Goal: Information Seeking & Learning: Learn about a topic

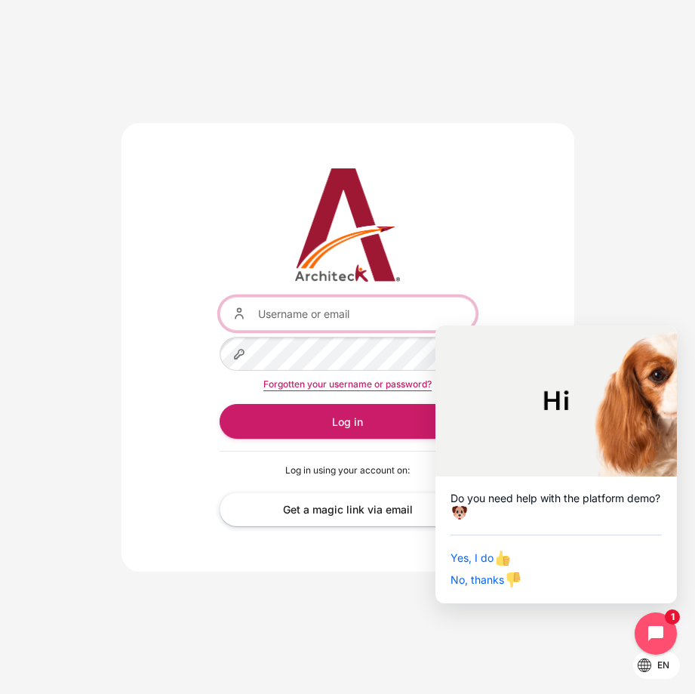
click at [315, 316] on input "Username or email" at bounding box center [348, 314] width 257 height 34
type input "[EMAIL_ADDRESS][DOMAIN_NAME]"
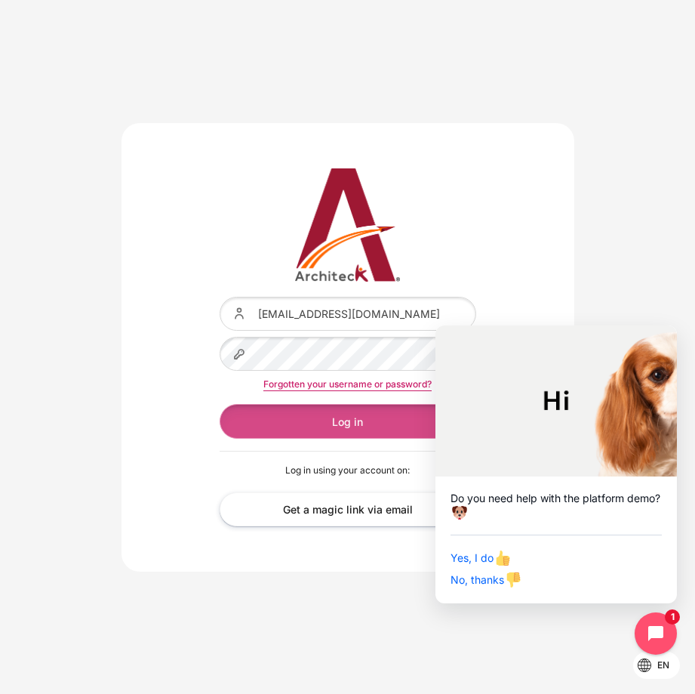
click at [334, 415] on button "Log in" at bounding box center [348, 421] width 257 height 34
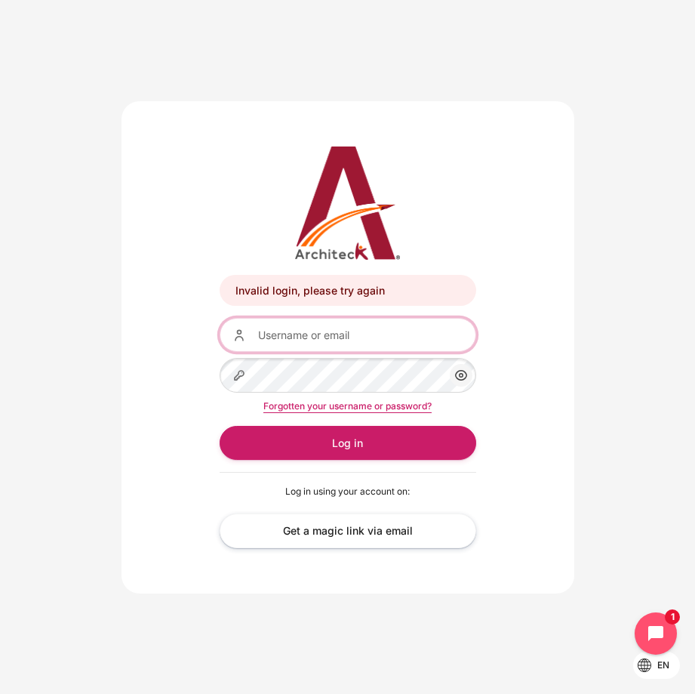
click at [319, 341] on input "Username or email" at bounding box center [348, 335] width 257 height 34
type input "[EMAIL_ADDRESS][DOMAIN_NAME]"
click at [309, 404] on link "Forgotten your username or password?" at bounding box center [347, 405] width 168 height 11
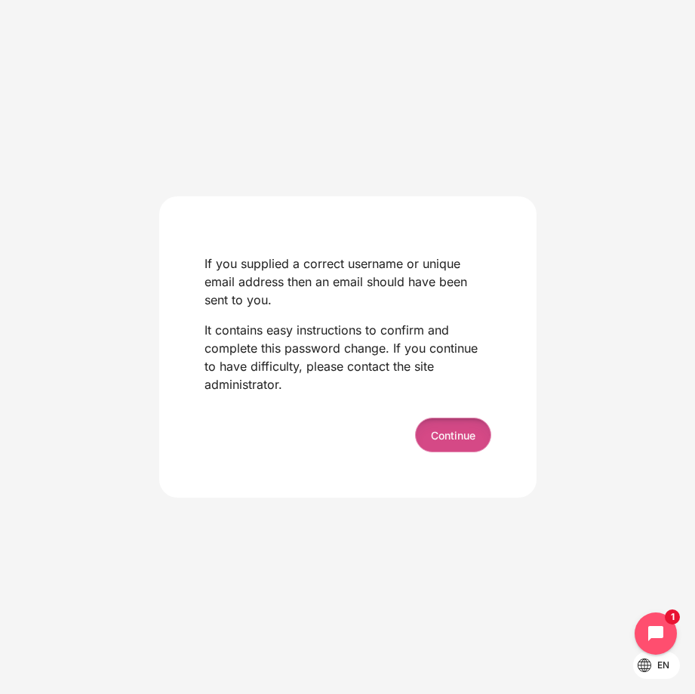
click at [438, 431] on button "Continue" at bounding box center [453, 435] width 76 height 34
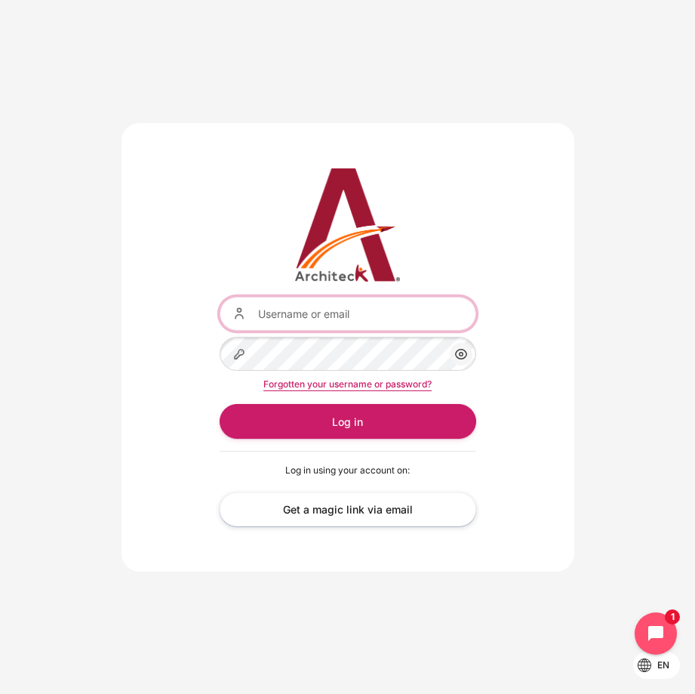
click at [342, 313] on input "Username or email" at bounding box center [348, 314] width 257 height 34
paste input "Chayanun.Techaworawitayakoon@bts.com"
type input "Chayanun.Techaworawitayakoon@bts.com"
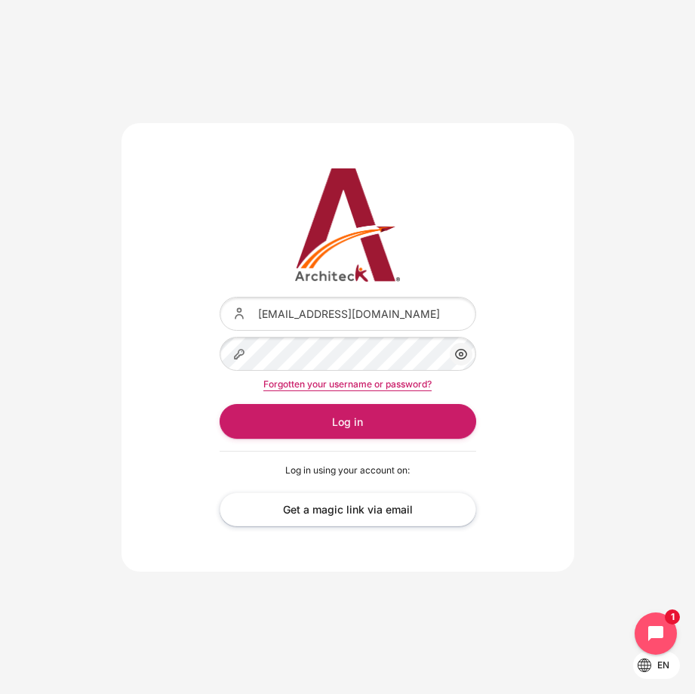
scroll to position [0, 0]
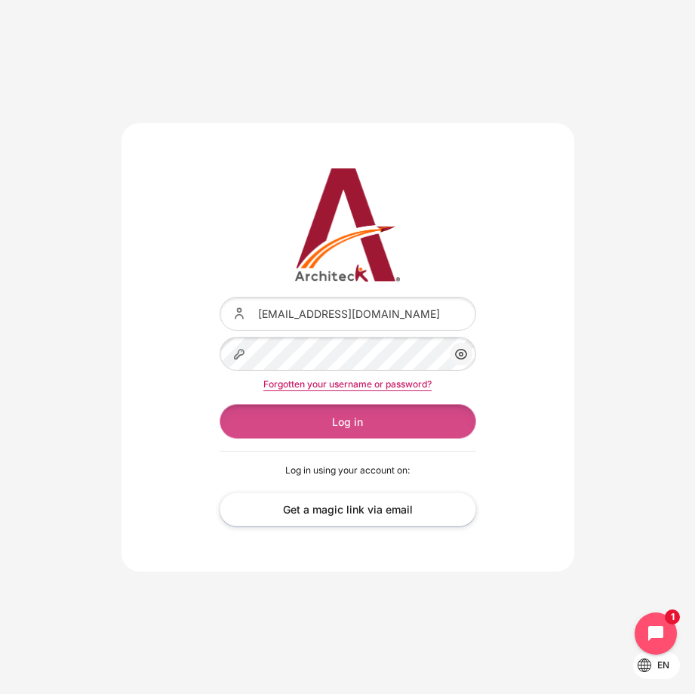
click at [284, 414] on button "Log in" at bounding box center [348, 421] width 257 height 34
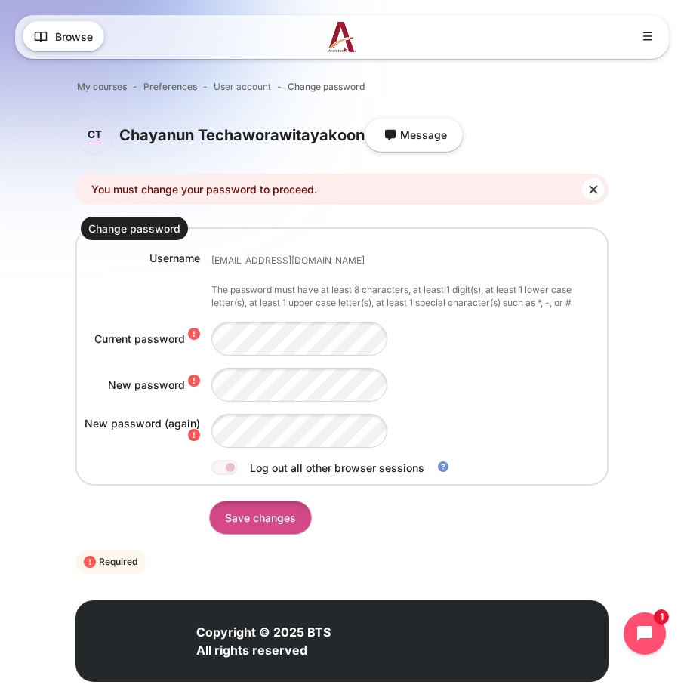
click at [272, 521] on input "Save changes" at bounding box center [260, 518] width 103 height 34
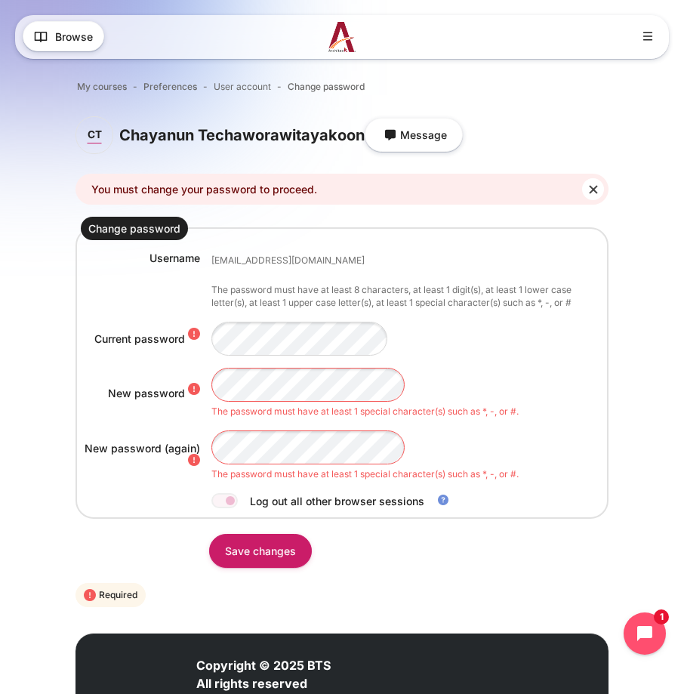
click at [361, 579] on form "Change password Username chayanun.techaworawitayakoon@bts.com The password must…" at bounding box center [341, 413] width 533 height 393
click at [270, 555] on input "Save changes" at bounding box center [260, 551] width 103 height 34
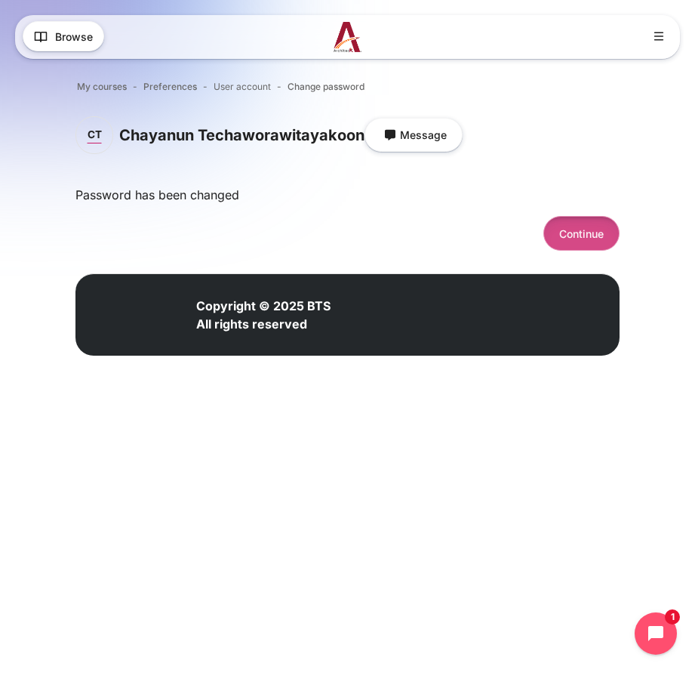
click at [570, 233] on button "Continue" at bounding box center [582, 233] width 76 height 34
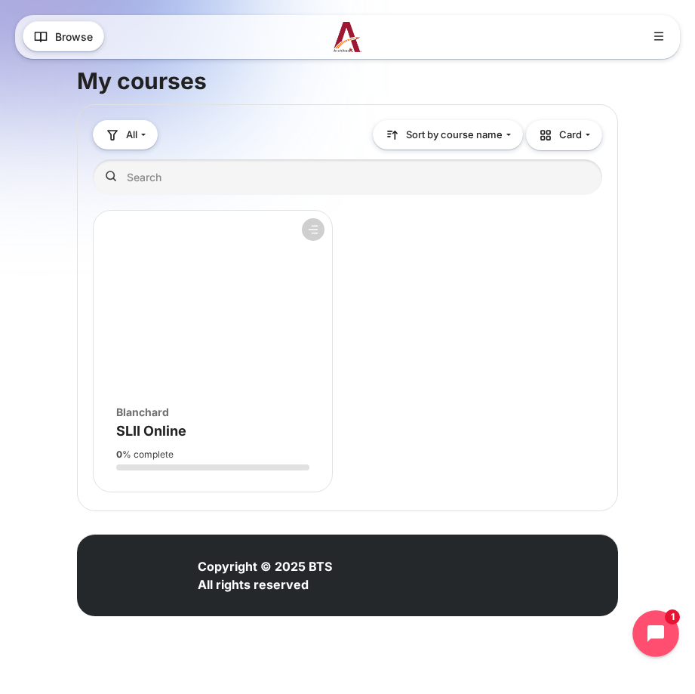
click at [663, 634] on icon "Open chat widget" at bounding box center [665, 634] width 14 height 14
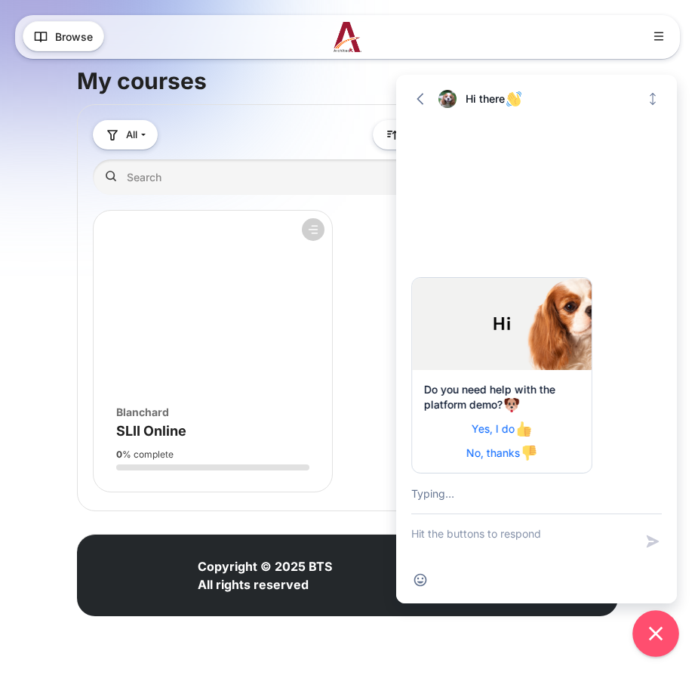
click at [663, 636] on icon "Close chat widget" at bounding box center [656, 633] width 23 height 23
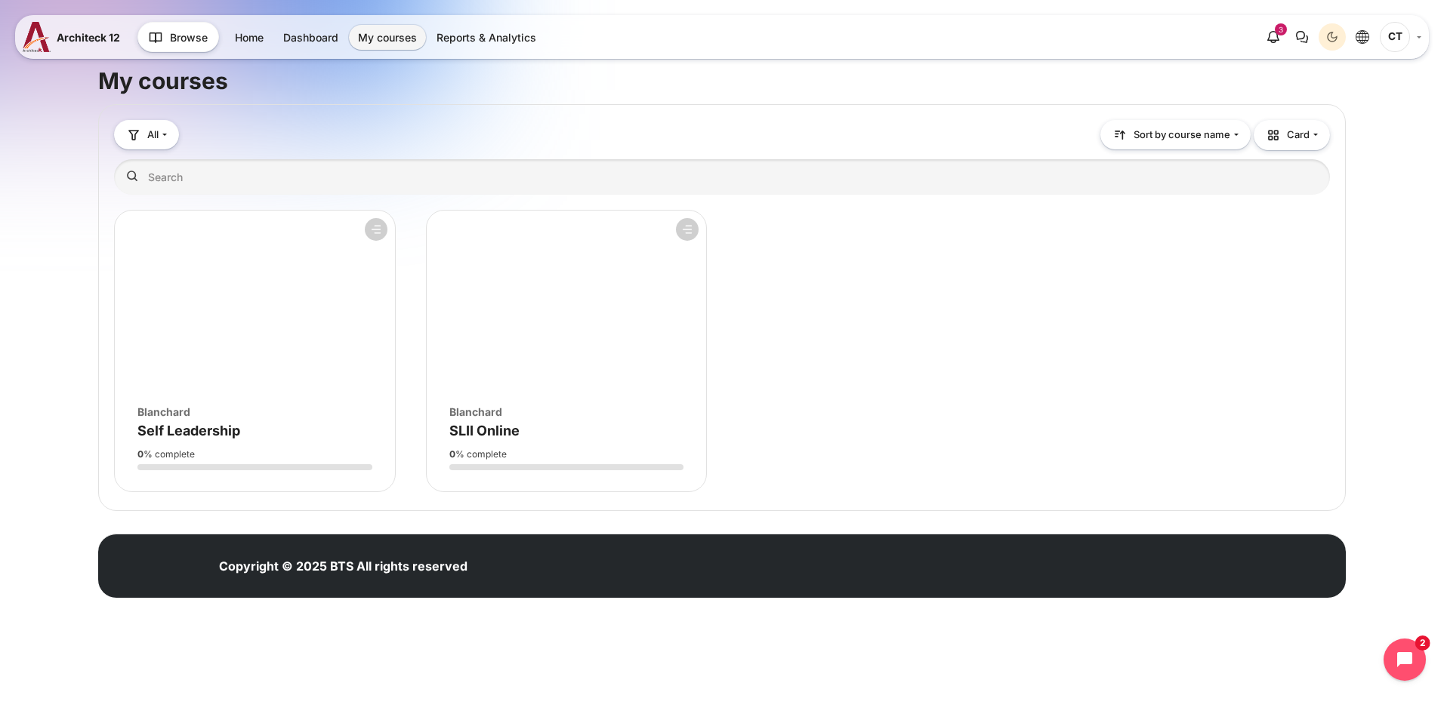
click at [305, 318] on figure "Course overview" at bounding box center [255, 301] width 280 height 181
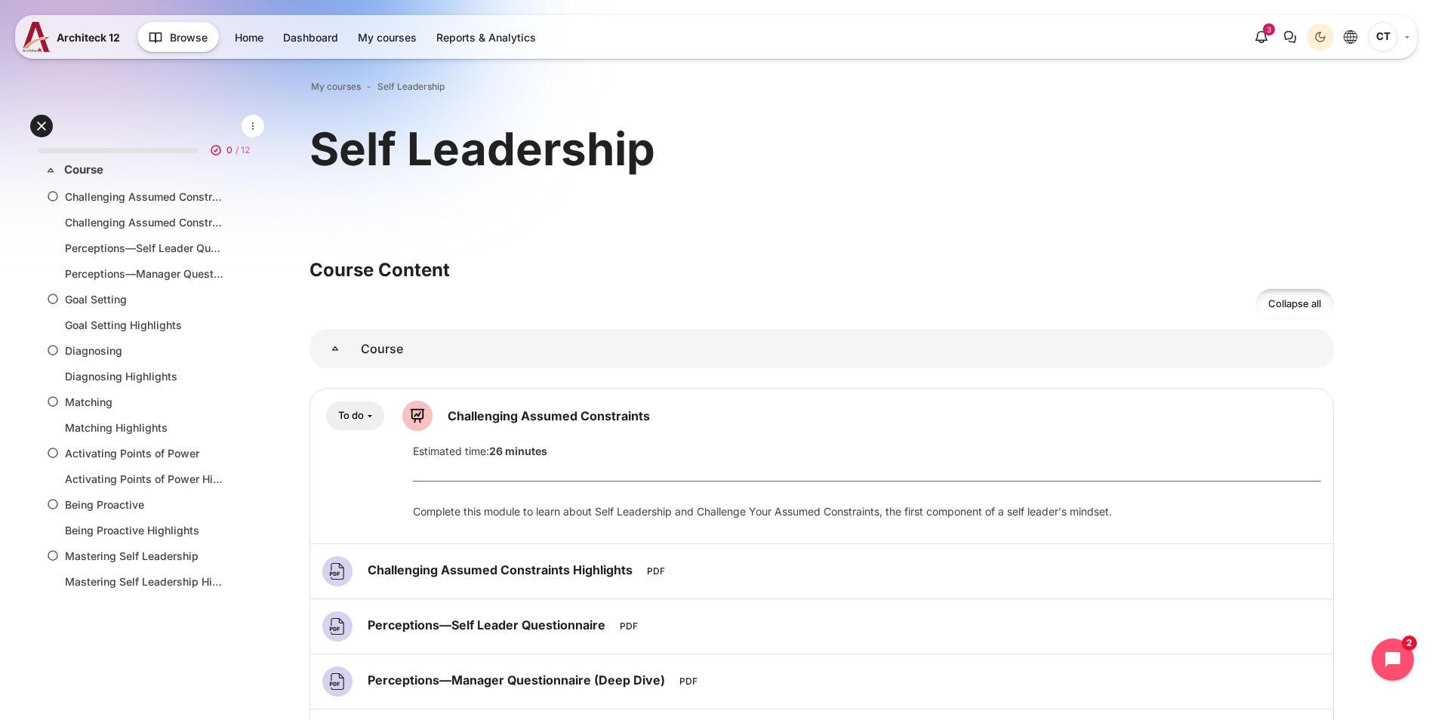
click at [803, 201] on div "Self Leadership" at bounding box center [822, 170] width 1025 height 103
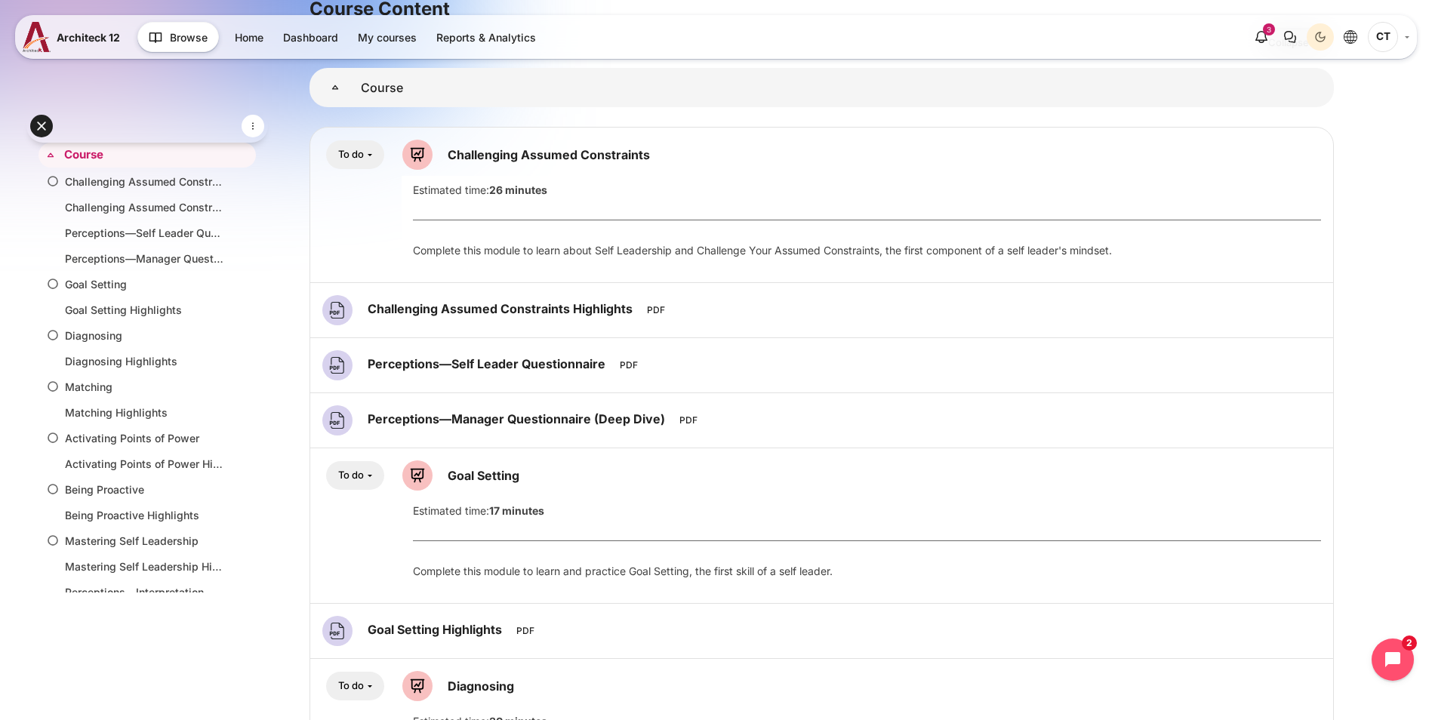
scroll to position [226, 0]
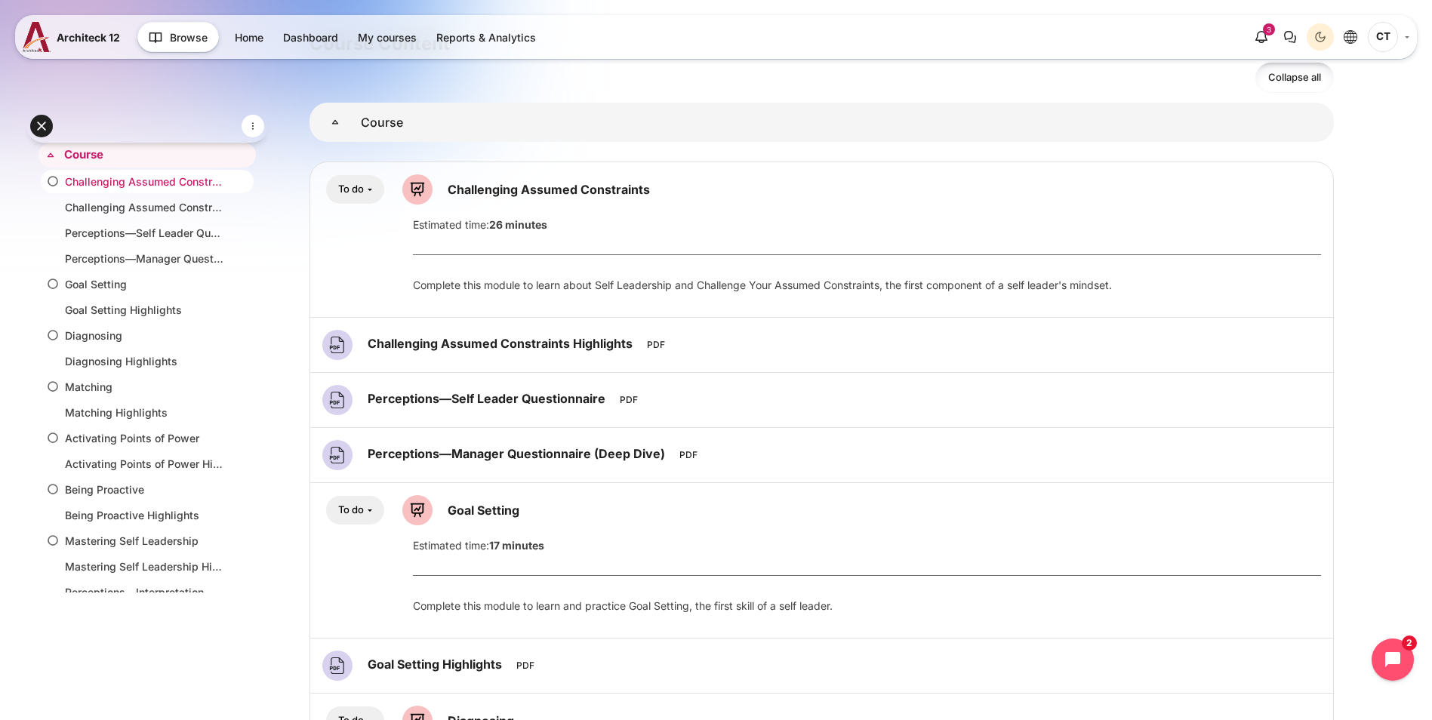
click at [131, 179] on link "Challenging Assumed Constraints" at bounding box center [144, 182] width 159 height 16
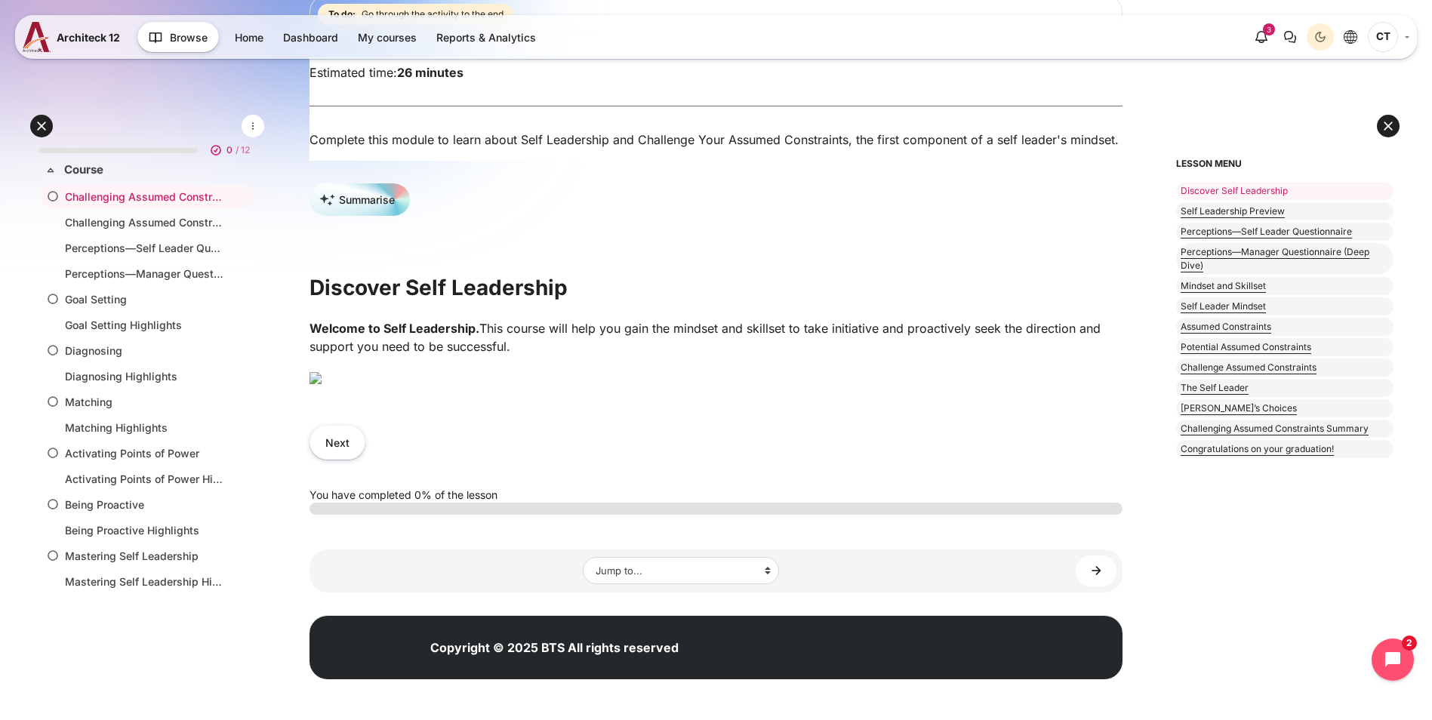
scroll to position [436, 0]
click at [365, 459] on button "Next" at bounding box center [338, 442] width 56 height 34
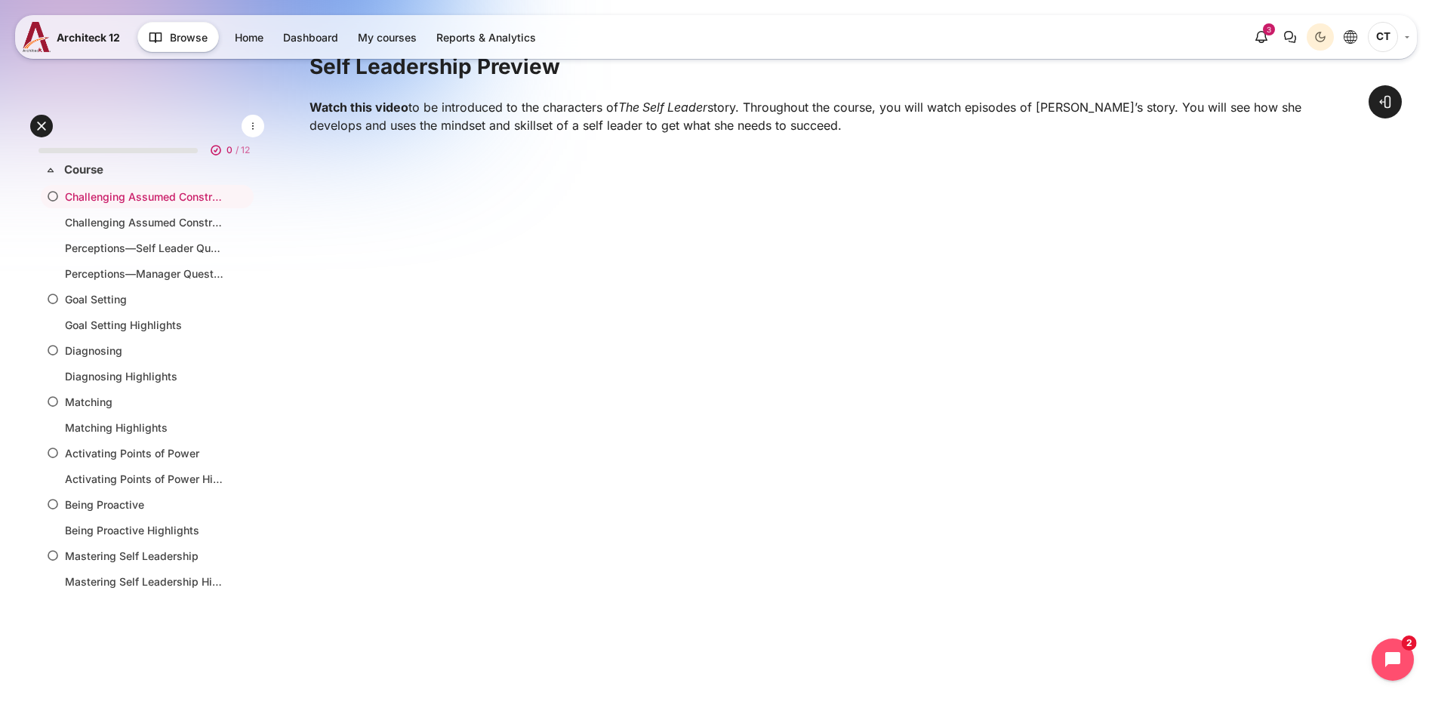
scroll to position [491, 0]
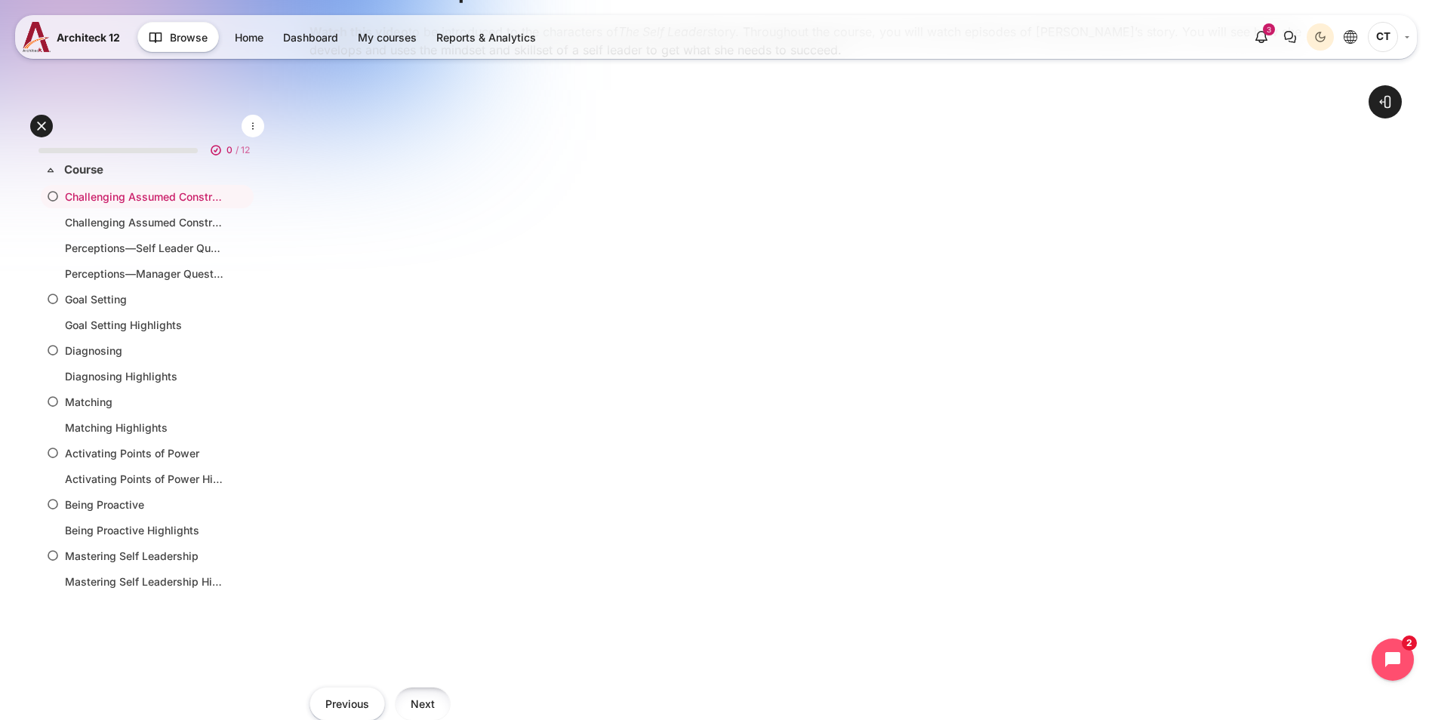
click at [451, 687] on button "Next" at bounding box center [423, 704] width 56 height 34
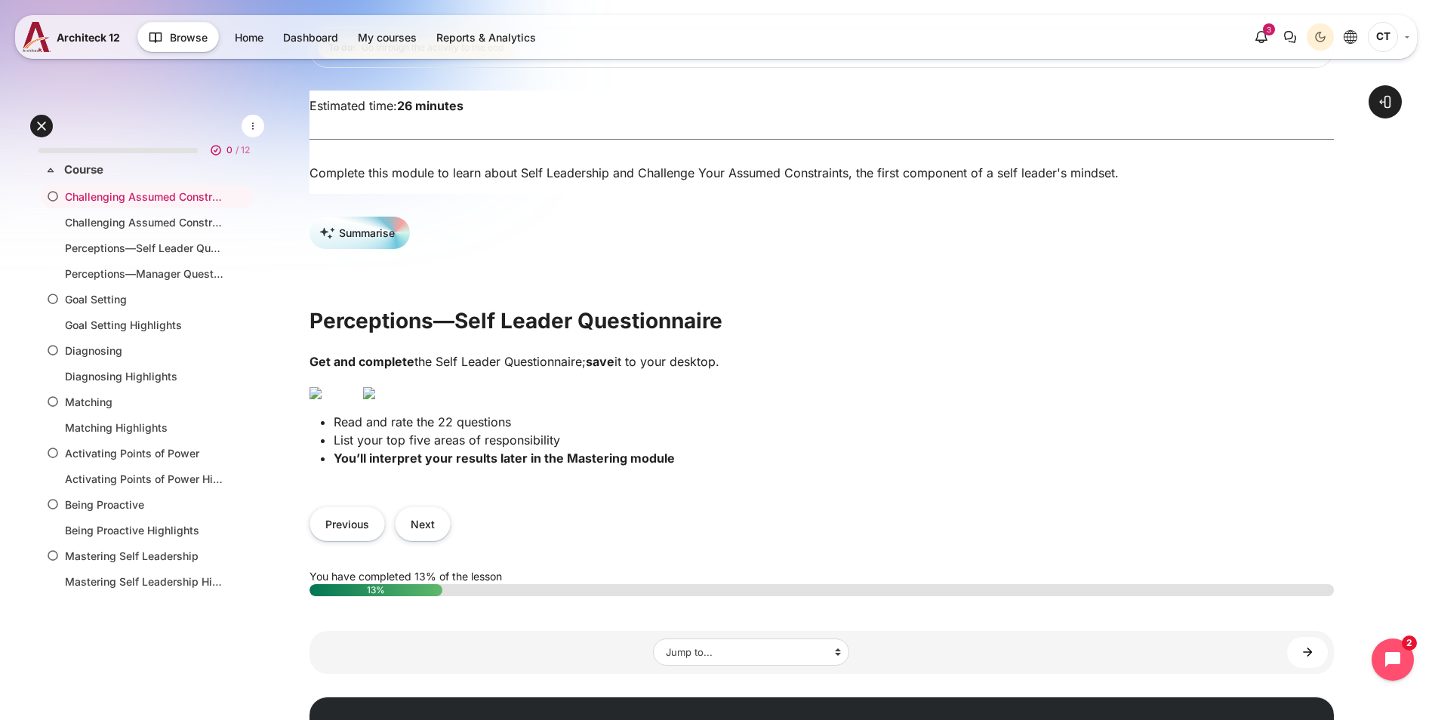
scroll to position [226, 0]
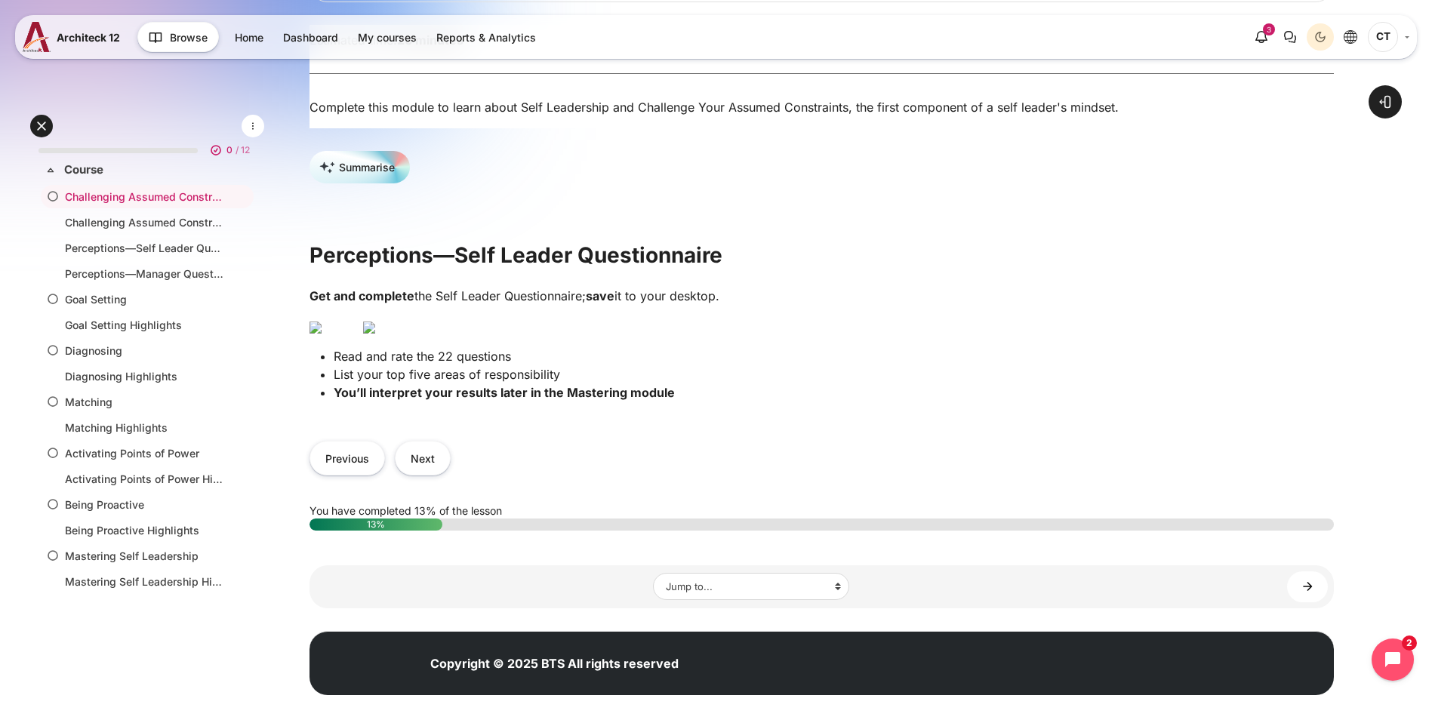
click at [375, 334] on img "Content" at bounding box center [369, 328] width 12 height 12
click at [451, 475] on button "Next" at bounding box center [423, 458] width 56 height 34
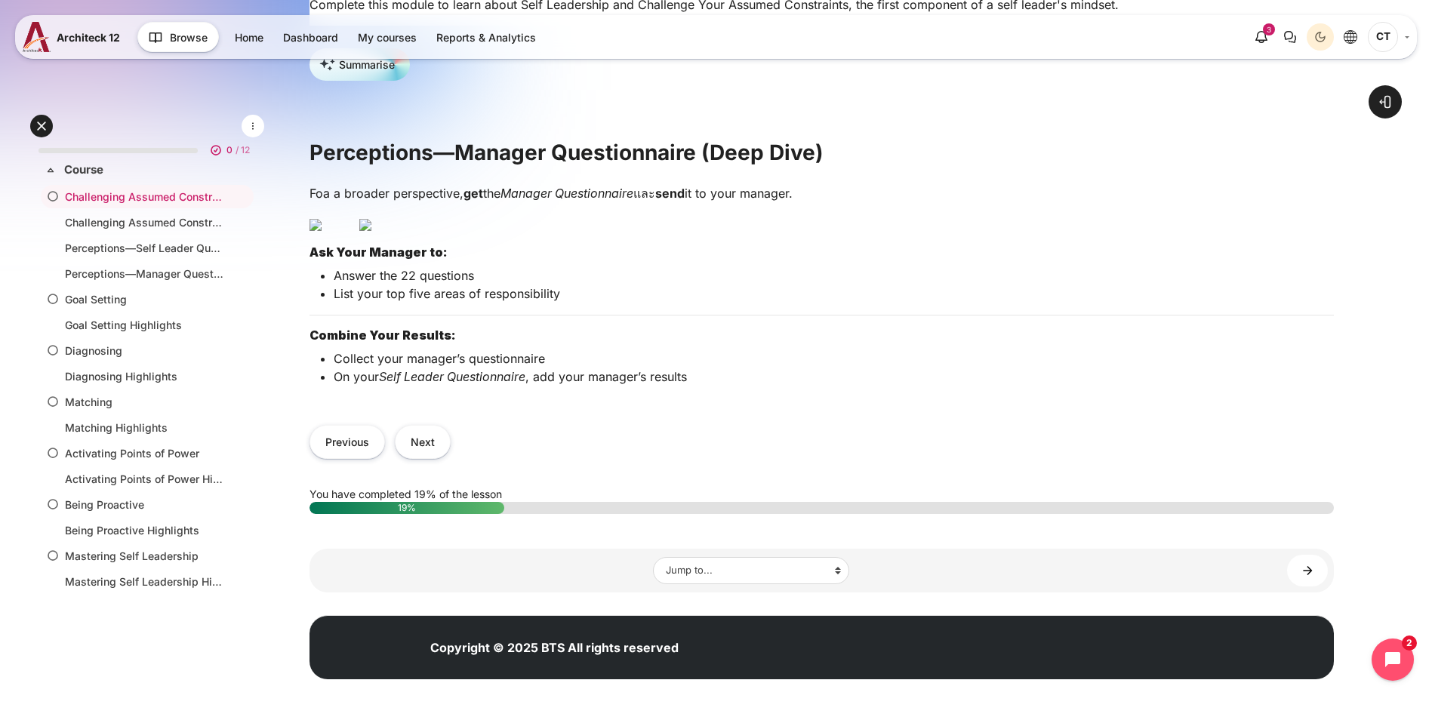
scroll to position [377, 0]
click at [371, 231] on img "Content" at bounding box center [365, 225] width 12 height 12
click at [451, 459] on button "Next" at bounding box center [423, 442] width 56 height 34
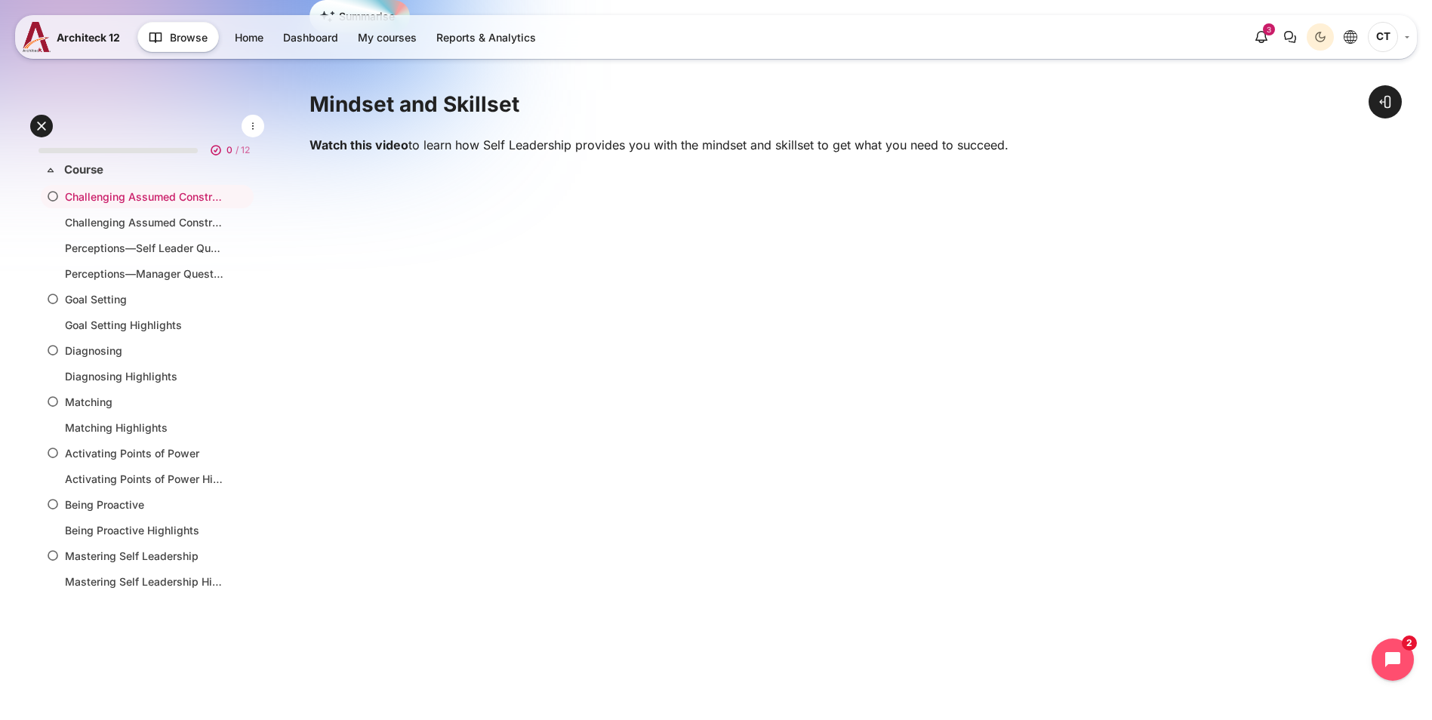
scroll to position [528, 0]
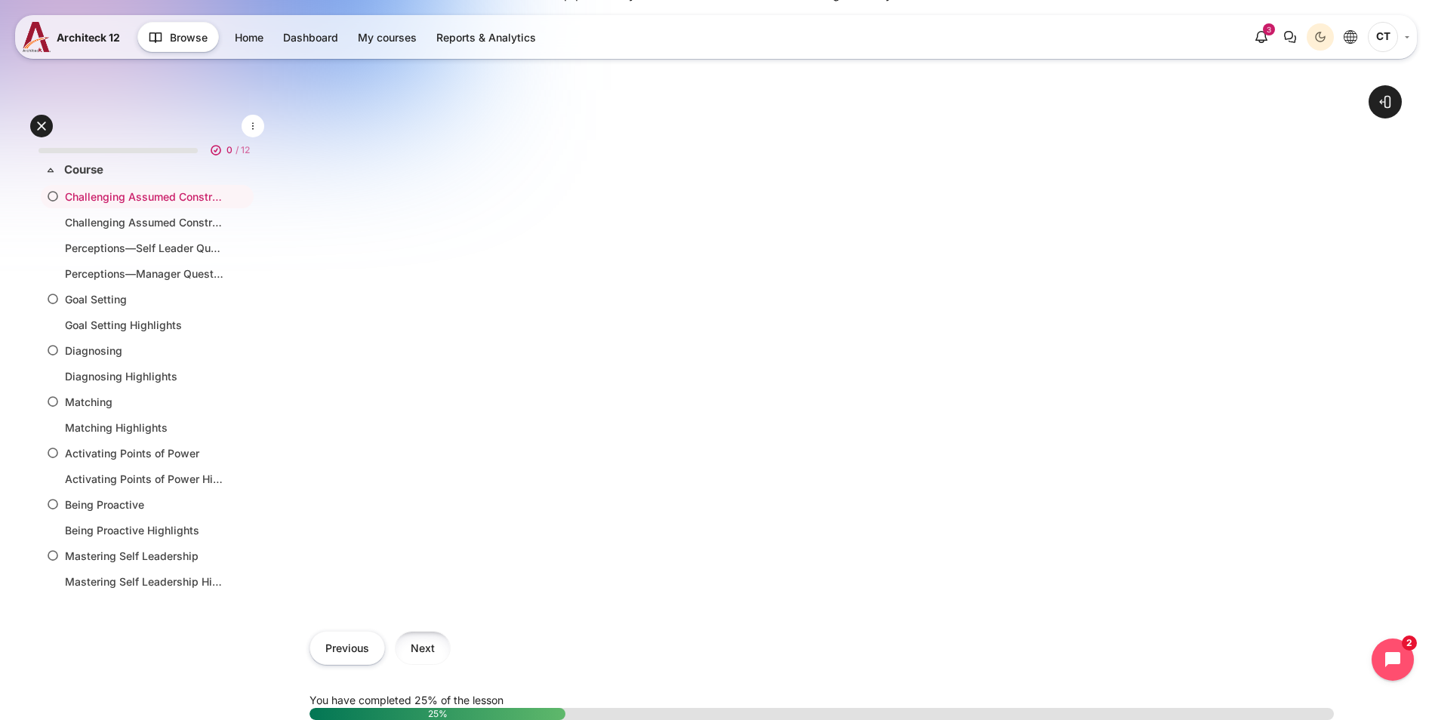
click at [451, 631] on button "Next" at bounding box center [423, 648] width 56 height 34
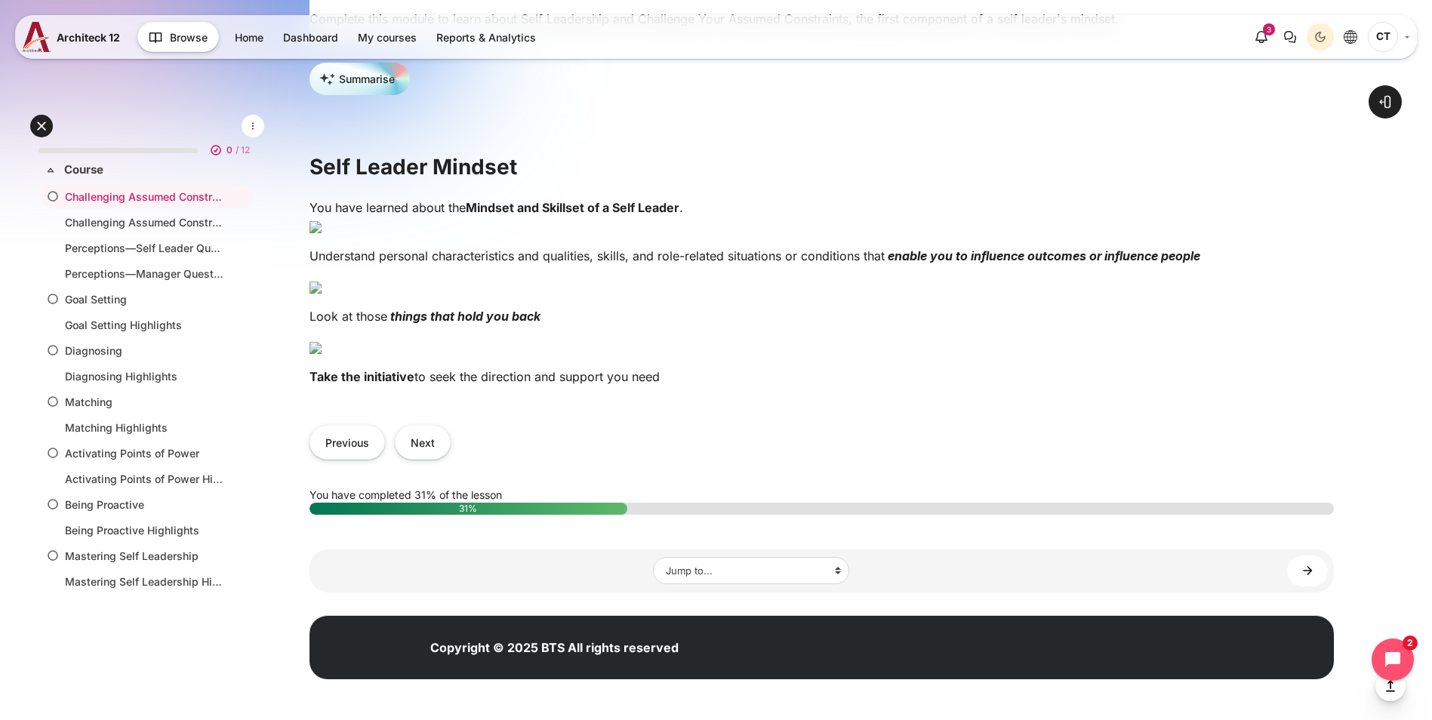
scroll to position [906, 0]
click at [451, 459] on button "Next" at bounding box center [423, 442] width 56 height 34
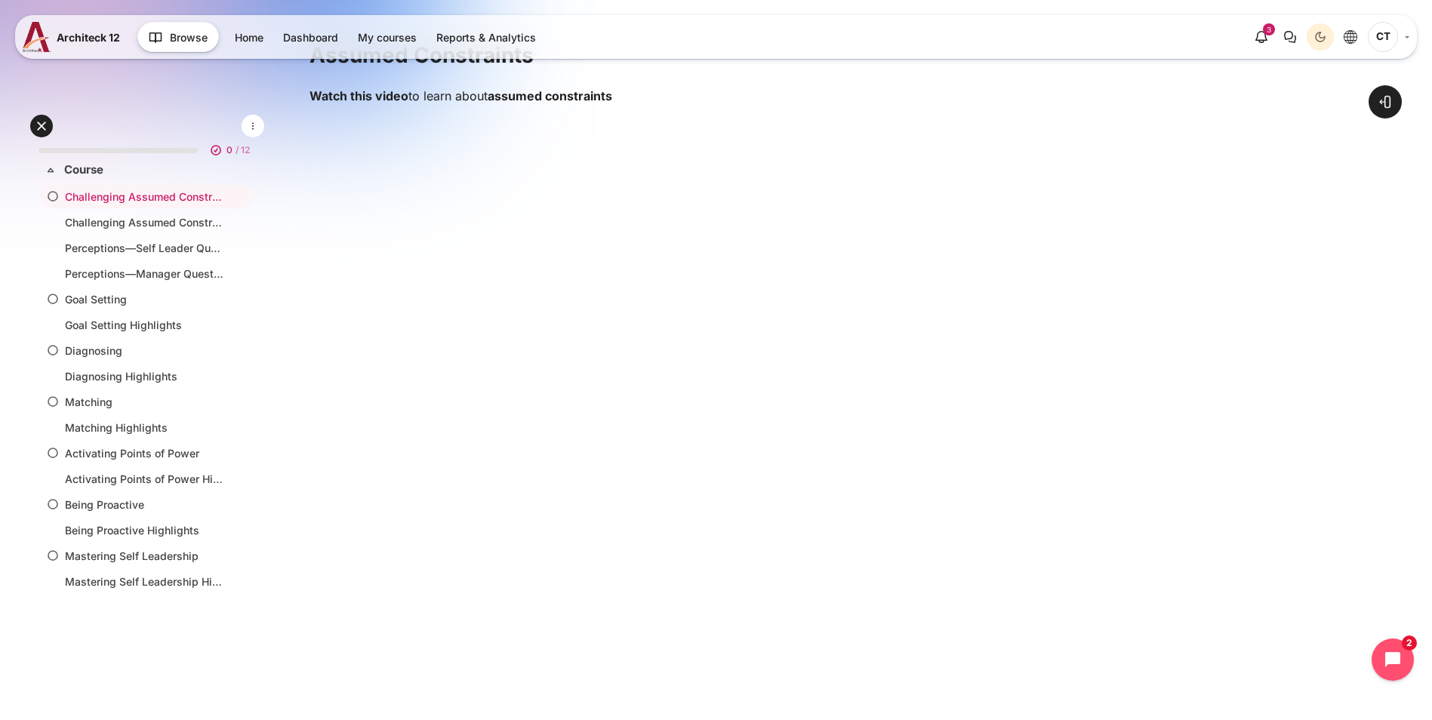
scroll to position [453, 0]
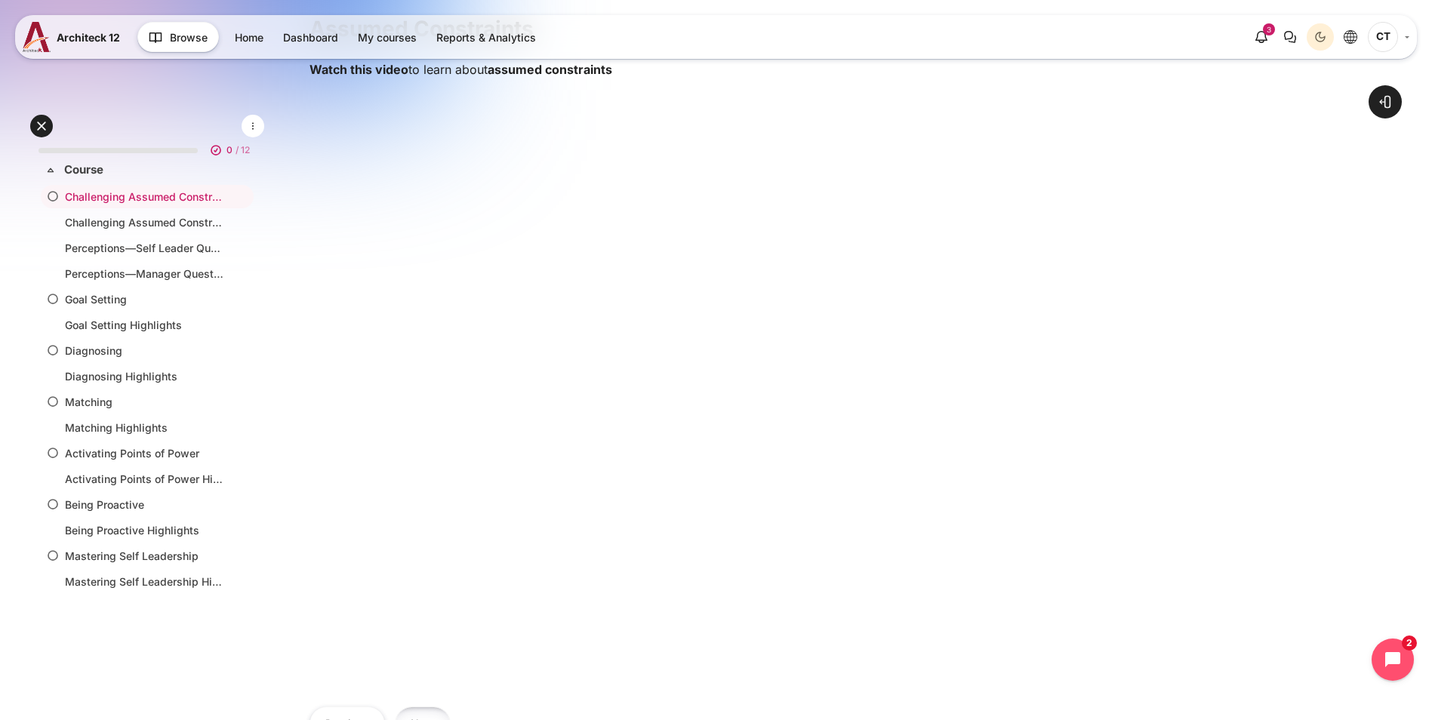
click at [451, 707] on button "Next" at bounding box center [423, 724] width 56 height 34
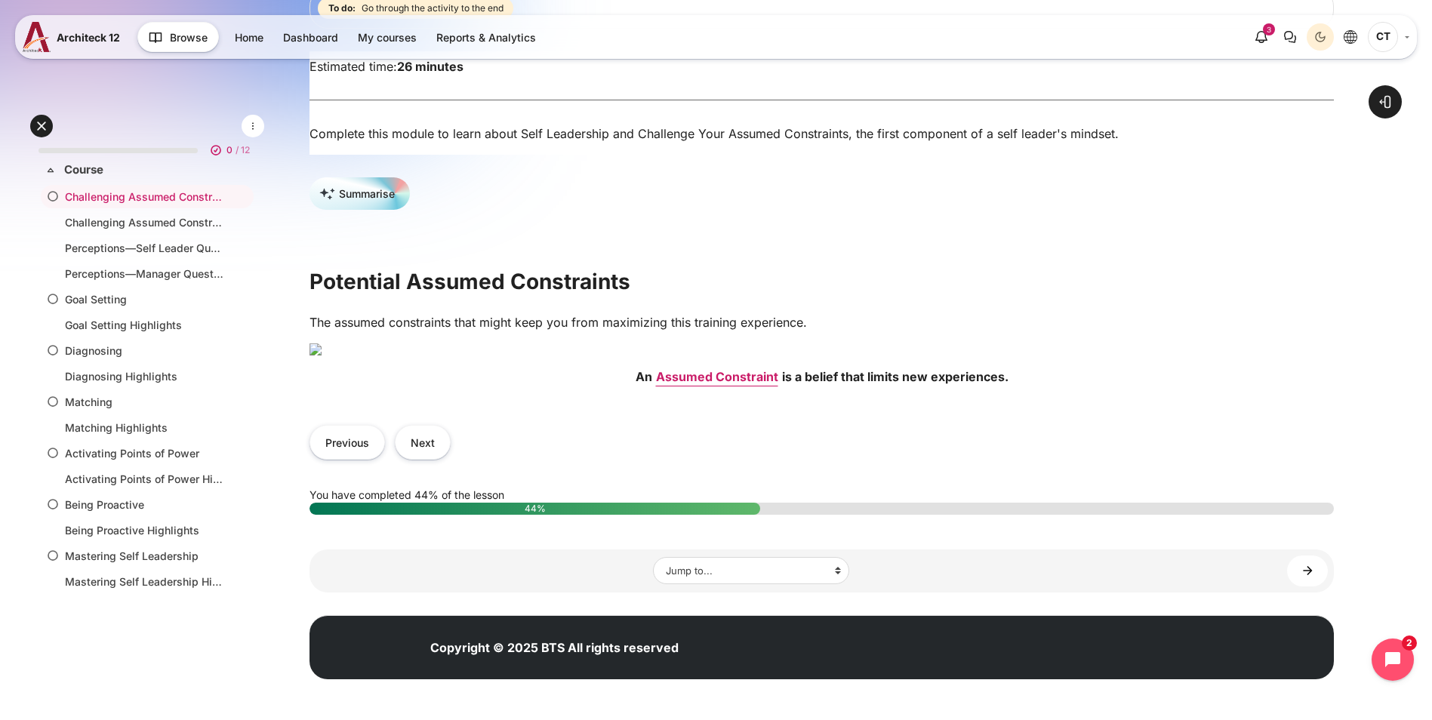
scroll to position [302, 0]
click at [451, 459] on button "Next" at bounding box center [423, 442] width 56 height 34
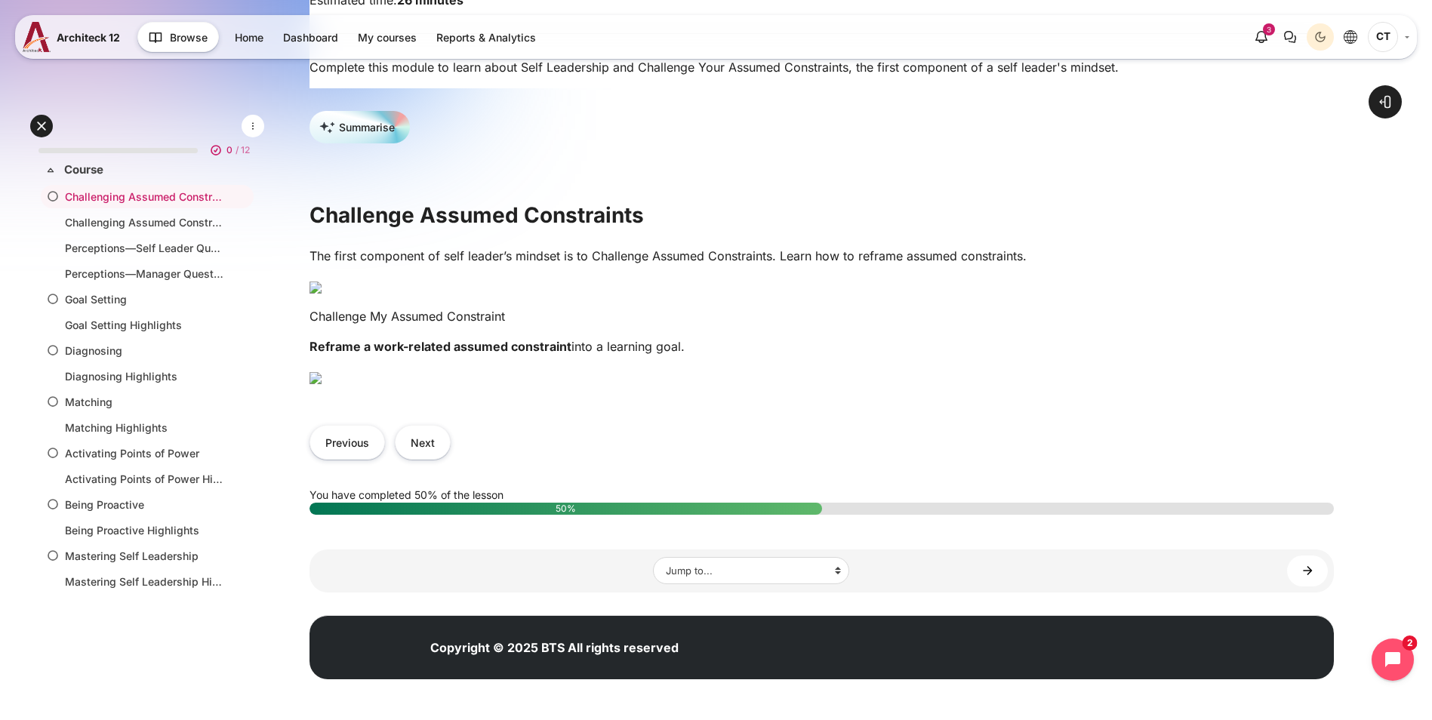
scroll to position [604, 0]
click at [322, 384] on img "Content" at bounding box center [316, 378] width 12 height 12
click at [322, 372] on img "Content" at bounding box center [316, 378] width 12 height 12
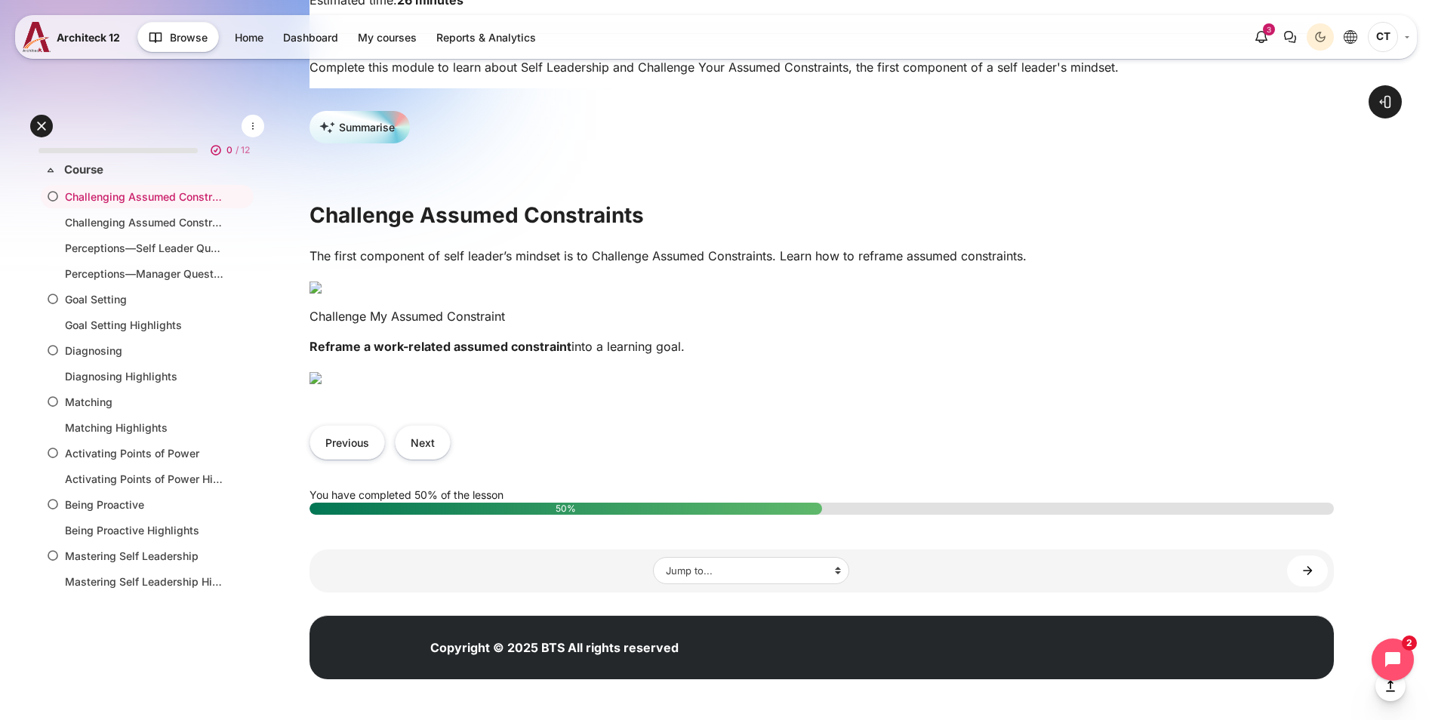
click at [322, 384] on img "Content" at bounding box center [316, 378] width 12 height 12
click at [322, 282] on img "Content" at bounding box center [316, 288] width 12 height 12
click at [322, 384] on img "Content" at bounding box center [316, 378] width 12 height 12
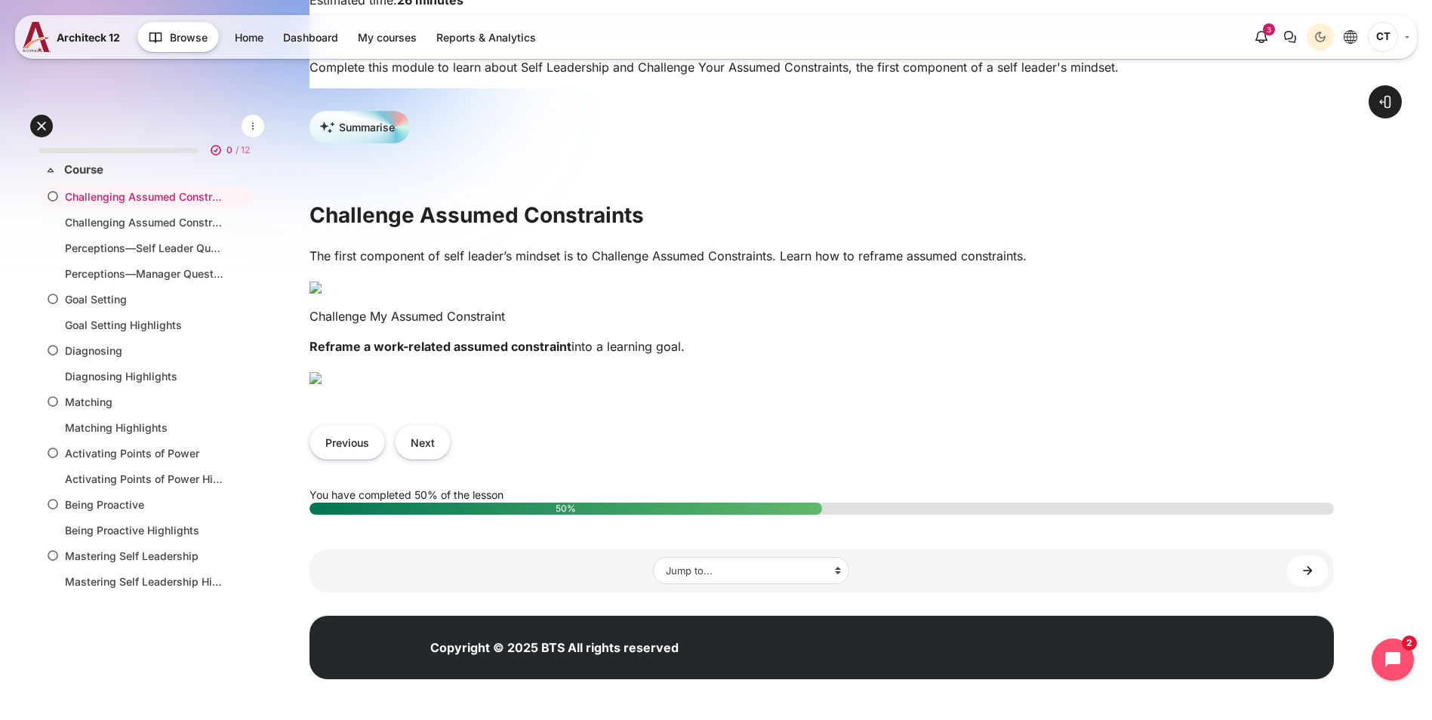
click at [322, 384] on img "Content" at bounding box center [316, 378] width 12 height 12
drag, startPoint x: 667, startPoint y: 510, endPoint x: 618, endPoint y: 510, distance: 48.3
click at [322, 384] on img "Content" at bounding box center [316, 378] width 12 height 12
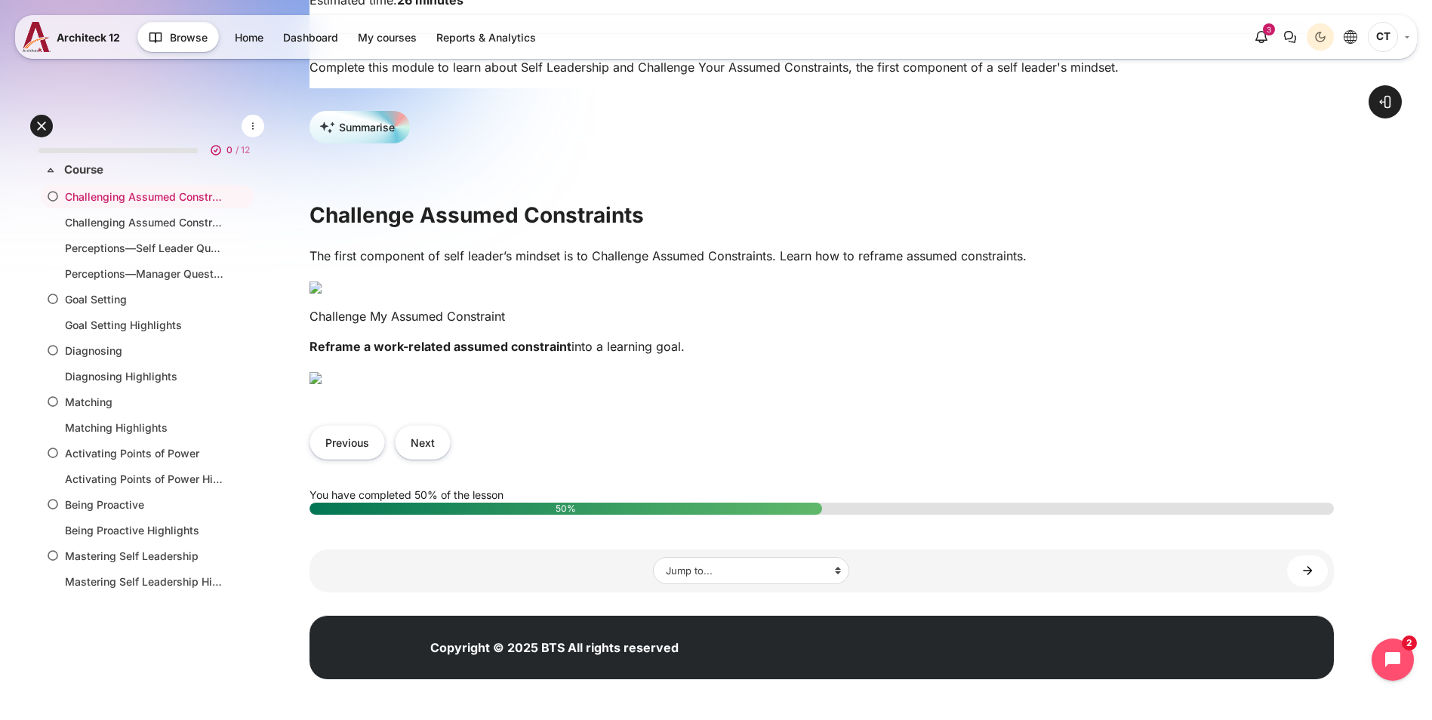
click at [322, 384] on img "Content" at bounding box center [316, 378] width 12 height 12
click at [451, 459] on button "Next" at bounding box center [423, 442] width 56 height 34
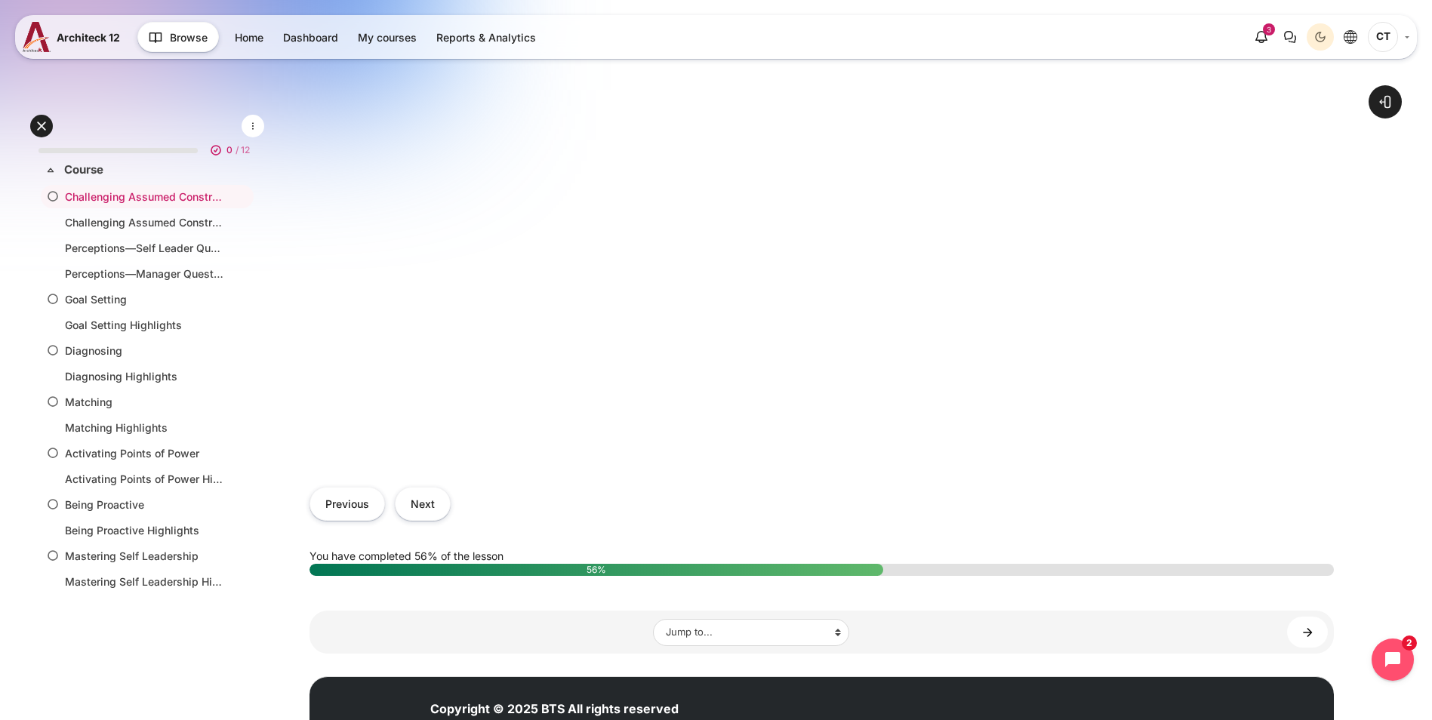
scroll to position [699, 0]
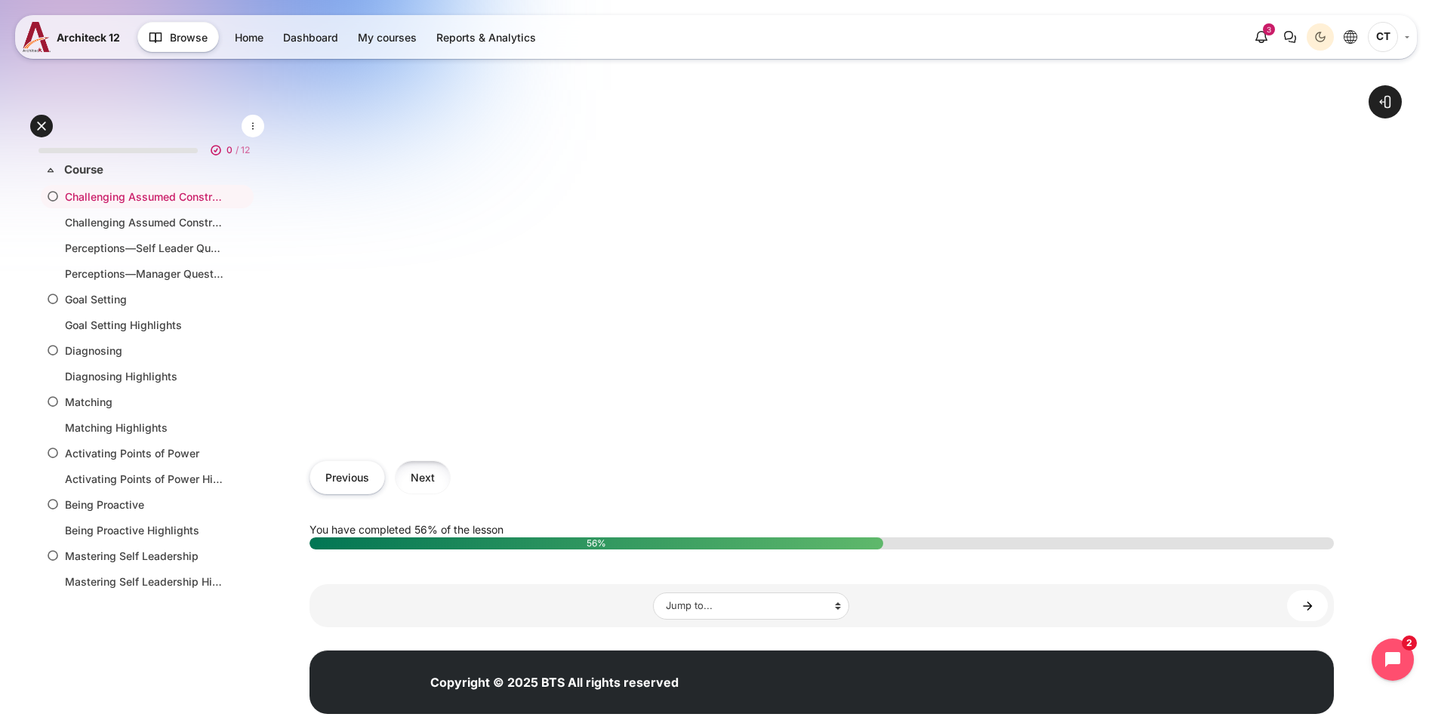
click at [451, 461] on button "Next" at bounding box center [423, 478] width 56 height 34
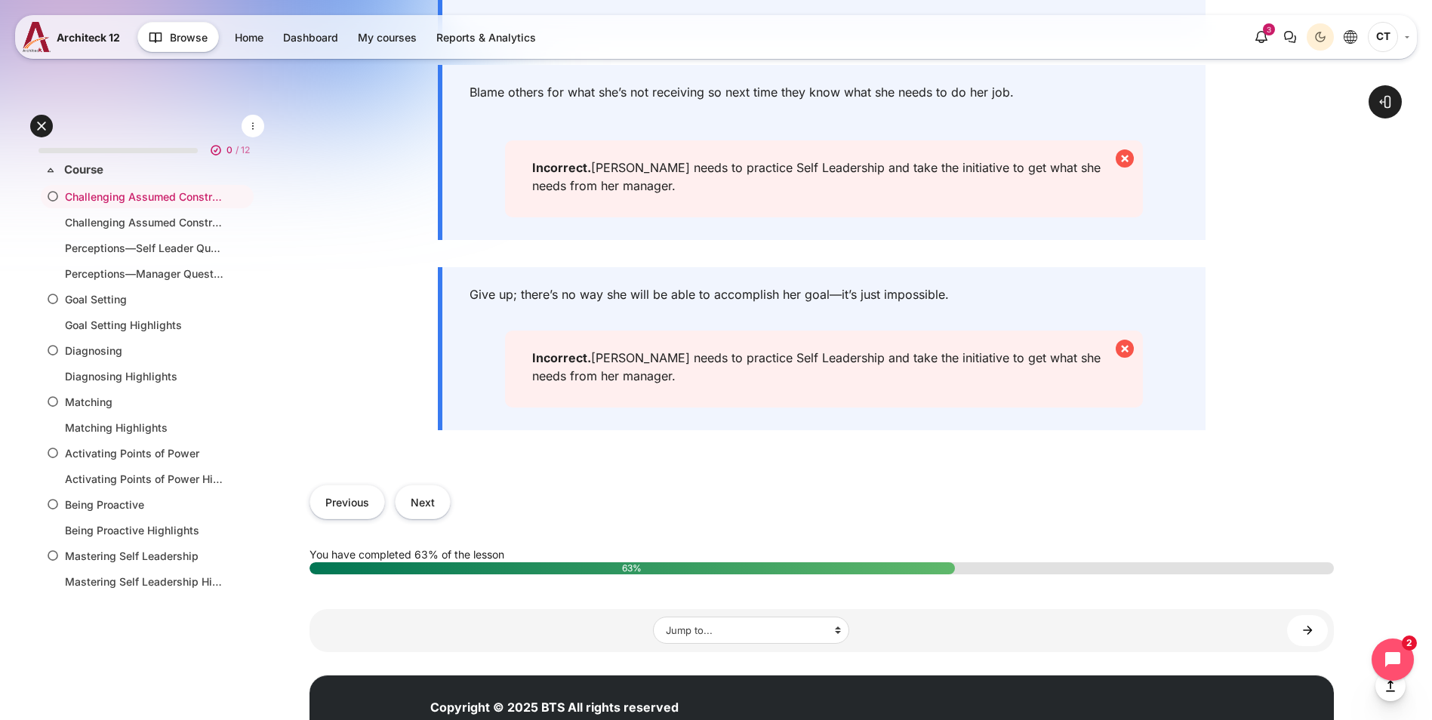
scroll to position [755, 0]
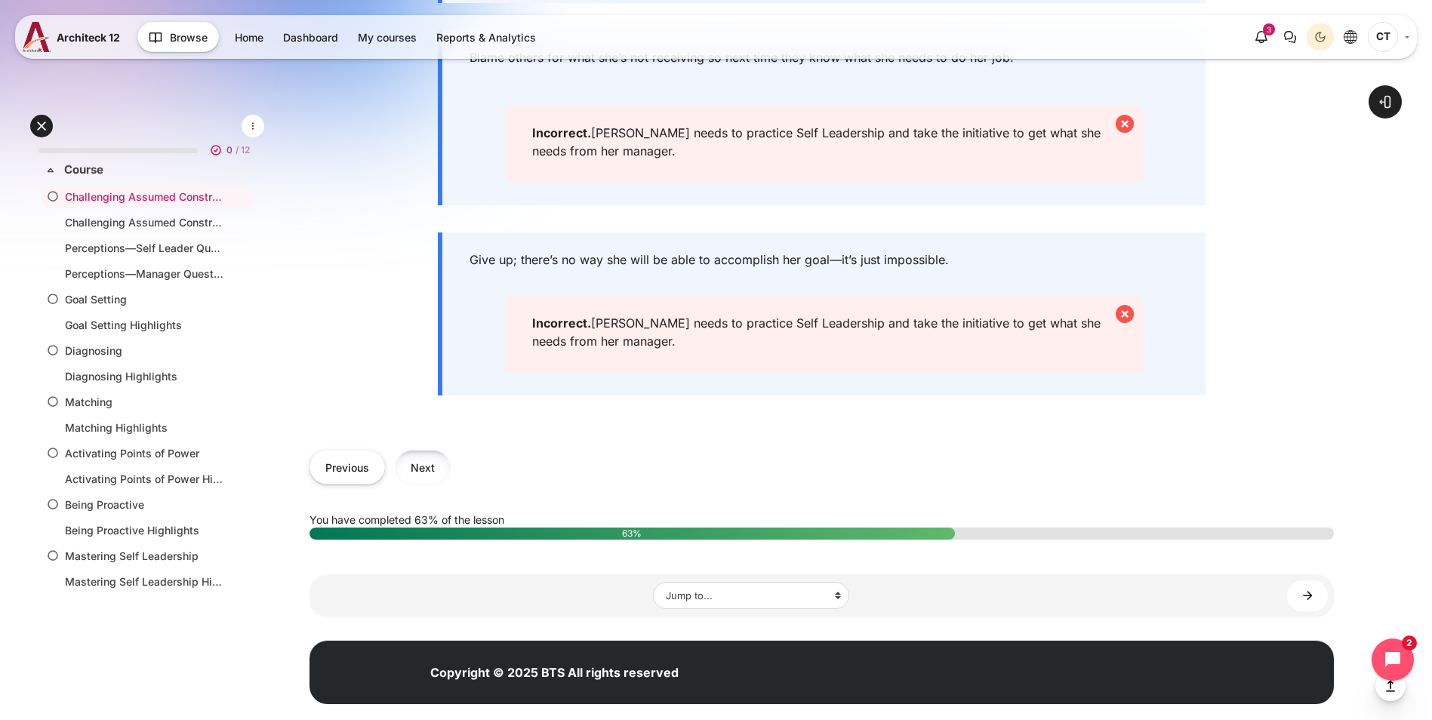
click at [451, 484] on button "Next" at bounding box center [423, 467] width 56 height 34
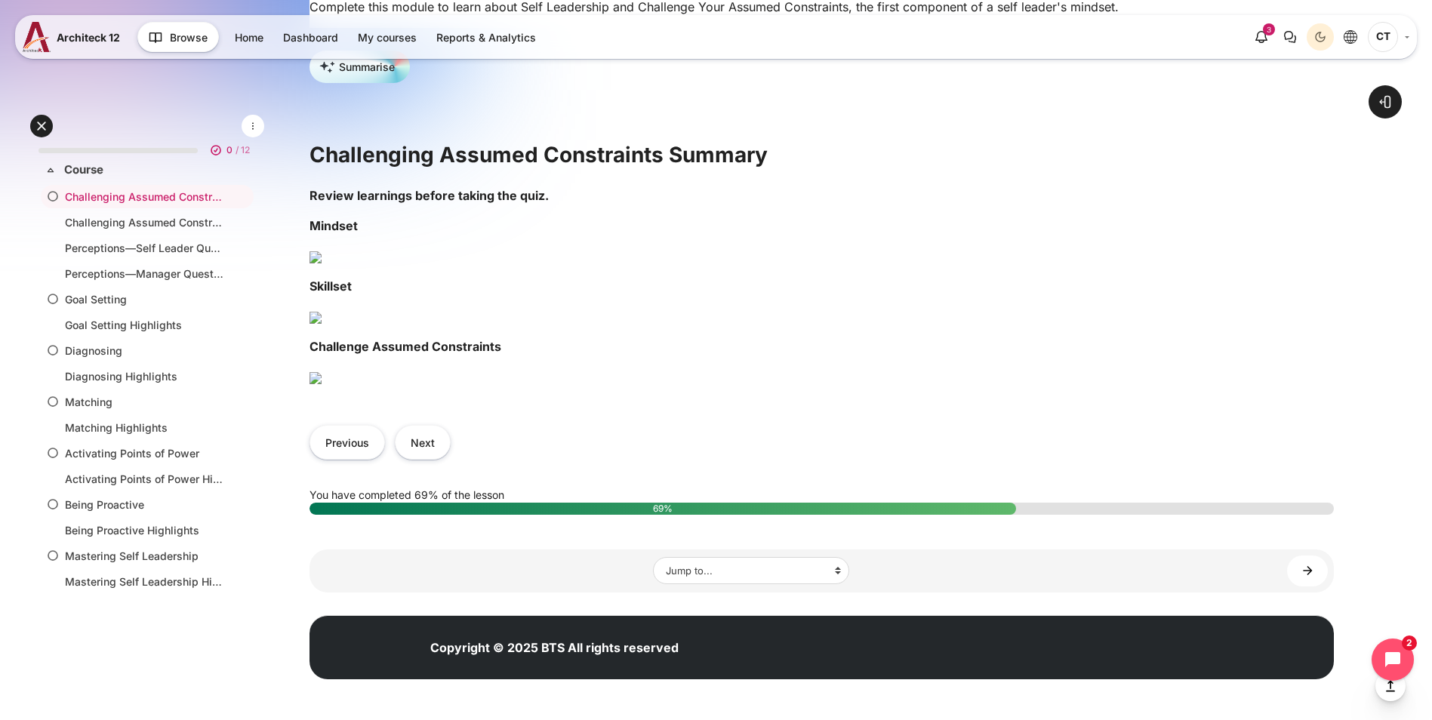
scroll to position [981, 0]
click at [451, 459] on button "Next" at bounding box center [423, 442] width 56 height 34
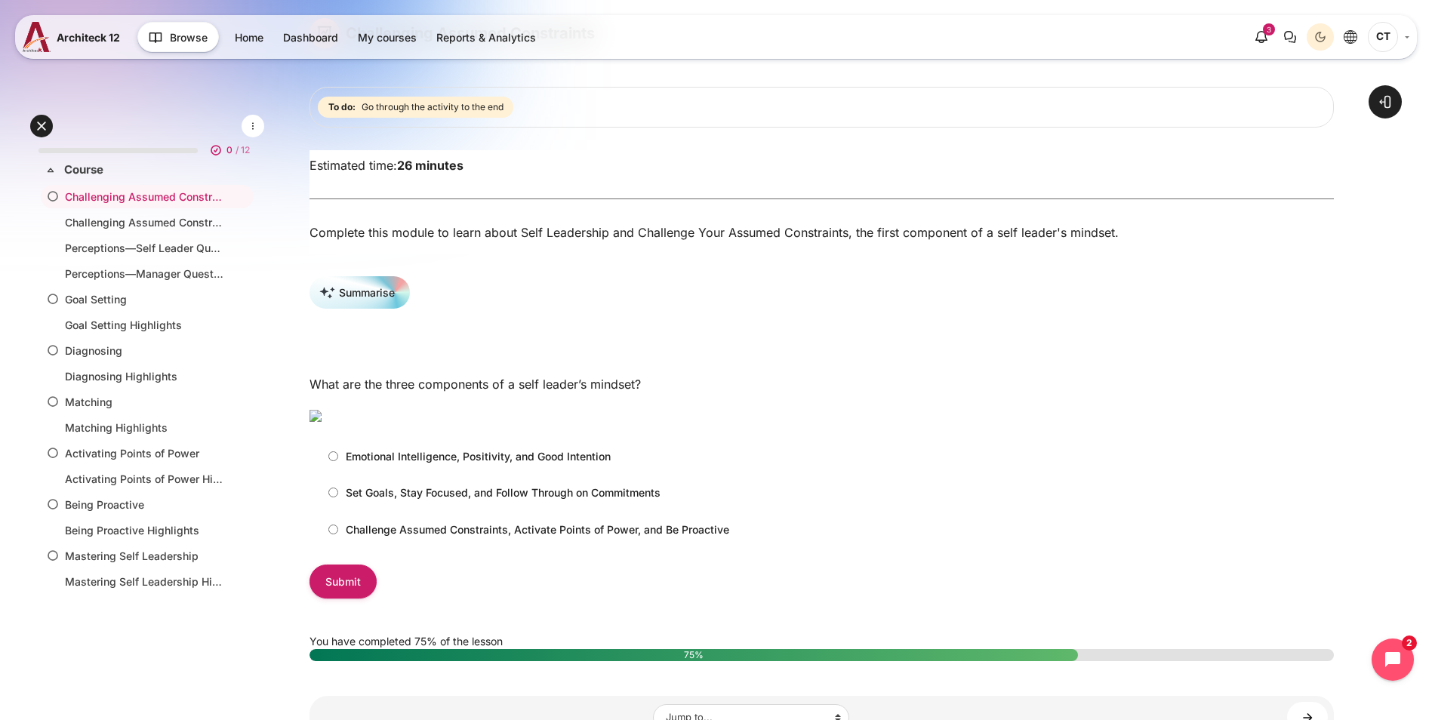
scroll to position [226, 0]
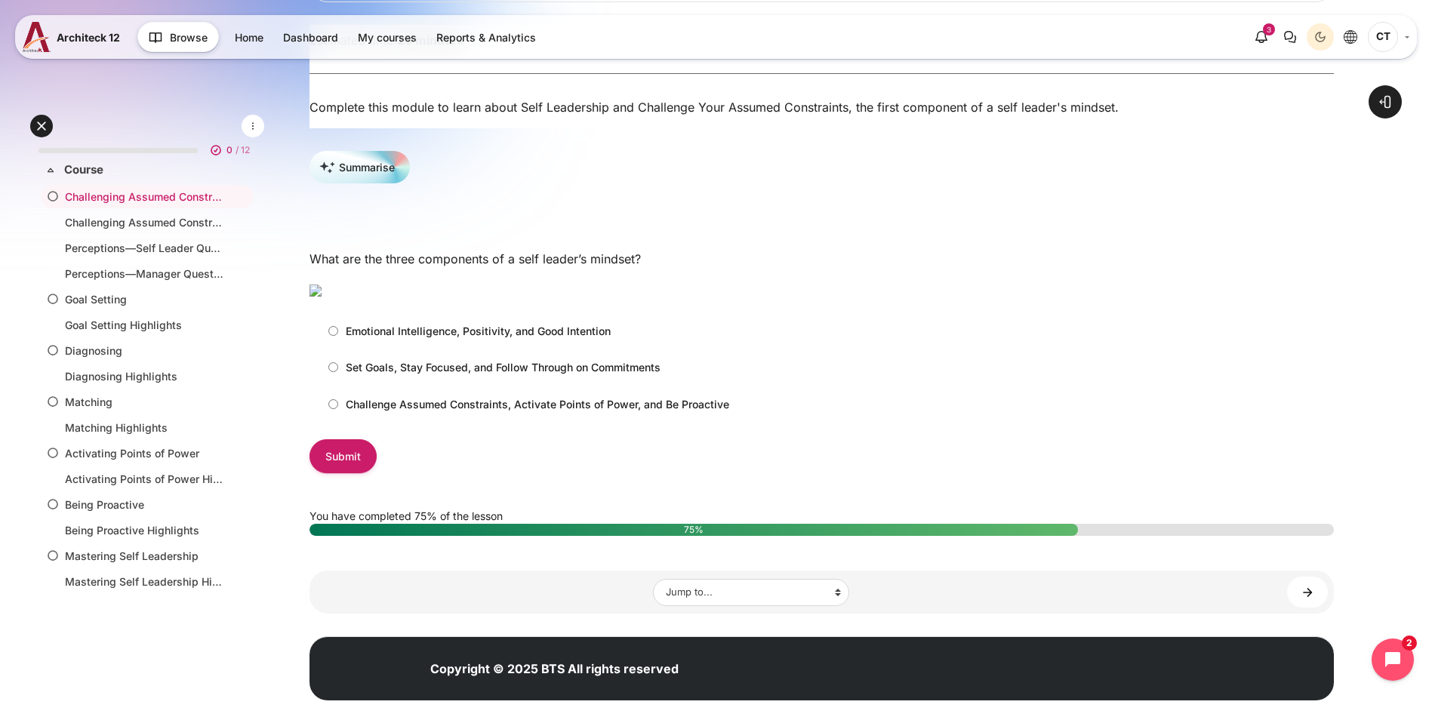
click at [338, 409] on input "Challenge Assumed Constraints, Activate Points of Power, and Be Proactive" at bounding box center [333, 404] width 10 height 10
radio input "true"
click at [377, 473] on input "Submit" at bounding box center [343, 456] width 67 height 34
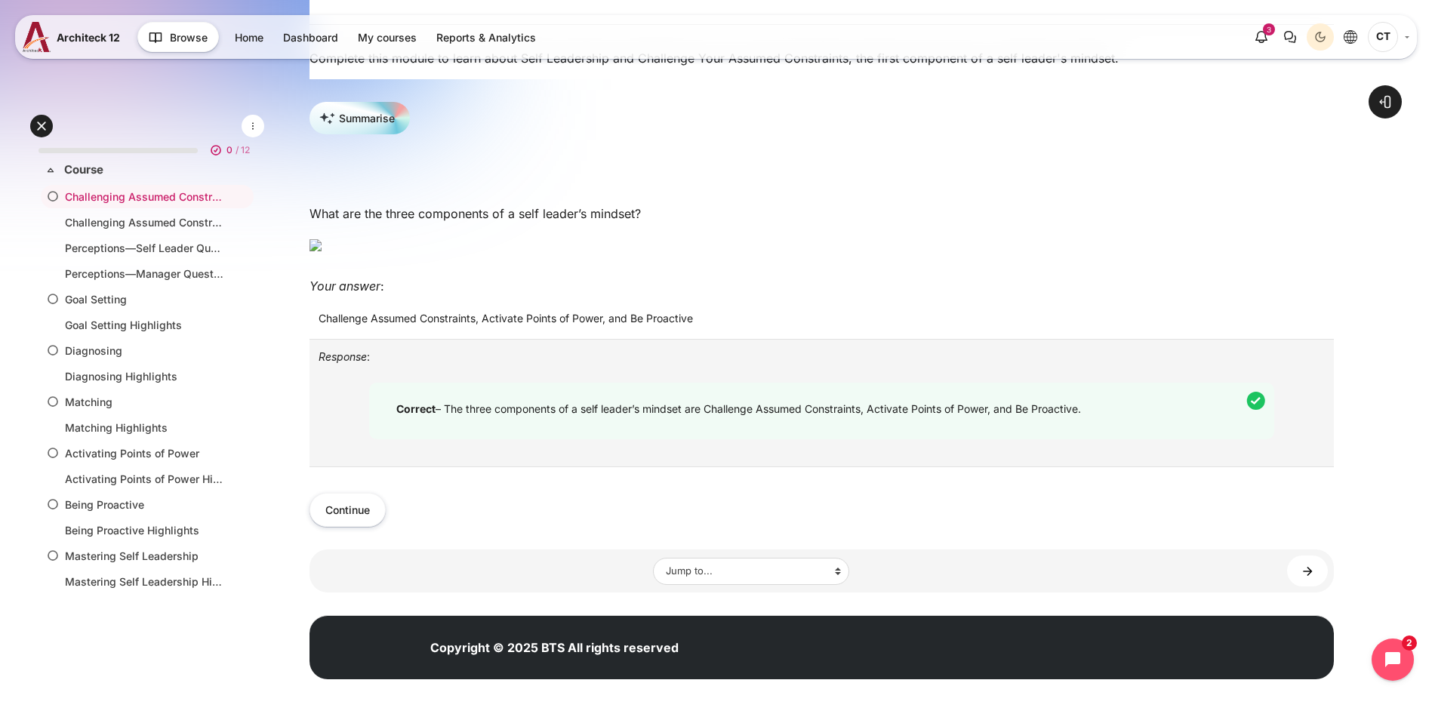
scroll to position [453, 0]
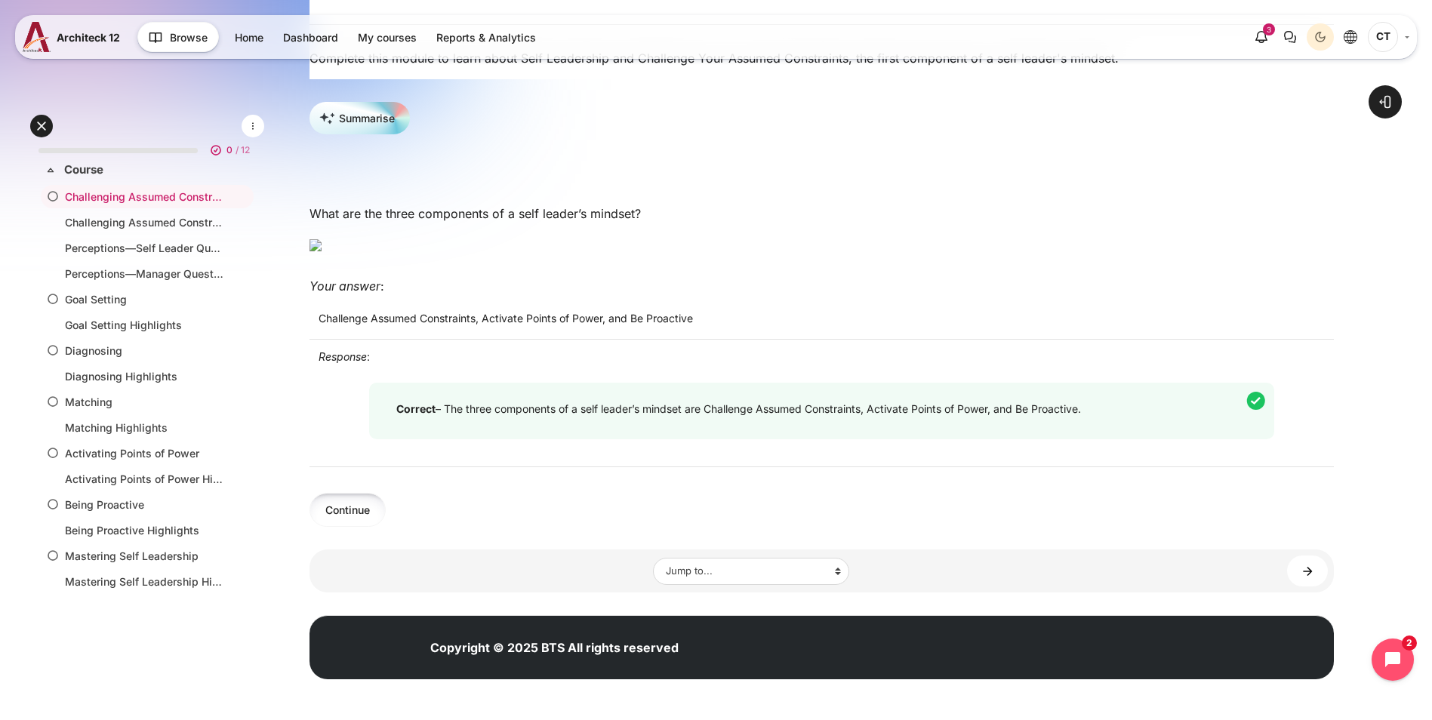
click at [386, 527] on button "Continue" at bounding box center [348, 510] width 76 height 34
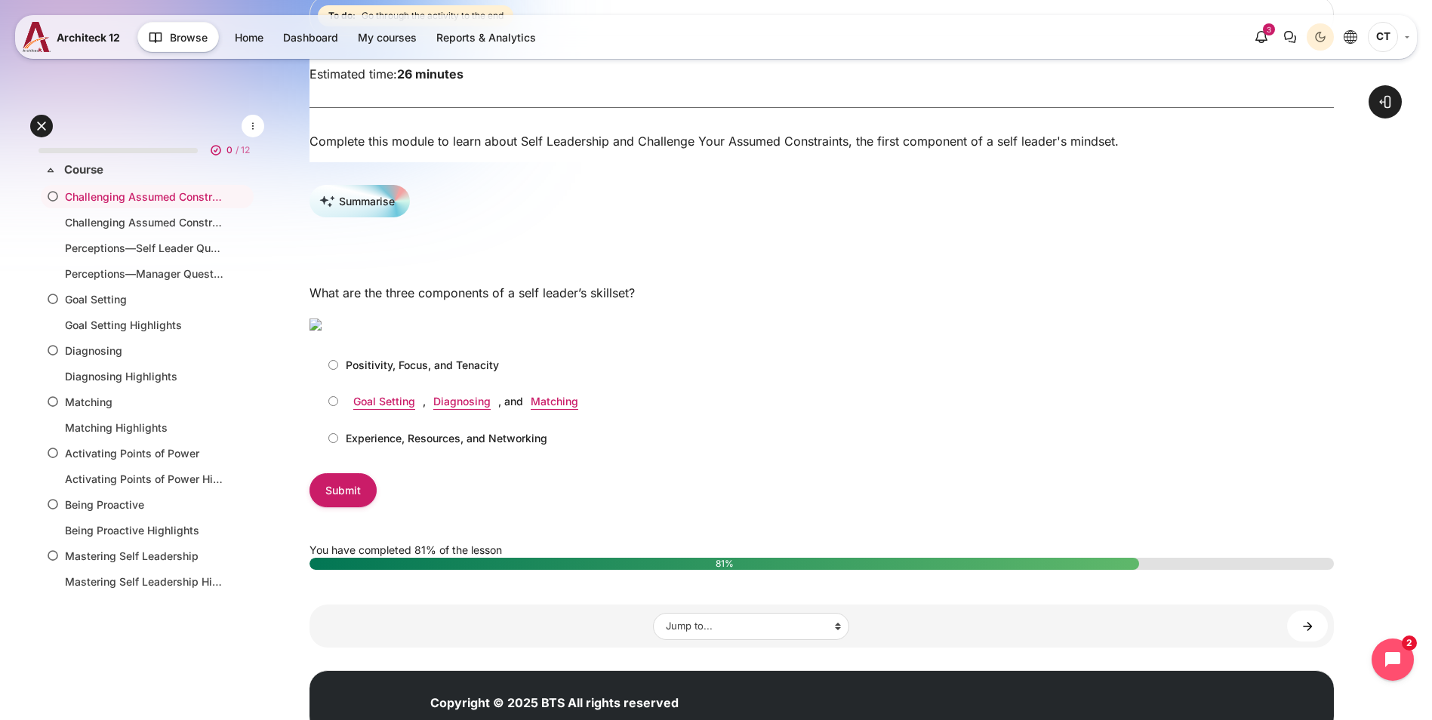
scroll to position [302, 0]
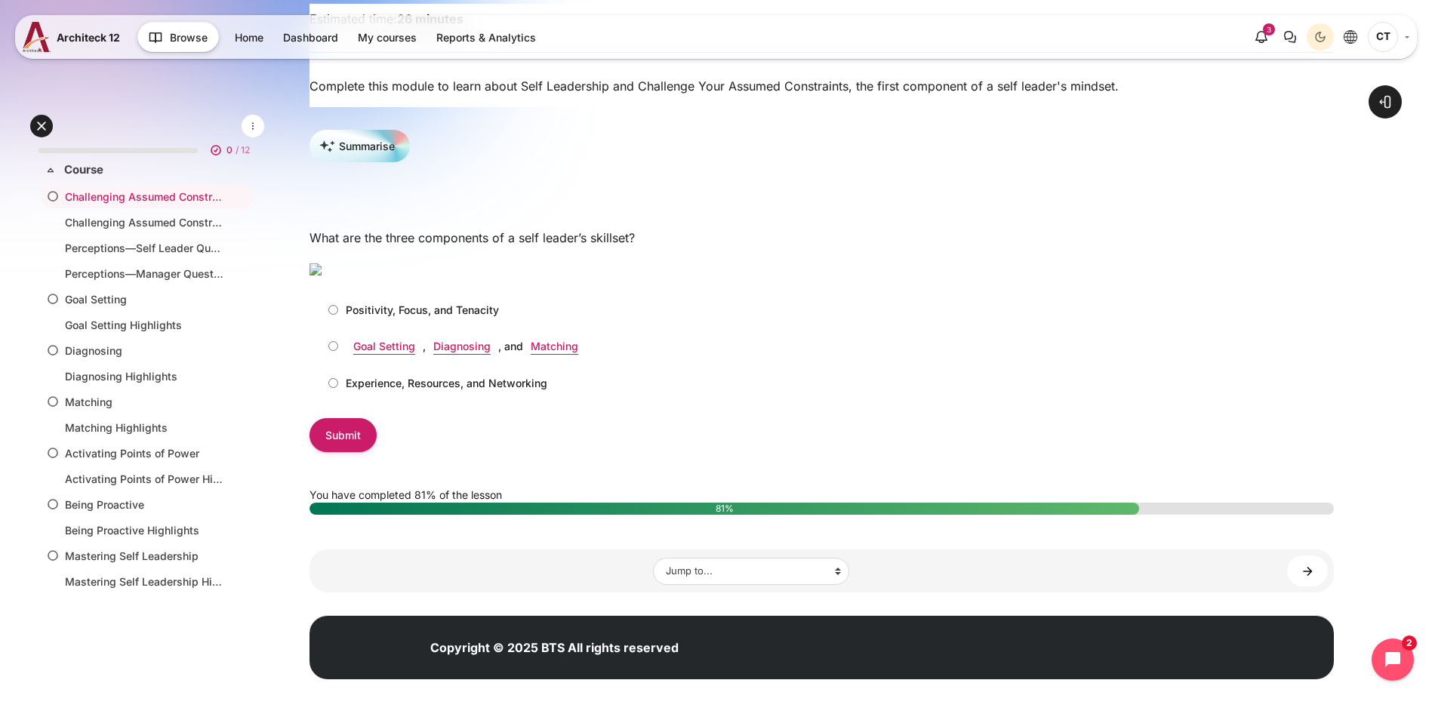
click at [338, 351] on input "Goal Setting , Diagnosing , and Matching" at bounding box center [333, 346] width 10 height 10
radio input "true"
click at [377, 452] on input "Submit" at bounding box center [343, 435] width 67 height 34
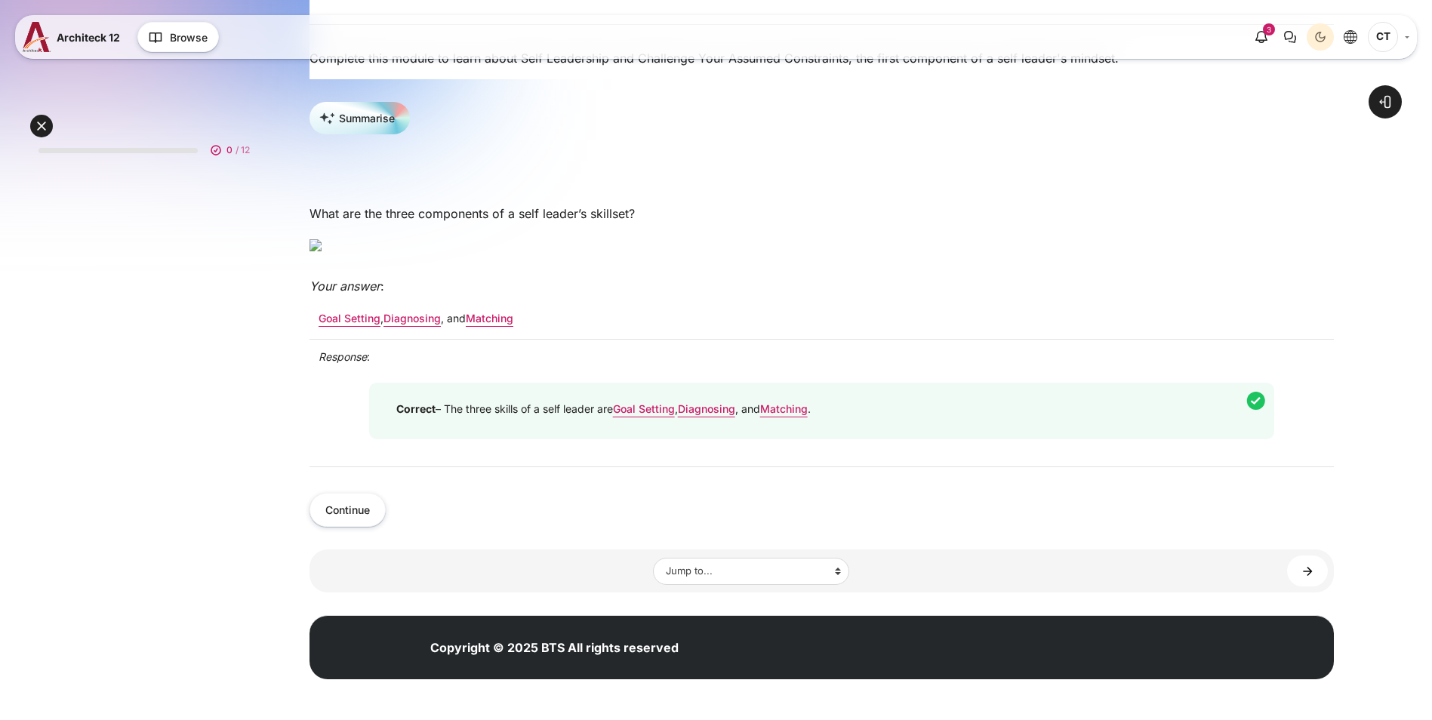
scroll to position [377, 0]
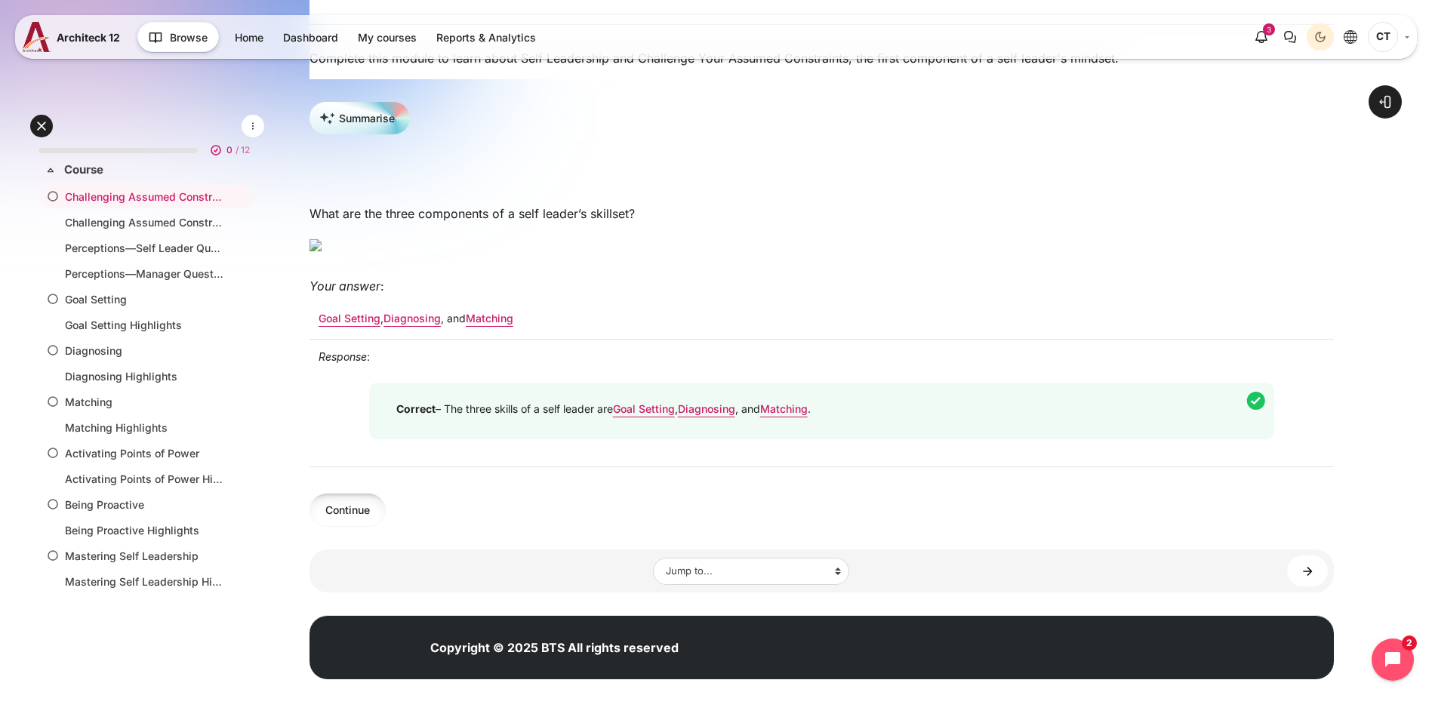
click at [386, 527] on button "Continue" at bounding box center [348, 510] width 76 height 34
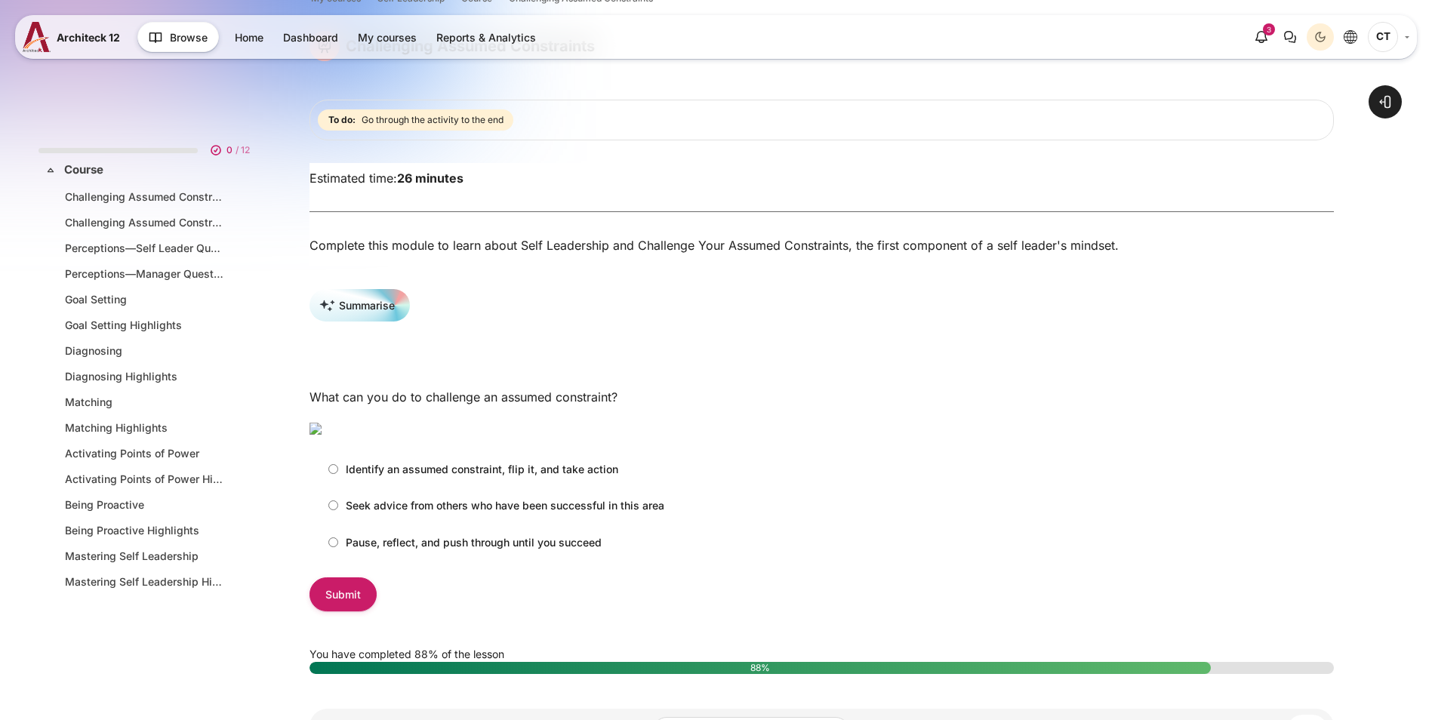
scroll to position [302, 0]
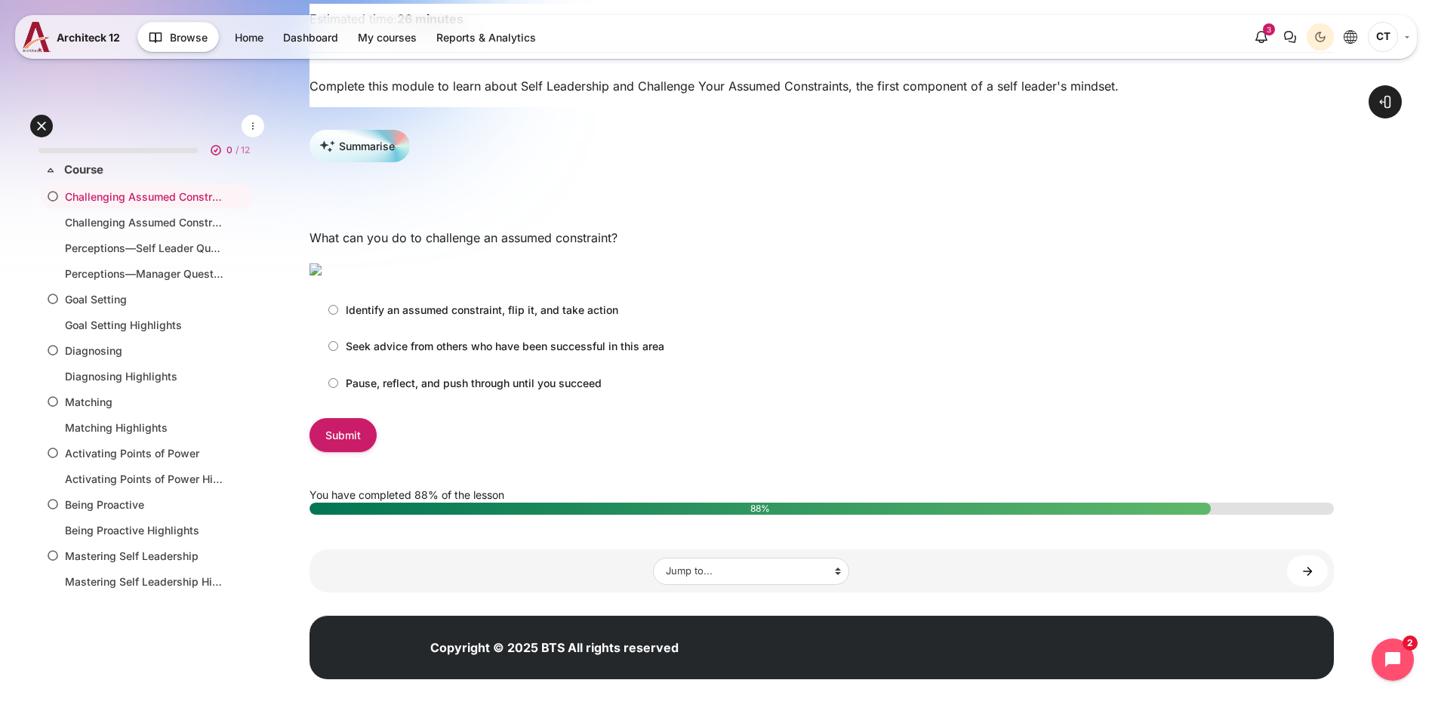
click at [338, 315] on input "Identify an assumed constraint, flip it, and take action" at bounding box center [333, 310] width 10 height 10
radio input "true"
click at [377, 452] on input "Submit" at bounding box center [343, 435] width 67 height 34
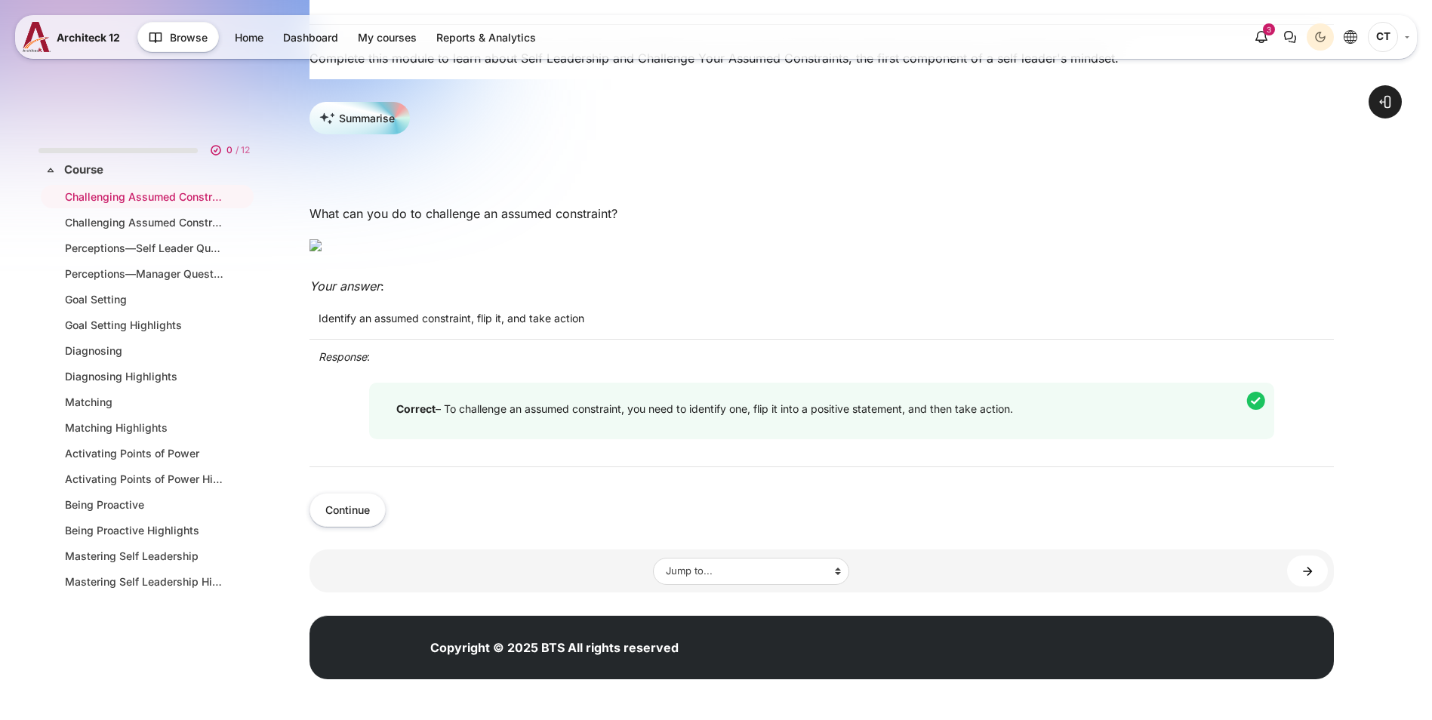
scroll to position [453, 0]
click at [386, 527] on button "Continue" at bounding box center [348, 510] width 76 height 34
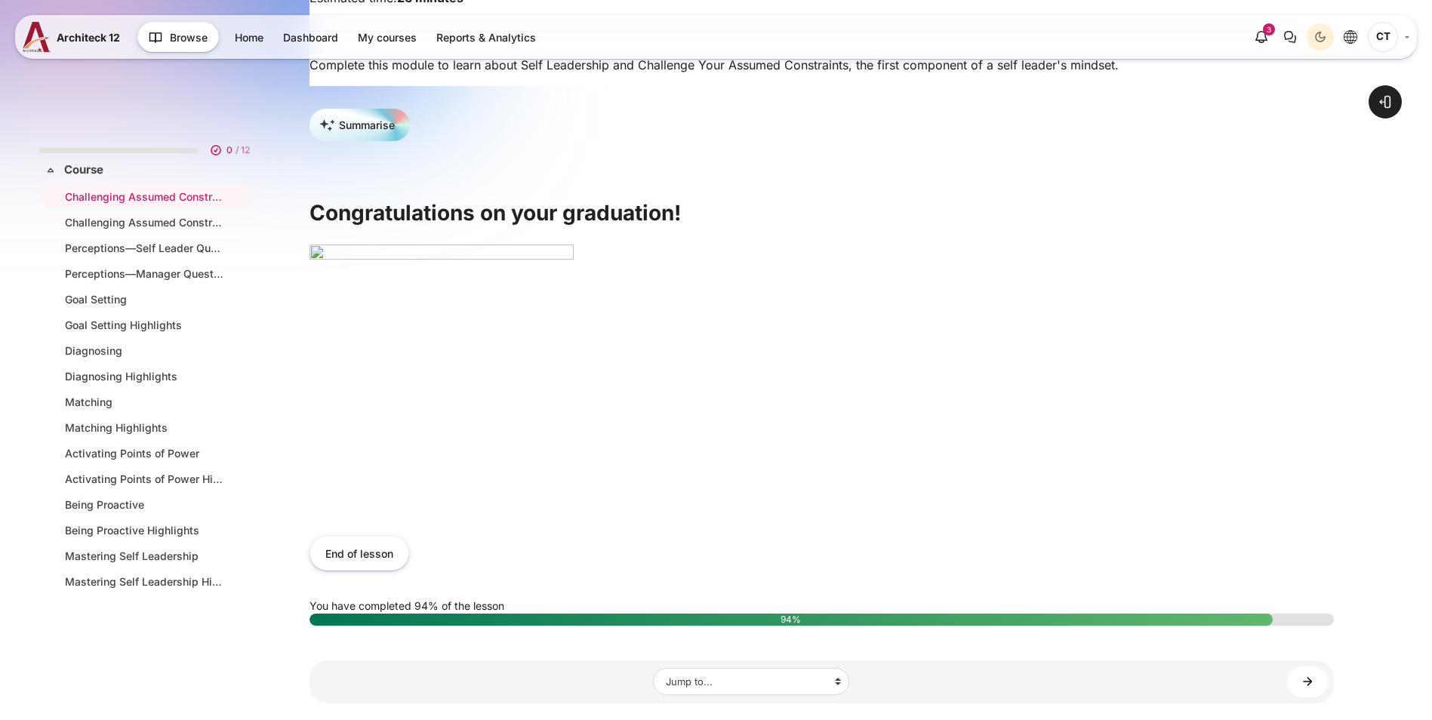
scroll to position [377, 0]
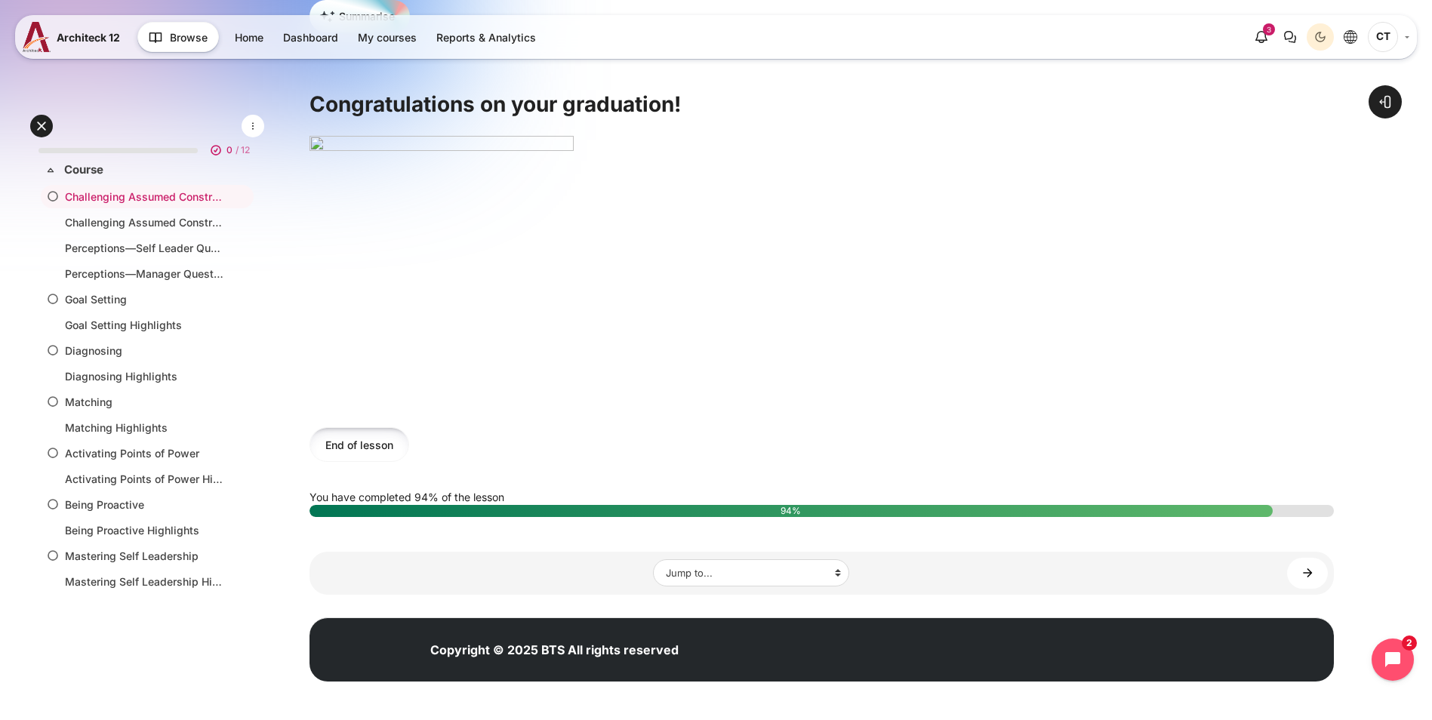
click at [409, 459] on button "End of lesson" at bounding box center [360, 444] width 100 height 34
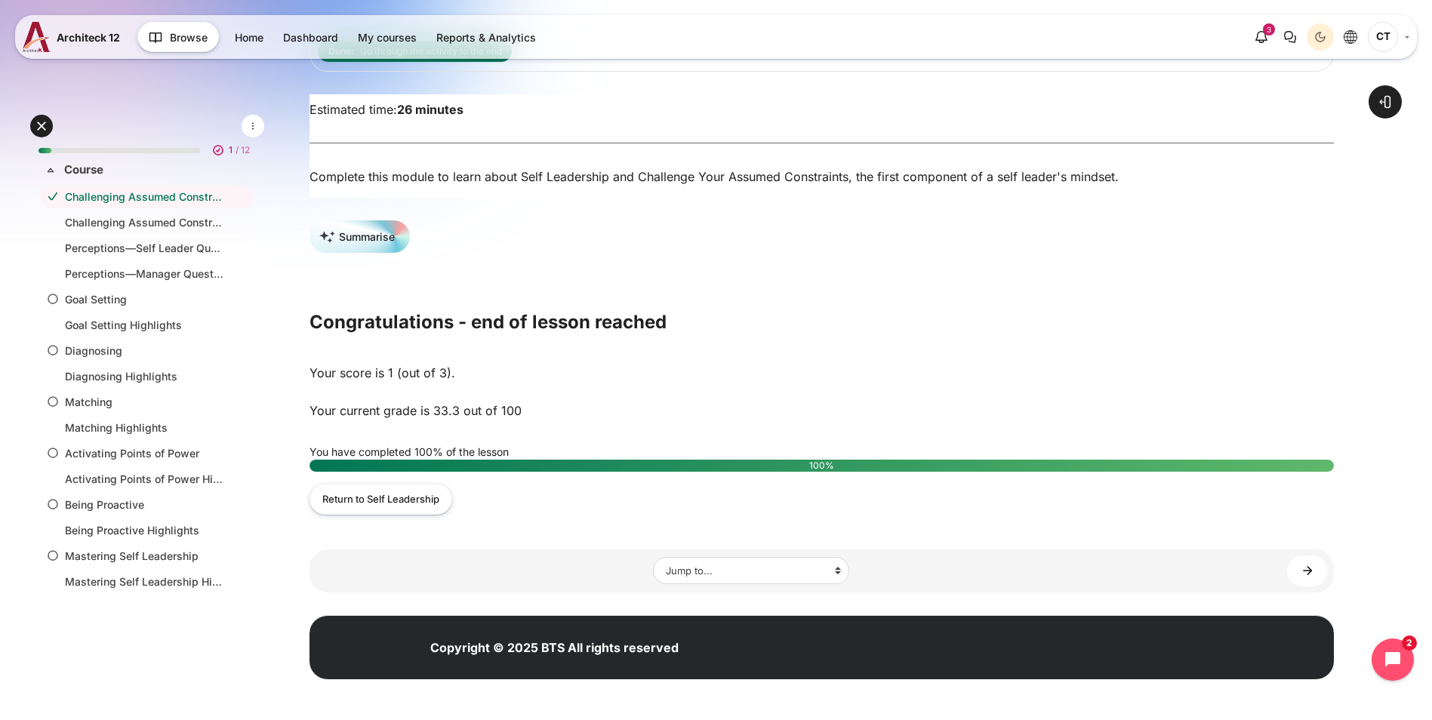
scroll to position [165, 0]
click at [1304, 562] on link "Challenging Assumed Constraints Highlights ►" at bounding box center [1307, 571] width 41 height 31
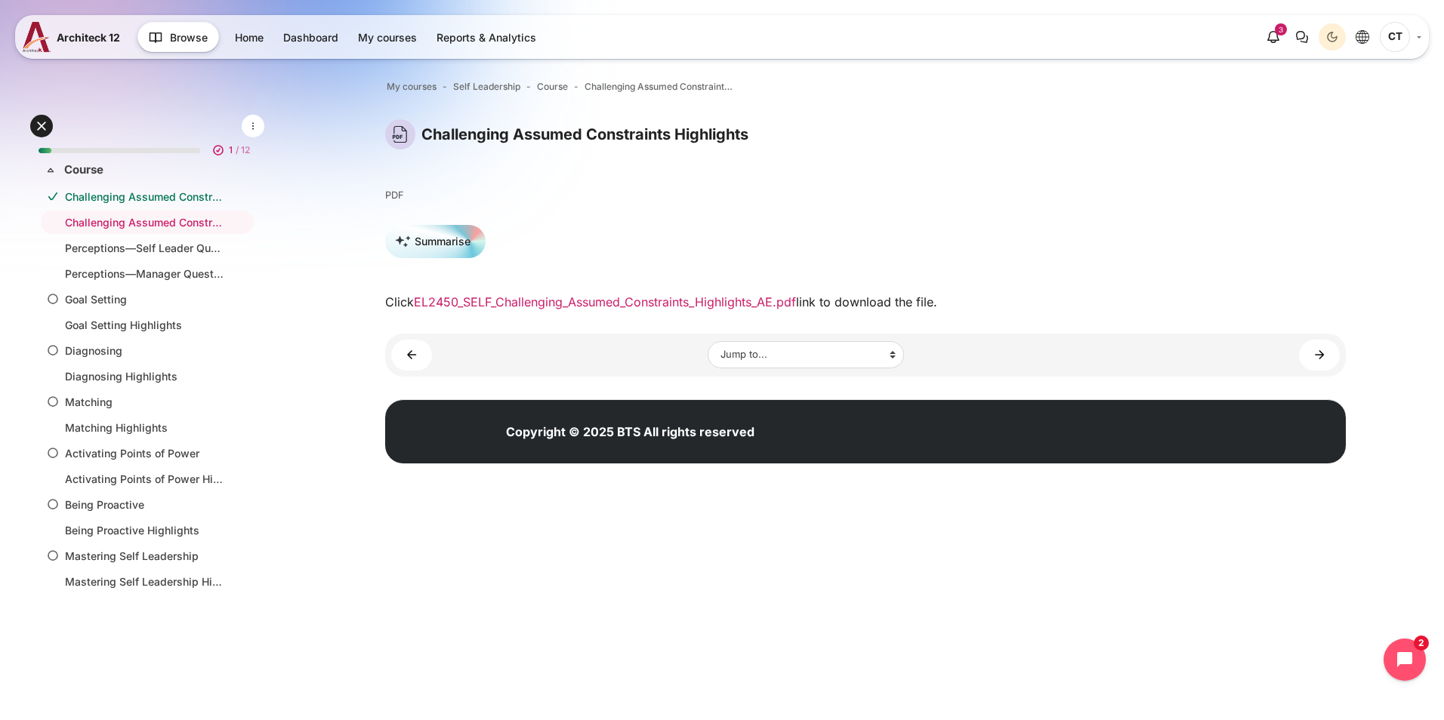
click at [652, 299] on link "EL2450_SELF_Challenging_Assumed_Constraints_Highlights_AE.pdf" at bounding box center [605, 301] width 382 height 15
click at [370, 303] on div "Open course index My courses Self Leadership Course Challenging Assumed Constra…" at bounding box center [865, 274] width 1157 height 461
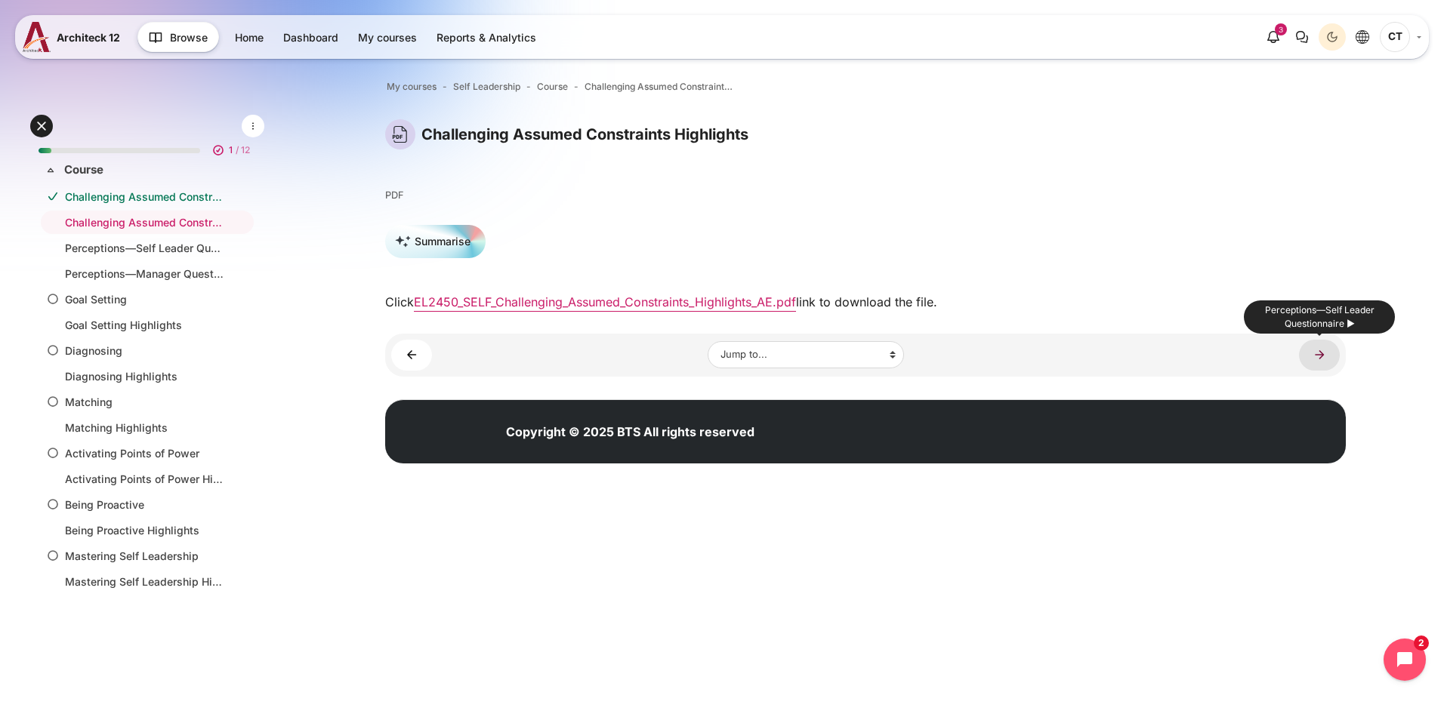
click at [1320, 355] on link "Perceptions—Self Leader Questionnaire ►" at bounding box center [1319, 355] width 41 height 31
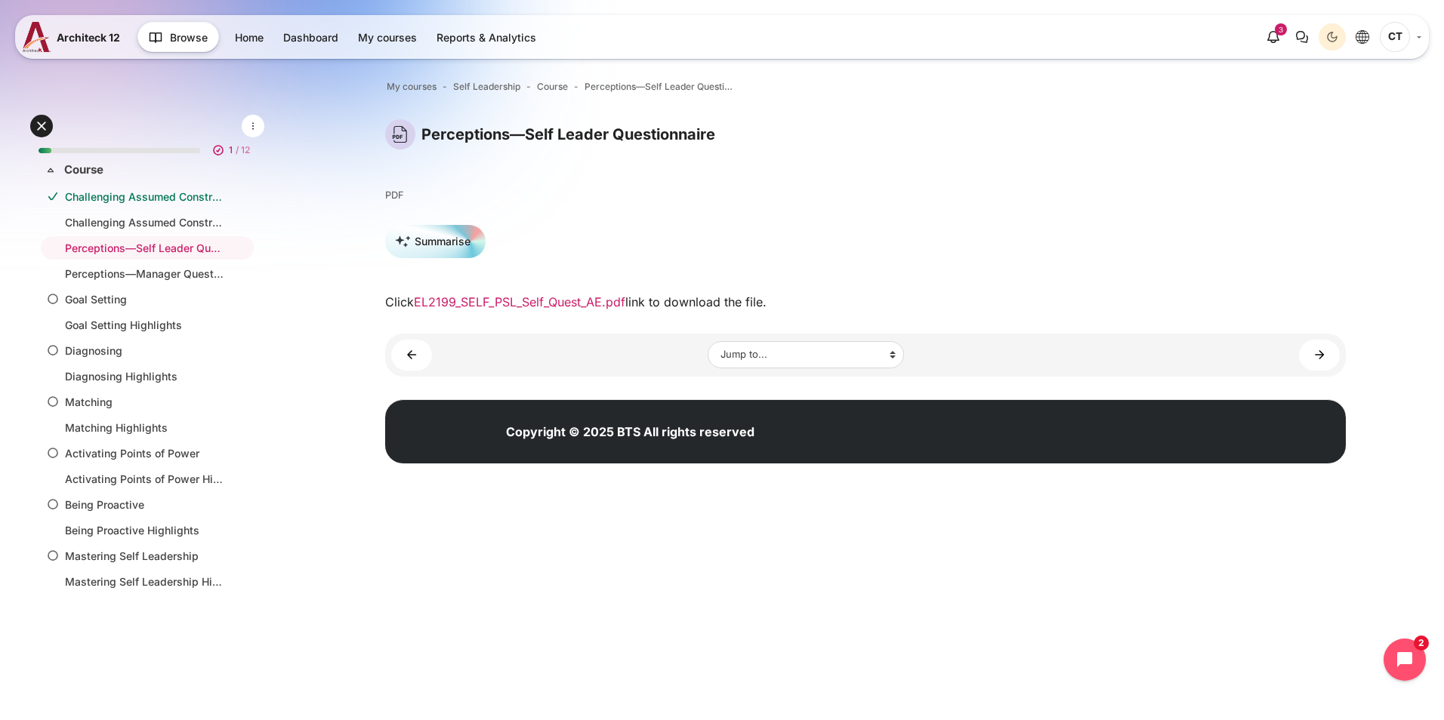
click at [584, 307] on link "EL2199_SELF_PSL_Self_Quest_AE.pdf" at bounding box center [519, 301] width 211 height 15
click at [1414, 242] on div "Open course index My courses Self Leadership Course Perceptions—Self Leader Que…" at bounding box center [865, 274] width 1157 height 461
click at [1315, 358] on link "Perceptions—Manager Questionnaire (Deep Dive) ►" at bounding box center [1319, 355] width 41 height 31
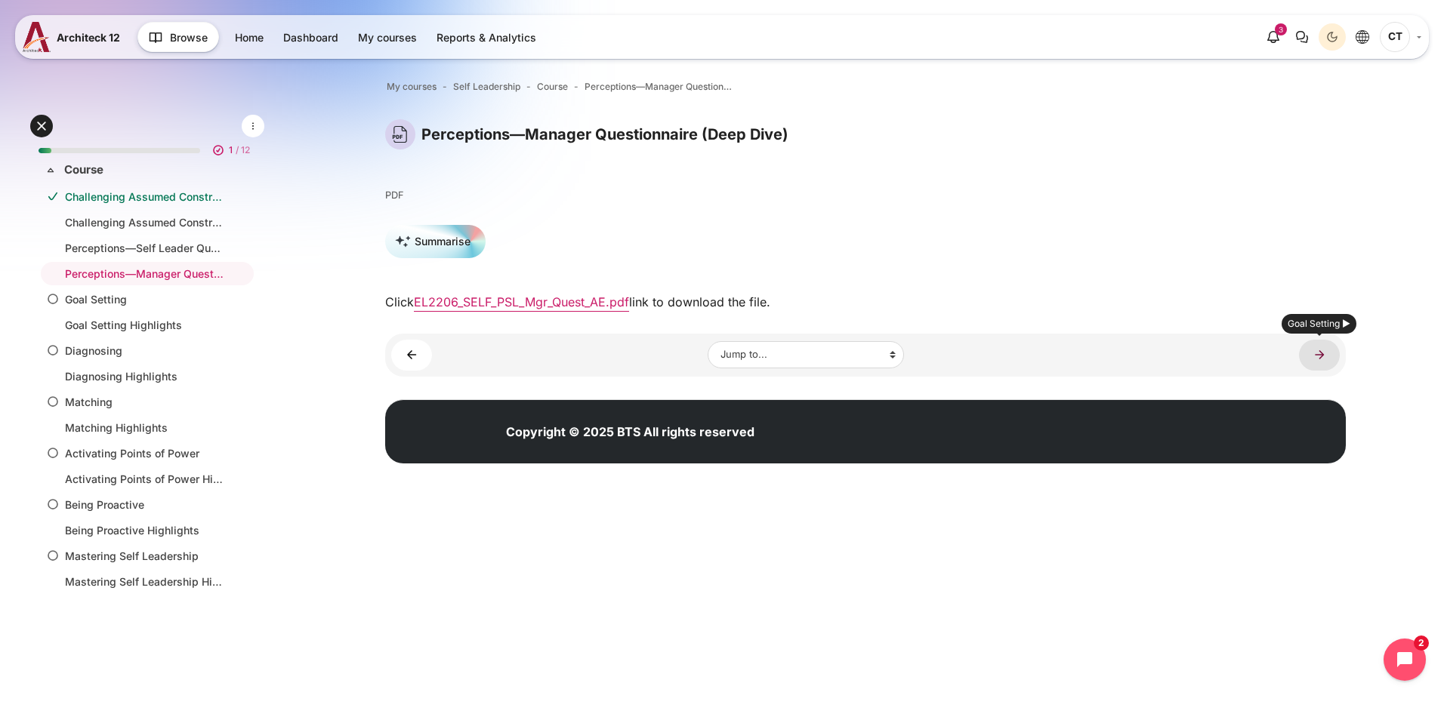
click at [1322, 350] on link "Goal Setting ►" at bounding box center [1319, 355] width 41 height 31
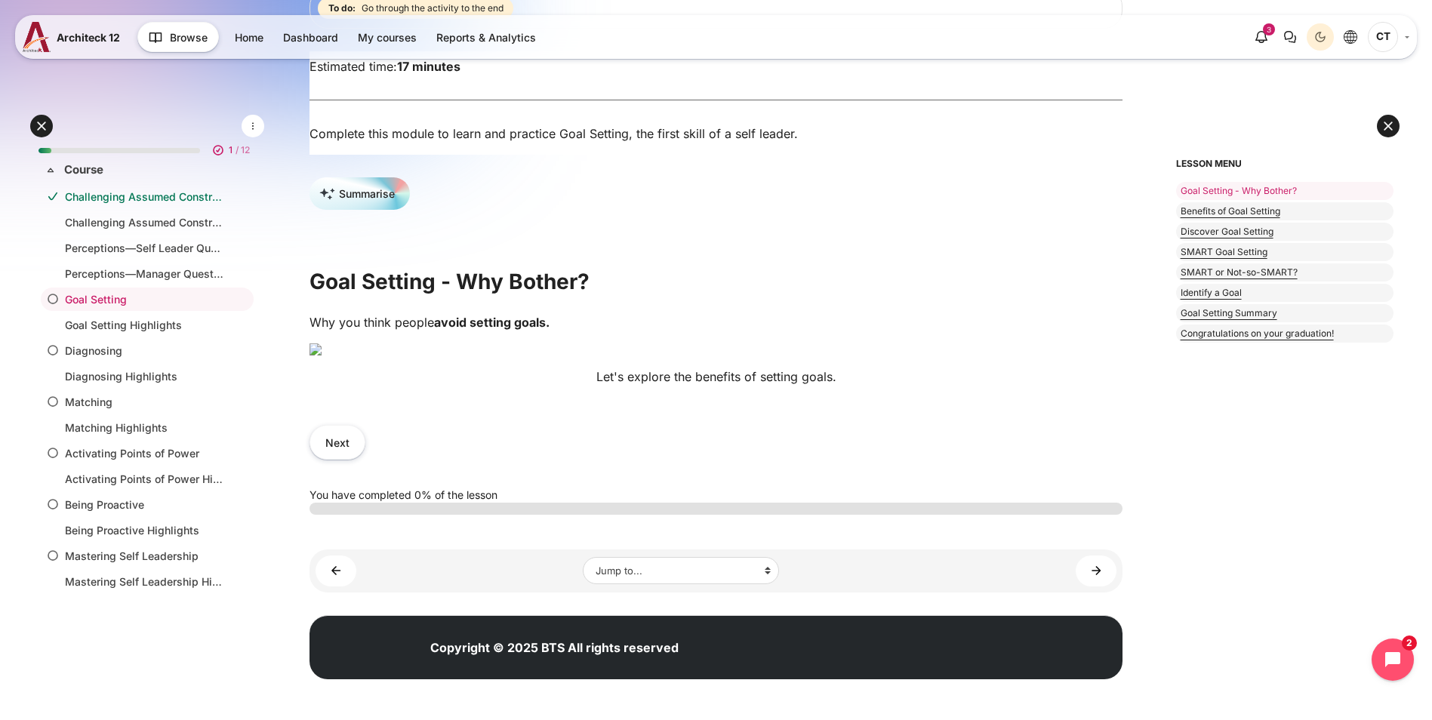
scroll to position [479, 0]
click at [365, 429] on button "Next" at bounding box center [338, 442] width 56 height 34
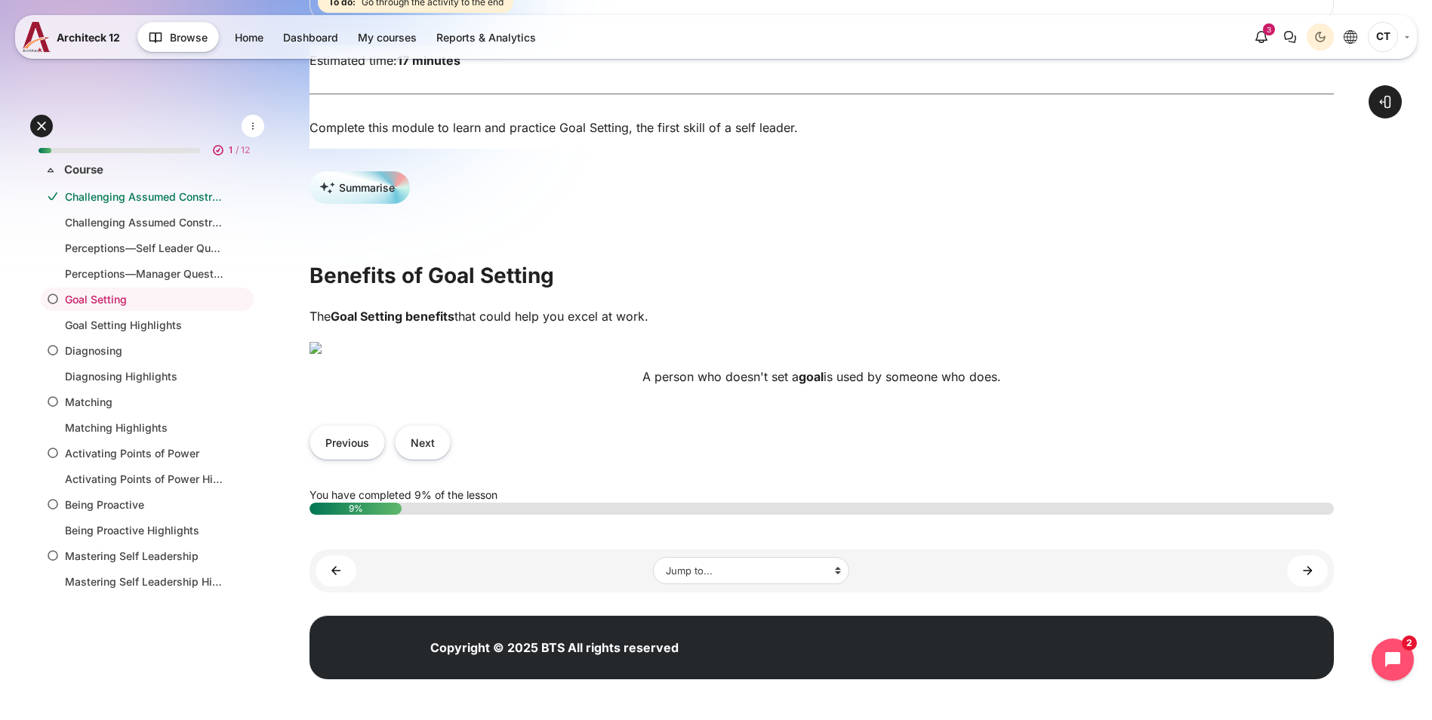
scroll to position [356, 0]
click at [451, 459] on button "Next" at bounding box center [423, 442] width 56 height 34
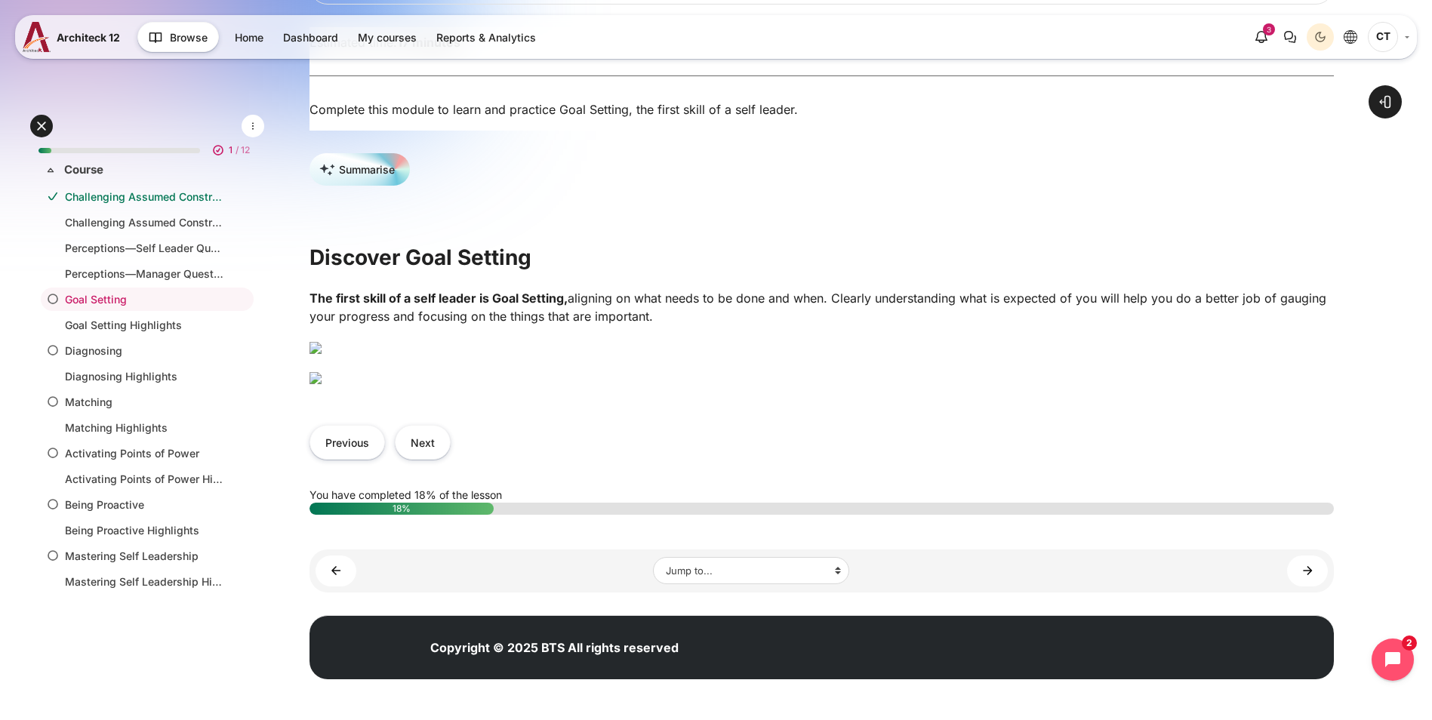
scroll to position [528, 0]
click at [322, 384] on img "Content" at bounding box center [316, 378] width 12 height 12
click at [513, 474] on div "Previous Next" at bounding box center [822, 442] width 1025 height 64
click at [451, 459] on button "Next" at bounding box center [423, 442] width 56 height 34
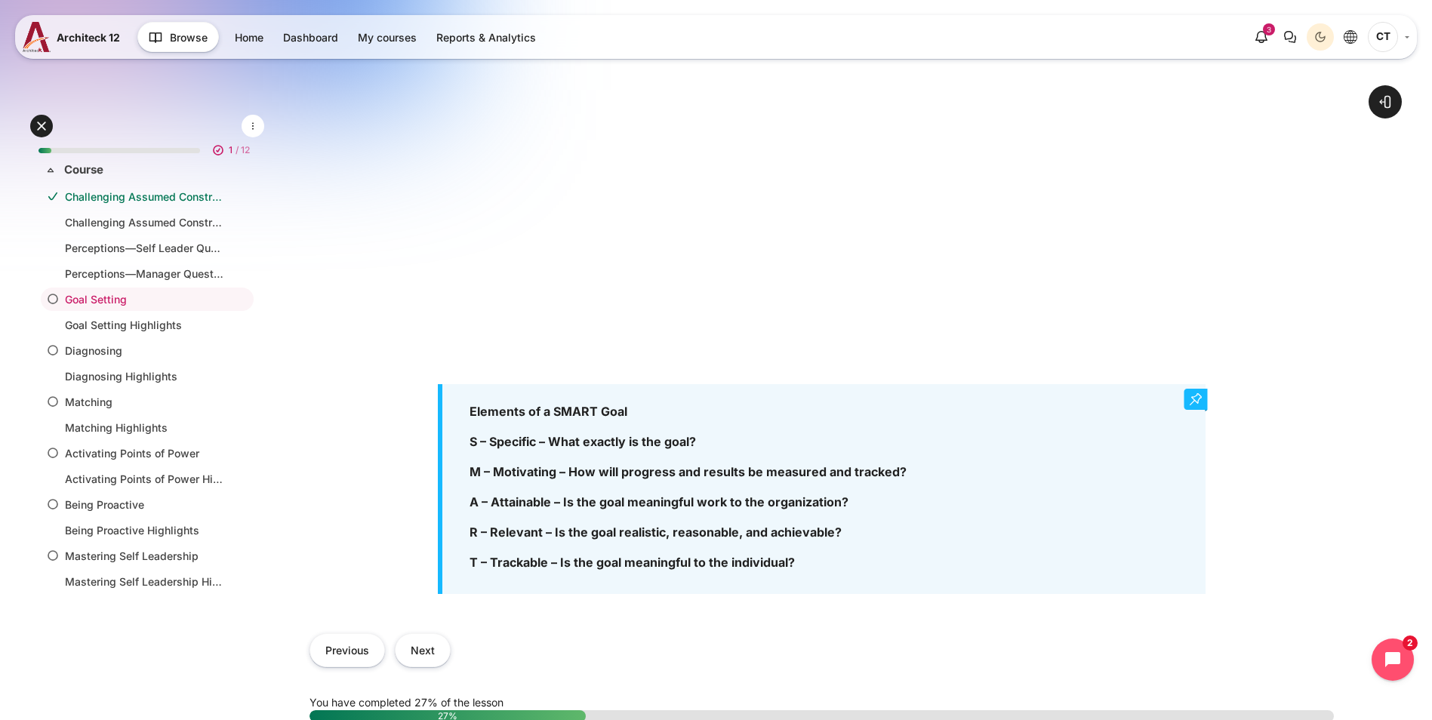
scroll to position [830, 0]
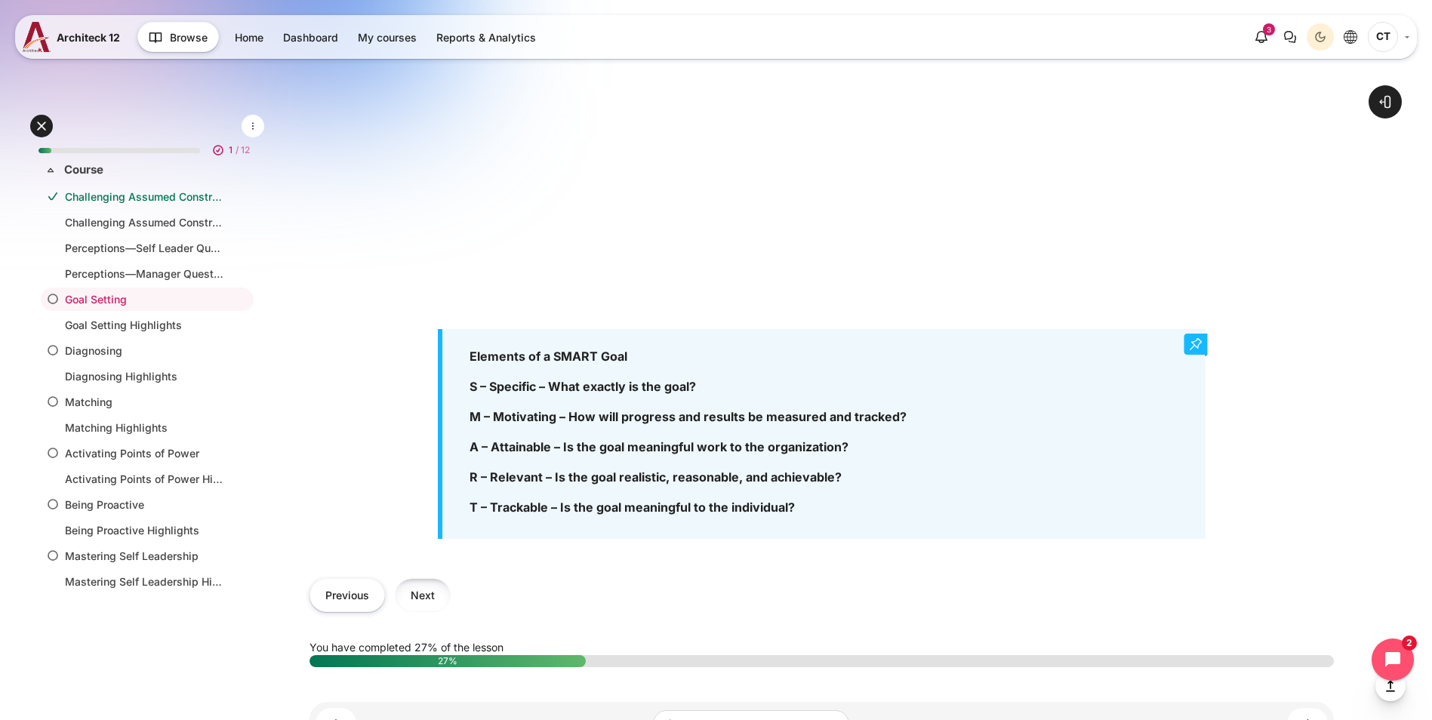
click at [451, 578] on button "Next" at bounding box center [423, 595] width 56 height 34
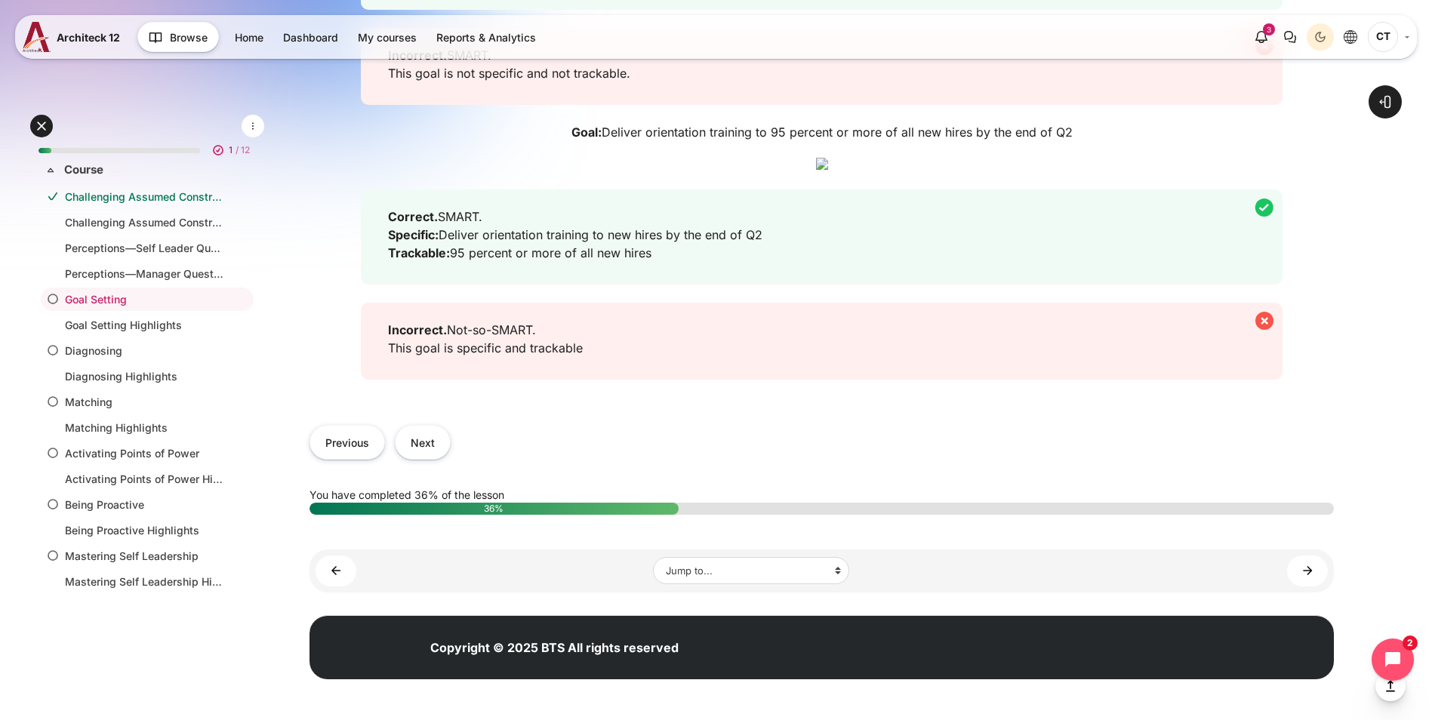
scroll to position [2114, 0]
click at [451, 459] on button "Next" at bounding box center [423, 442] width 56 height 34
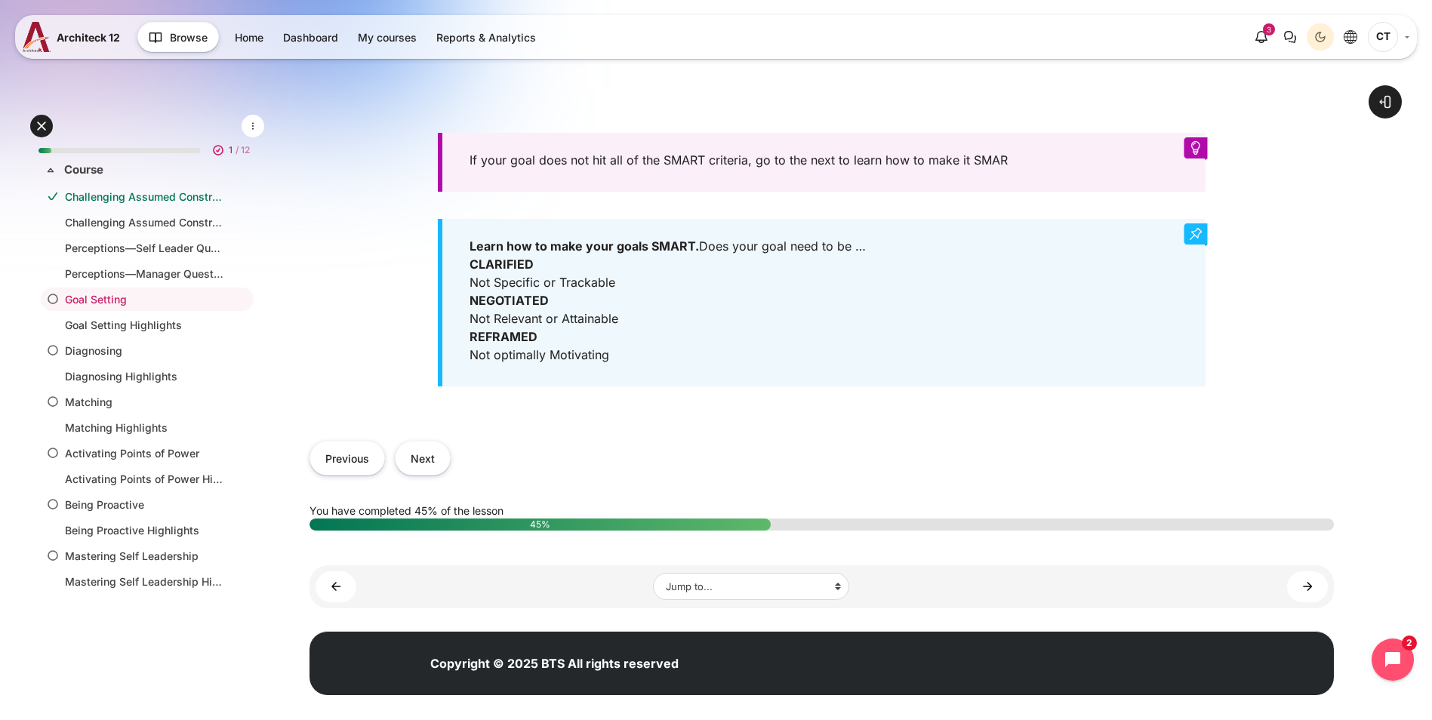
scroll to position [732, 0]
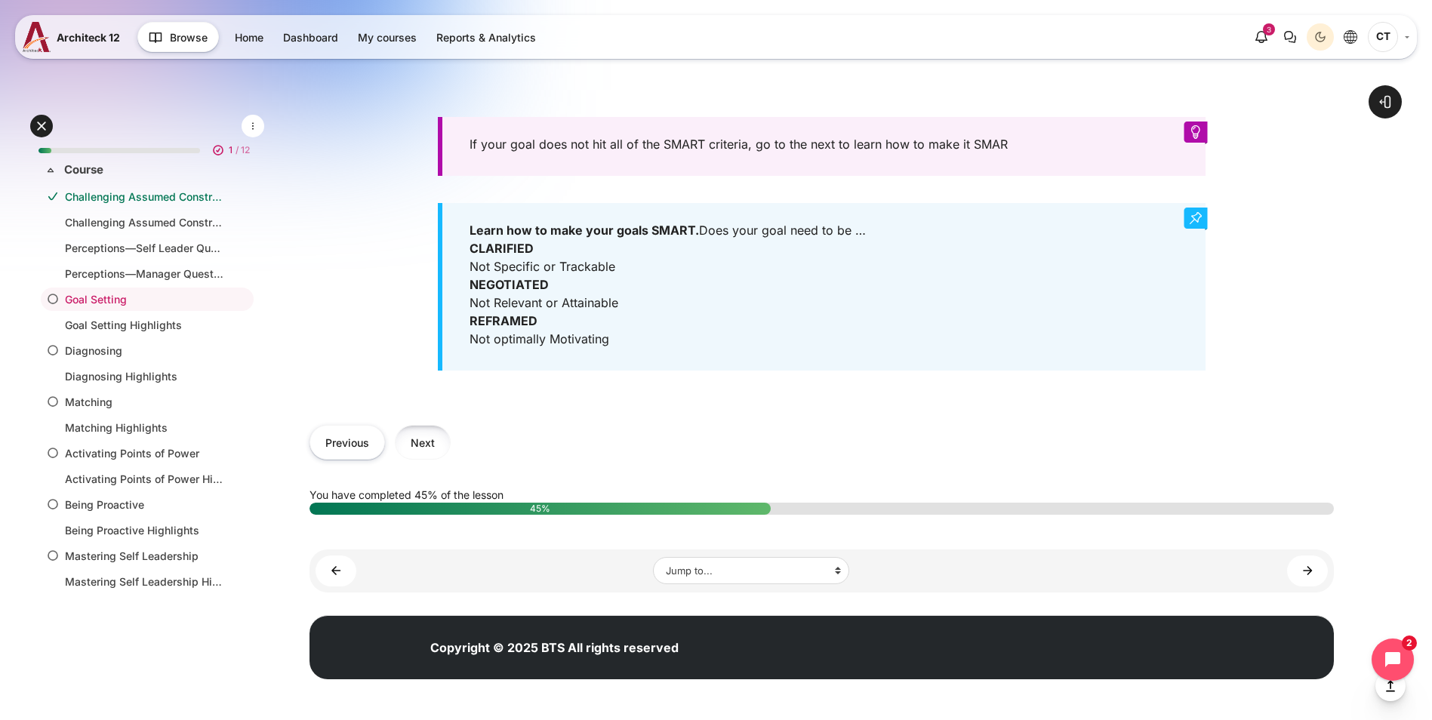
click at [451, 442] on button "Next" at bounding box center [423, 442] width 56 height 34
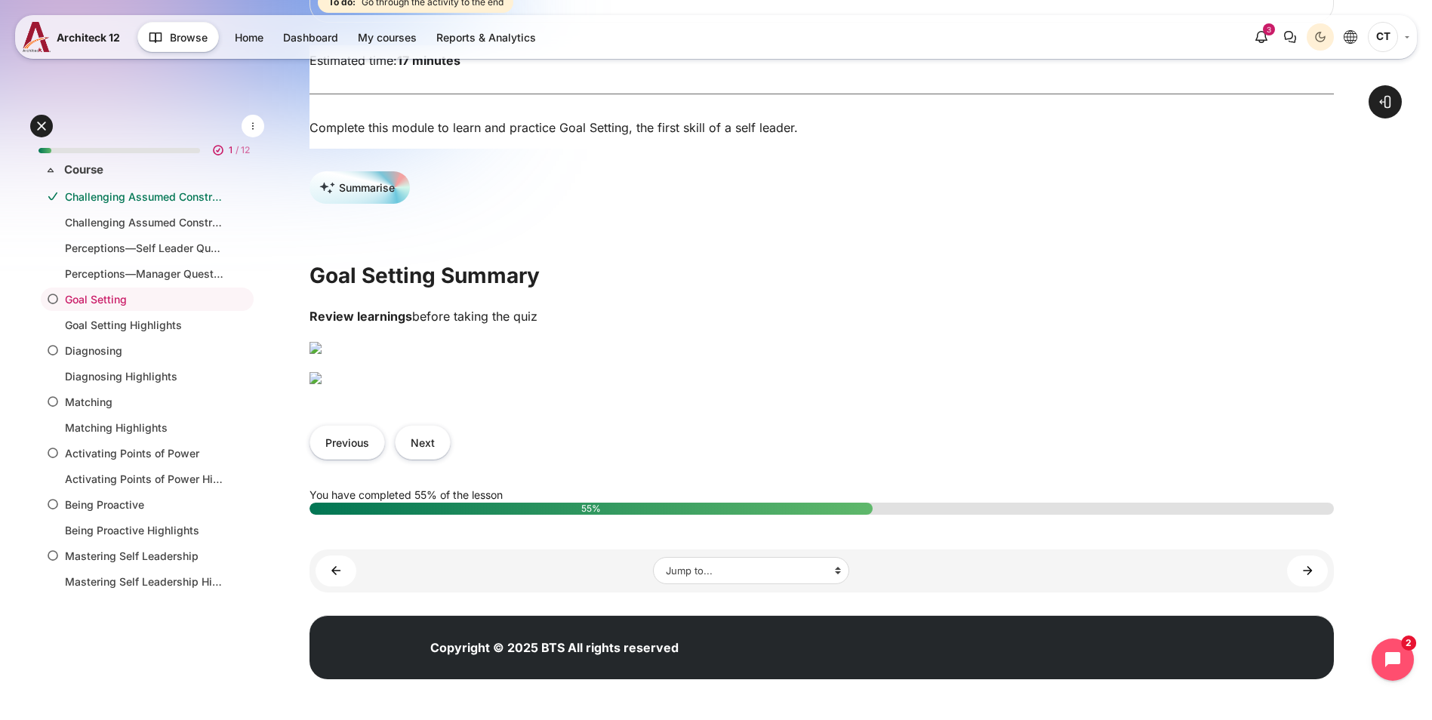
scroll to position [377, 0]
click at [451, 459] on button "Next" at bounding box center [423, 442] width 56 height 34
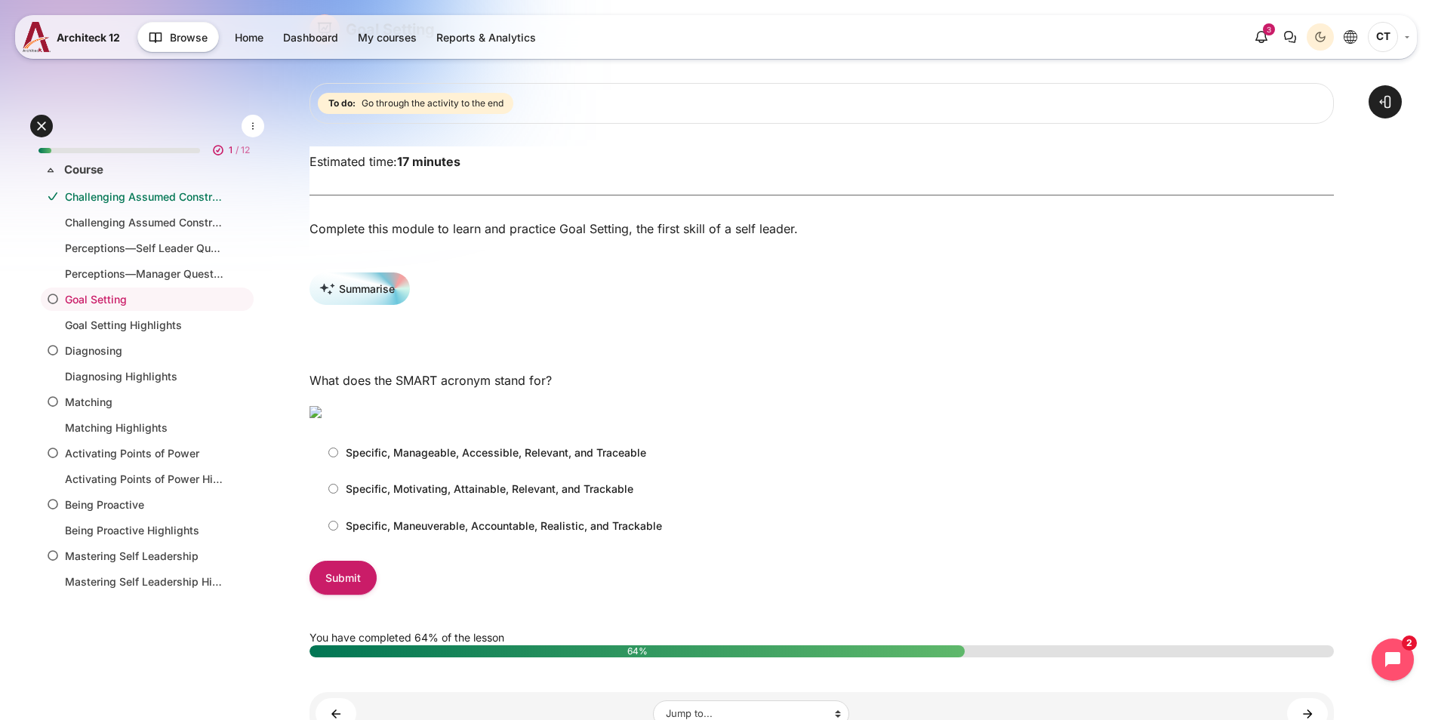
scroll to position [226, 0]
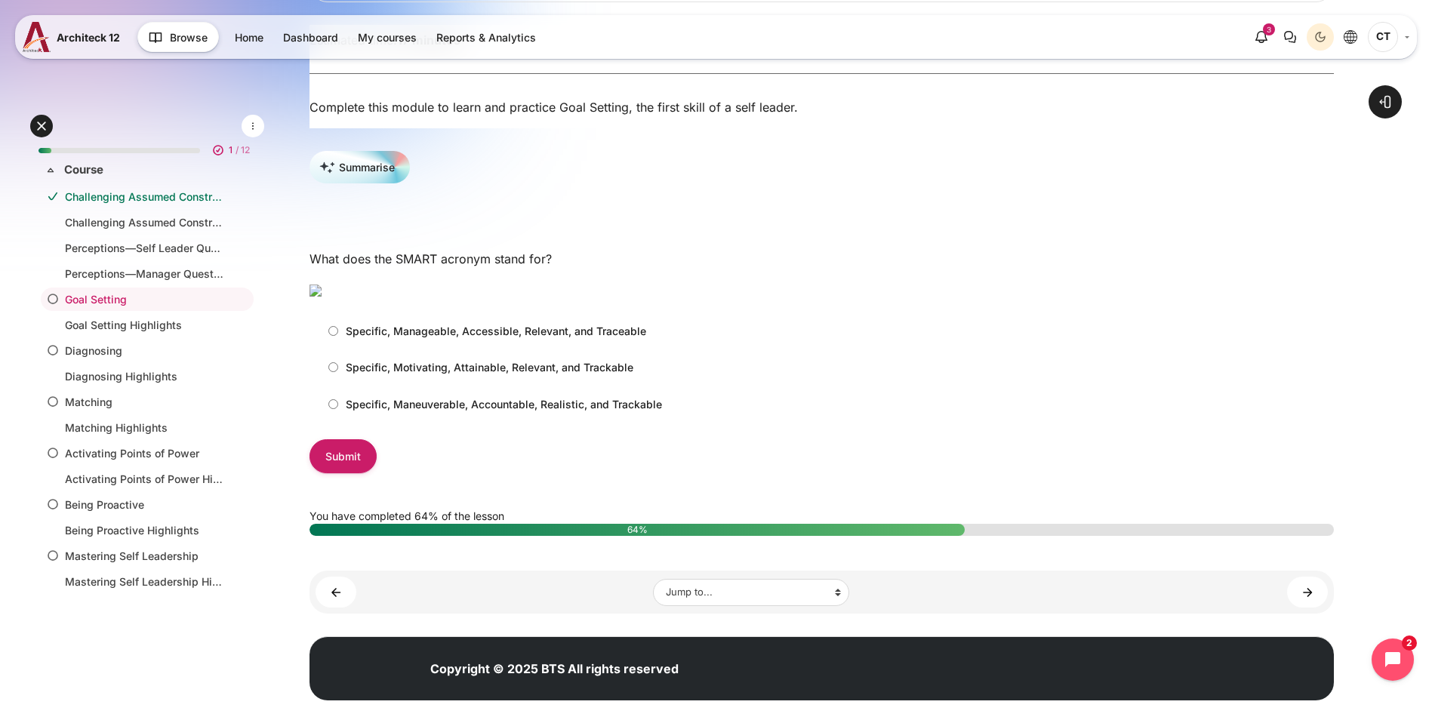
click at [414, 380] on label "Specific, Motivating, Attainable, Relevant, and Trackable" at bounding box center [477, 367] width 313 height 25
click at [338, 372] on input "Specific, Motivating, Attainable, Relevant, and Trackable" at bounding box center [333, 367] width 10 height 10
radio input "true"
click at [377, 473] on input "Submit" at bounding box center [343, 456] width 67 height 34
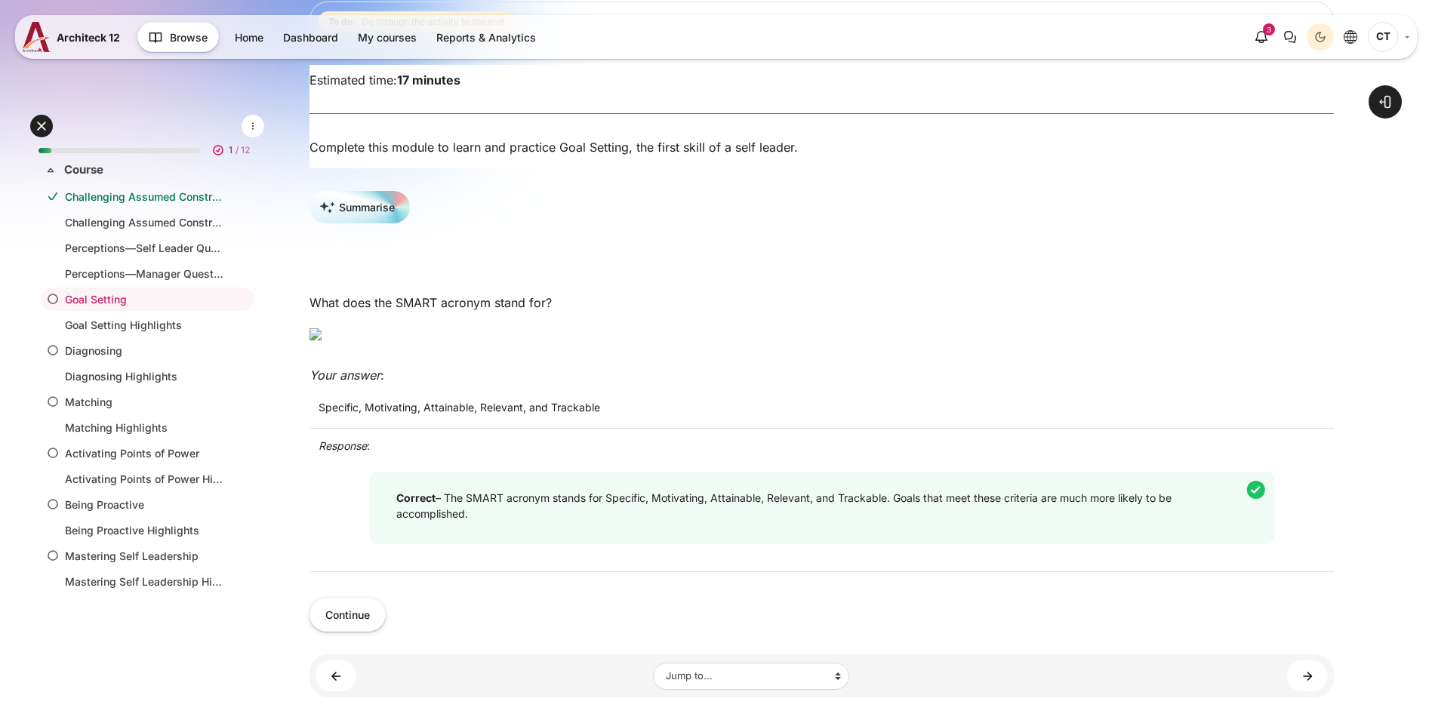
scroll to position [377, 0]
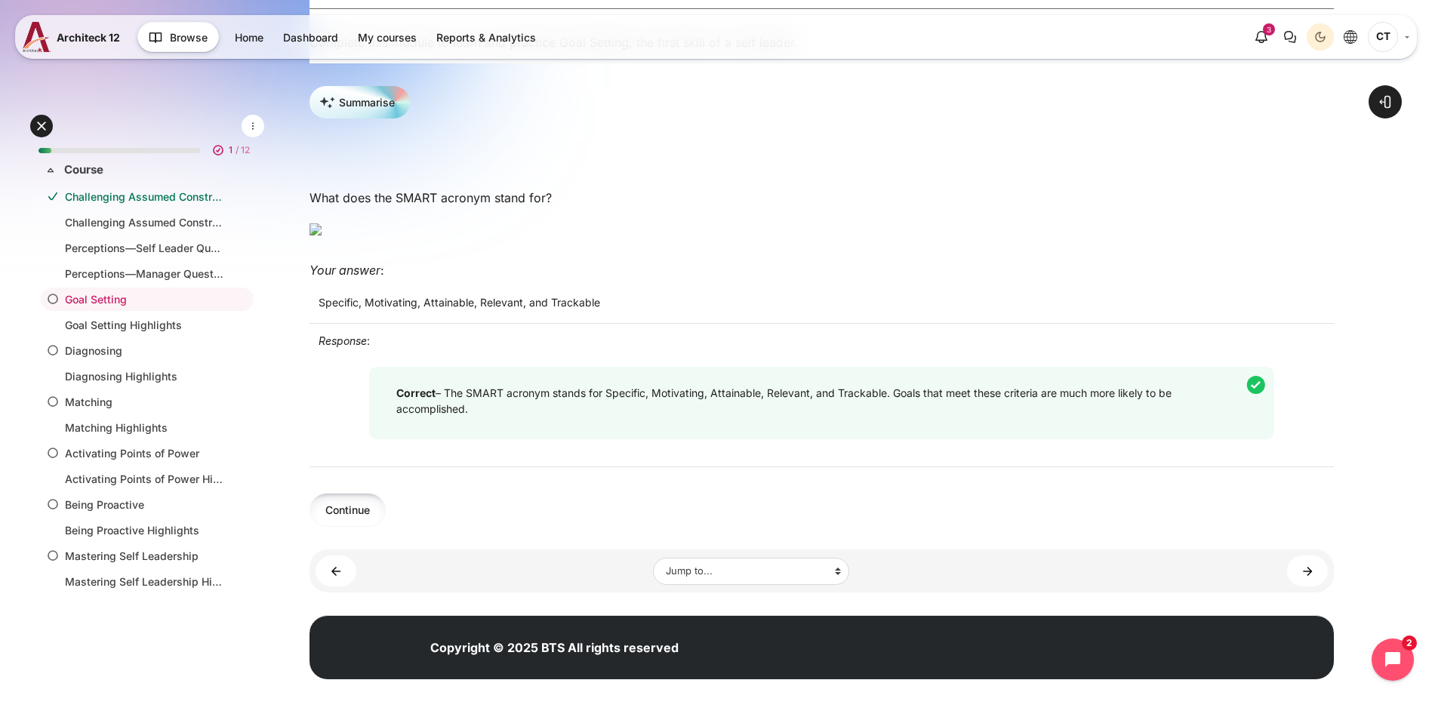
click at [386, 527] on button "Continue" at bounding box center [348, 510] width 76 height 34
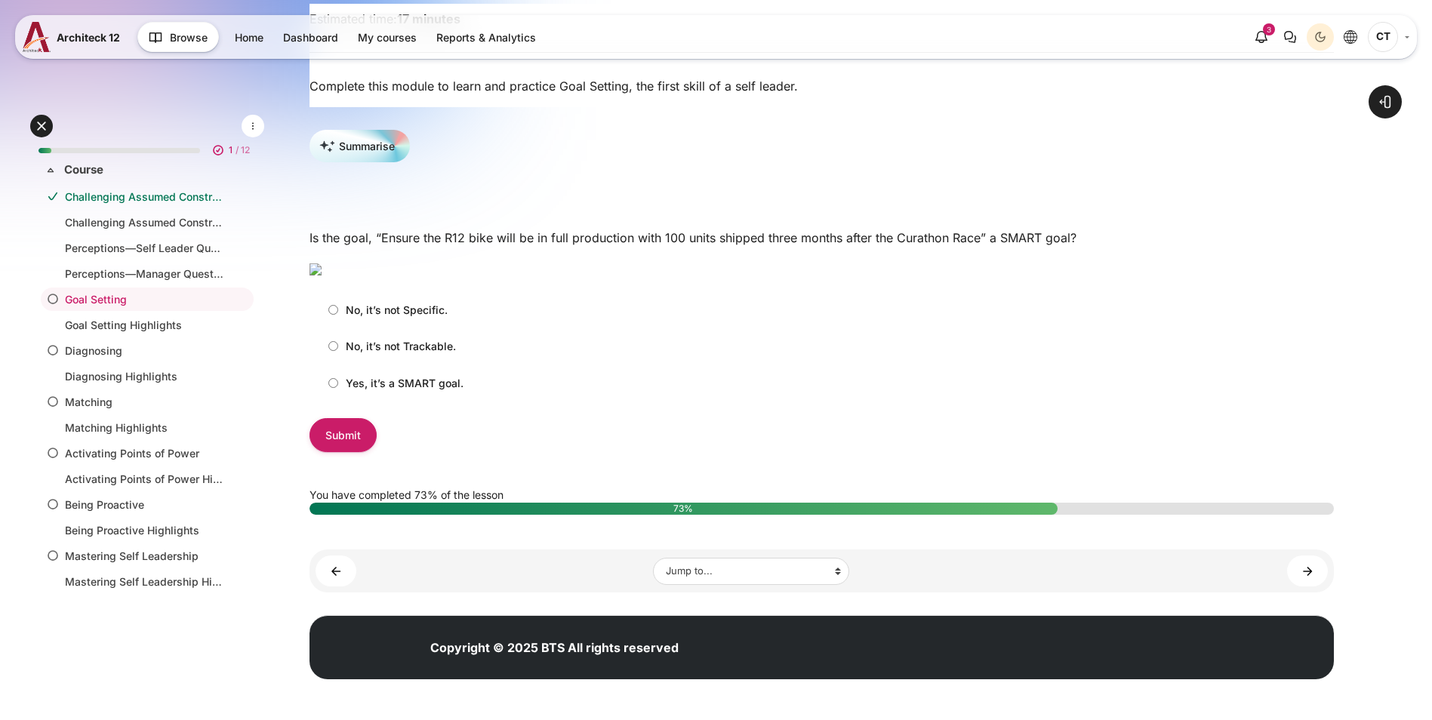
scroll to position [302, 0]
click at [427, 391] on p "Yes, it’s a SMART goal." at bounding box center [405, 383] width 118 height 16
click at [338, 388] on input "Yes, it’s a SMART goal." at bounding box center [333, 383] width 10 height 10
radio input "true"
click at [377, 452] on input "Submit" at bounding box center [343, 435] width 67 height 34
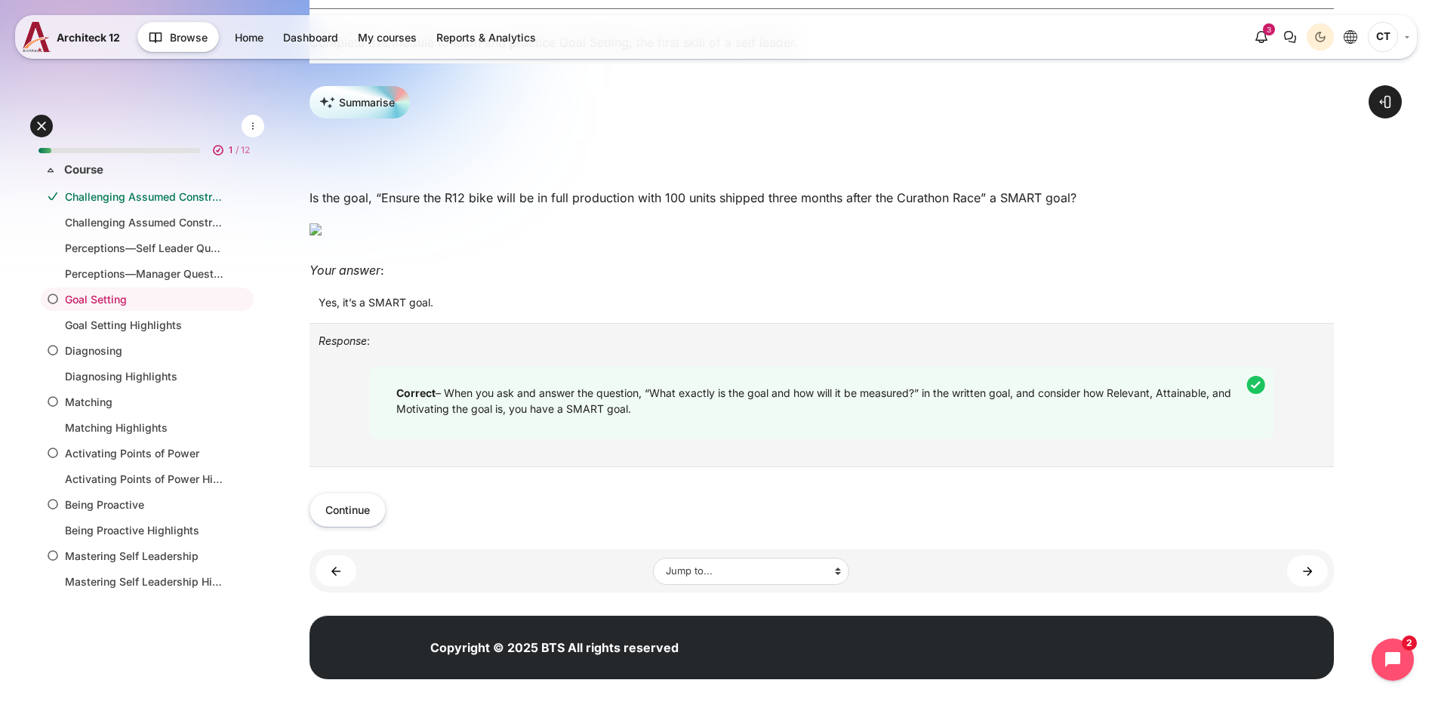
scroll to position [453, 0]
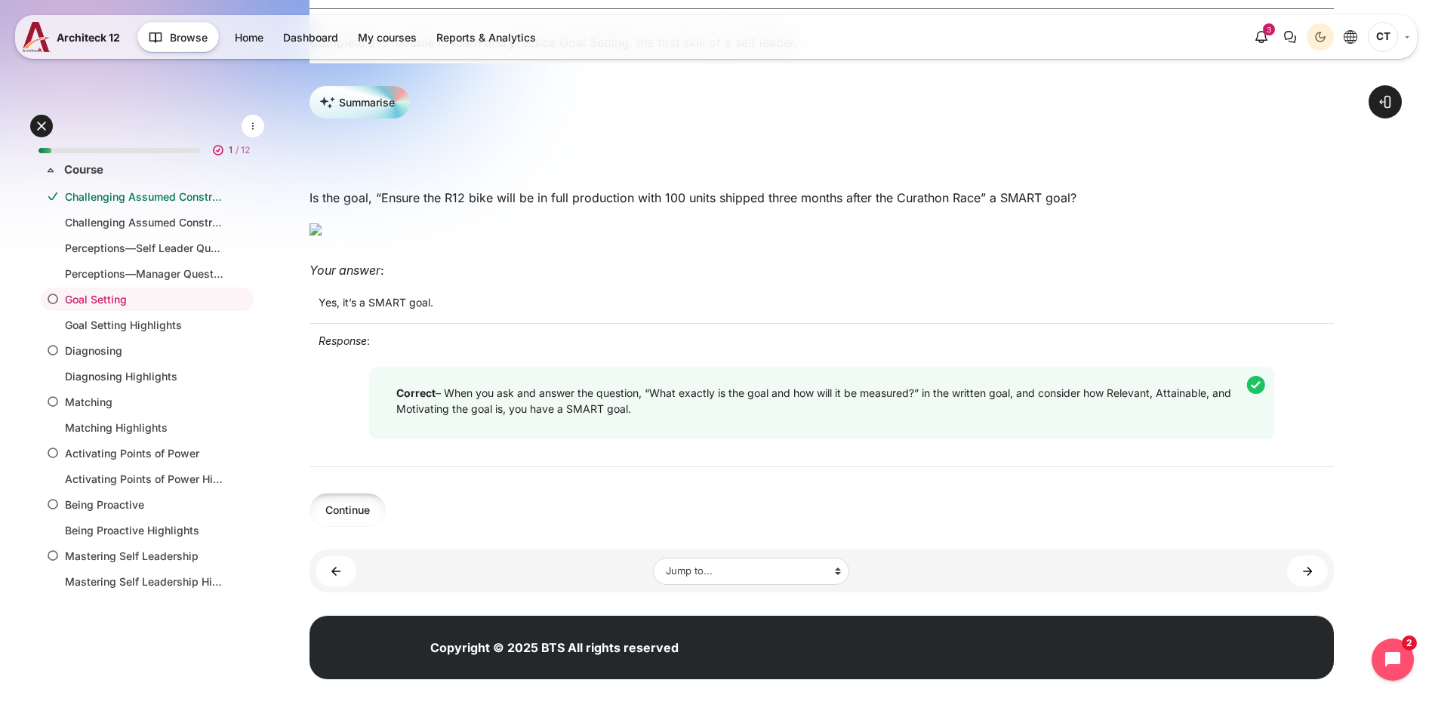
click at [386, 527] on button "Continue" at bounding box center [348, 510] width 76 height 34
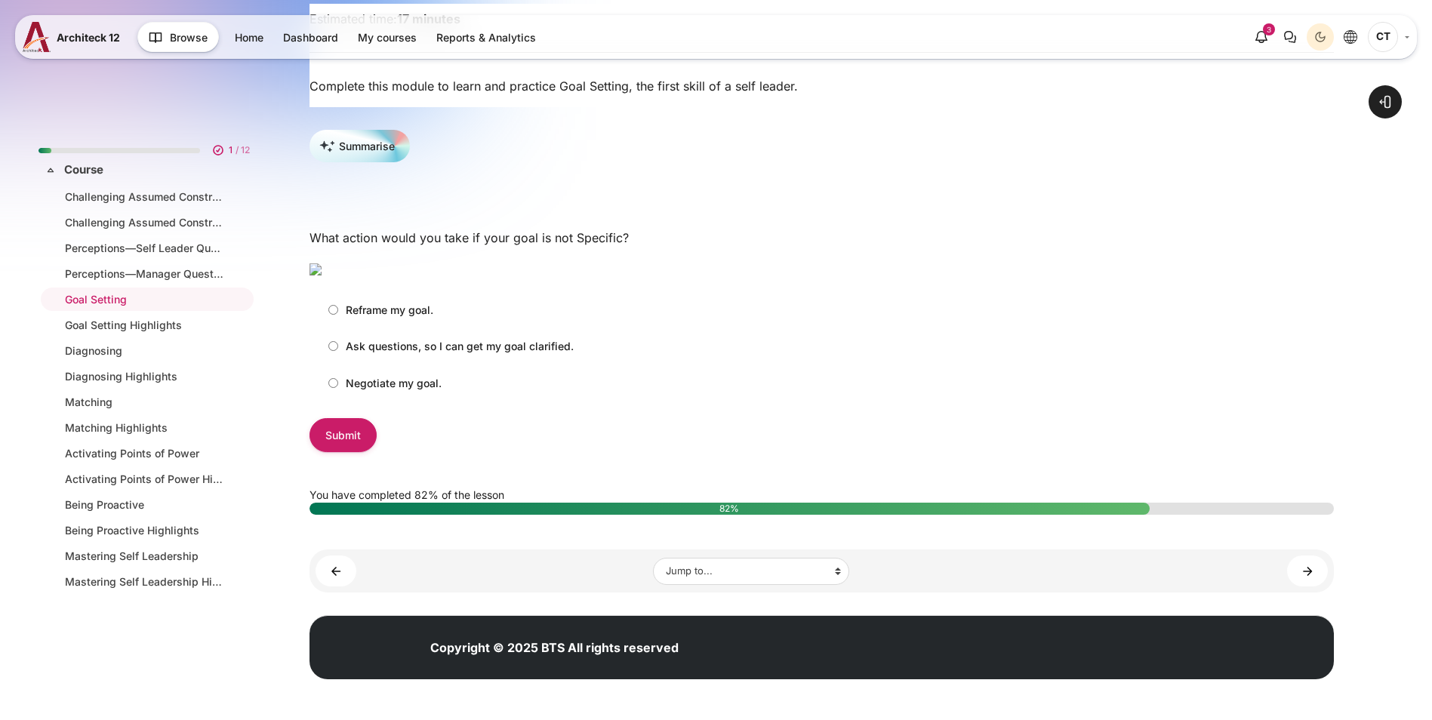
scroll to position [302, 0]
click at [479, 354] on p "Ask questions, so I can get my goal clarified." at bounding box center [460, 346] width 228 height 16
click at [338, 351] on input "Ask questions, so I can get my goal clarified." at bounding box center [333, 346] width 10 height 10
radio input "true"
click at [377, 452] on input "Submit" at bounding box center [343, 435] width 67 height 34
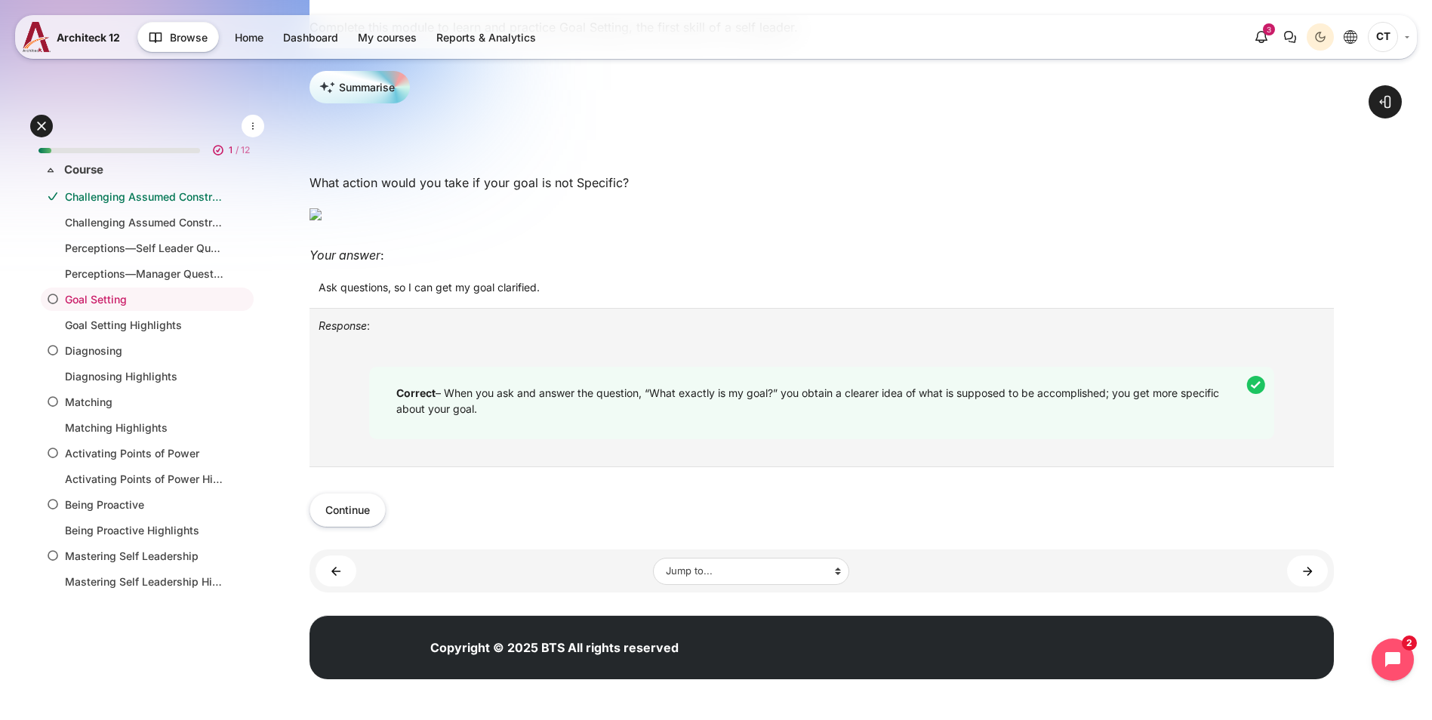
scroll to position [453, 0]
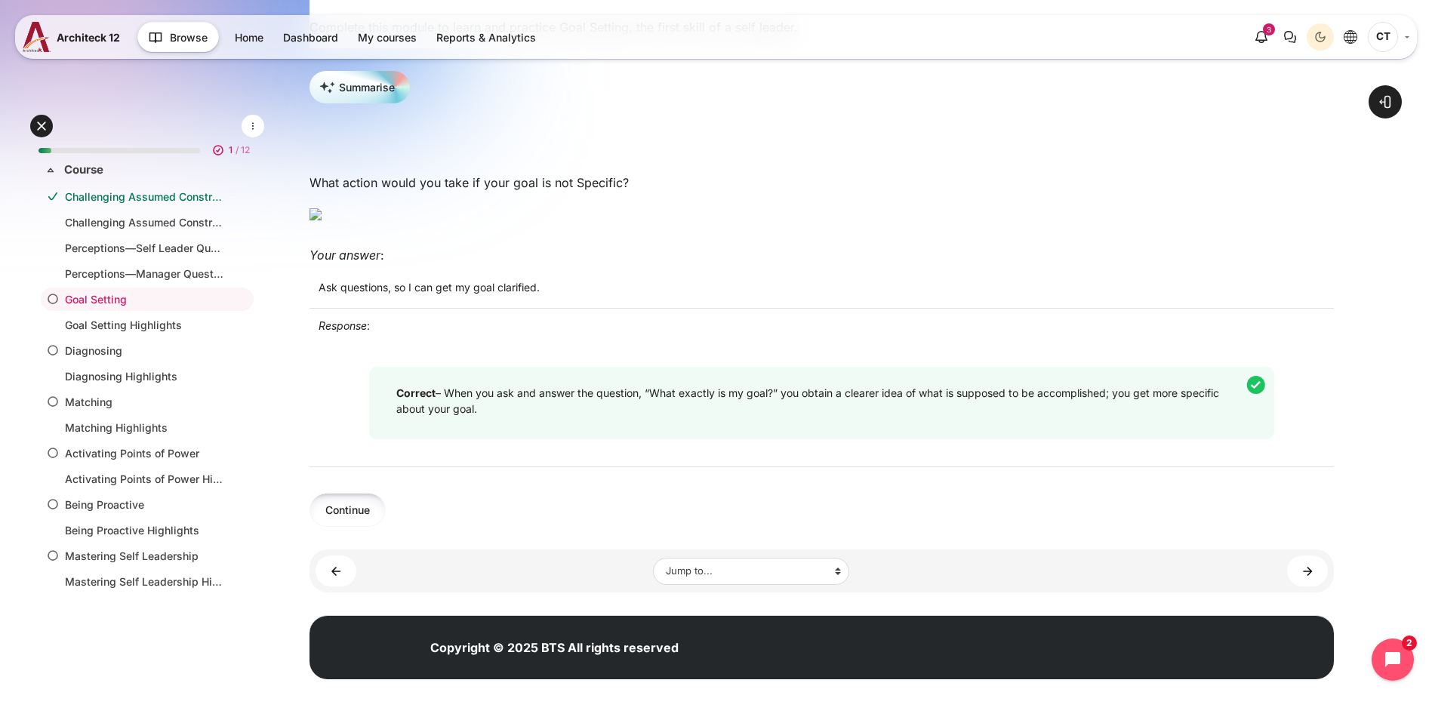
click at [386, 527] on button "Continue" at bounding box center [348, 510] width 76 height 34
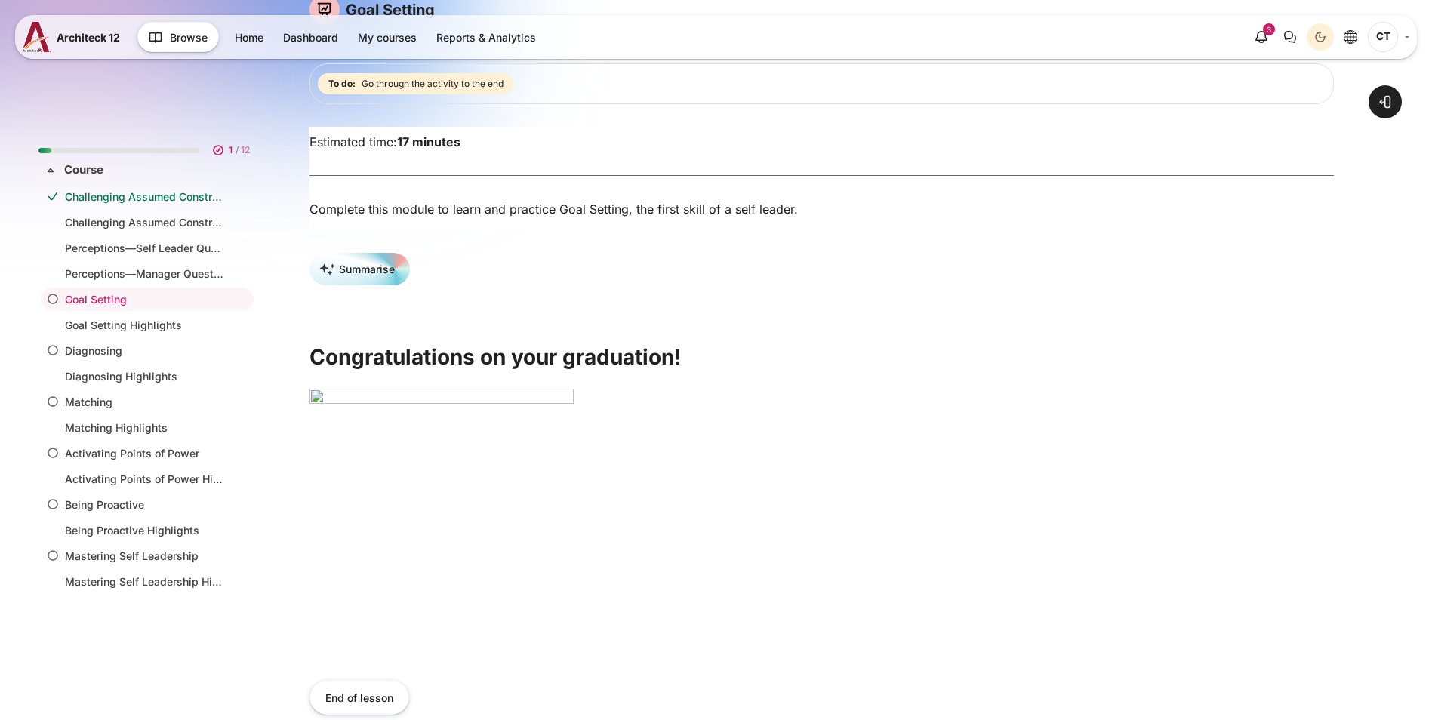
scroll to position [387, 0]
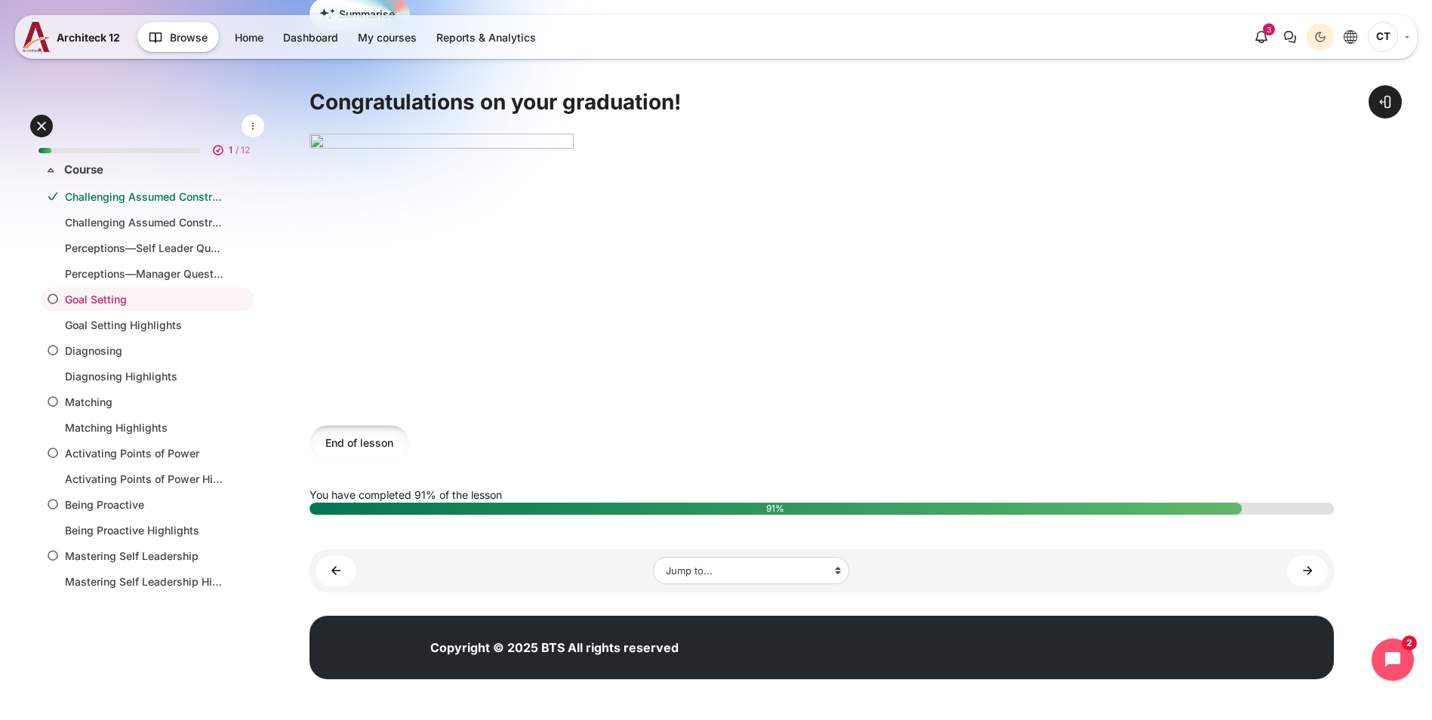
click at [409, 455] on button "End of lesson" at bounding box center [360, 442] width 100 height 34
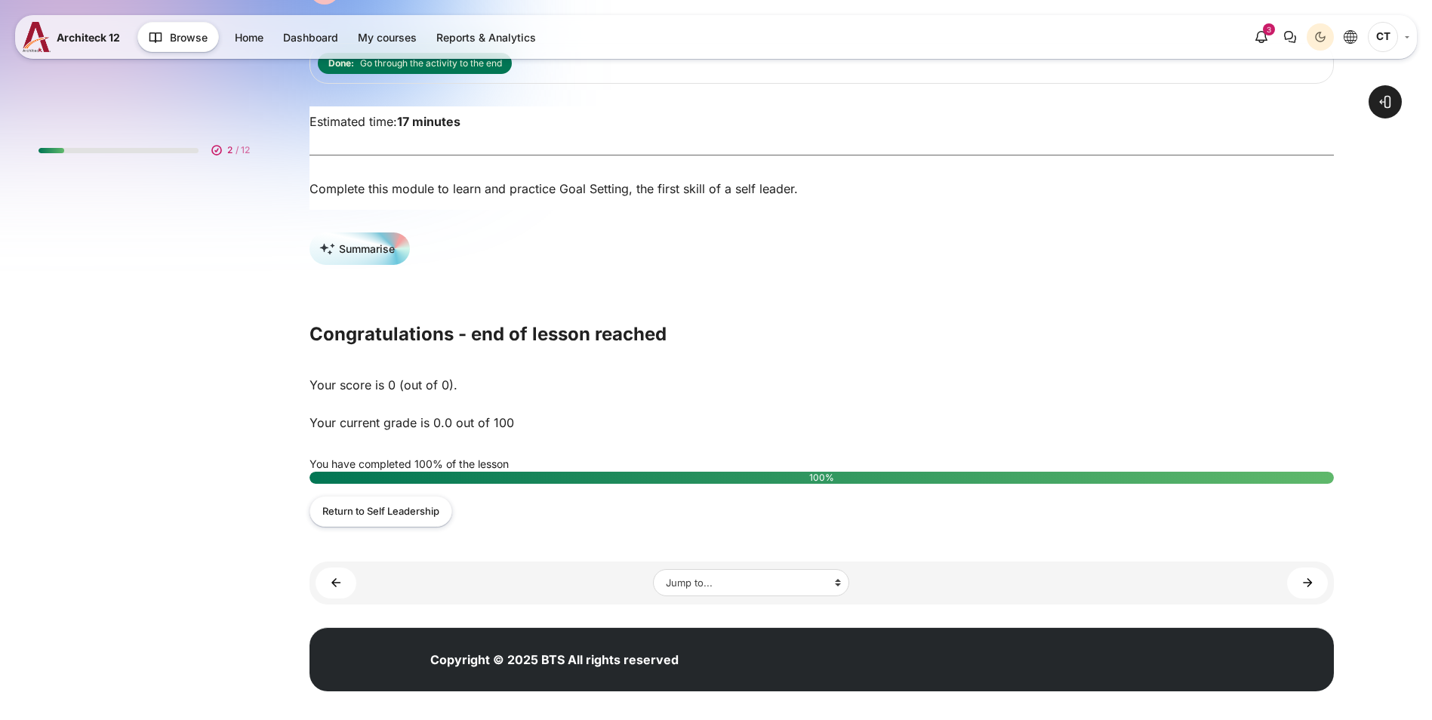
scroll to position [165, 0]
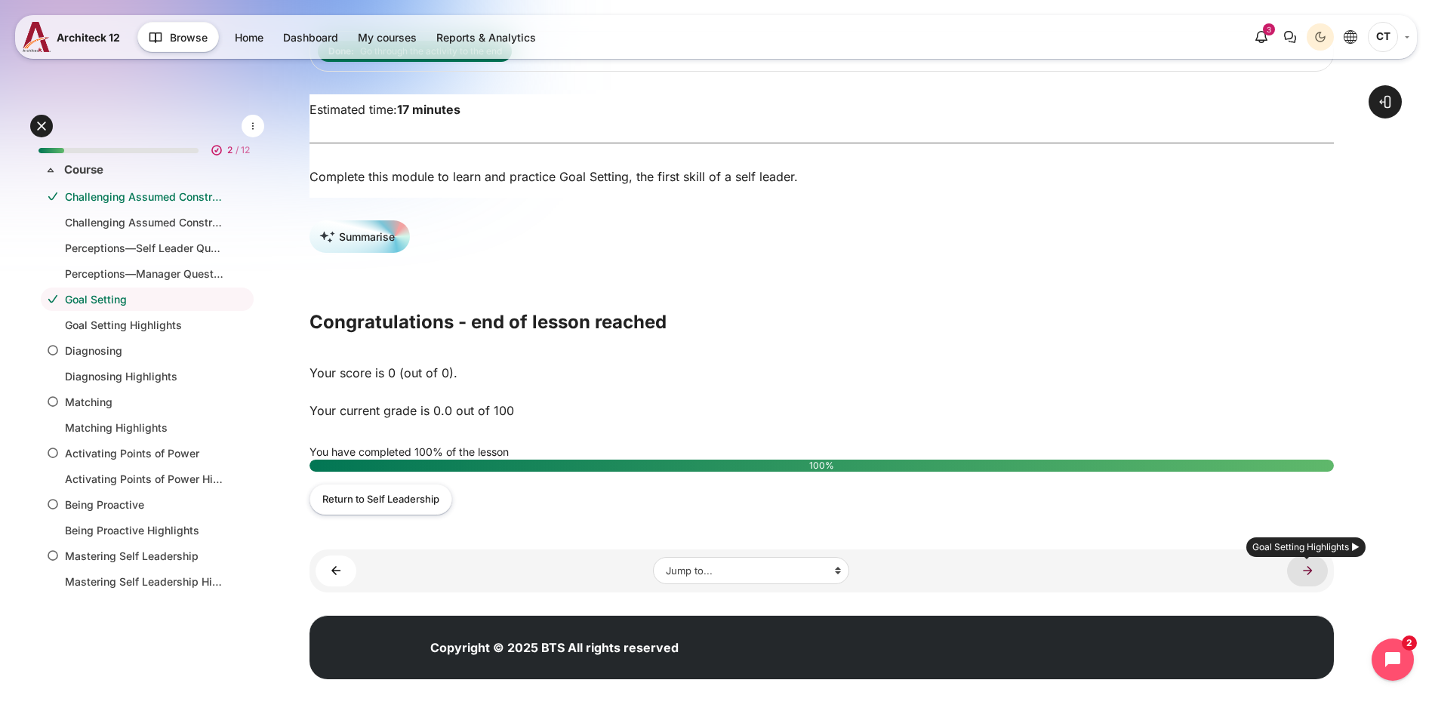
click at [1305, 565] on link "Goal Setting Highlights ►" at bounding box center [1307, 571] width 41 height 31
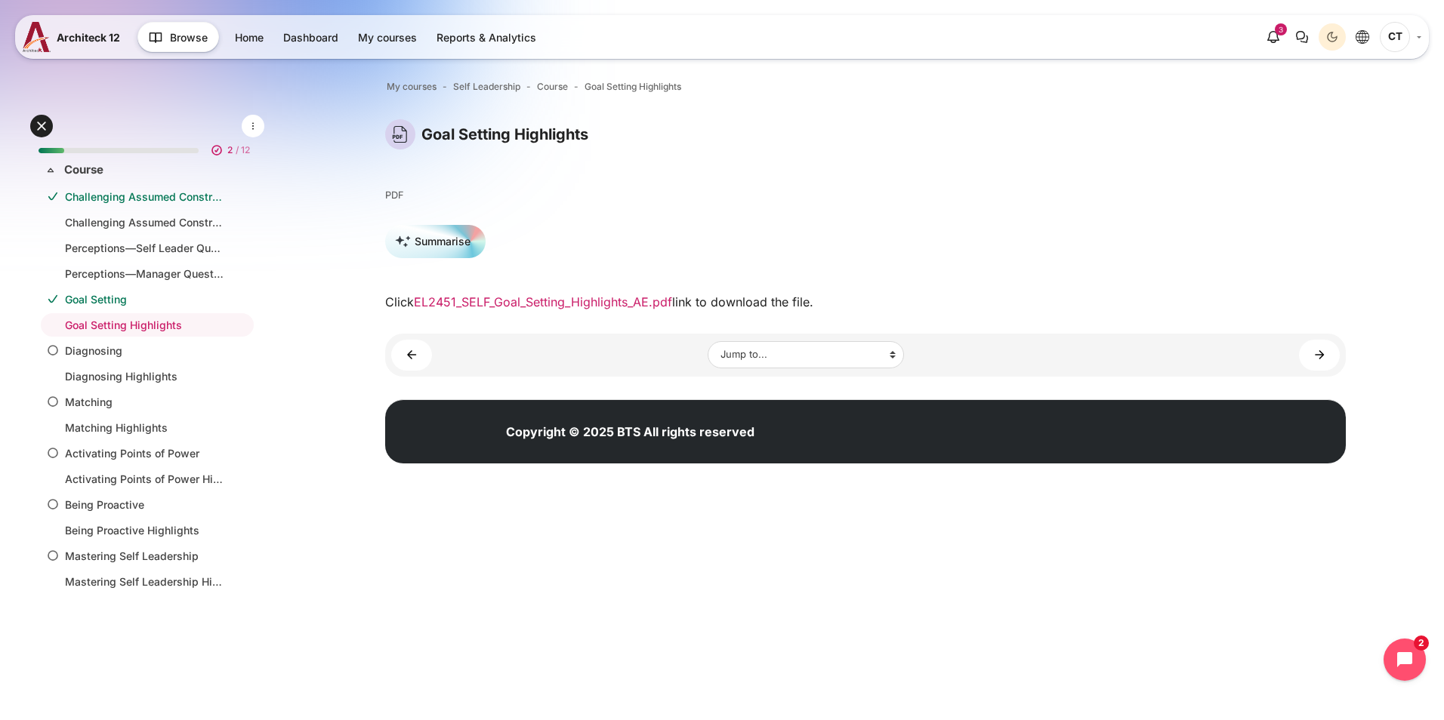
click at [603, 307] on link "EL2451_SELF_Goal_Setting_Highlights_AE.pdf" at bounding box center [543, 301] width 258 height 15
click at [1307, 347] on link "Diagnosing ►" at bounding box center [1319, 355] width 41 height 31
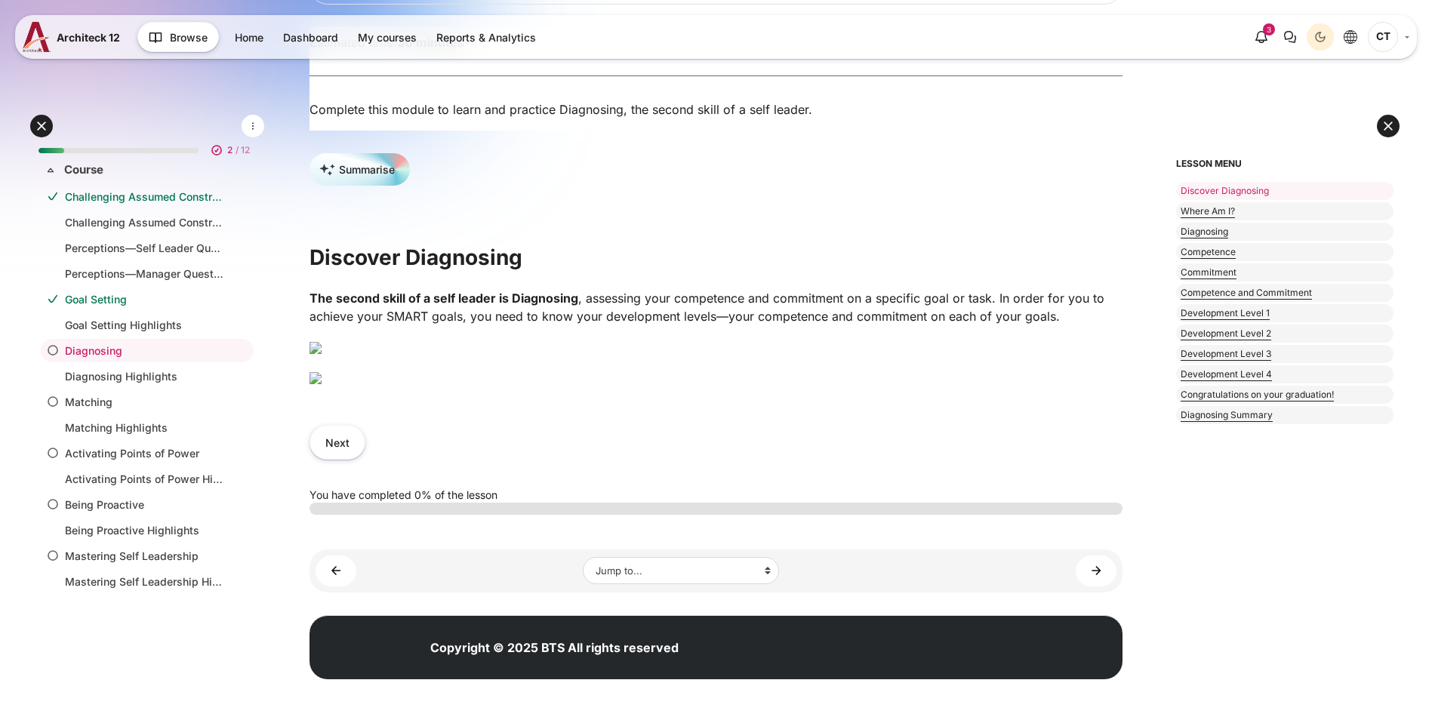
scroll to position [453, 0]
click at [322, 384] on img "Content" at bounding box center [316, 378] width 12 height 12
click at [365, 459] on button "Next" at bounding box center [338, 442] width 56 height 34
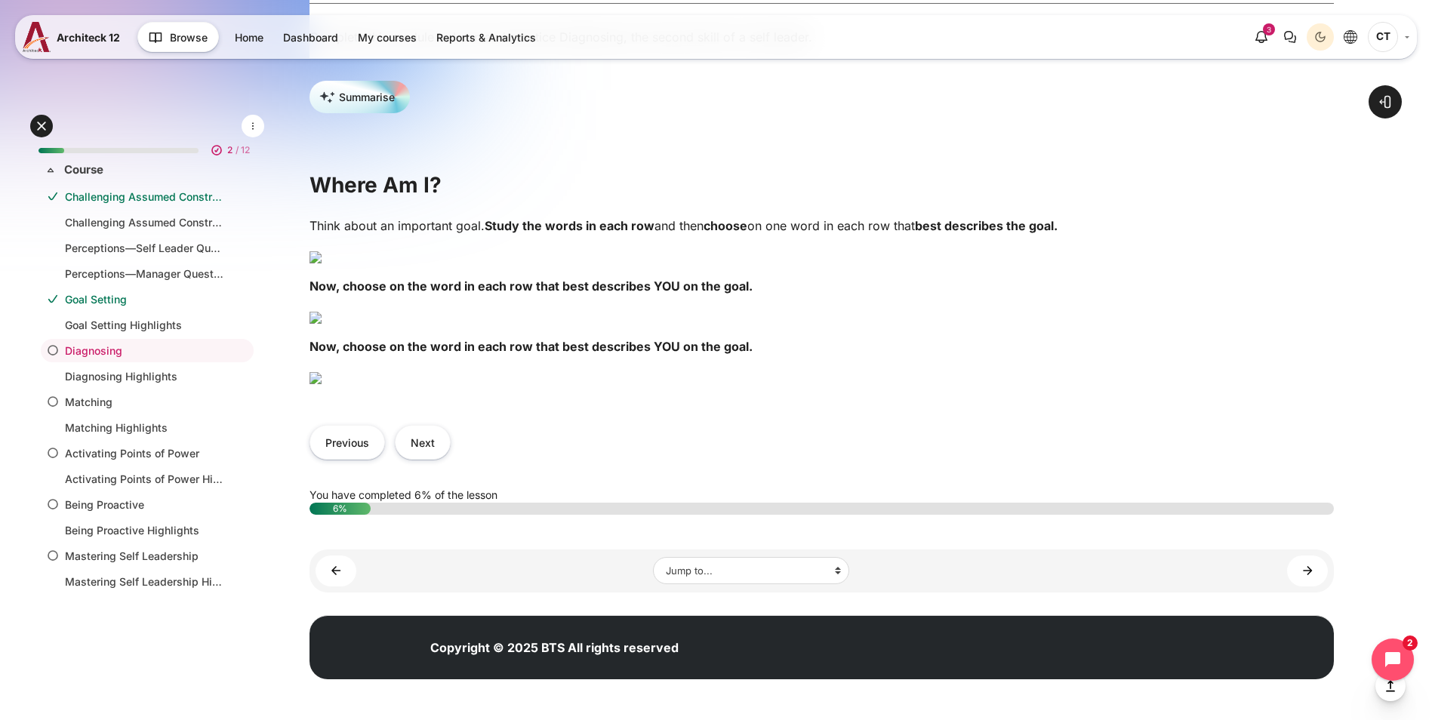
scroll to position [755, 0]
click at [322, 312] on img "Content" at bounding box center [316, 318] width 12 height 12
click at [451, 459] on button "Next" at bounding box center [423, 442] width 56 height 34
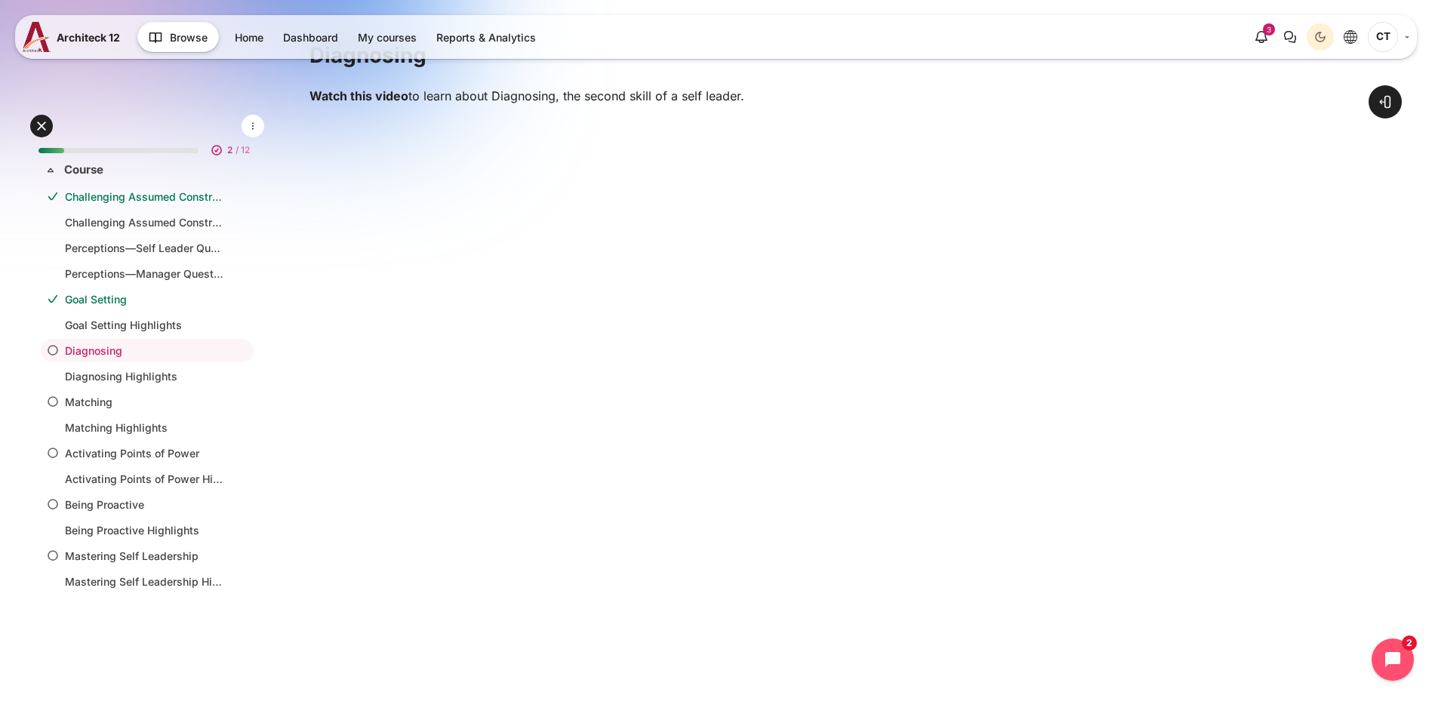
scroll to position [453, 0]
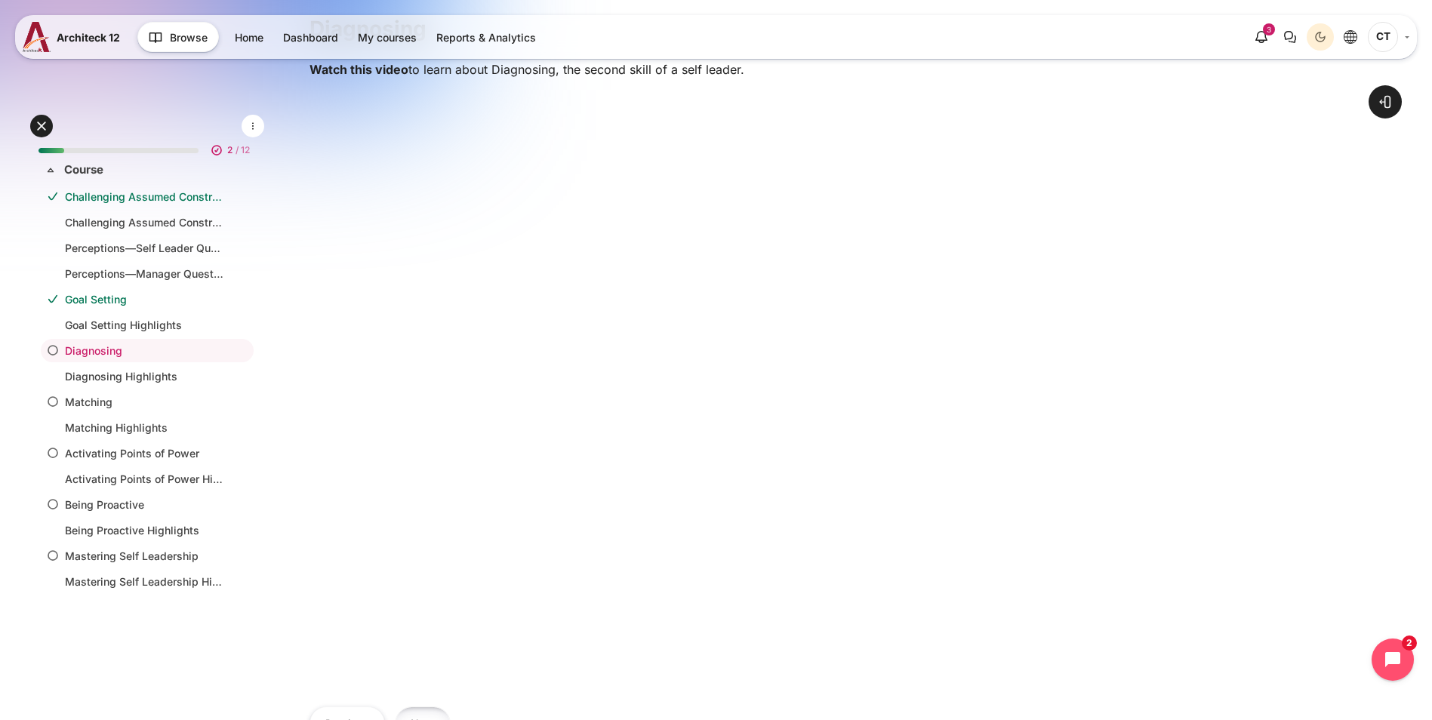
click at [451, 707] on button "Next" at bounding box center [423, 724] width 56 height 34
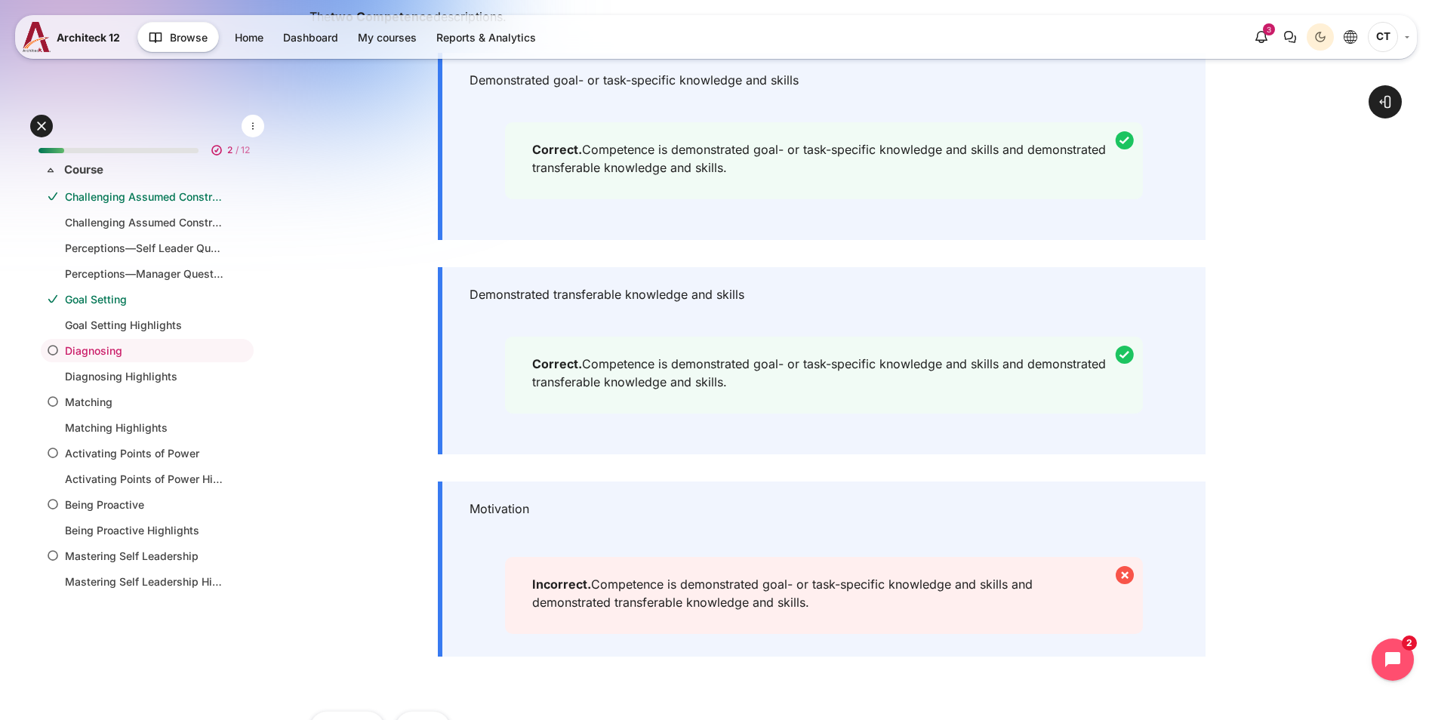
scroll to position [604, 0]
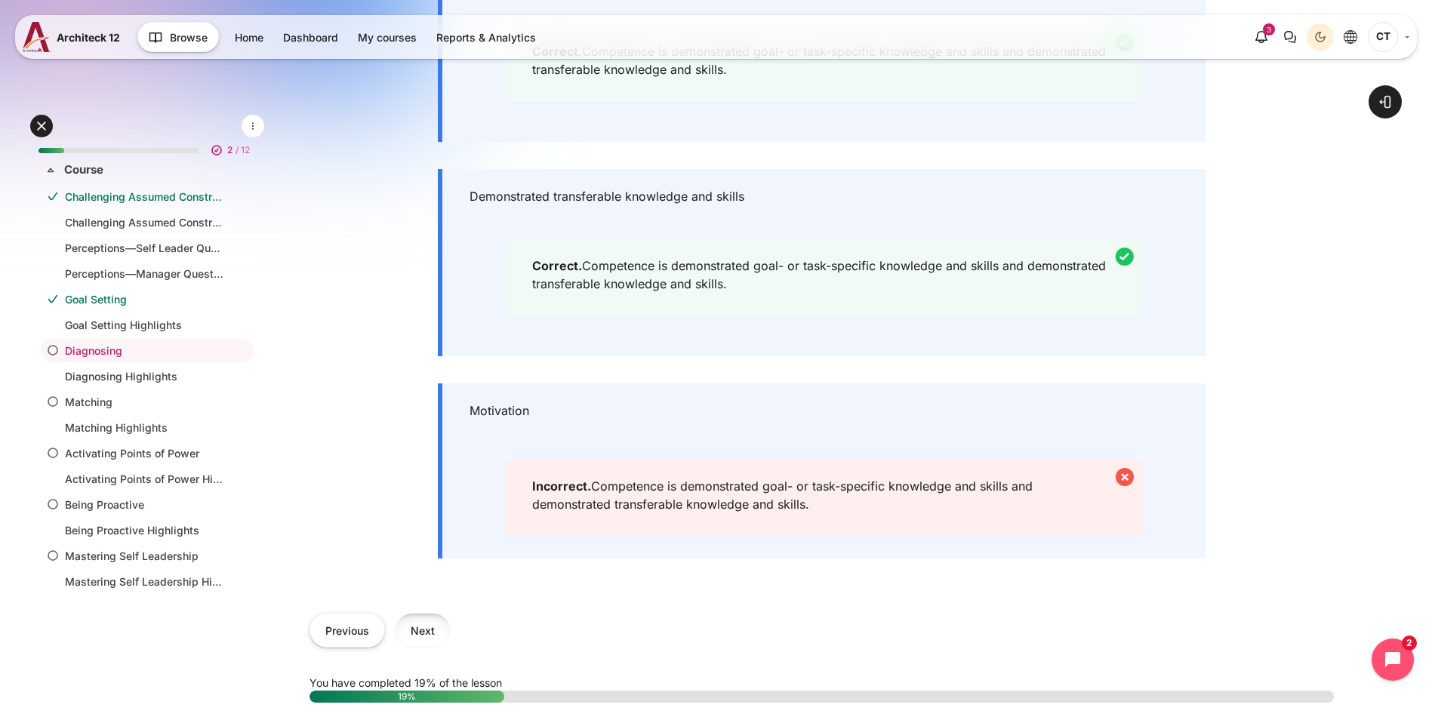
click at [451, 632] on button "Next" at bounding box center [423, 630] width 56 height 34
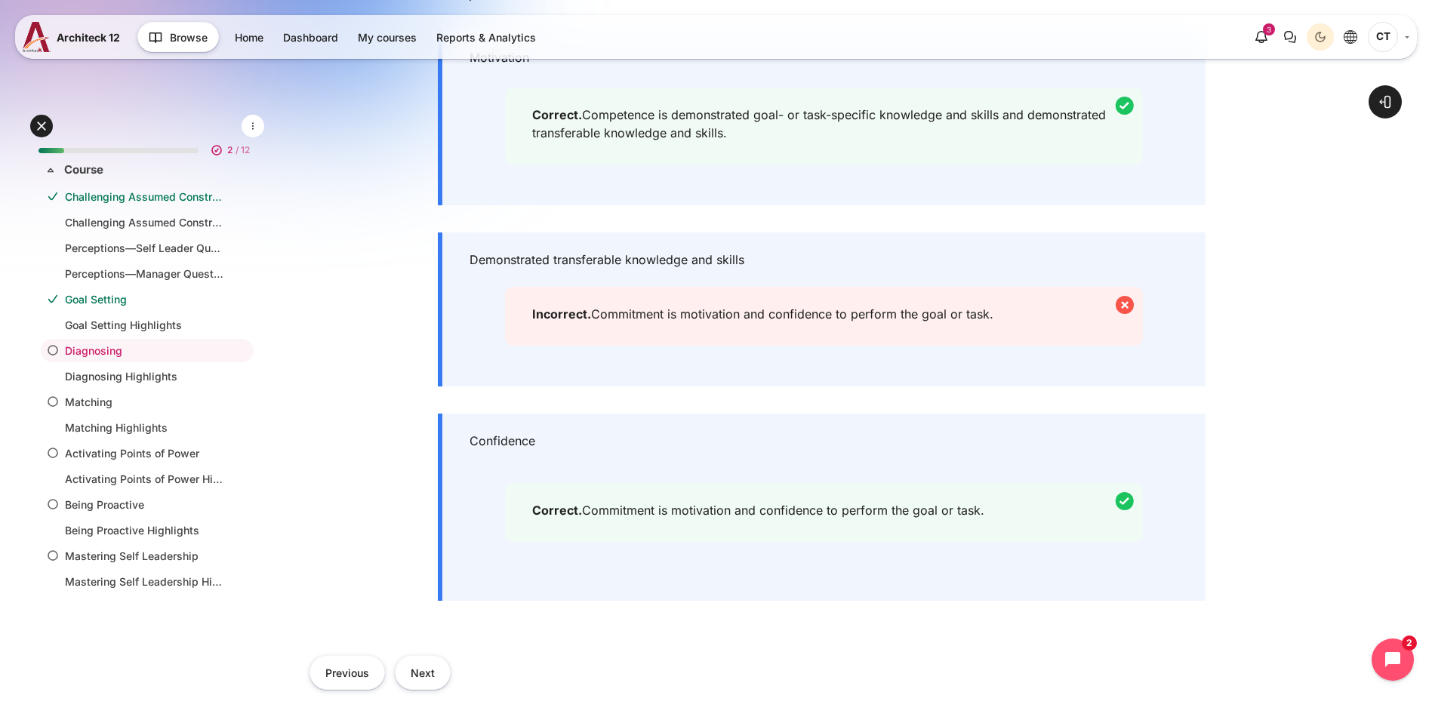
scroll to position [604, 0]
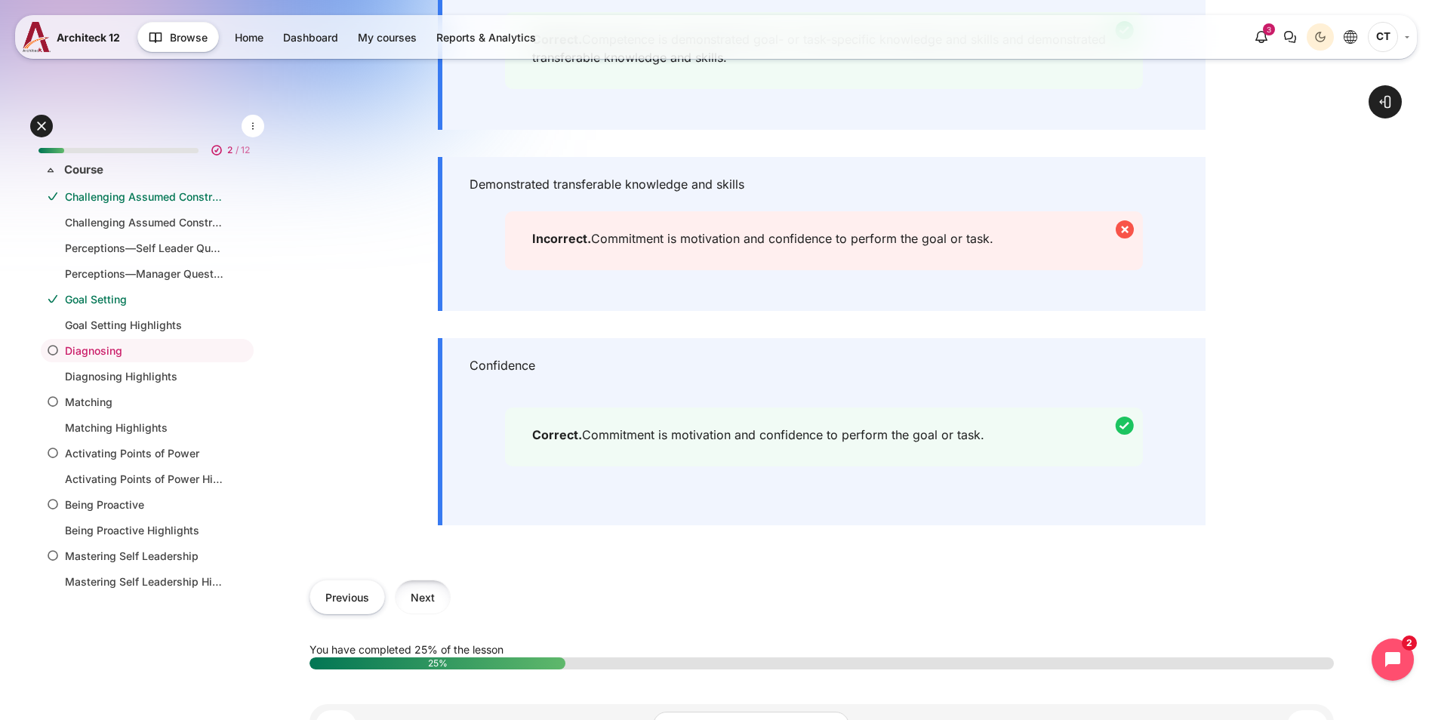
click at [451, 605] on button "Next" at bounding box center [423, 597] width 56 height 34
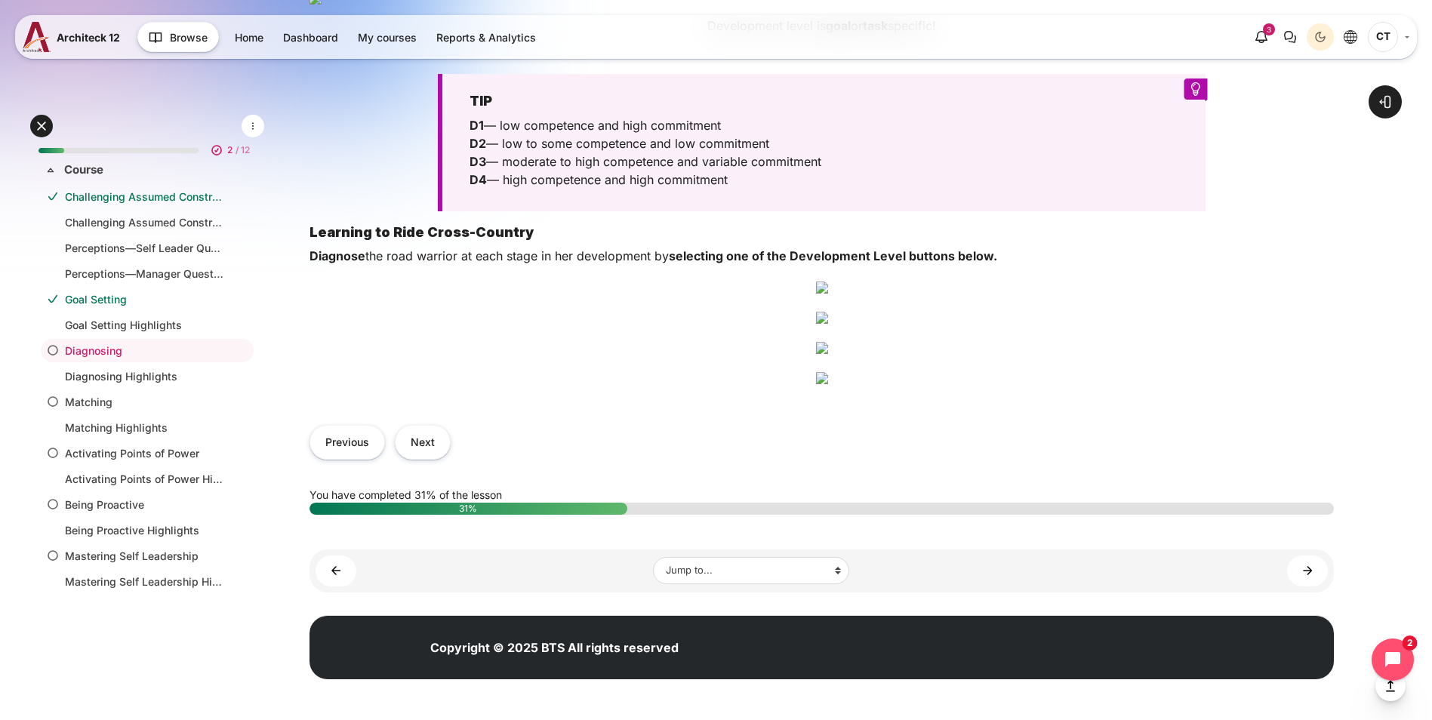
scroll to position [1705, 0]
click at [451, 459] on button "Next" at bounding box center [423, 442] width 56 height 34
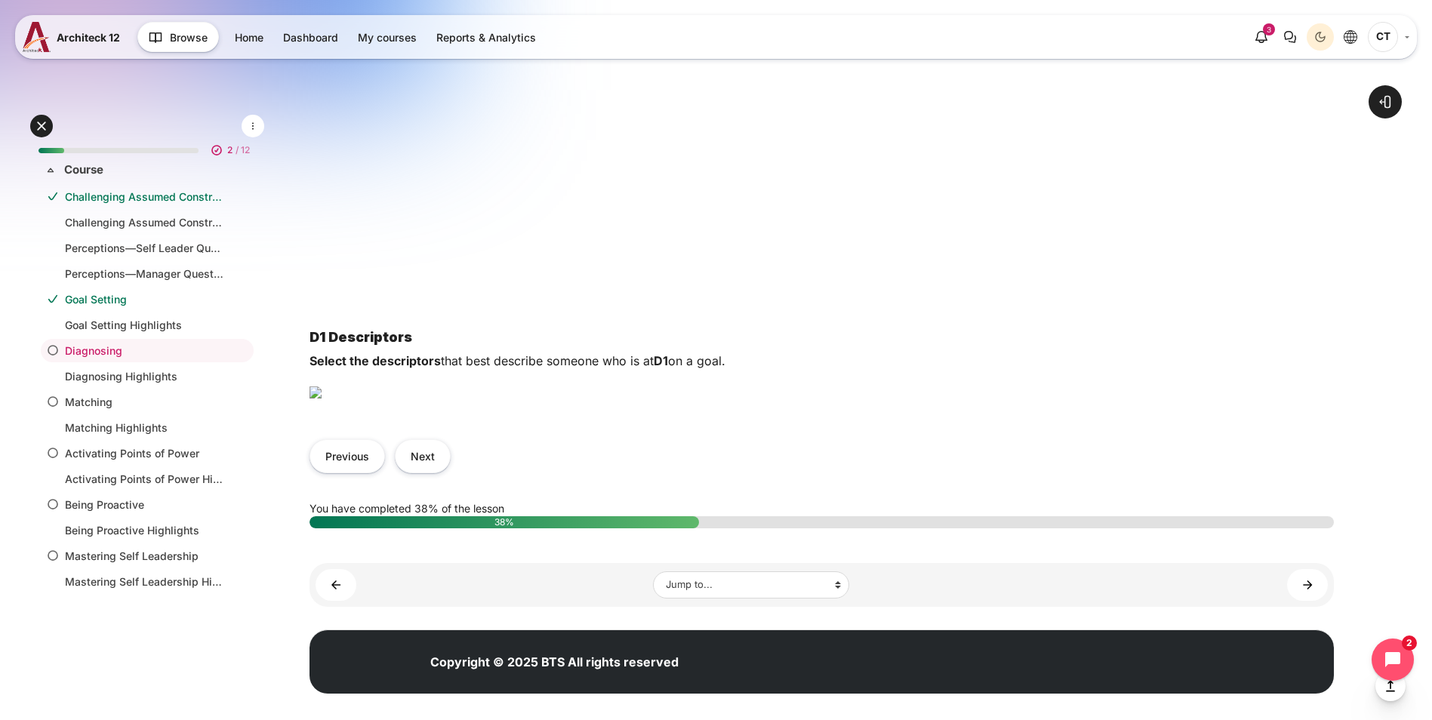
scroll to position [830, 0]
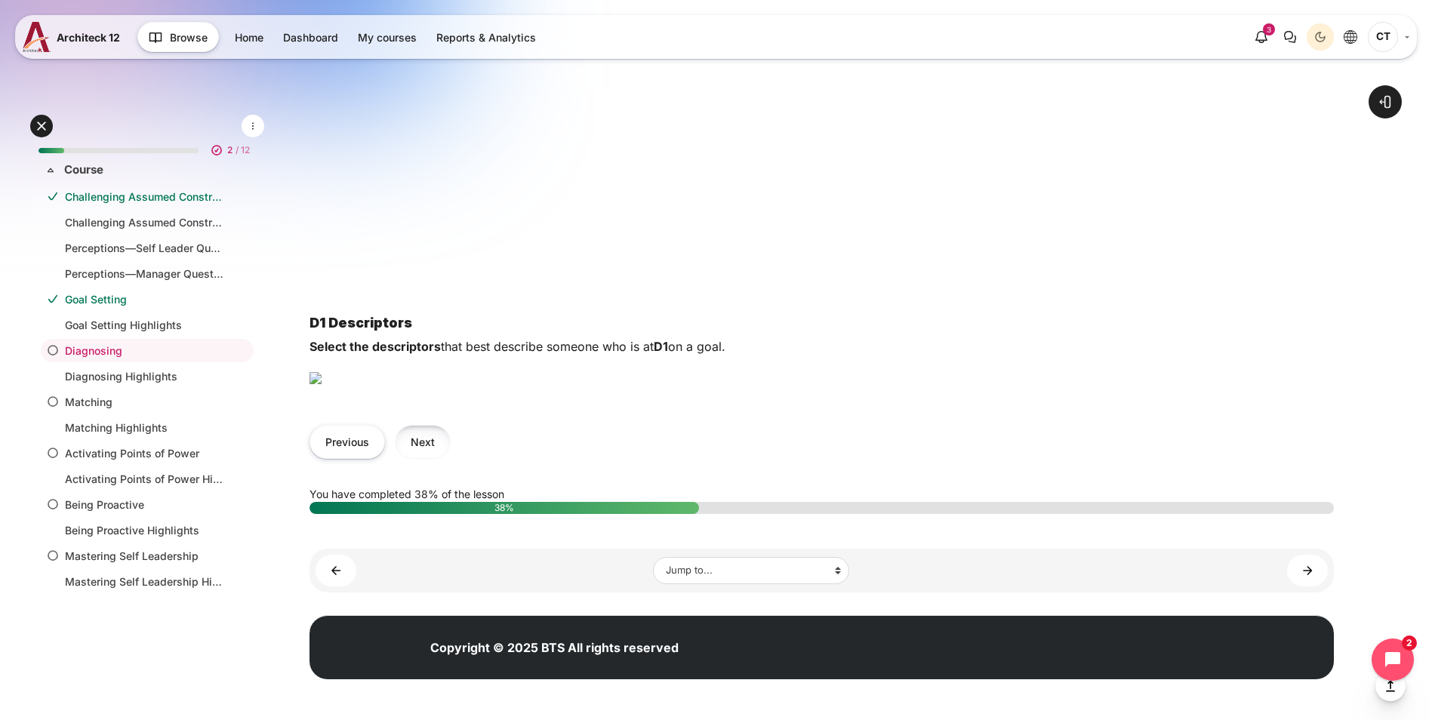
click at [451, 459] on button "Next" at bounding box center [423, 442] width 56 height 34
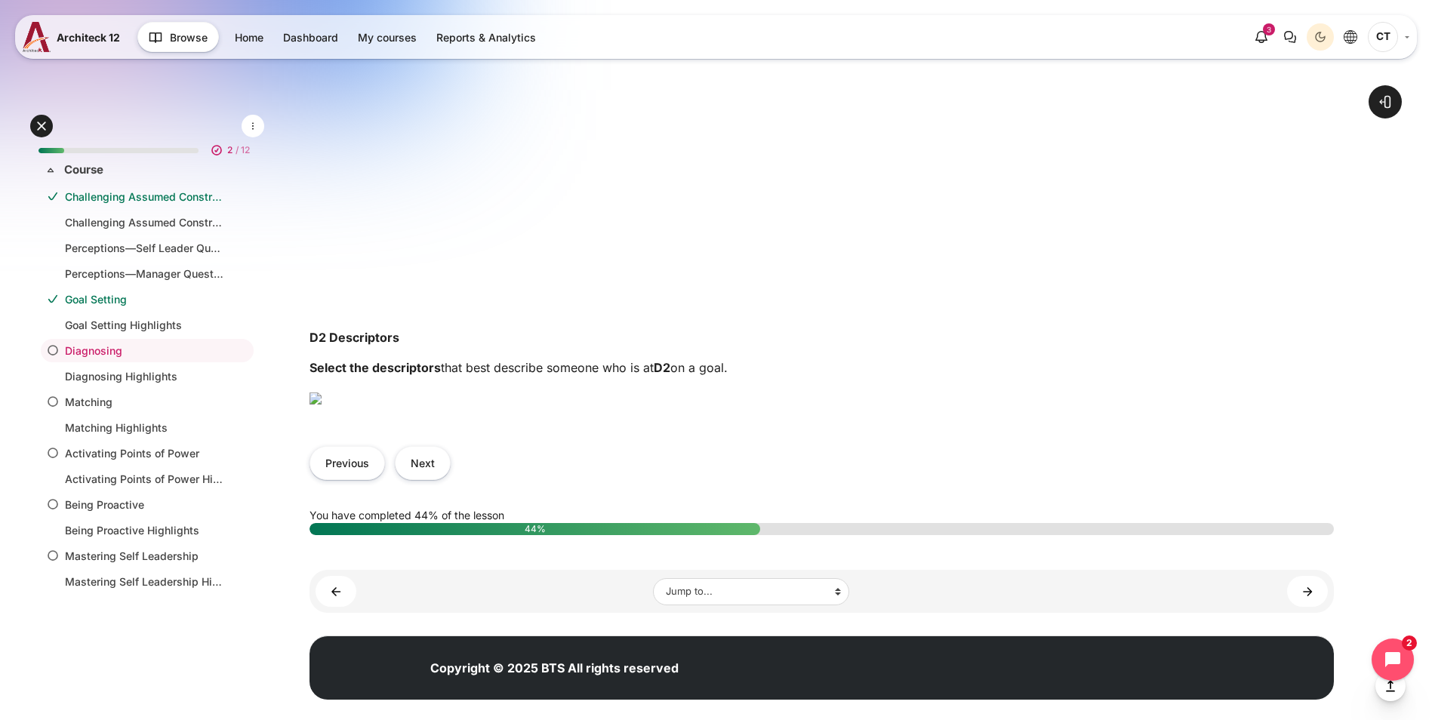
scroll to position [830, 0]
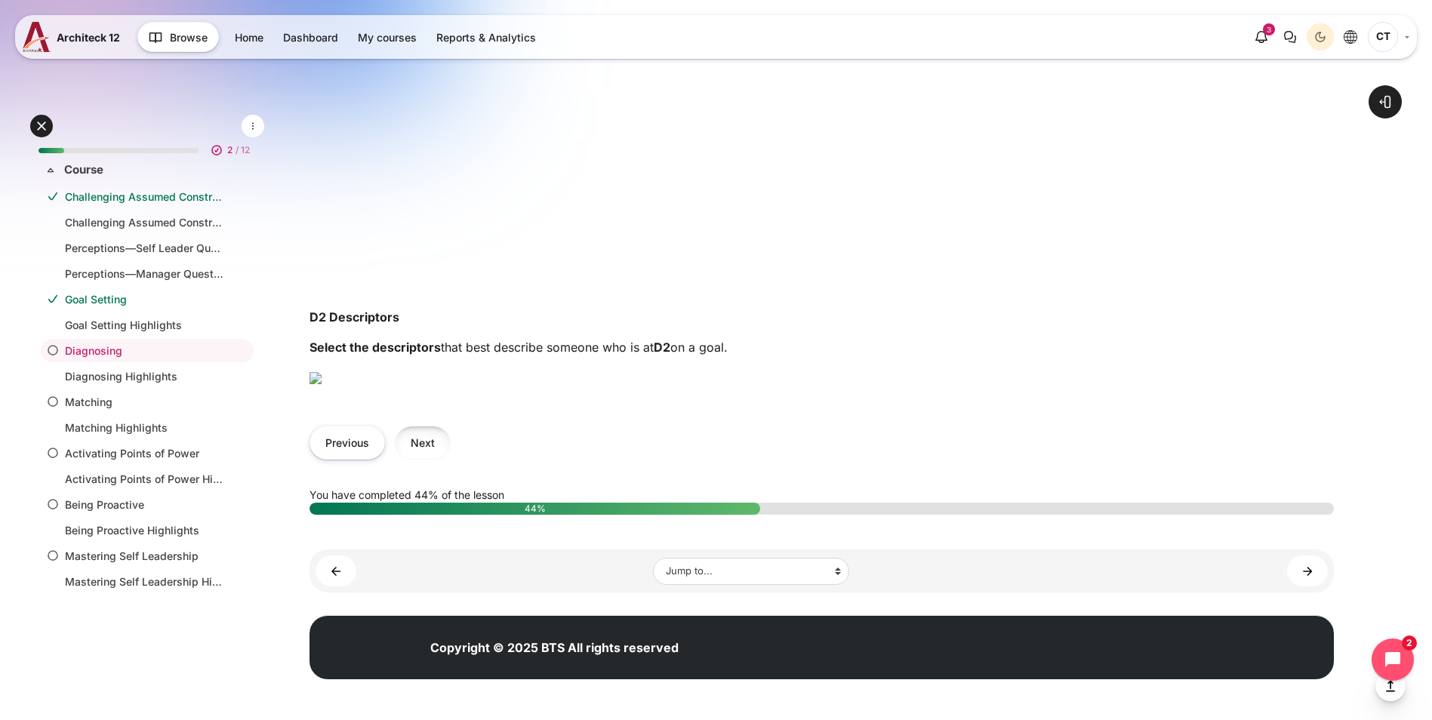
click at [451, 460] on button "Next" at bounding box center [423, 443] width 56 height 34
click at [451, 459] on button "Next" at bounding box center [423, 442] width 56 height 34
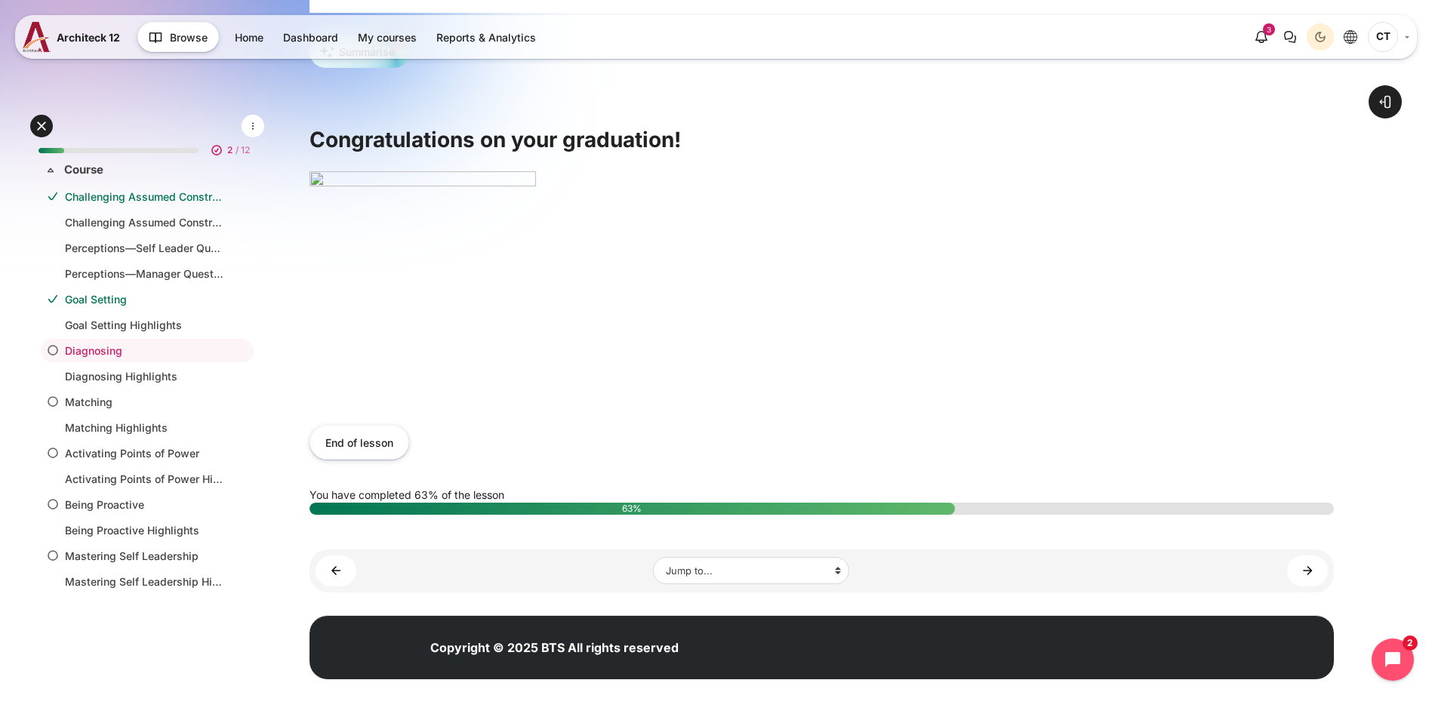
scroll to position [350, 0]
click at [409, 440] on button "End of lesson" at bounding box center [360, 442] width 100 height 34
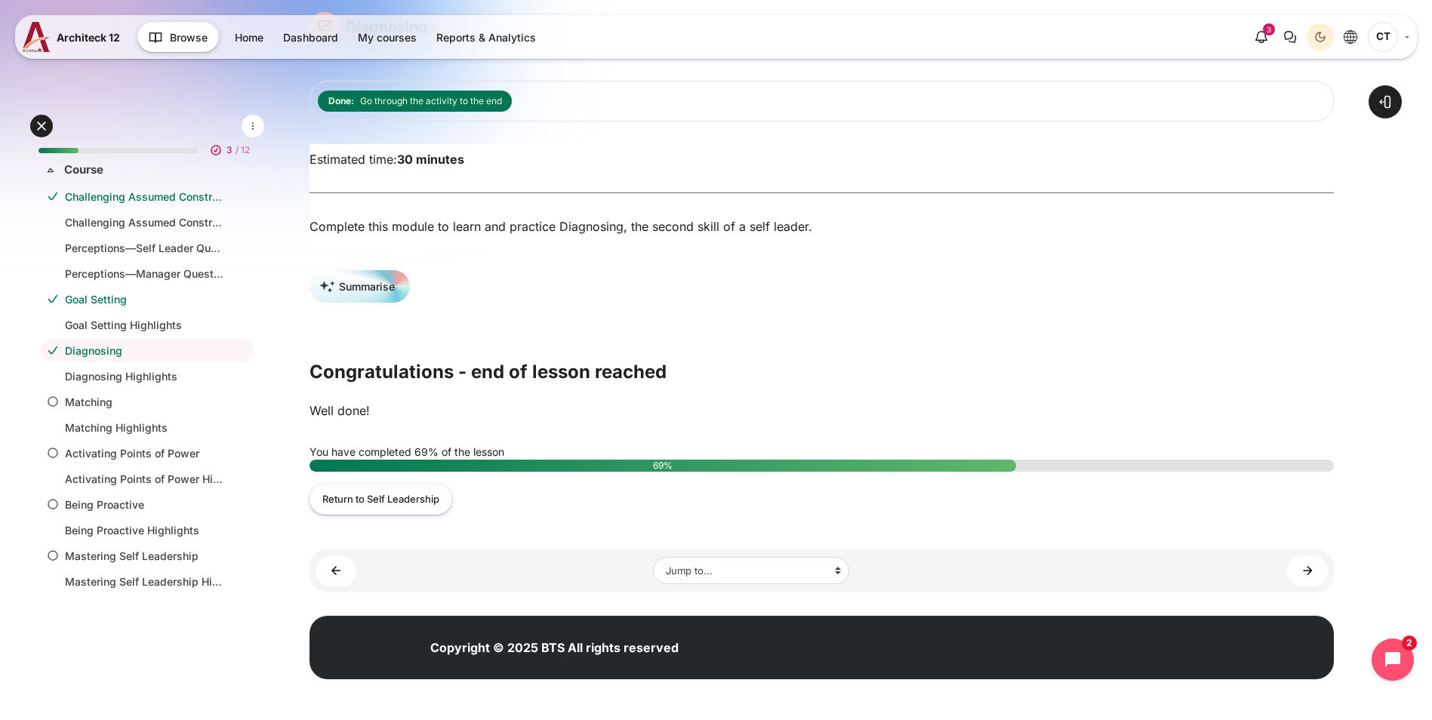
scroll to position [115, 0]
click at [1302, 565] on link "Diagnosing Highlights ►" at bounding box center [1307, 571] width 41 height 31
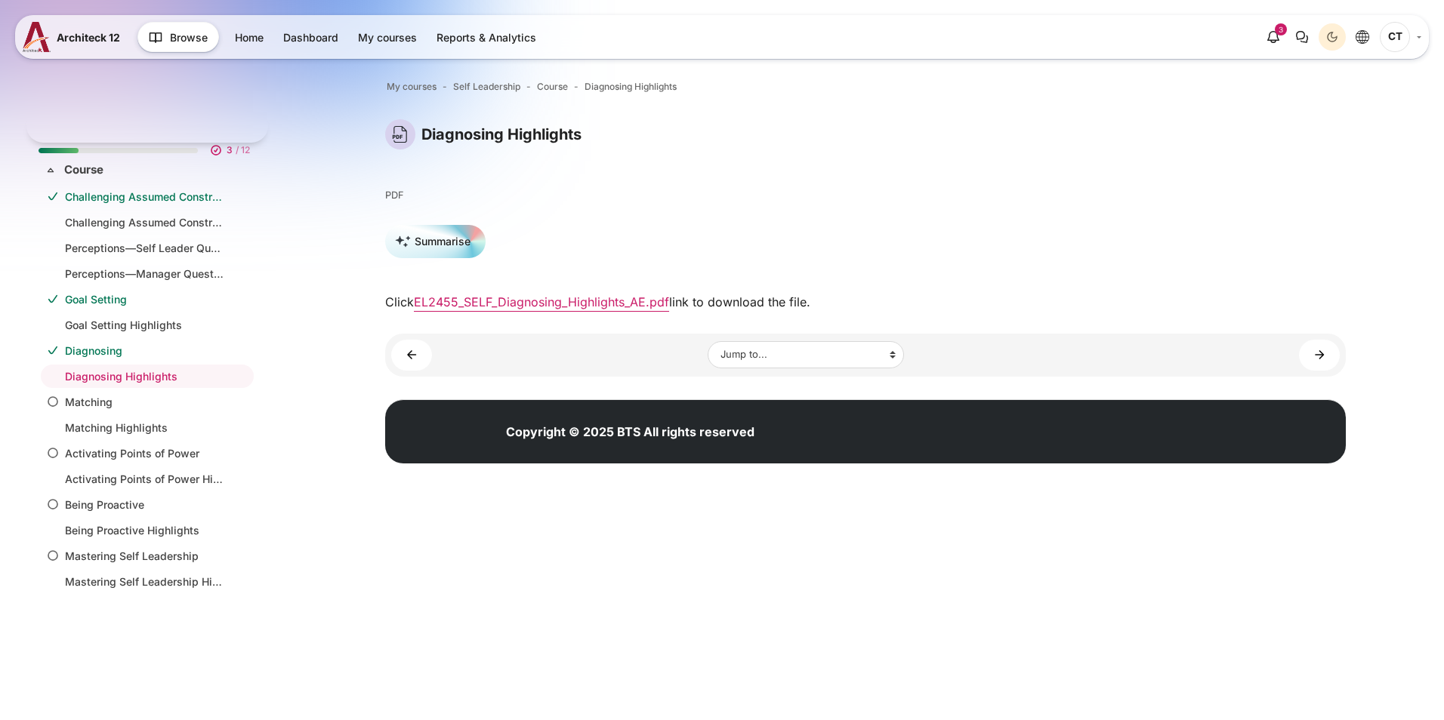
scroll to position [8, 0]
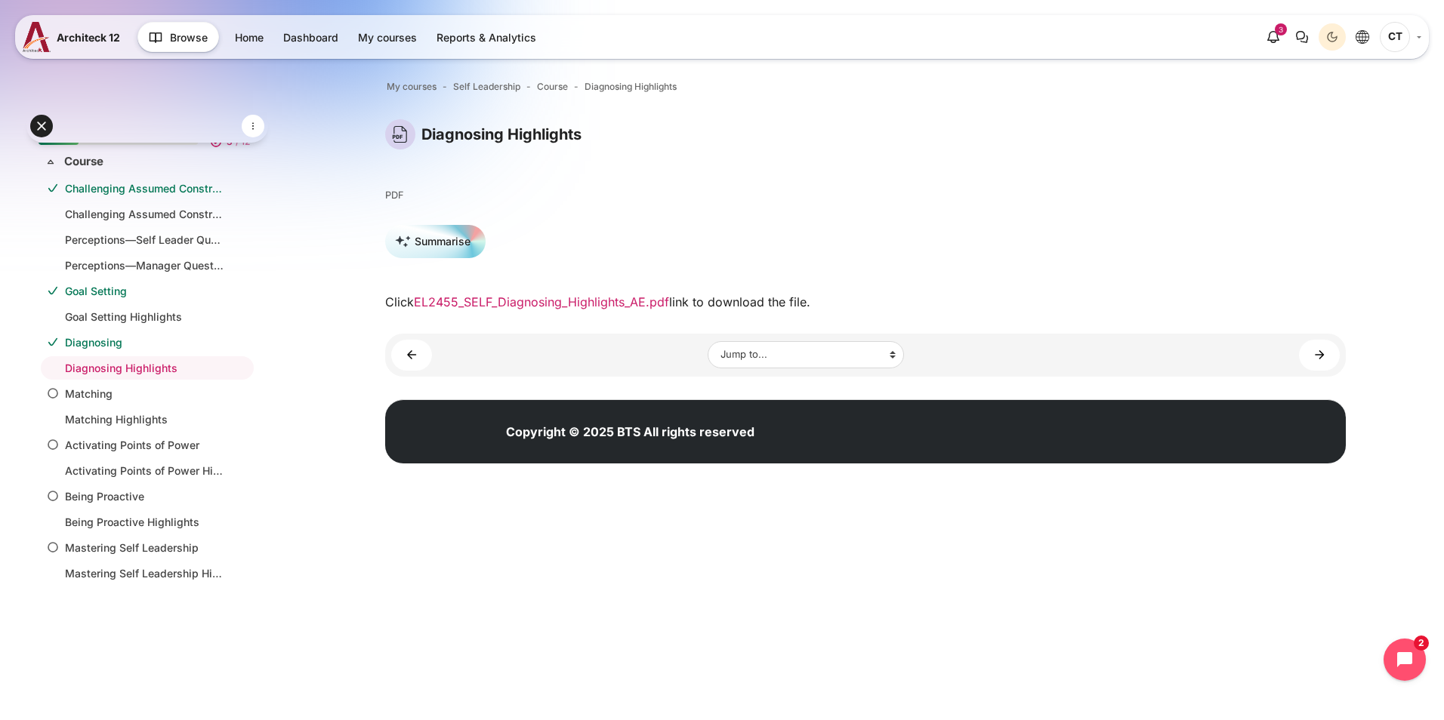
click at [623, 304] on link "EL2455_SELF_Diagnosing_Highlights_AE.pdf" at bounding box center [541, 301] width 255 height 15
click at [989, 183] on div "Diagnosing Highlights Blocks Completion requirements PDF" at bounding box center [865, 215] width 960 height 192
click at [1303, 354] on link "Matching ►" at bounding box center [1319, 355] width 41 height 31
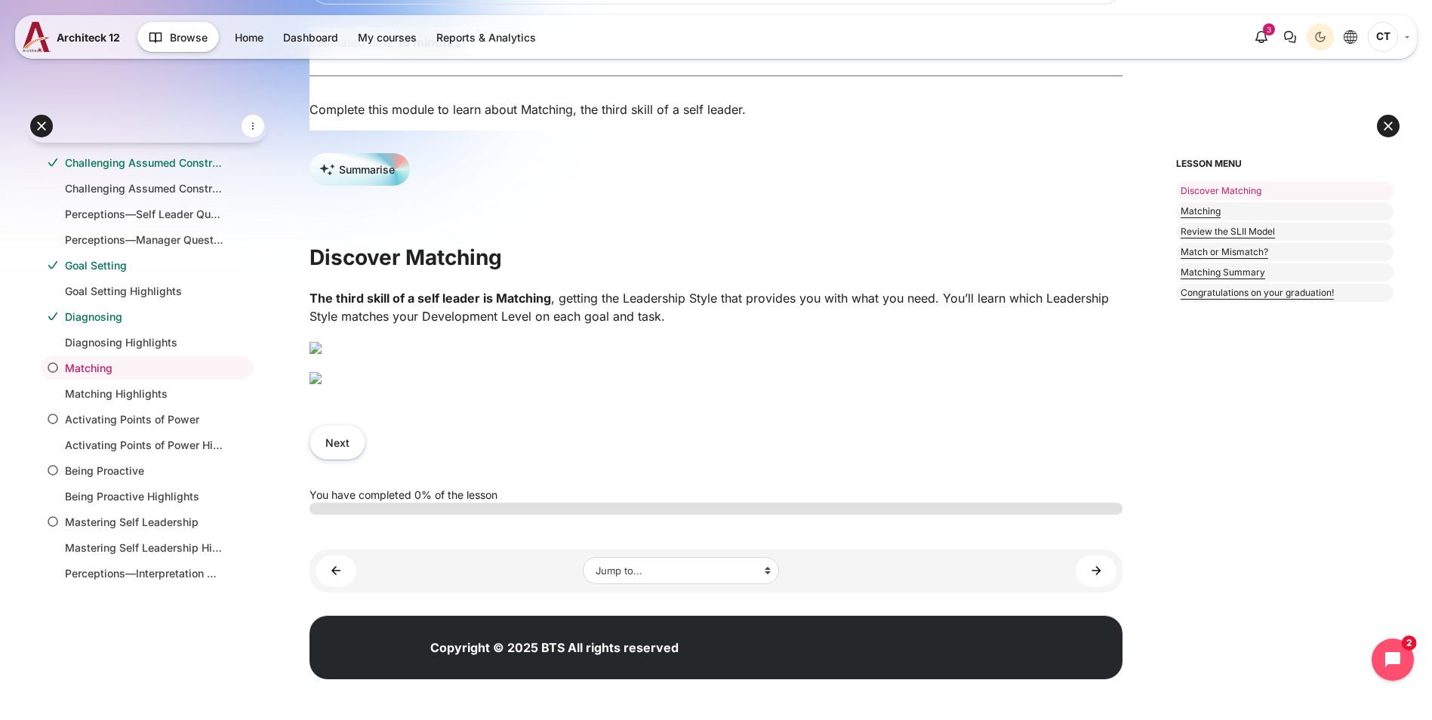
scroll to position [377, 0]
click at [322, 384] on img "Content" at bounding box center [316, 378] width 12 height 12
click at [365, 459] on button "Next" at bounding box center [338, 442] width 56 height 34
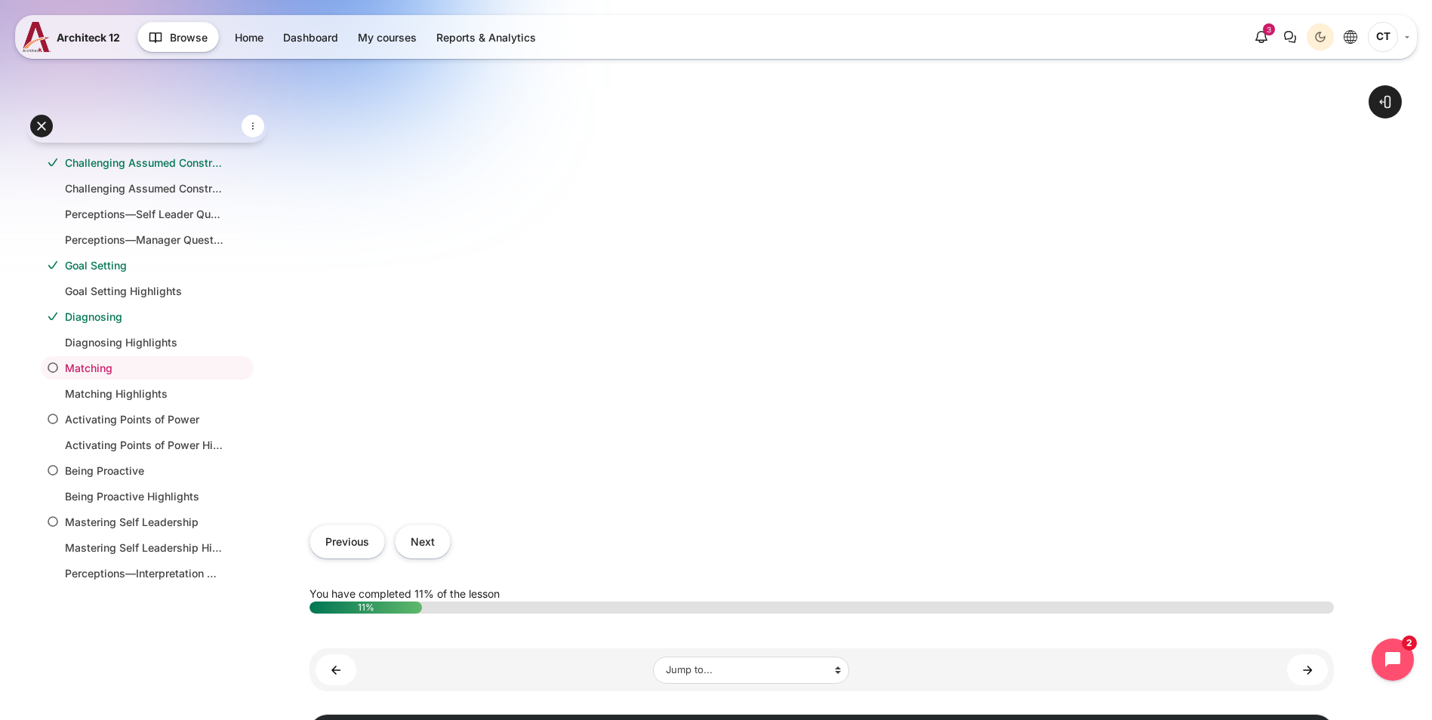
scroll to position [548, 0]
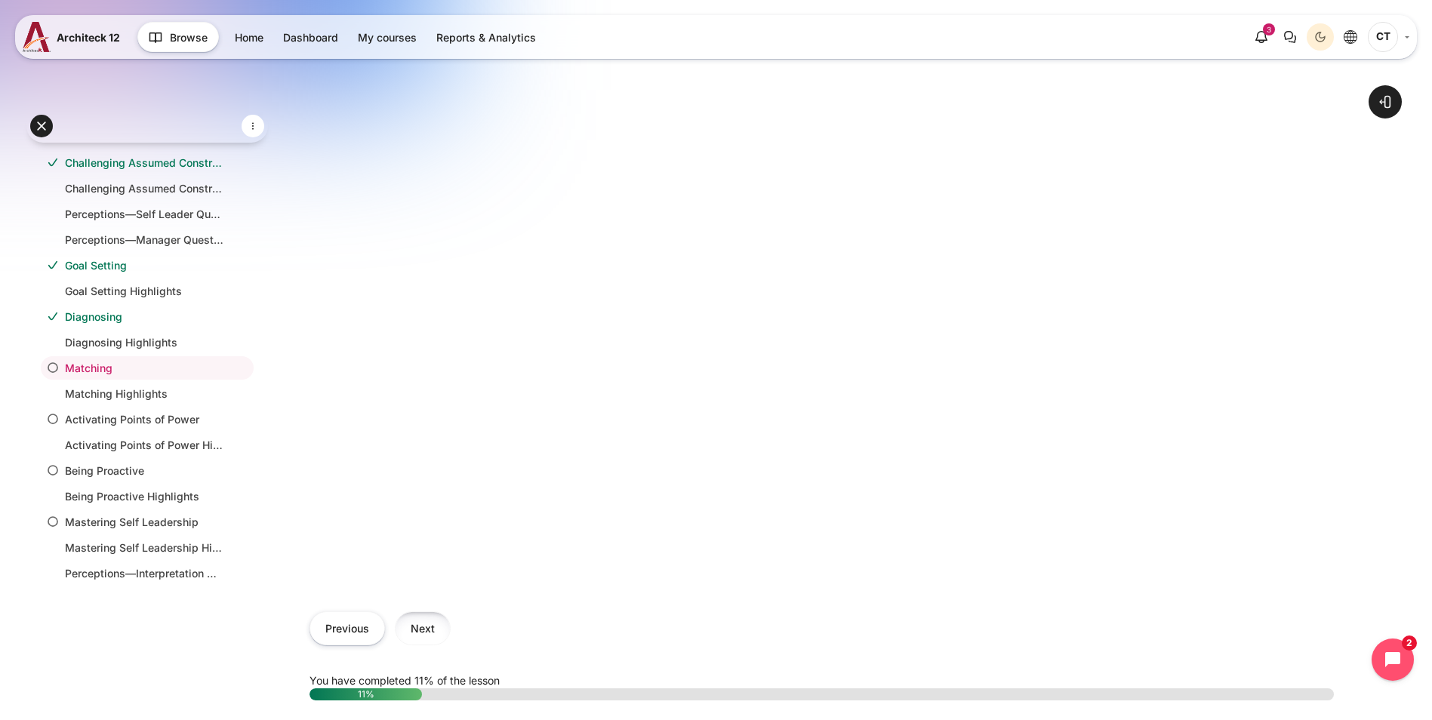
click at [451, 612] on button "Next" at bounding box center [423, 629] width 56 height 34
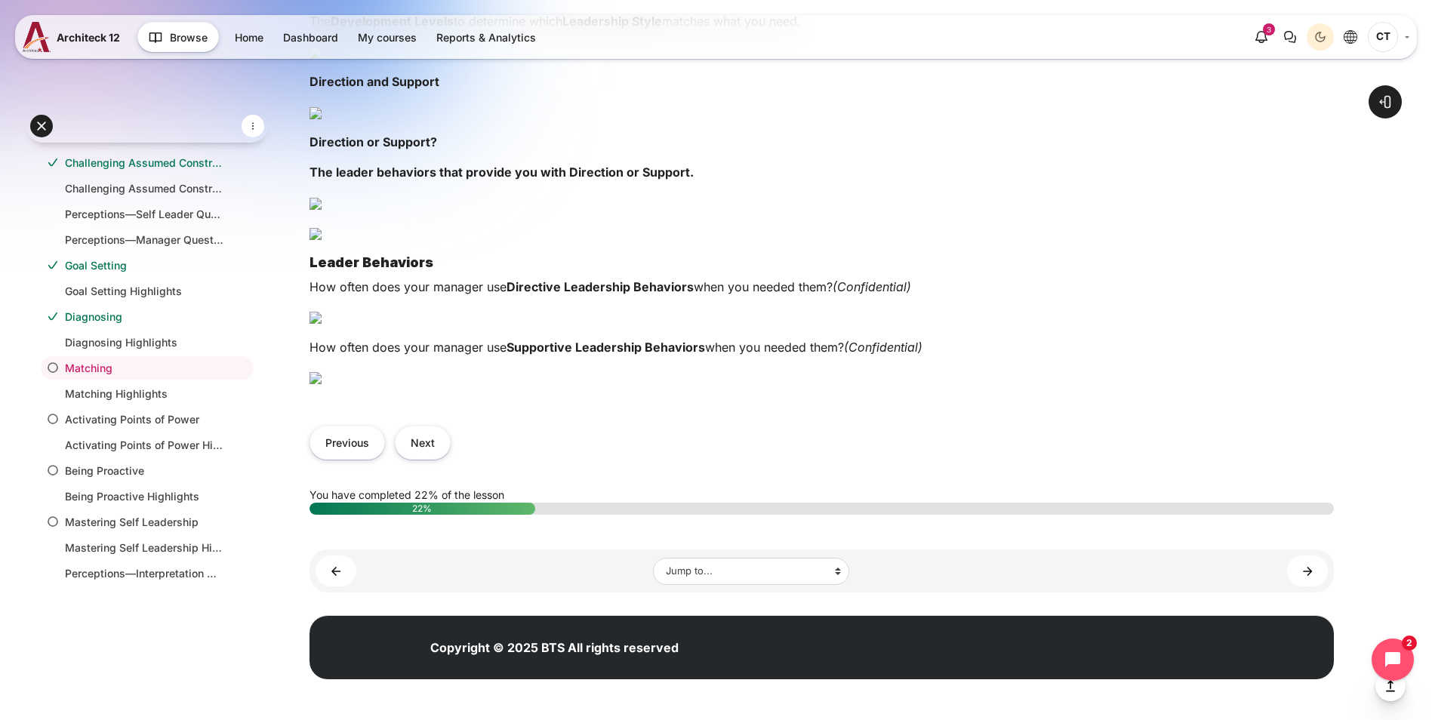
scroll to position [2499, 0]
click at [451, 450] on button "Next" at bounding box center [423, 443] width 56 height 34
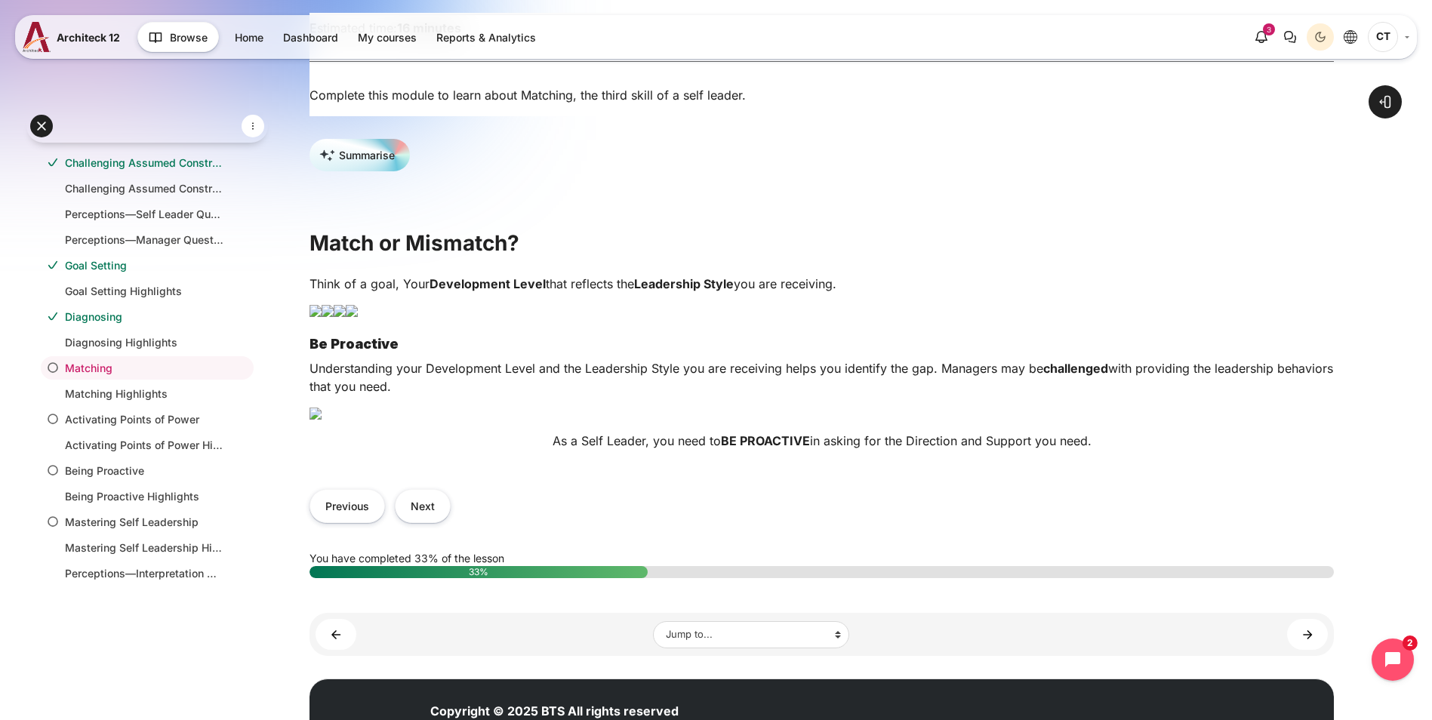
scroll to position [377, 0]
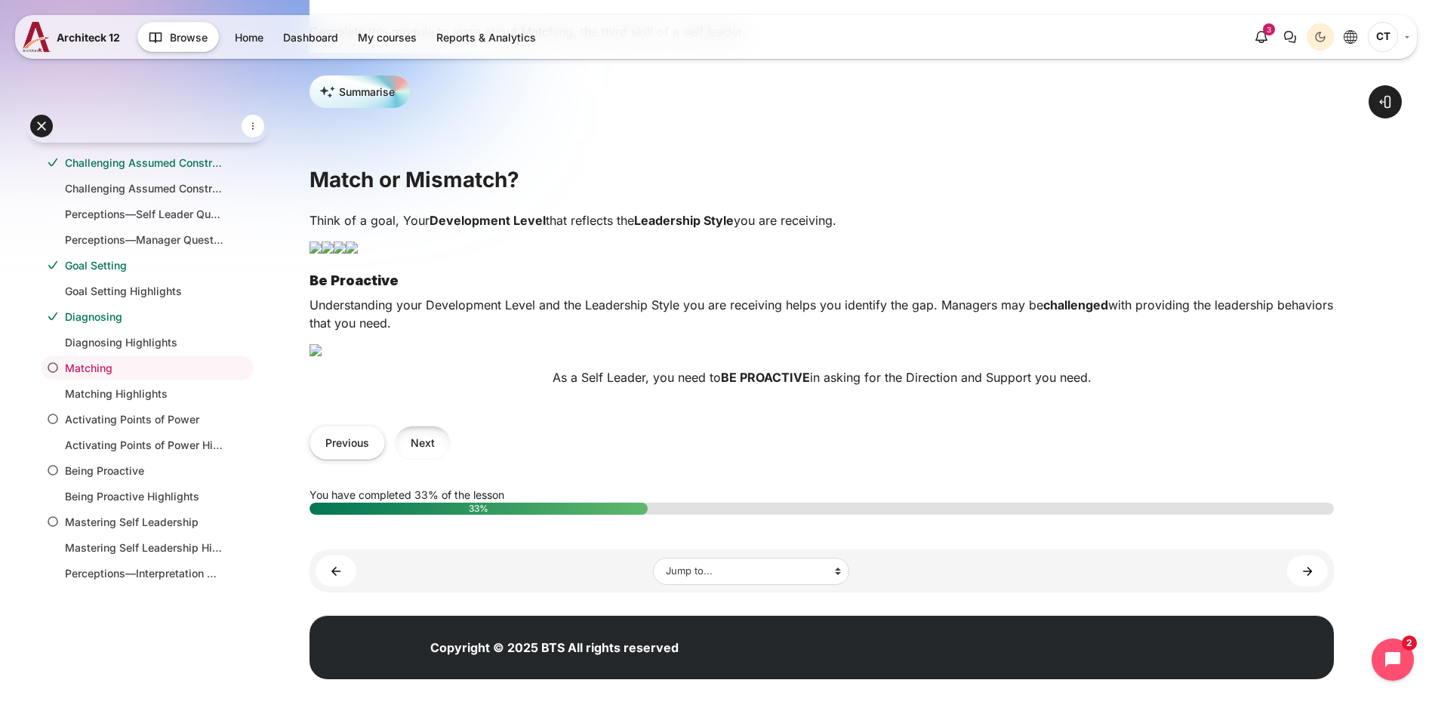
click at [451, 460] on button "Next" at bounding box center [423, 443] width 56 height 34
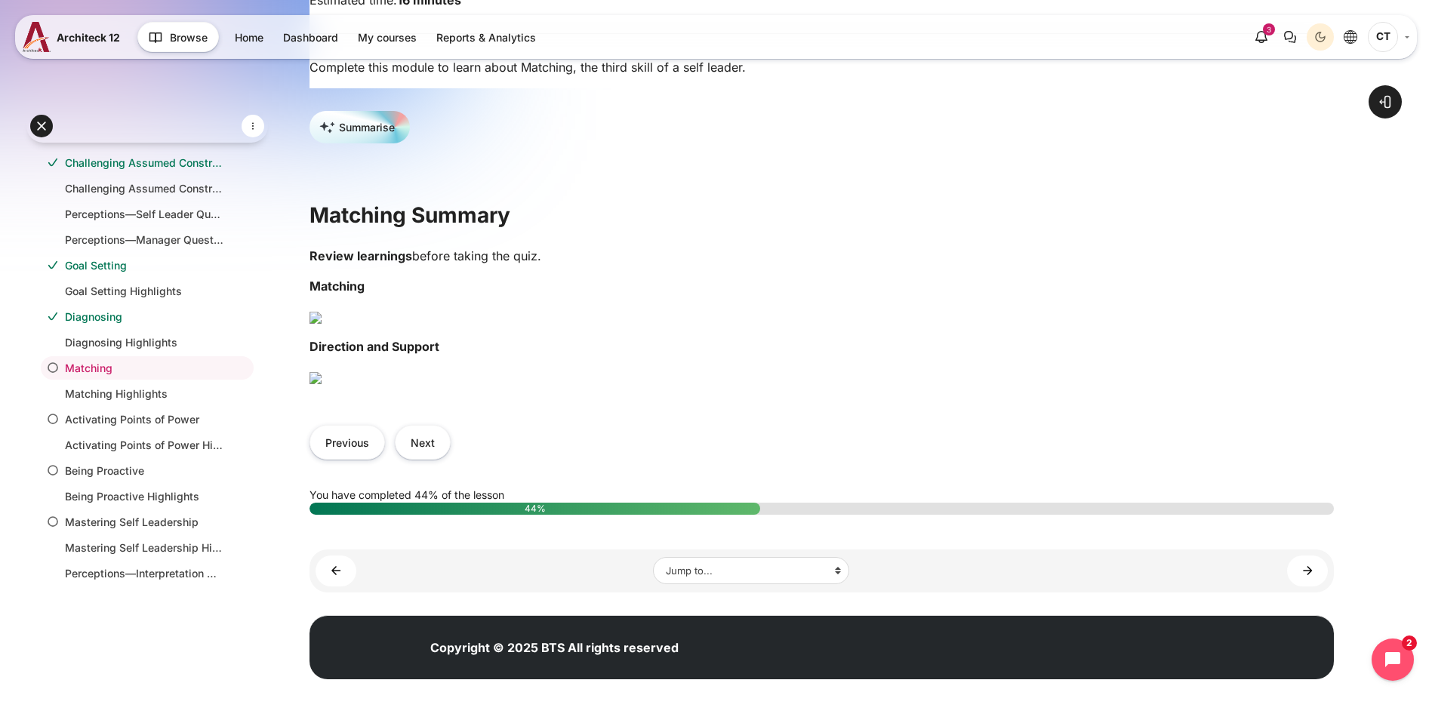
scroll to position [604, 0]
click at [451, 459] on button "Next" at bounding box center [423, 442] width 56 height 34
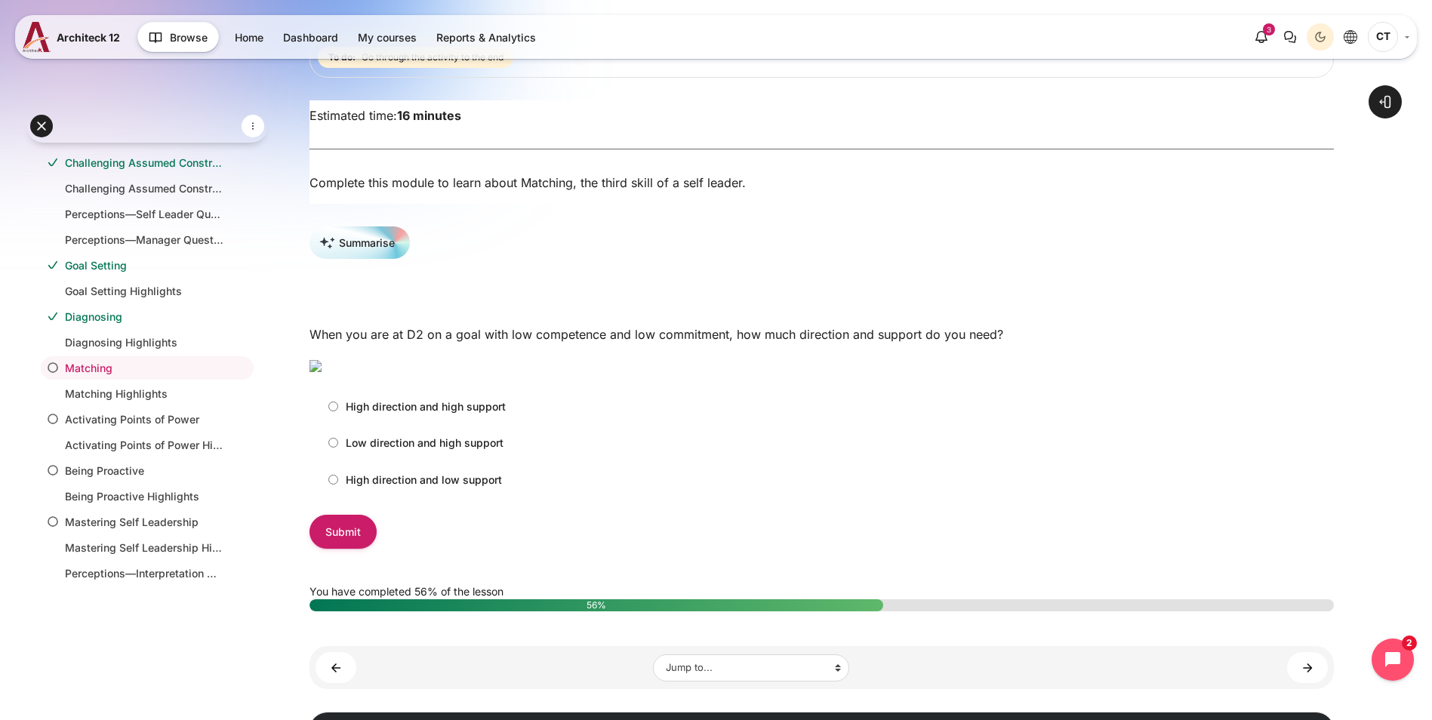
scroll to position [226, 0]
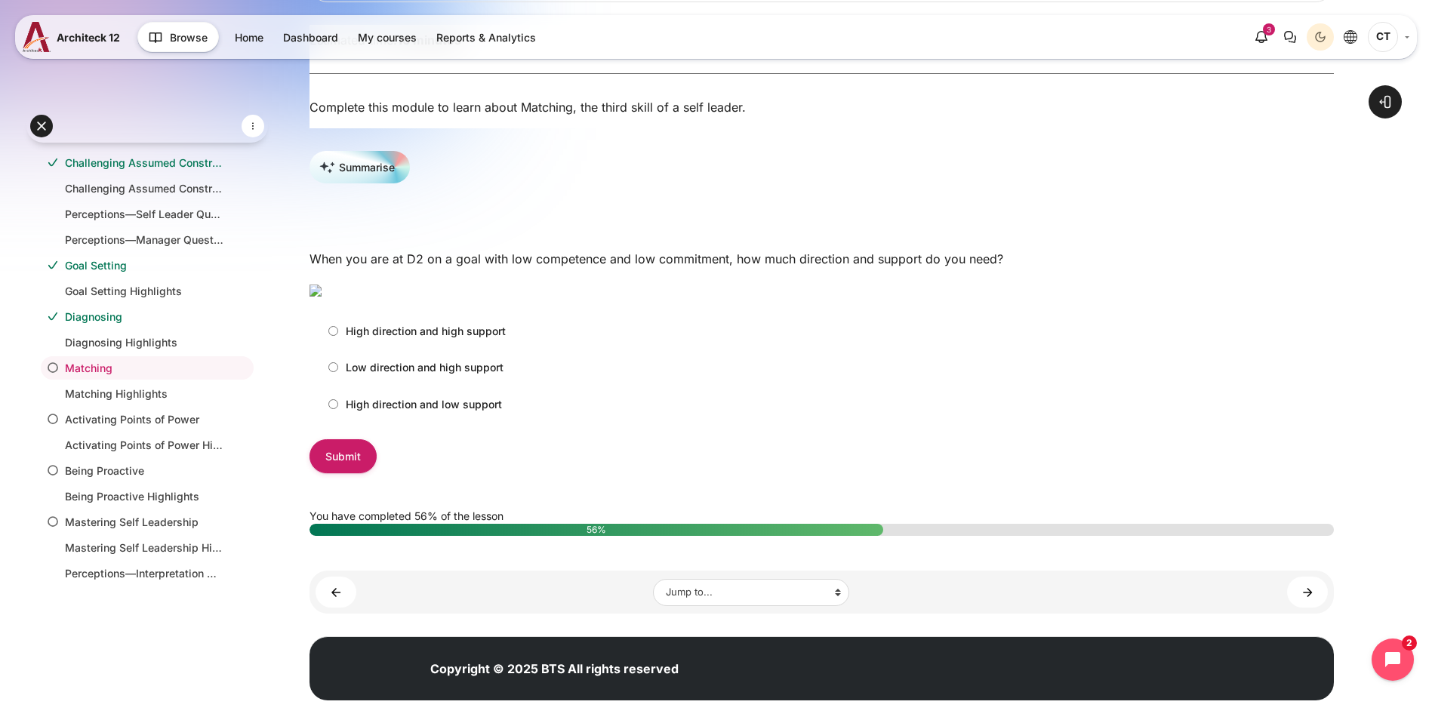
click at [338, 336] on input "High direction and high support" at bounding box center [333, 331] width 10 height 10
radio input "true"
click at [377, 473] on input "Submit" at bounding box center [343, 456] width 67 height 34
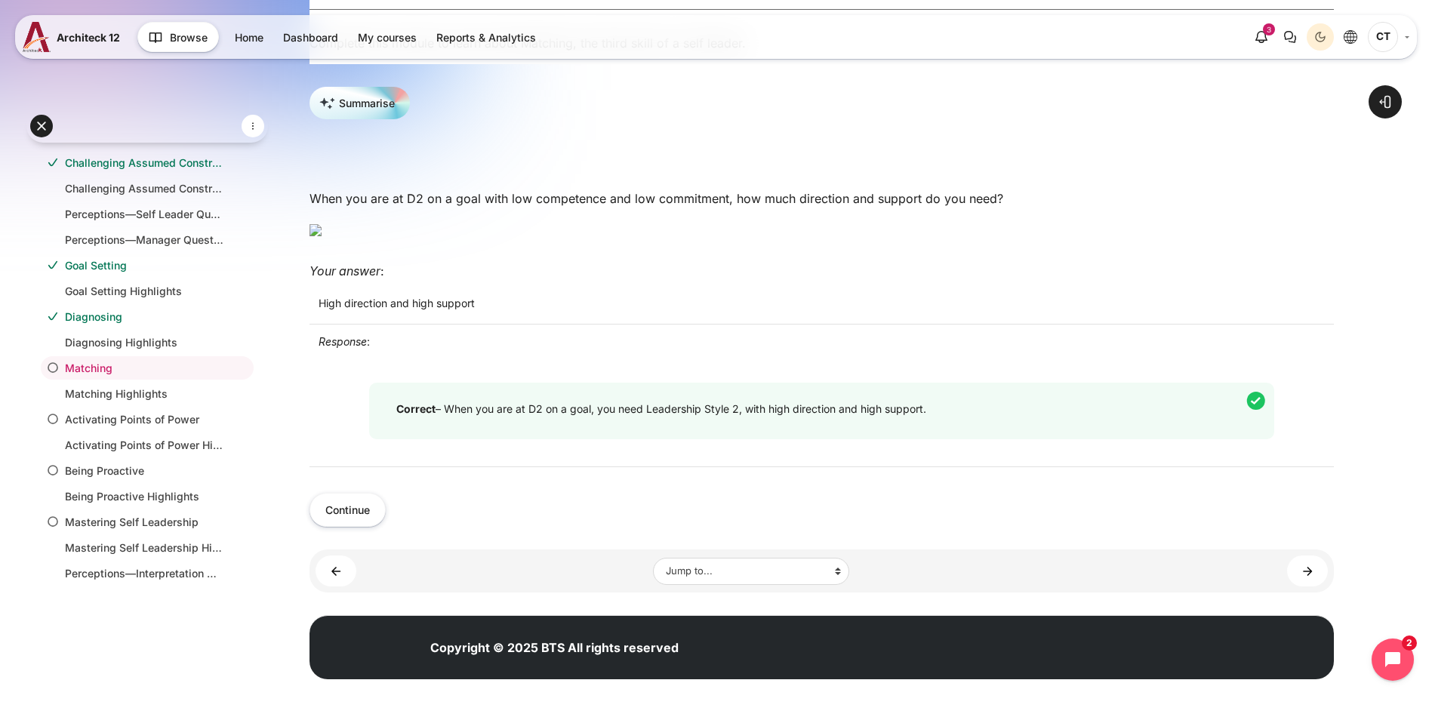
scroll to position [479, 0]
click at [386, 509] on button "Continue" at bounding box center [348, 510] width 76 height 34
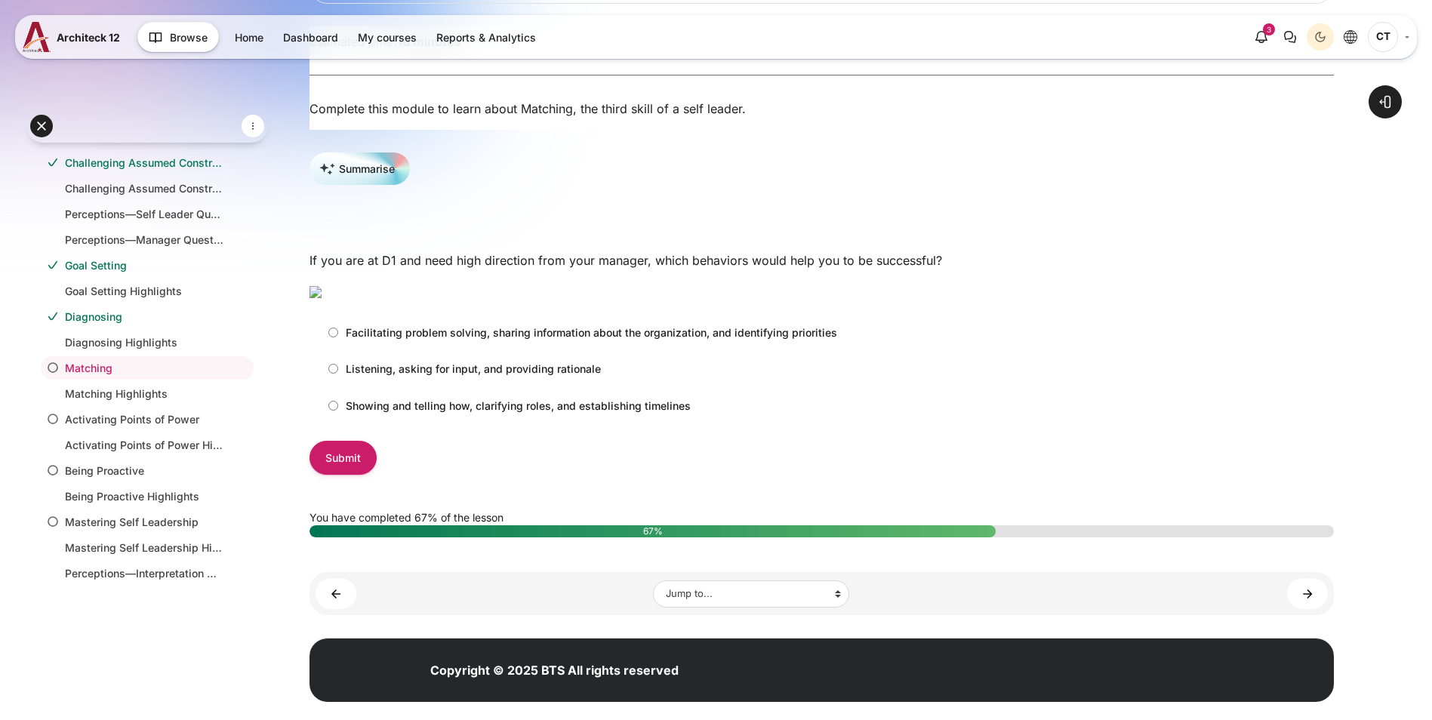
scroll to position [226, 0]
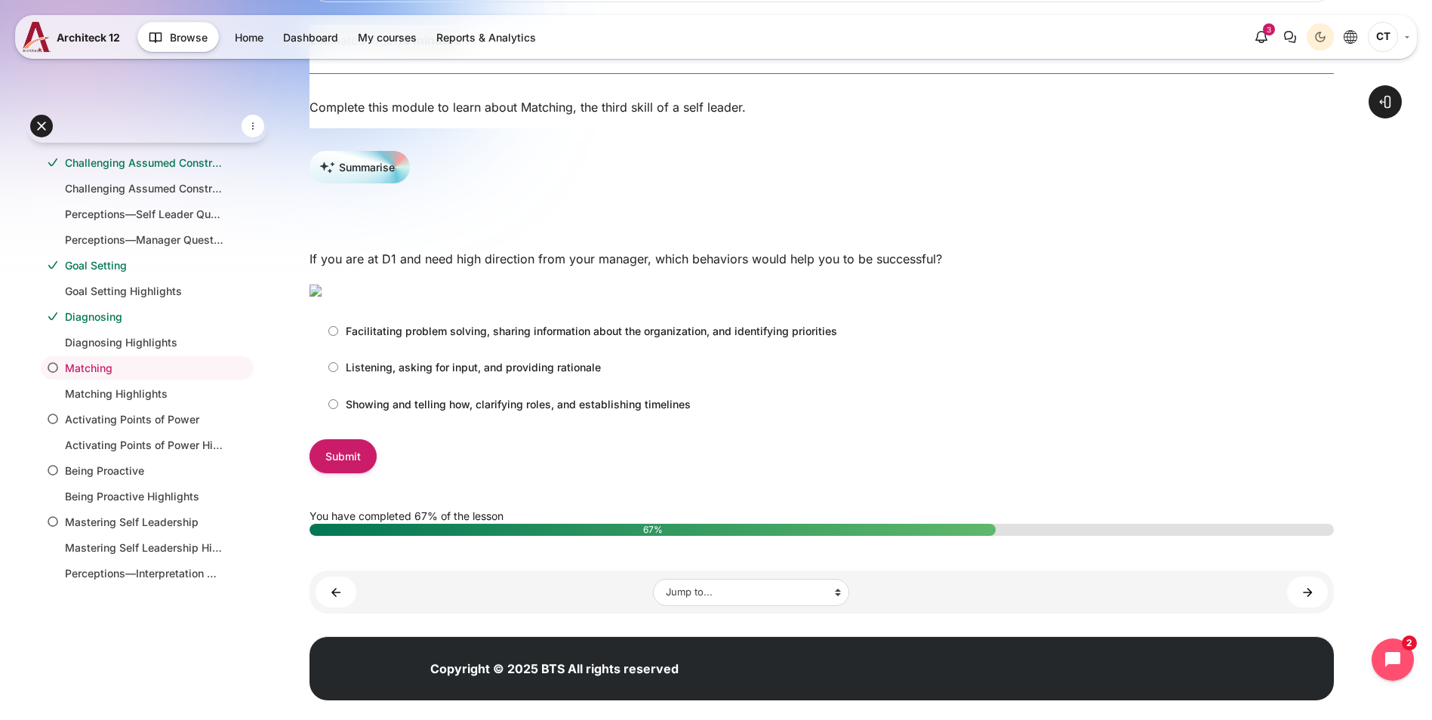
click at [414, 417] on label "Showing and telling how, clarifying roles, and establishing timelines" at bounding box center [506, 404] width 370 height 25
click at [338, 409] on input "Showing and telling how, clarifying roles, and establishing timelines" at bounding box center [333, 404] width 10 height 10
radio input "true"
click at [377, 473] on input "Submit" at bounding box center [343, 456] width 67 height 34
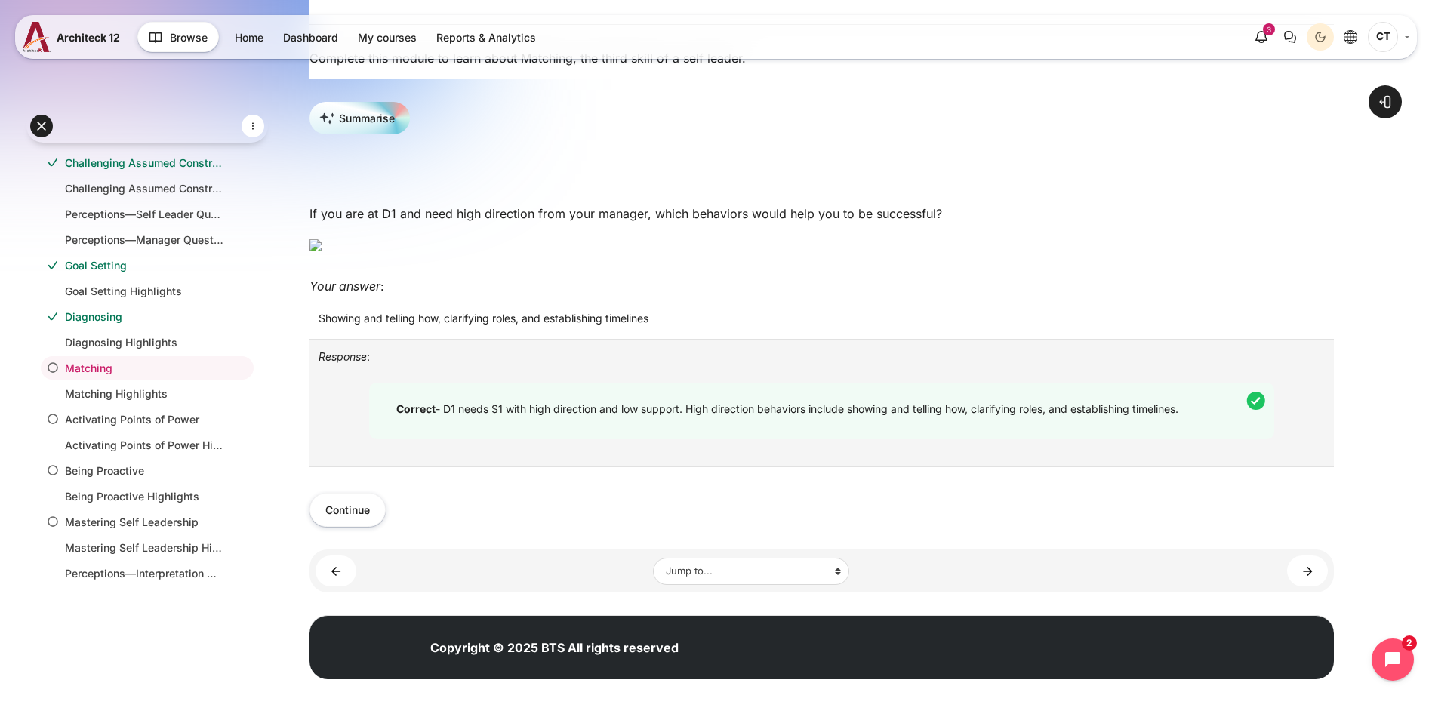
scroll to position [377, 0]
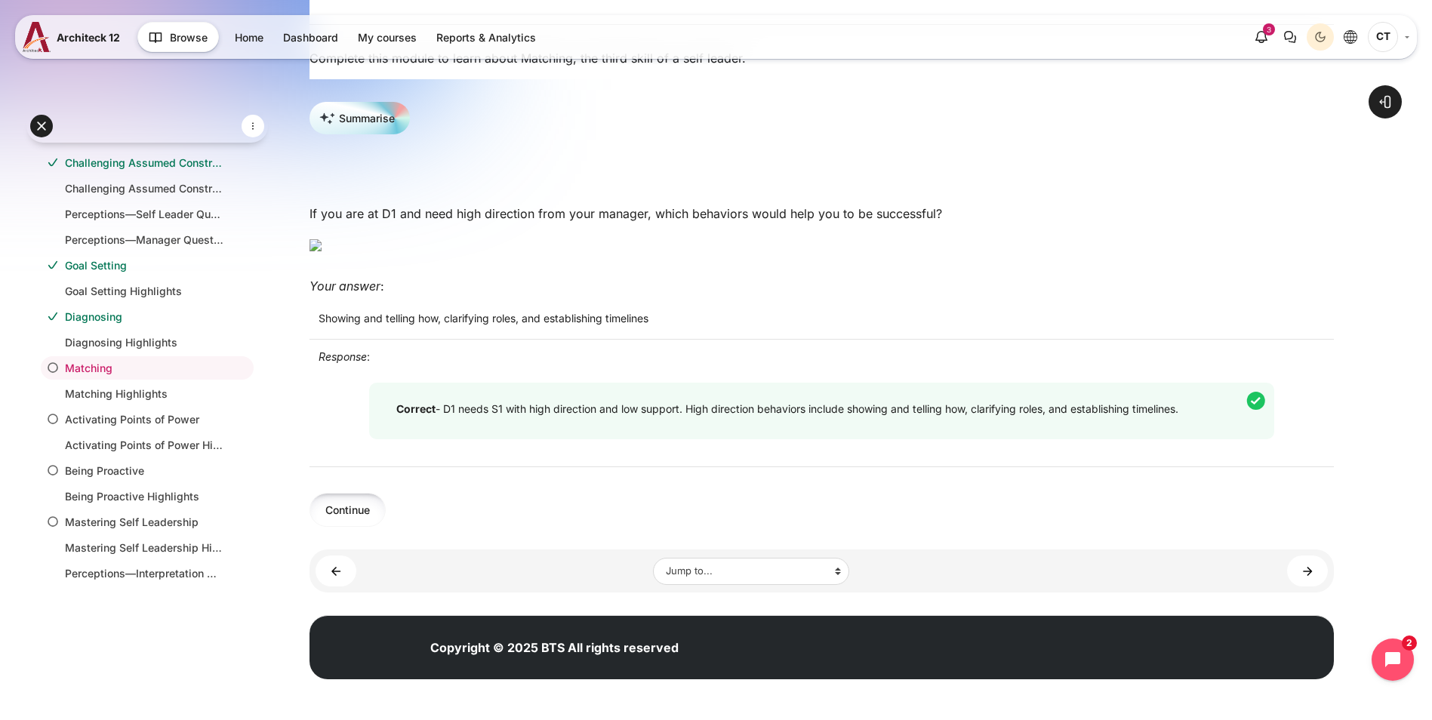
click at [386, 527] on button "Continue" at bounding box center [348, 510] width 76 height 34
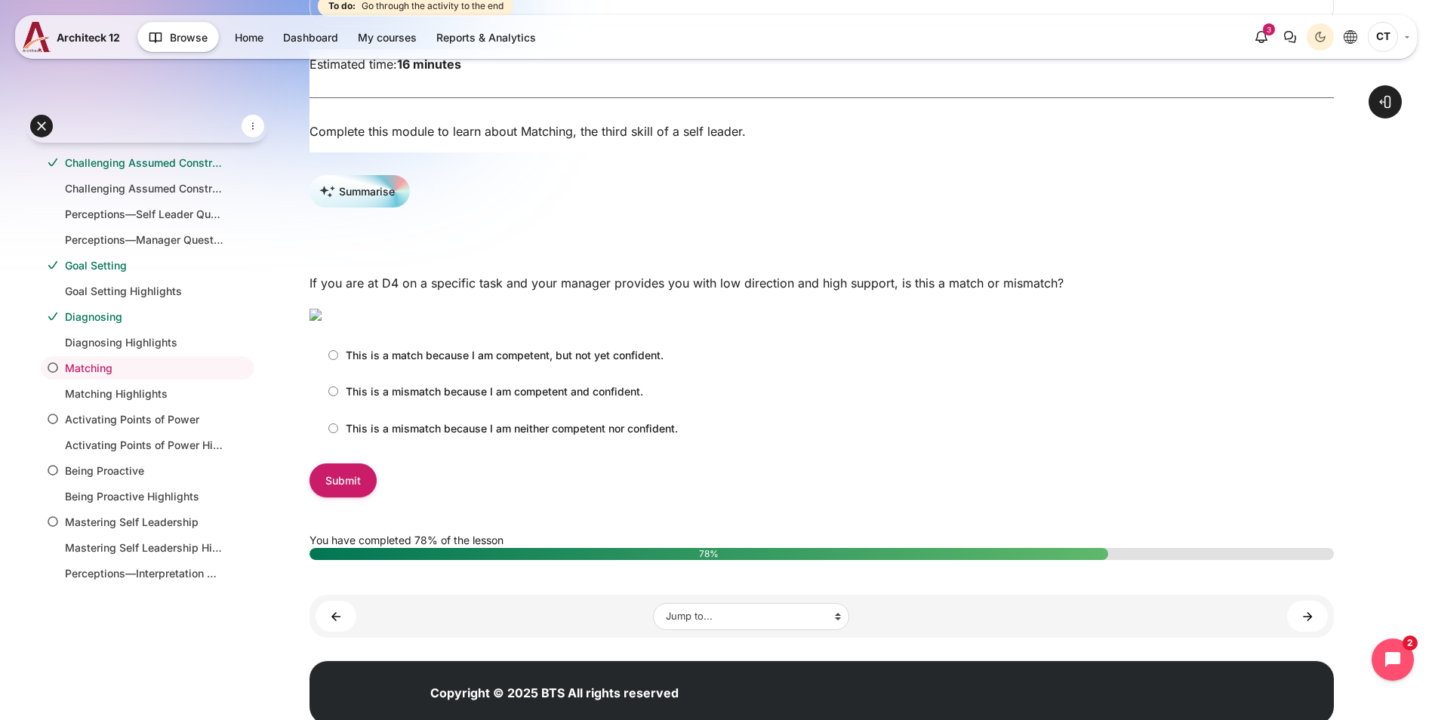
scroll to position [302, 0]
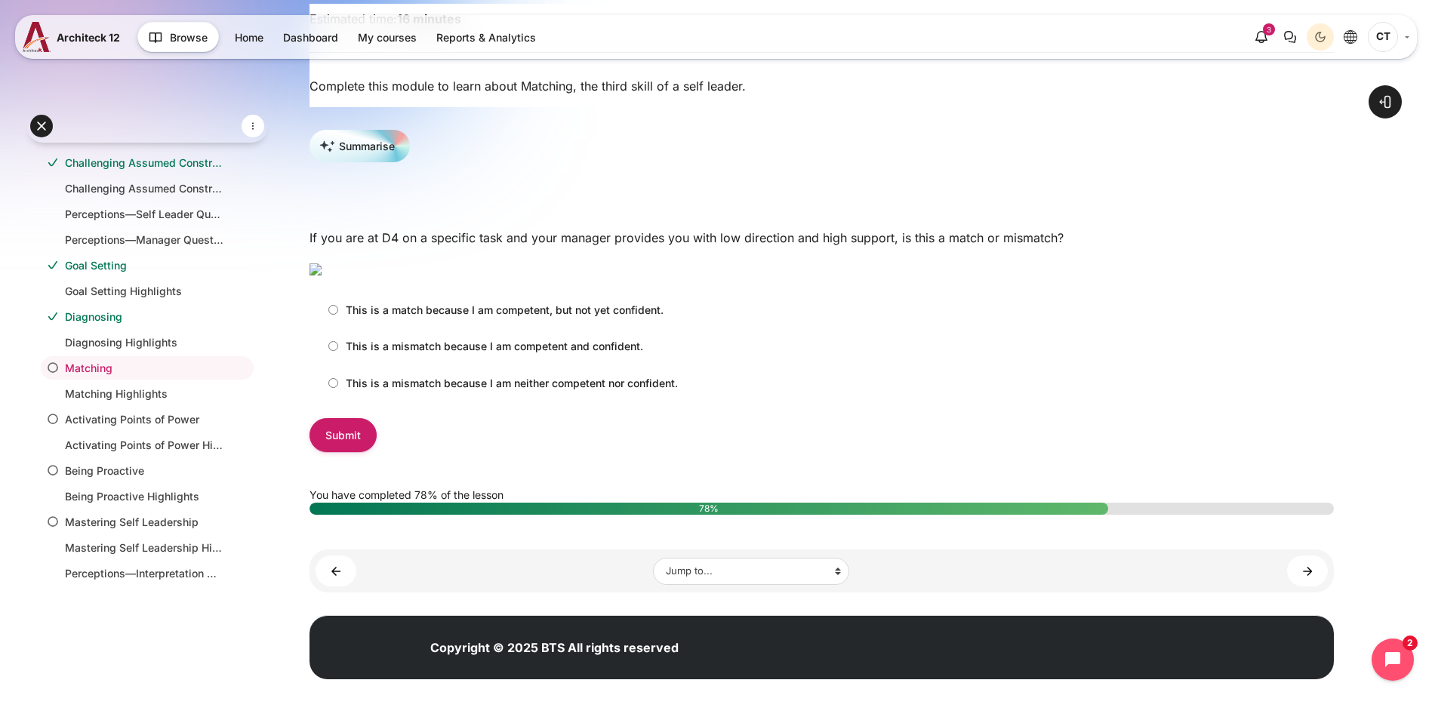
click at [414, 359] on label "This is a mismatch because I am competent and confident." at bounding box center [482, 346] width 322 height 25
click at [338, 351] on input "This is a mismatch because I am competent and confident." at bounding box center [333, 346] width 10 height 10
radio input "true"
click at [377, 452] on input "Submit" at bounding box center [343, 435] width 67 height 34
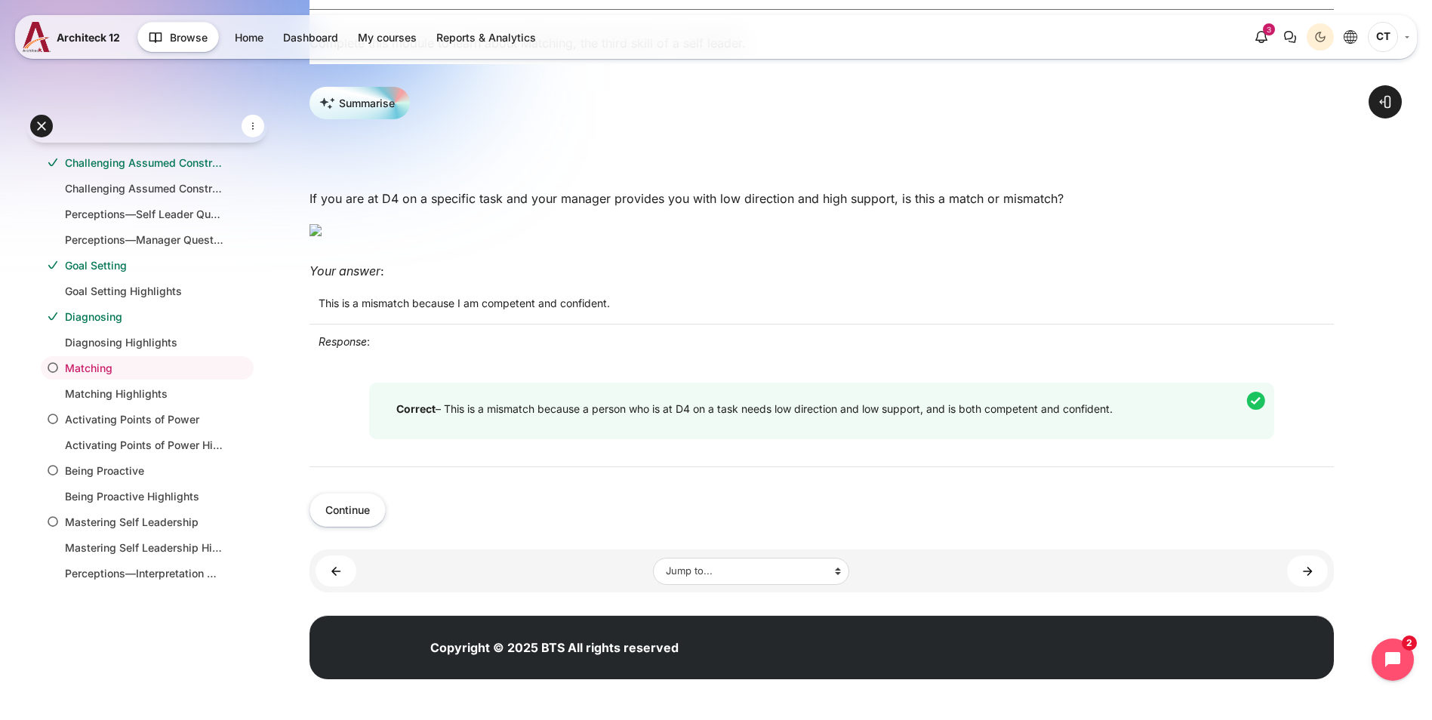
scroll to position [480, 0]
click at [386, 513] on button "Continue" at bounding box center [348, 510] width 76 height 34
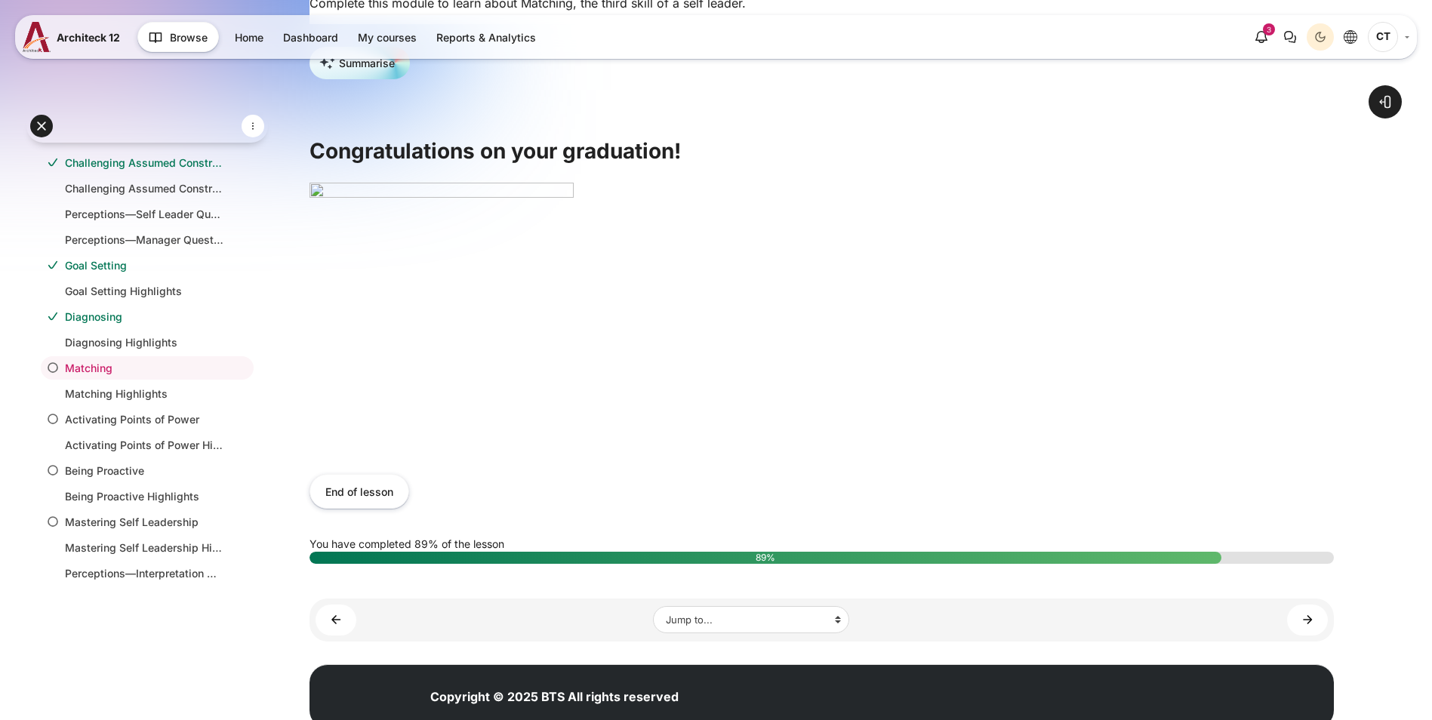
scroll to position [387, 0]
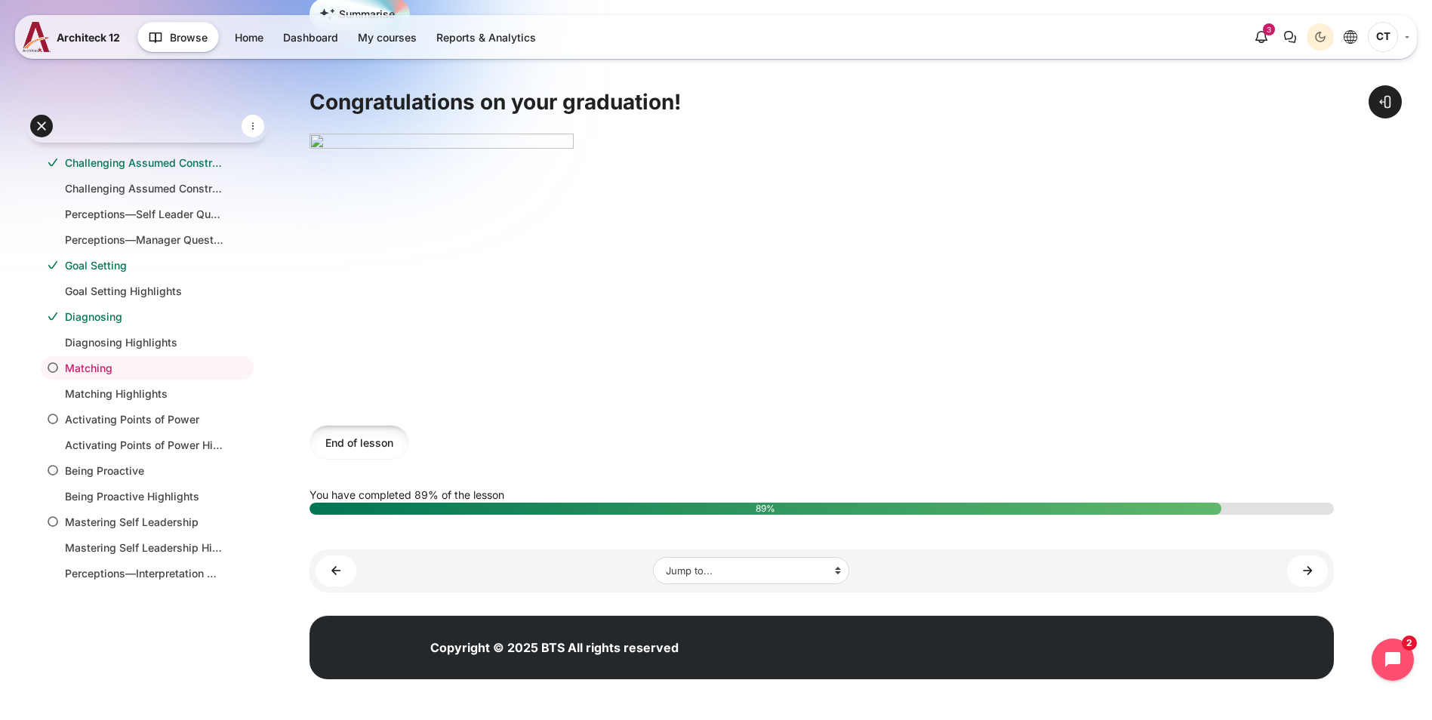
click at [409, 445] on button "End of lesson" at bounding box center [360, 442] width 100 height 34
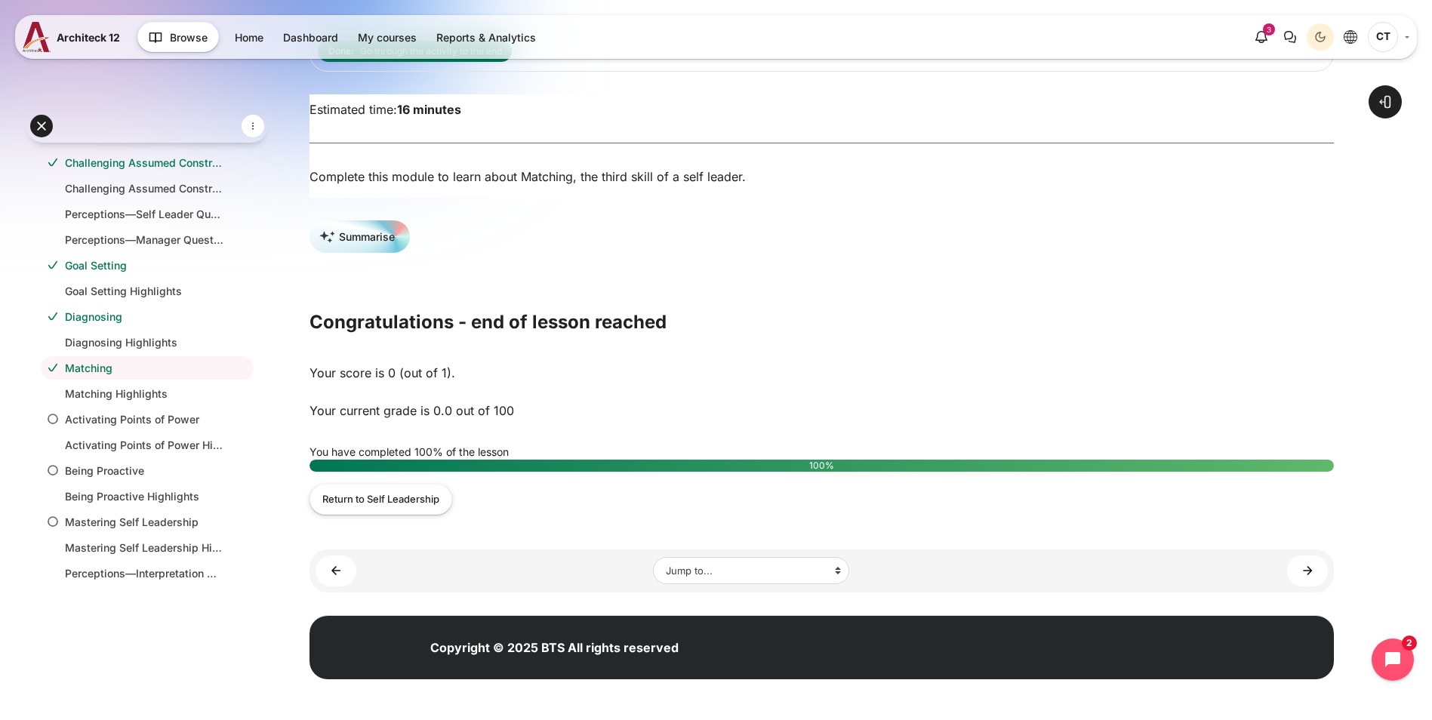
scroll to position [165, 0]
click at [1302, 570] on link "Matching Highlights ►" at bounding box center [1307, 571] width 41 height 31
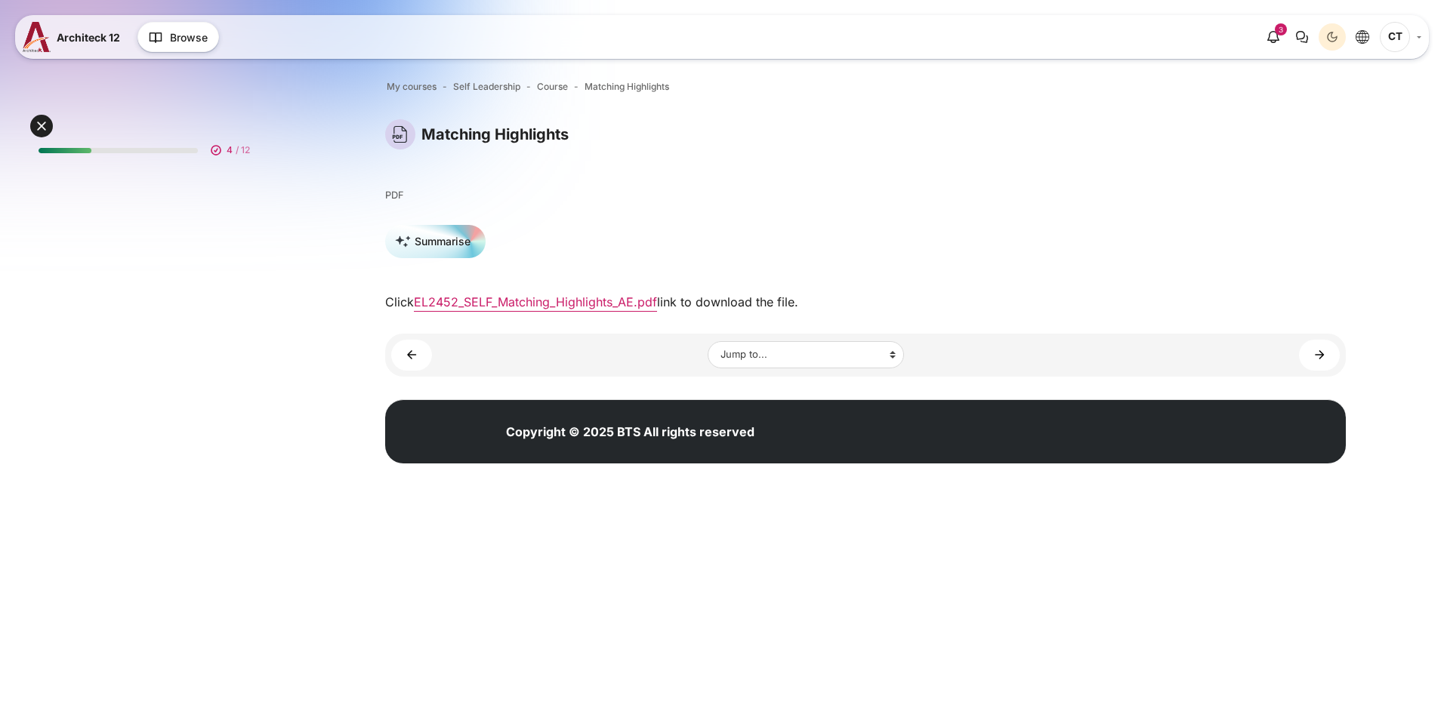
scroll to position [60, 0]
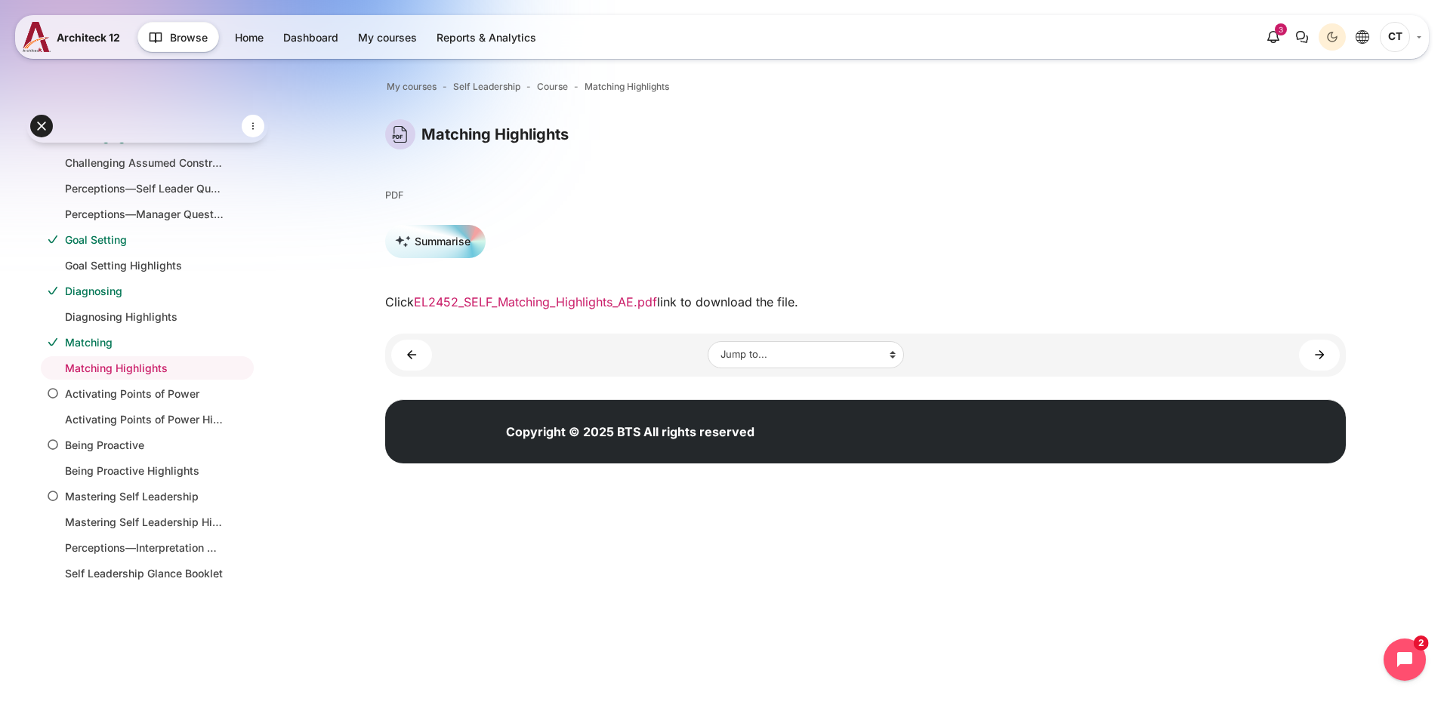
click at [608, 309] on link "EL2452_SELF_Matching_Highlights_AE.pdf" at bounding box center [535, 301] width 243 height 15
click at [906, 216] on div "Matching Highlights Blocks Completion requirements PDF" at bounding box center [865, 215] width 960 height 192
click at [1313, 343] on link "Activating Points of Power ►" at bounding box center [1319, 355] width 41 height 31
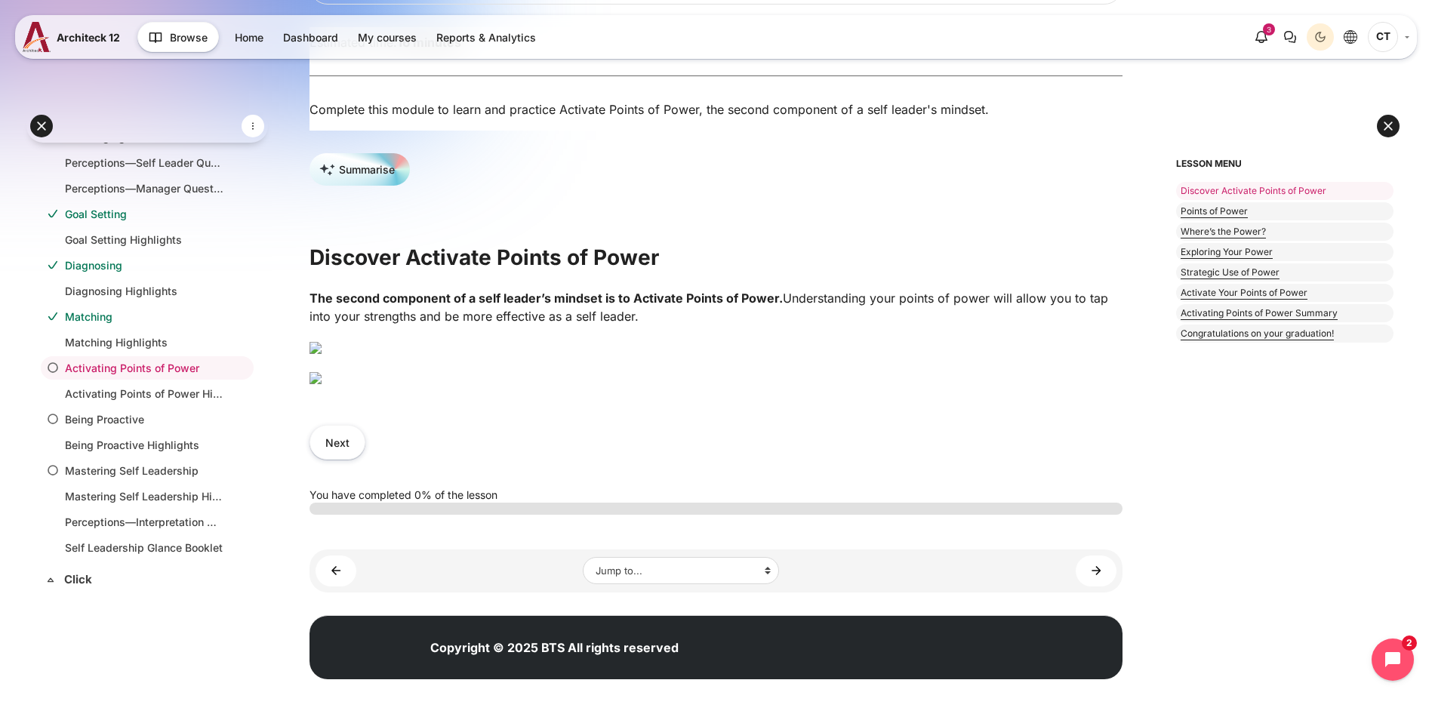
scroll to position [377, 0]
click at [322, 384] on img "Content" at bounding box center [316, 378] width 12 height 12
click at [365, 459] on button "Next" at bounding box center [338, 442] width 56 height 34
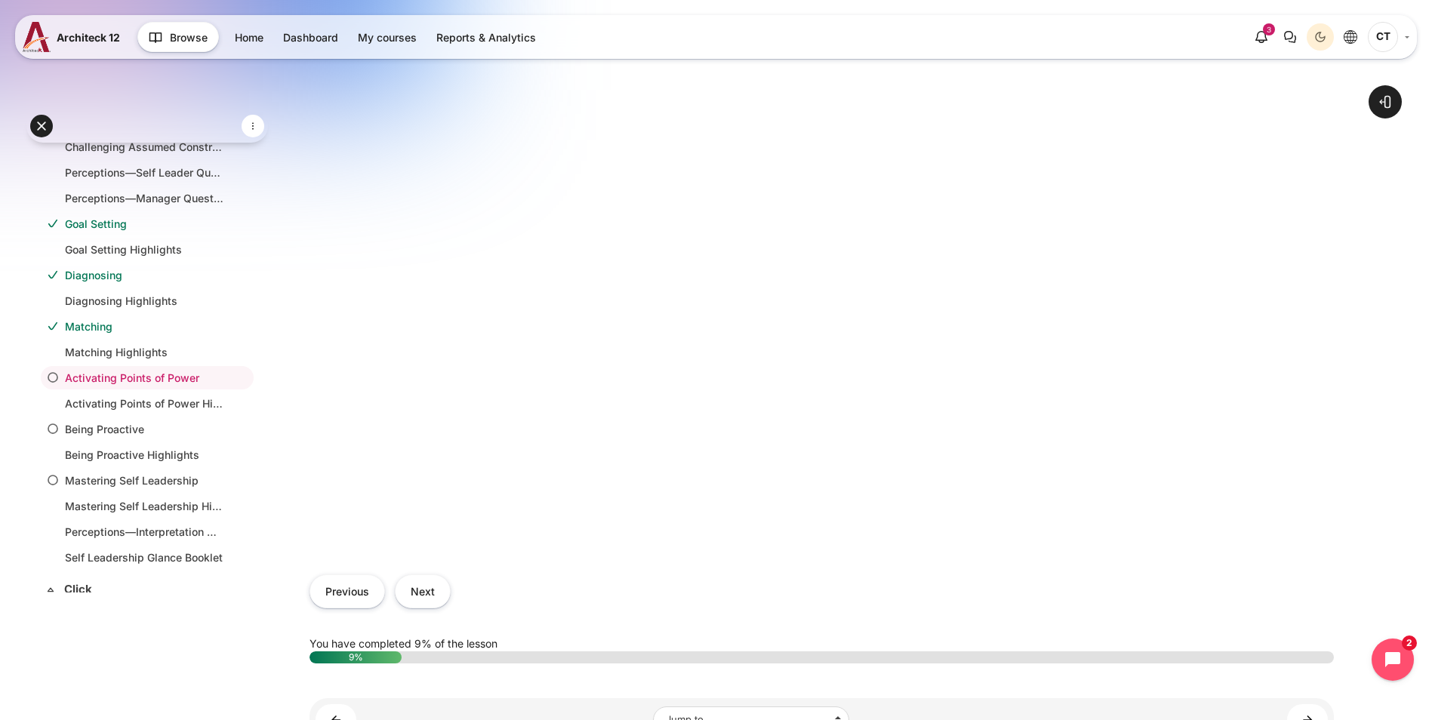
scroll to position [699, 0]
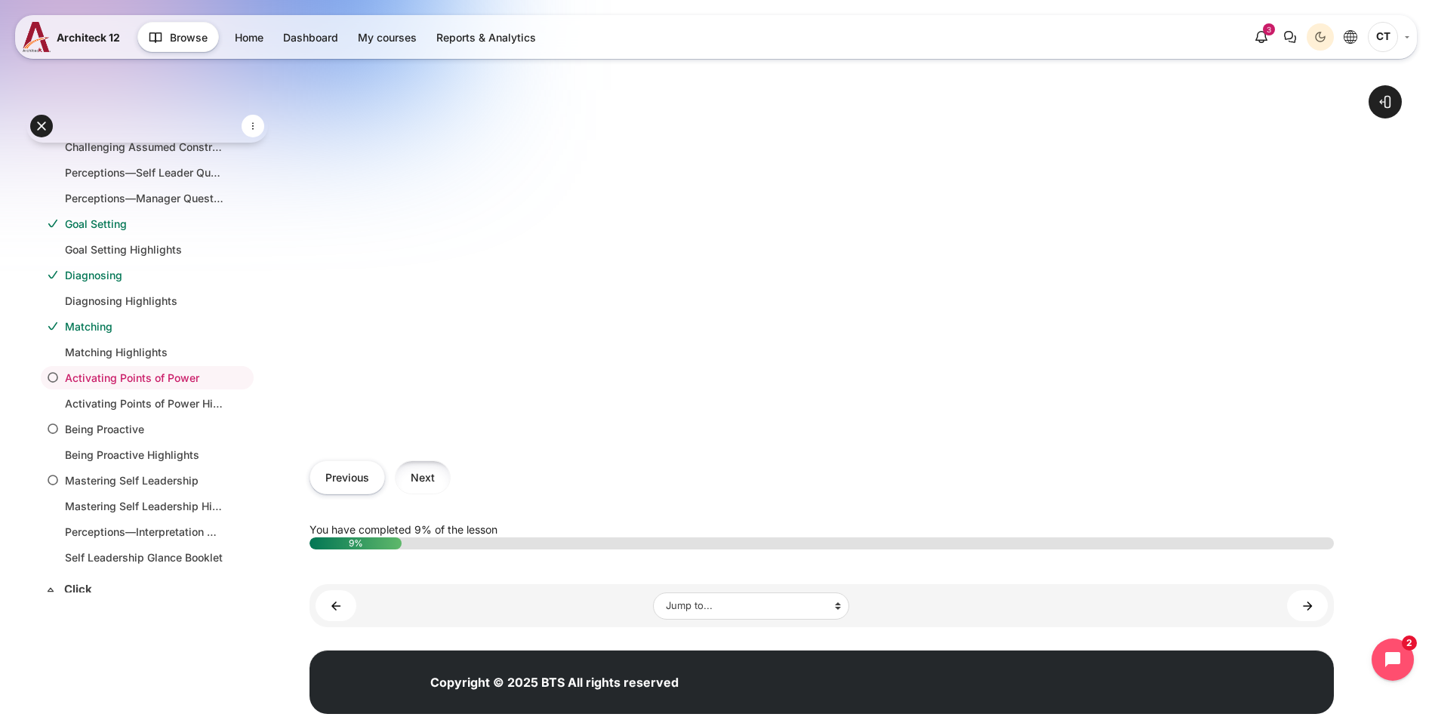
click at [451, 461] on button "Next" at bounding box center [423, 478] width 56 height 34
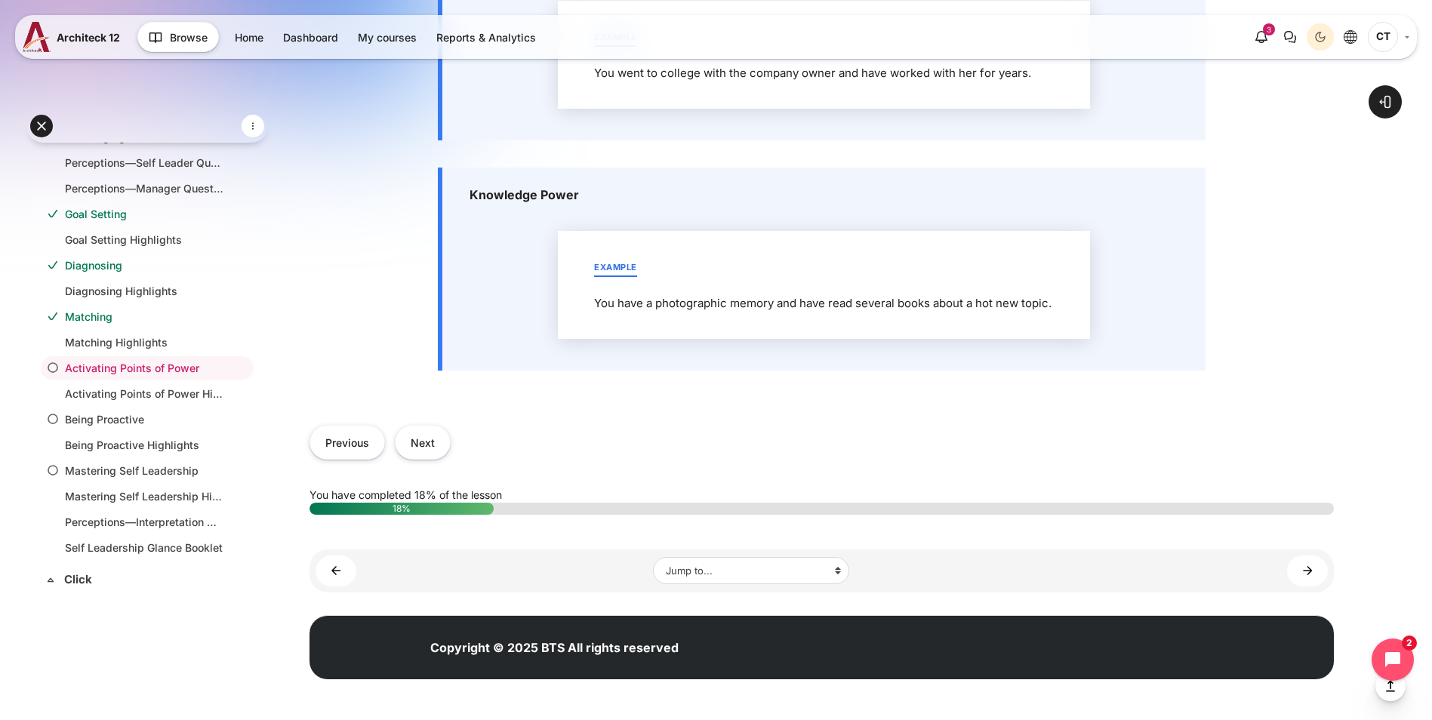
scroll to position [1963, 0]
click at [451, 459] on button "Next" at bounding box center [423, 442] width 56 height 34
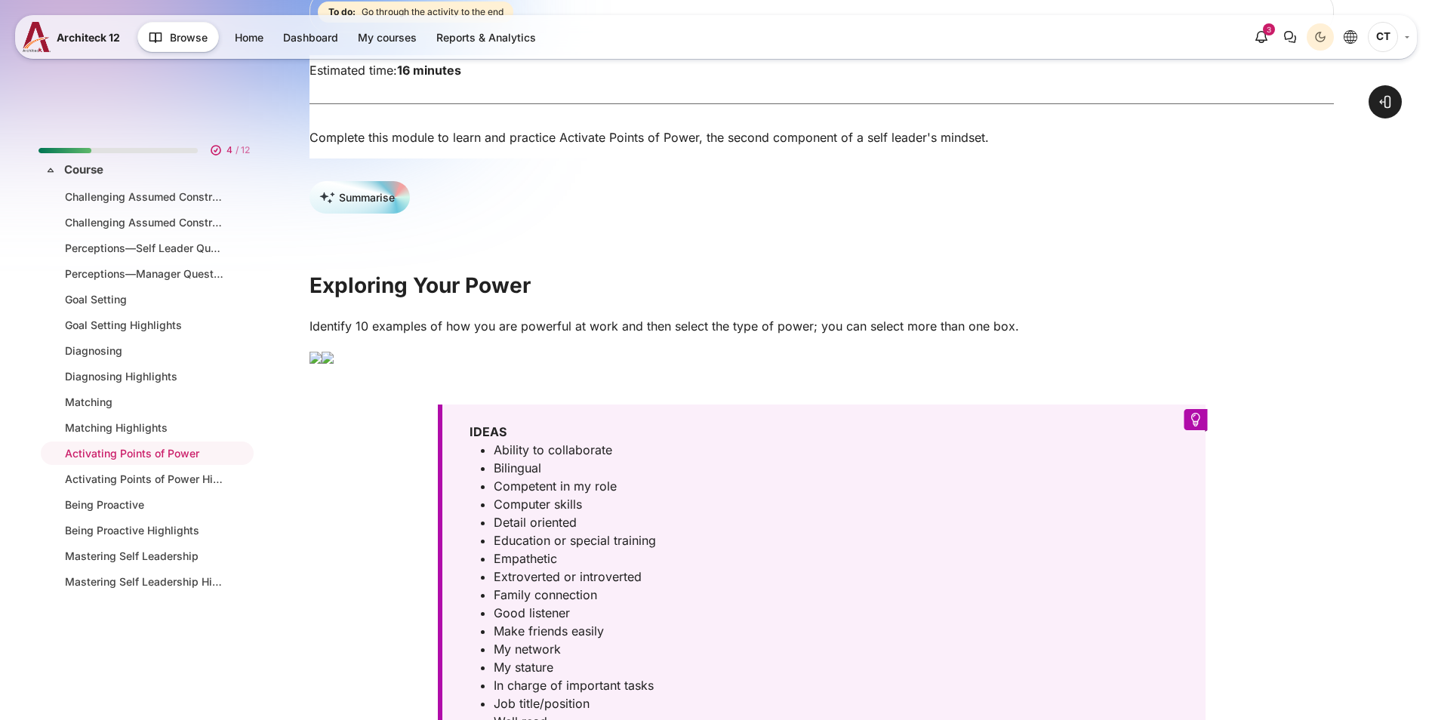
scroll to position [302, 0]
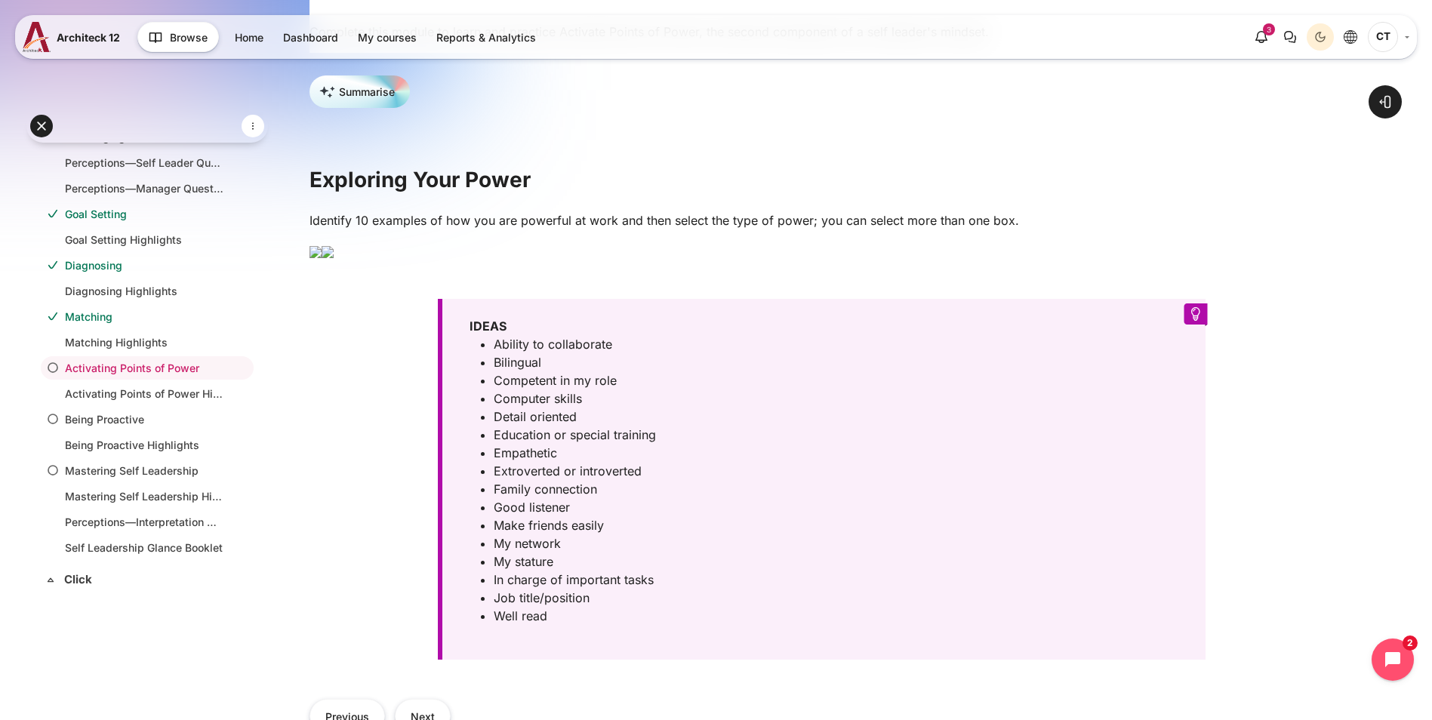
click at [322, 258] on img "Content" at bounding box center [316, 252] width 12 height 12
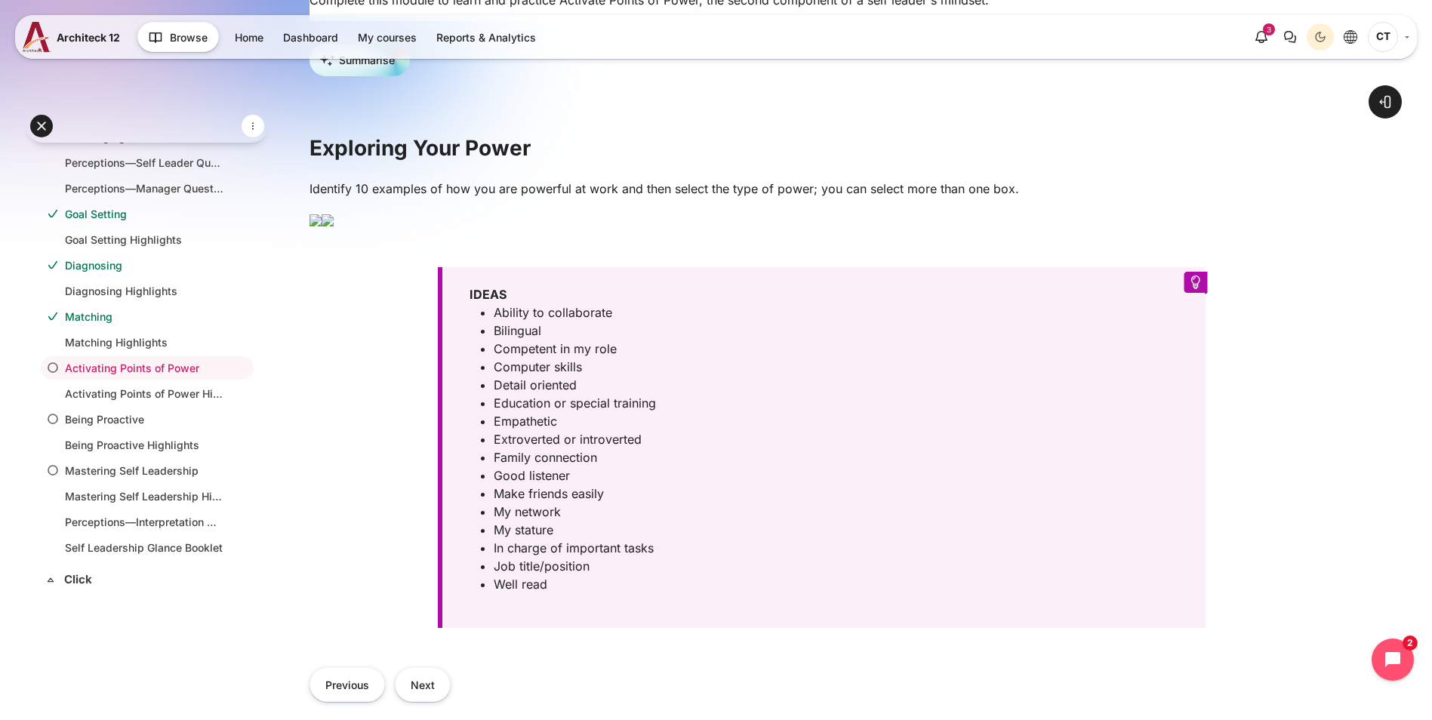
scroll to position [226, 0]
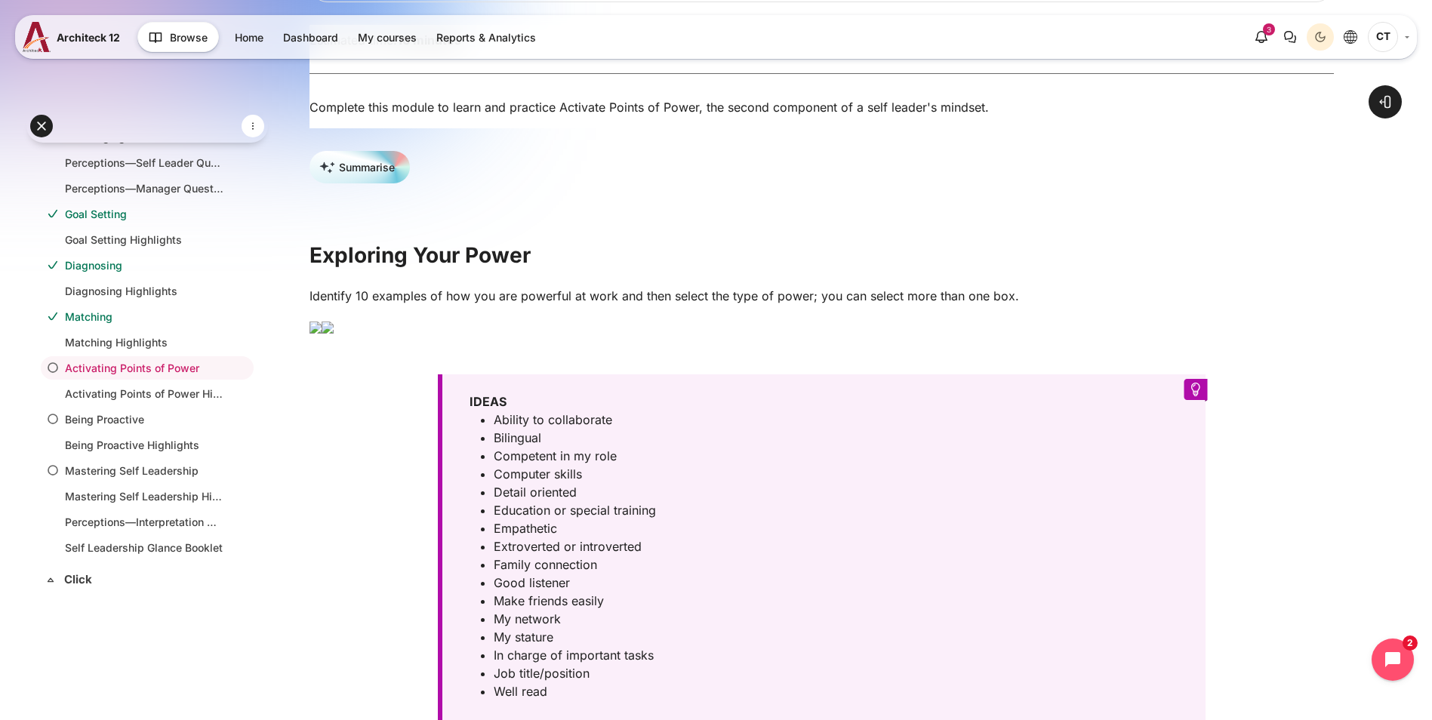
click at [334, 334] on img "Content" at bounding box center [328, 328] width 12 height 12
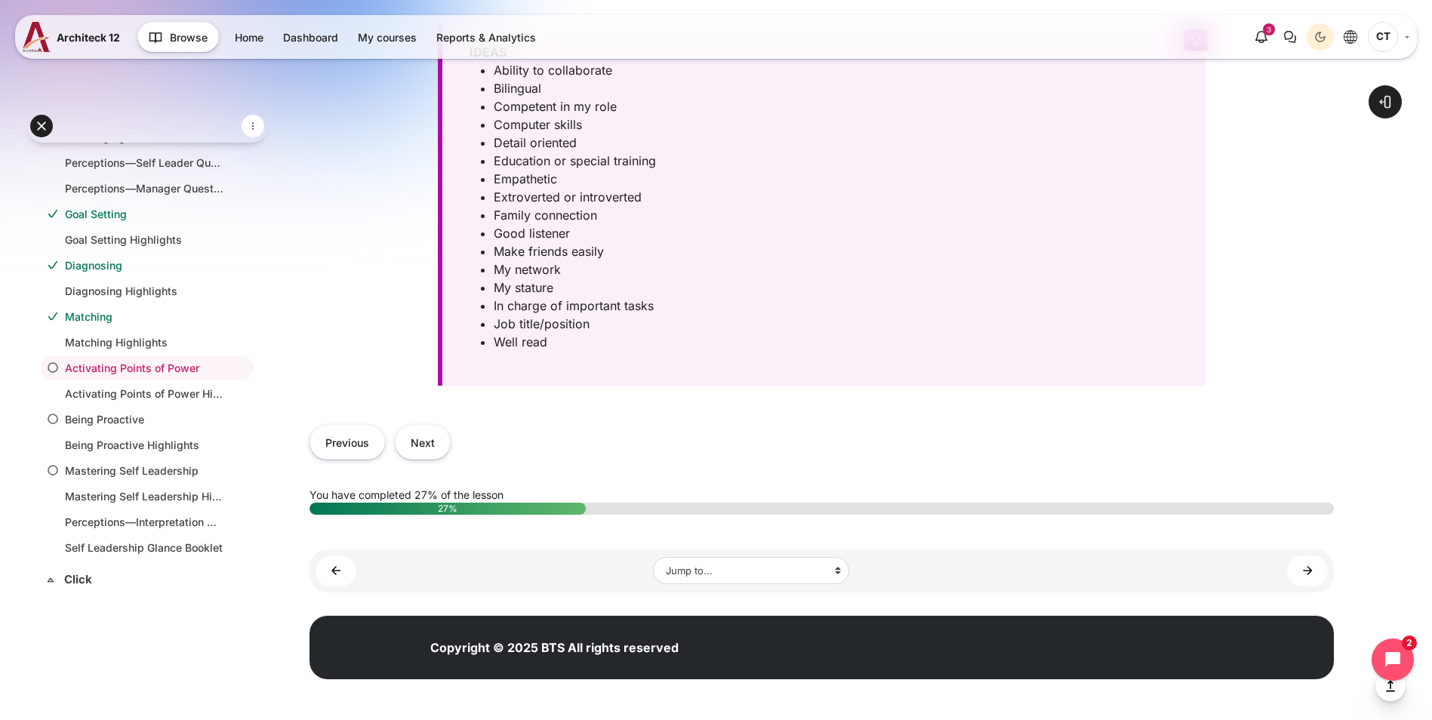
scroll to position [981, 0]
click at [451, 459] on button "Next" at bounding box center [423, 442] width 56 height 34
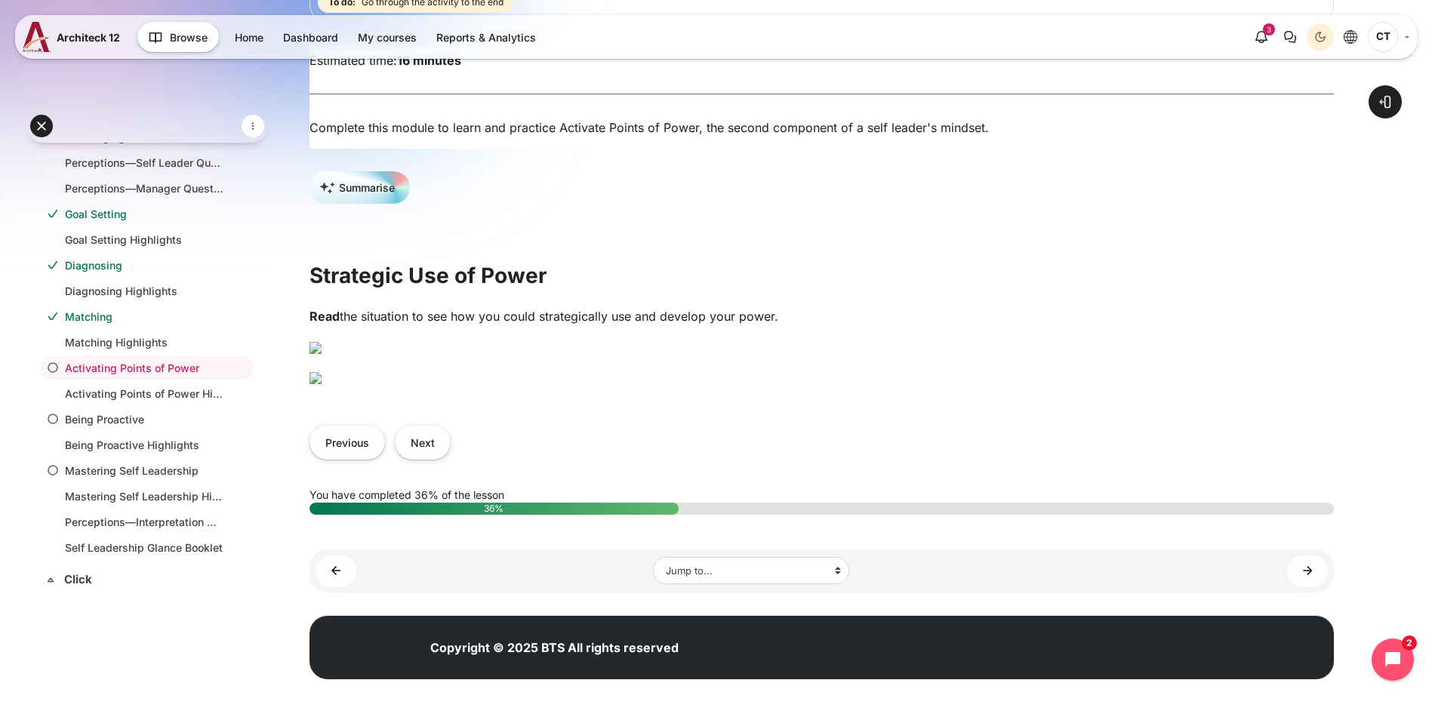
scroll to position [684, 0]
click at [451, 459] on button "Next" at bounding box center [423, 442] width 56 height 34
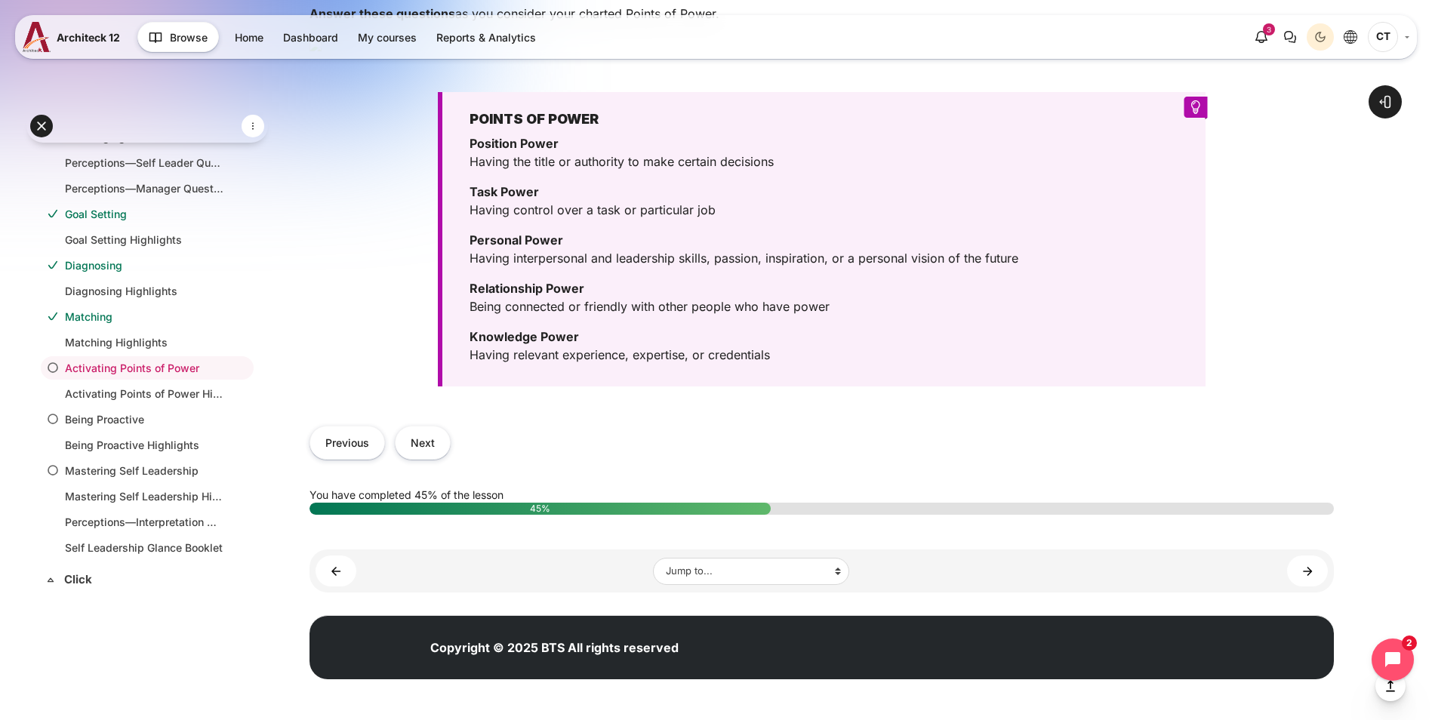
scroll to position [830, 0]
click at [451, 460] on button "Next" at bounding box center [423, 443] width 56 height 34
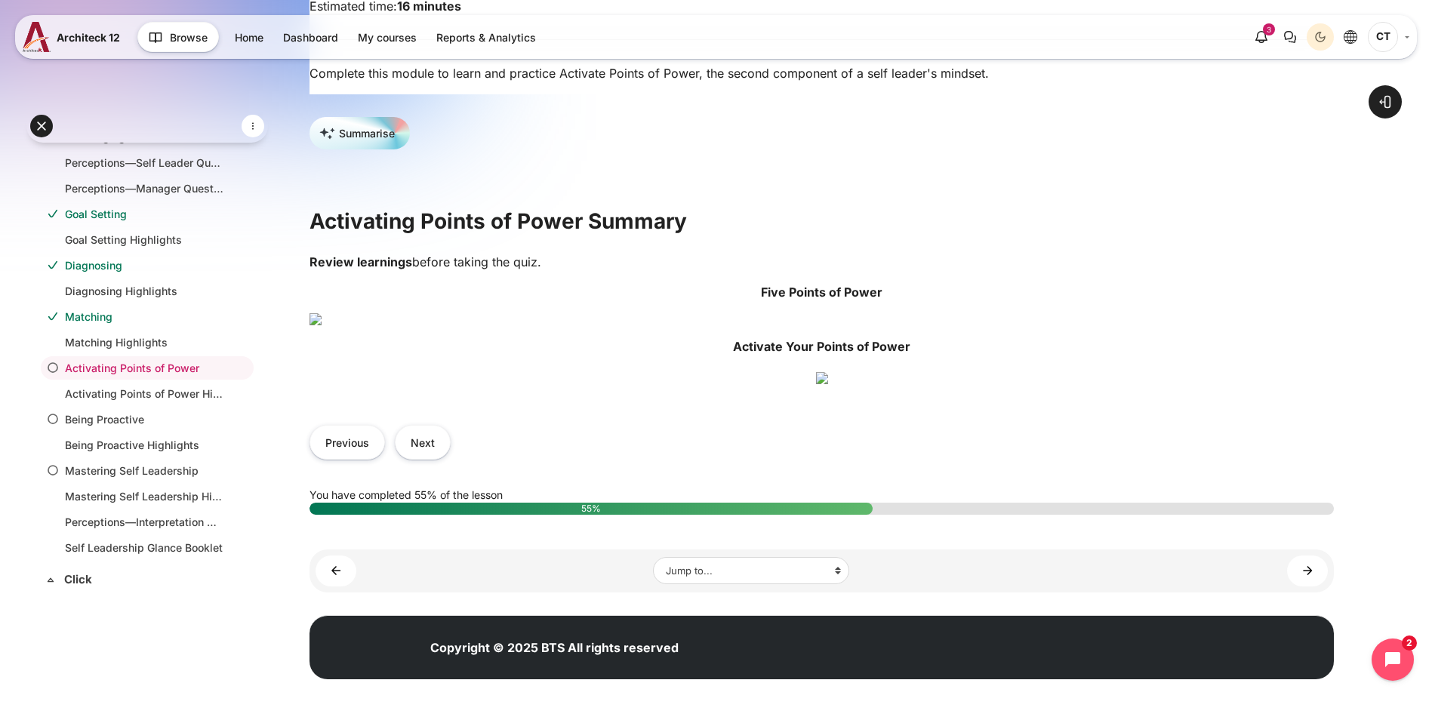
scroll to position [683, 0]
click at [451, 442] on button "Next" at bounding box center [423, 442] width 56 height 34
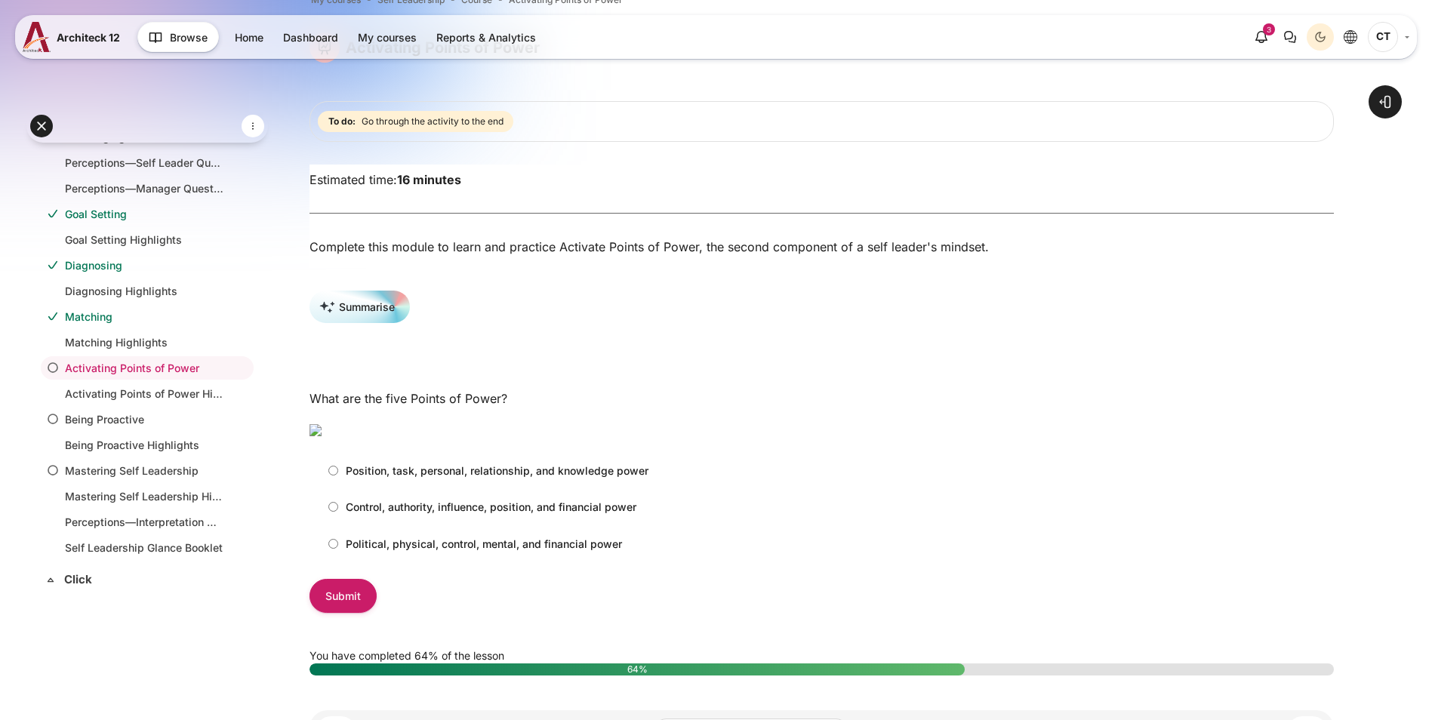
scroll to position [226, 0]
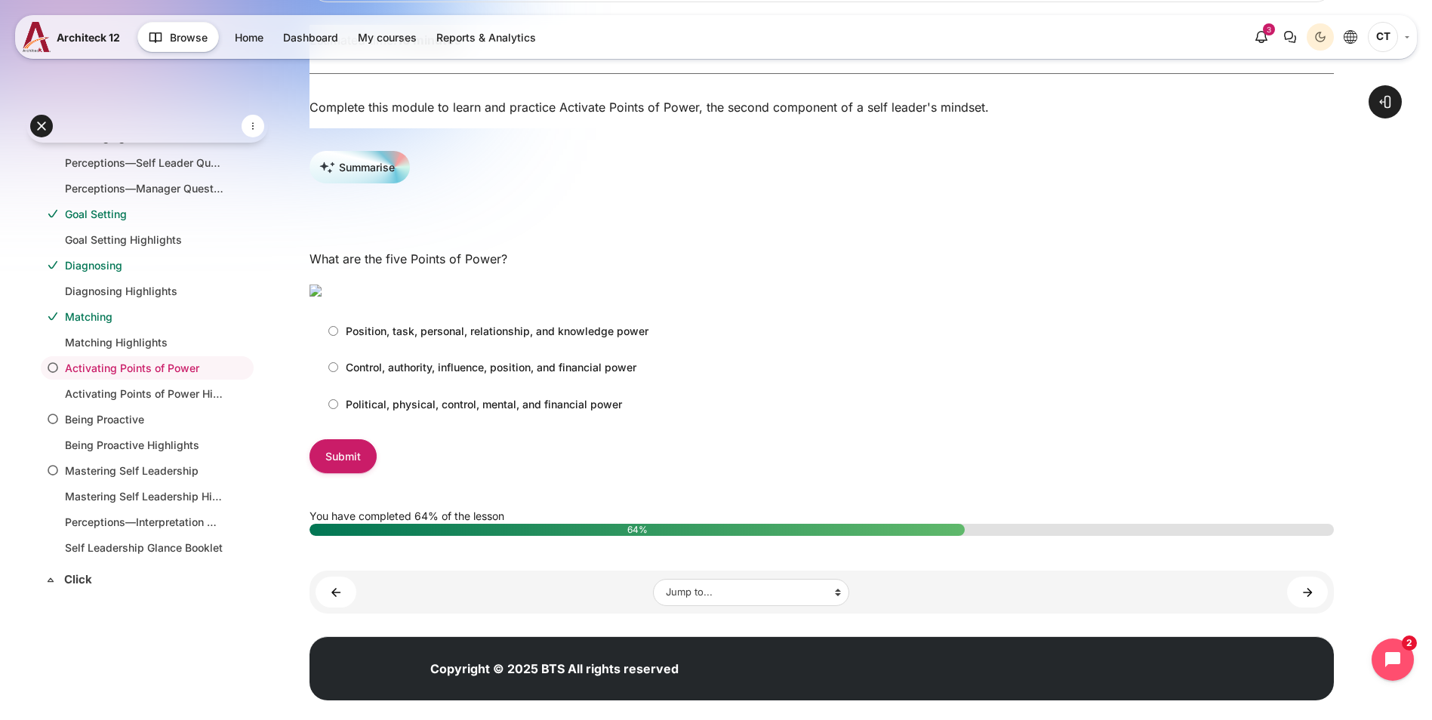
click at [338, 336] on input "Position, task, personal, relationship, and knowledge power" at bounding box center [333, 331] width 10 height 10
radio input "true"
click at [377, 473] on input "Submit" at bounding box center [343, 456] width 67 height 34
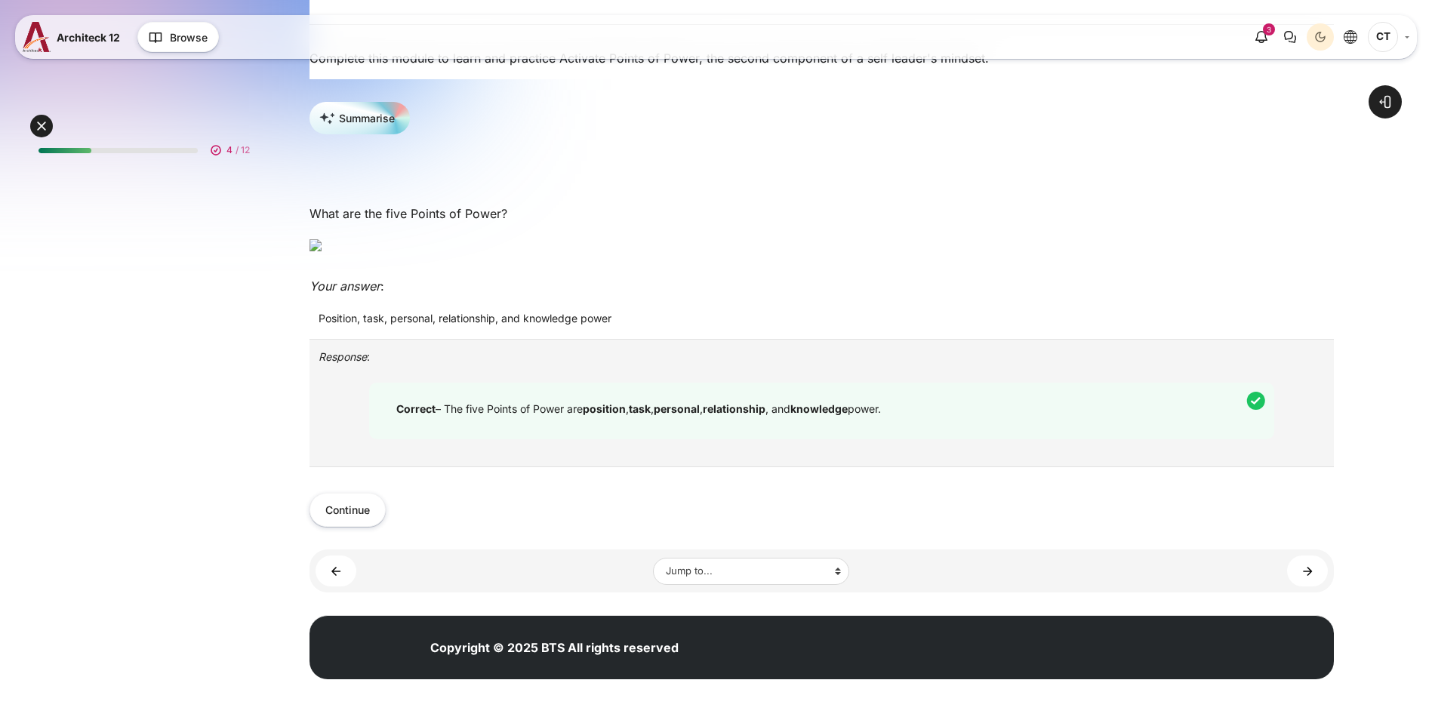
scroll to position [85, 0]
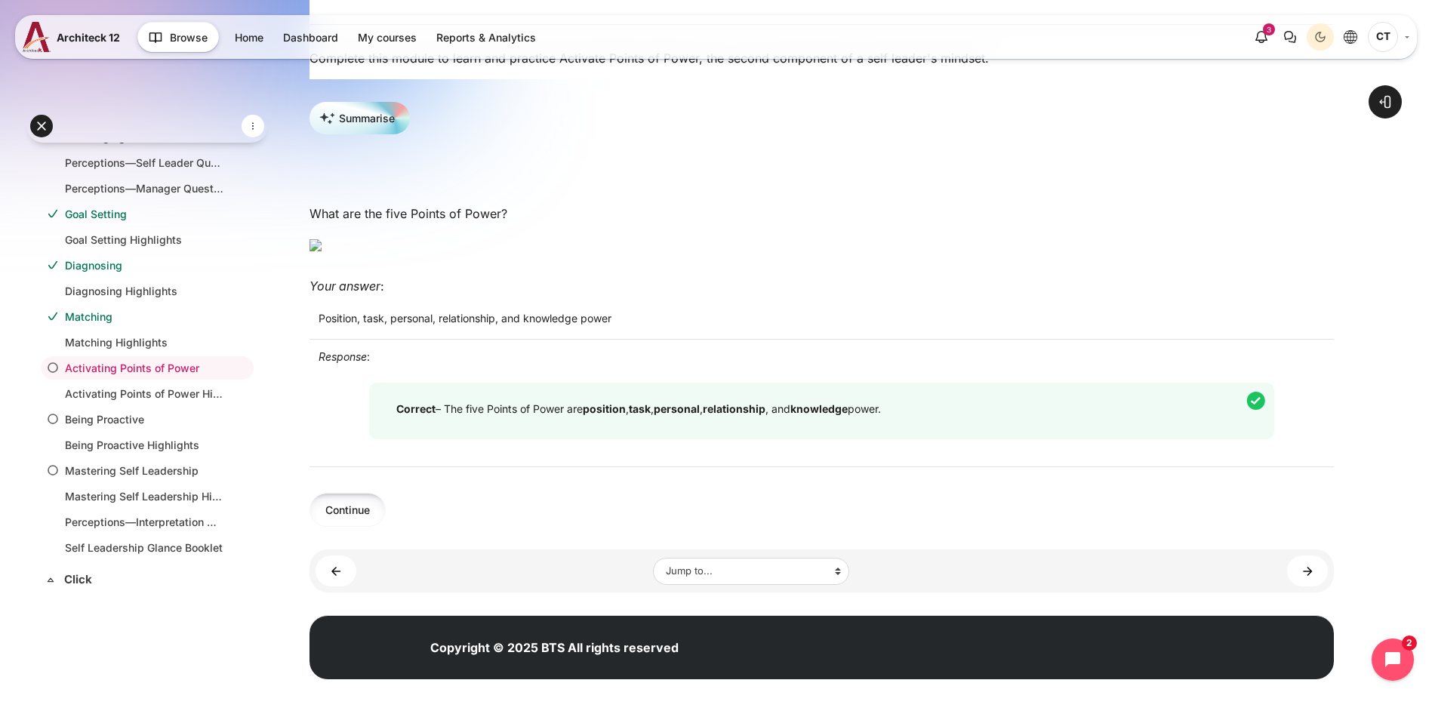
click at [386, 527] on button "Continue" at bounding box center [348, 510] width 76 height 34
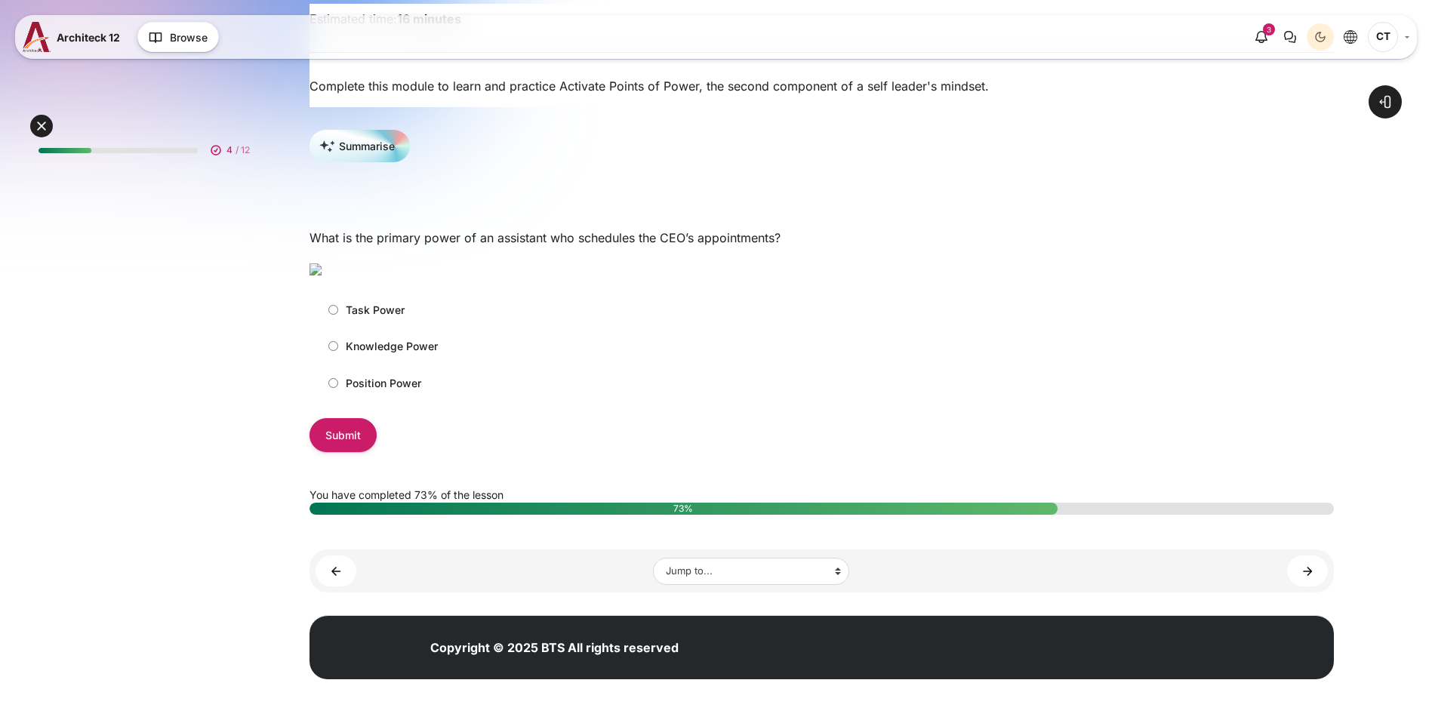
scroll to position [85, 0]
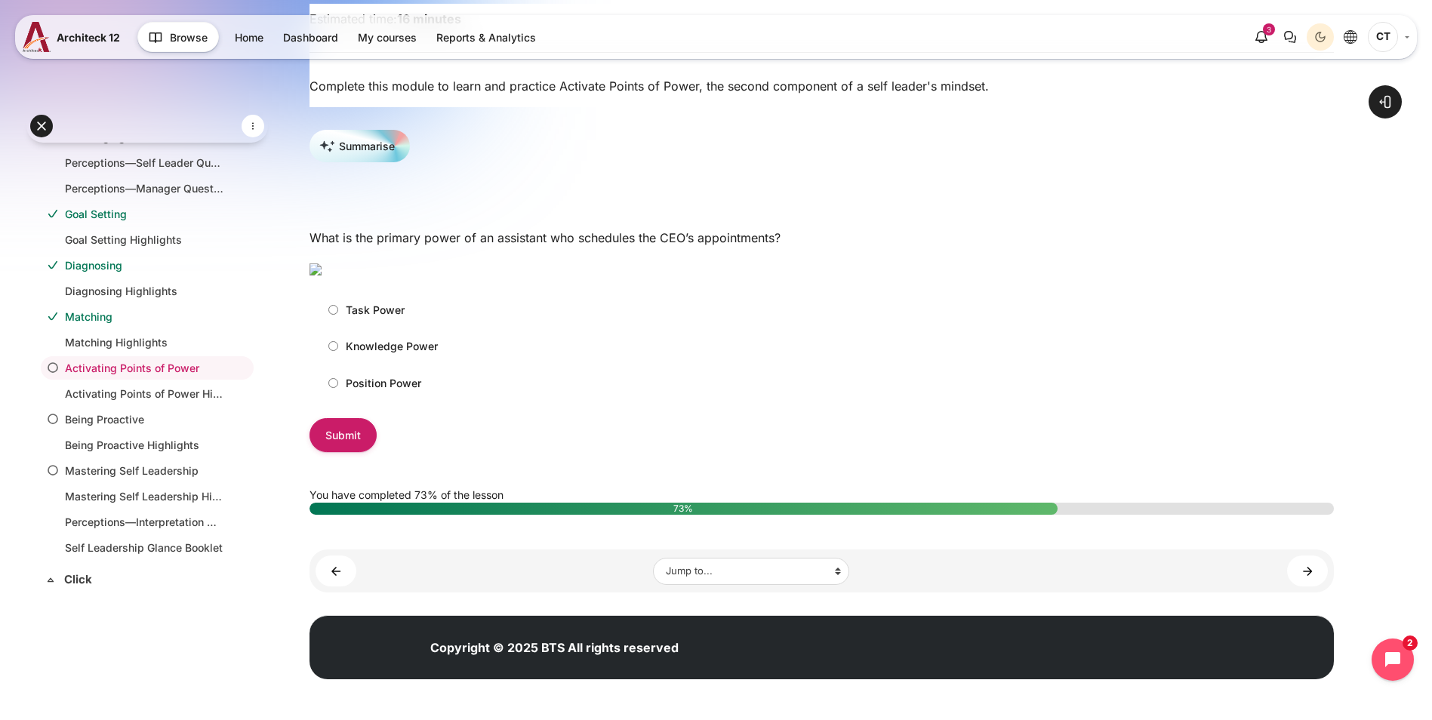
click at [338, 315] on input "Task Power" at bounding box center [333, 310] width 10 height 10
radio input "true"
click at [377, 452] on input "Submit" at bounding box center [343, 435] width 67 height 34
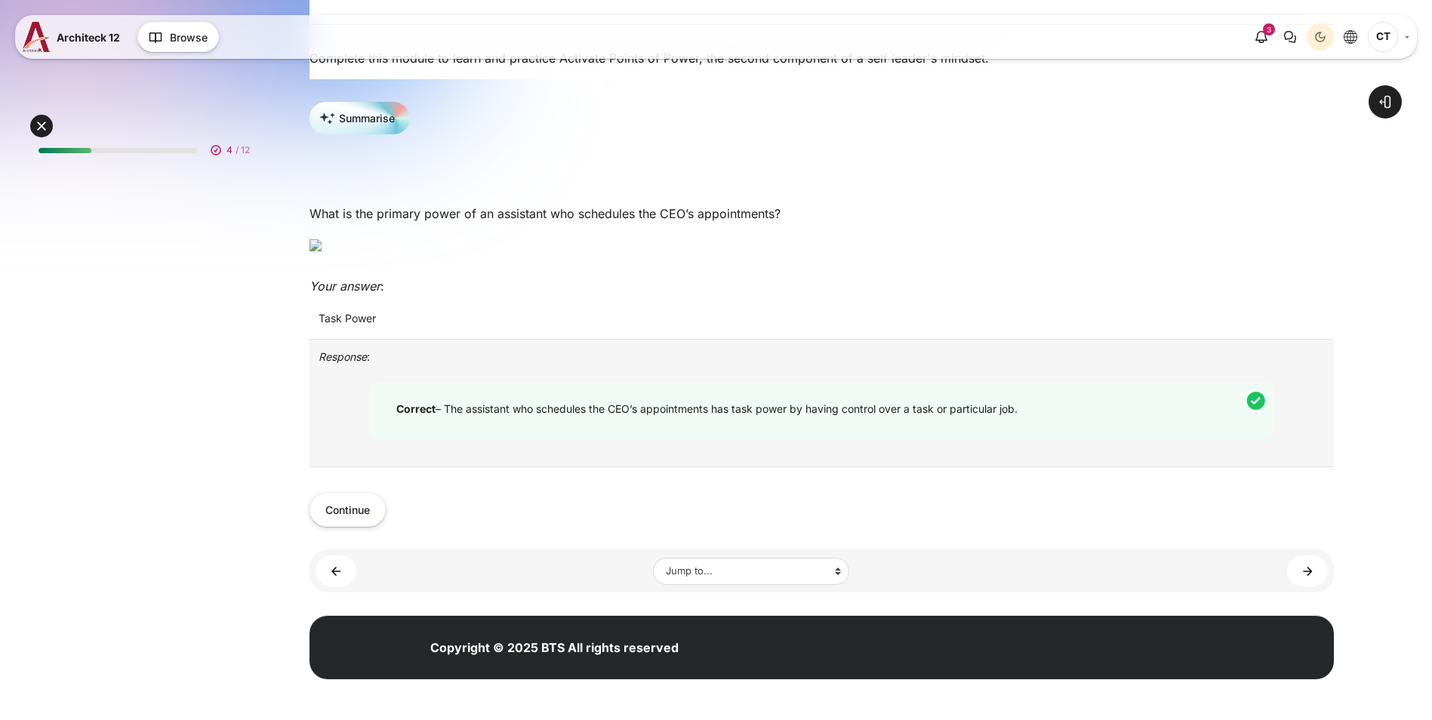
scroll to position [85, 0]
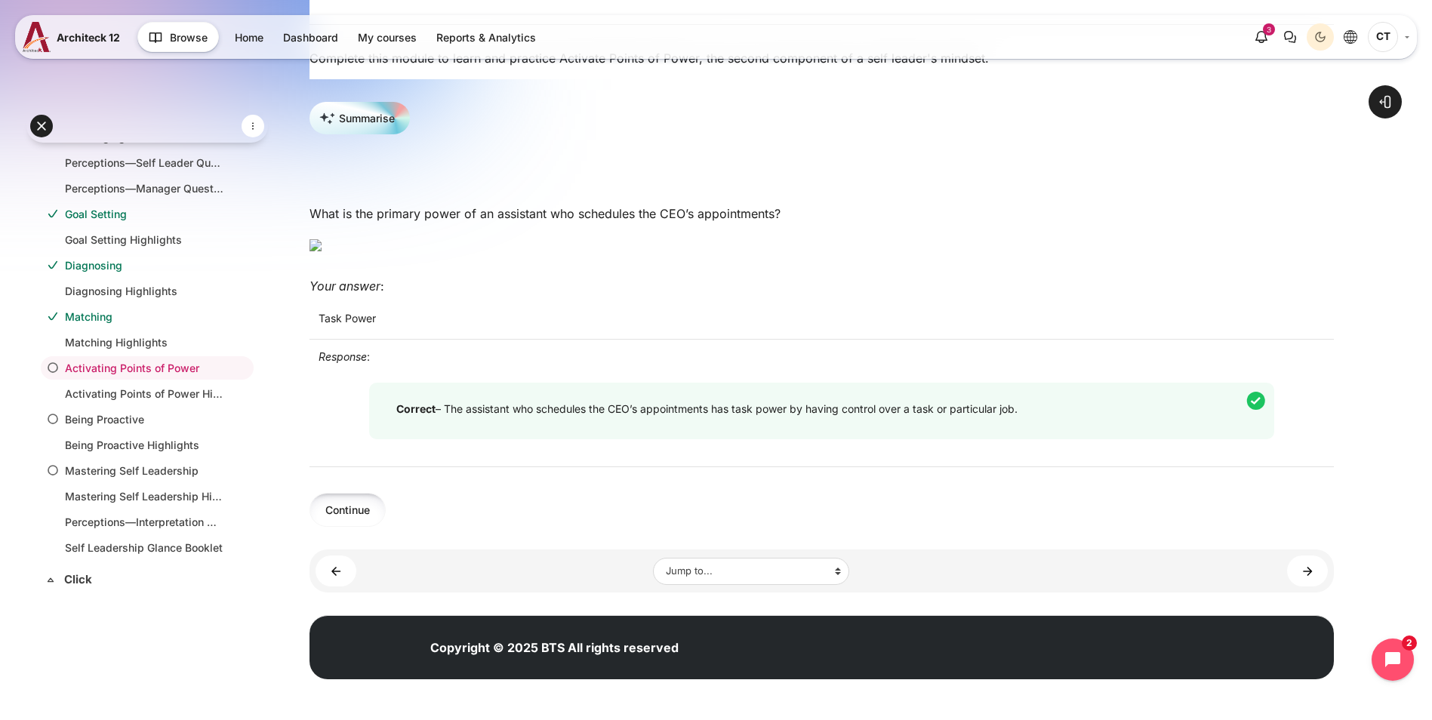
click at [386, 527] on button "Continue" at bounding box center [348, 510] width 76 height 34
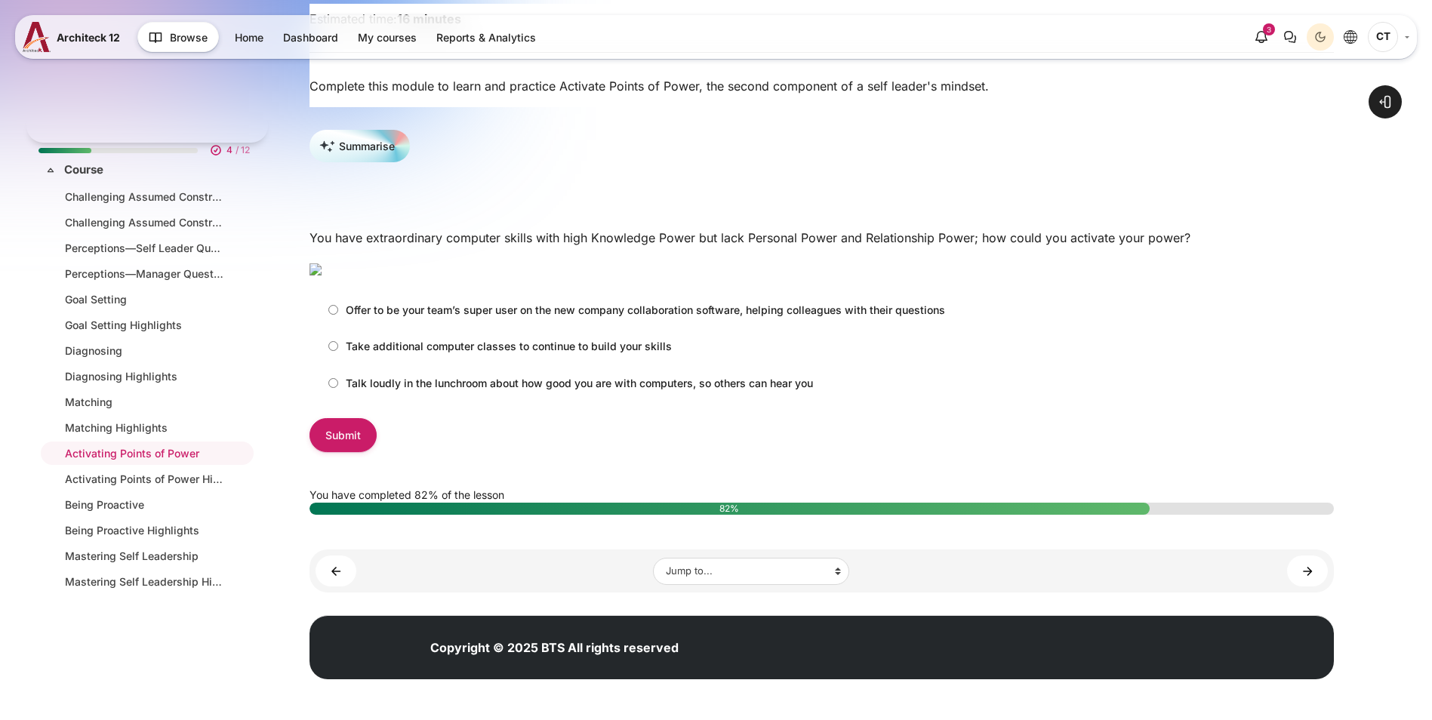
scroll to position [85, 0]
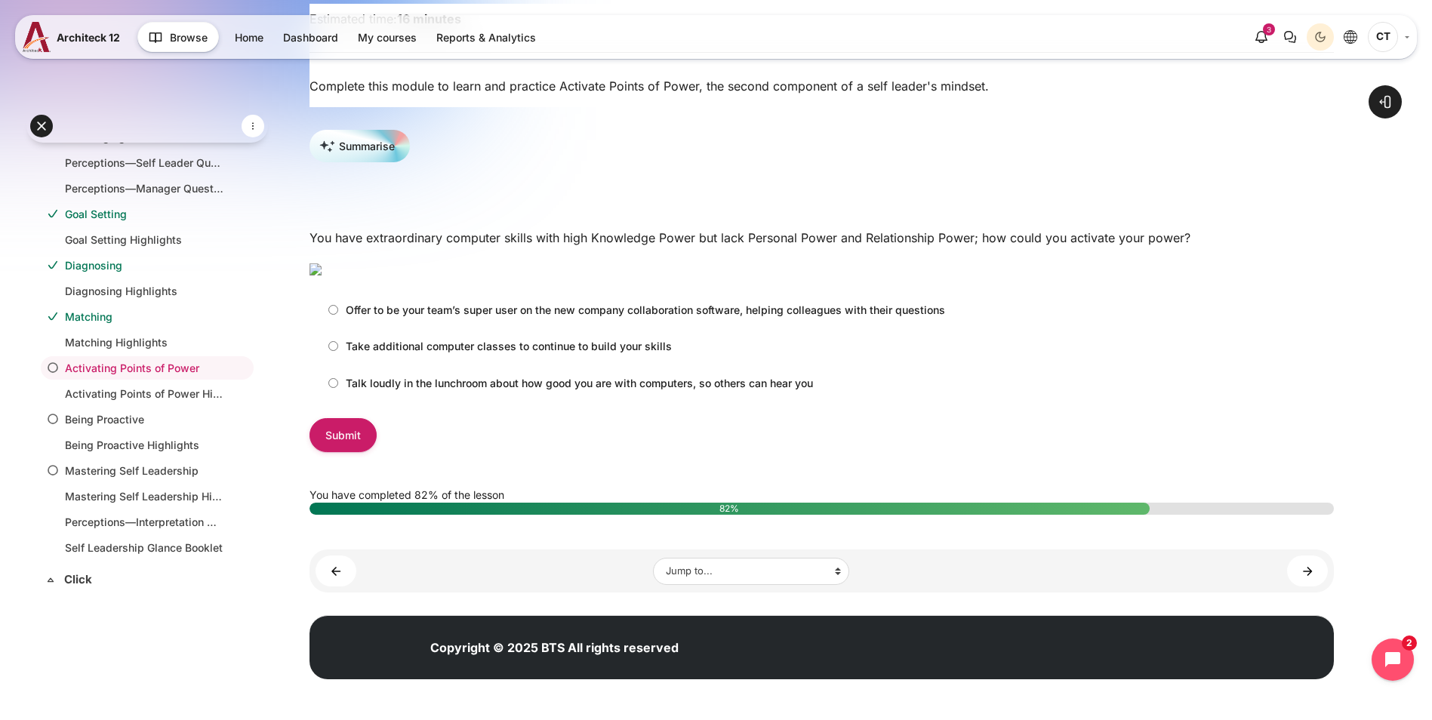
click at [338, 315] on input "Offer to be your team’s super user on the new company collaboration software, h…" at bounding box center [333, 310] width 10 height 10
radio input "true"
click at [377, 452] on input "Submit" at bounding box center [343, 435] width 67 height 34
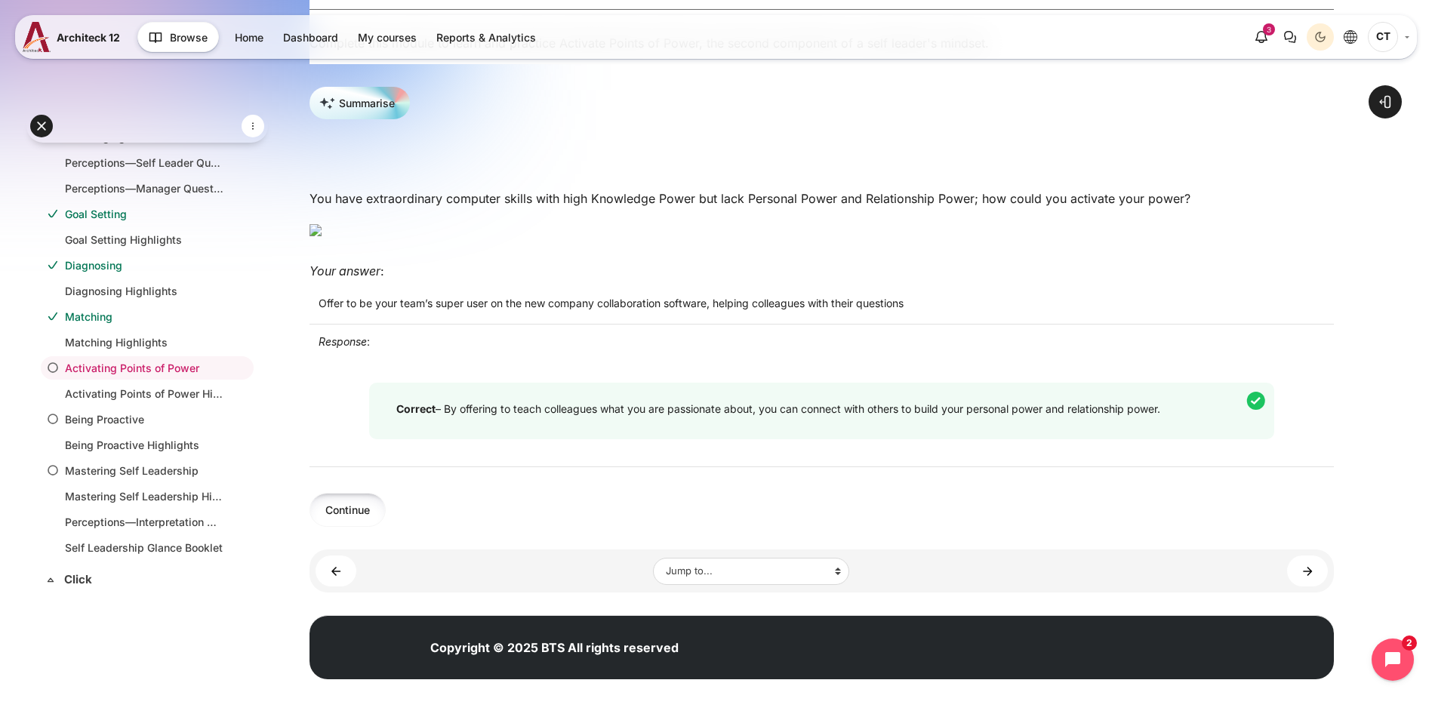
scroll to position [480, 0]
click at [386, 501] on button "Continue" at bounding box center [348, 510] width 76 height 34
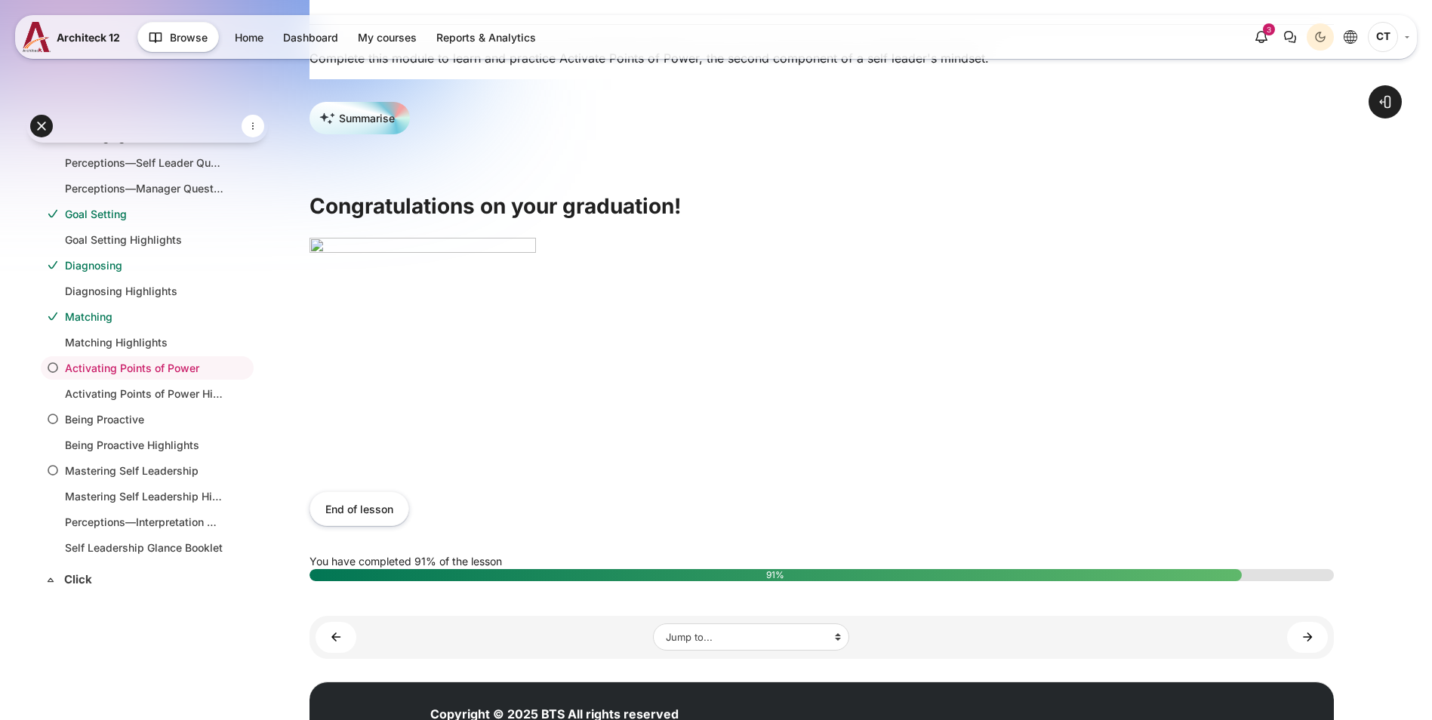
scroll to position [302, 0]
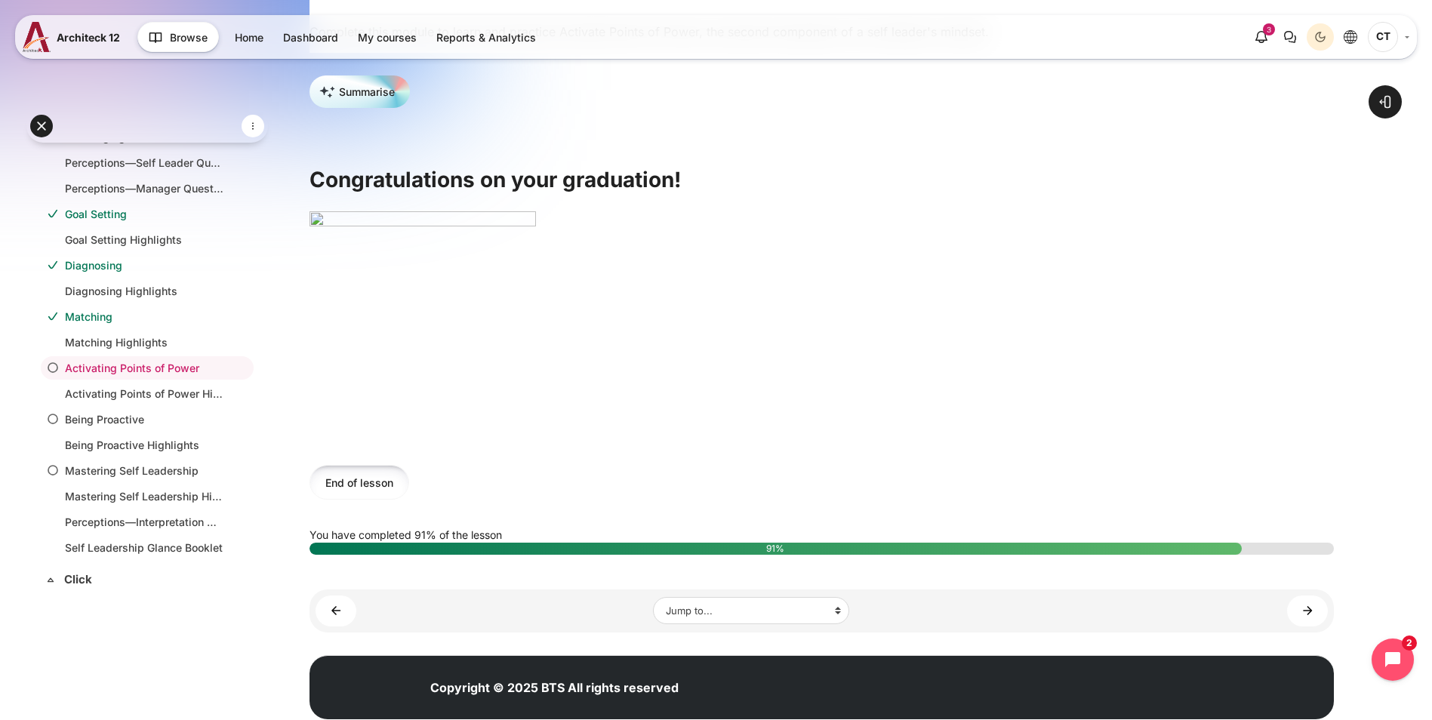
click at [409, 499] on button "End of lesson" at bounding box center [360, 482] width 100 height 34
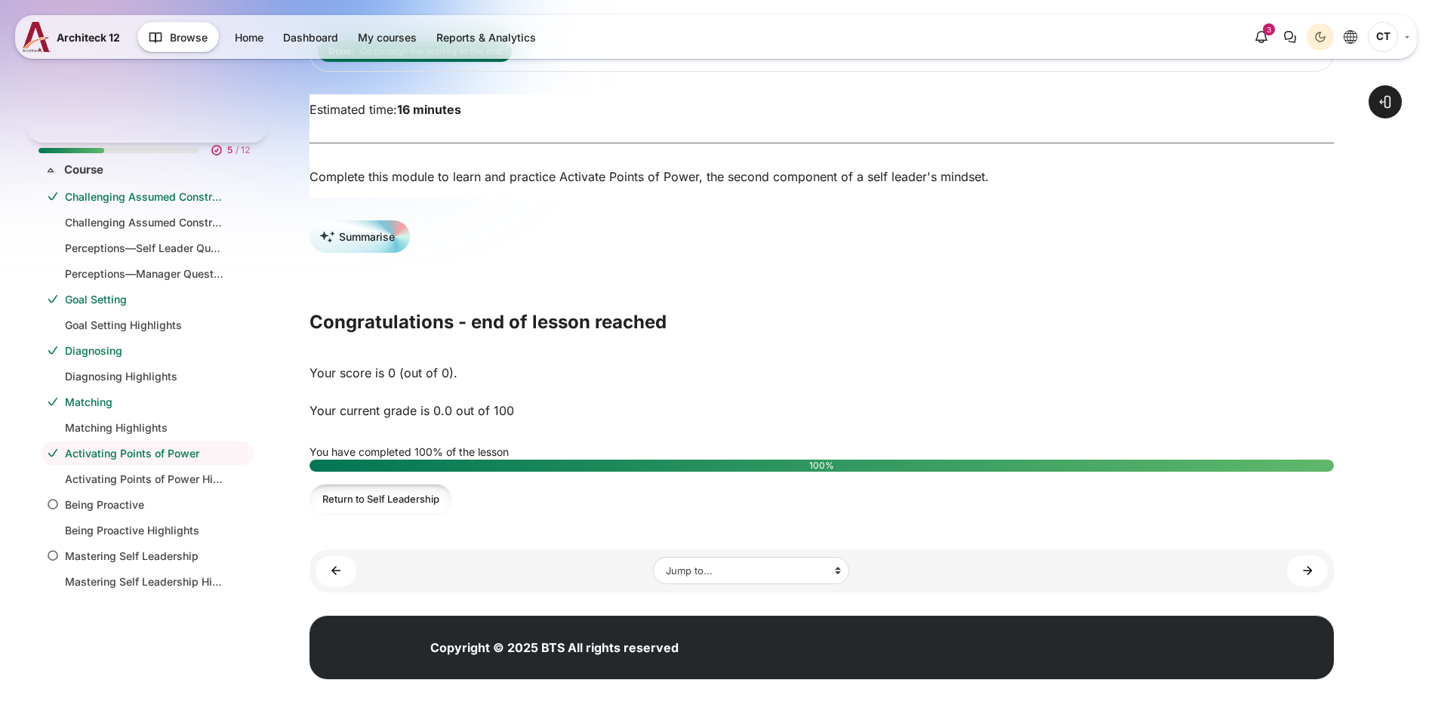
scroll to position [85, 0]
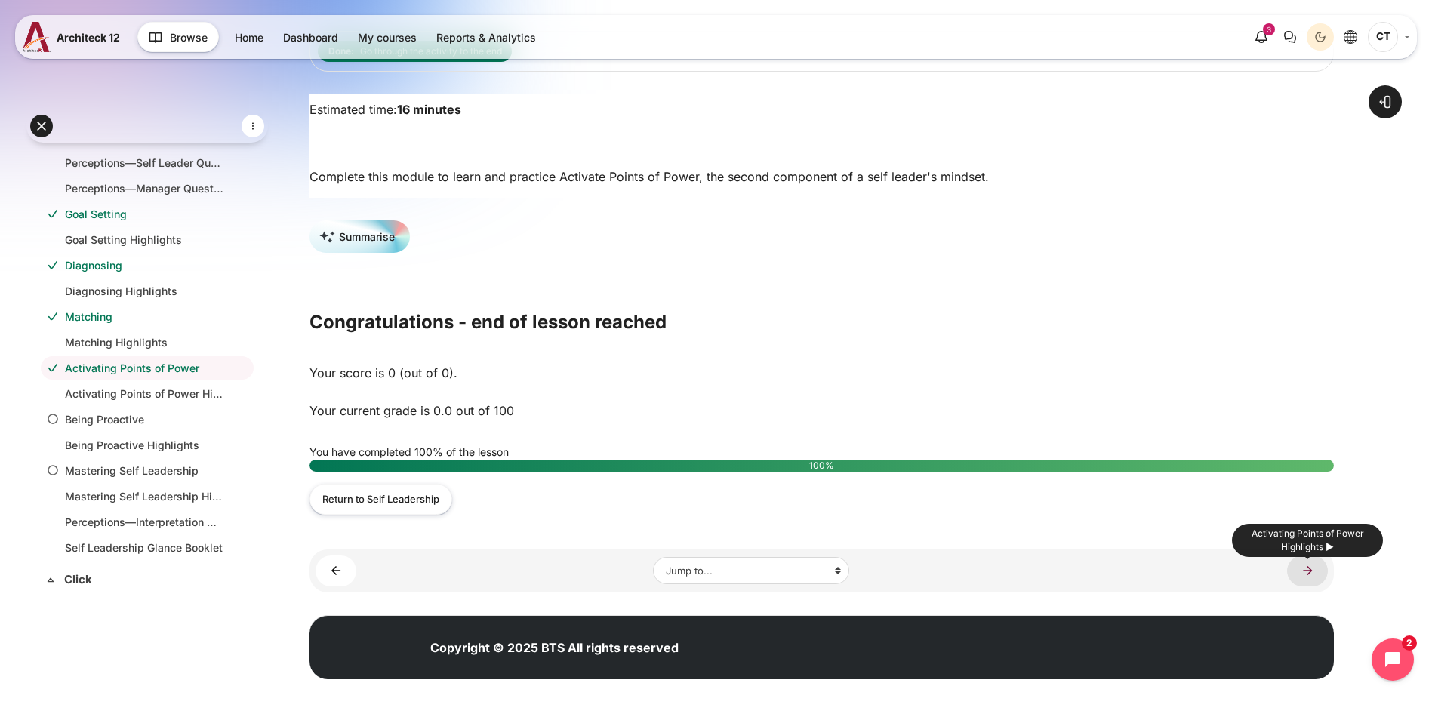
click at [1312, 576] on link "Activating Points of Power Highlights ►" at bounding box center [1307, 571] width 41 height 31
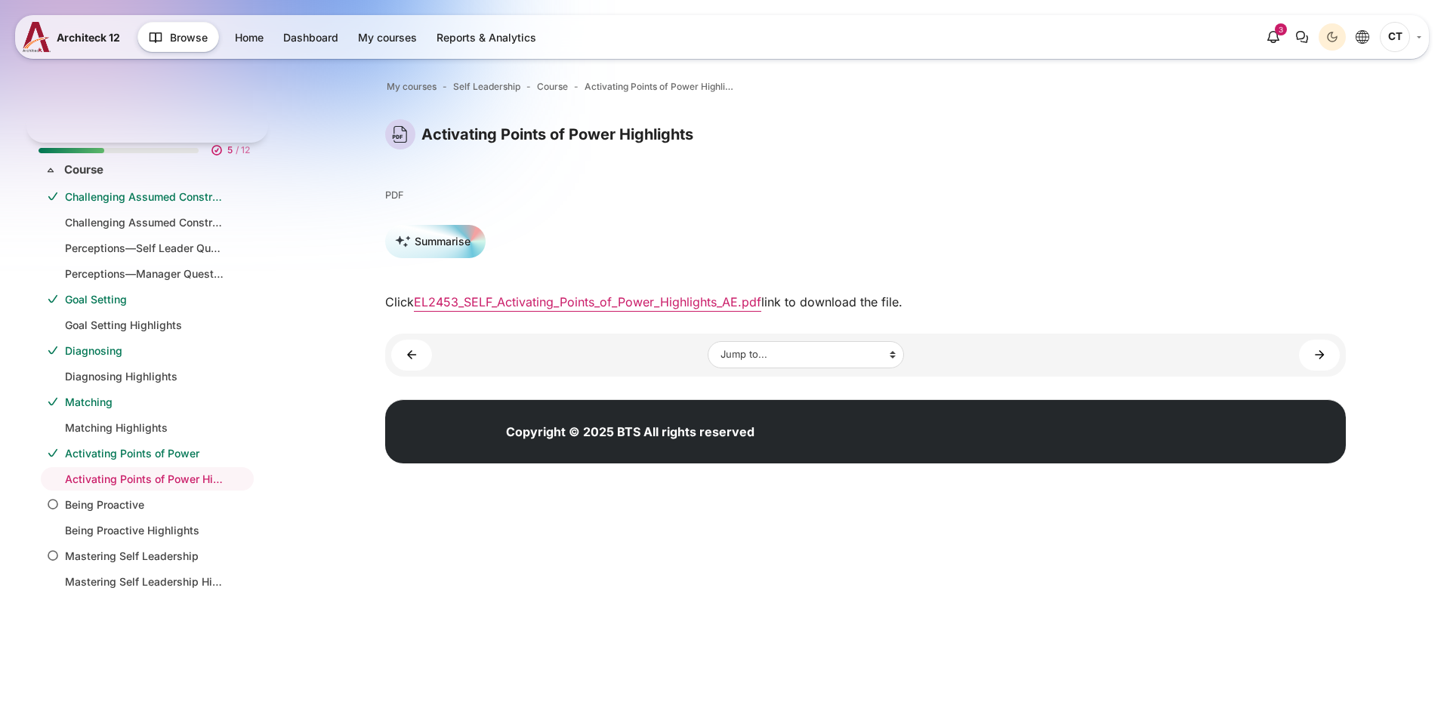
scroll to position [111, 0]
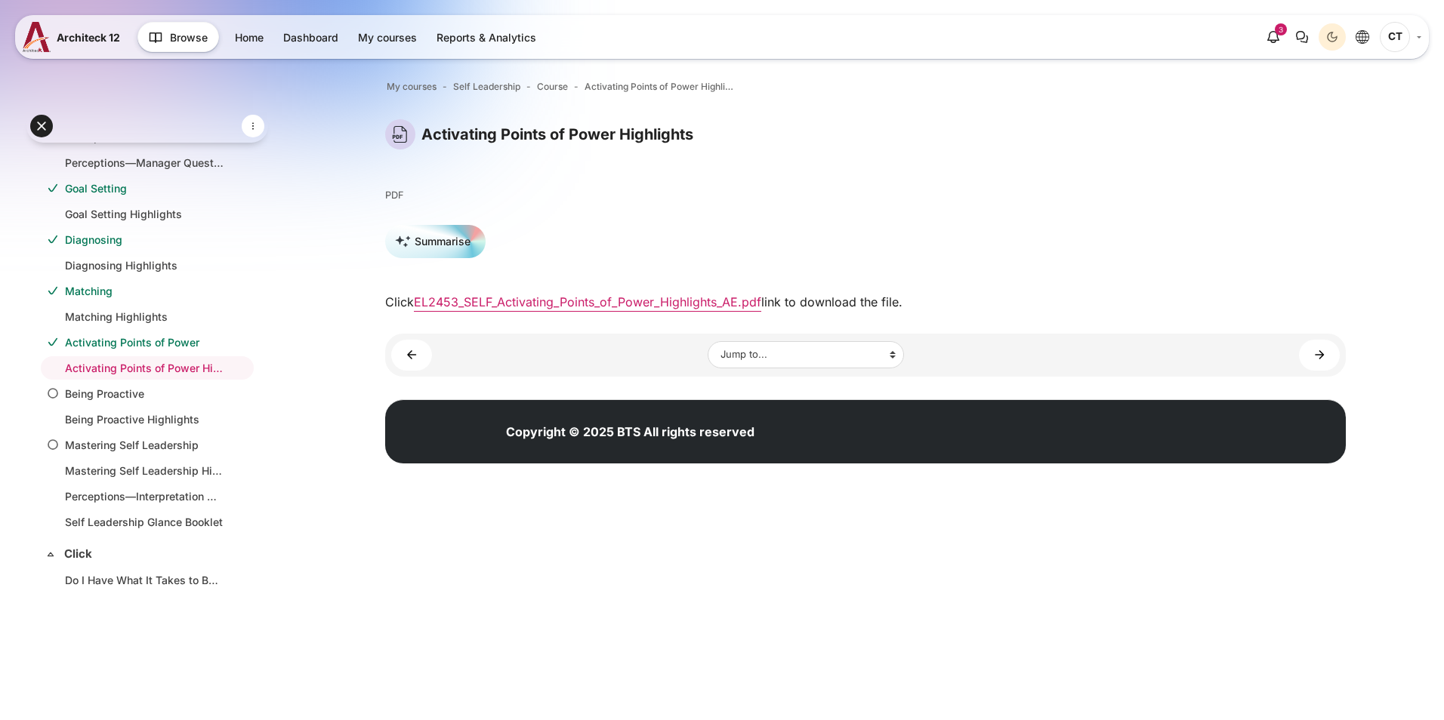
click at [1319, 371] on div "Jump to... Jump to... Main course page Challenging Assumed Constraints Challeng…" at bounding box center [865, 355] width 960 height 43
click at [1319, 368] on link "Being Proactive ►" at bounding box center [1319, 355] width 41 height 31
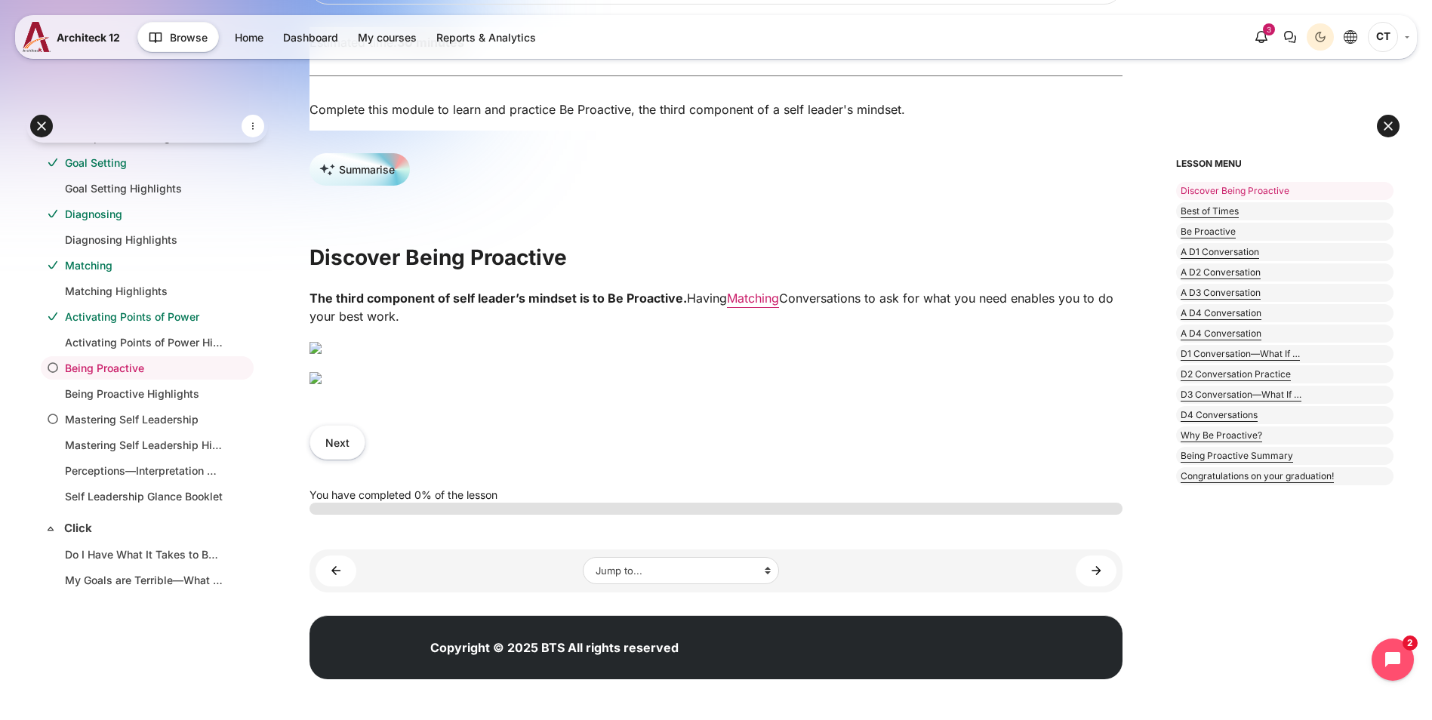
scroll to position [453, 0]
click at [322, 384] on img "Content" at bounding box center [316, 378] width 12 height 12
click at [365, 459] on button "Next" at bounding box center [338, 442] width 56 height 34
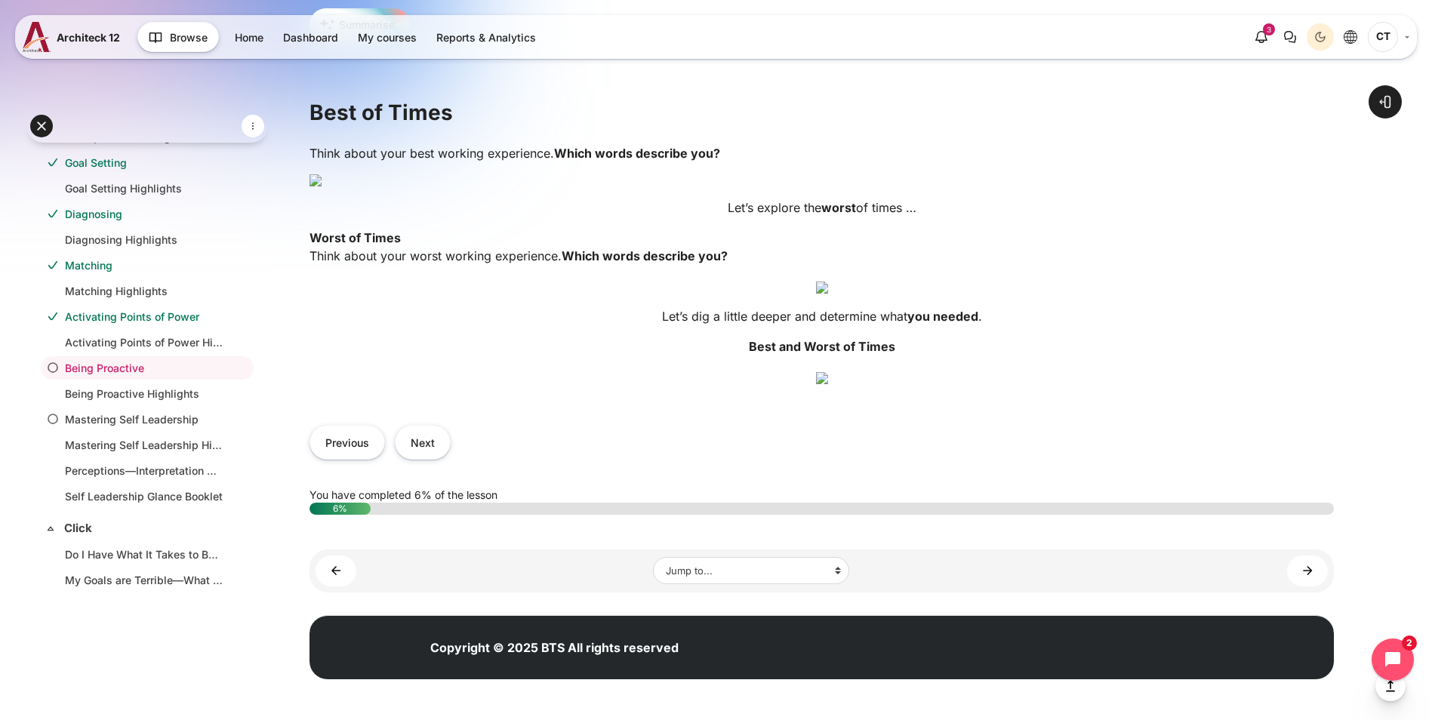
scroll to position [1132, 0]
click at [451, 459] on button "Next" at bounding box center [423, 442] width 56 height 34
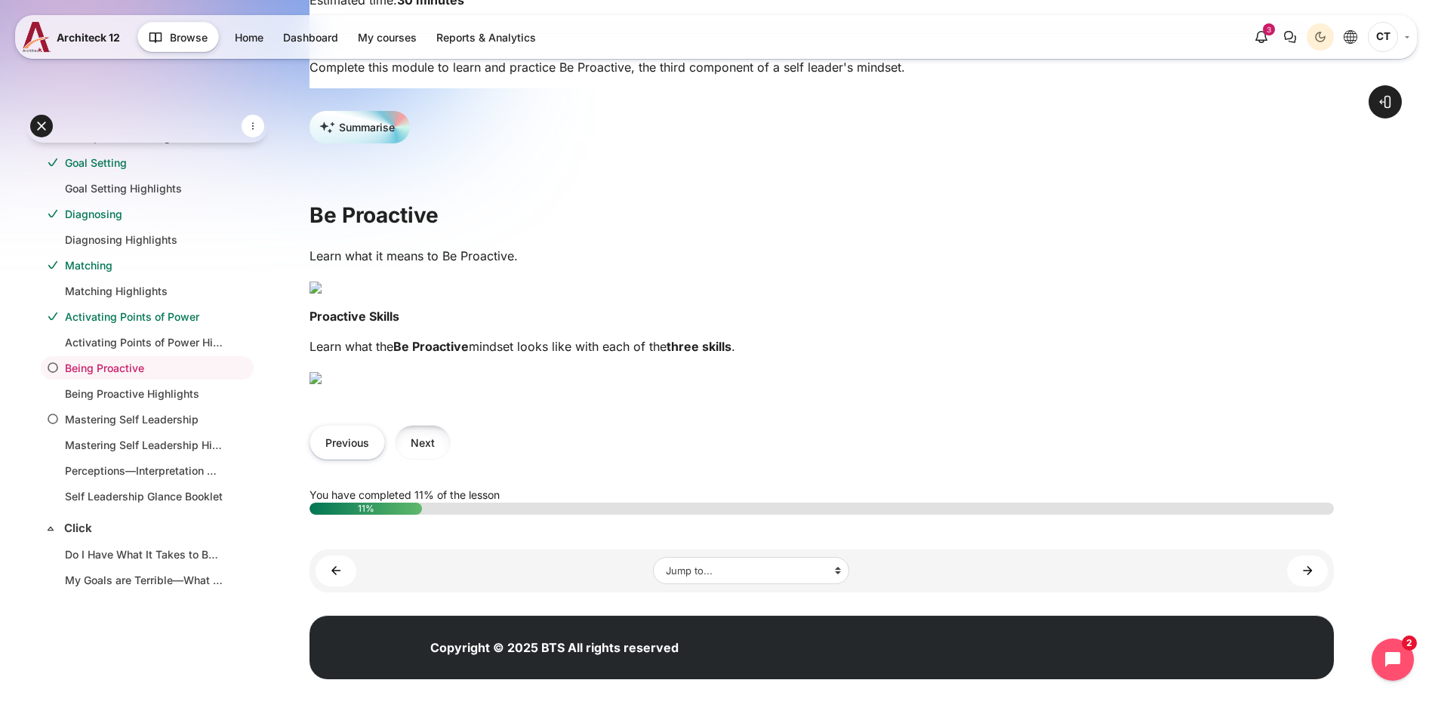
scroll to position [679, 0]
click at [451, 459] on button "Next" at bounding box center [423, 442] width 56 height 34
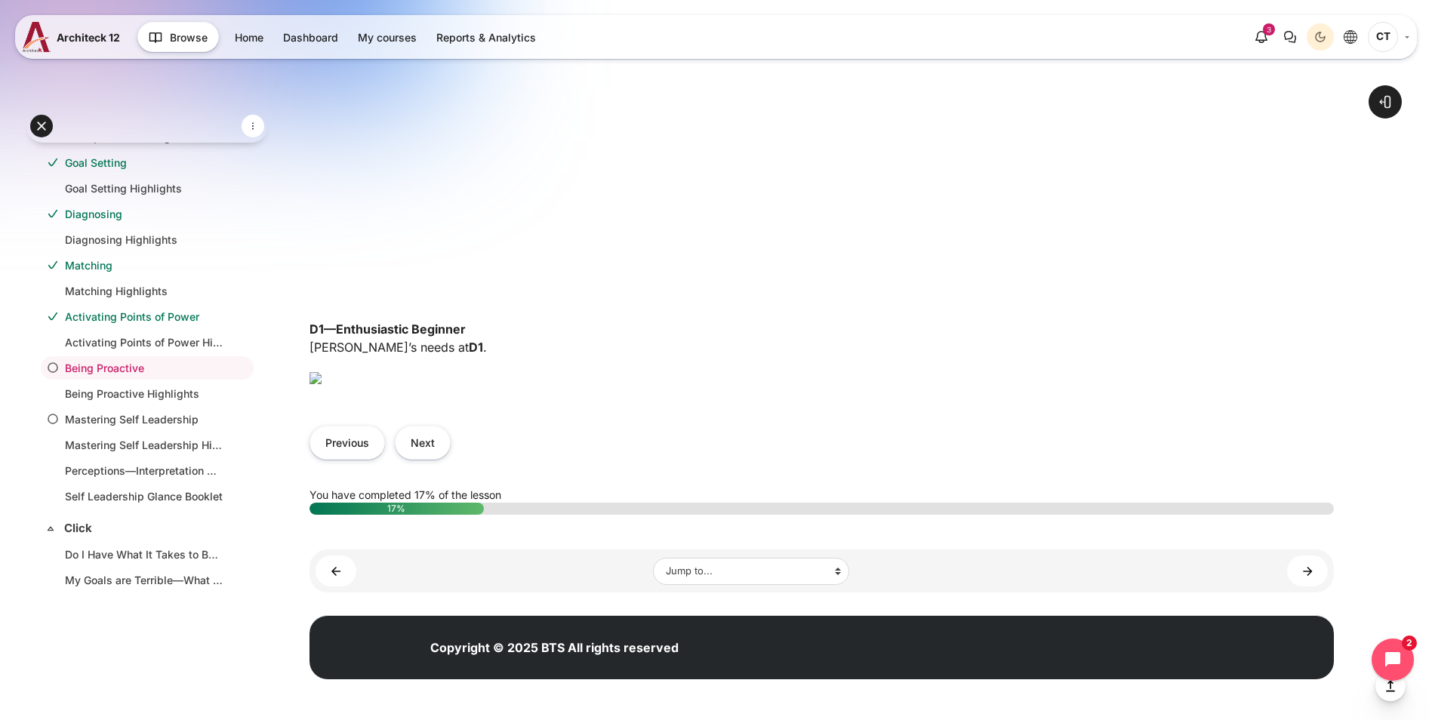
scroll to position [981, 0]
click at [451, 460] on button "Next" at bounding box center [423, 443] width 56 height 34
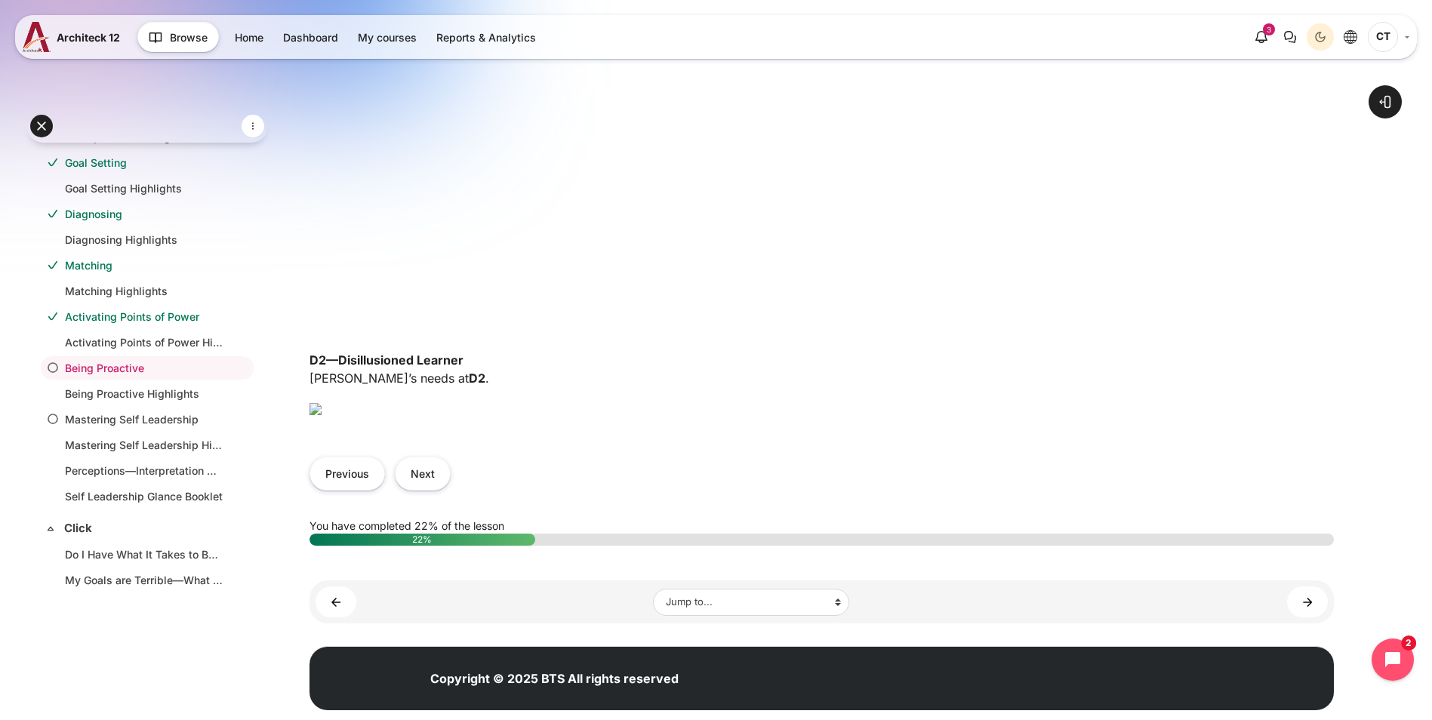
scroll to position [1057, 0]
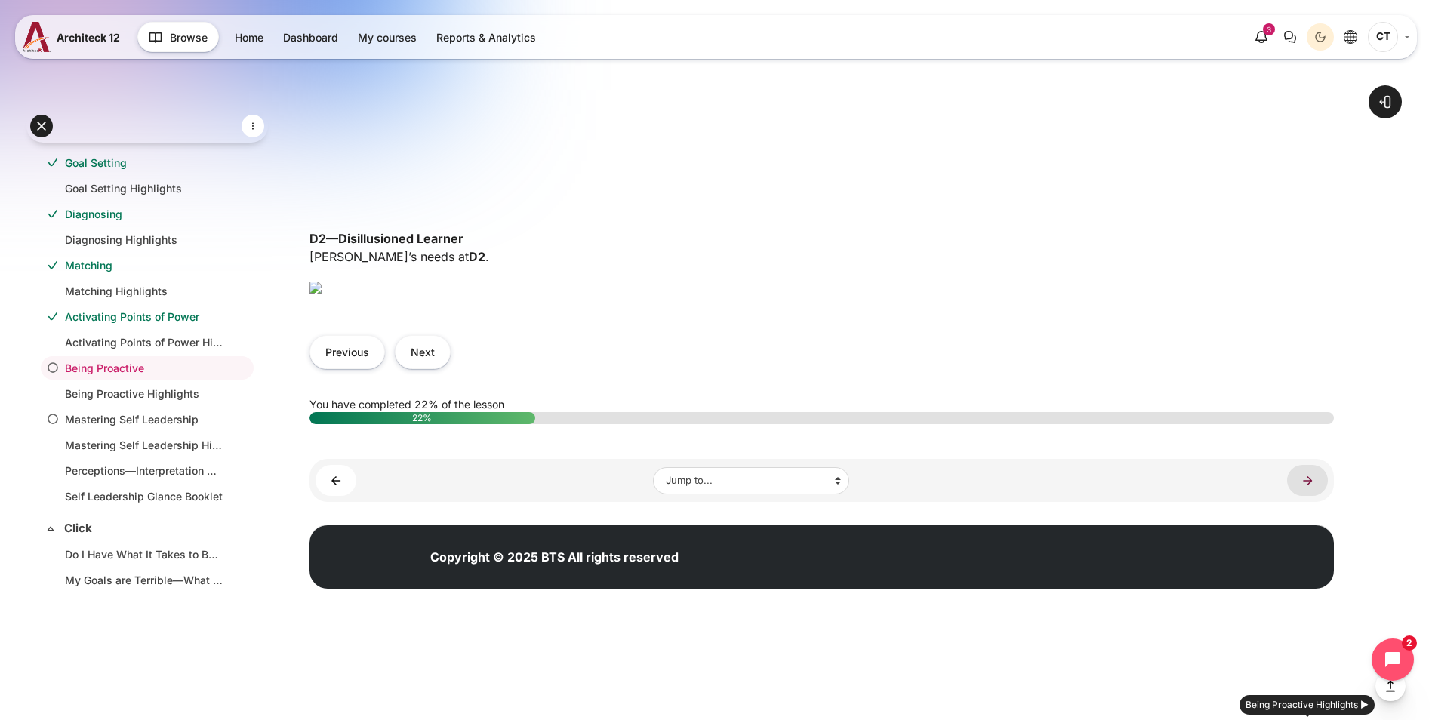
click at [1303, 496] on link "Being Proactive Highlights ►" at bounding box center [1307, 480] width 41 height 31
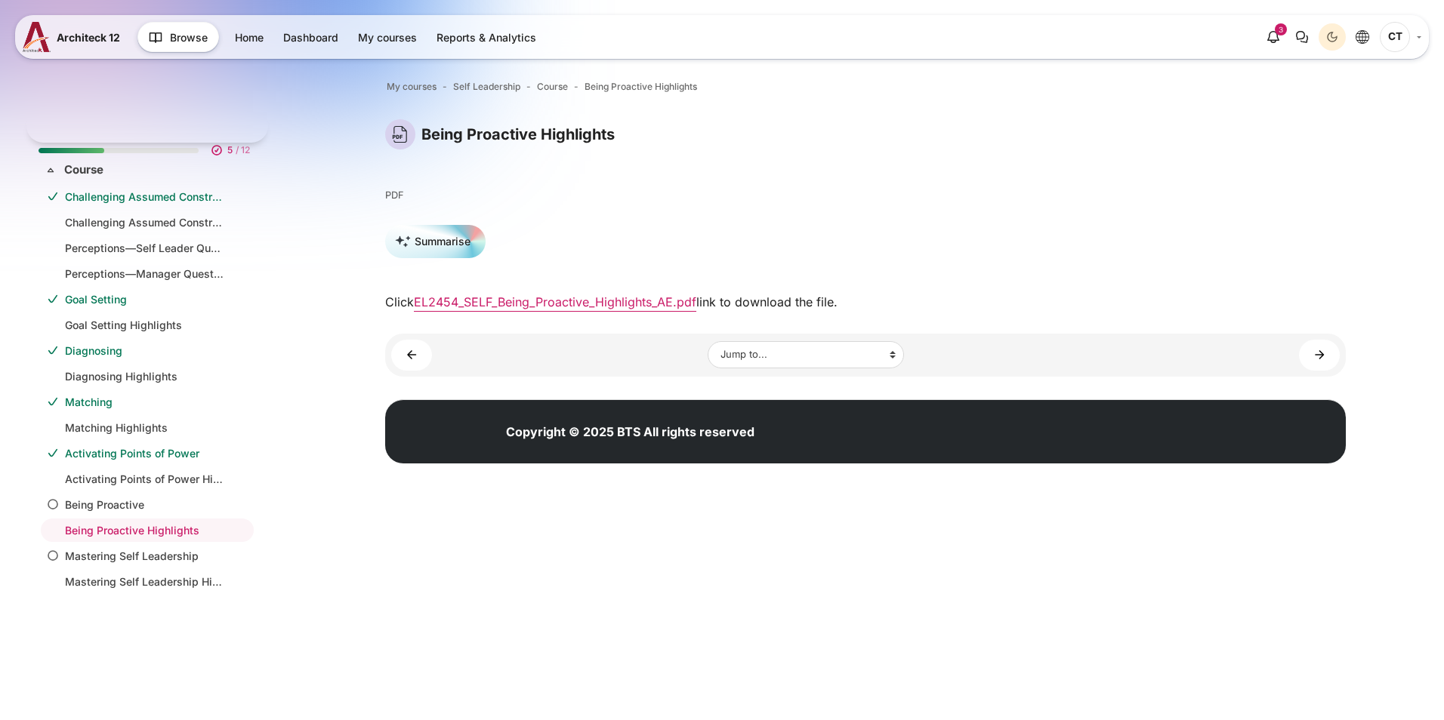
scroll to position [162, 0]
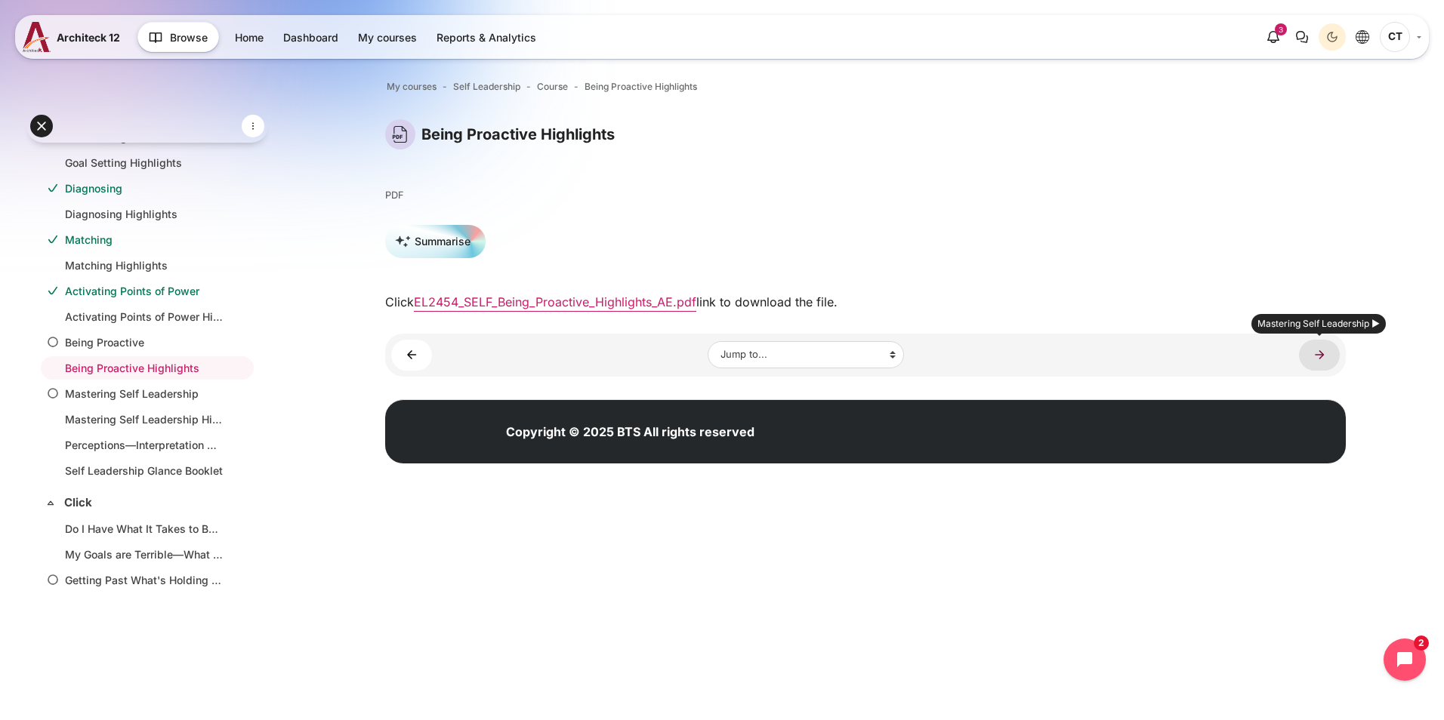
click at [1330, 352] on link "Mastering Self Leadership ►" at bounding box center [1319, 355] width 41 height 31
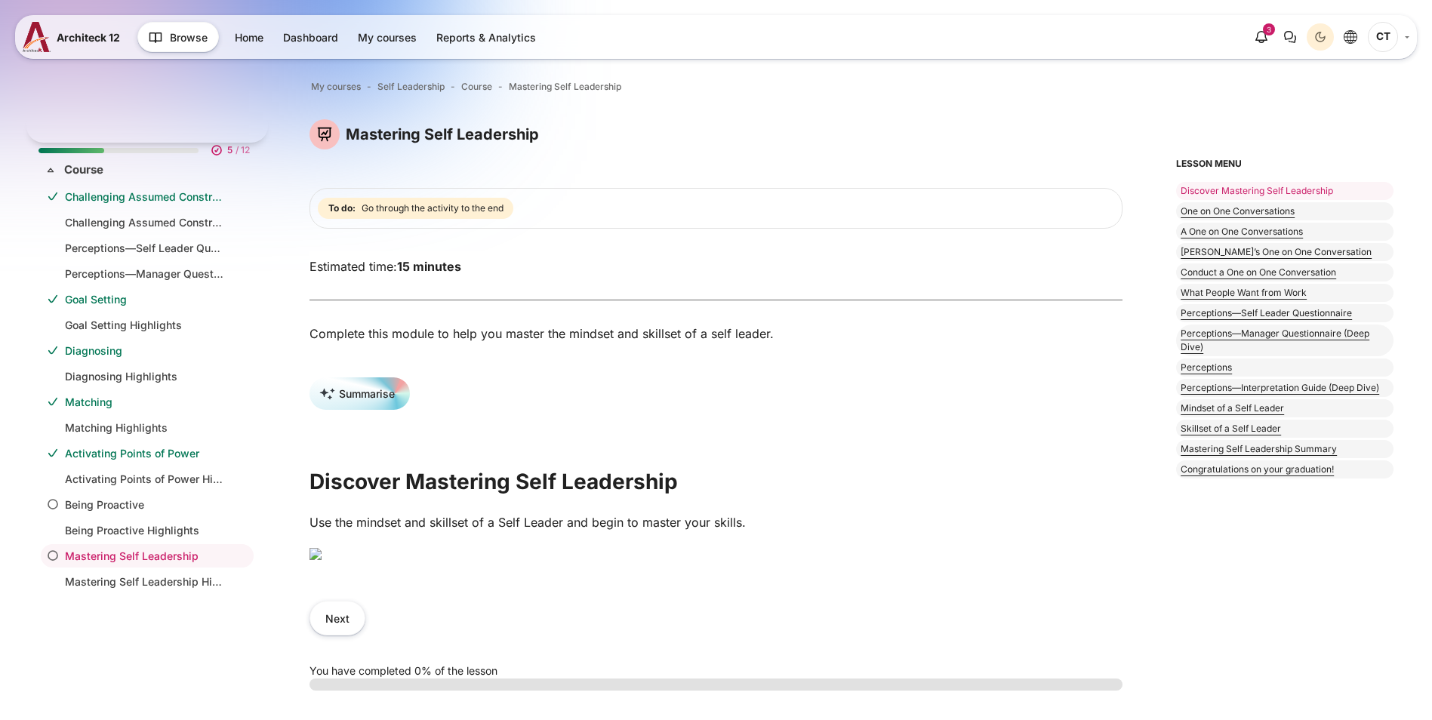
scroll to position [188, 0]
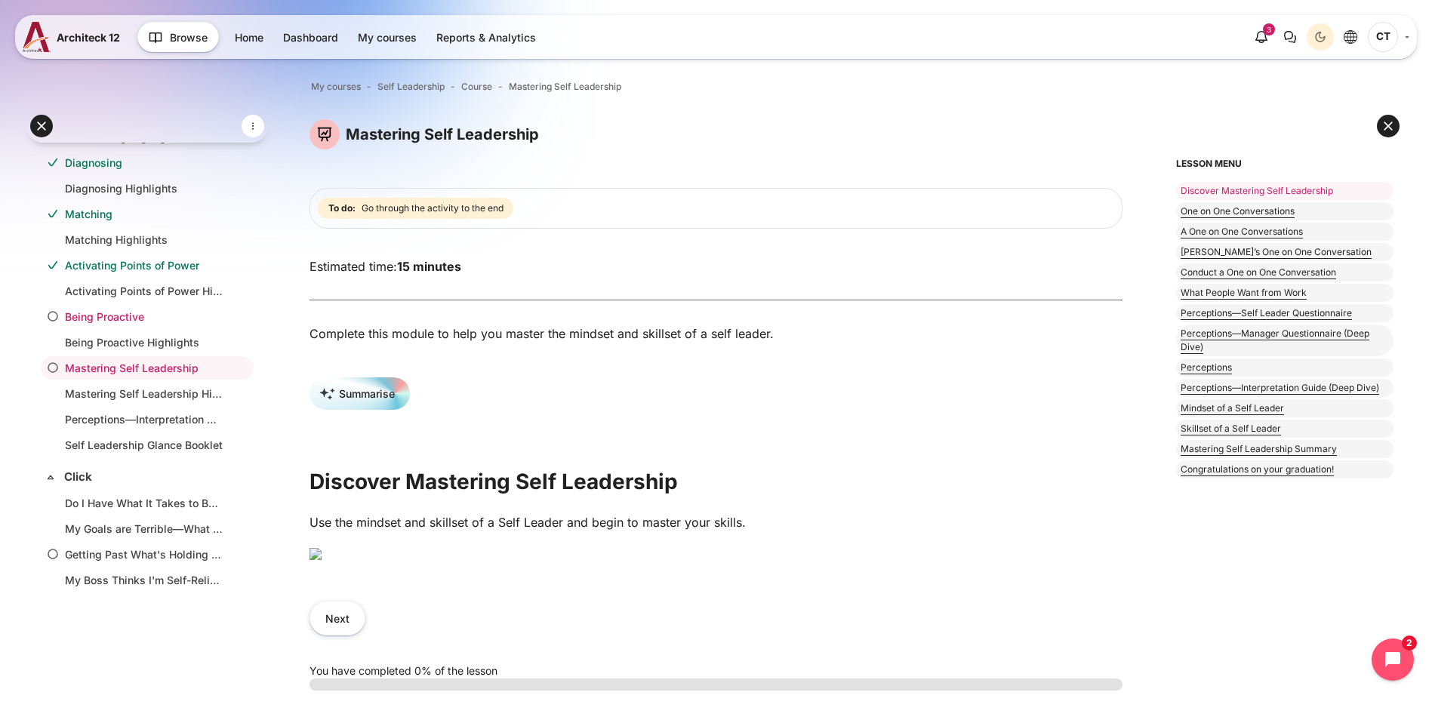
click at [123, 313] on link "Being Proactive" at bounding box center [144, 317] width 159 height 16
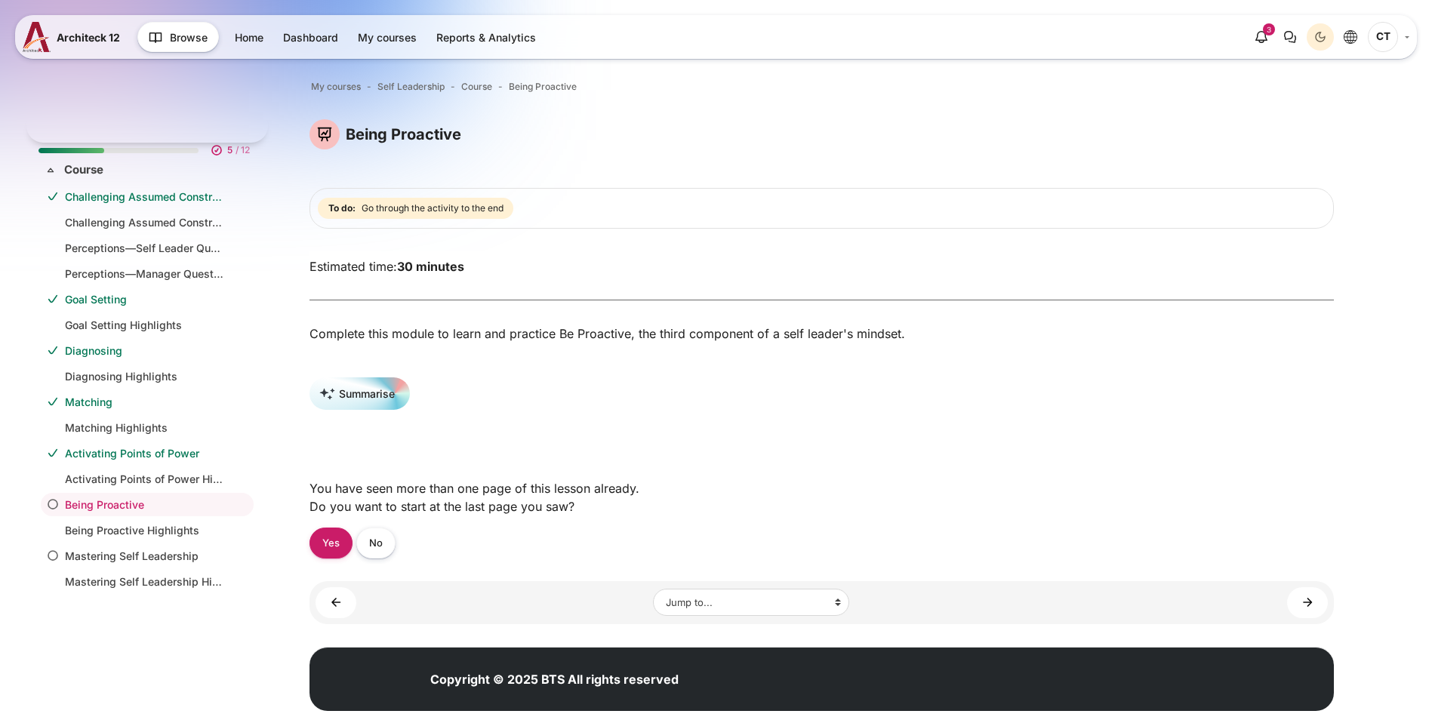
scroll to position [137, 0]
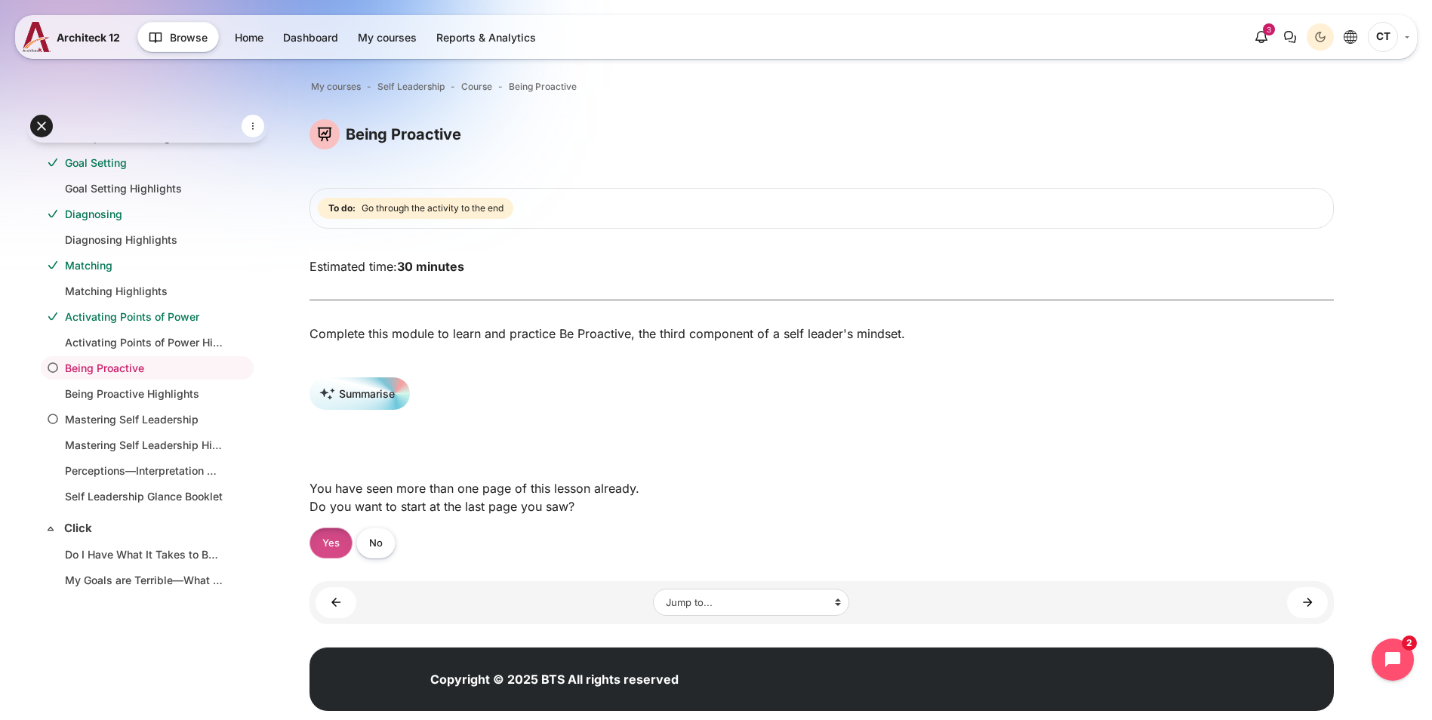
click at [353, 555] on link "Yes" at bounding box center [331, 543] width 43 height 31
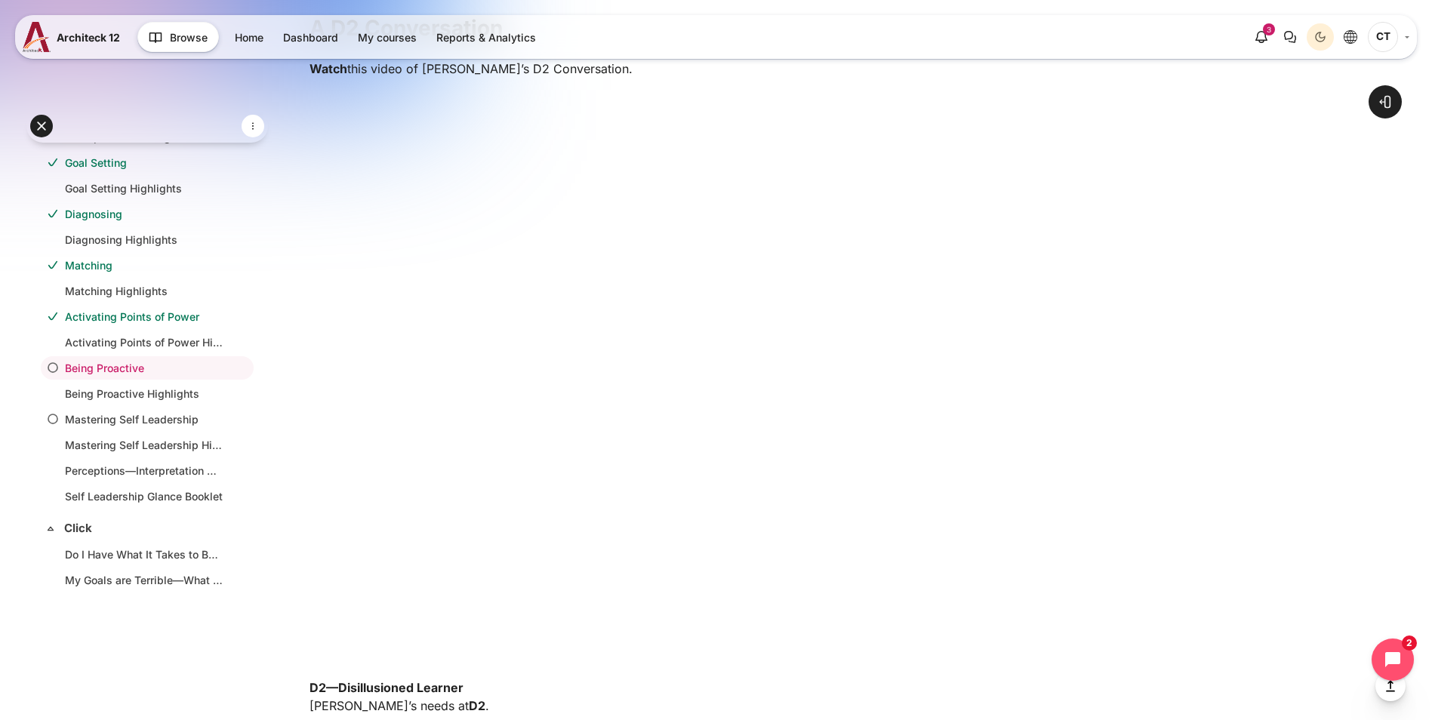
scroll to position [830, 0]
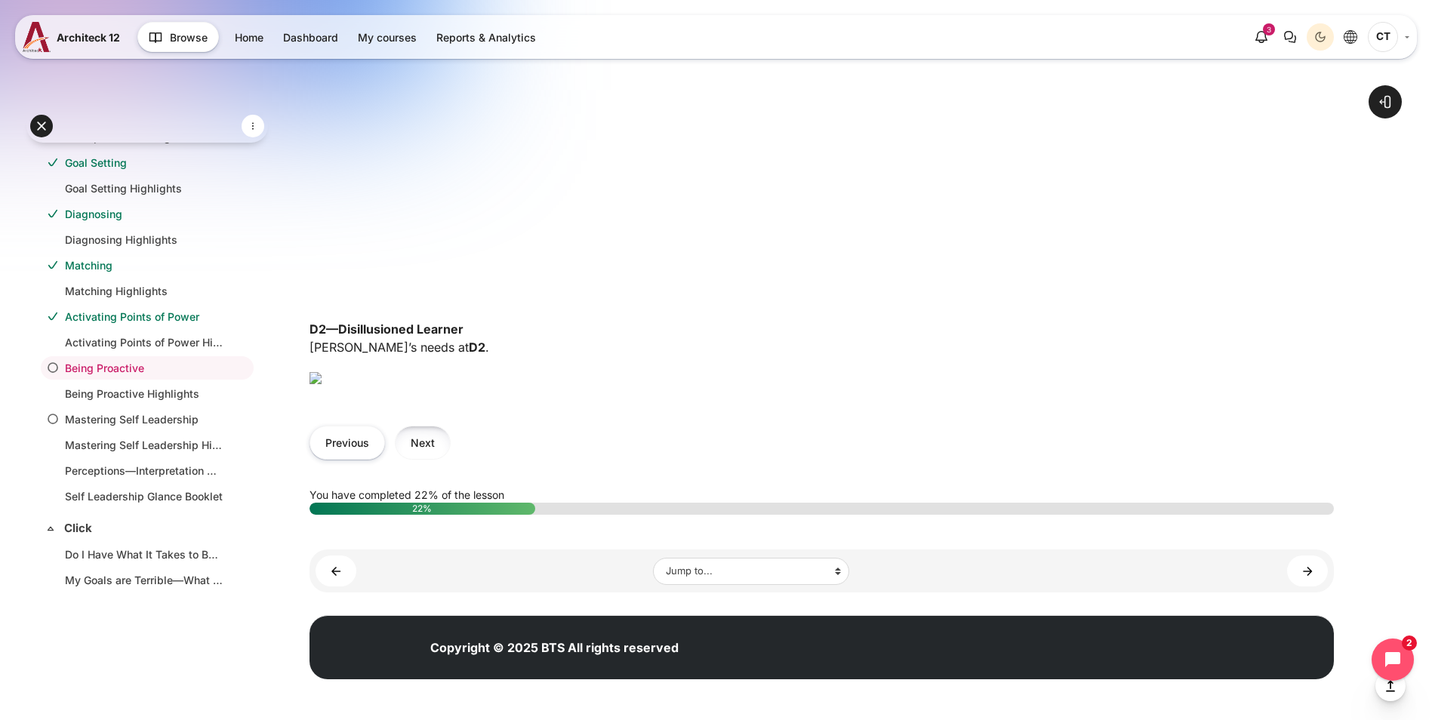
click at [451, 460] on button "Next" at bounding box center [423, 443] width 56 height 34
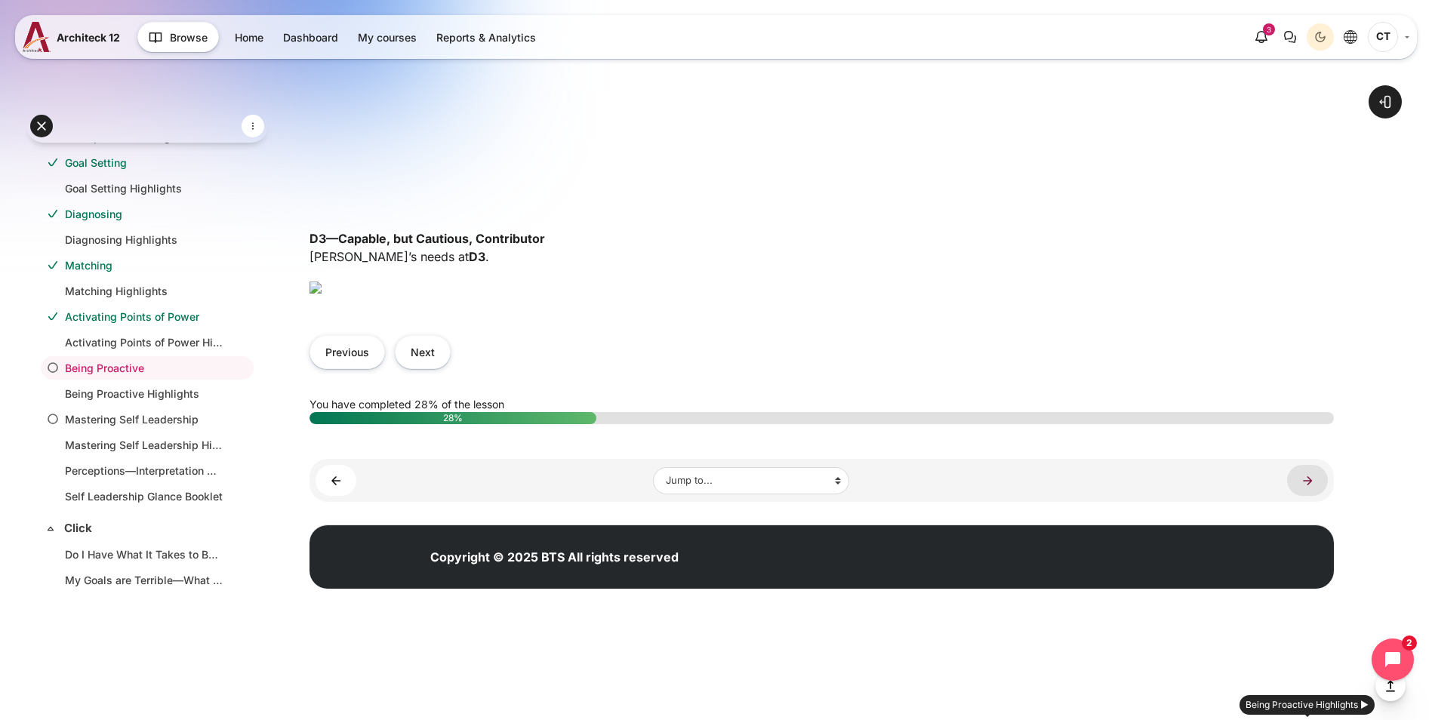
click at [1306, 496] on link "Being Proactive Highlights ►" at bounding box center [1307, 480] width 41 height 31
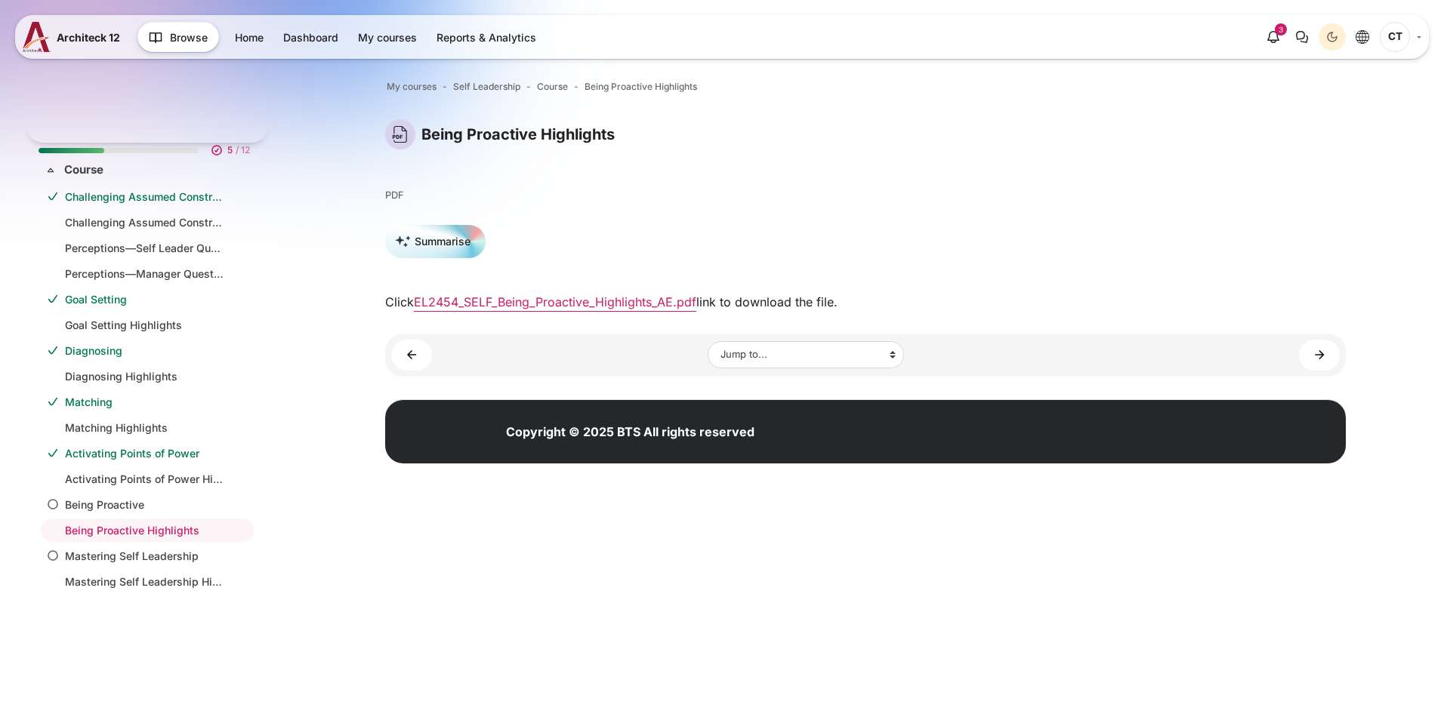
scroll to position [162, 0]
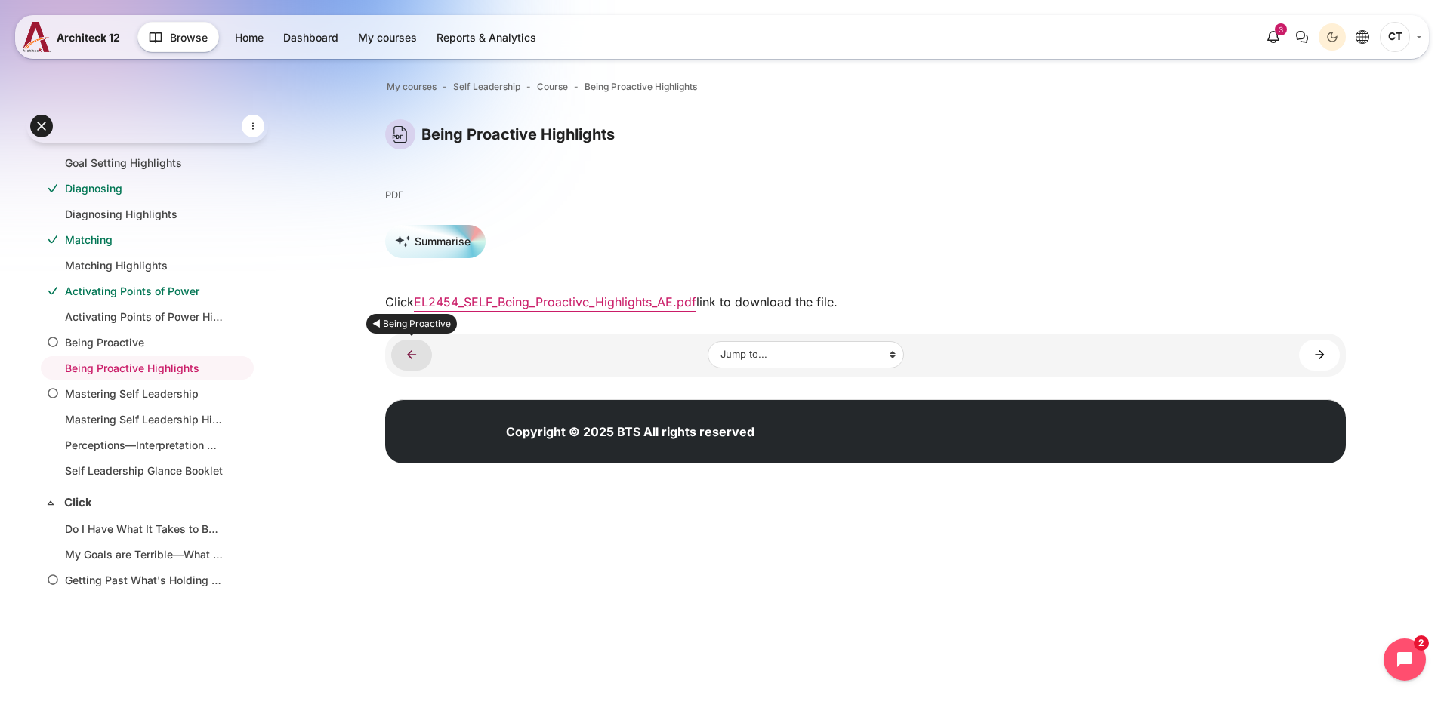
click at [415, 362] on link "◄ Being Proactive" at bounding box center [411, 355] width 41 height 31
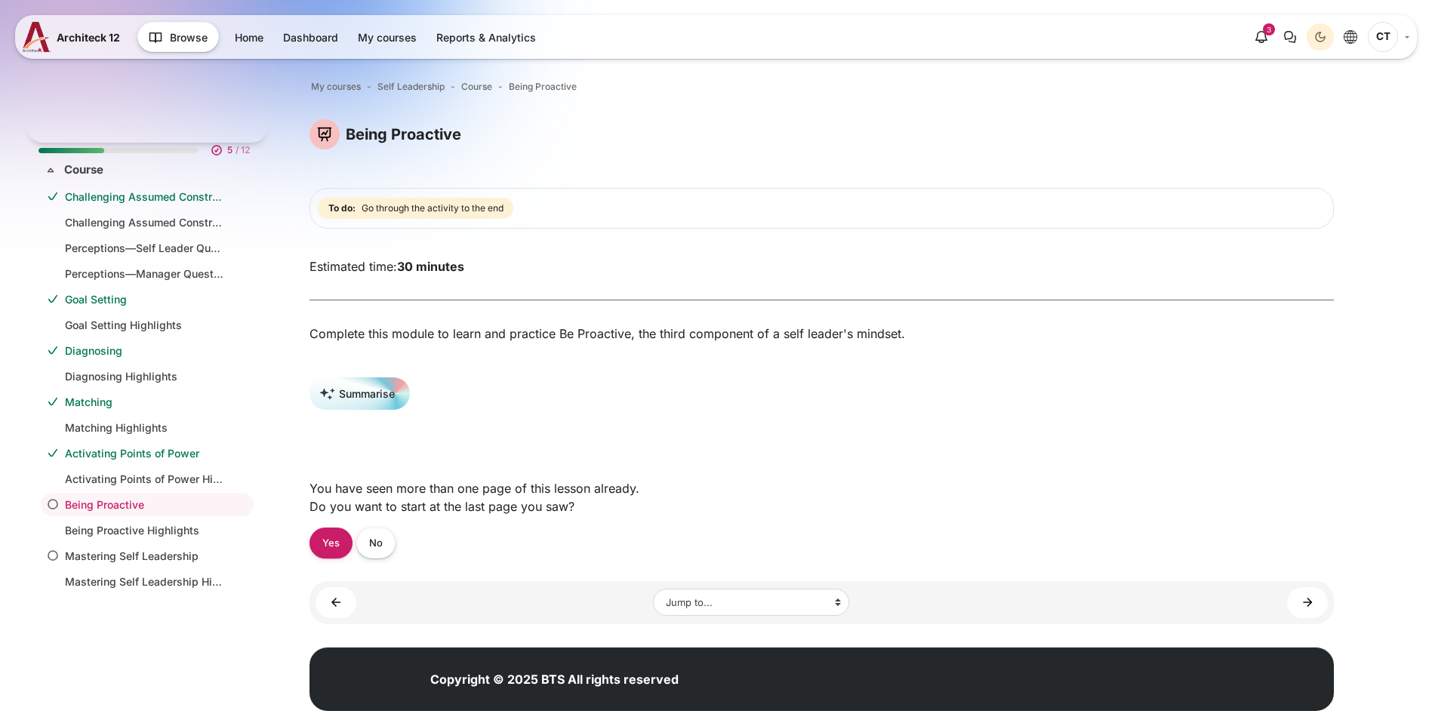
scroll to position [137, 0]
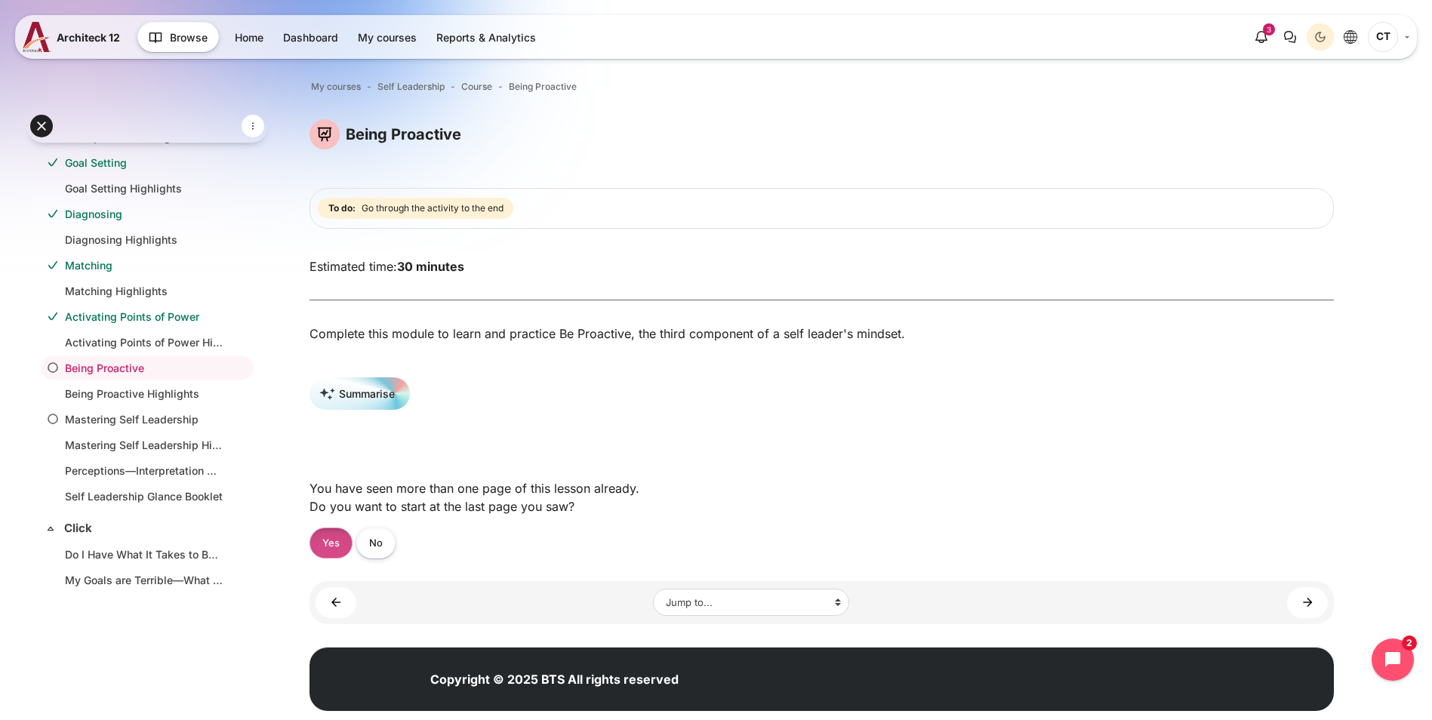
click at [353, 556] on link "Yes" at bounding box center [331, 543] width 43 height 31
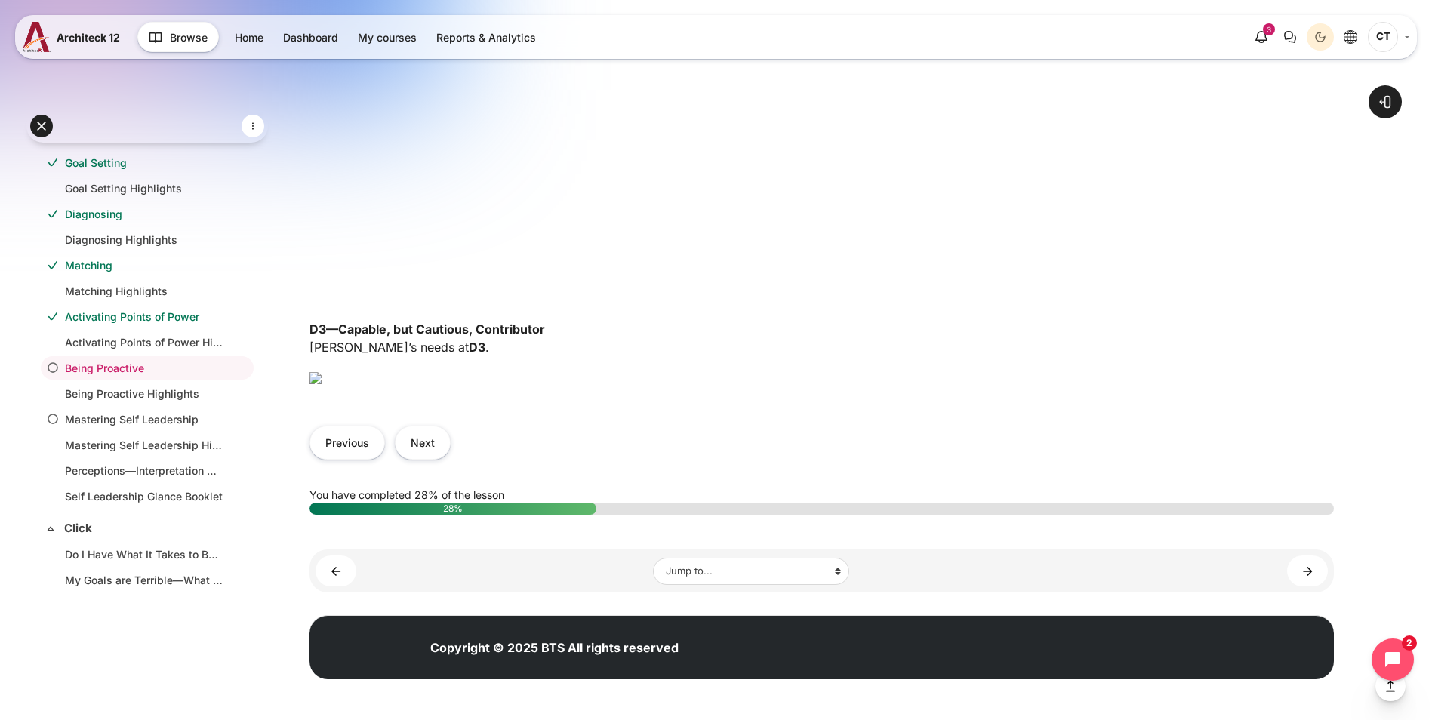
scroll to position [1068, 0]
click at [451, 445] on button "Next" at bounding box center [423, 443] width 56 height 34
click at [451, 442] on button "Next" at bounding box center [423, 443] width 56 height 34
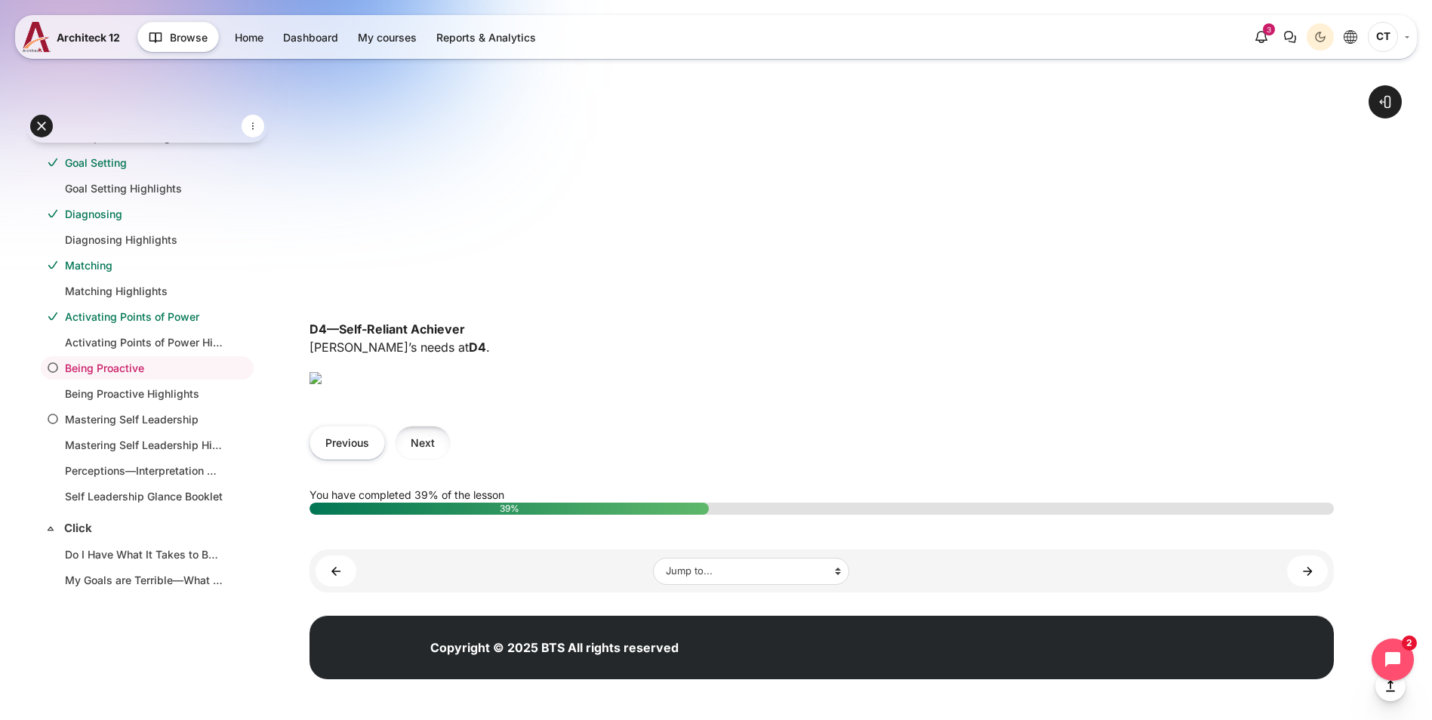
click at [451, 454] on button "Next" at bounding box center [423, 443] width 56 height 34
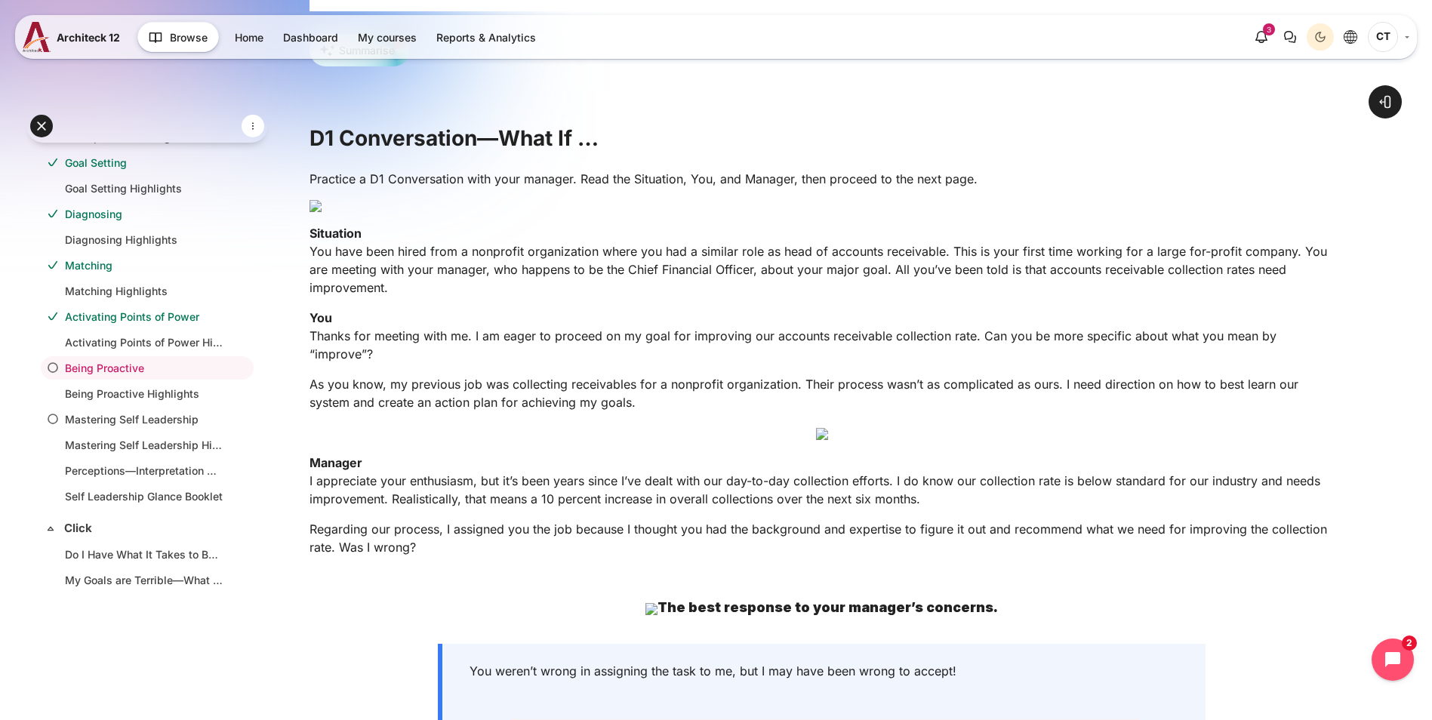
scroll to position [377, 0]
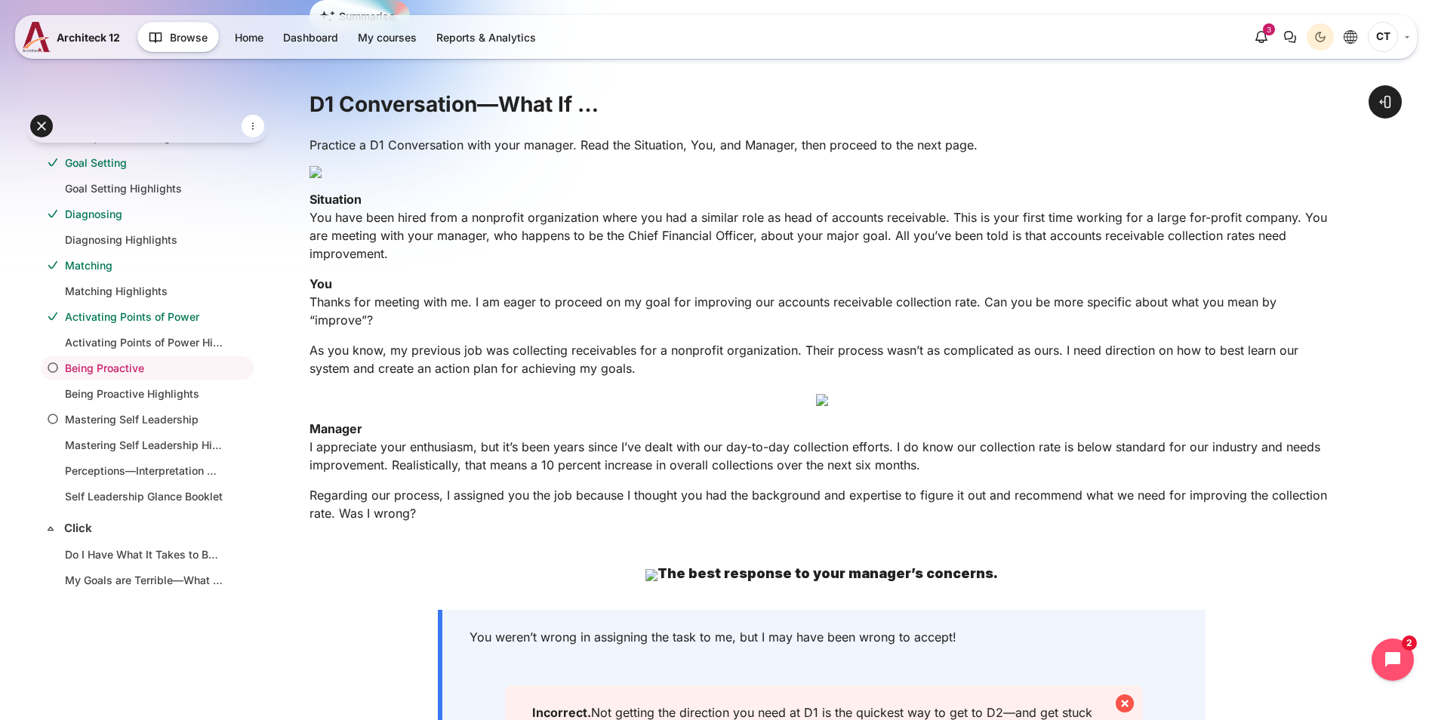
click at [580, 178] on p "Content" at bounding box center [822, 172] width 1025 height 12
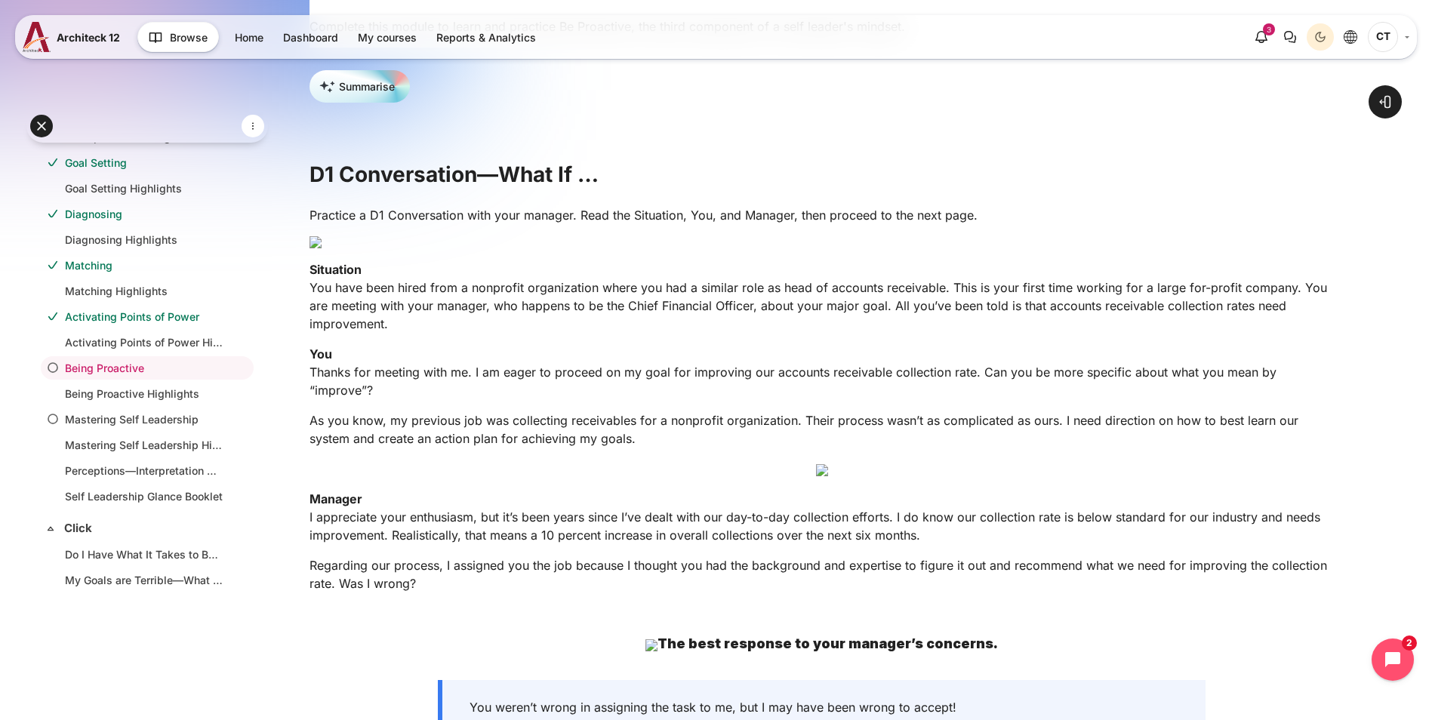
scroll to position [302, 0]
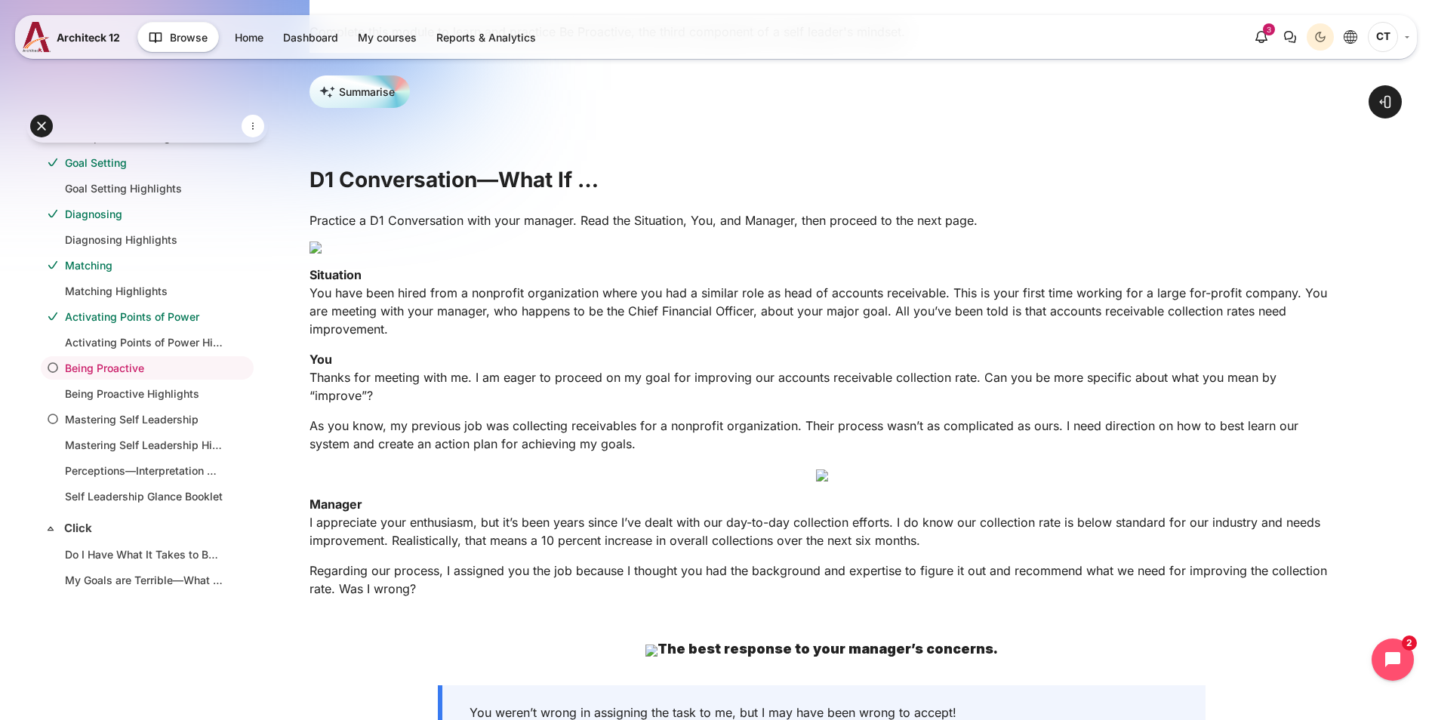
click at [620, 254] on p "Content" at bounding box center [822, 248] width 1025 height 12
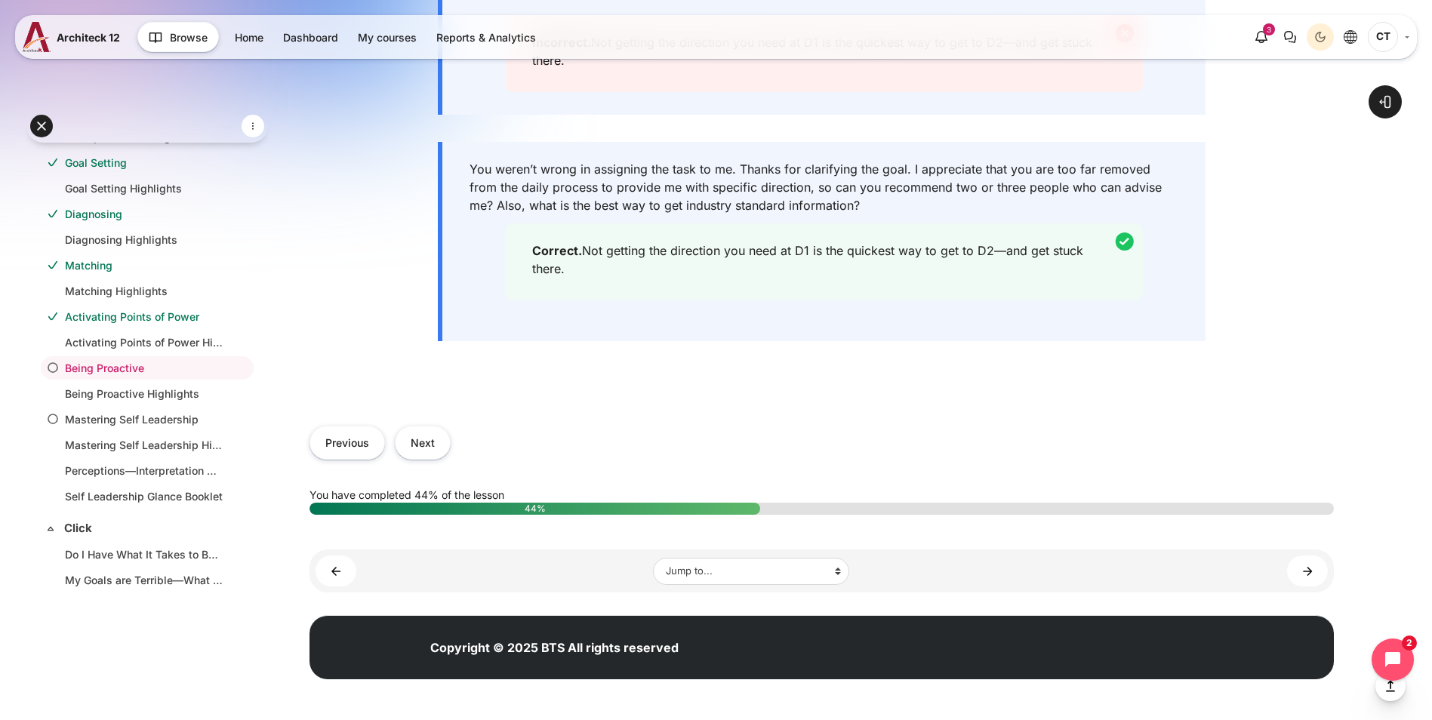
scroll to position [1661, 0]
click at [451, 460] on button "Next" at bounding box center [423, 443] width 56 height 34
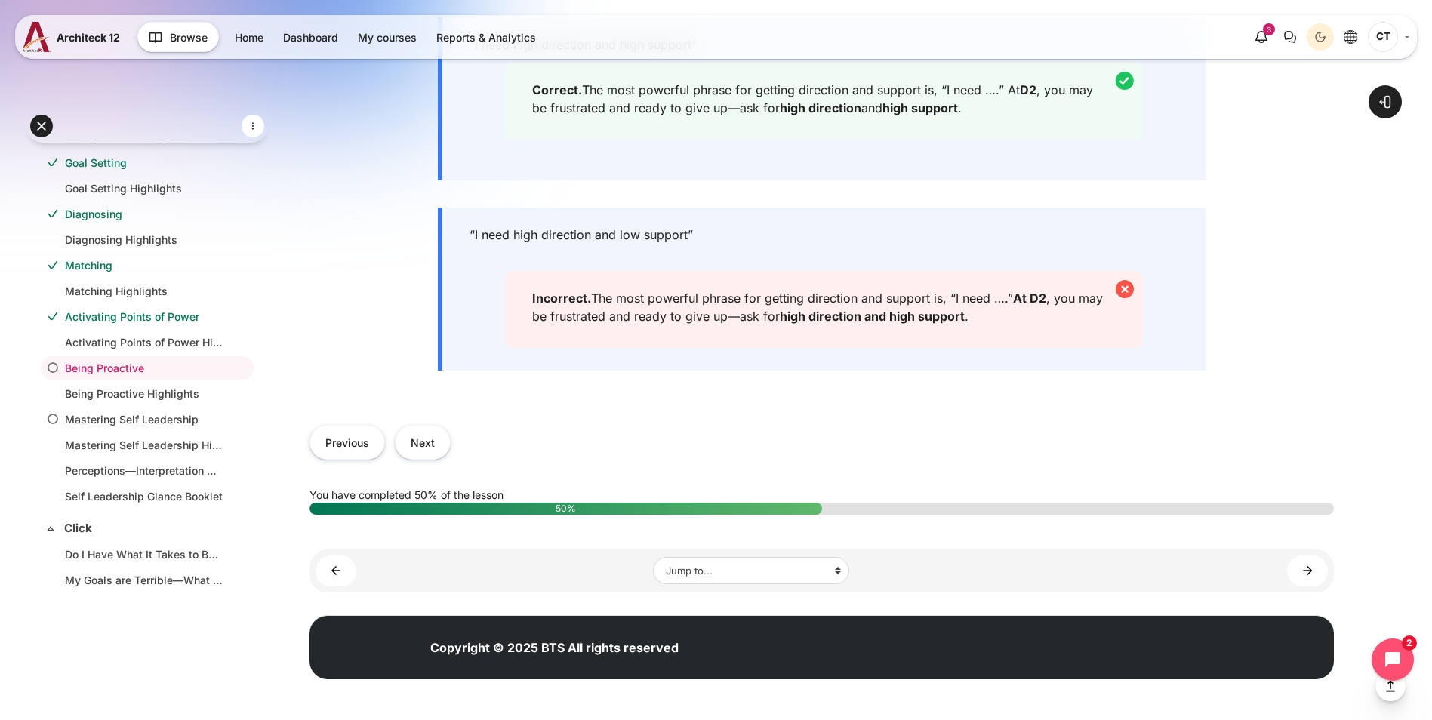
scroll to position [1132, 0]
click at [451, 459] on button "Next" at bounding box center [423, 442] width 56 height 34
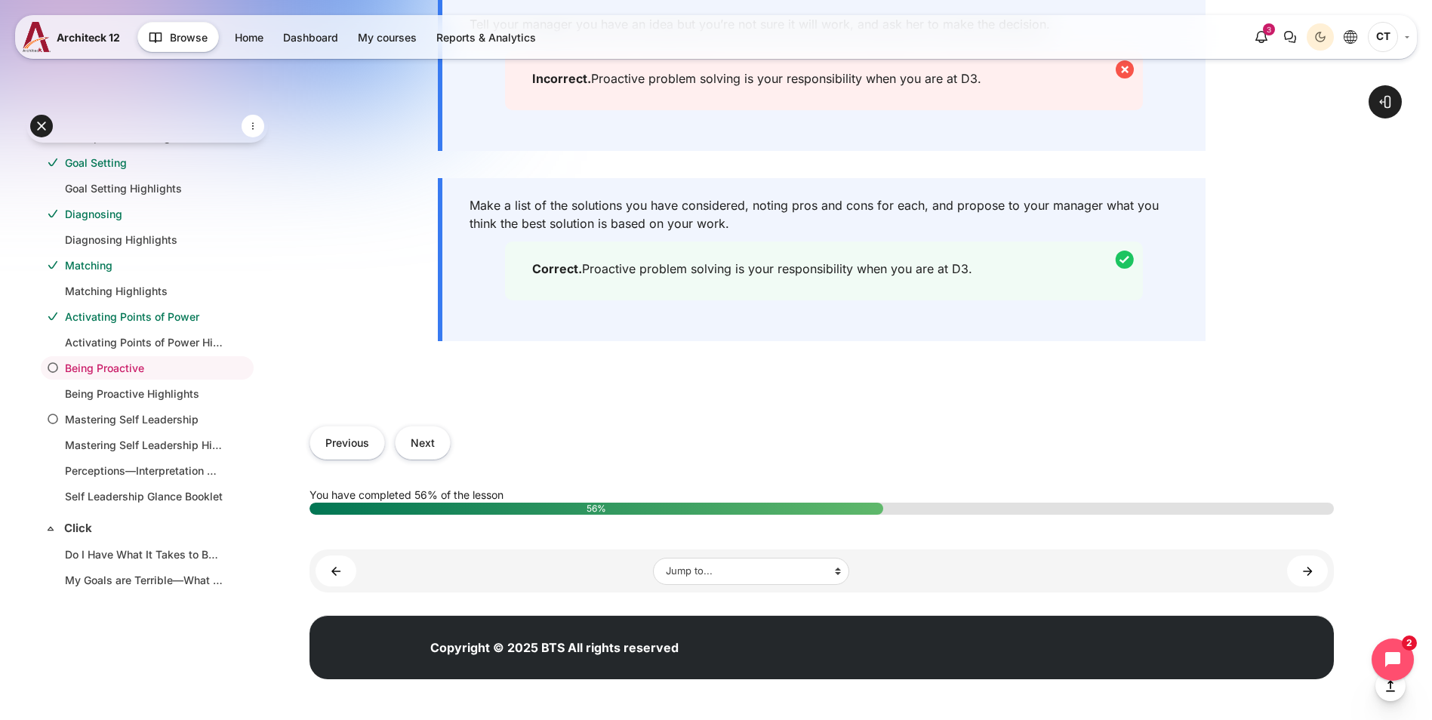
scroll to position [1585, 0]
click at [451, 460] on button "Next" at bounding box center [423, 443] width 56 height 34
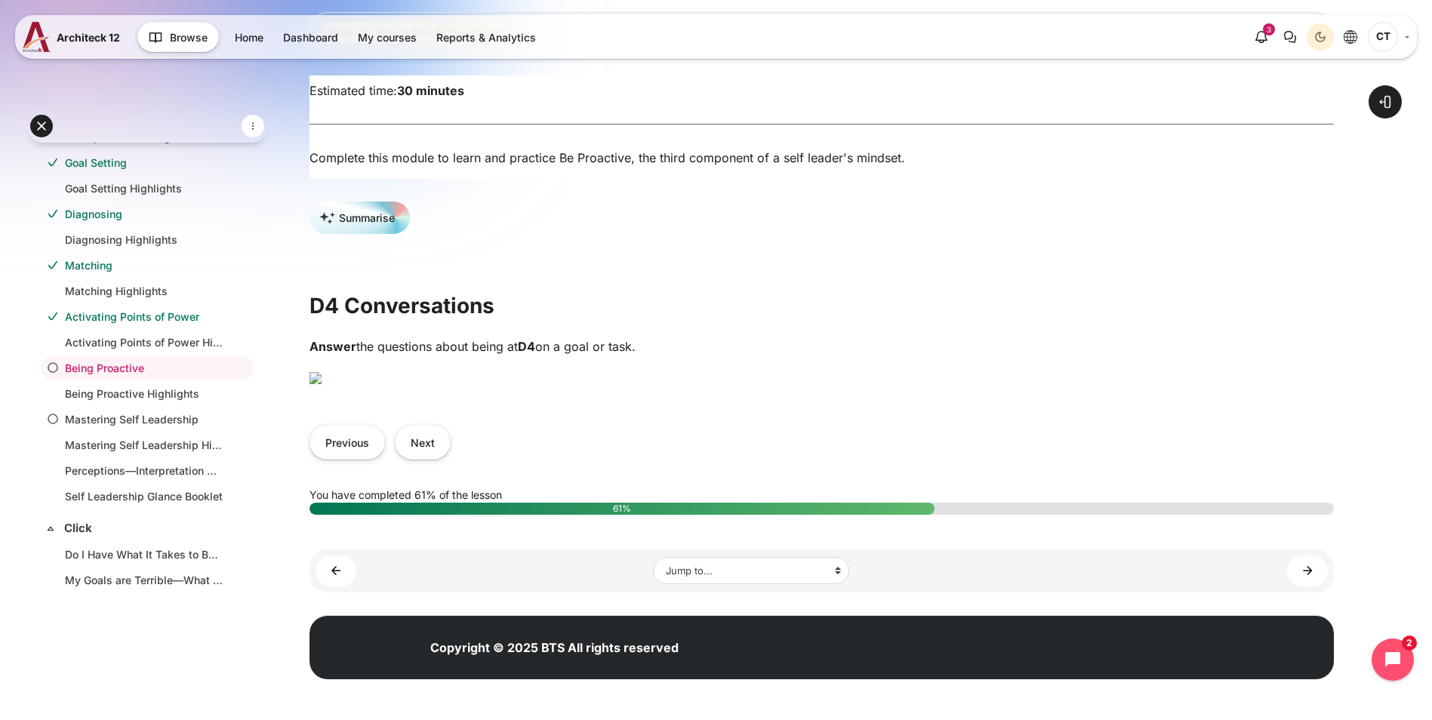
scroll to position [302, 0]
click at [451, 459] on button "Next" at bounding box center [423, 442] width 56 height 34
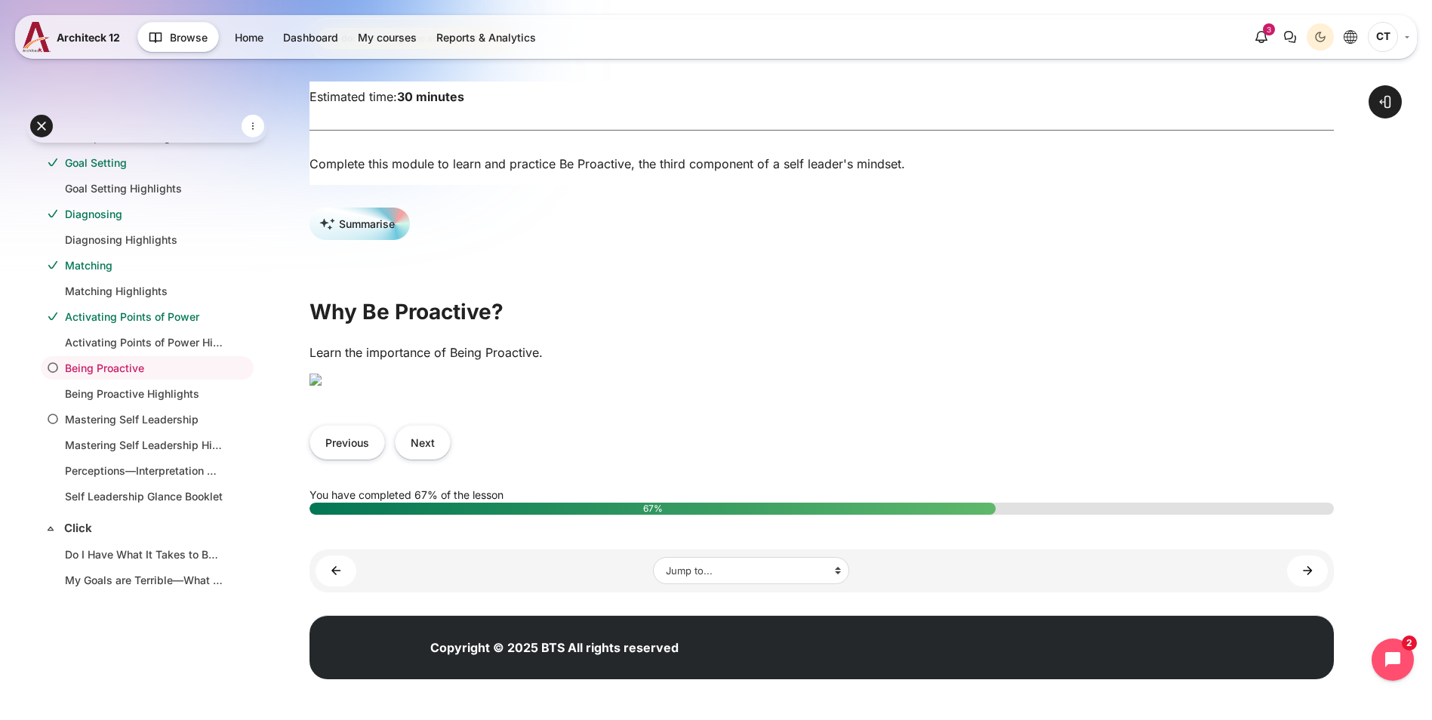
scroll to position [453, 0]
click at [451, 459] on button "Next" at bounding box center [423, 442] width 56 height 34
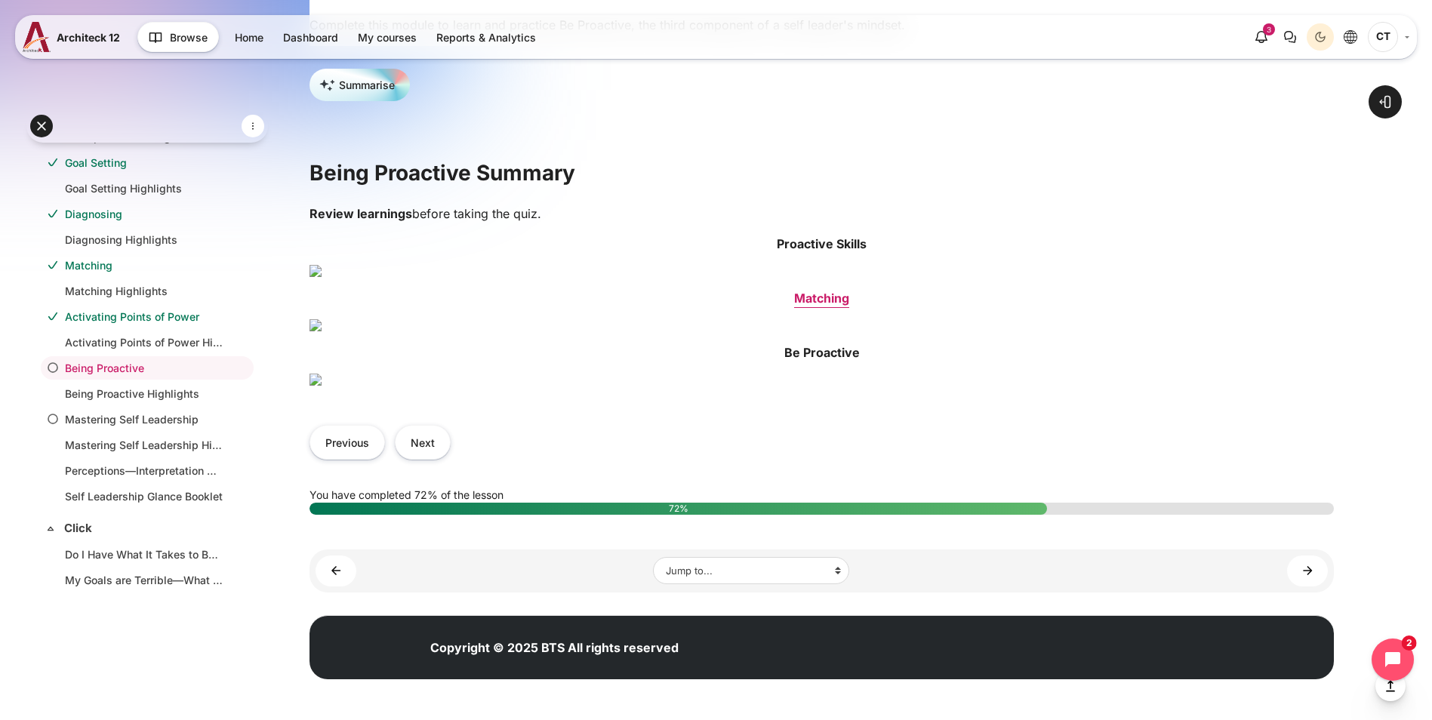
scroll to position [906, 0]
click at [451, 459] on button "Next" at bounding box center [423, 442] width 56 height 34
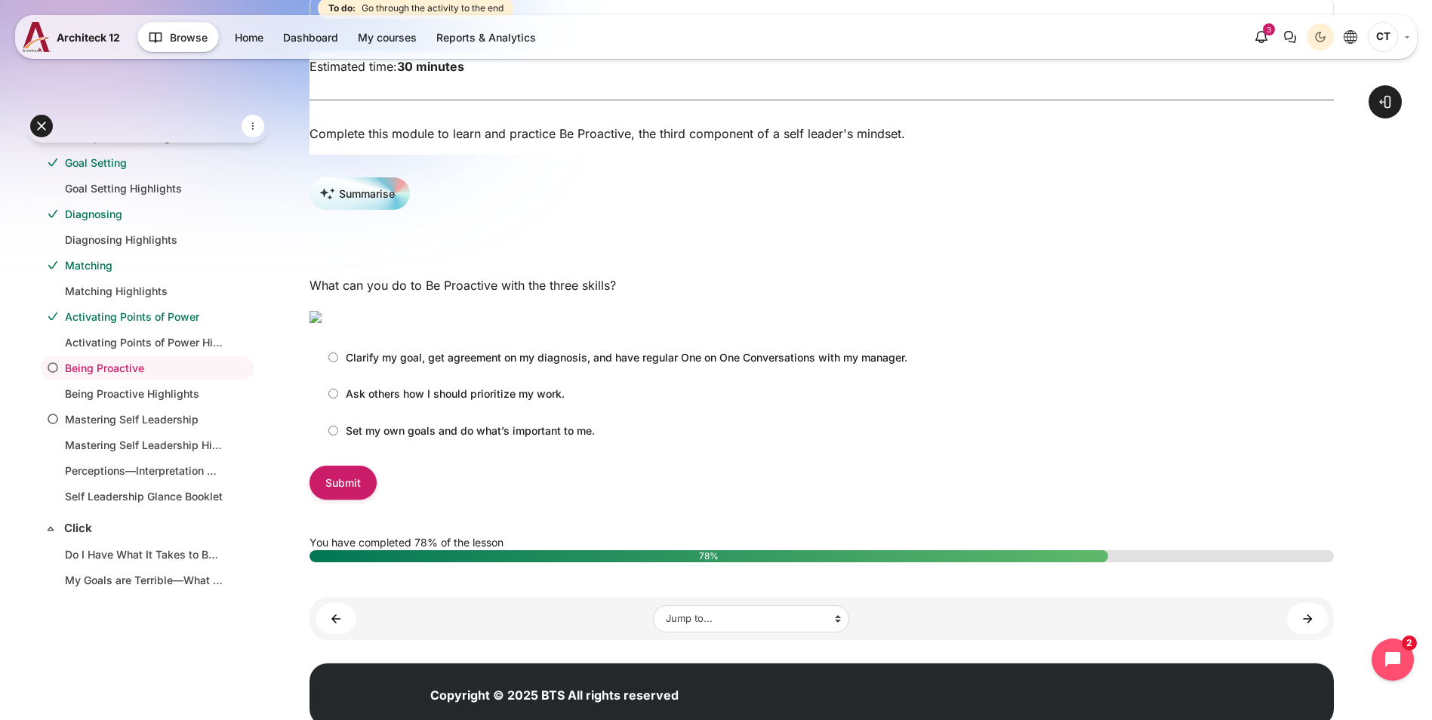
scroll to position [226, 0]
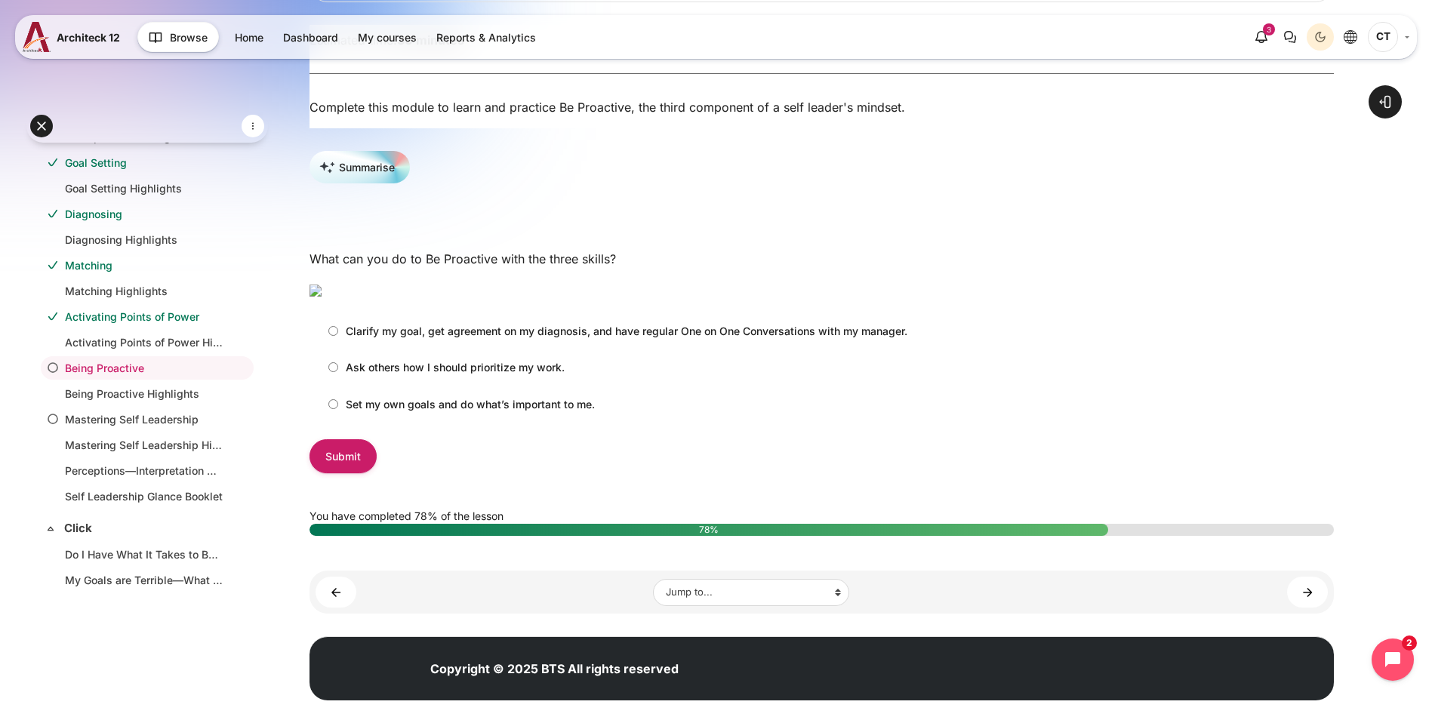
click at [418, 344] on label "Clarify my goal, get agreement on my diagnosis, and have regular One on One Con…" at bounding box center [614, 331] width 587 height 25
click at [338, 336] on input "Clarify my goal, get agreement on my diagnosis, and have regular One on One Con…" at bounding box center [333, 331] width 10 height 10
radio input "true"
click at [377, 473] on input "Submit" at bounding box center [343, 456] width 67 height 34
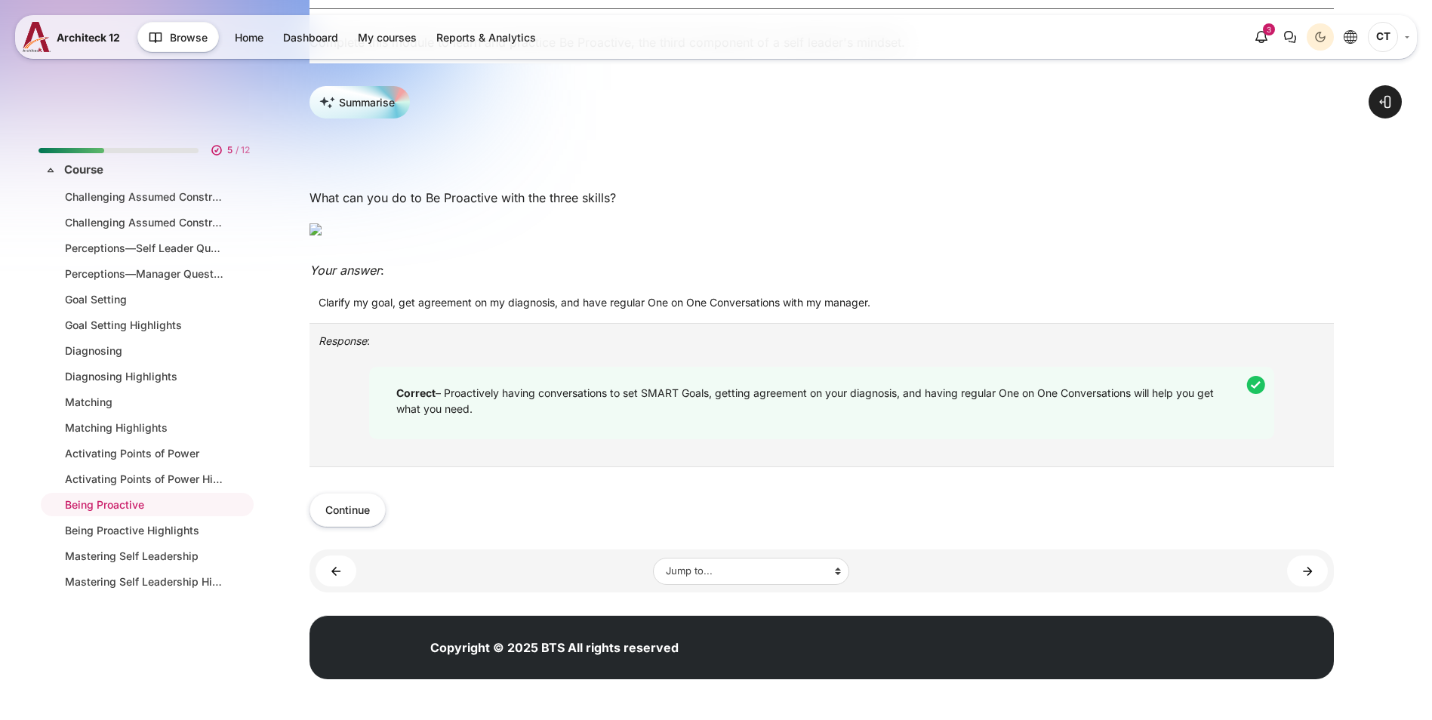
scroll to position [137, 0]
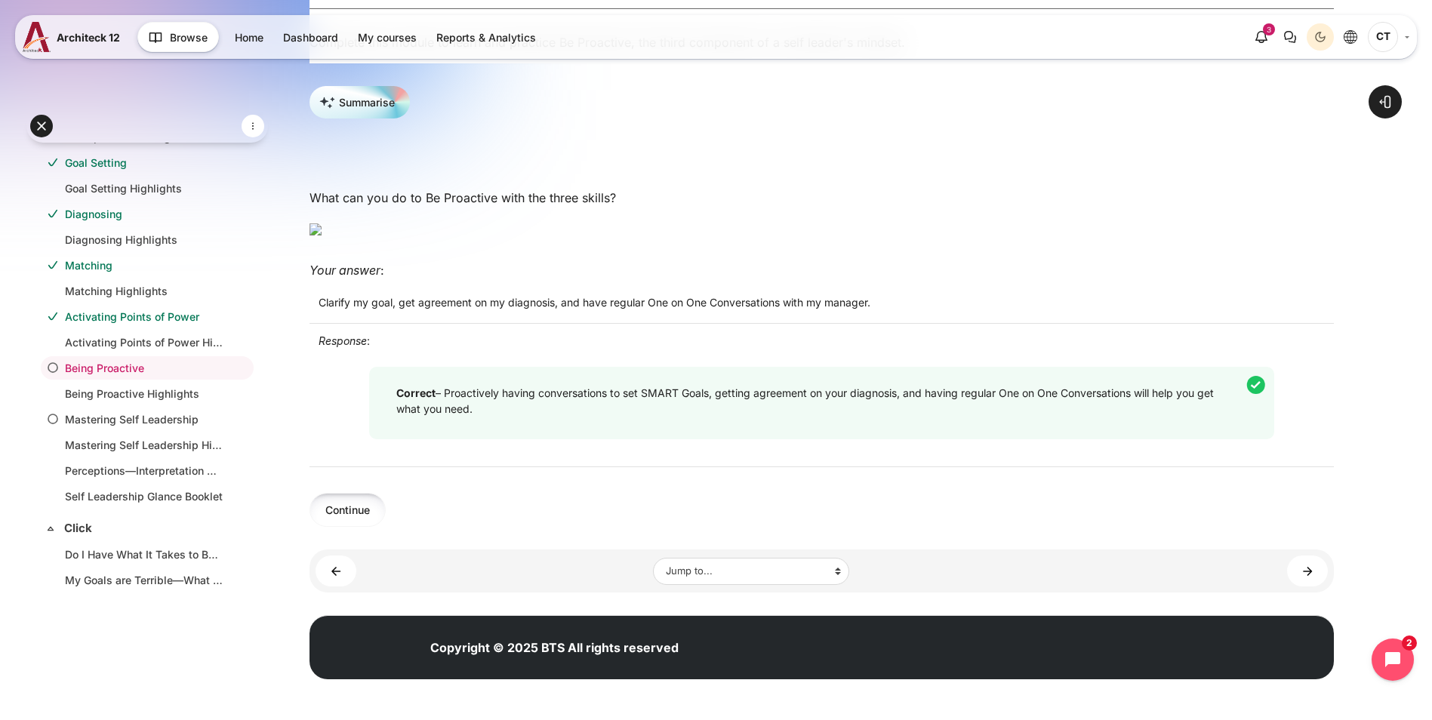
click at [386, 527] on button "Continue" at bounding box center [348, 510] width 76 height 34
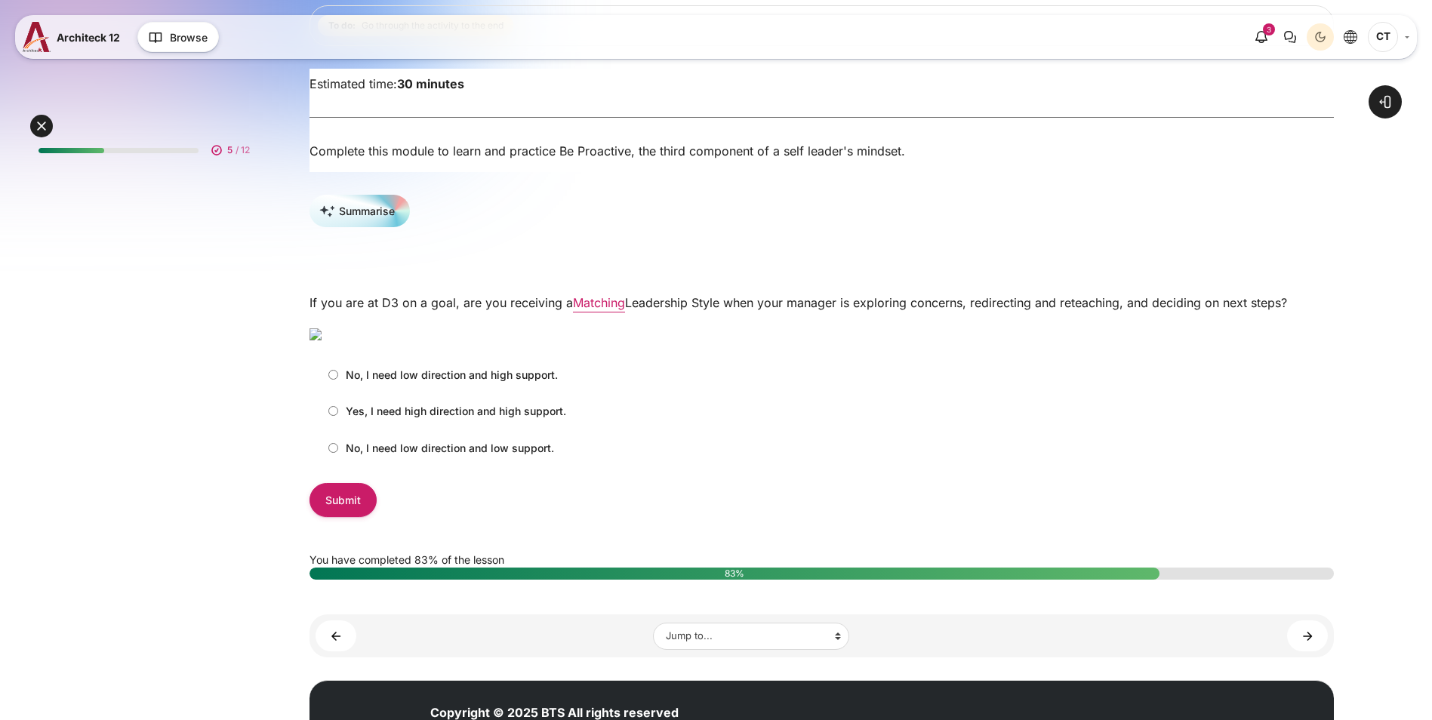
scroll to position [137, 0]
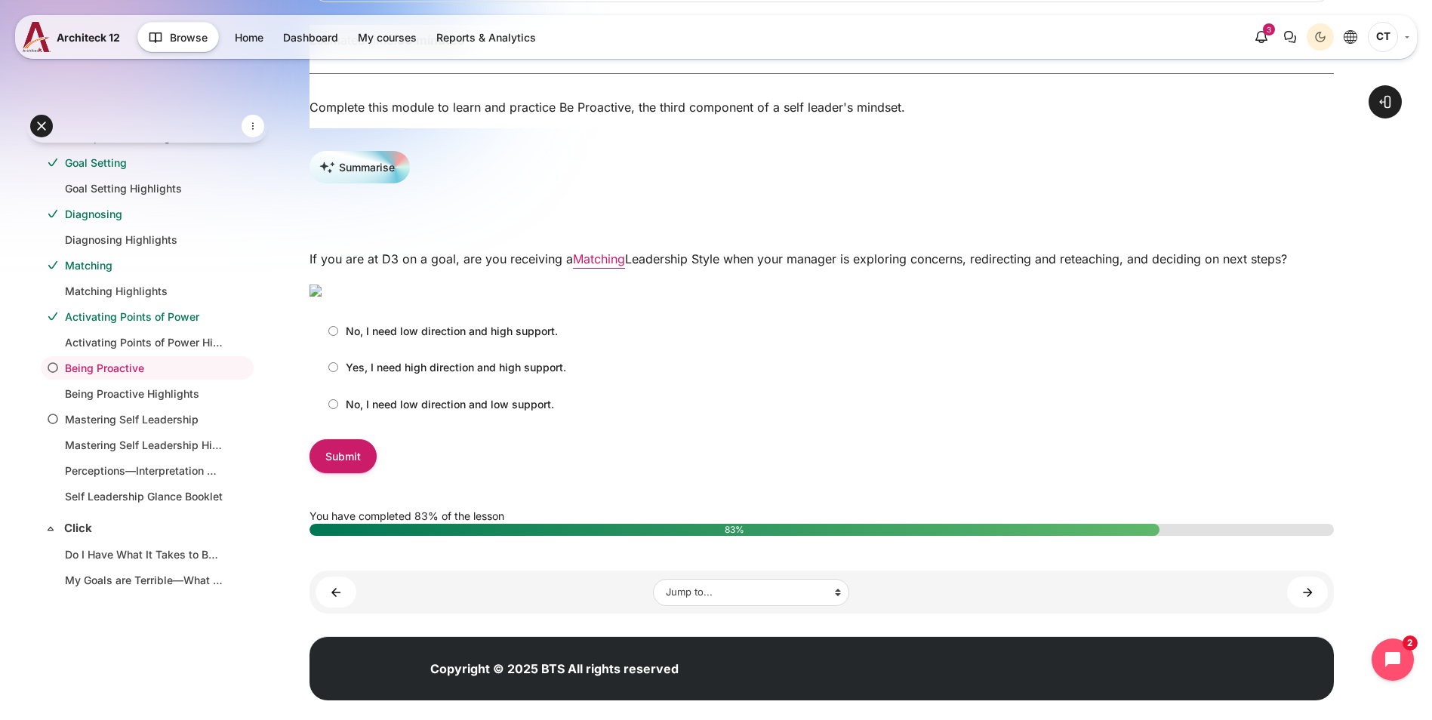
click at [403, 344] on label "No, I need low direction and high support." at bounding box center [439, 331] width 237 height 25
click at [338, 336] on input "No, I need low direction and high support." at bounding box center [333, 331] width 10 height 10
radio input "true"
click at [377, 473] on input "Submit" at bounding box center [343, 456] width 67 height 34
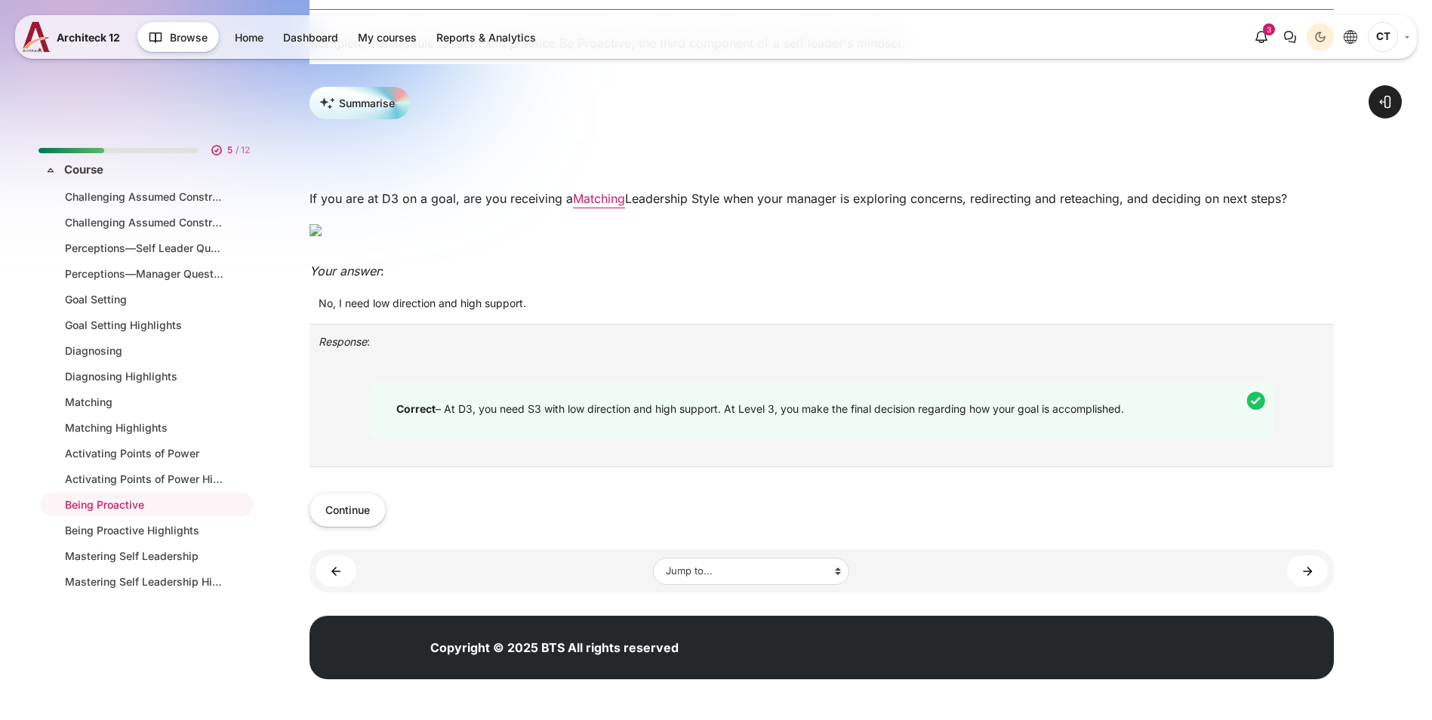
scroll to position [137, 0]
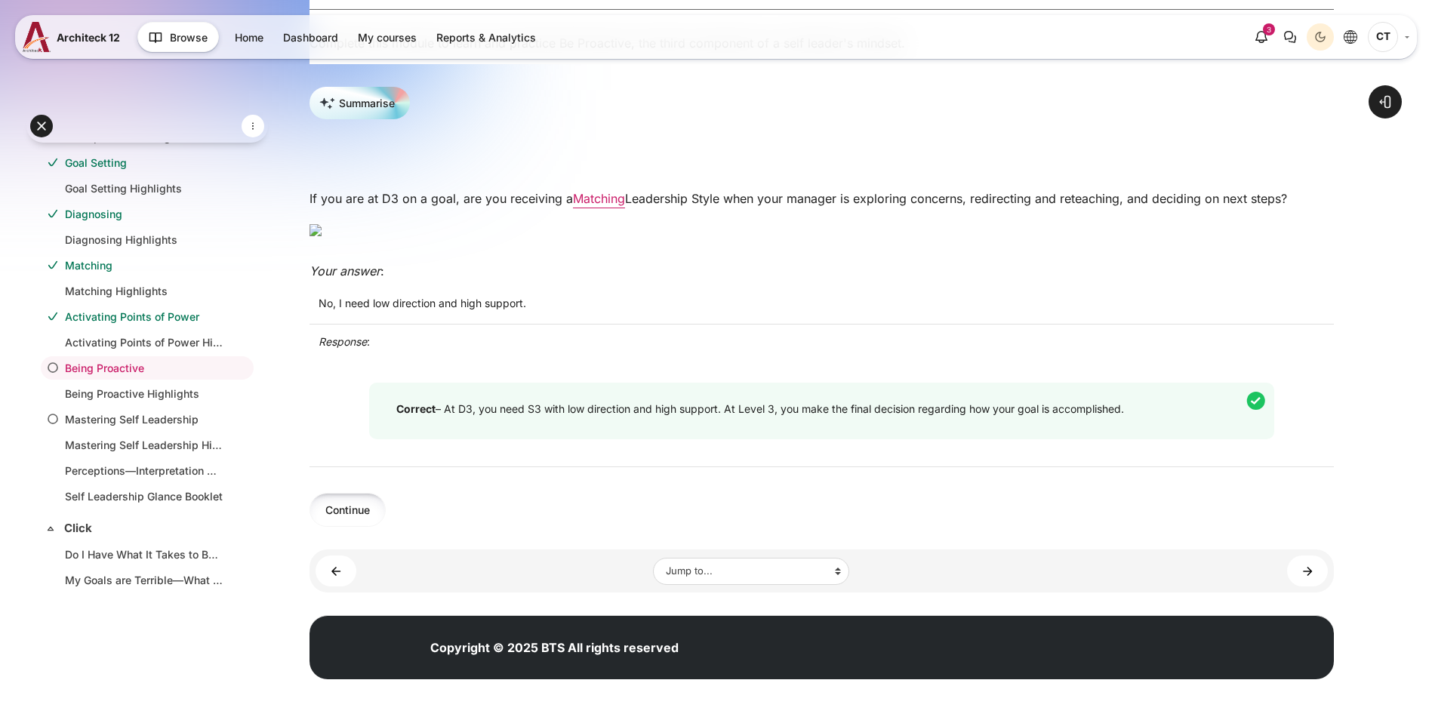
click at [386, 527] on button "Continue" at bounding box center [348, 510] width 76 height 34
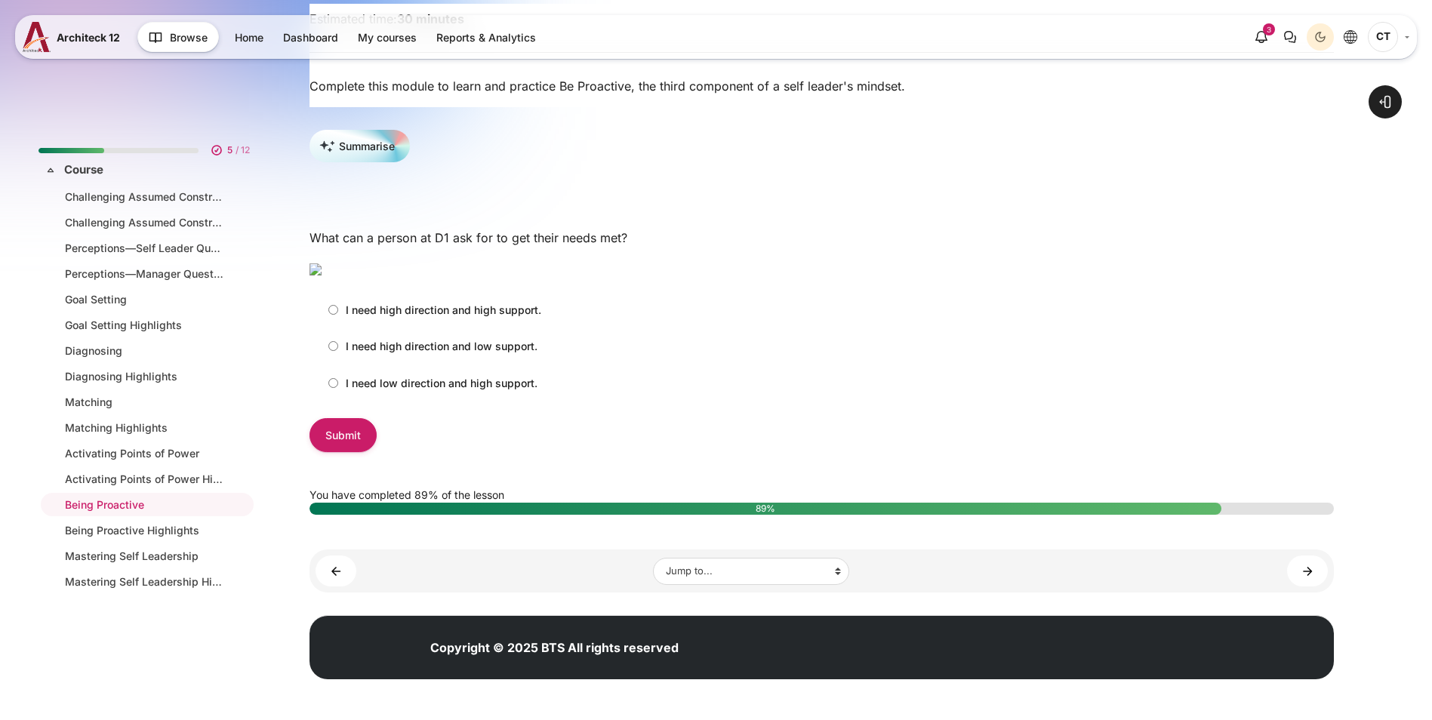
scroll to position [137, 0]
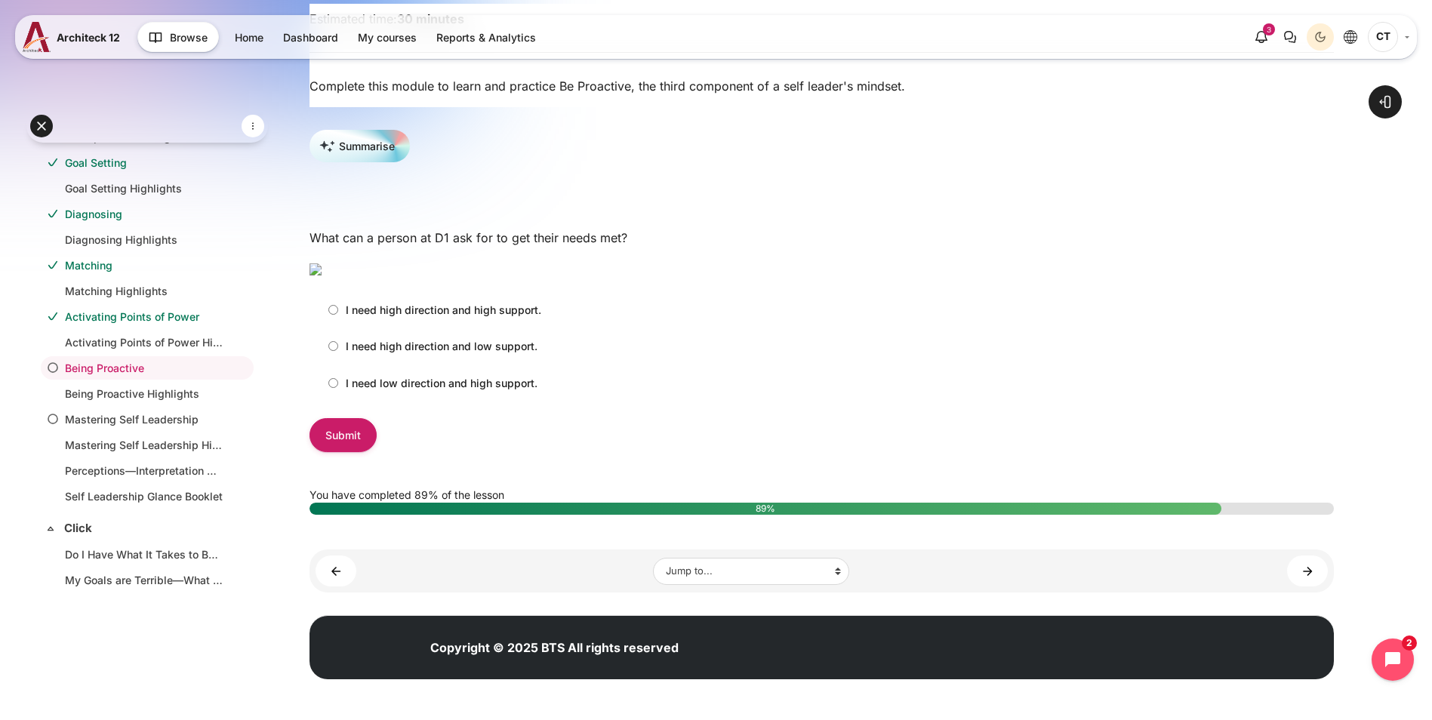
click at [338, 351] on input "I need high direction and low support." at bounding box center [333, 346] width 10 height 10
radio input "true"
click at [377, 452] on input "Submit" at bounding box center [343, 435] width 67 height 34
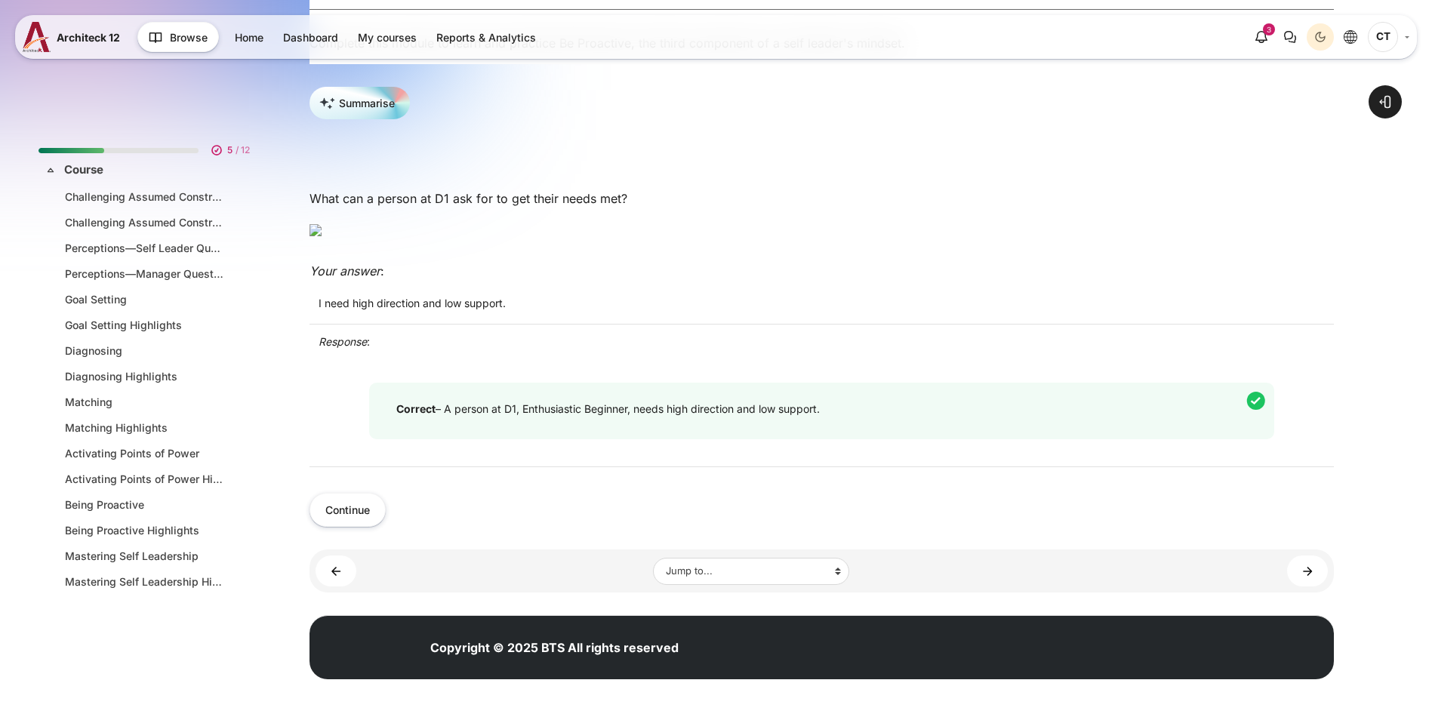
scroll to position [137, 0]
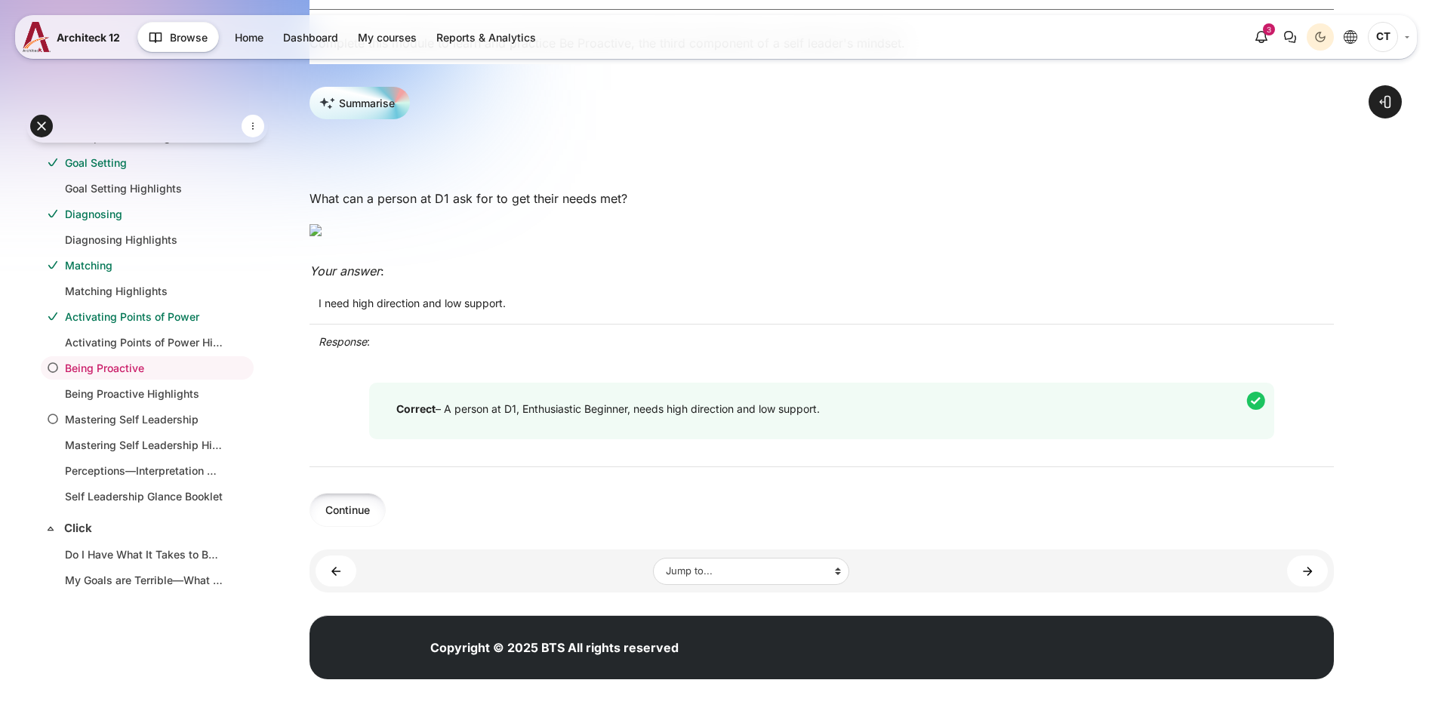
click at [386, 527] on button "Continue" at bounding box center [348, 510] width 76 height 34
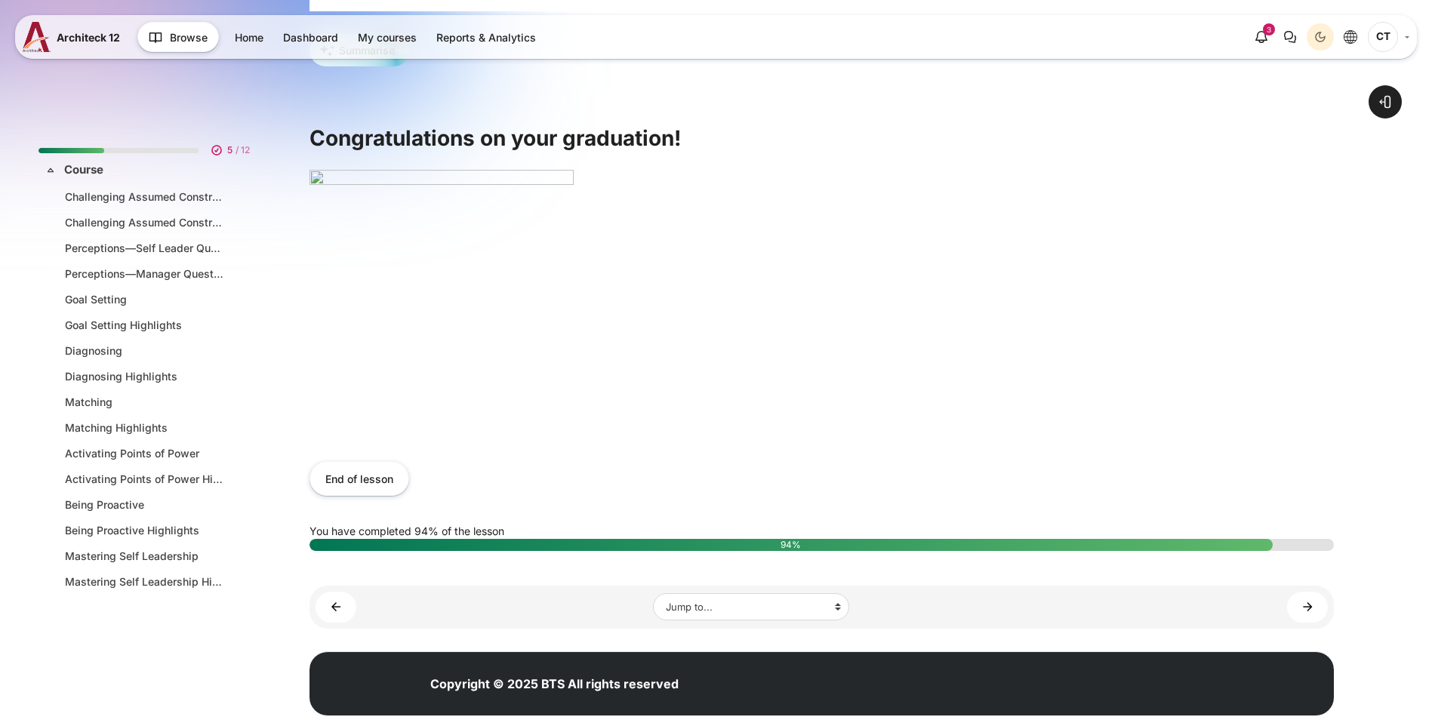
scroll to position [377, 0]
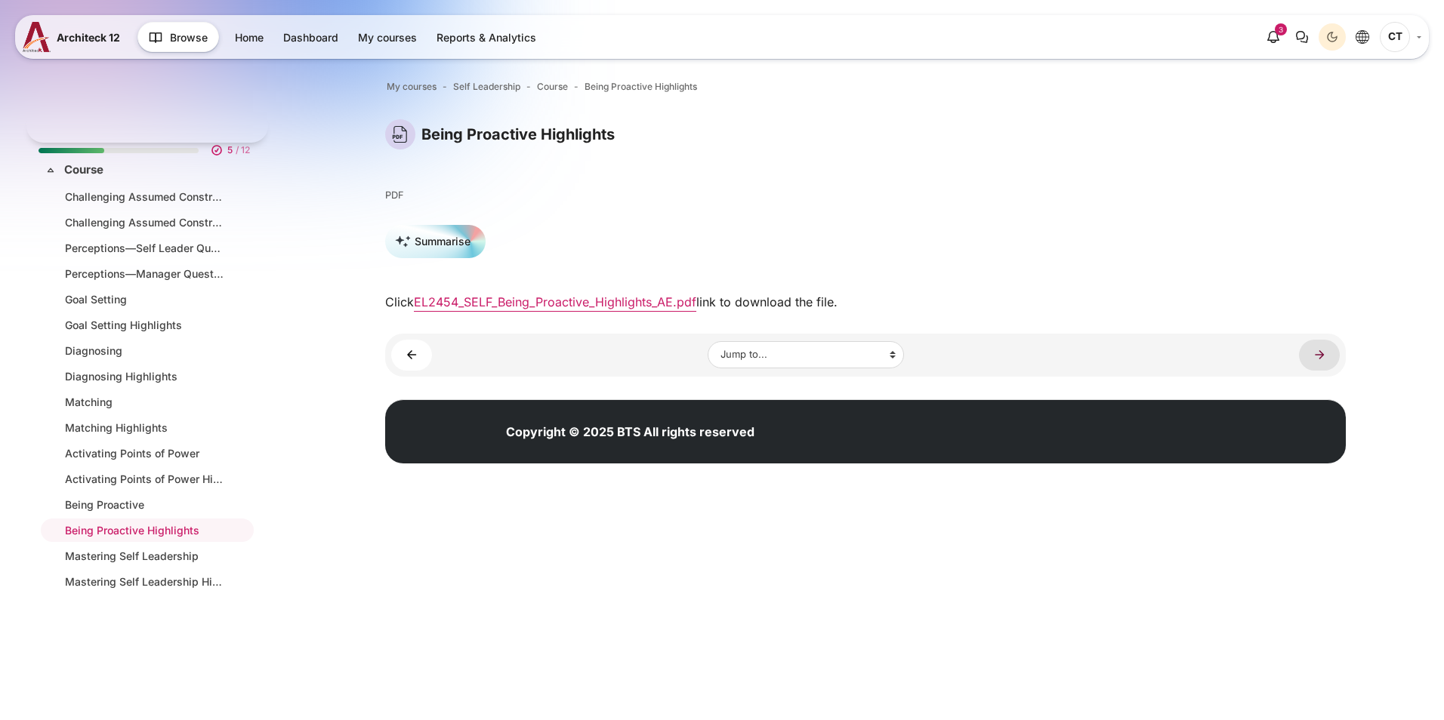
scroll to position [162, 0]
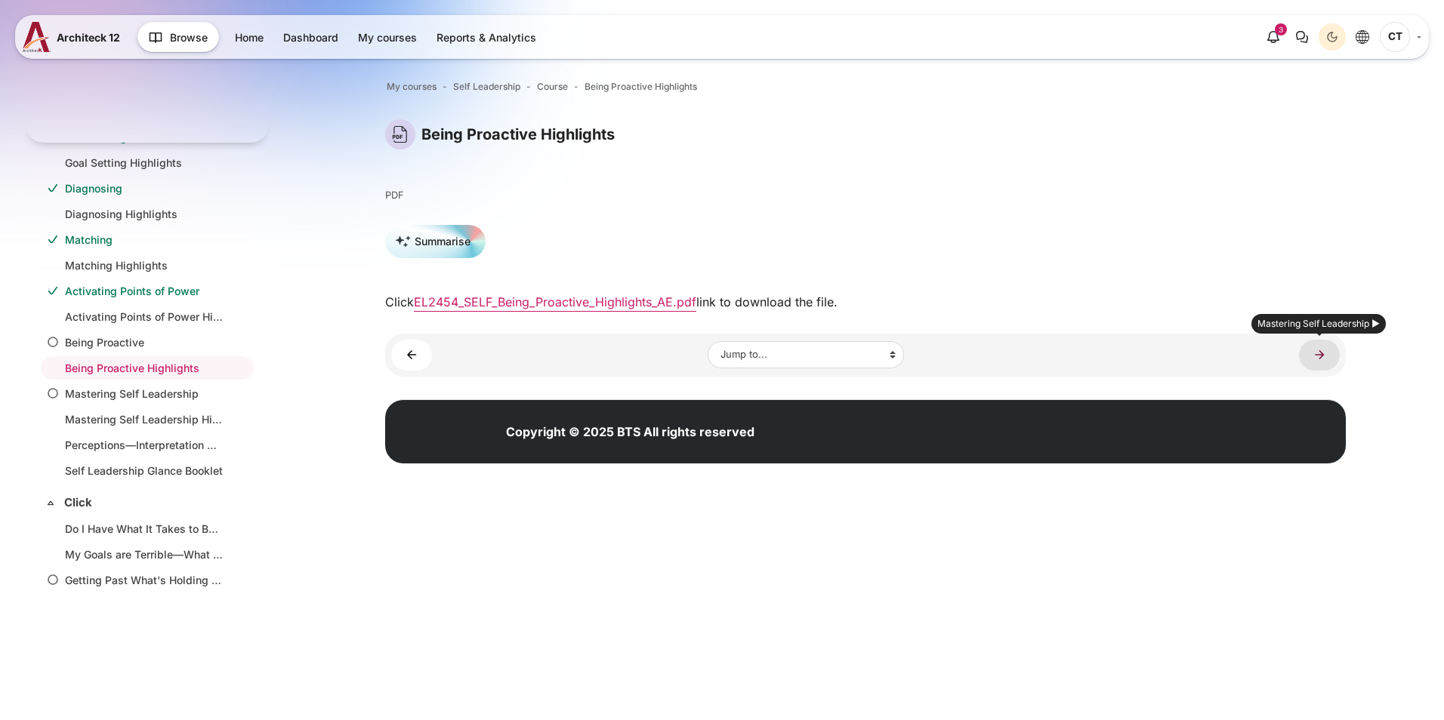
click at [1315, 351] on link "Mastering Self Leadership ►" at bounding box center [1319, 355] width 41 height 31
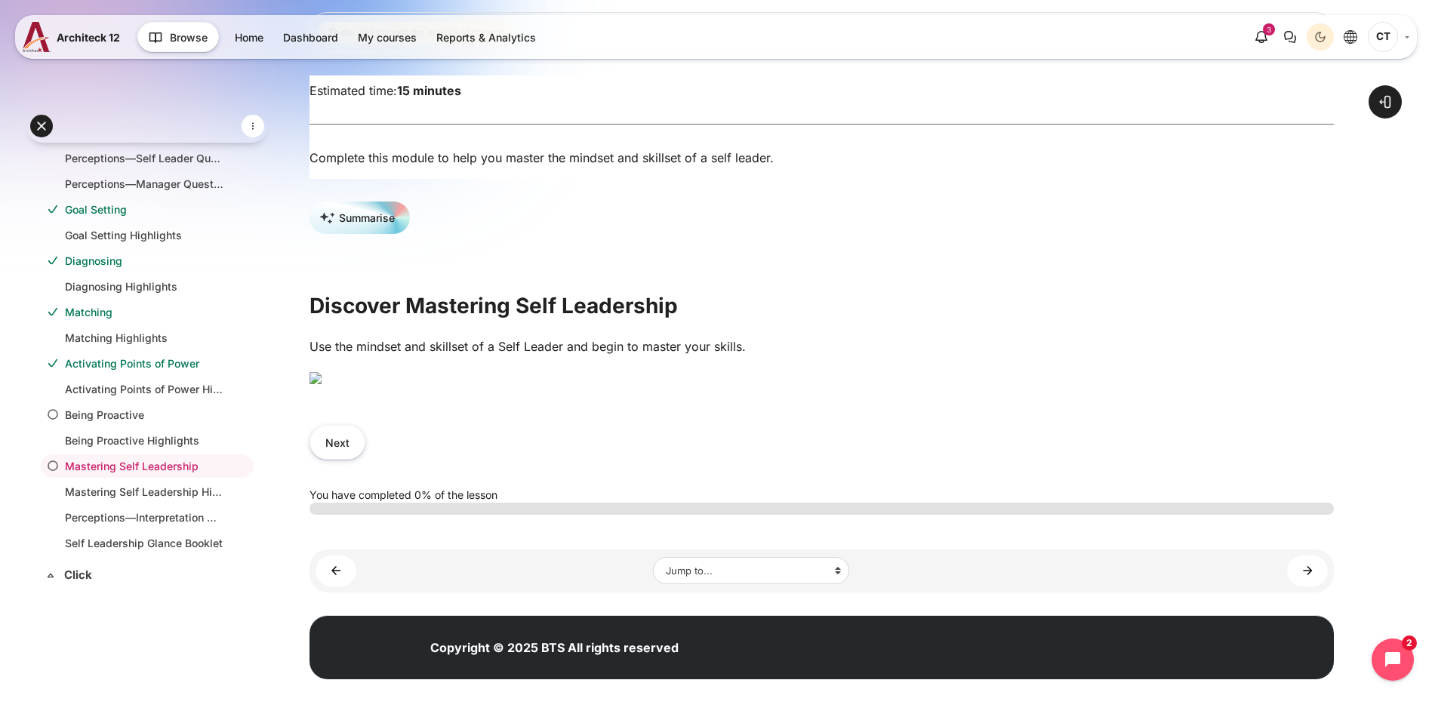
scroll to position [377, 0]
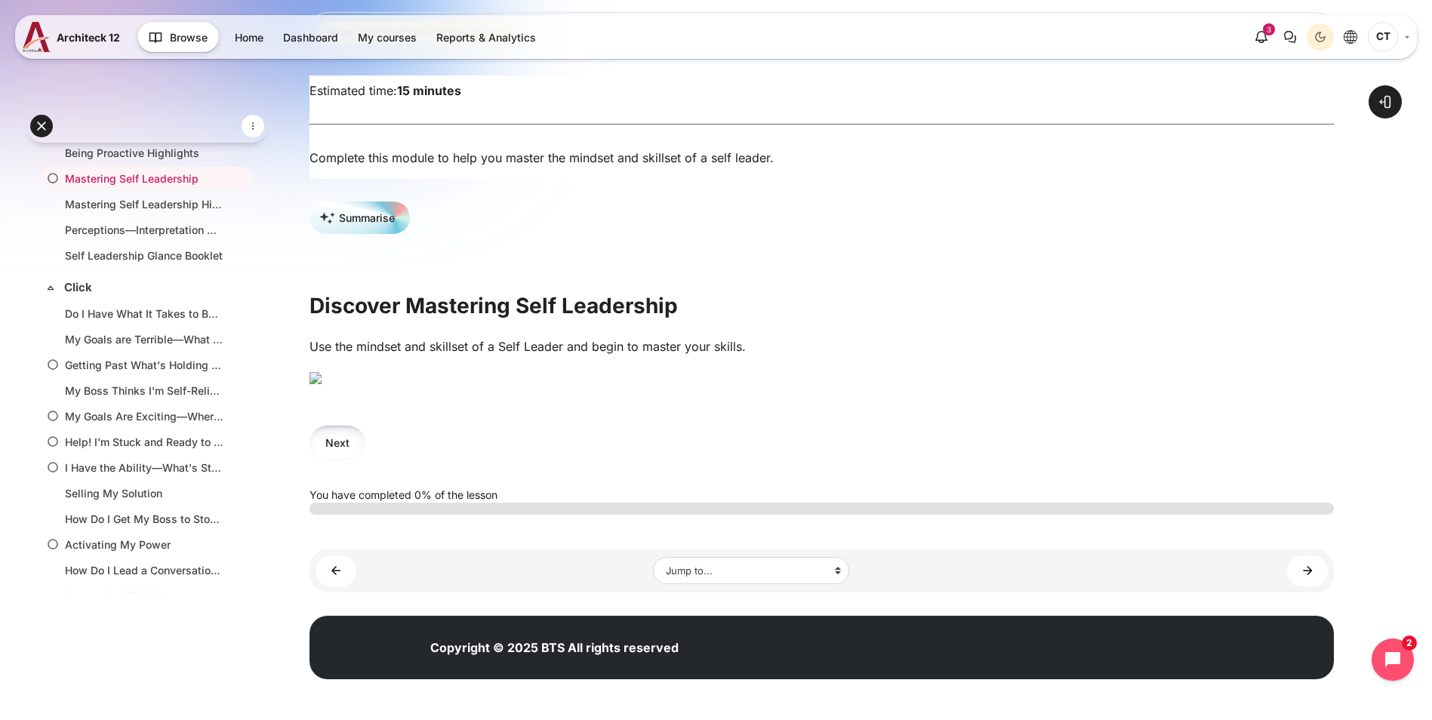
click at [365, 459] on button "Next" at bounding box center [338, 442] width 56 height 34
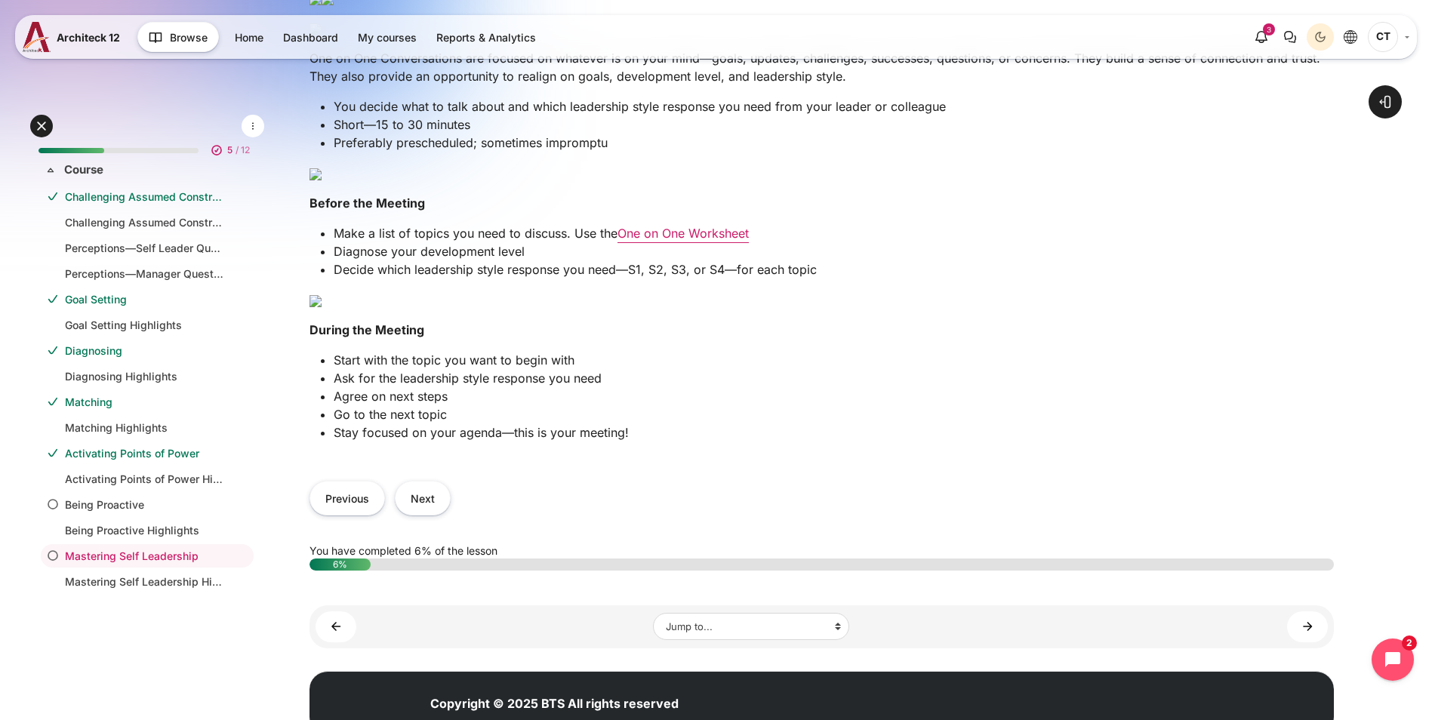
scroll to position [528, 0]
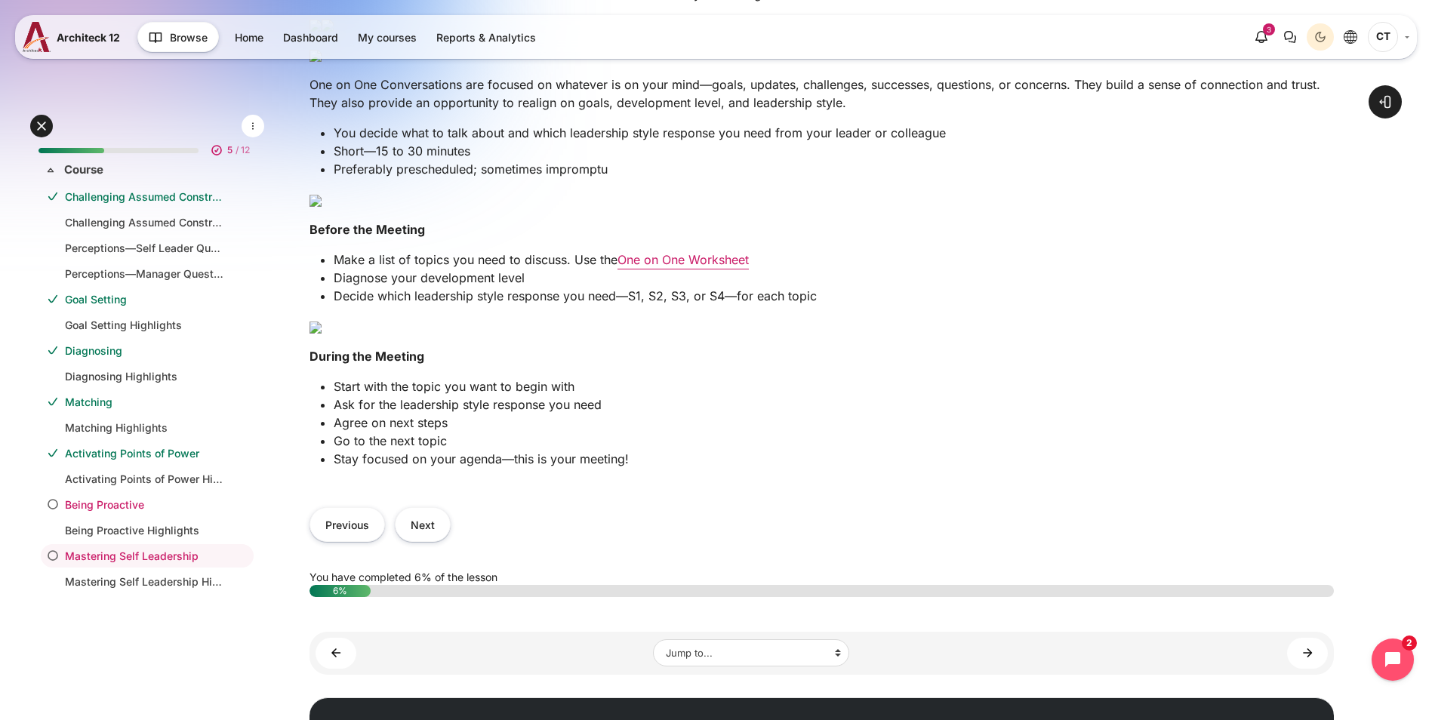
click at [145, 503] on link "Being Proactive" at bounding box center [144, 505] width 159 height 16
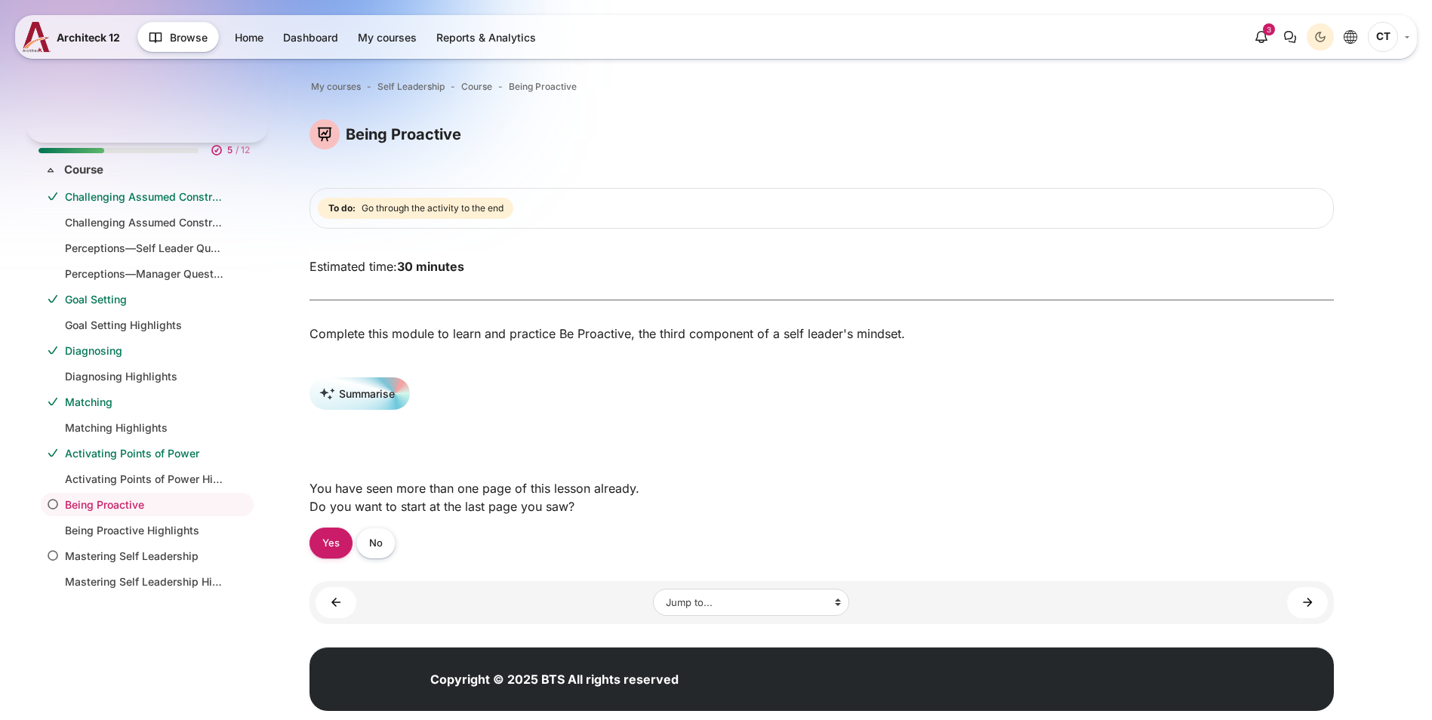
scroll to position [137, 0]
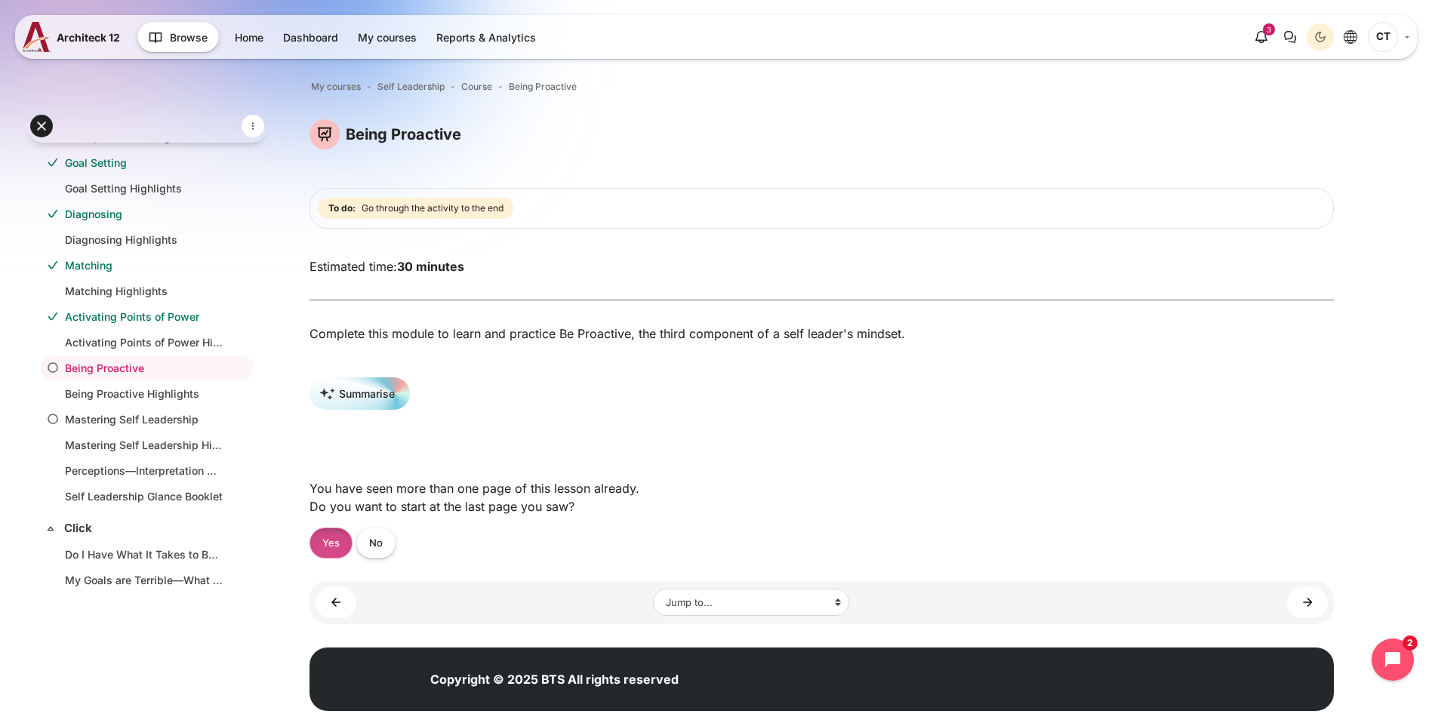
click at [353, 553] on link "Yes" at bounding box center [331, 543] width 43 height 31
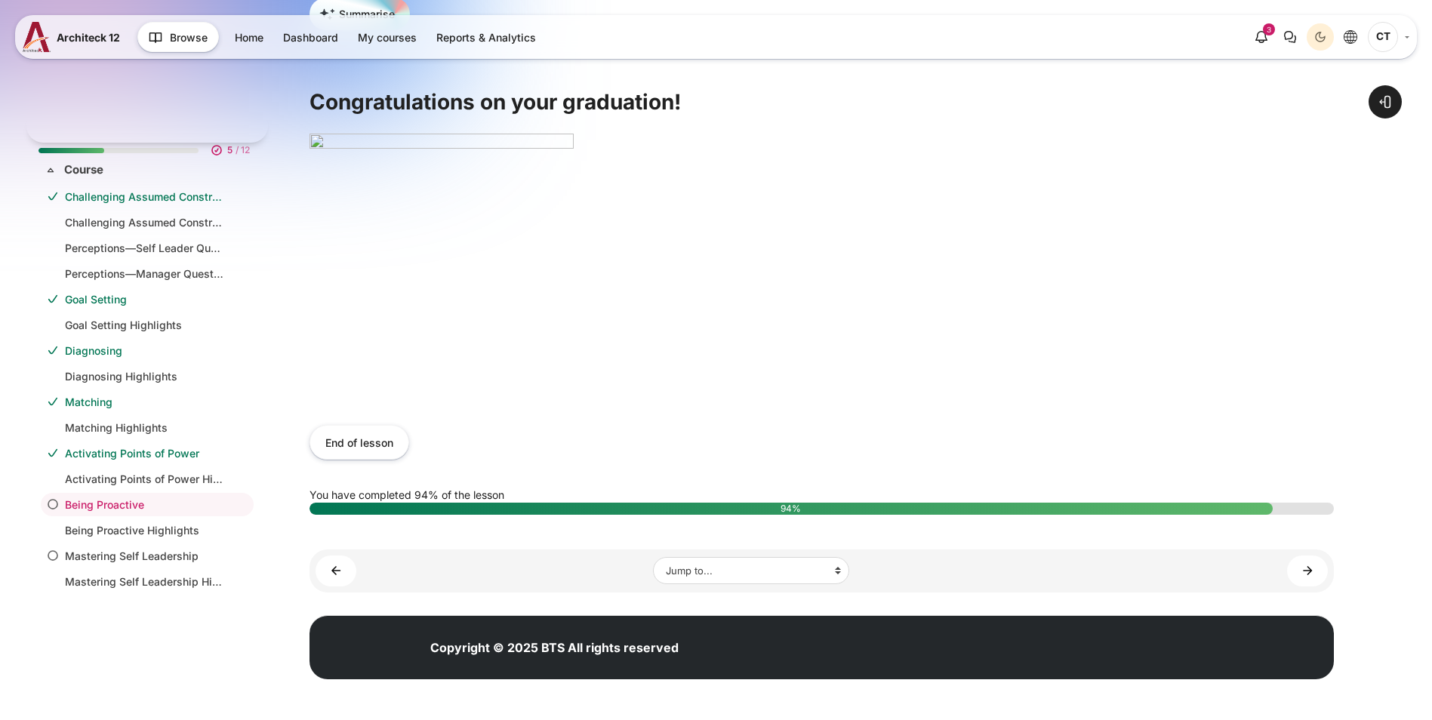
scroll to position [137, 0]
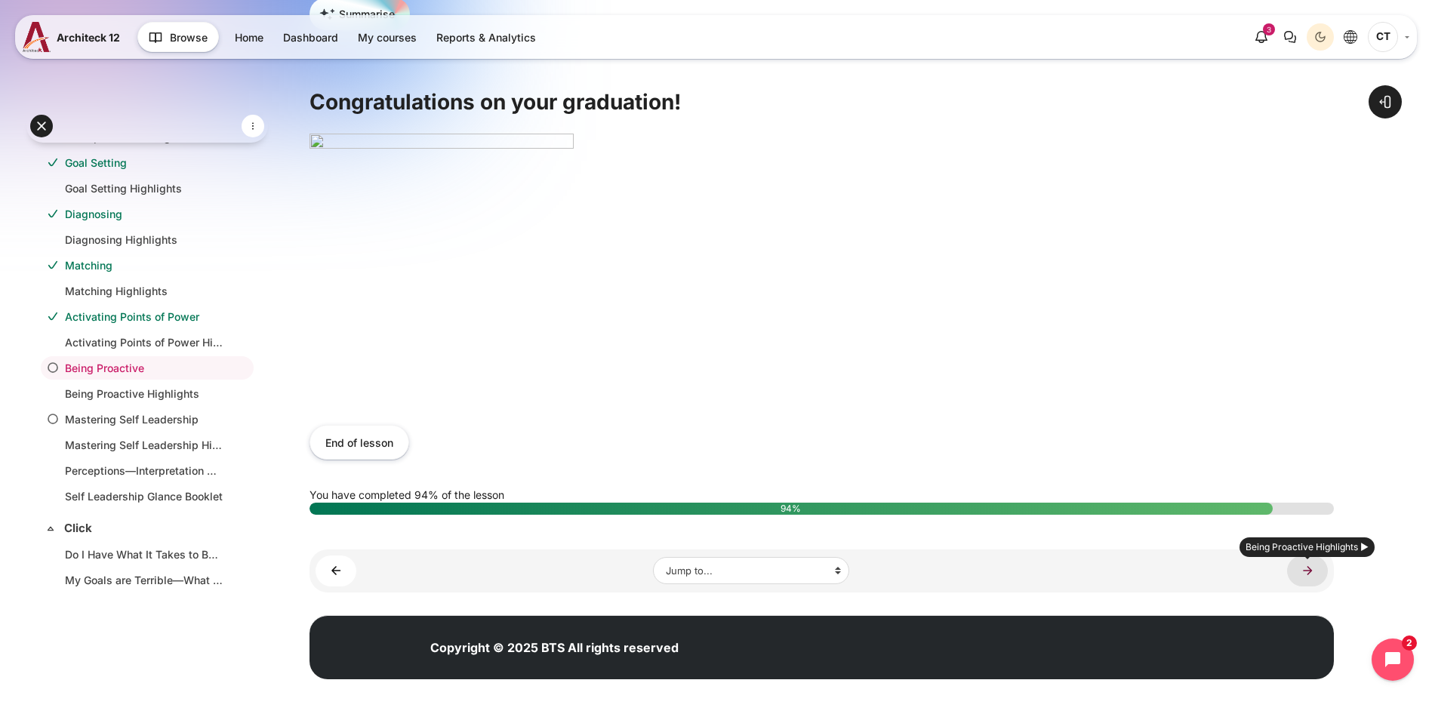
click at [1302, 573] on link "Being Proactive Highlights ►" at bounding box center [1307, 571] width 41 height 31
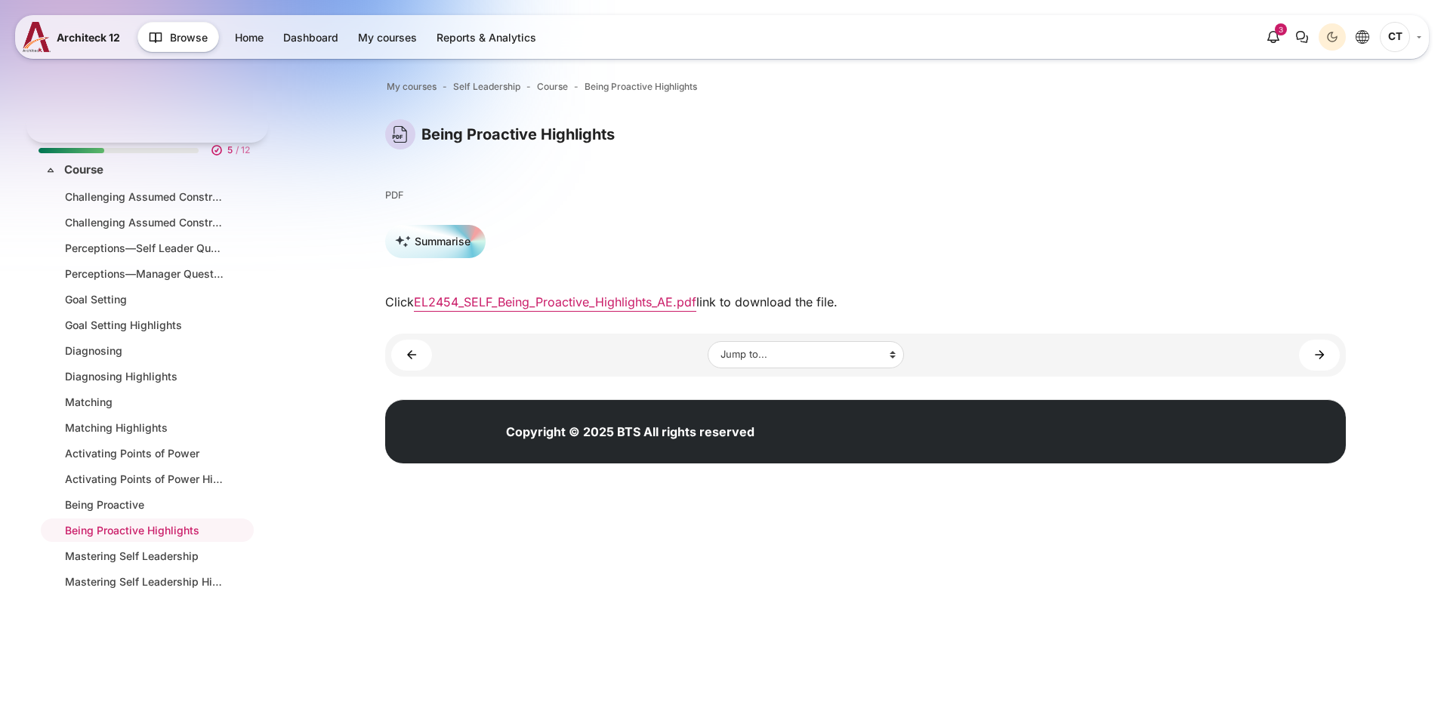
scroll to position [162, 0]
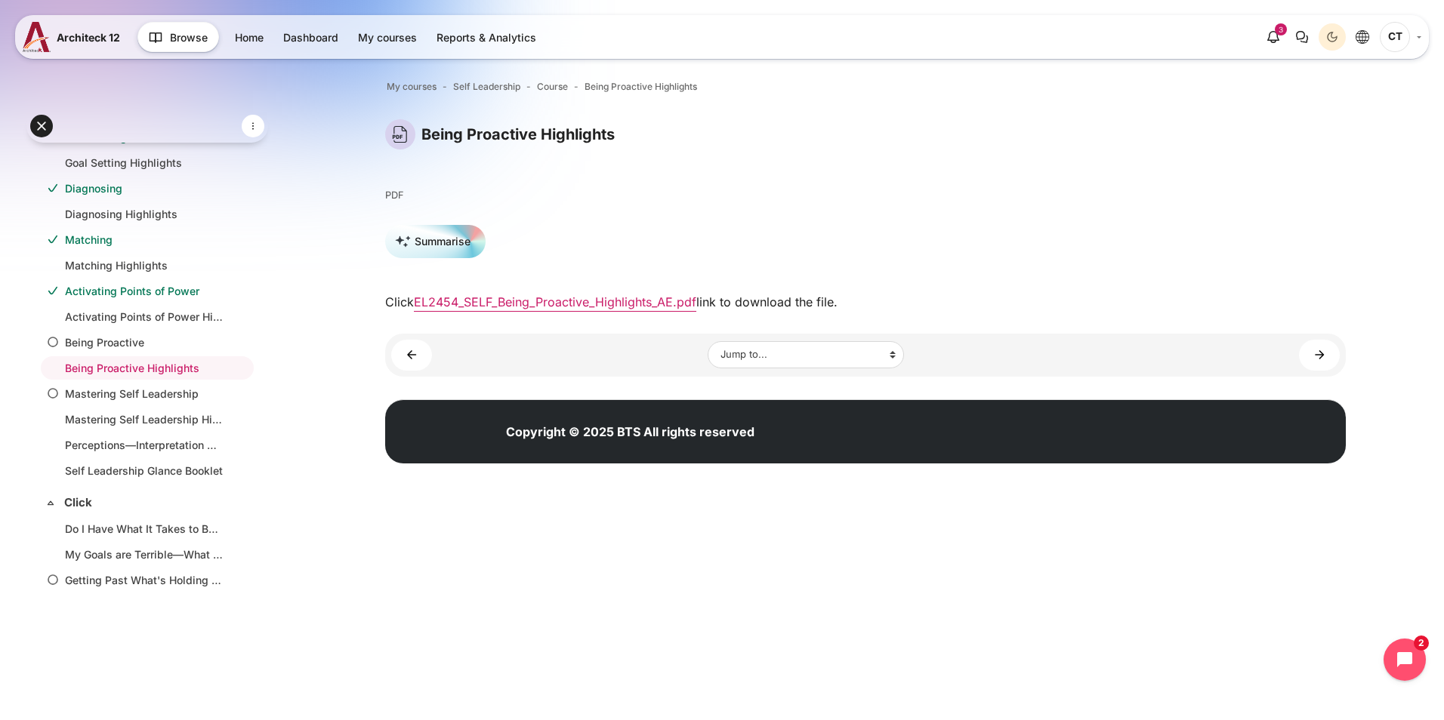
click at [470, 310] on div "Click EL2454_SELF_Being_Proactive_Highlights_AE.pdf link to download the file." at bounding box center [865, 302] width 960 height 18
click at [489, 308] on link "EL2454_SELF_Being_Proactive_Highlights_AE.pdf" at bounding box center [555, 301] width 282 height 15
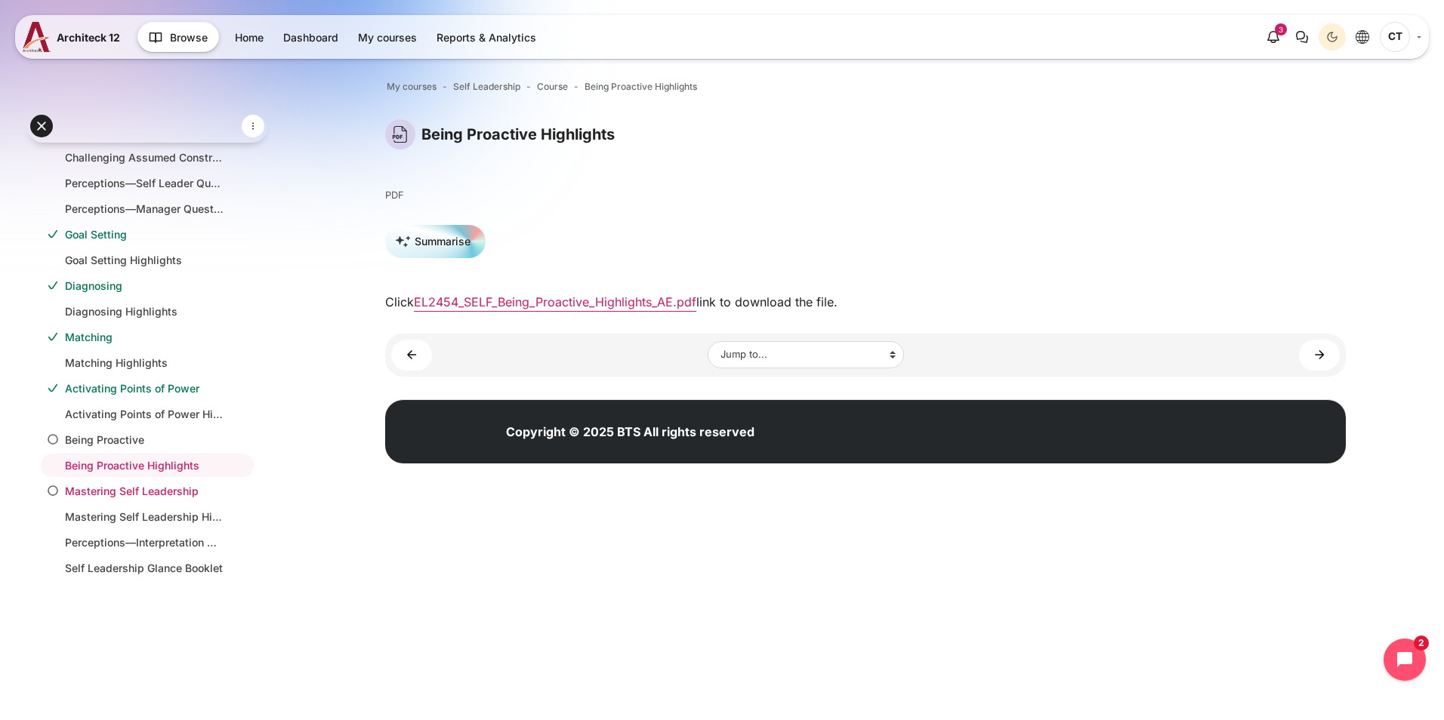
scroll to position [151, 0]
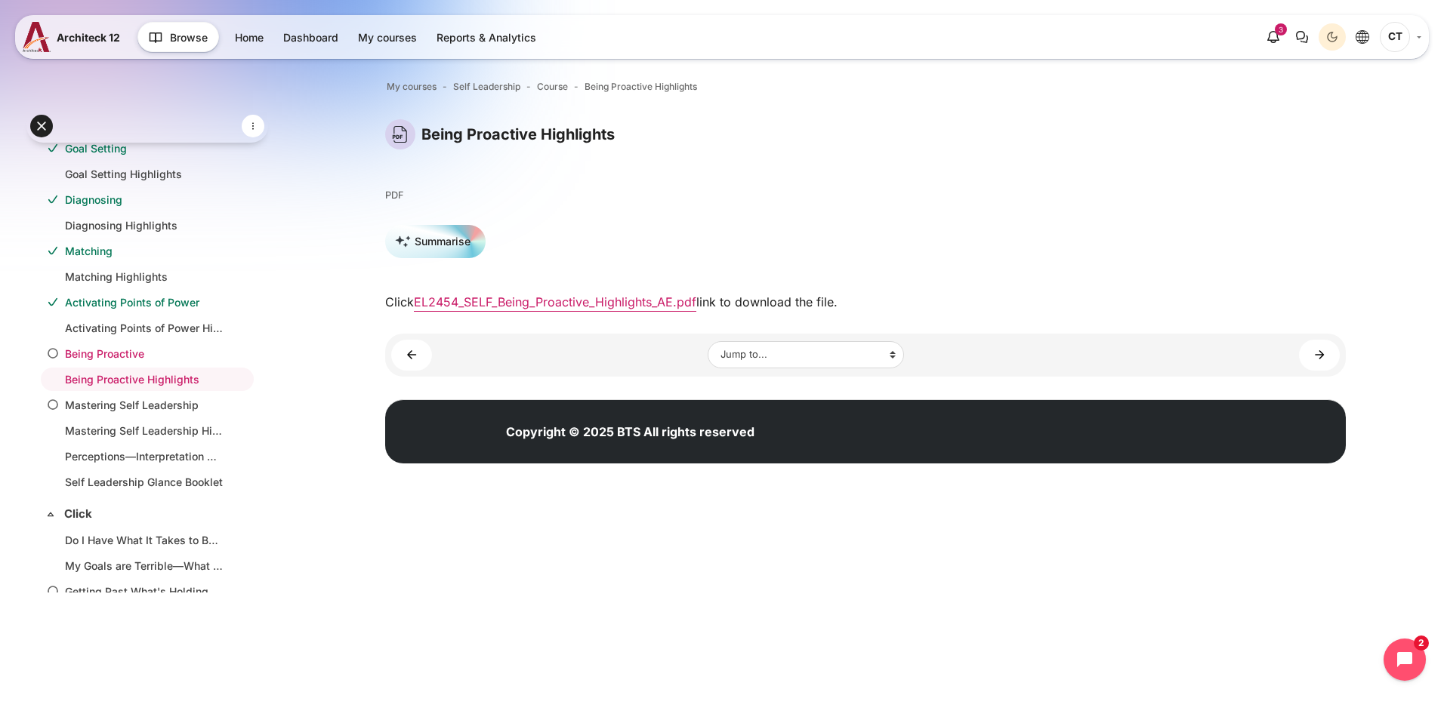
click at [146, 353] on link "Being Proactive" at bounding box center [144, 354] width 159 height 16
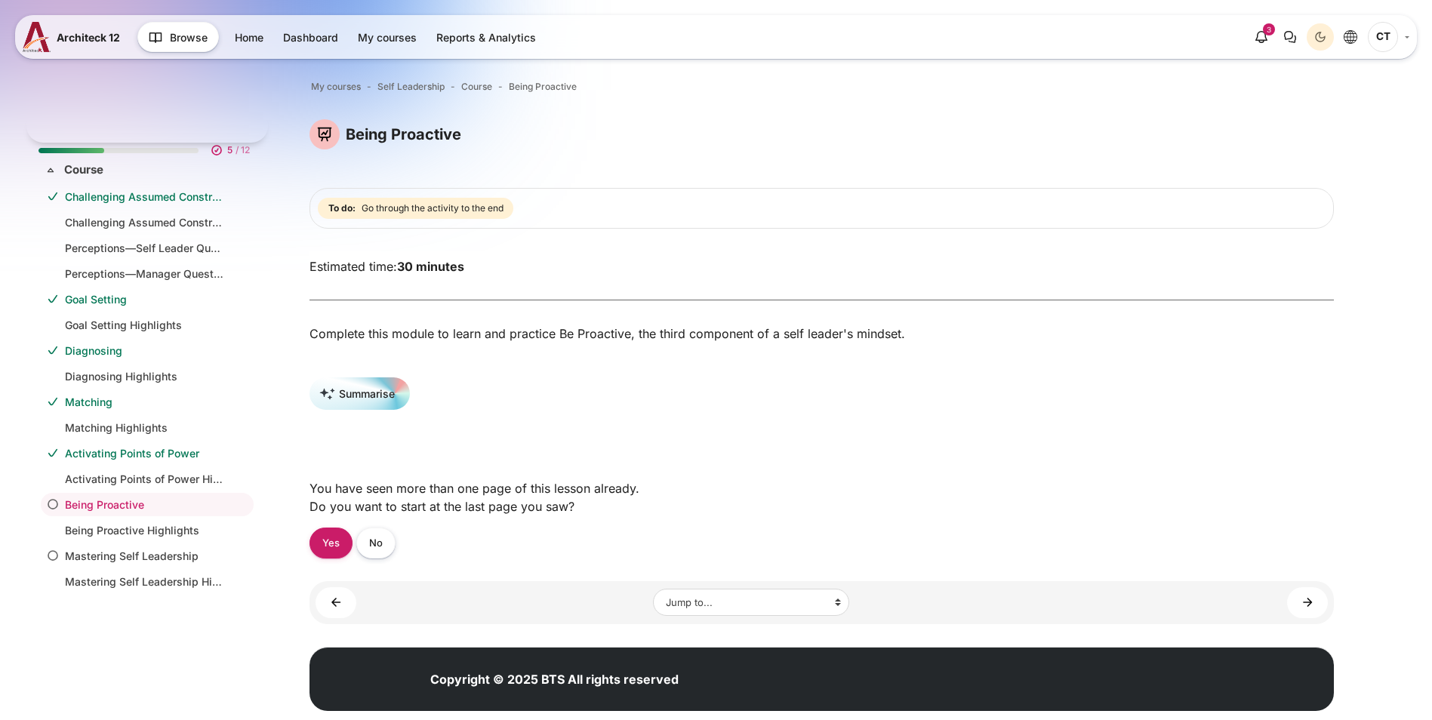
scroll to position [137, 0]
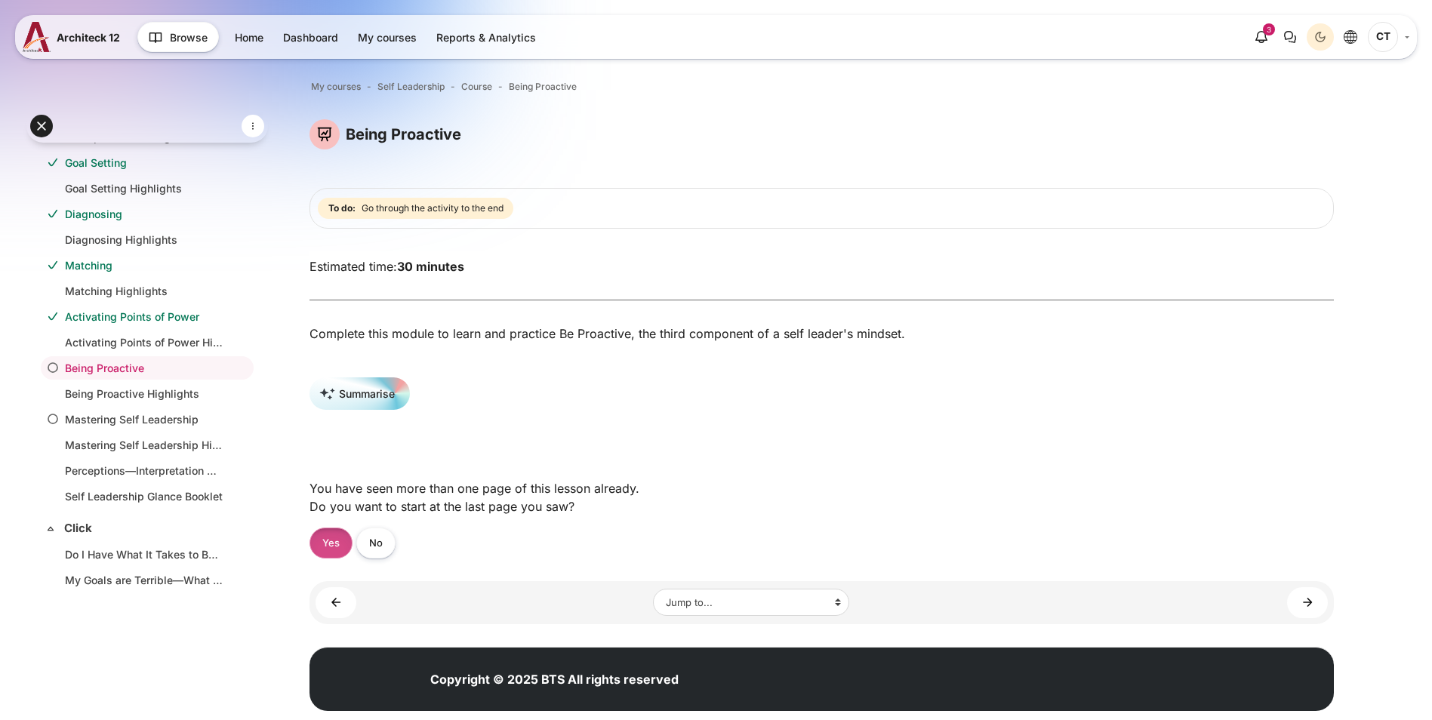
click at [353, 556] on link "Yes" at bounding box center [331, 543] width 43 height 31
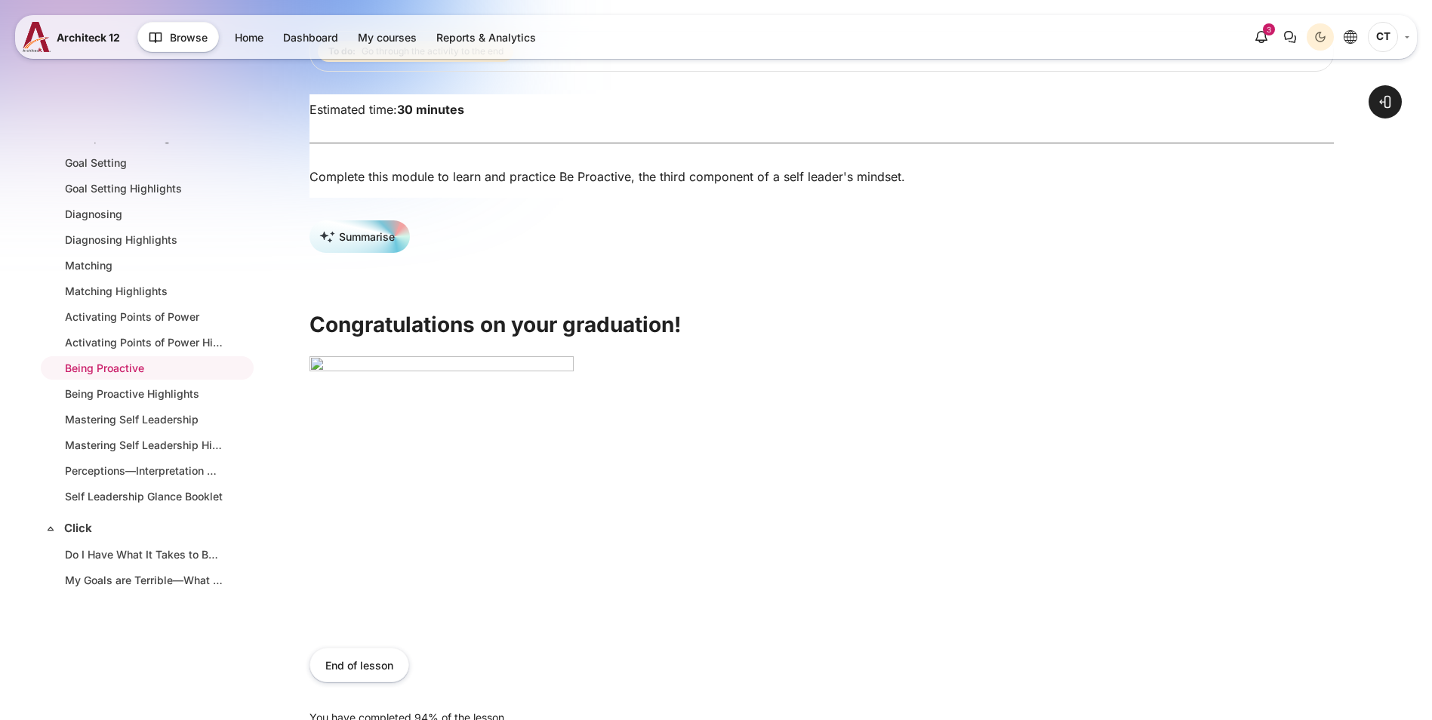
scroll to position [377, 0]
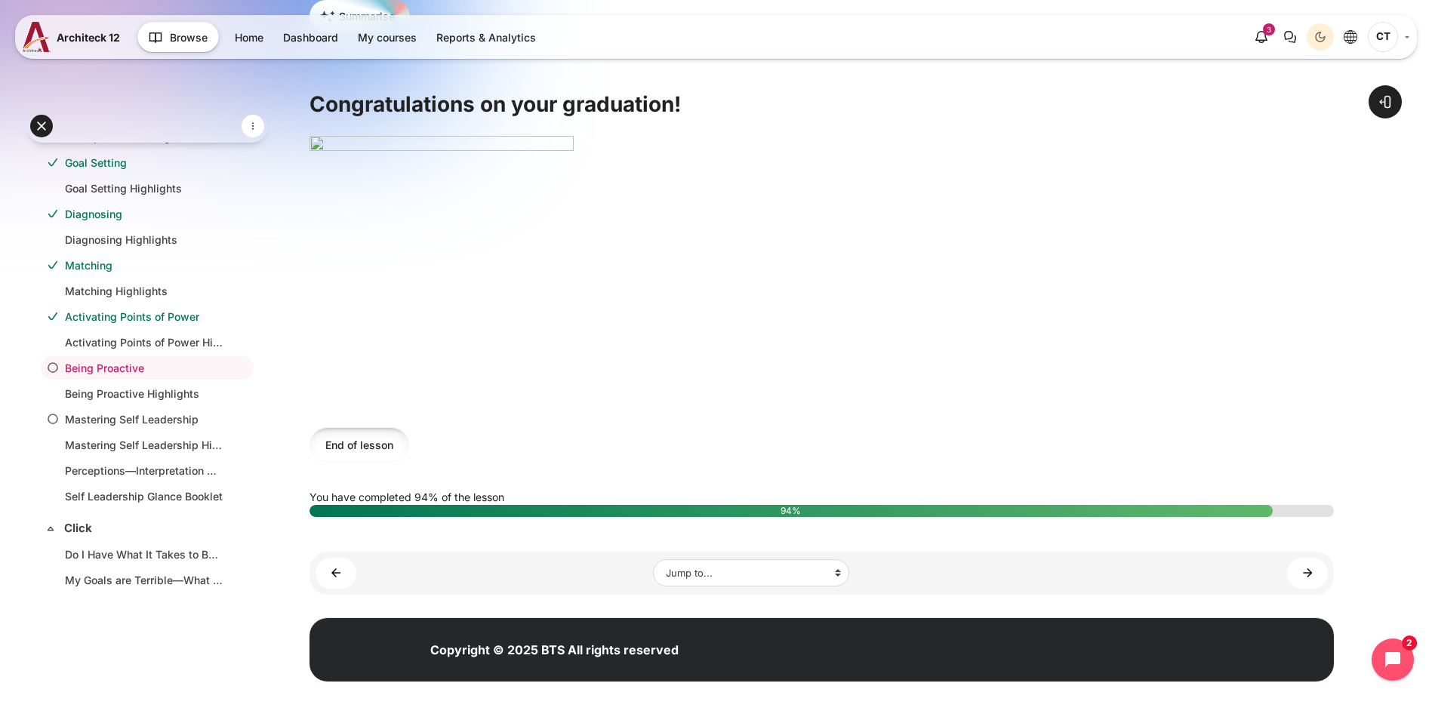
click at [409, 461] on button "End of lesson" at bounding box center [360, 444] width 100 height 34
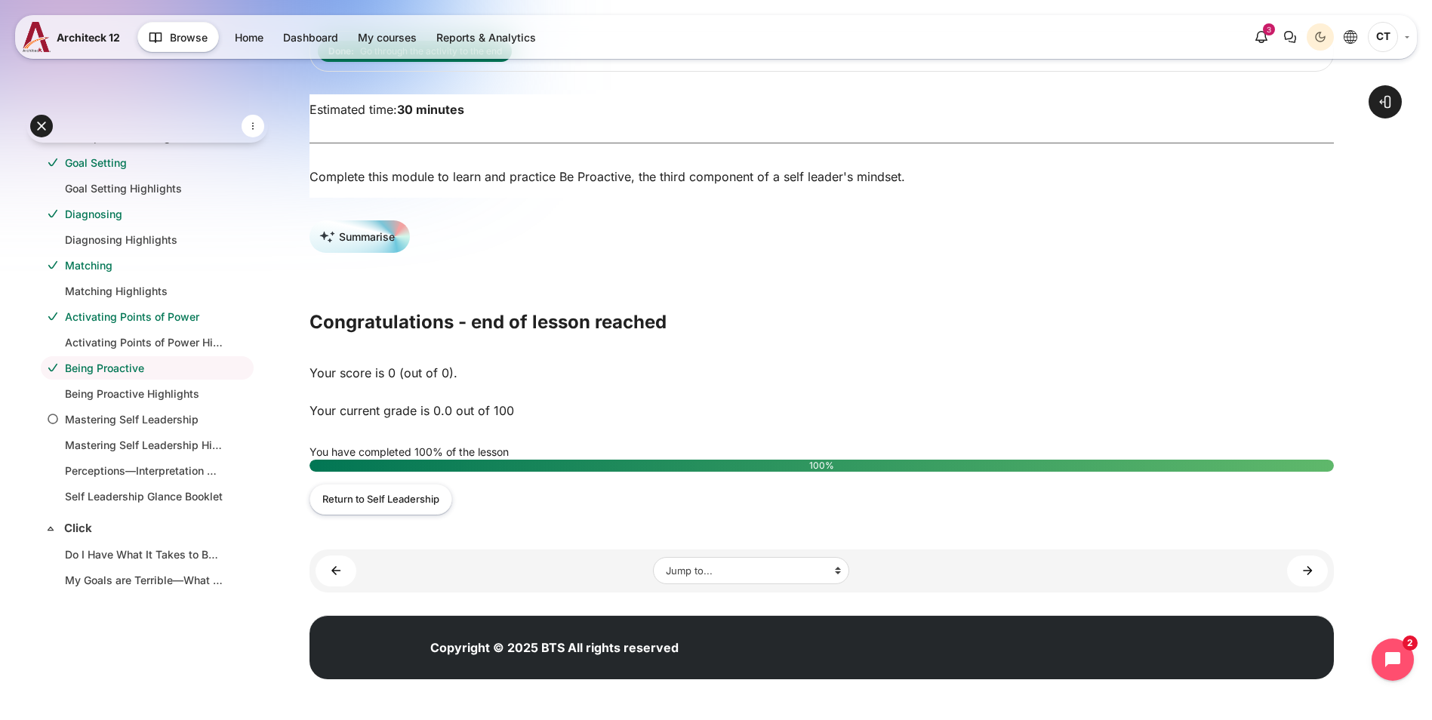
scroll to position [165, 0]
click at [175, 424] on link "Mastering Self Leadership" at bounding box center [144, 419] width 159 height 16
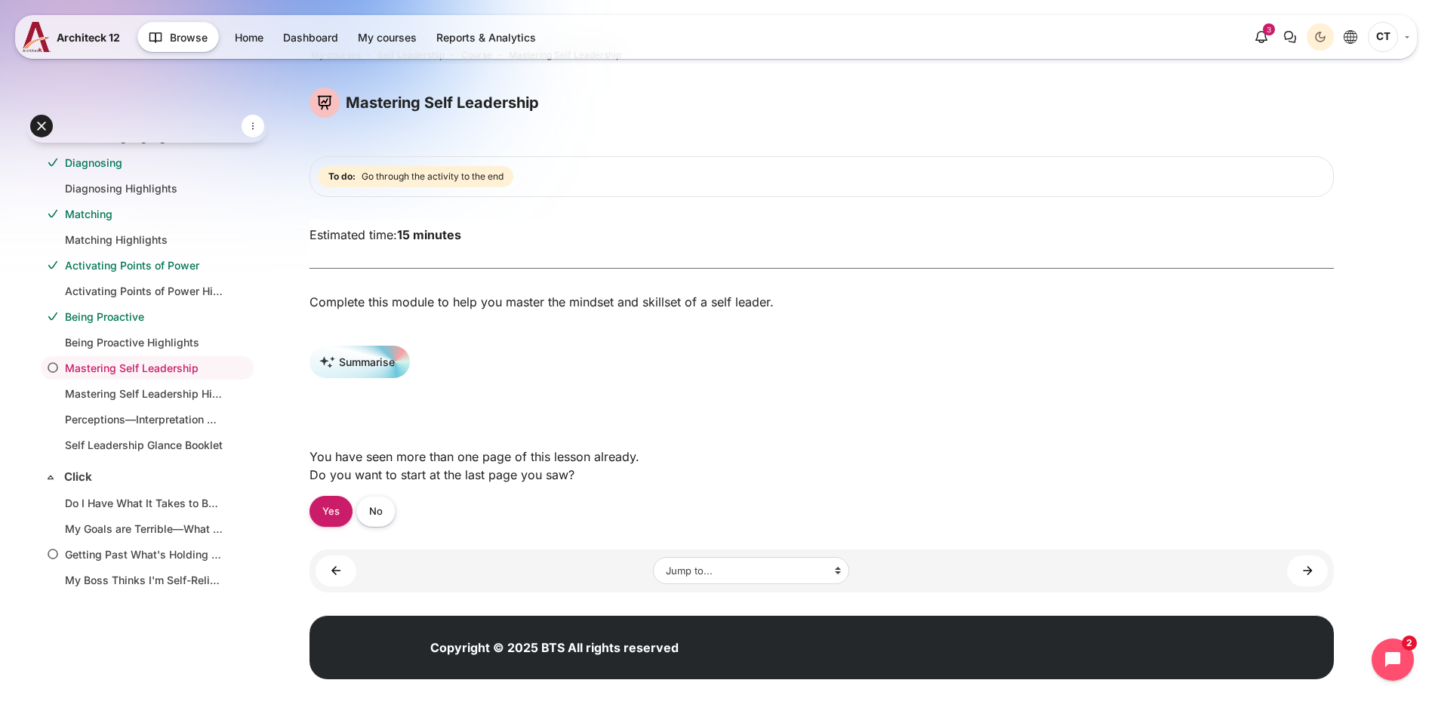
scroll to position [39, 0]
click at [353, 519] on link "Yes" at bounding box center [331, 511] width 43 height 31
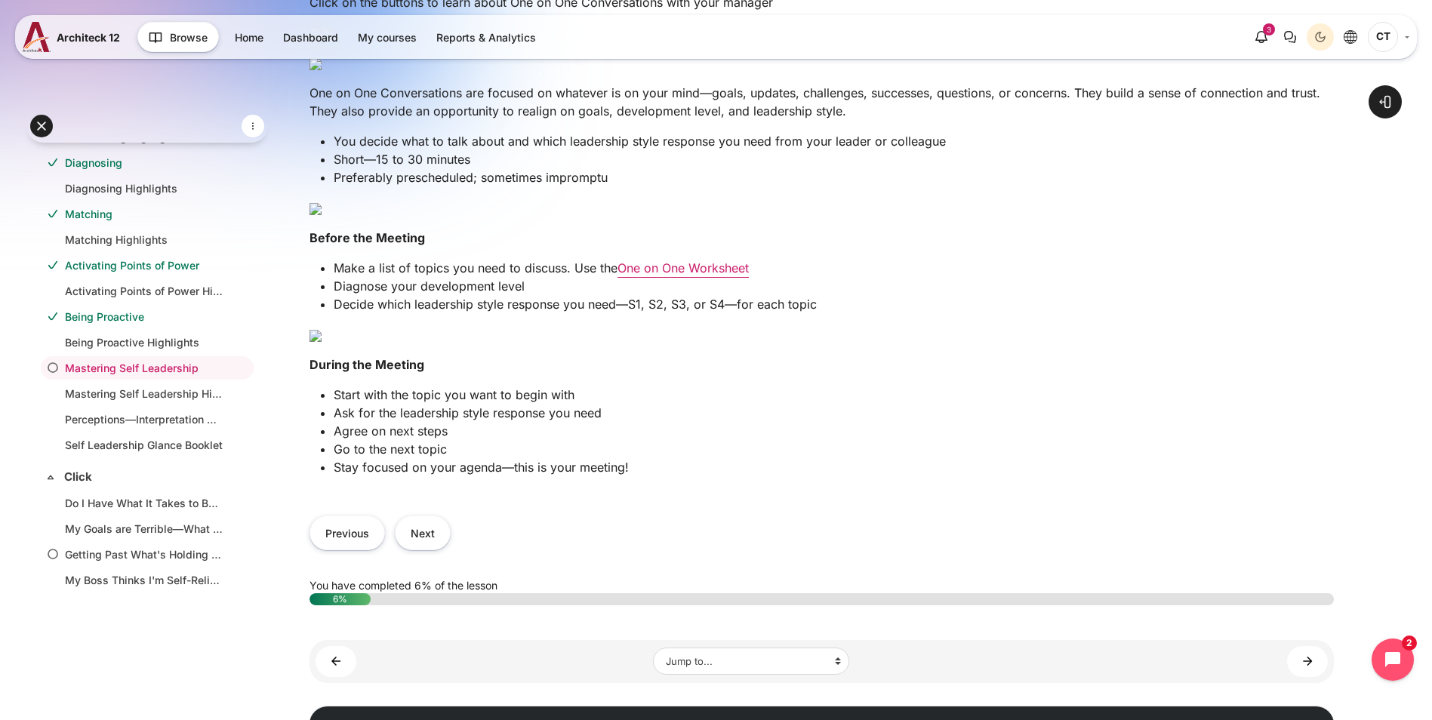
scroll to position [528, 0]
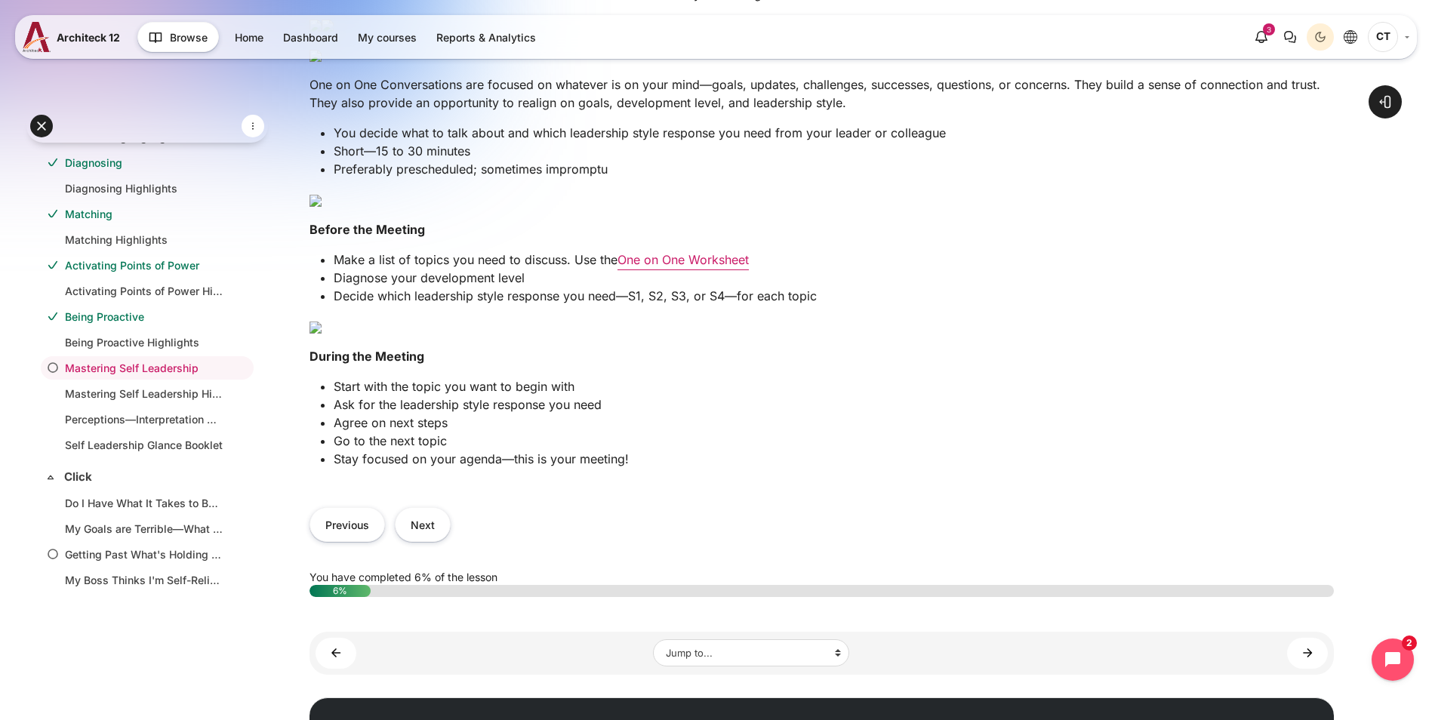
click at [749, 267] on link "One on One Worksheet" at bounding box center [683, 259] width 131 height 15
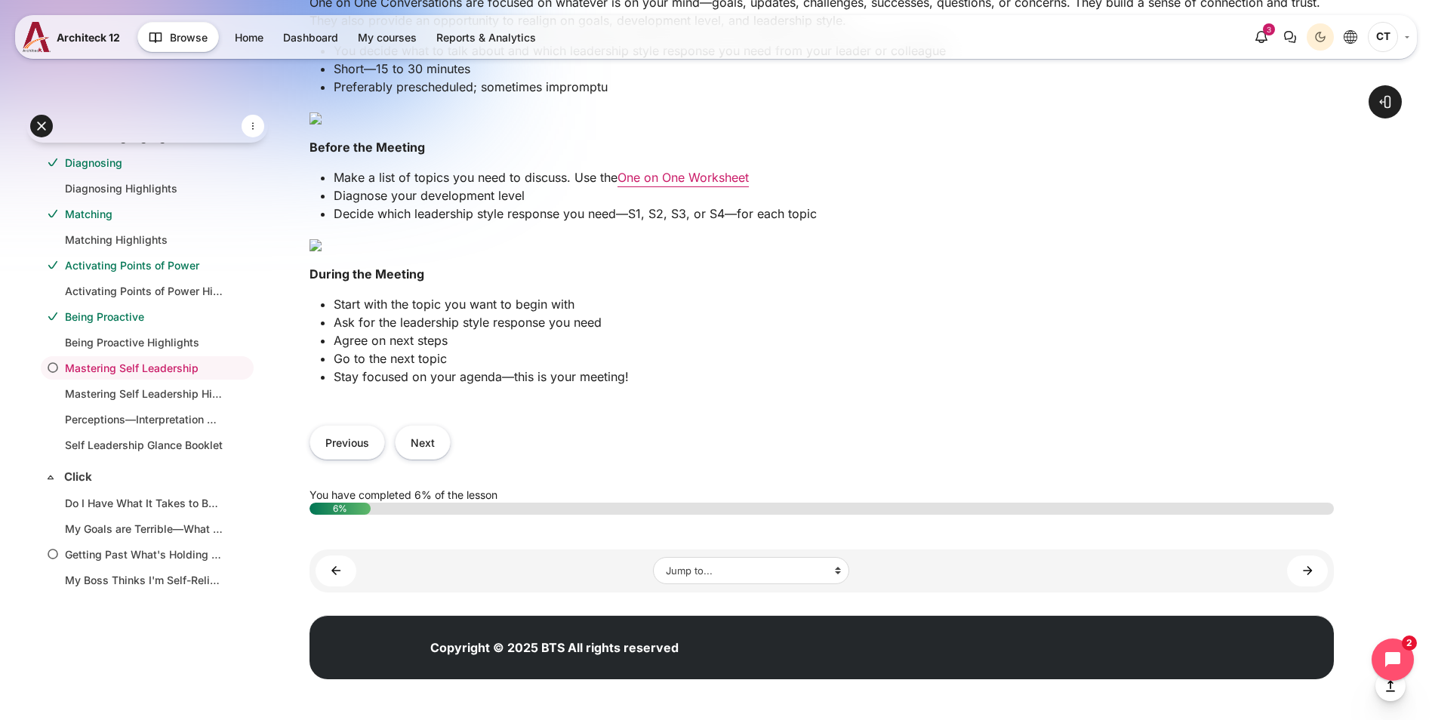
scroll to position [856, 0]
click at [451, 451] on button "Next" at bounding box center [423, 442] width 56 height 34
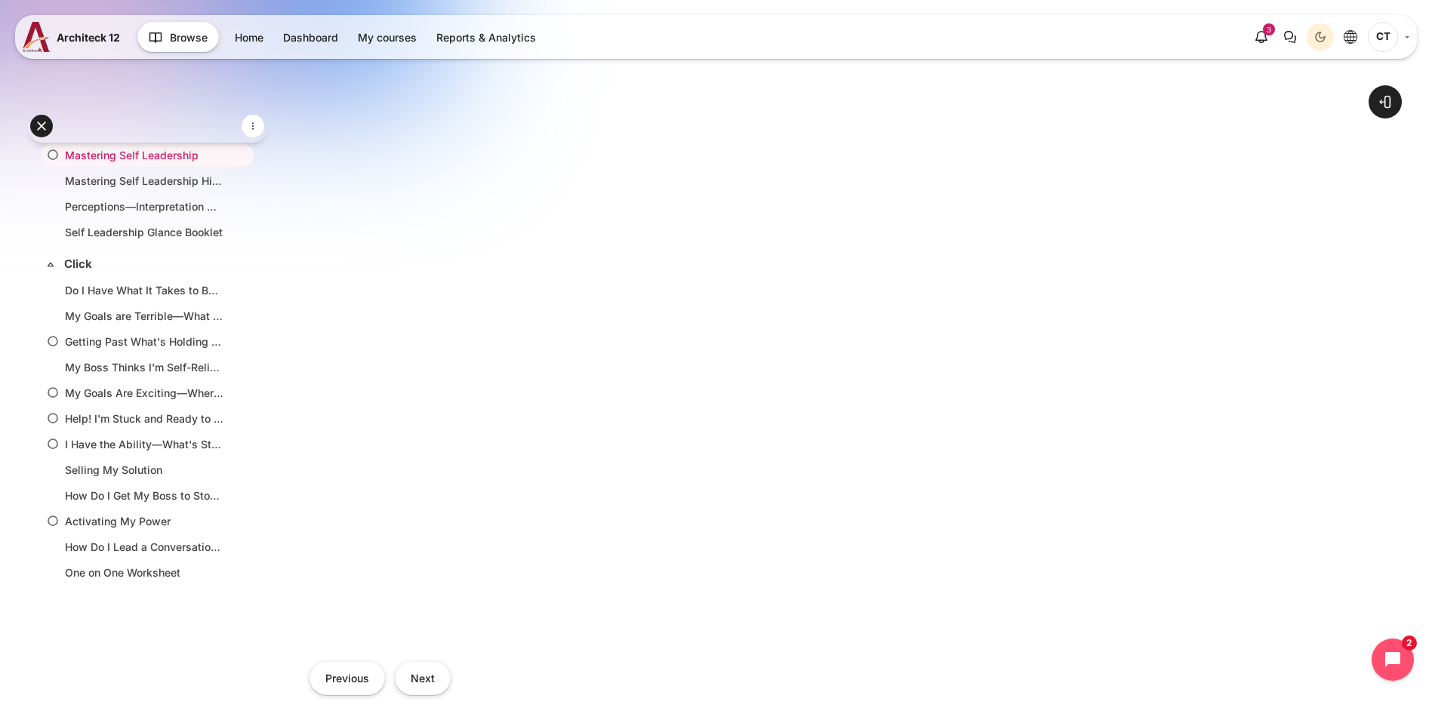
scroll to position [604, 0]
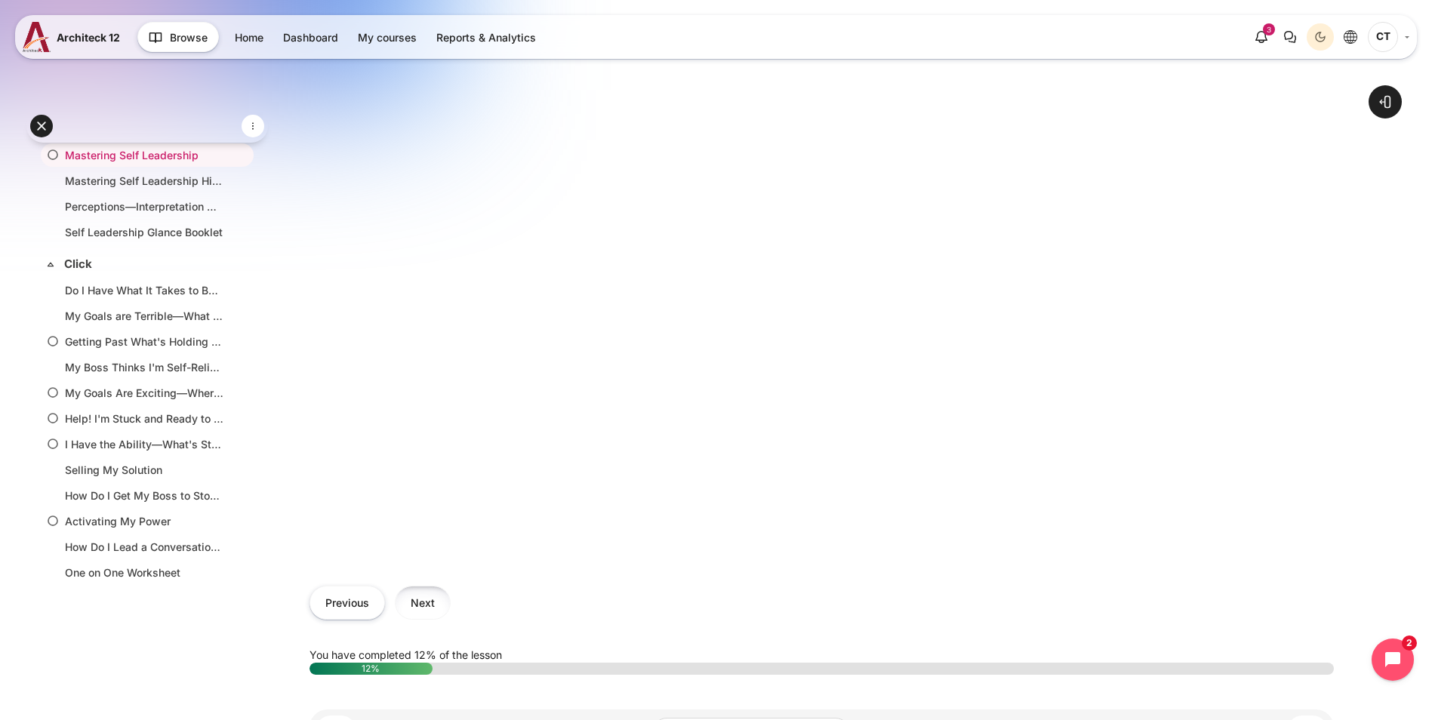
click at [451, 586] on button "Next" at bounding box center [423, 603] width 56 height 34
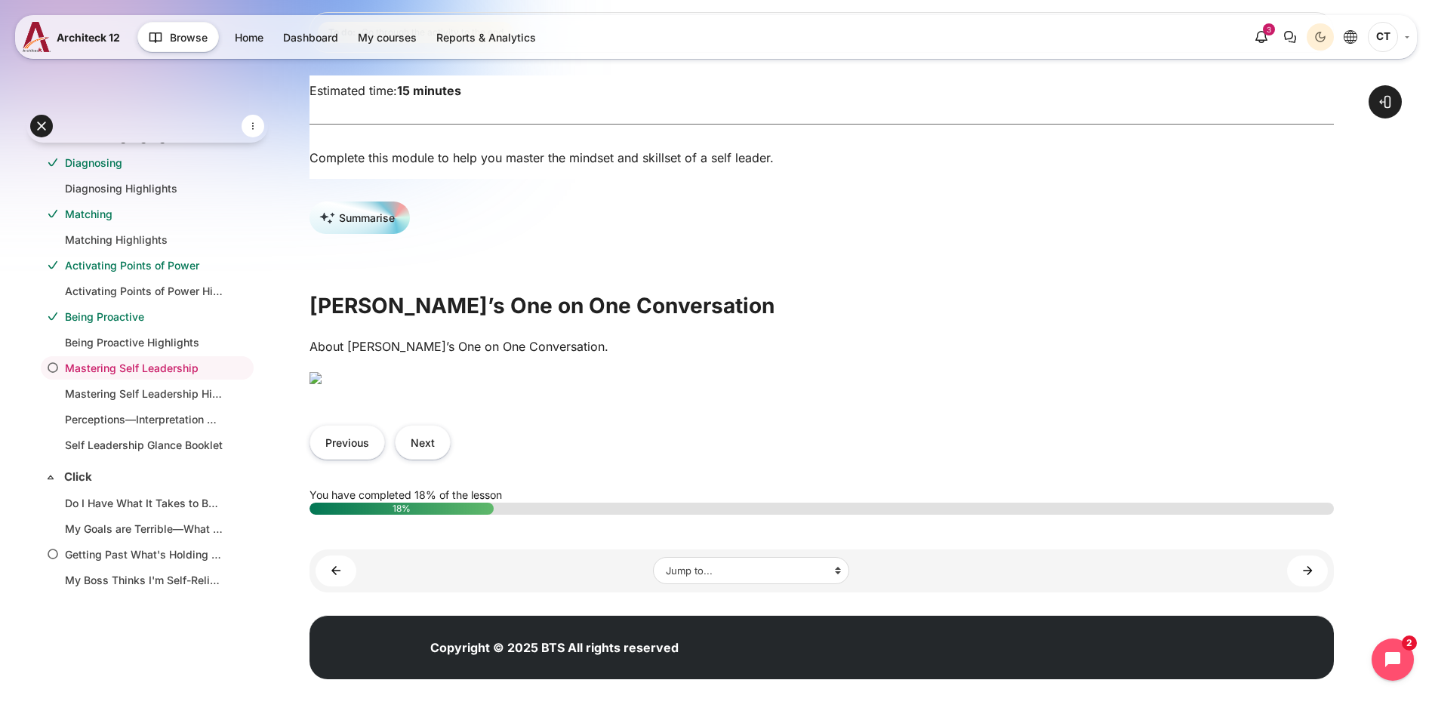
scroll to position [226, 0]
click at [451, 459] on button "Next" at bounding box center [423, 442] width 56 height 34
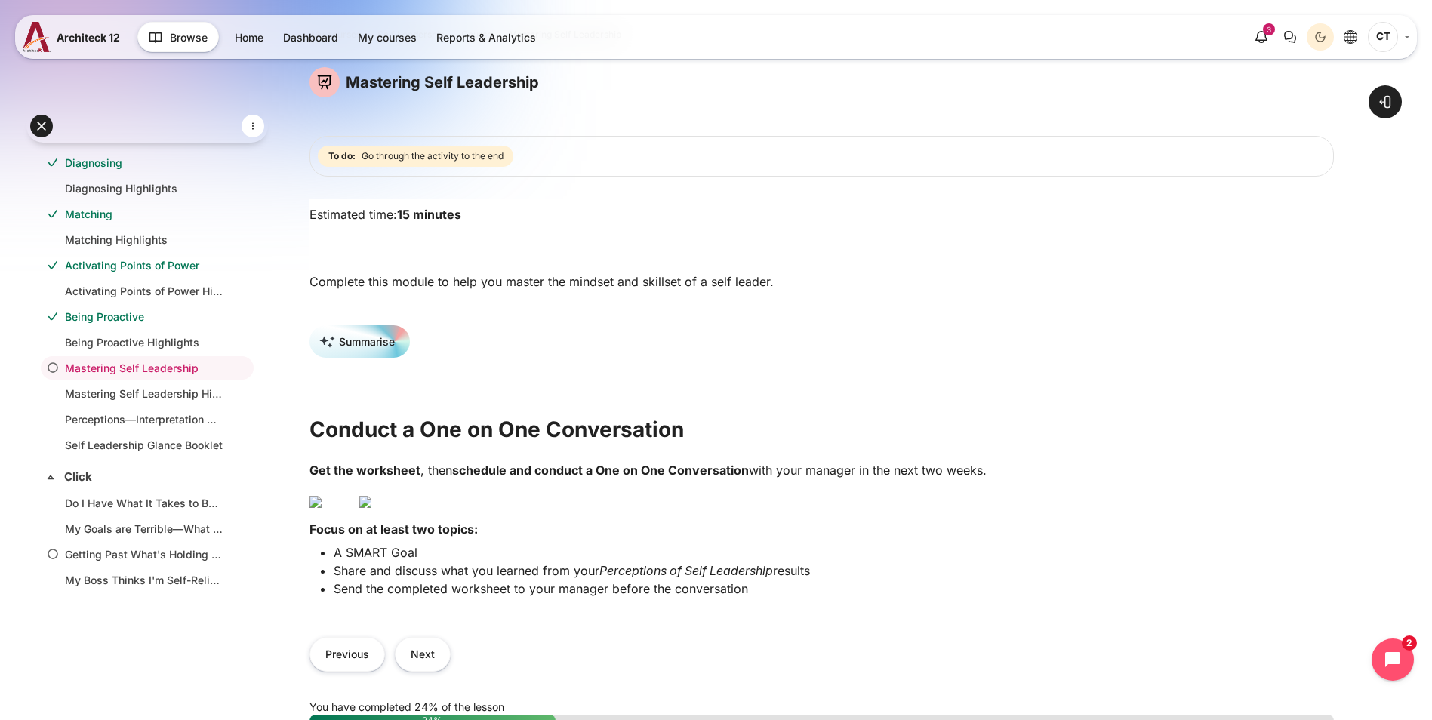
scroll to position [302, 0]
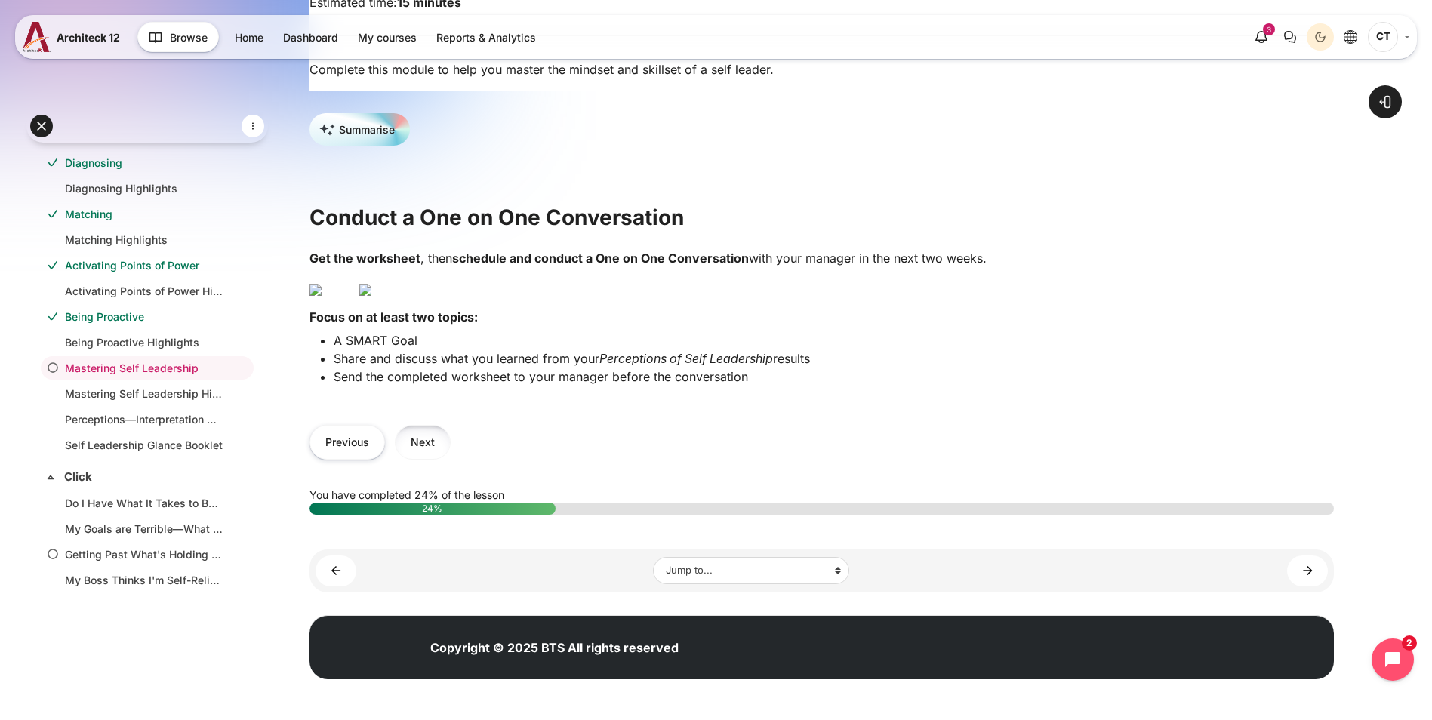
click at [451, 459] on button "Next" at bounding box center [423, 442] width 56 height 34
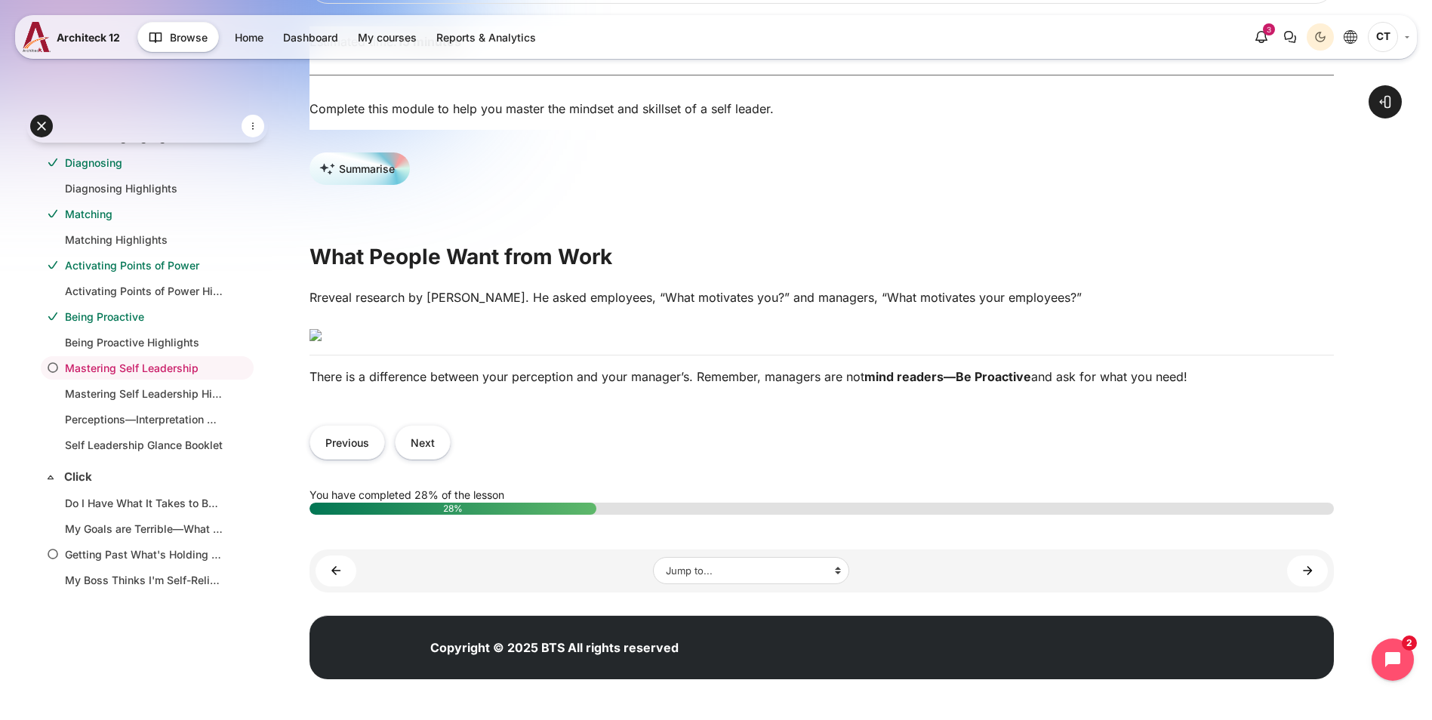
scroll to position [453, 0]
click at [385, 459] on button "Previous" at bounding box center [347, 442] width 75 height 34
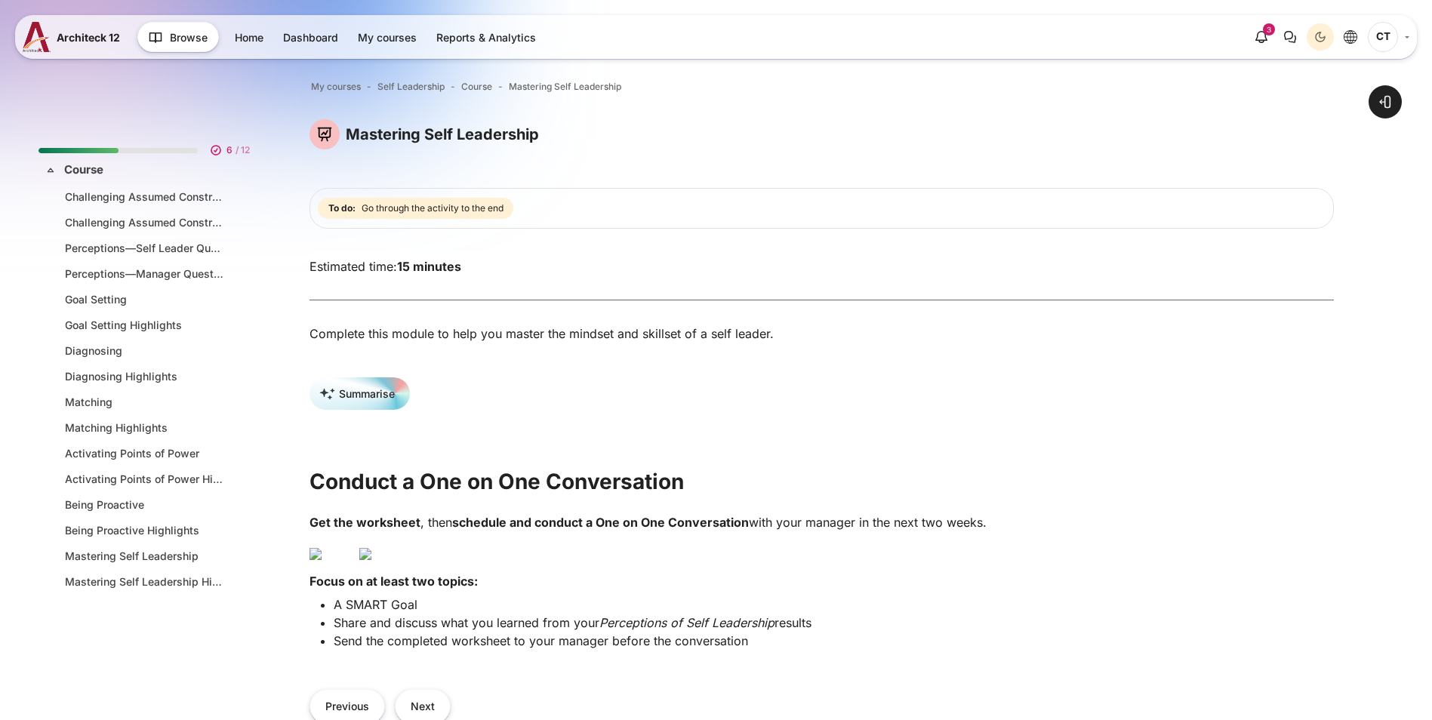
scroll to position [188, 0]
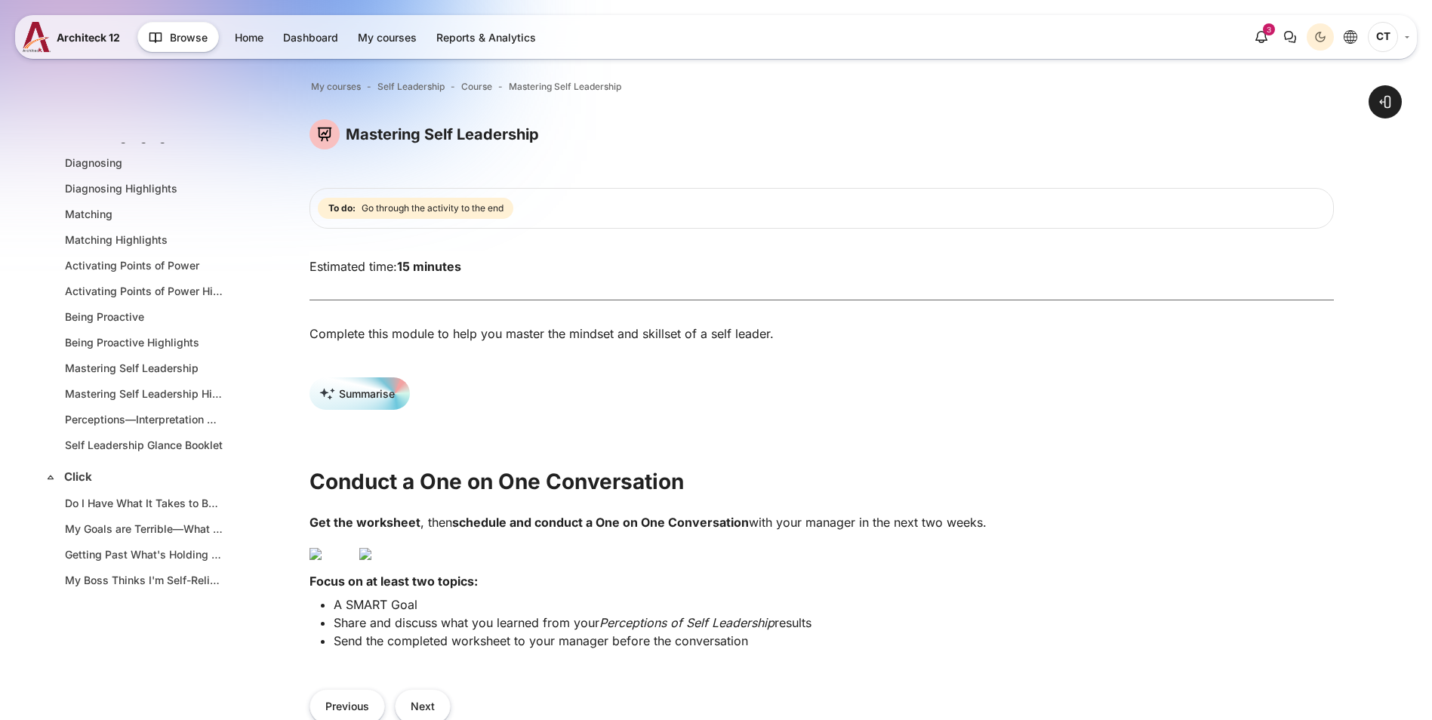
click at [371, 560] on img "Content" at bounding box center [365, 554] width 12 height 12
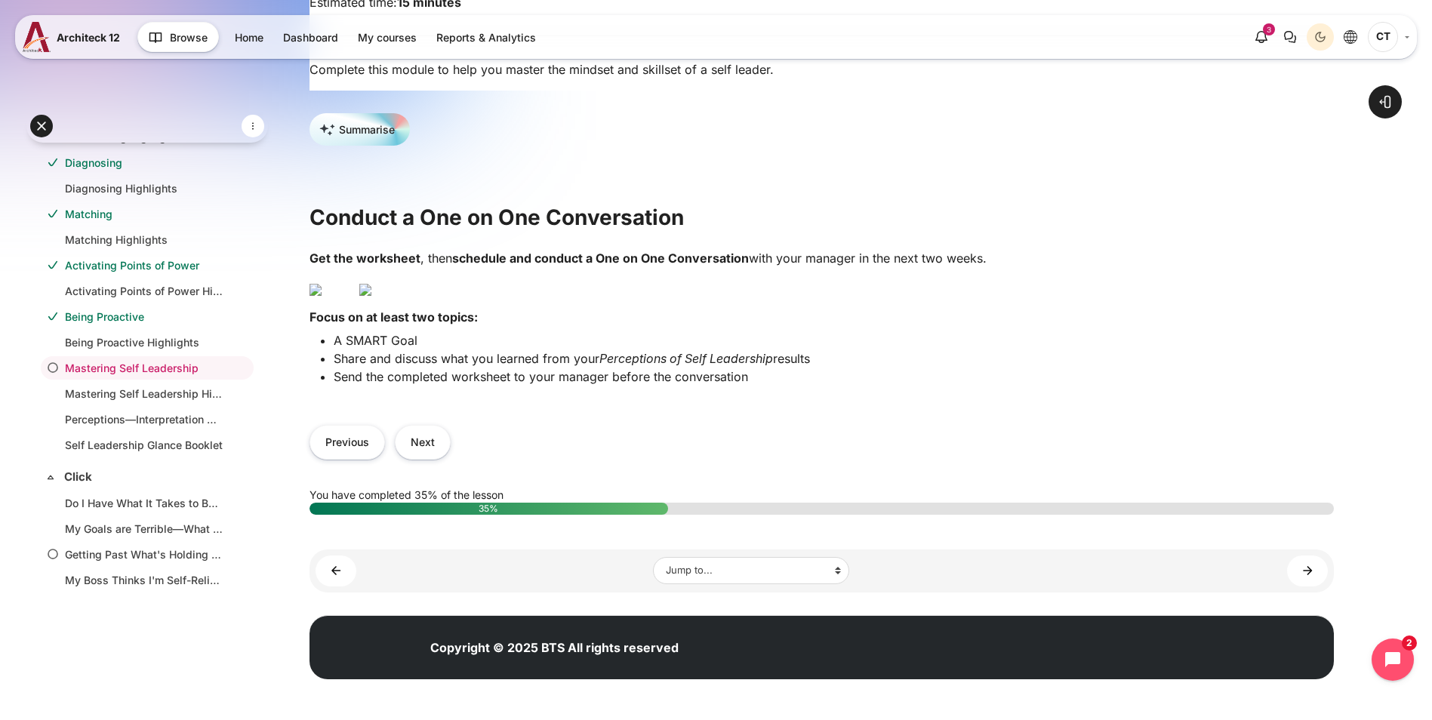
scroll to position [377, 0]
click at [451, 459] on button "Next" at bounding box center [423, 442] width 56 height 34
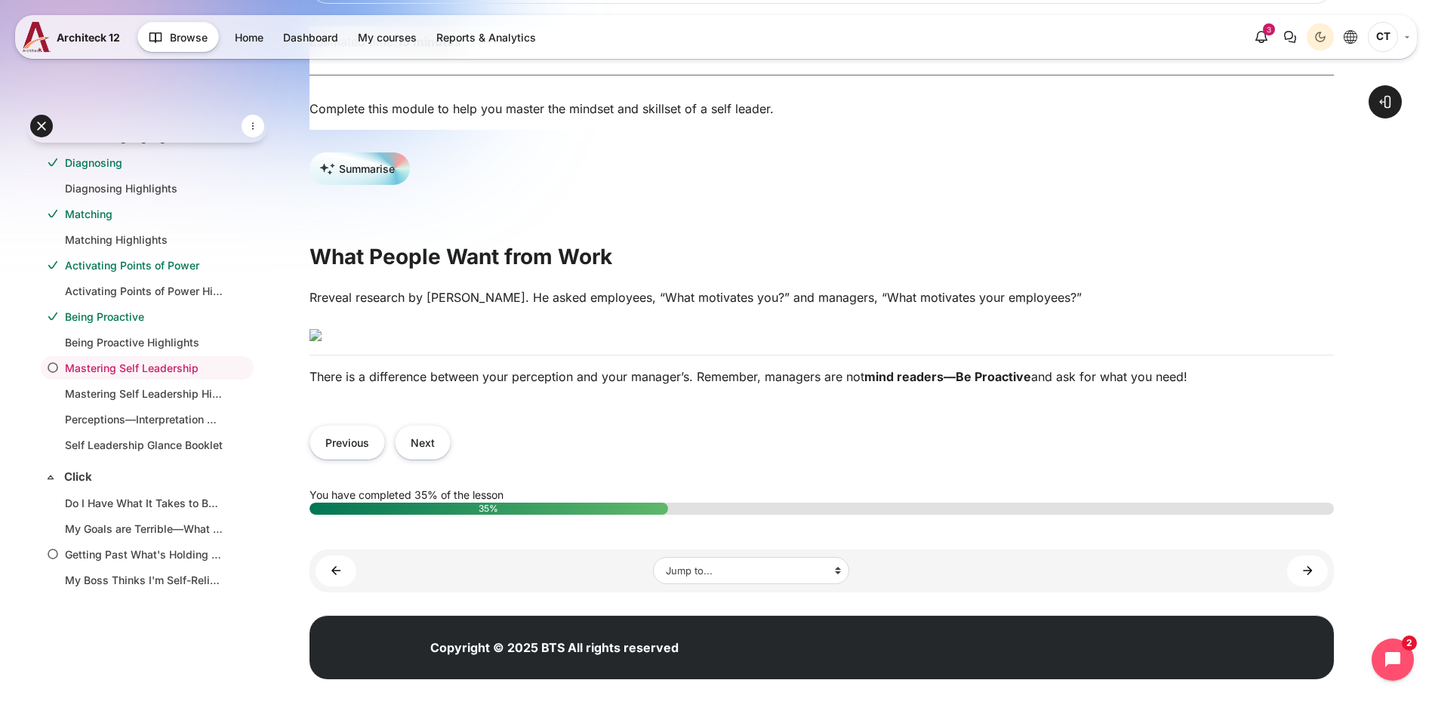
scroll to position [377, 0]
click at [451, 459] on button "Next" at bounding box center [423, 442] width 56 height 34
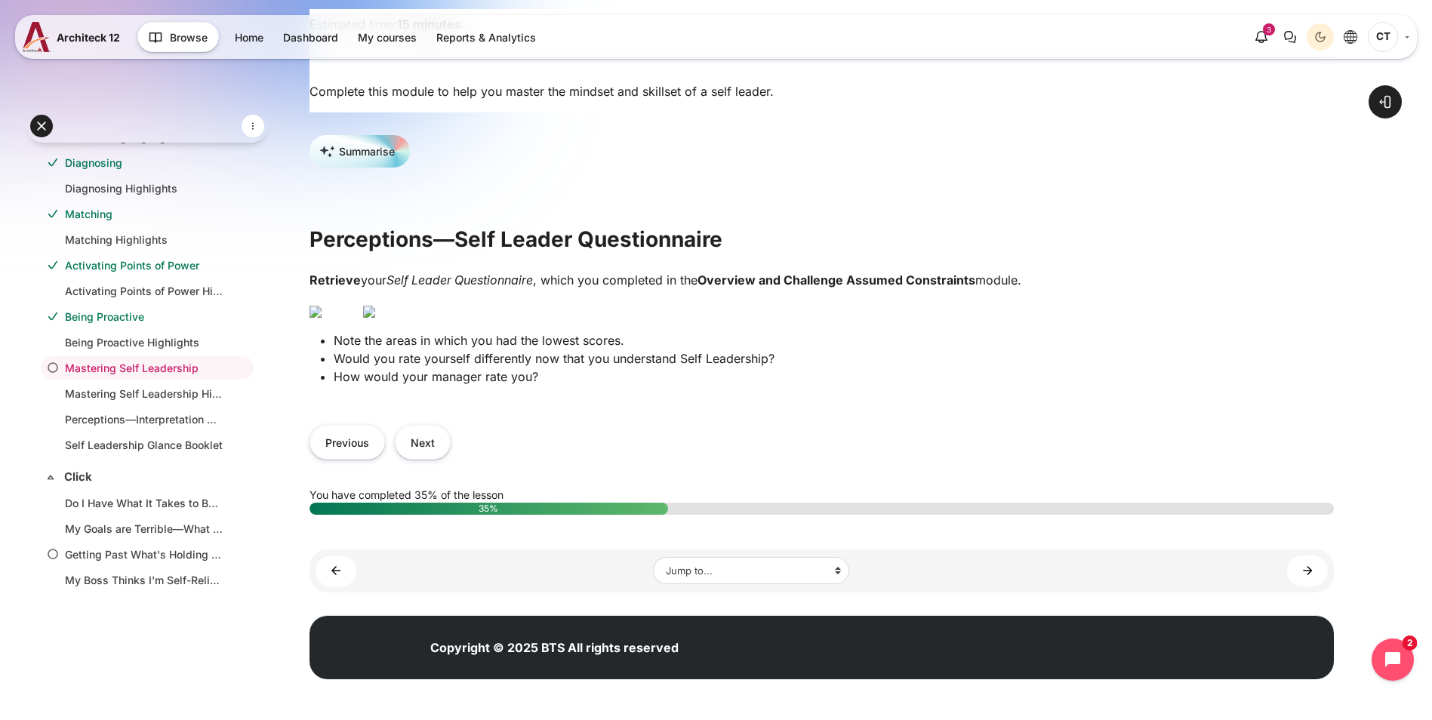
scroll to position [447, 0]
click at [375, 306] on img "Content" at bounding box center [369, 312] width 12 height 12
click at [451, 459] on button "Next" at bounding box center [423, 442] width 56 height 34
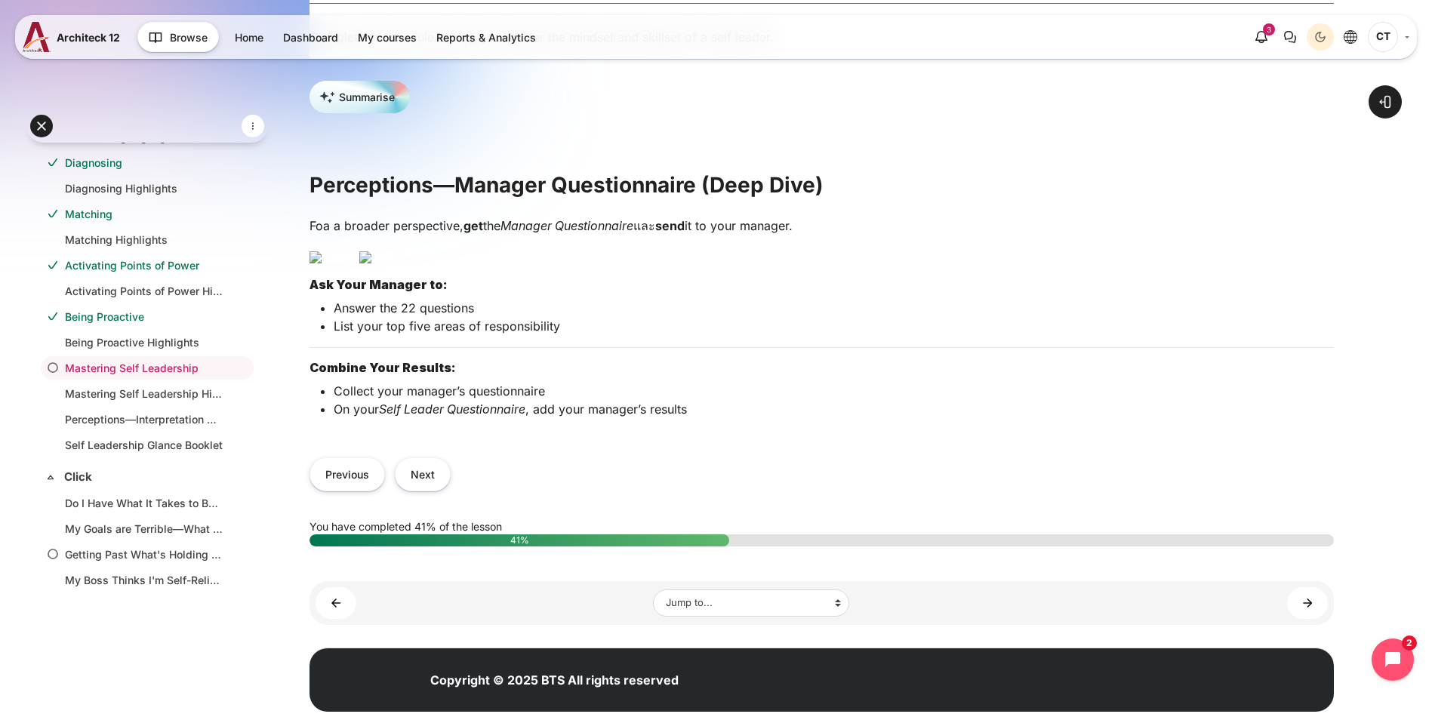
scroll to position [377, 0]
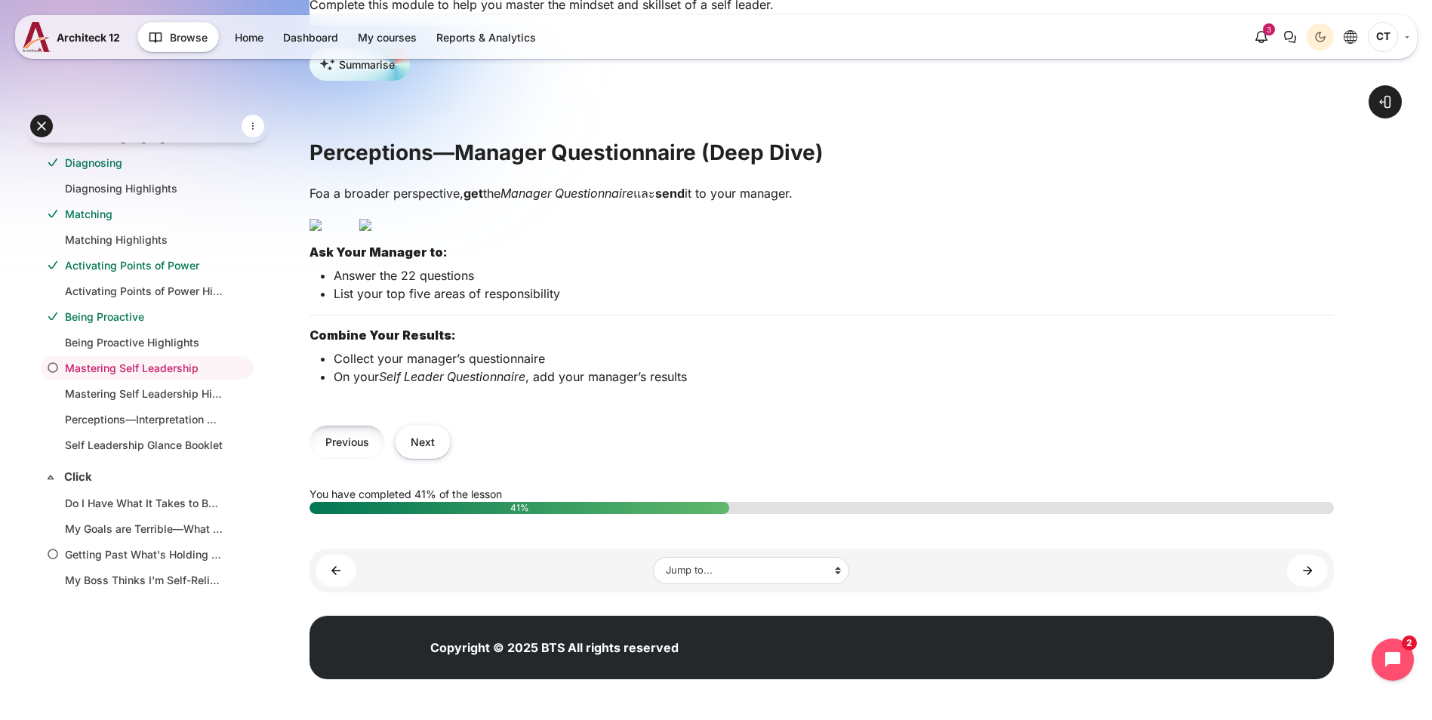
click at [385, 459] on button "Previous" at bounding box center [347, 442] width 75 height 34
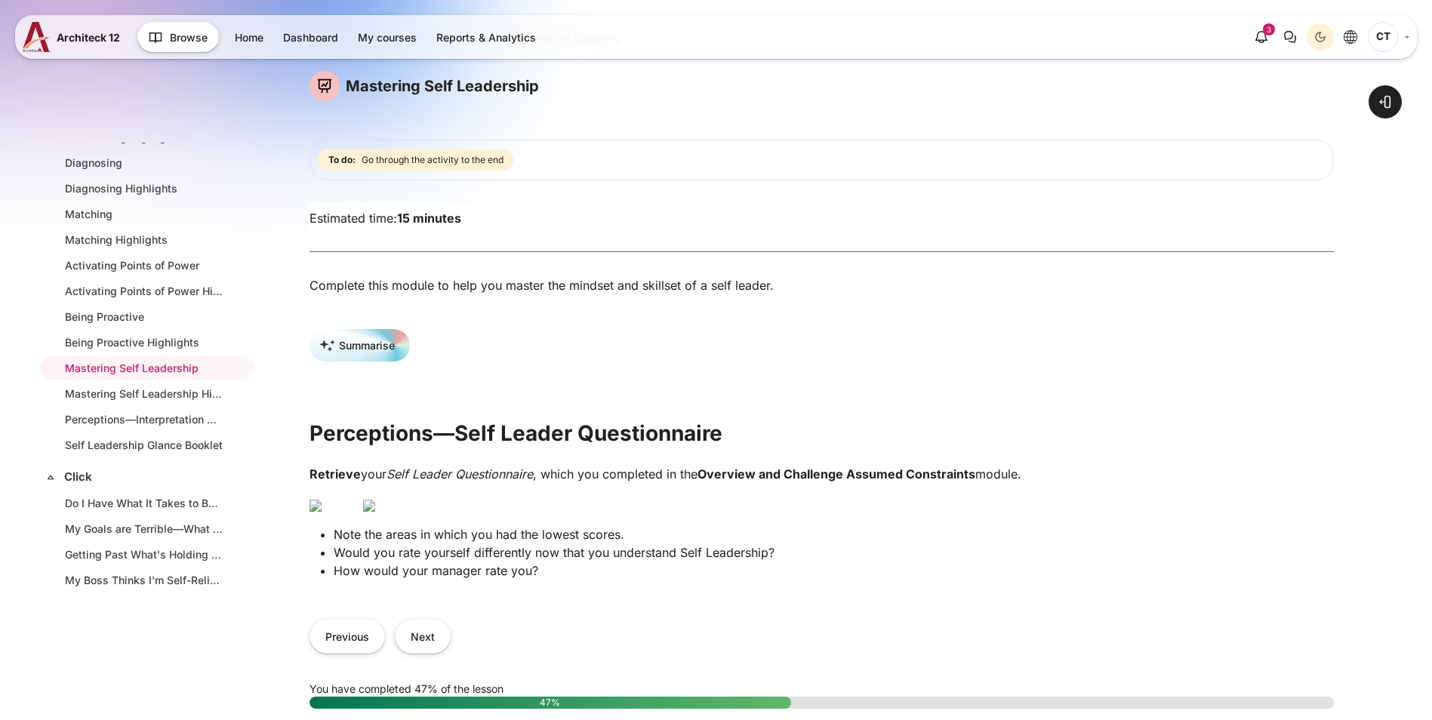
scroll to position [75, 0]
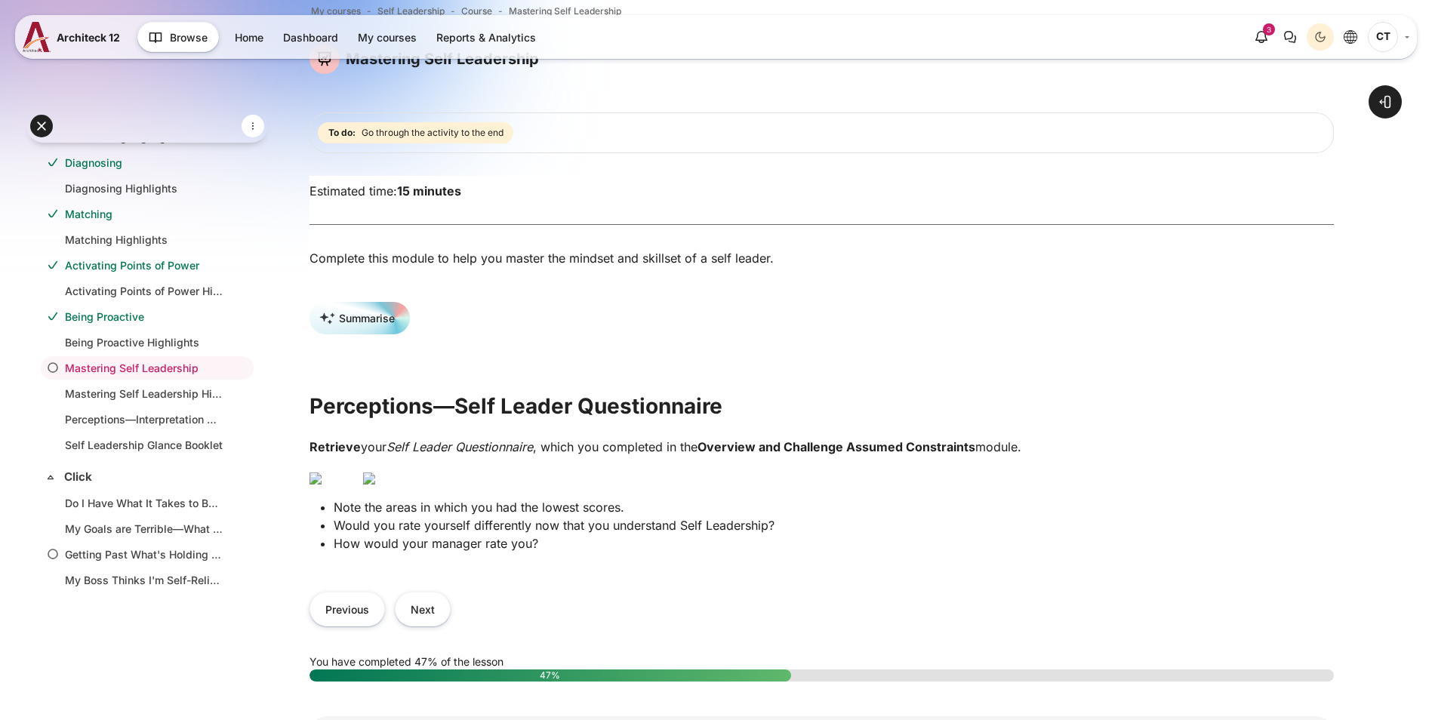
click at [375, 485] on img "Content" at bounding box center [369, 479] width 12 height 12
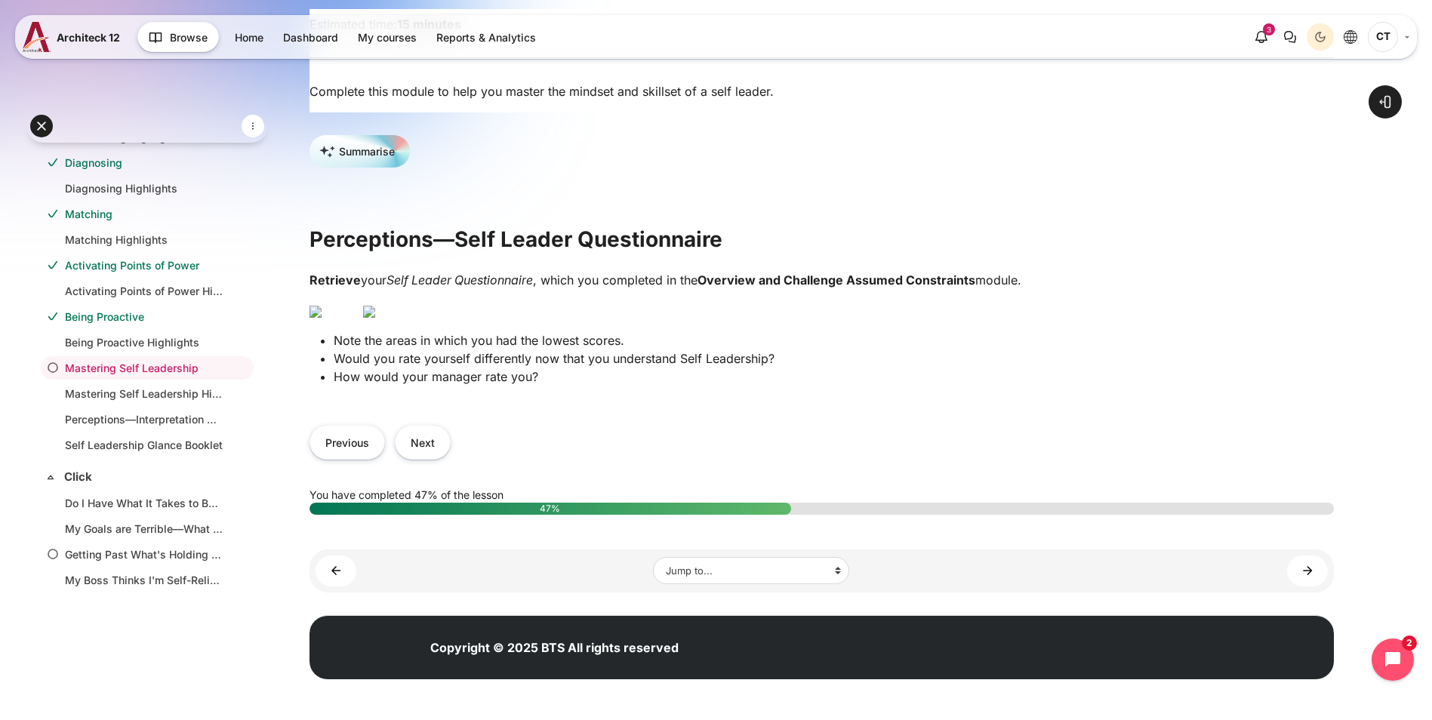
click at [375, 306] on img "Content" at bounding box center [369, 312] width 12 height 12
click at [451, 459] on button "Next" at bounding box center [423, 442] width 56 height 34
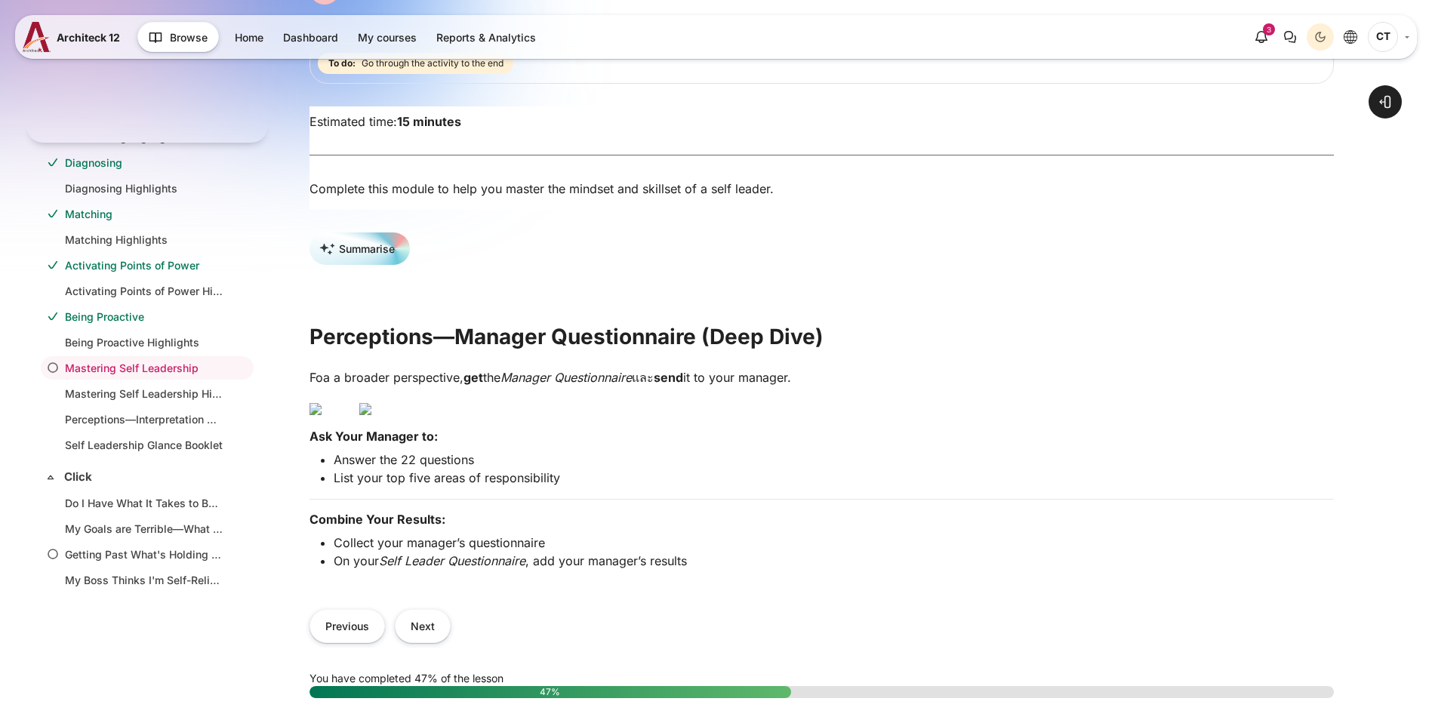
scroll to position [151, 0]
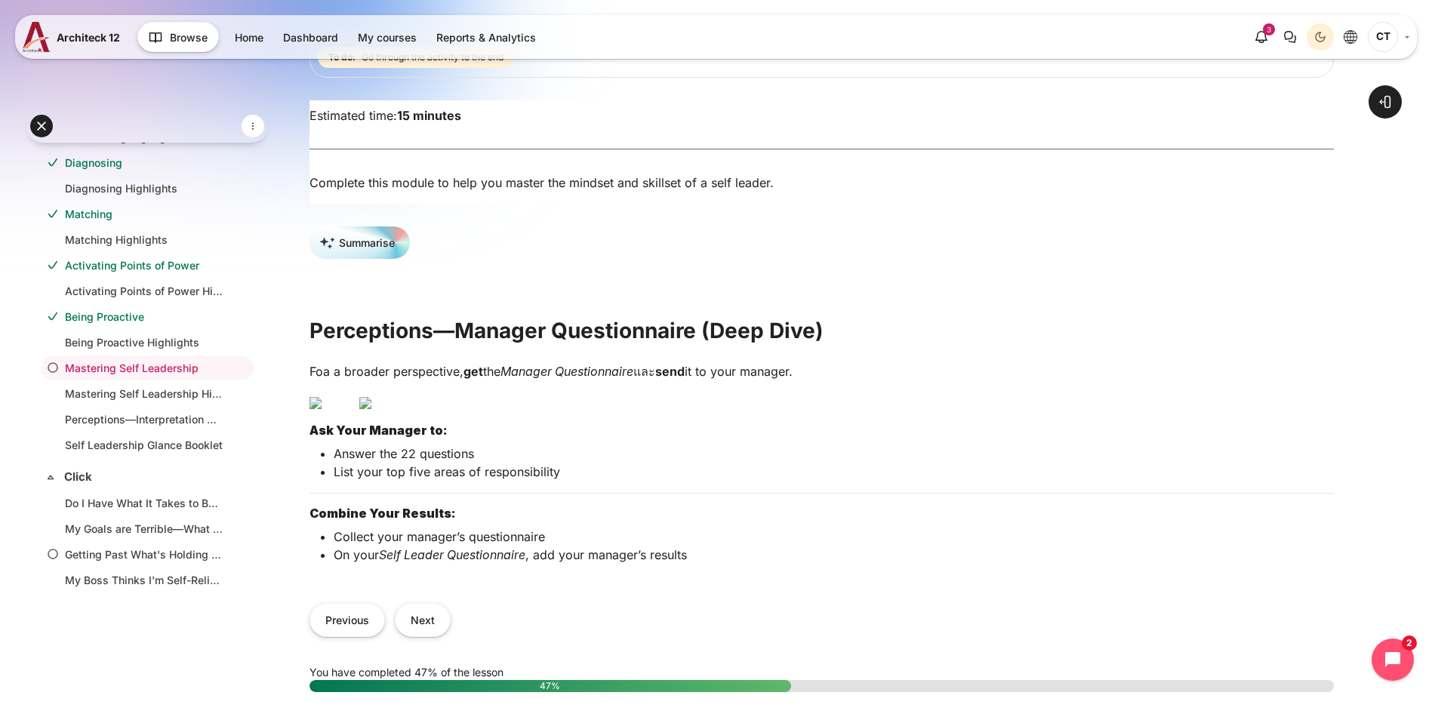
click at [371, 409] on img "Content" at bounding box center [365, 403] width 12 height 12
drag, startPoint x: 957, startPoint y: 541, endPoint x: 935, endPoint y: 552, distance: 23.6
click at [957, 411] on p "Content" at bounding box center [822, 402] width 1025 height 18
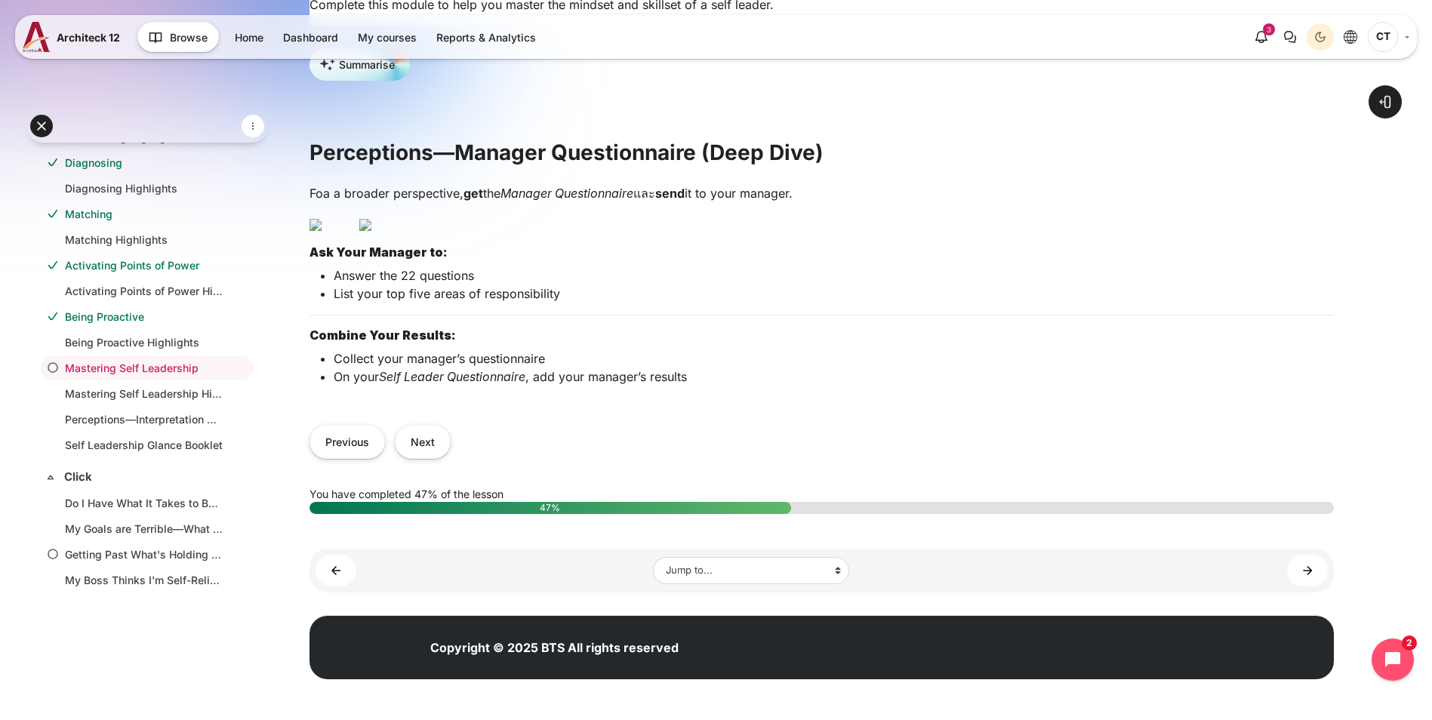
scroll to position [528, 0]
click at [451, 451] on button "Next" at bounding box center [423, 442] width 56 height 34
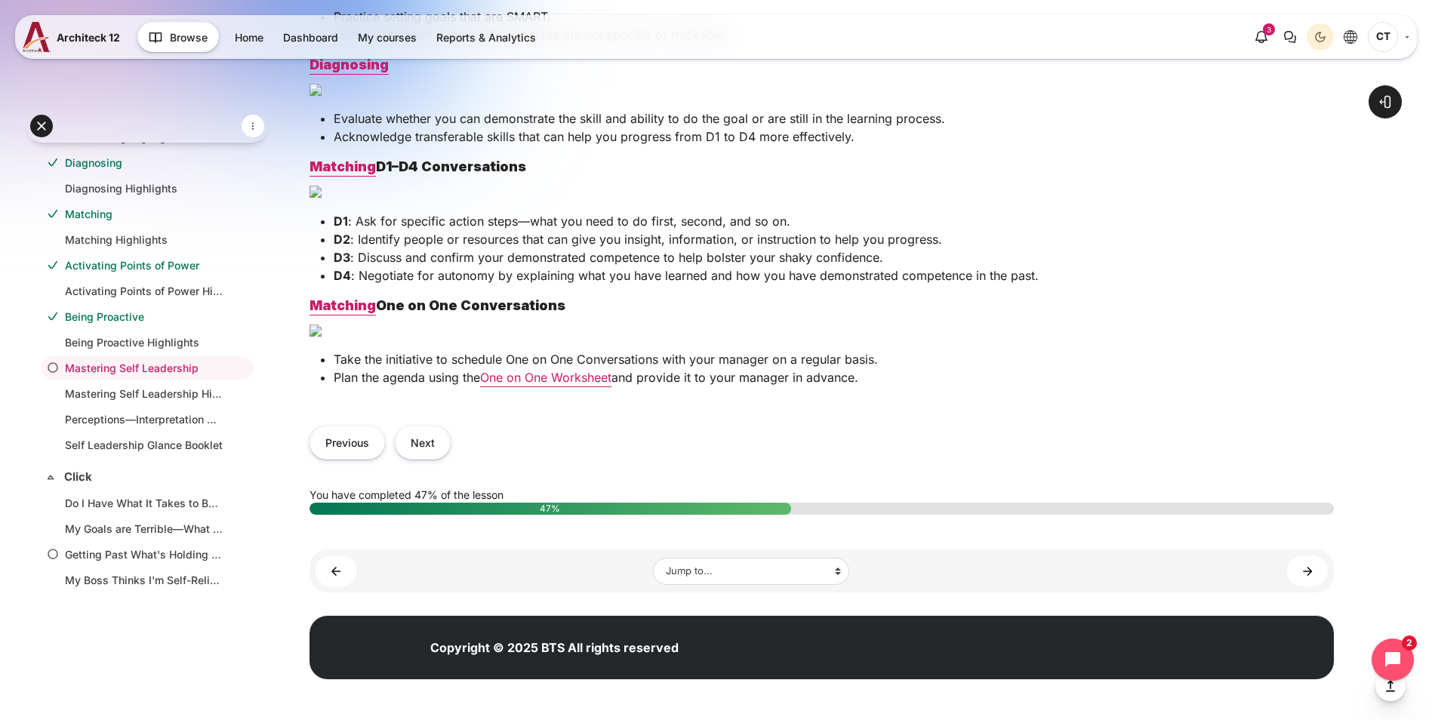
scroll to position [1359, 0]
click at [451, 460] on button "Next" at bounding box center [423, 443] width 56 height 34
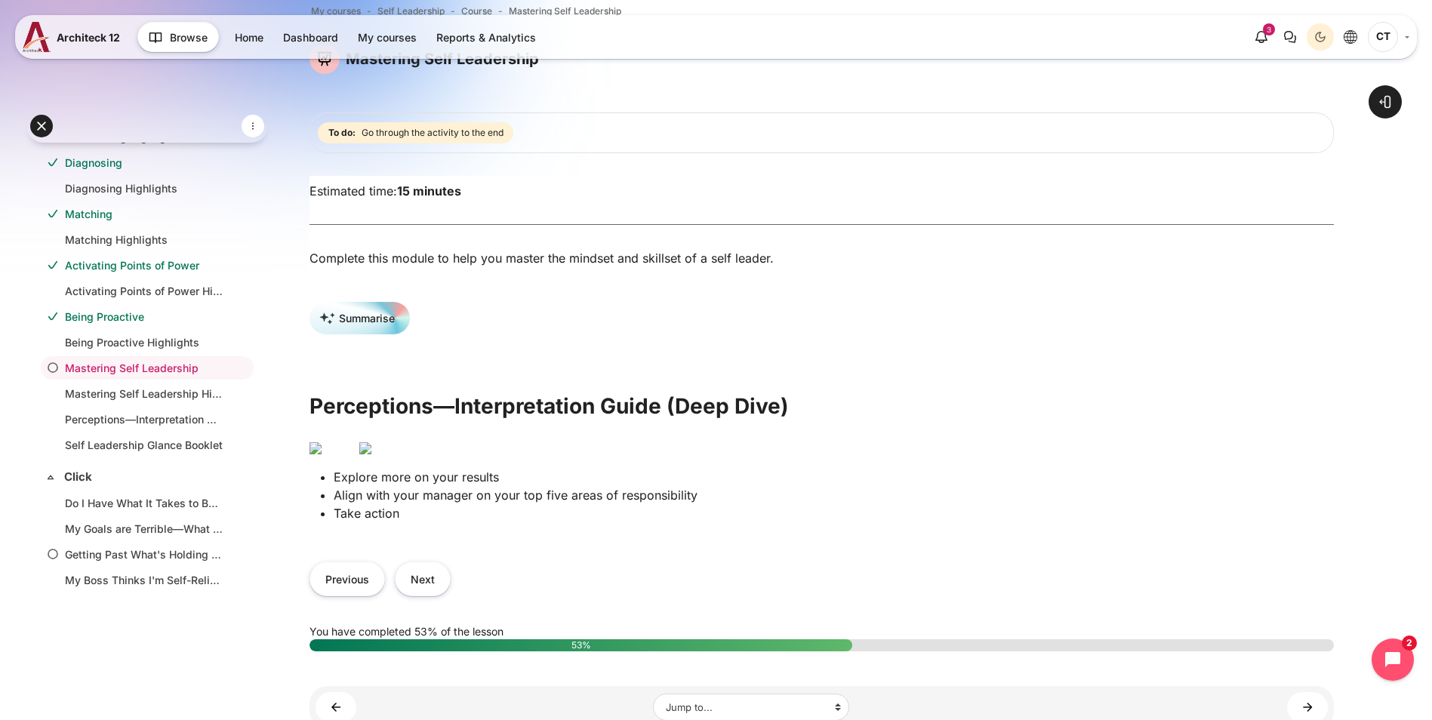
scroll to position [226, 0]
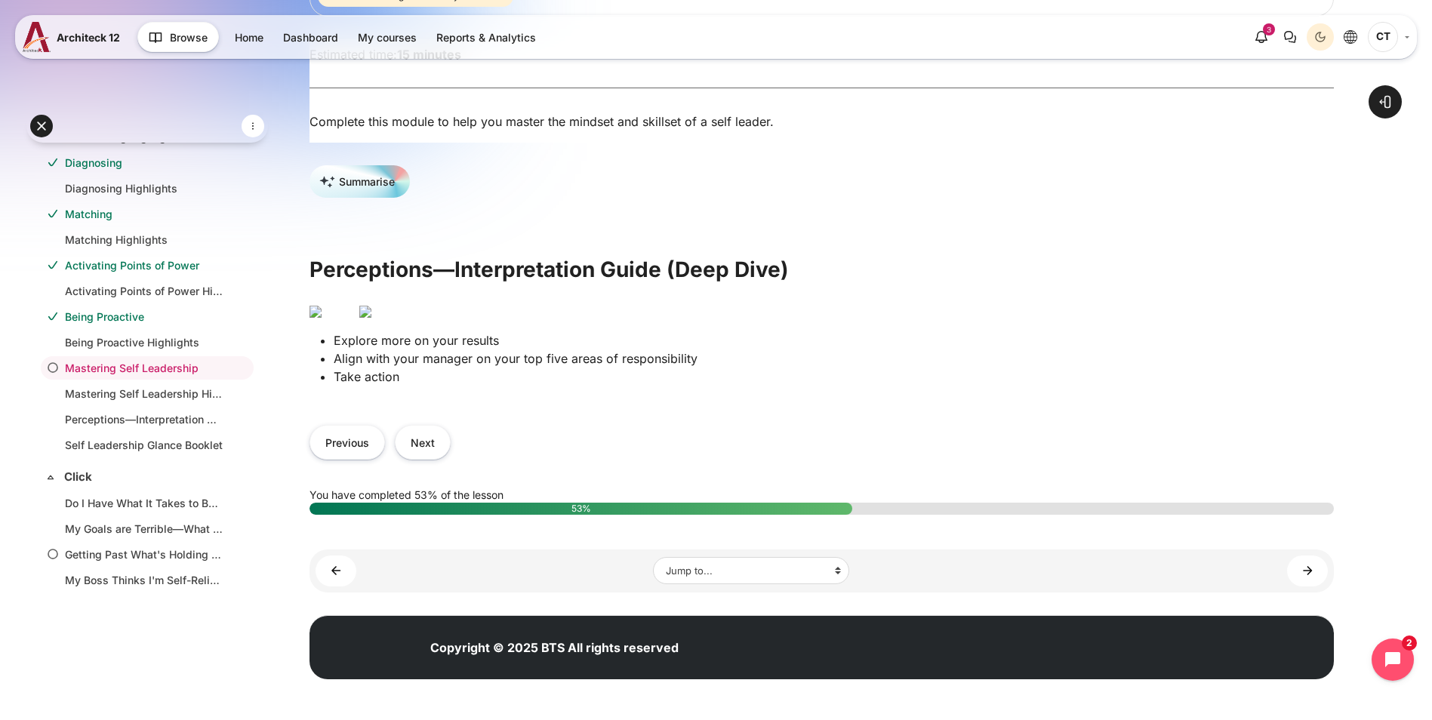
click at [371, 318] on img "Content" at bounding box center [365, 312] width 12 height 12
click at [451, 459] on button "Next" at bounding box center [423, 442] width 56 height 34
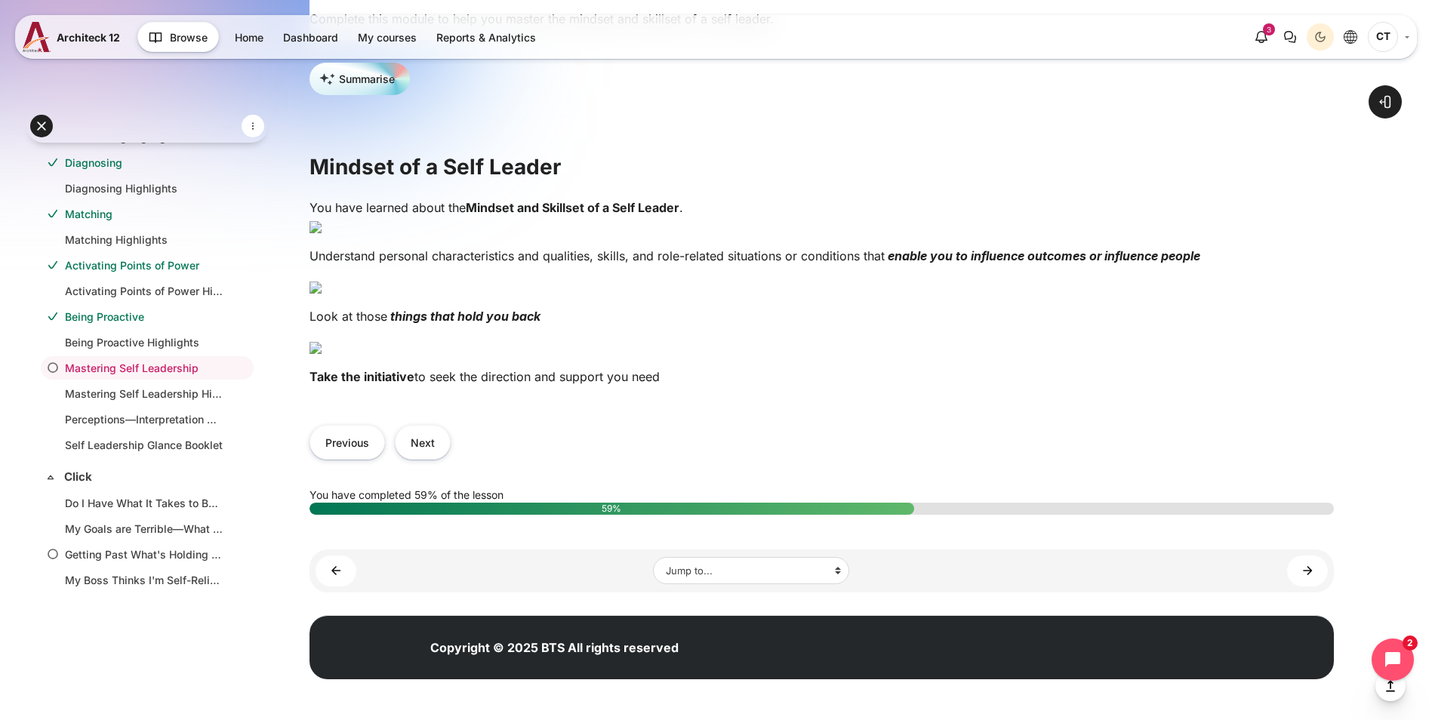
scroll to position [1034, 0]
click at [451, 449] on button "Next" at bounding box center [423, 442] width 56 height 34
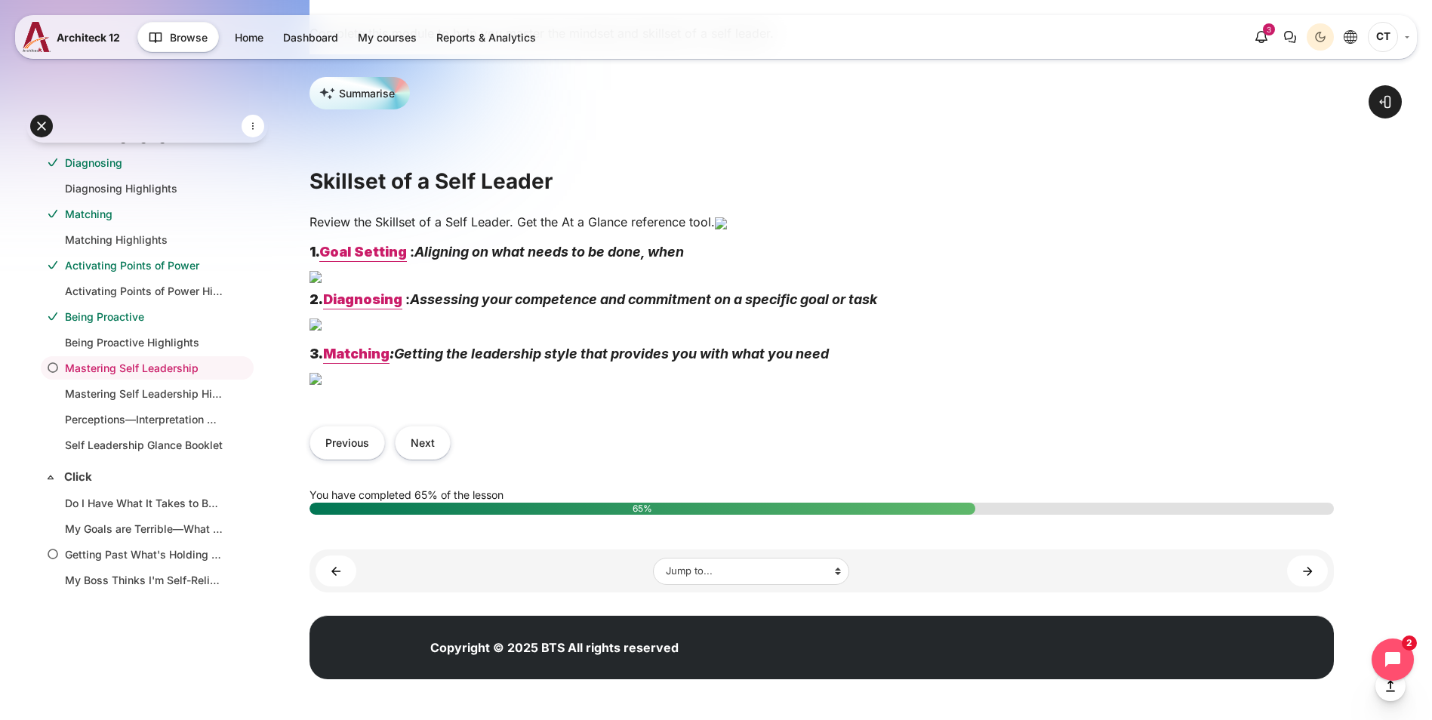
scroll to position [880, 0]
click at [451, 454] on button "Next" at bounding box center [423, 443] width 56 height 34
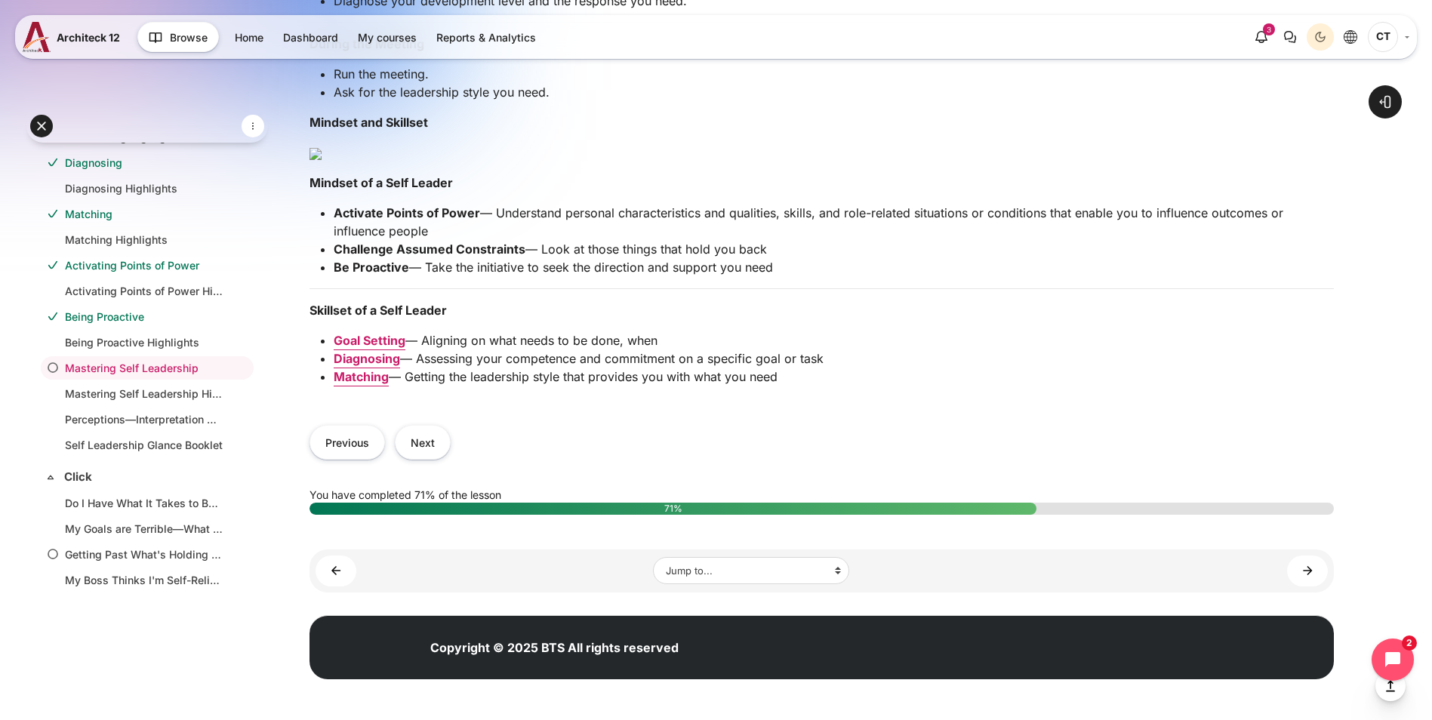
scroll to position [1636, 0]
click at [451, 451] on button "Next" at bounding box center [423, 442] width 56 height 34
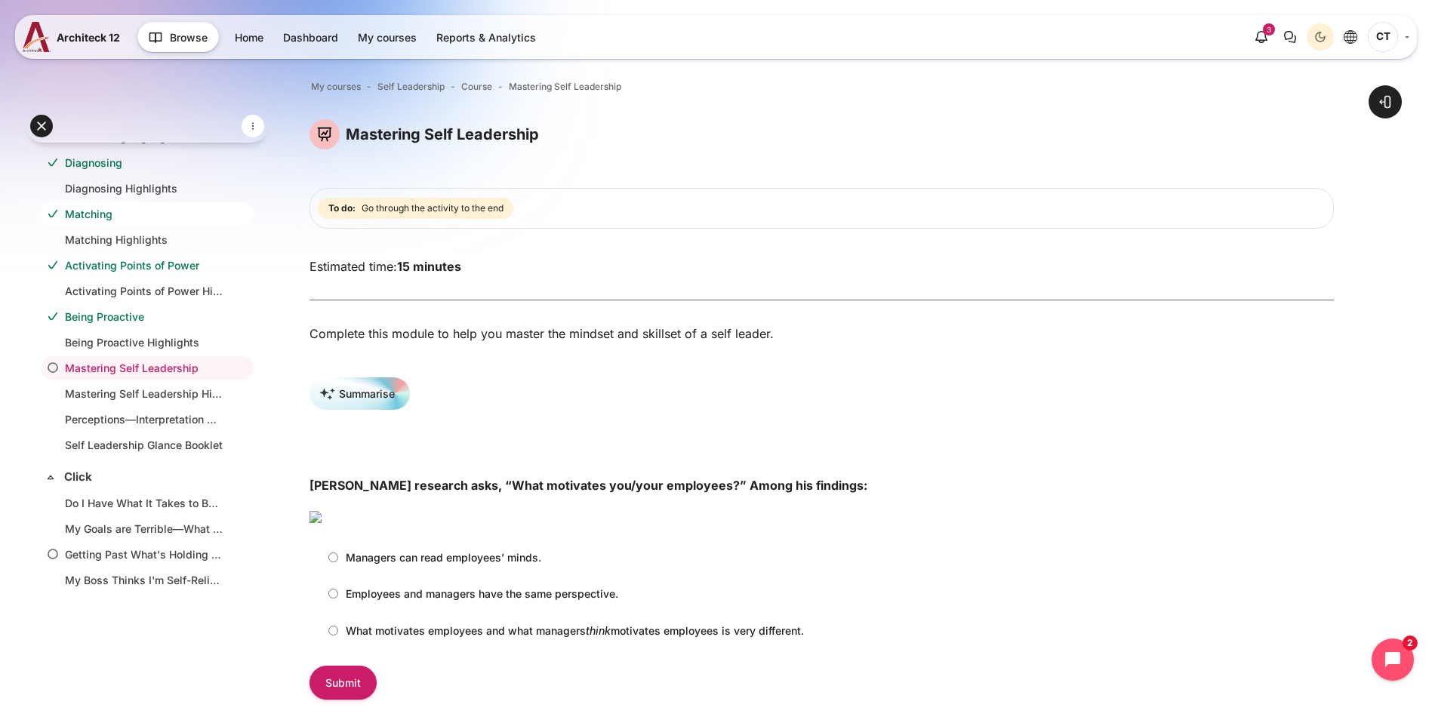
scroll to position [112, 0]
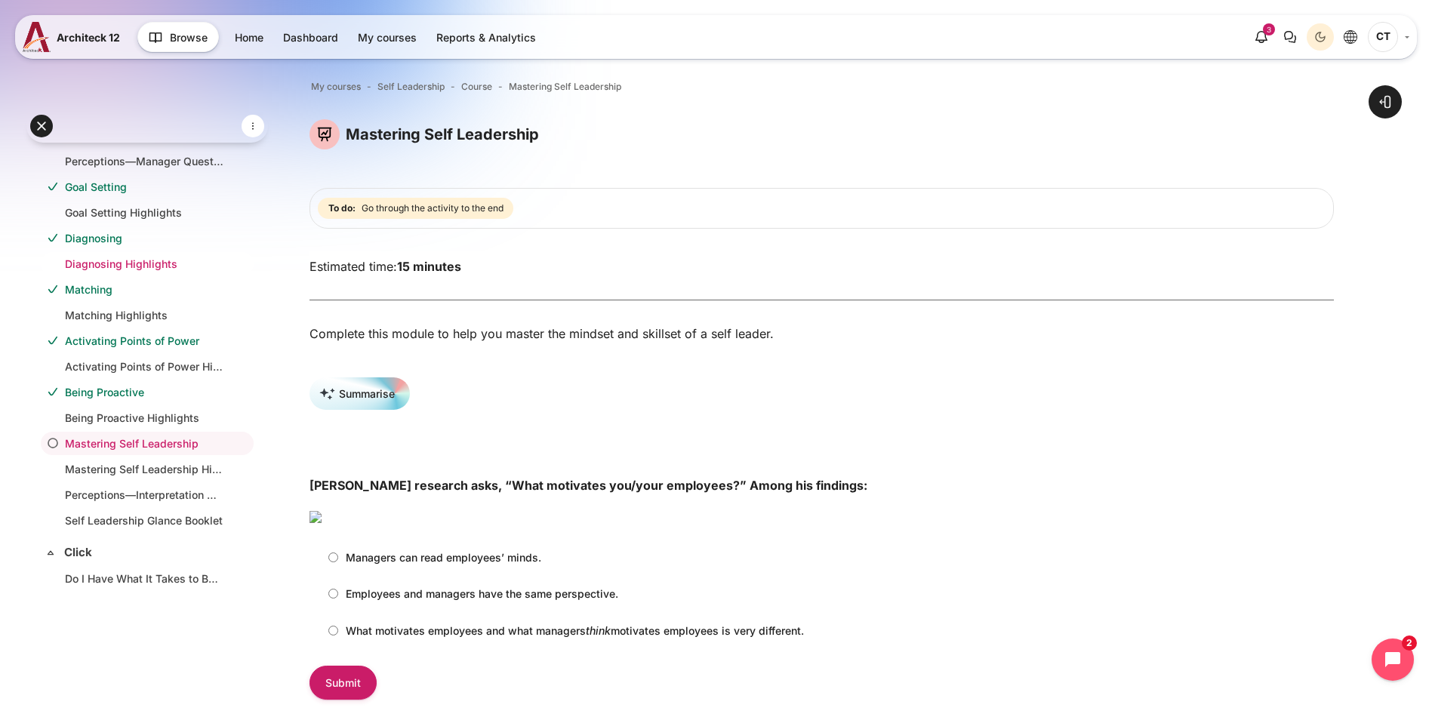
click at [131, 263] on link "Diagnosing Highlights" at bounding box center [144, 264] width 159 height 16
click at [131, 239] on link "Diagnosing" at bounding box center [144, 238] width 159 height 16
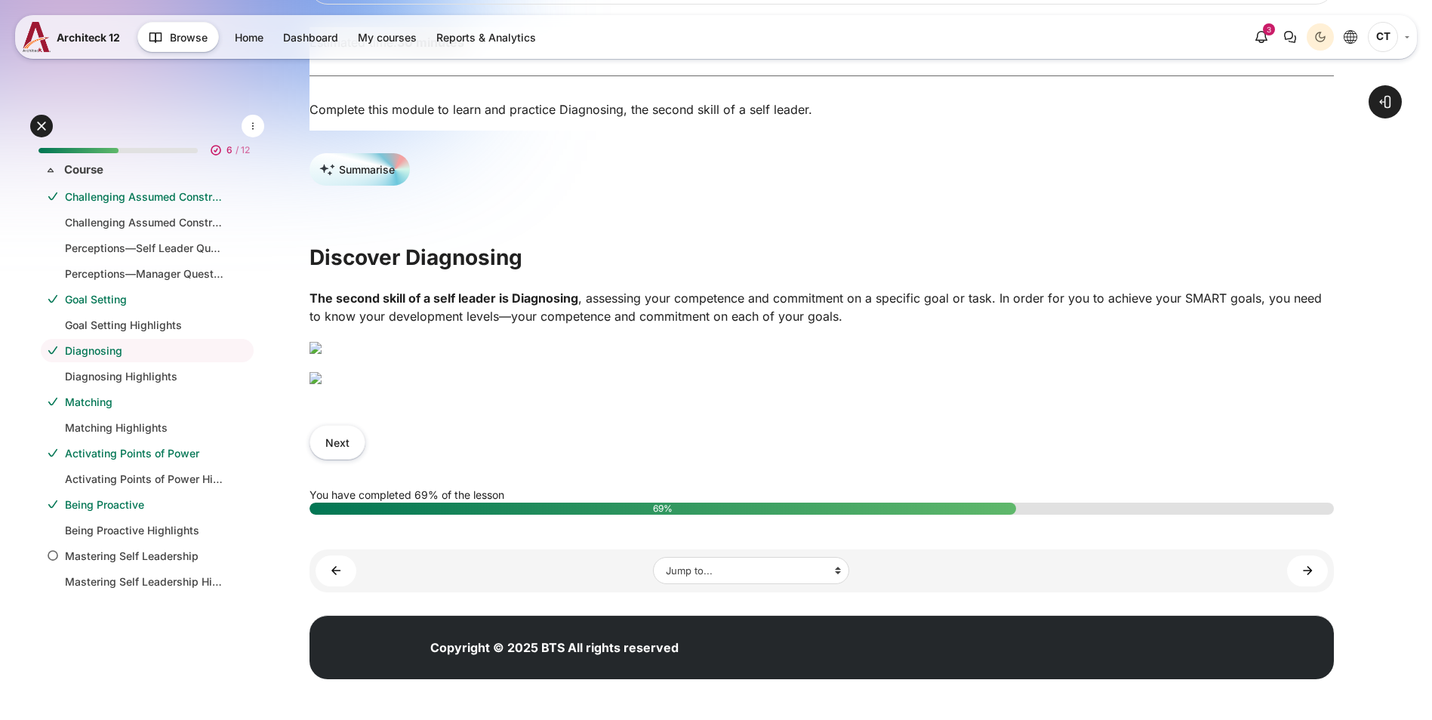
scroll to position [569, 0]
click at [365, 451] on button "Next" at bounding box center [338, 442] width 56 height 34
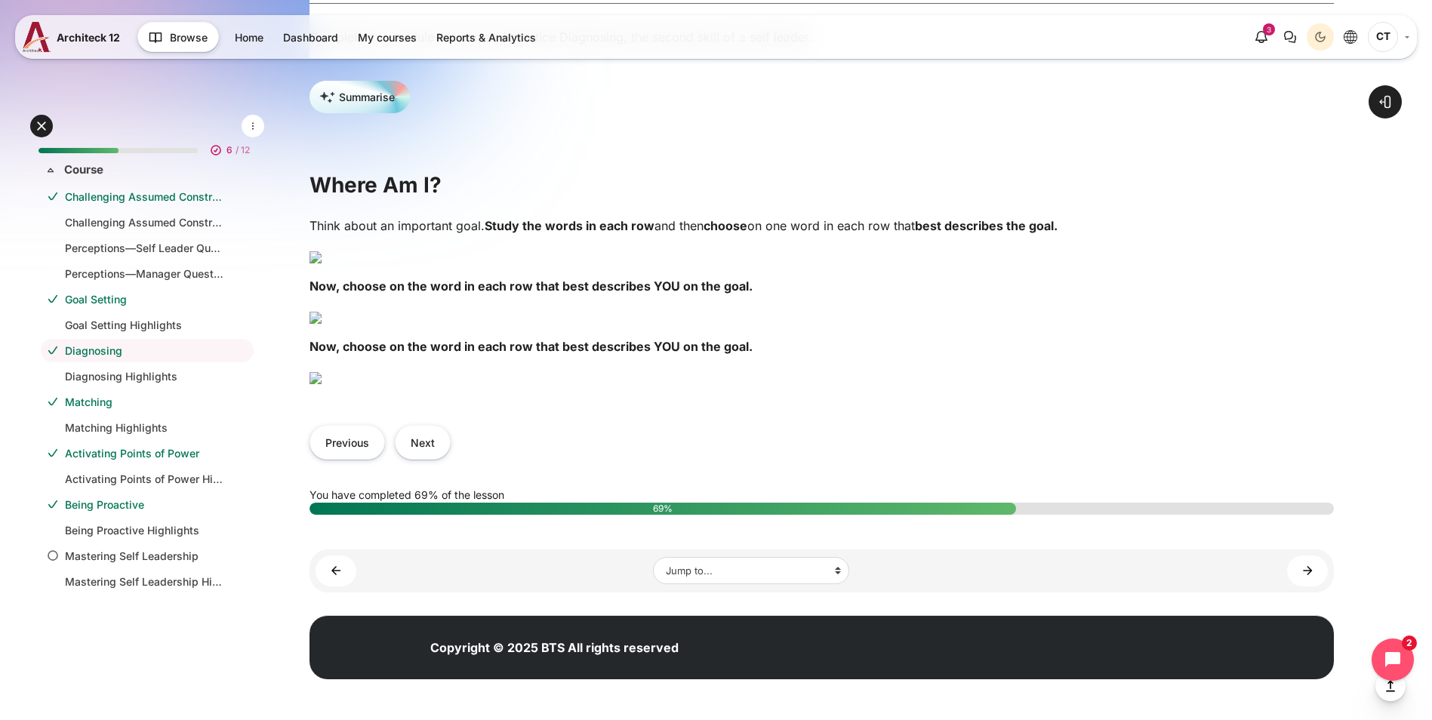
scroll to position [1100, 0]
click at [451, 439] on button "Next" at bounding box center [423, 442] width 56 height 34
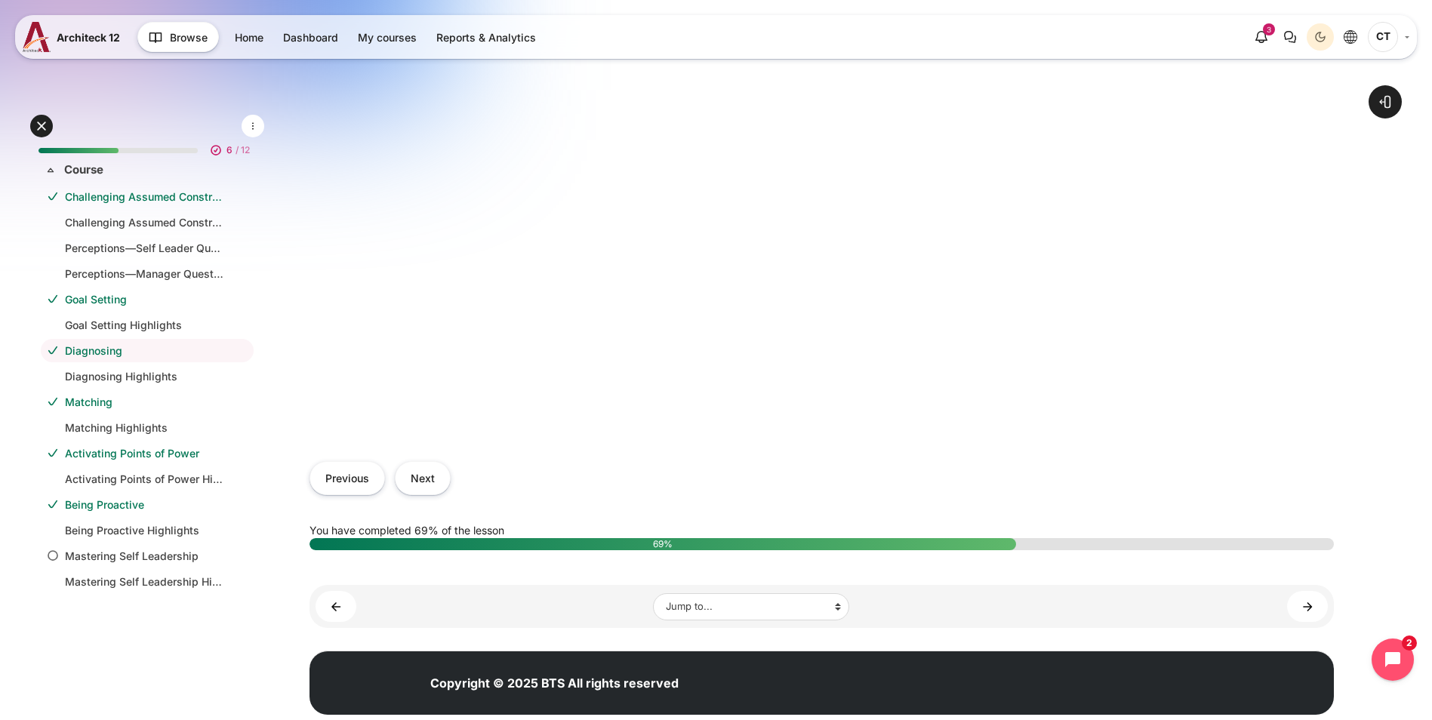
scroll to position [699, 0]
click at [451, 461] on button "Next" at bounding box center [423, 478] width 56 height 34
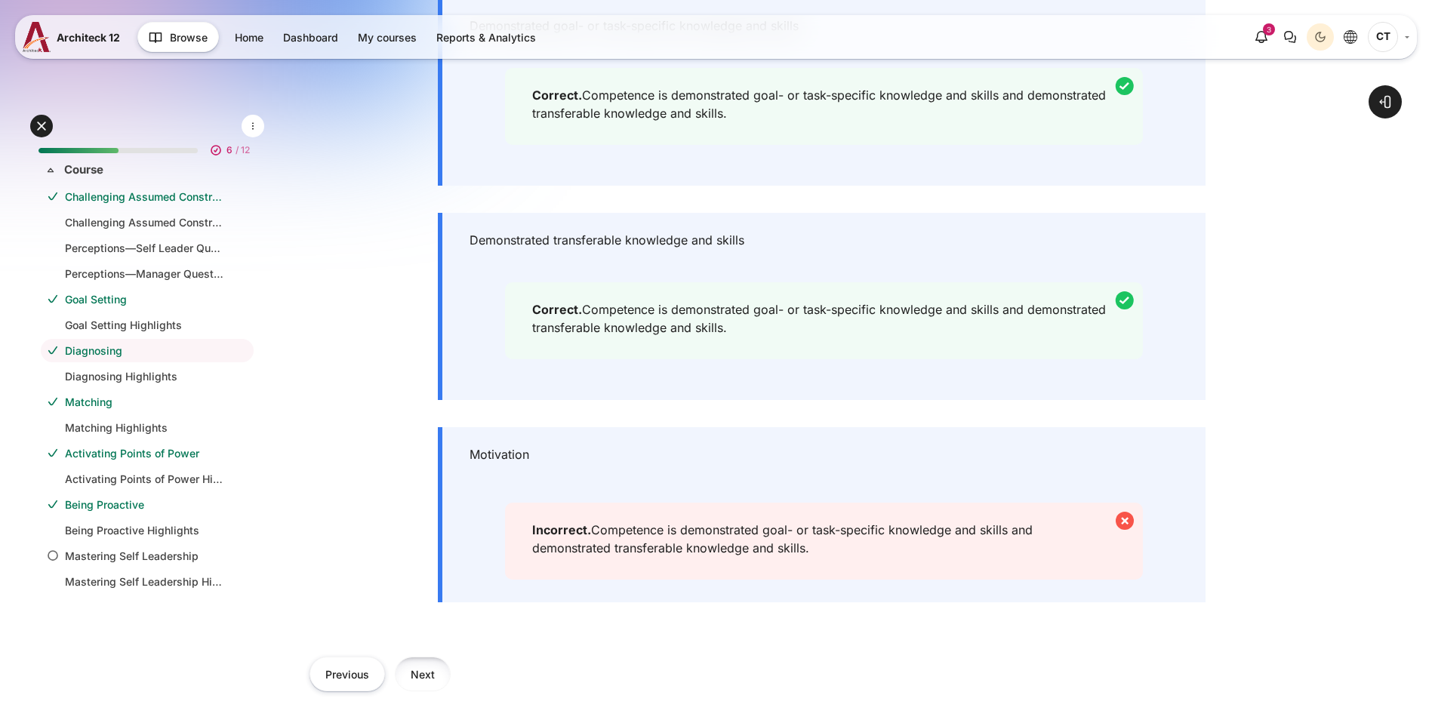
scroll to position [800, 0]
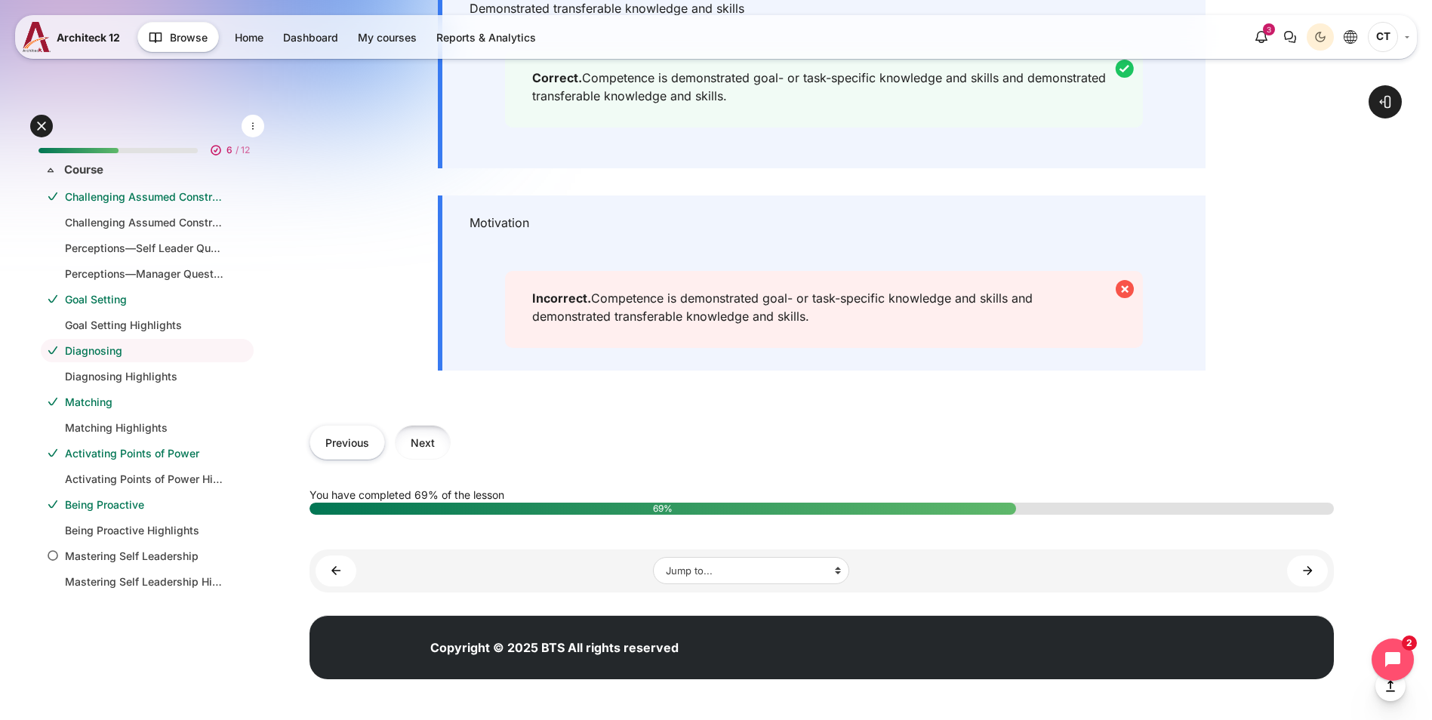
click at [451, 436] on button "Next" at bounding box center [423, 442] width 56 height 34
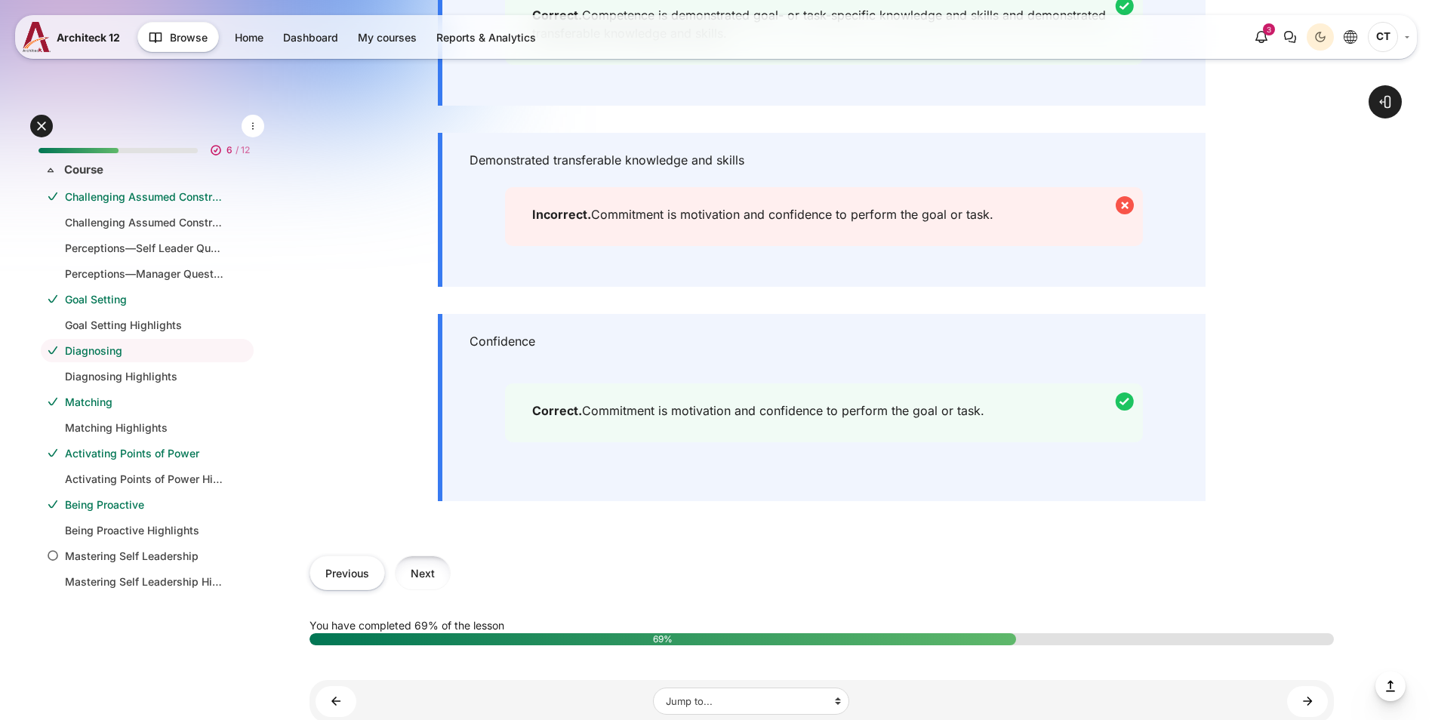
scroll to position [766, 0]
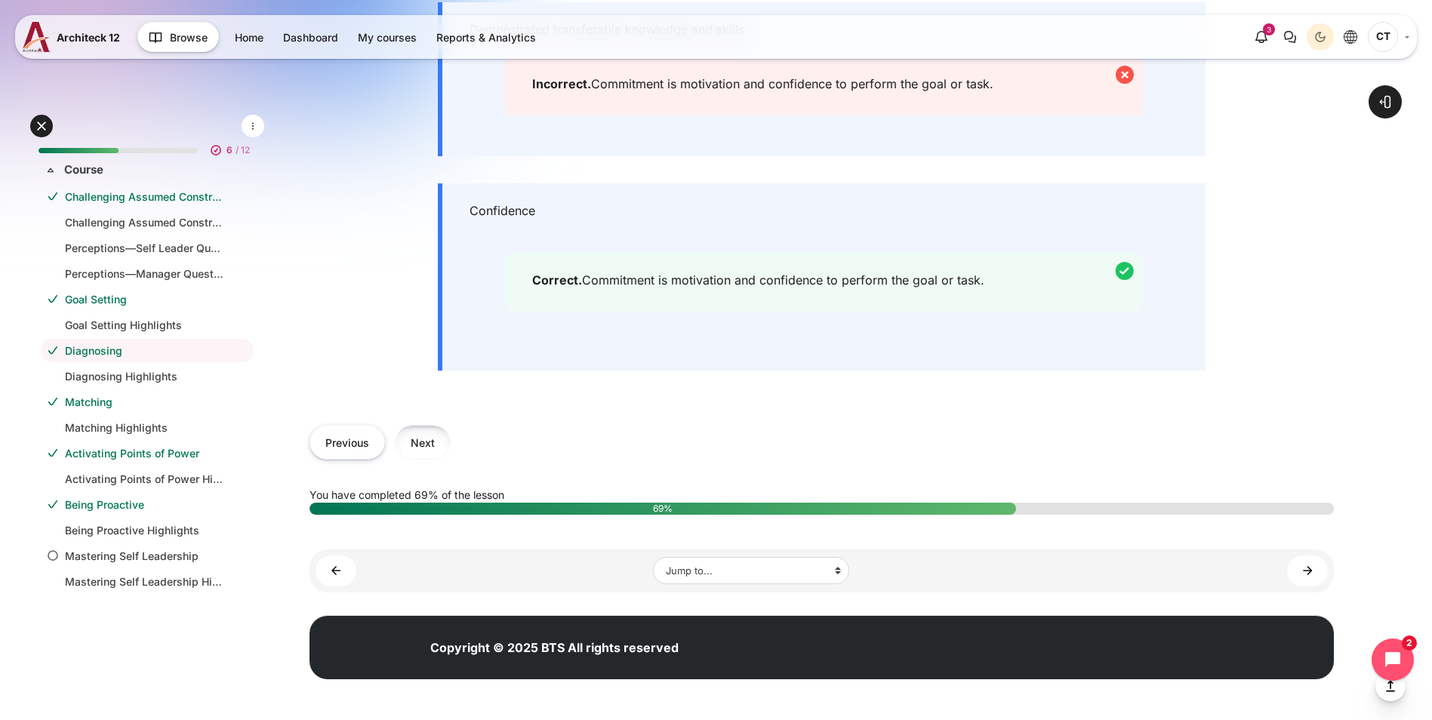
click at [451, 429] on button "Next" at bounding box center [423, 442] width 56 height 34
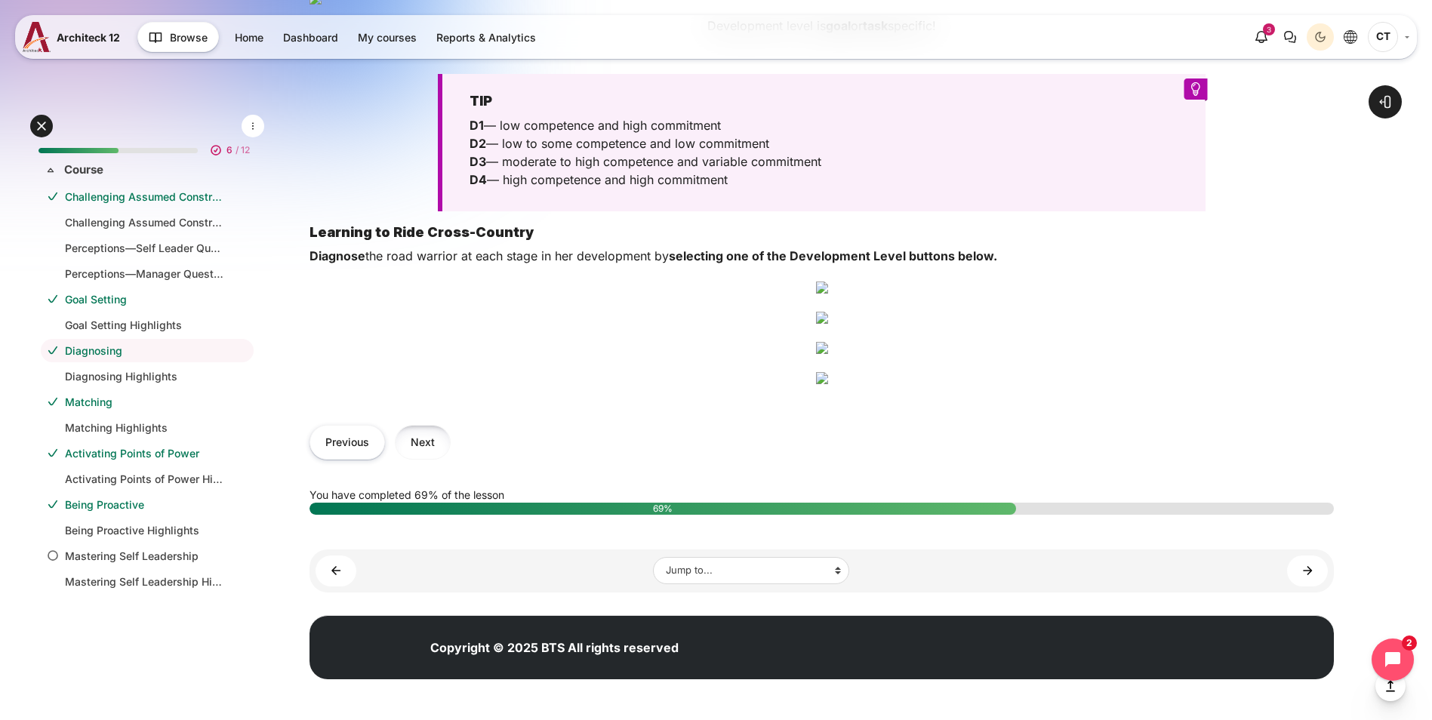
scroll to position [1856, 0]
click at [451, 434] on button "Next" at bounding box center [423, 442] width 56 height 34
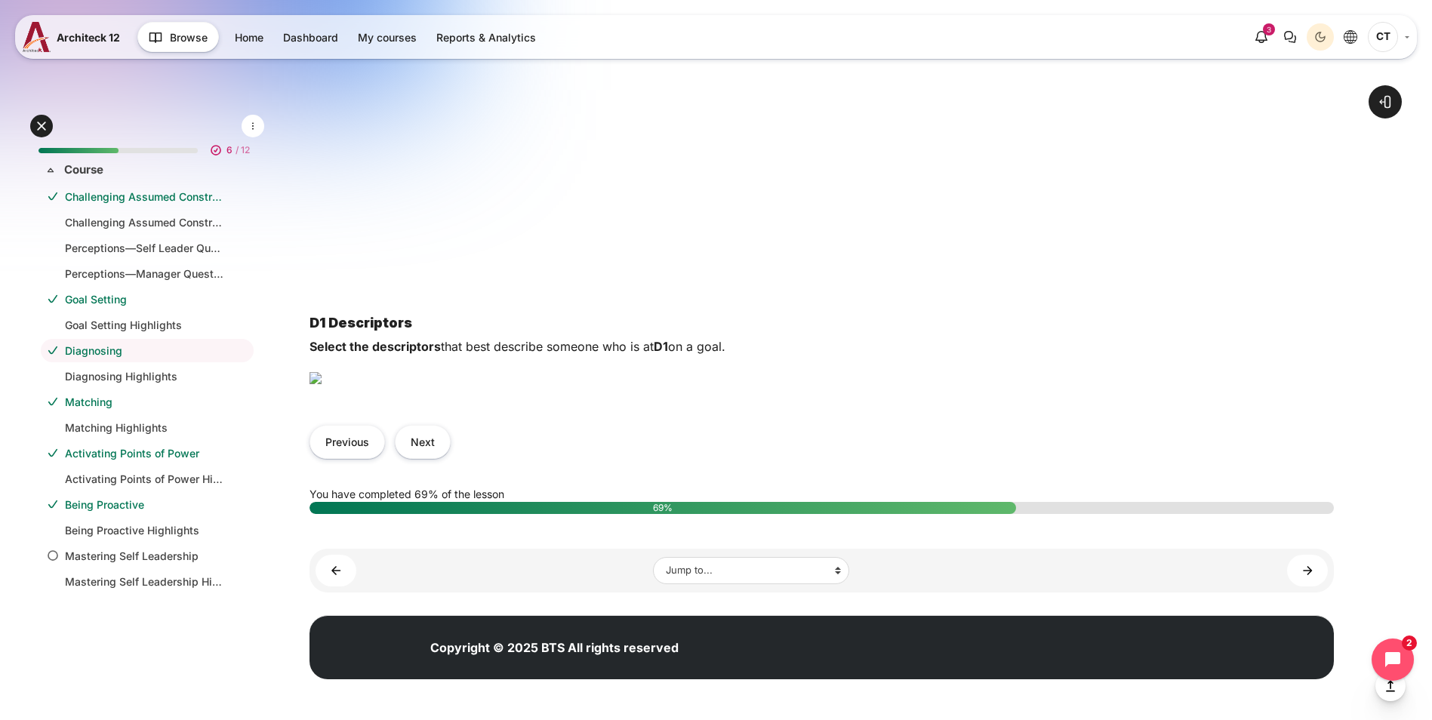
scroll to position [1082, 0]
click at [451, 447] on button "Next" at bounding box center [423, 442] width 56 height 34
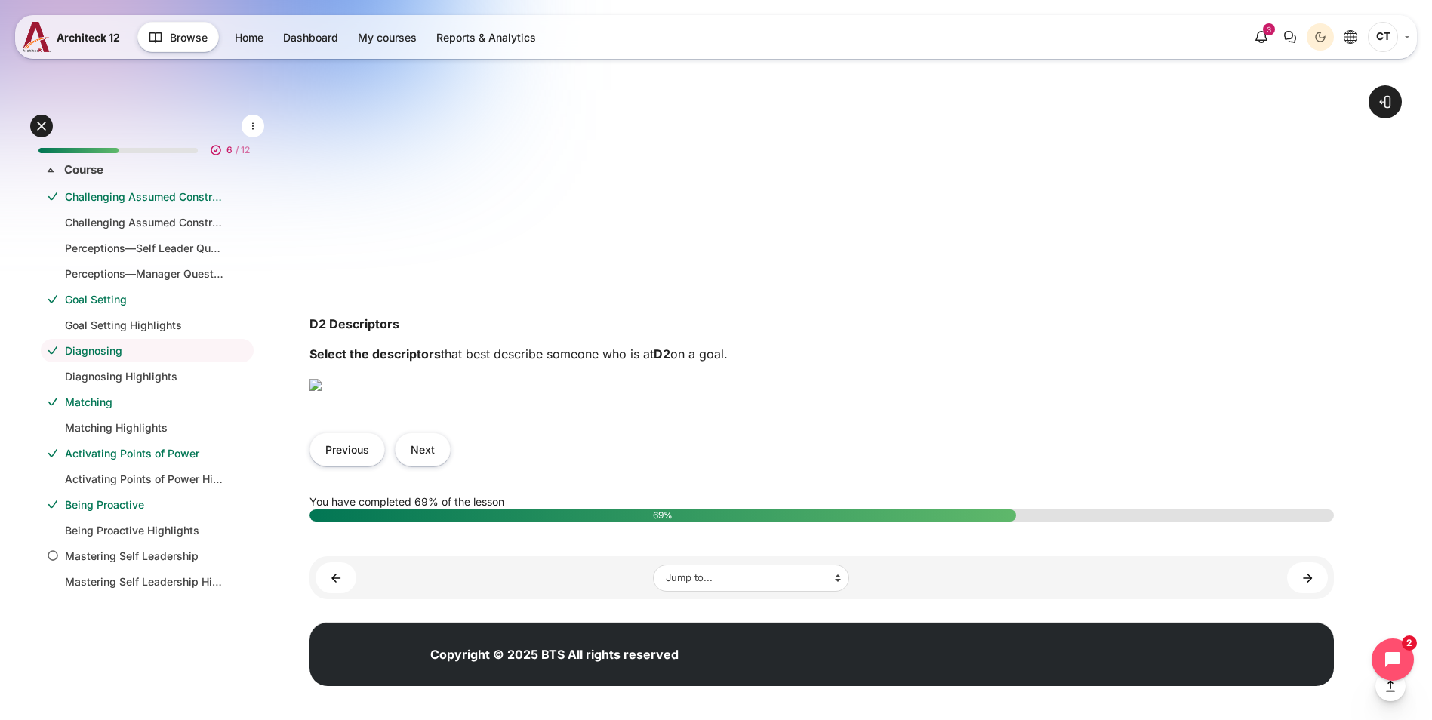
scroll to position [981, 0]
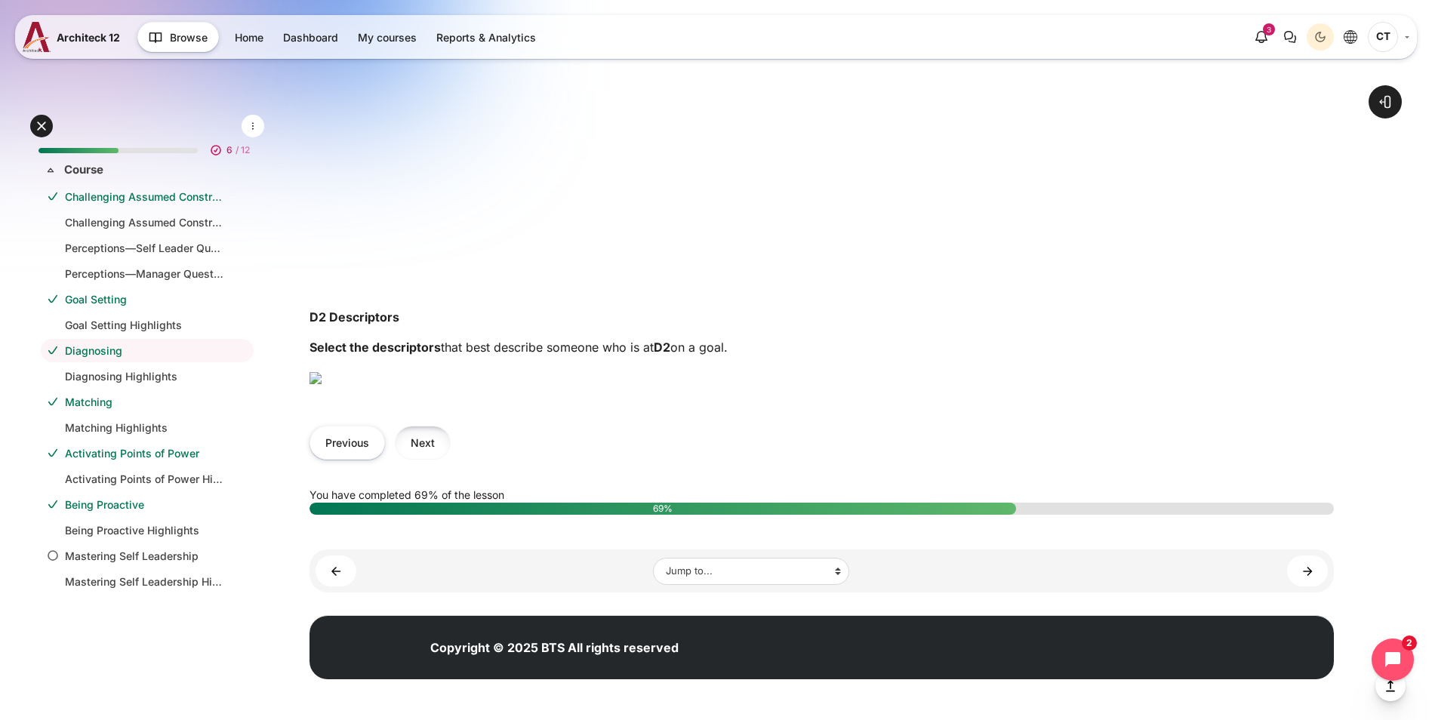
click at [451, 460] on button "Next" at bounding box center [423, 443] width 56 height 34
click at [451, 451] on button "Next" at bounding box center [423, 442] width 56 height 34
click at [451, 439] on button "Next" at bounding box center [423, 442] width 56 height 34
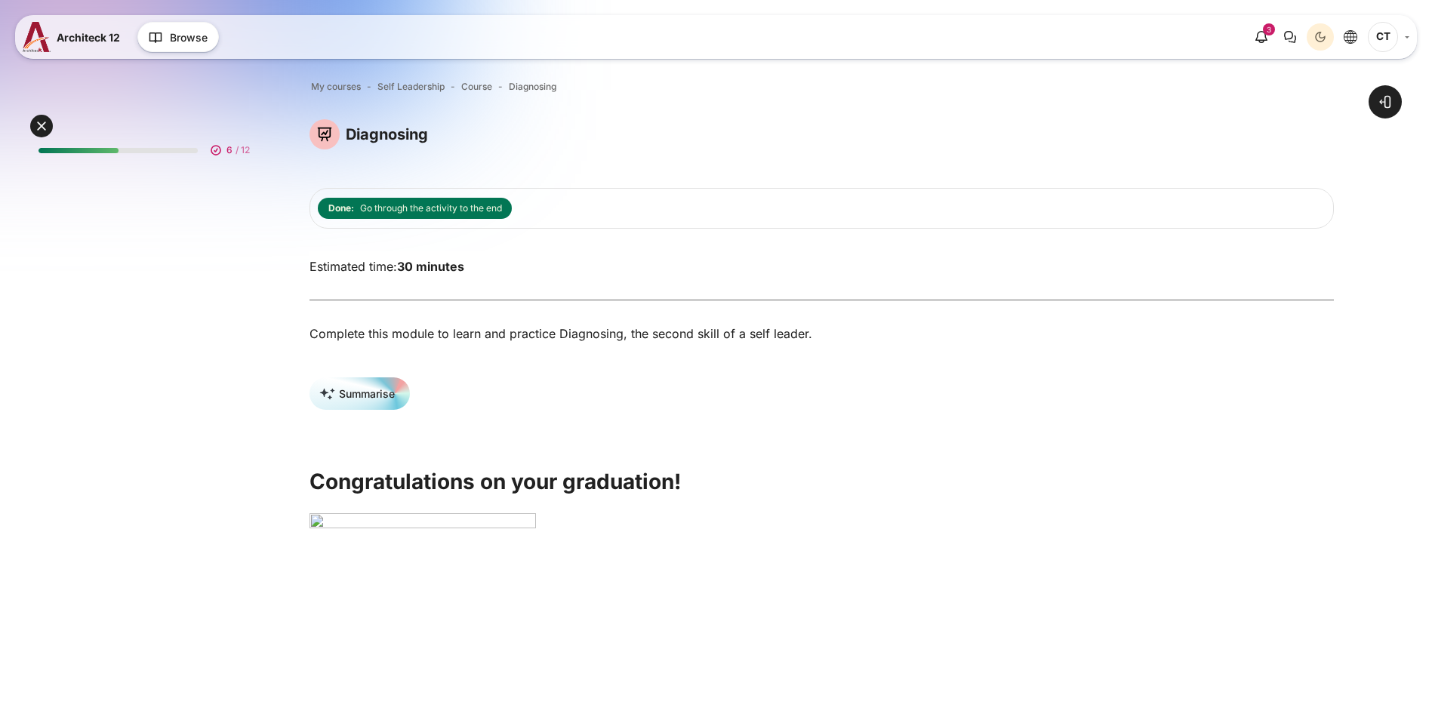
scroll to position [350, 0]
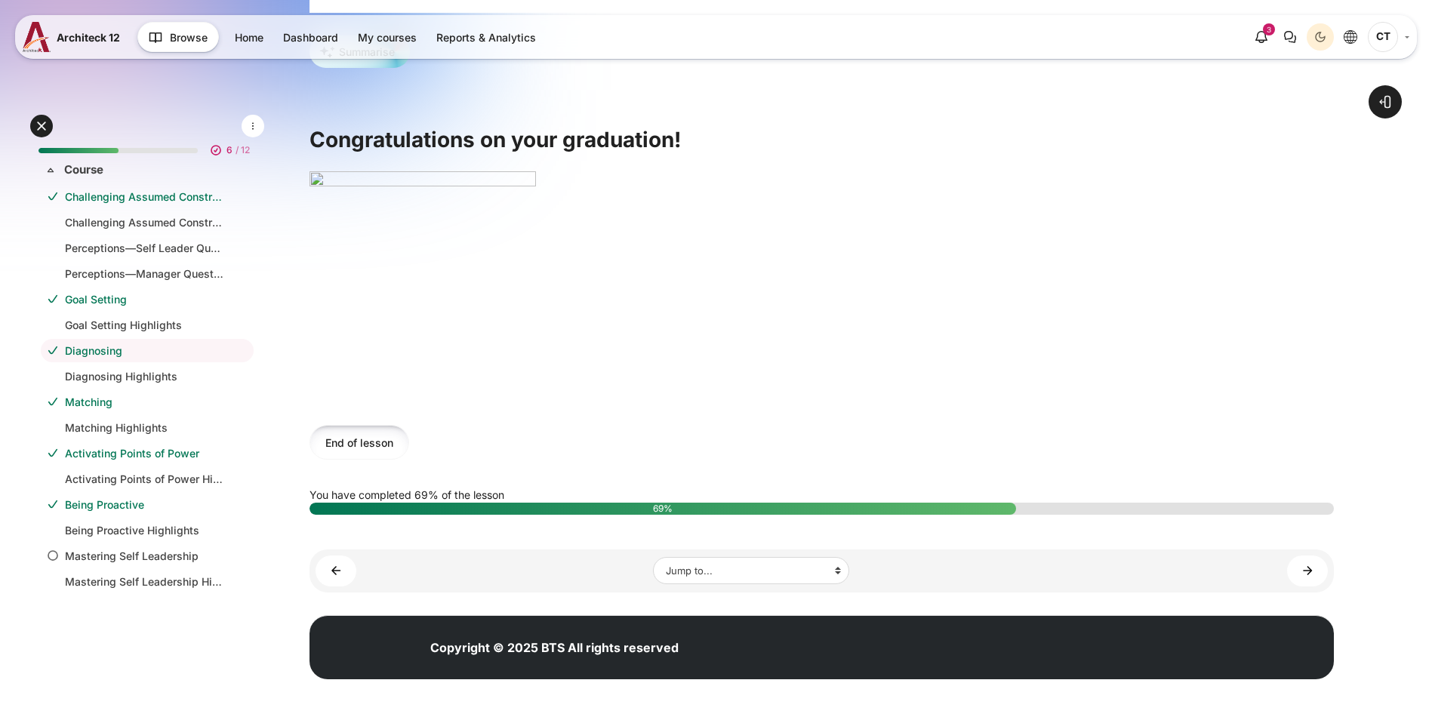
click at [409, 439] on button "End of lesson" at bounding box center [360, 442] width 100 height 34
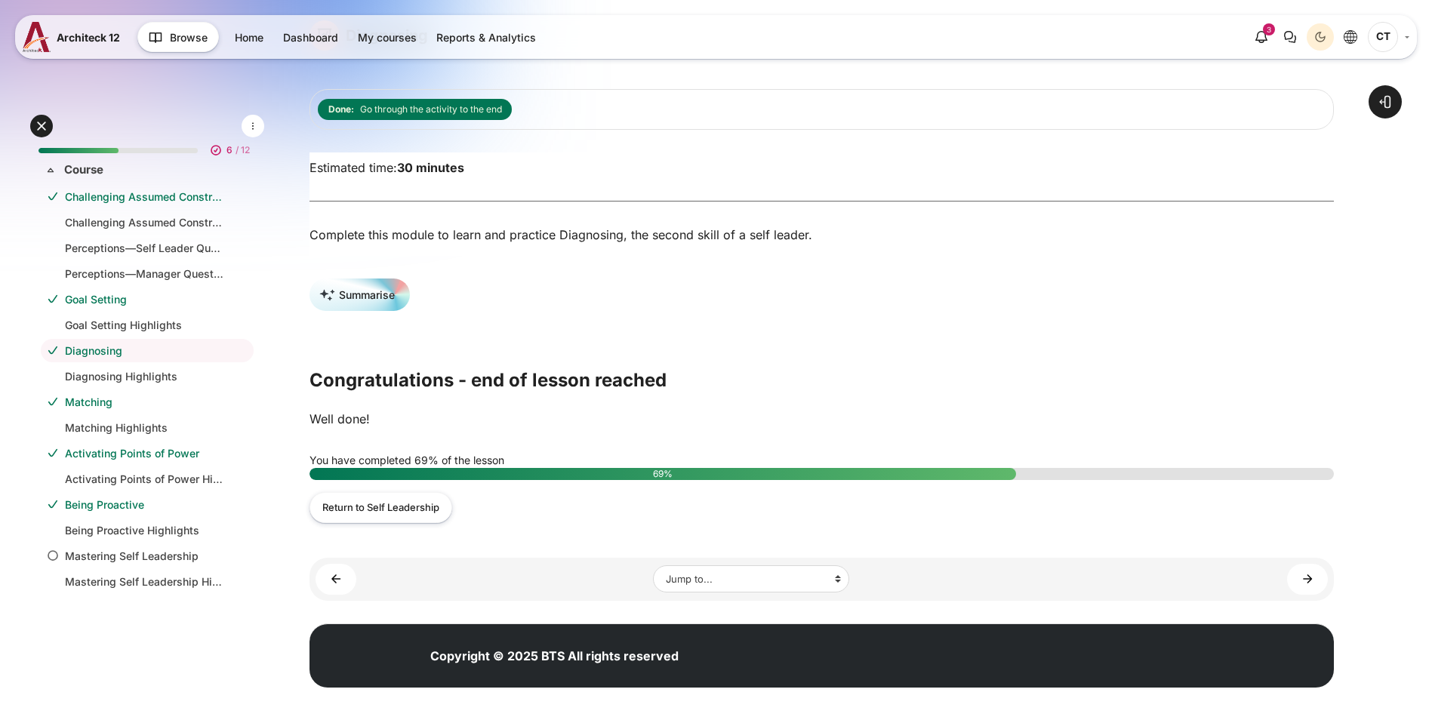
scroll to position [115, 0]
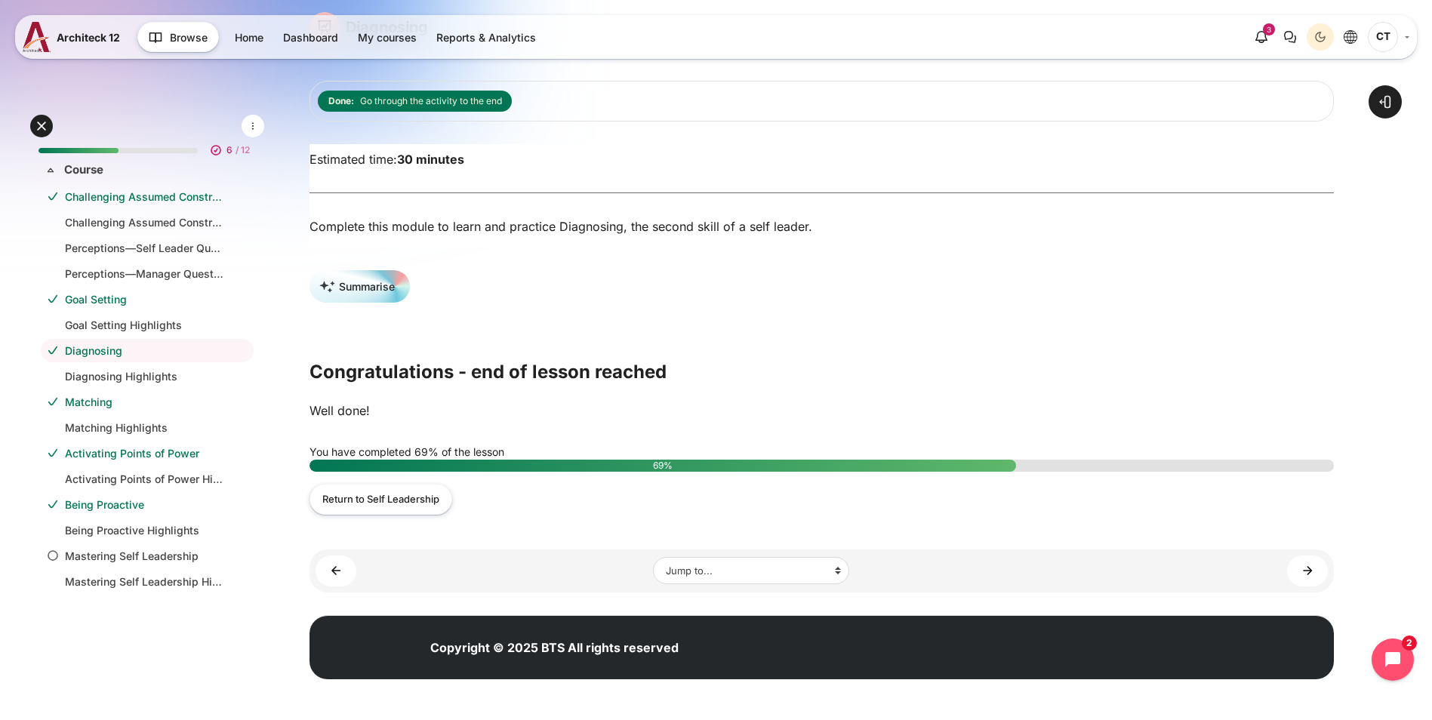
click at [138, 296] on link "Goal Setting" at bounding box center [144, 299] width 159 height 16
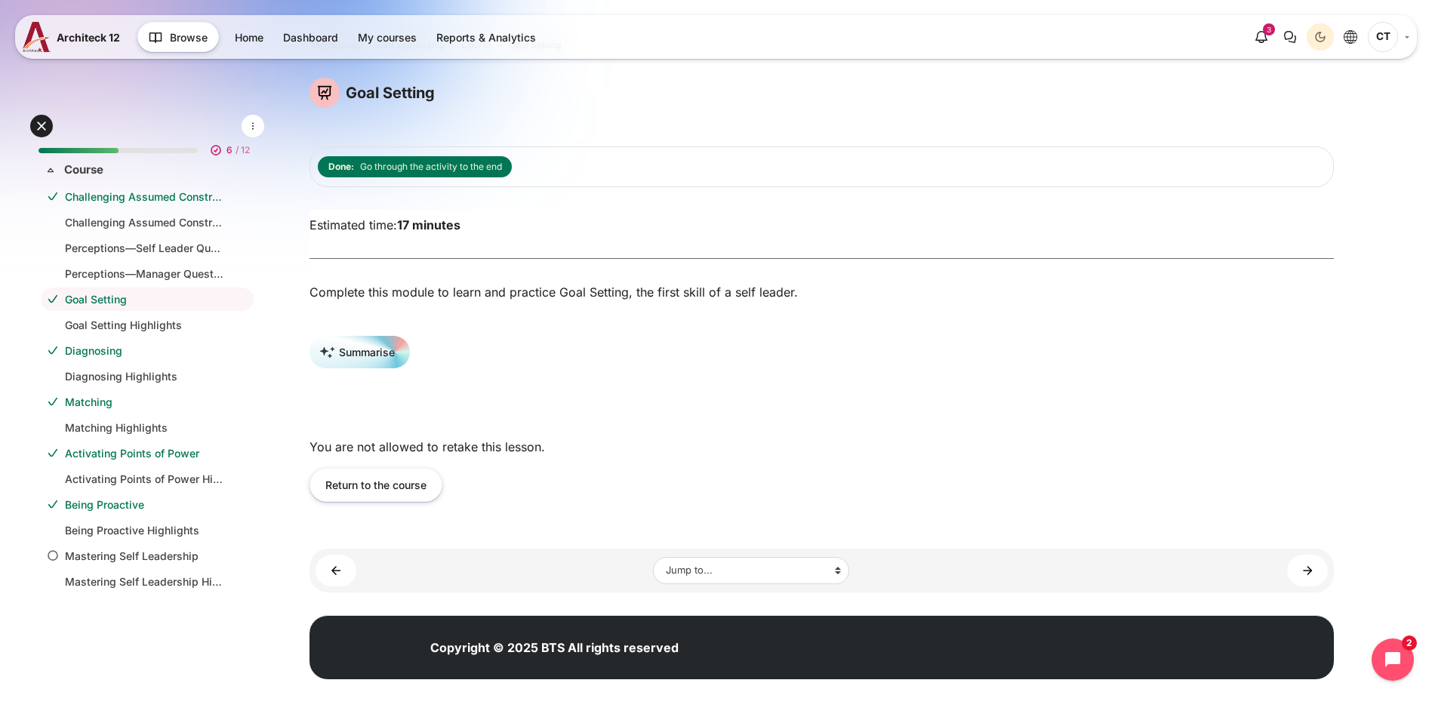
scroll to position [49, 0]
click at [442, 492] on button "Return to the course" at bounding box center [376, 485] width 133 height 34
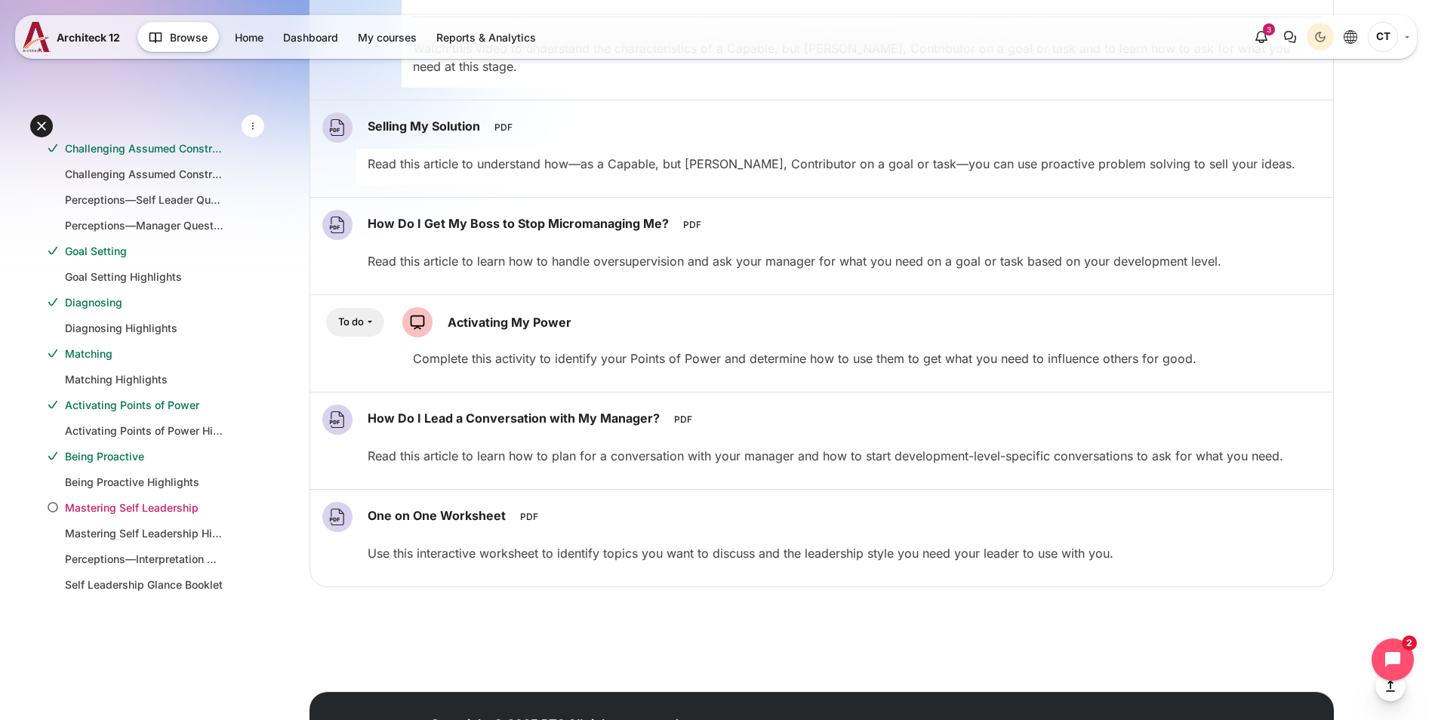
scroll to position [75, 0]
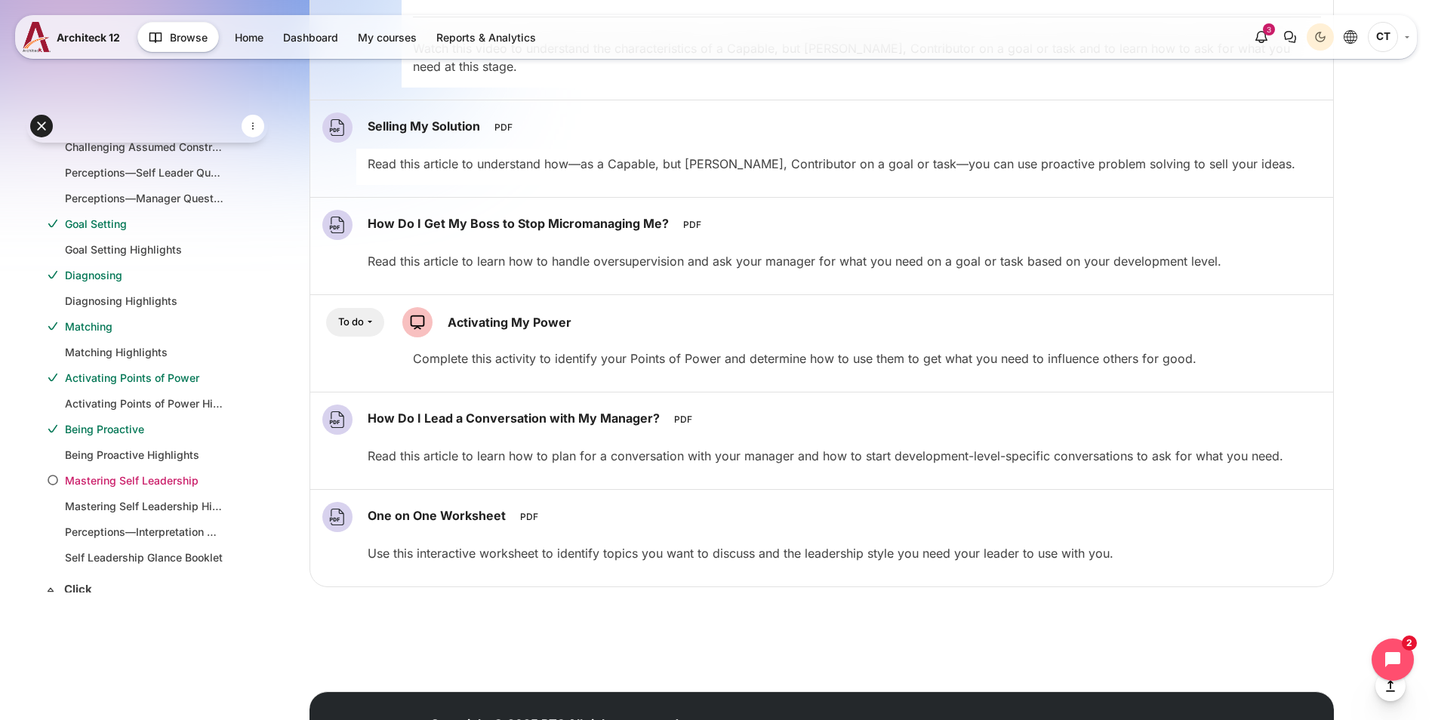
click at [132, 482] on link "Mastering Self Leadership" at bounding box center [144, 481] width 159 height 16
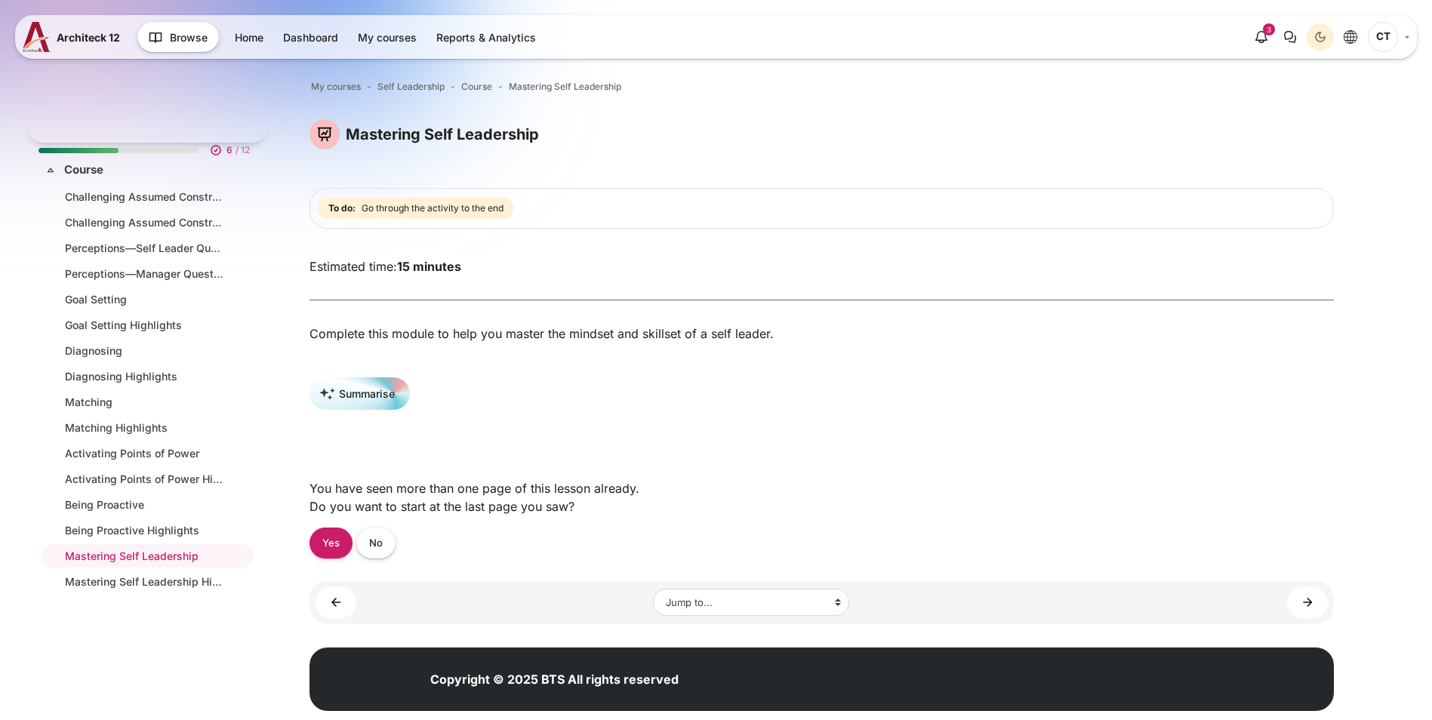
scroll to position [188, 0]
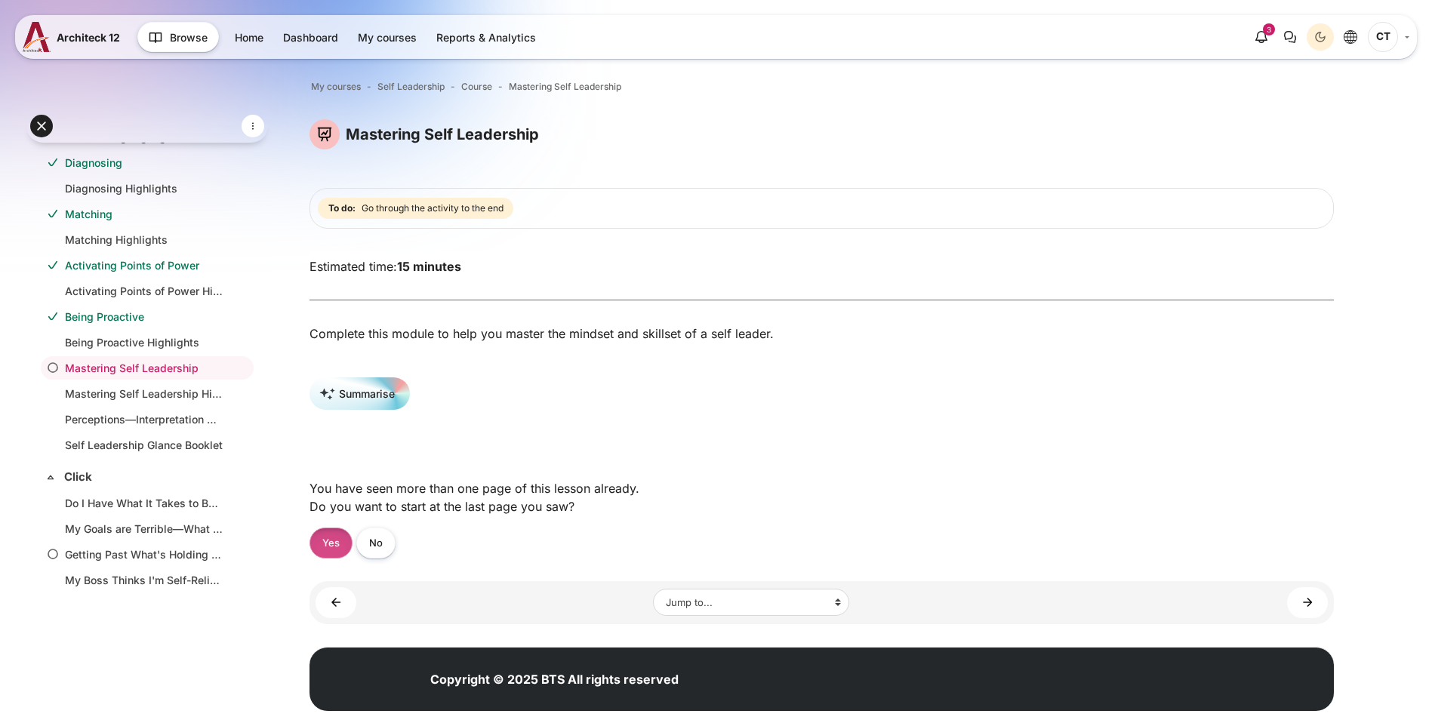
click at [353, 553] on link "Yes" at bounding box center [331, 543] width 43 height 31
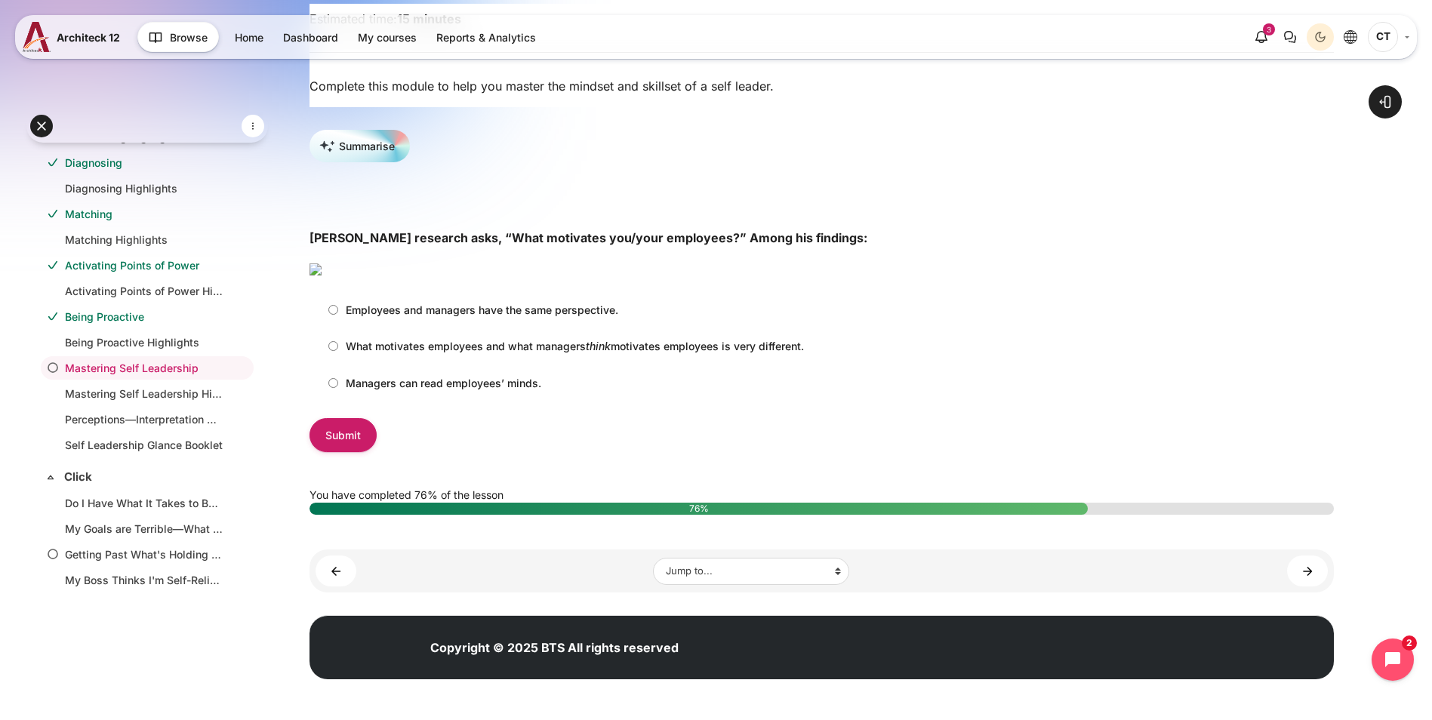
scroll to position [284, 0]
click at [405, 359] on label "What motivates employees and what managers think motivates employees is very di…" at bounding box center [562, 346] width 483 height 25
click at [338, 351] on input "What motivates employees and what managers think motivates employees is very di…" at bounding box center [333, 346] width 10 height 10
radio input "true"
click at [377, 452] on input "Submit" at bounding box center [343, 435] width 67 height 34
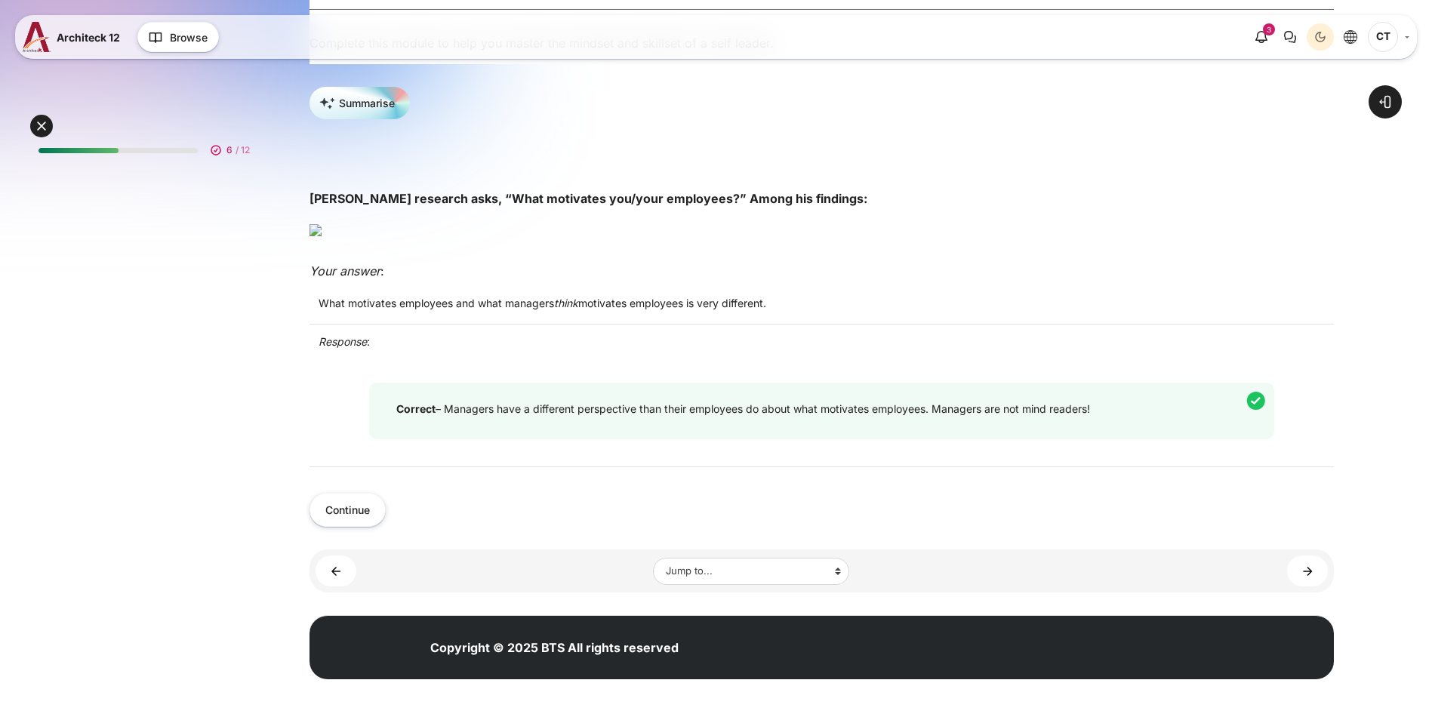
scroll to position [188, 0]
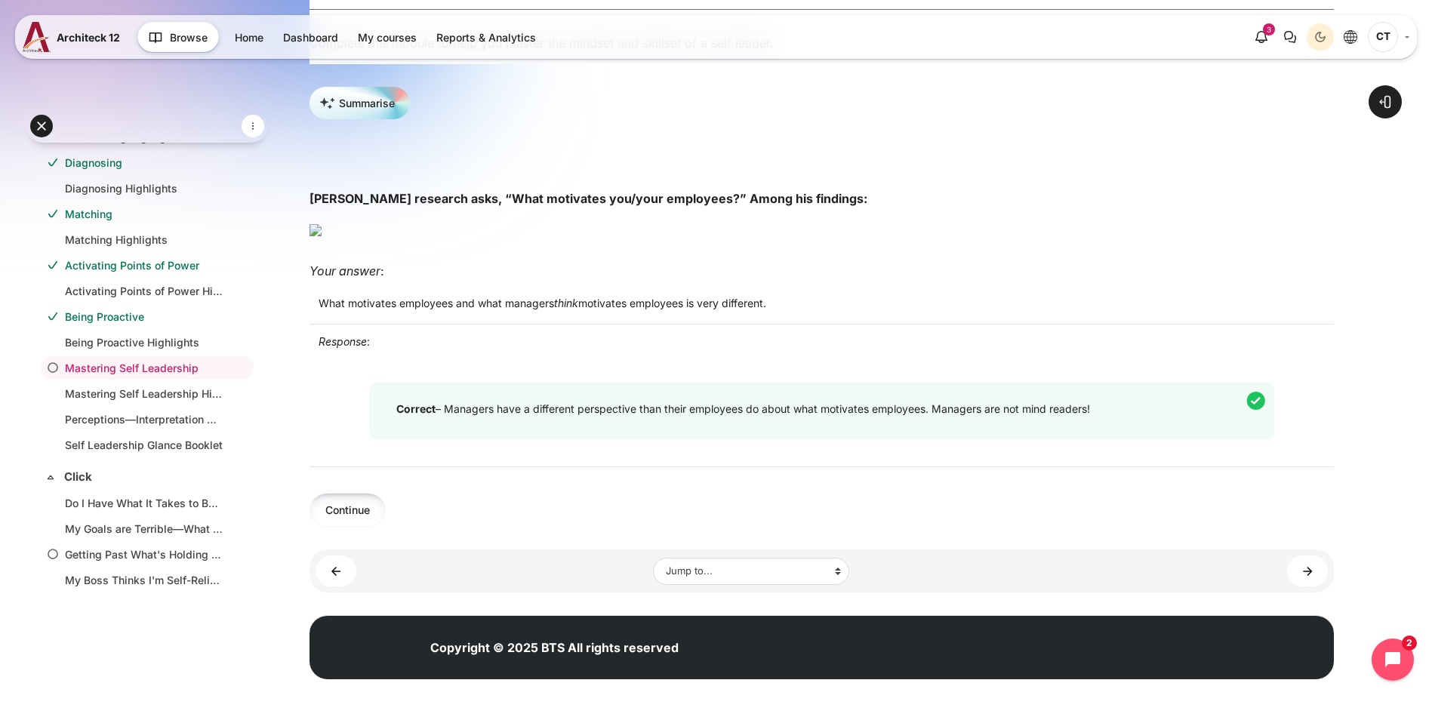
click at [386, 527] on button "Continue" at bounding box center [348, 510] width 76 height 34
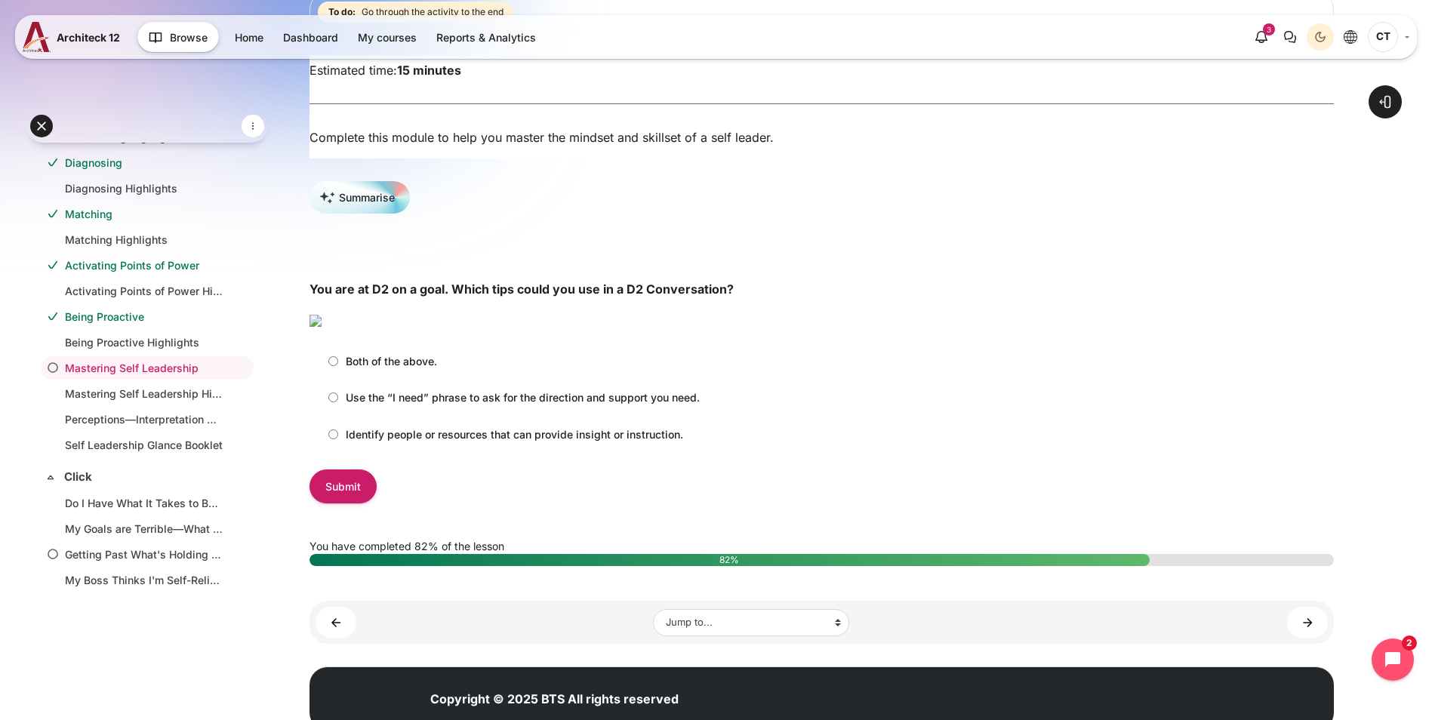
scroll to position [377, 0]
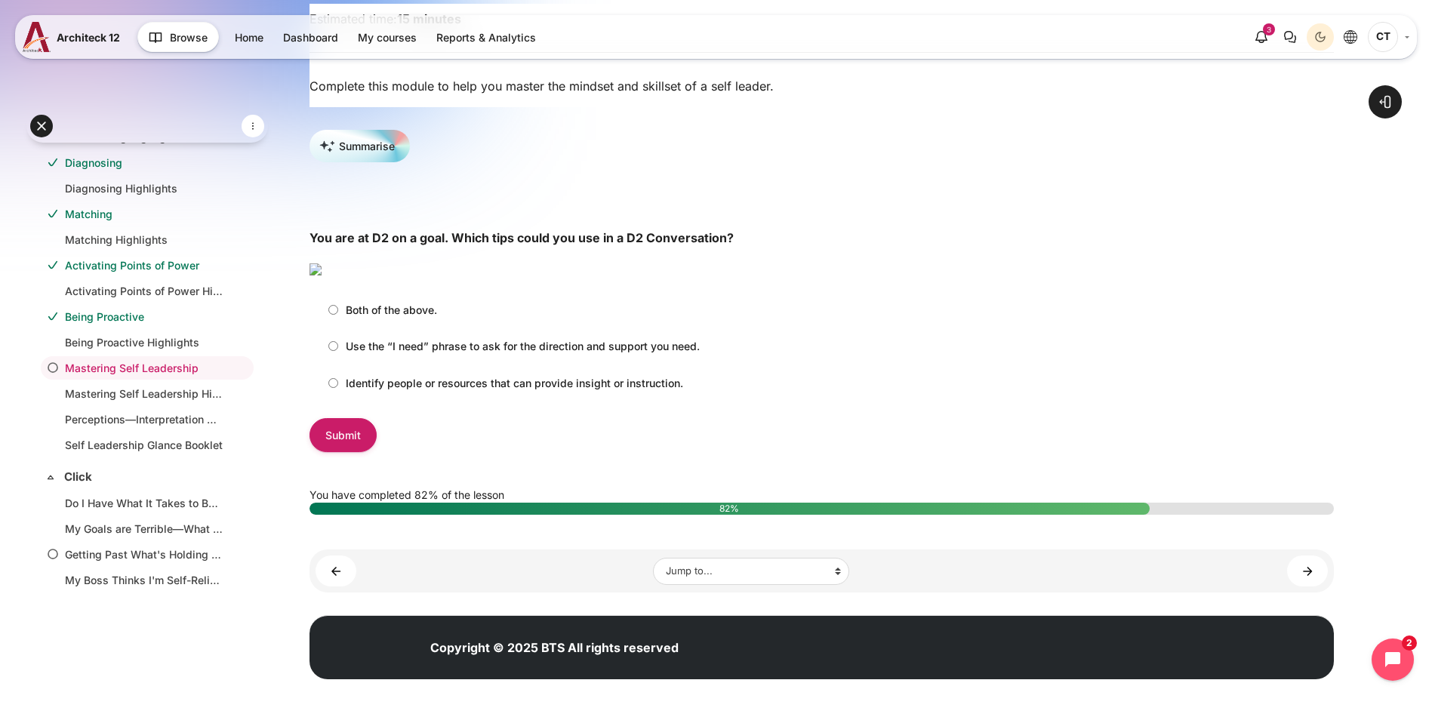
click at [338, 351] on input "Use the “I need” phrase to ask for the direction and support you need." at bounding box center [333, 346] width 10 height 10
radio input "true"
click at [377, 452] on input "Submit" at bounding box center [343, 435] width 67 height 34
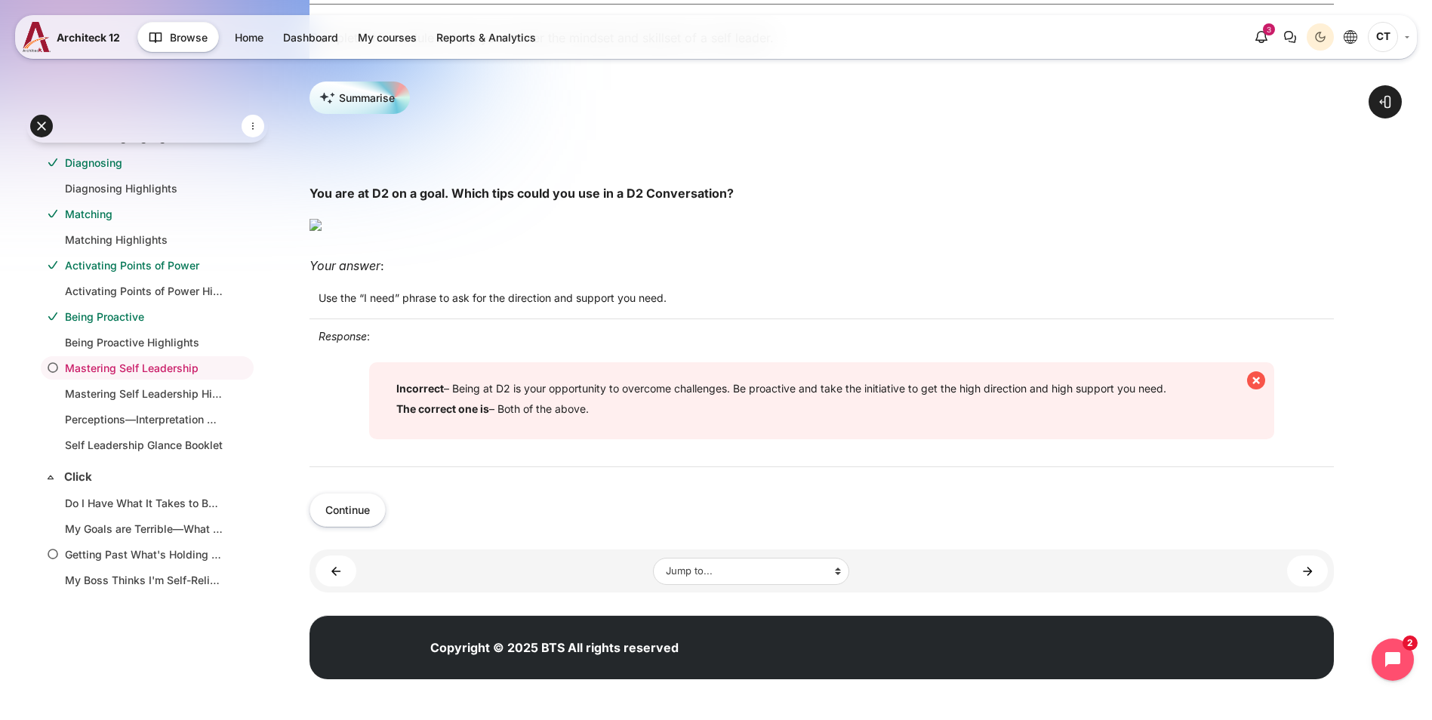
scroll to position [453, 0]
click at [386, 527] on button "Continue" at bounding box center [348, 510] width 76 height 34
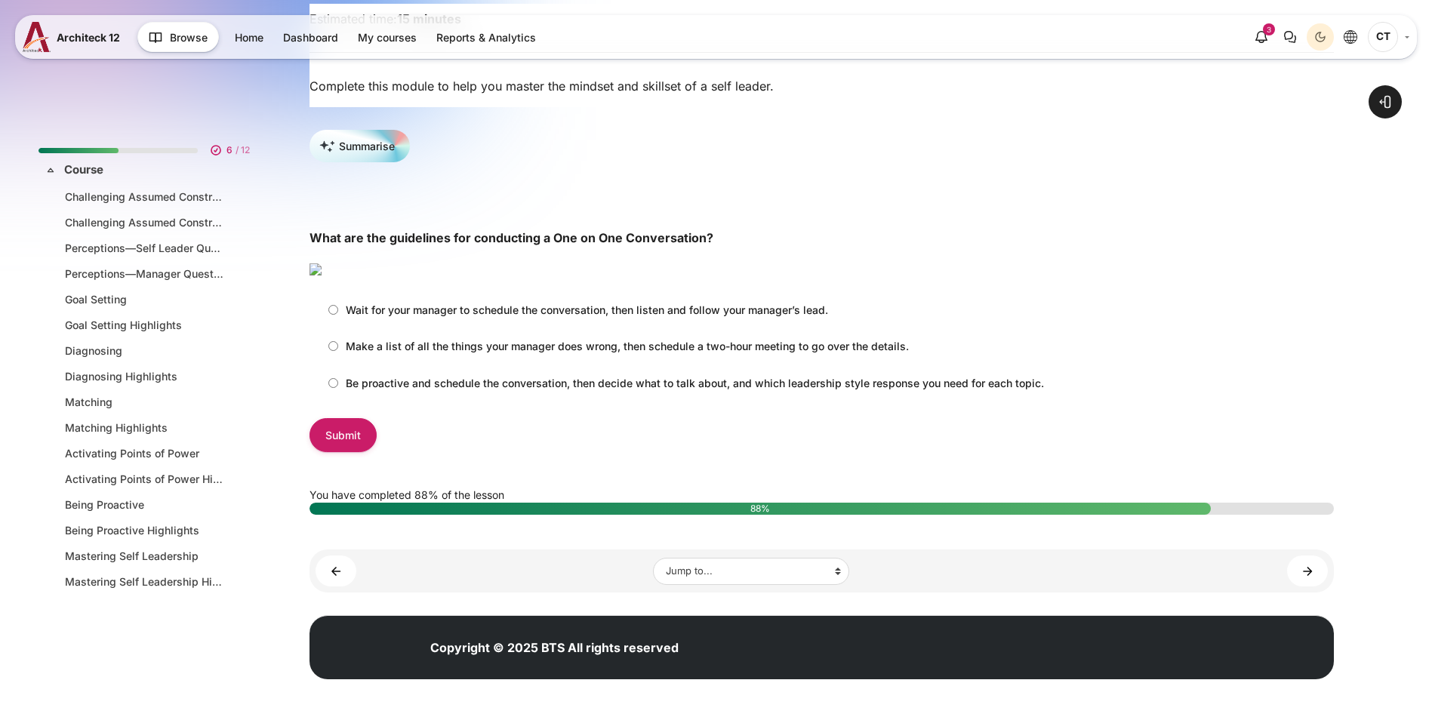
scroll to position [188, 0]
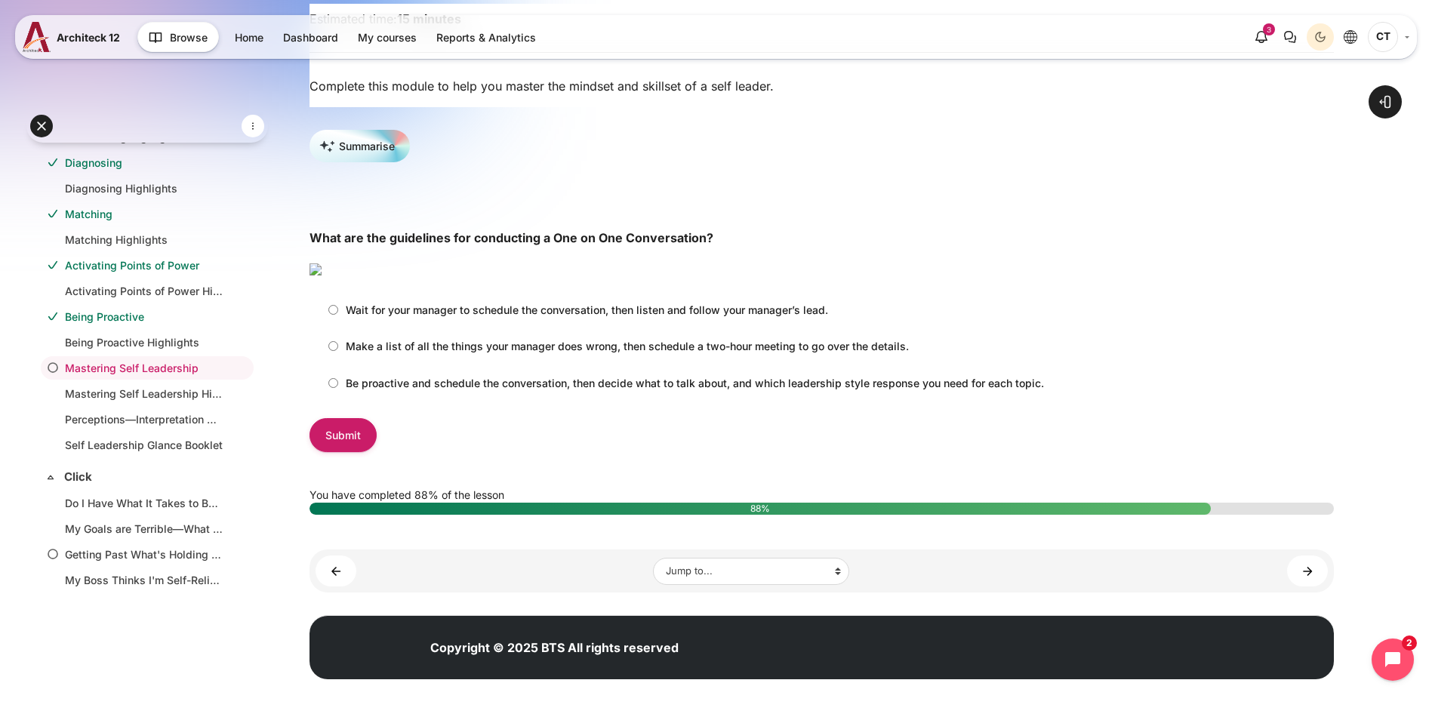
click at [338, 388] on input "Be proactive and schedule the conversation, then decide what to talk about, and…" at bounding box center [333, 383] width 10 height 10
radio input "true"
click at [377, 452] on input "Submit" at bounding box center [343, 435] width 67 height 34
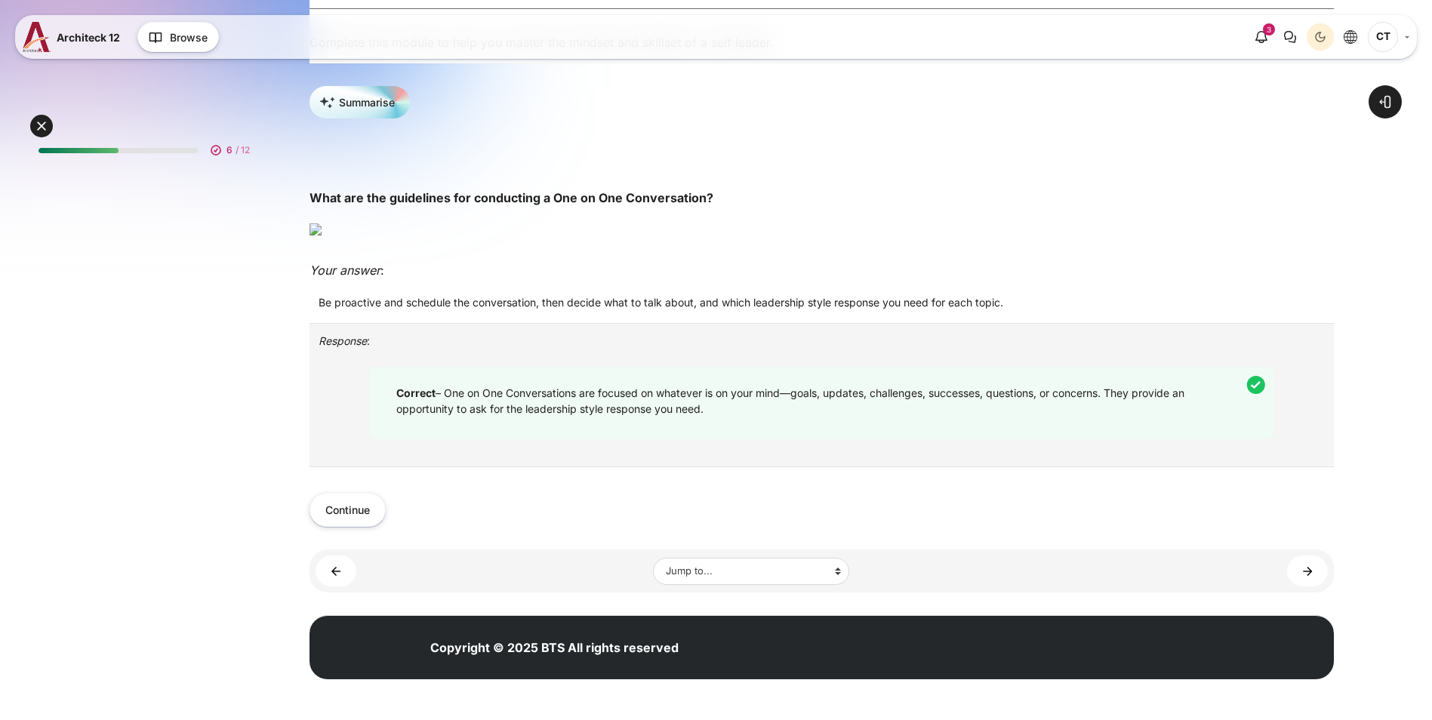
scroll to position [188, 0]
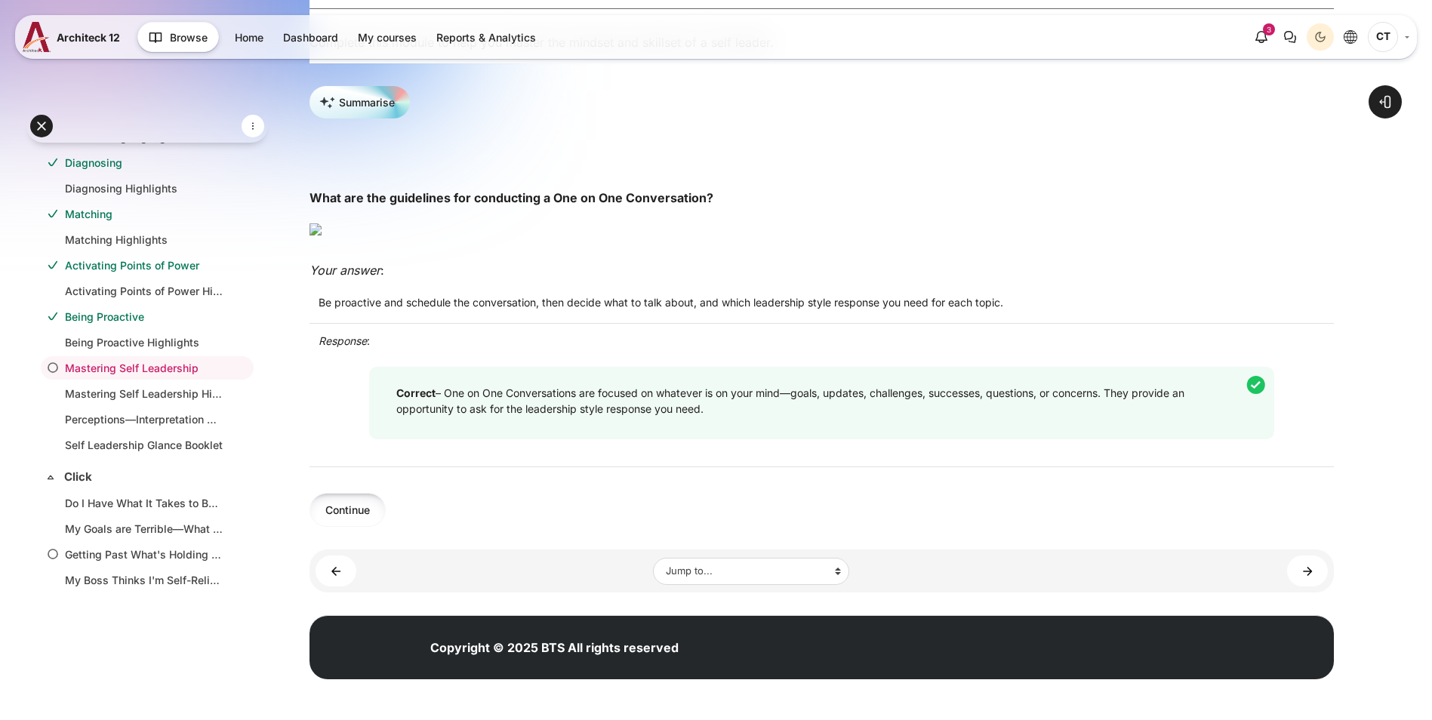
click at [386, 527] on button "Continue" at bounding box center [348, 510] width 76 height 34
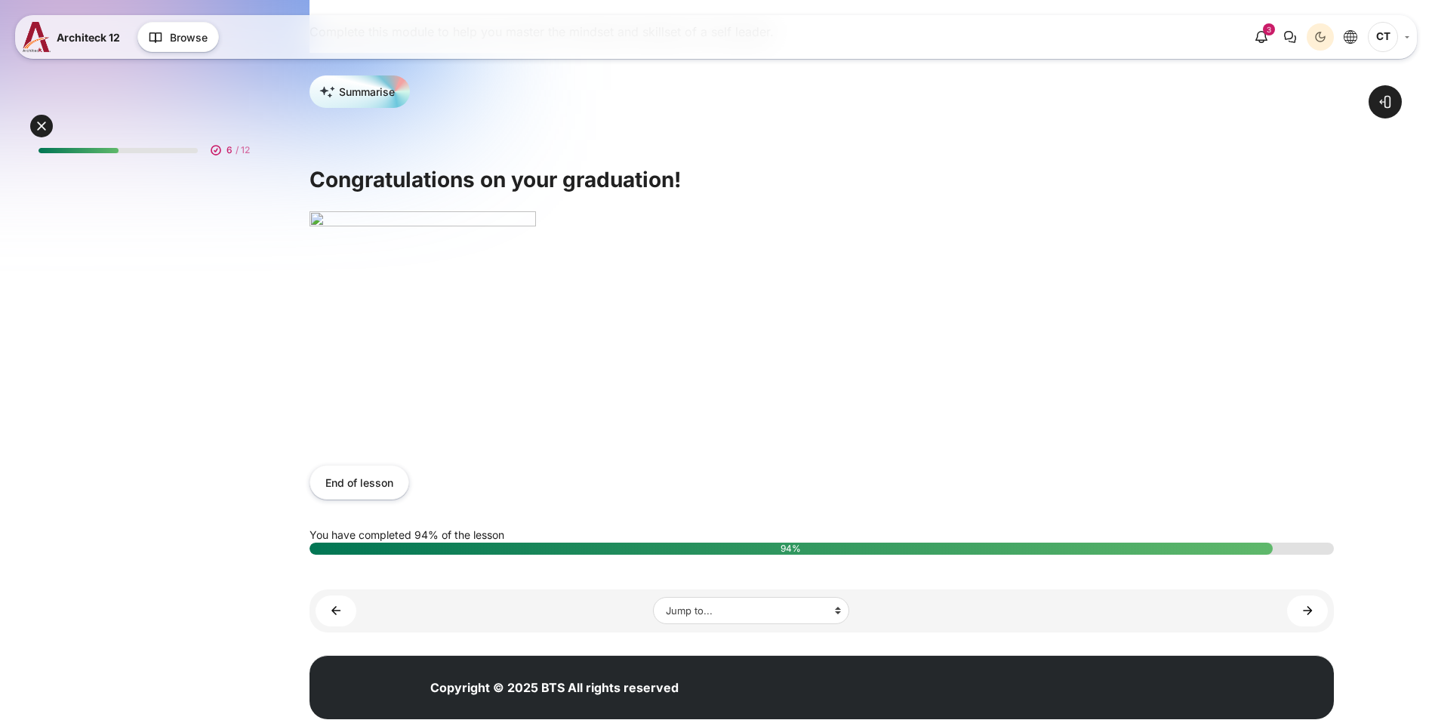
scroll to position [188, 0]
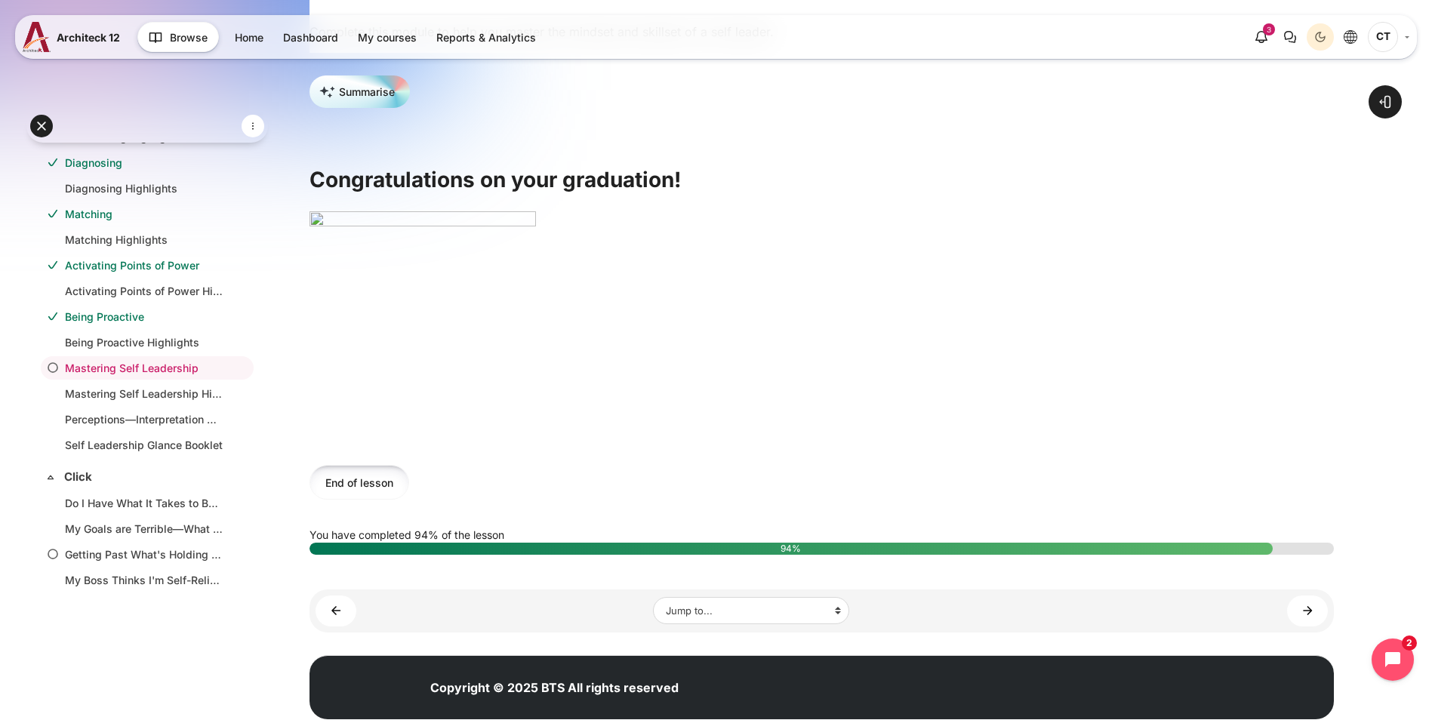
click at [409, 499] on button "End of lesson" at bounding box center [360, 482] width 100 height 34
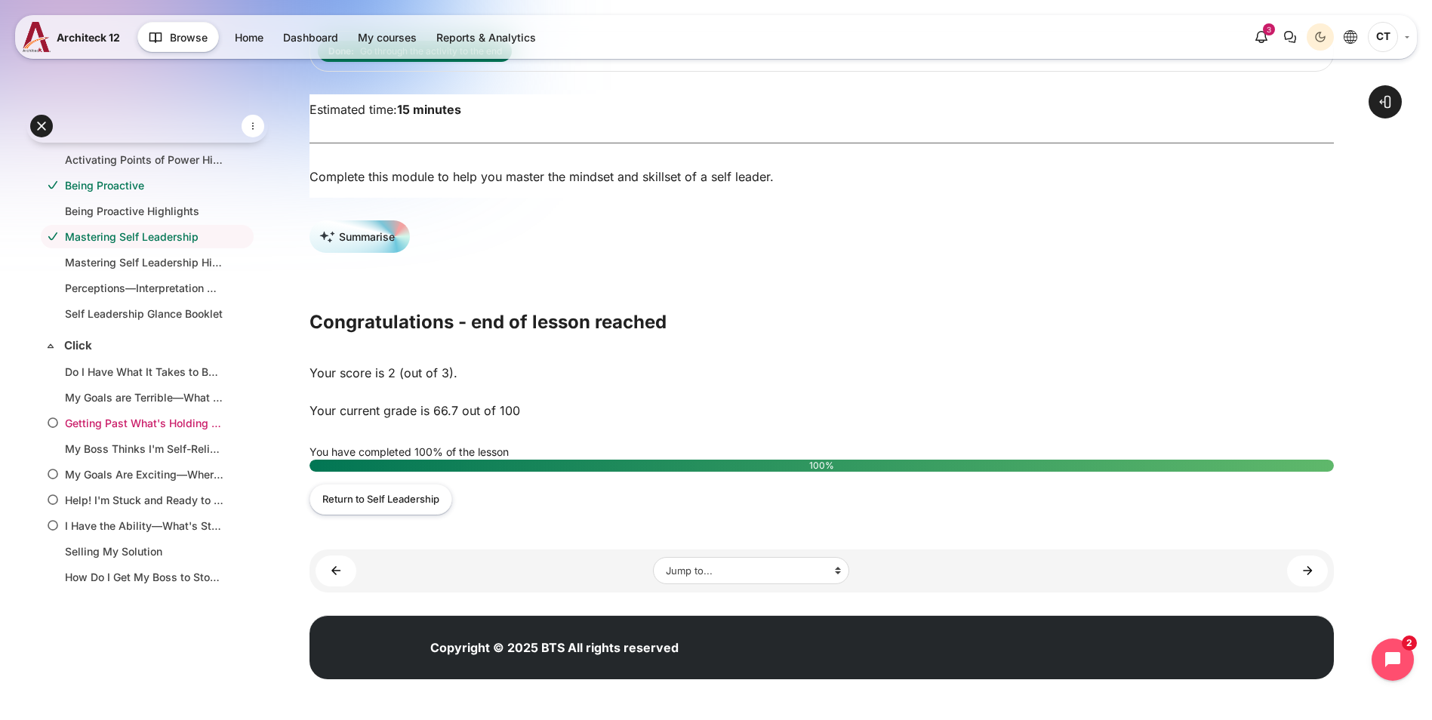
scroll to position [339, 0]
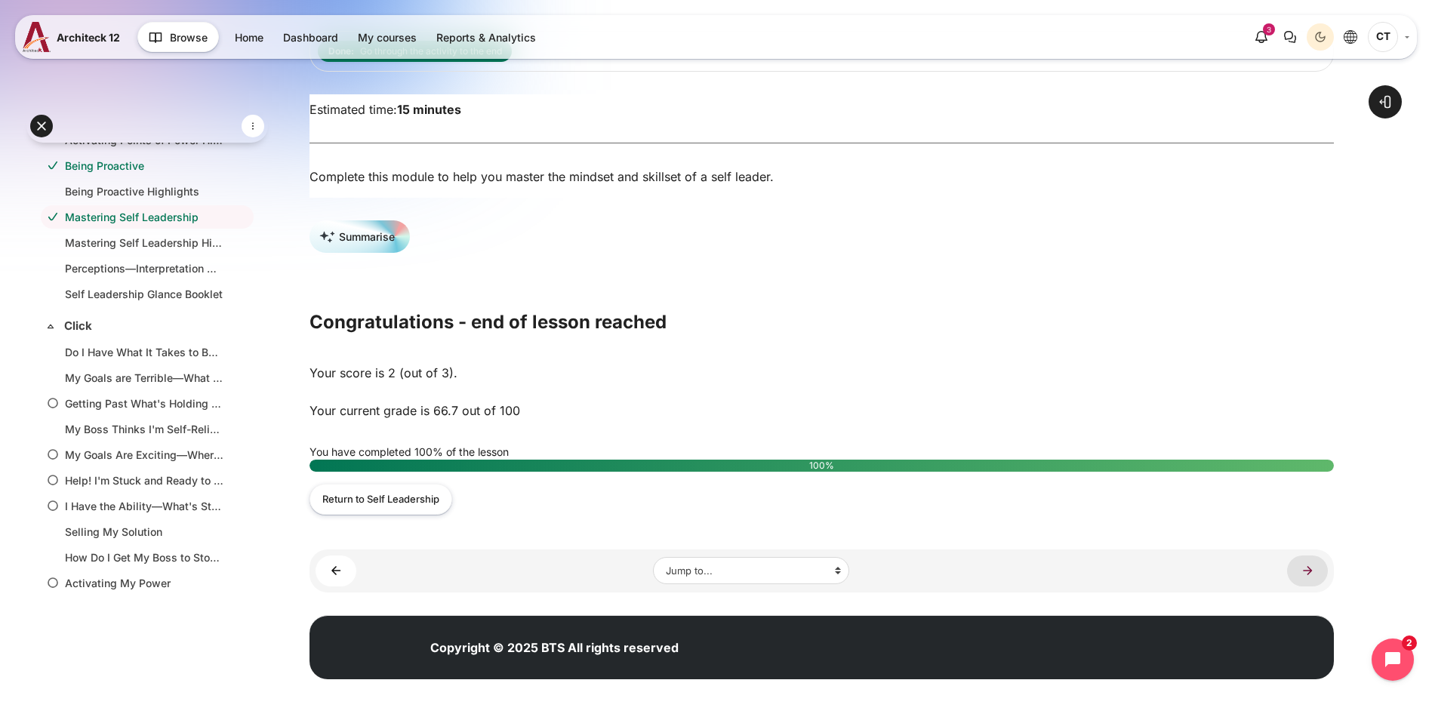
click at [1321, 578] on link "Mastering Self Leadership Highlights ►" at bounding box center [1307, 571] width 41 height 31
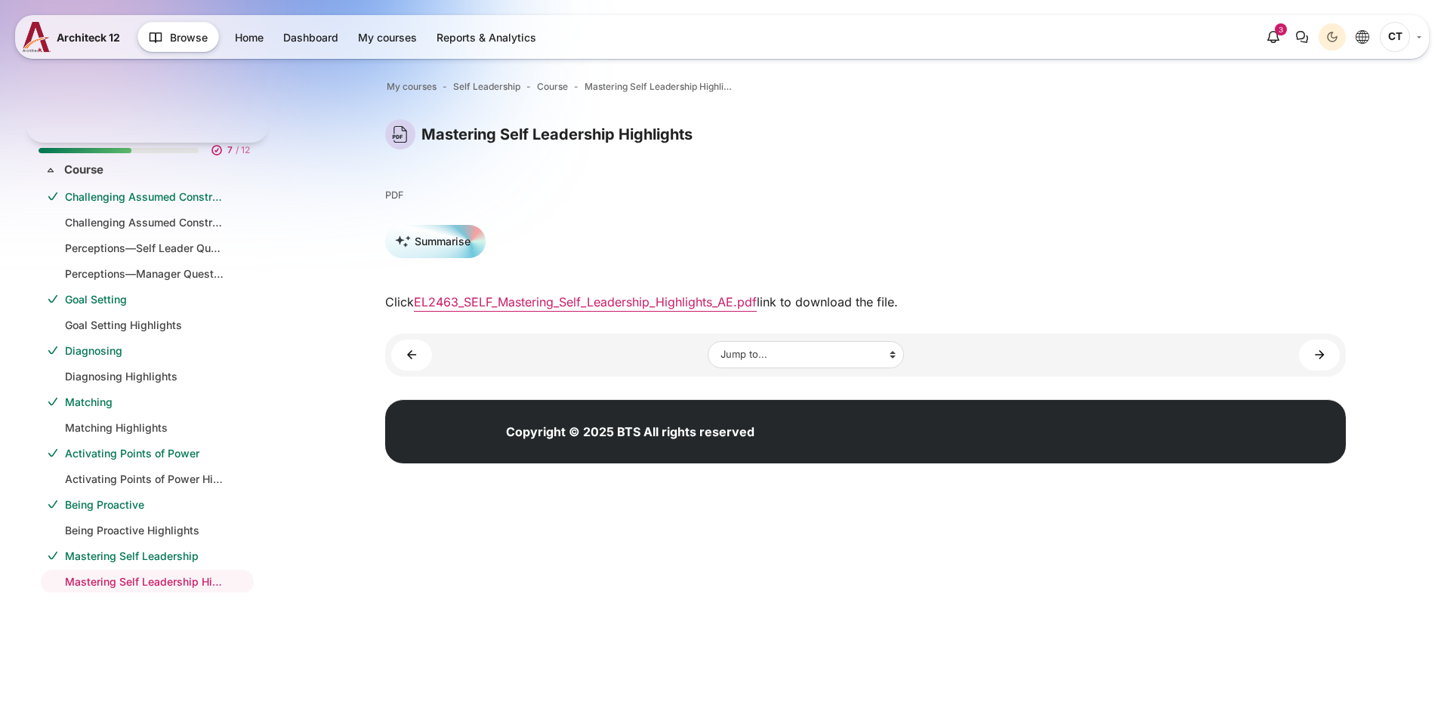
scroll to position [214, 0]
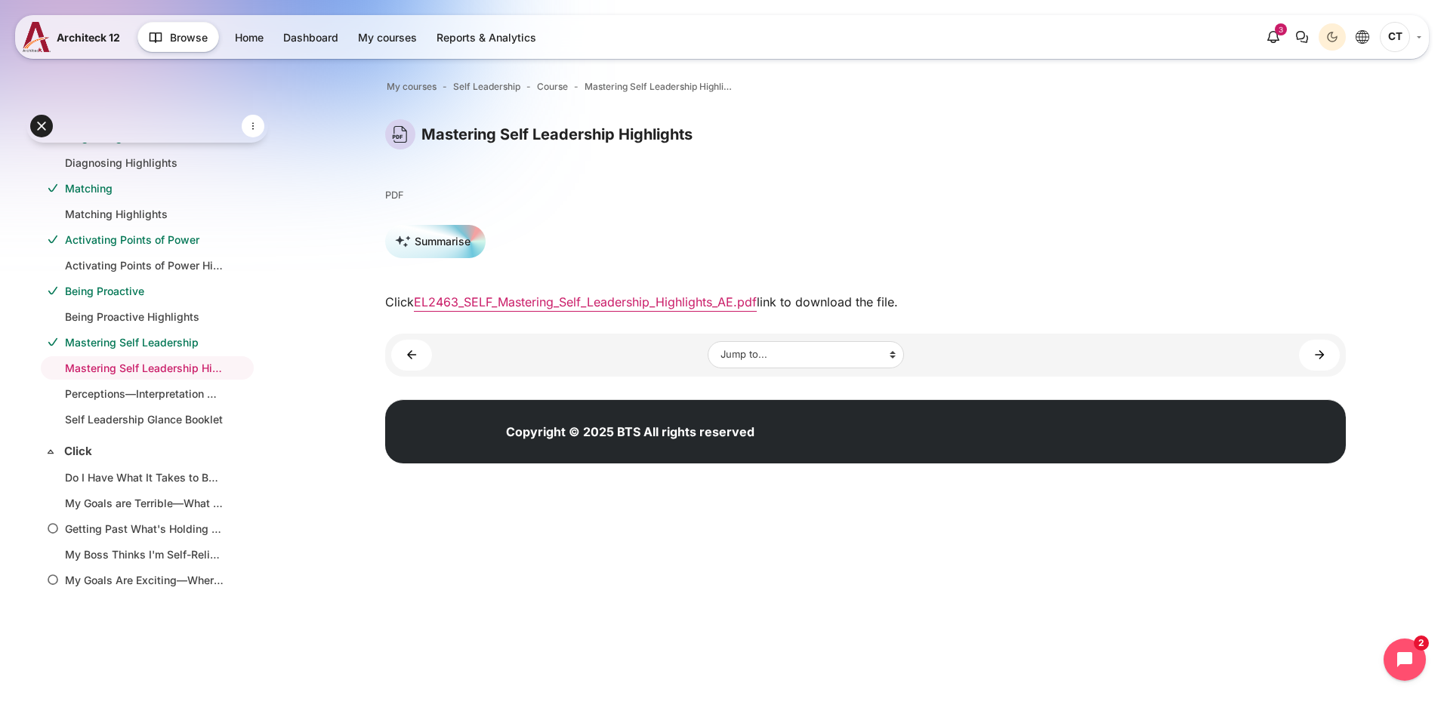
click at [1339, 360] on div "Jump to... Jump to... Main course page Challenging Assumed Constraints Challeng…" at bounding box center [865, 355] width 960 height 43
click at [1333, 358] on link "Perceptions—Interpretation Guide (Deep Dive) ►" at bounding box center [1319, 355] width 41 height 31
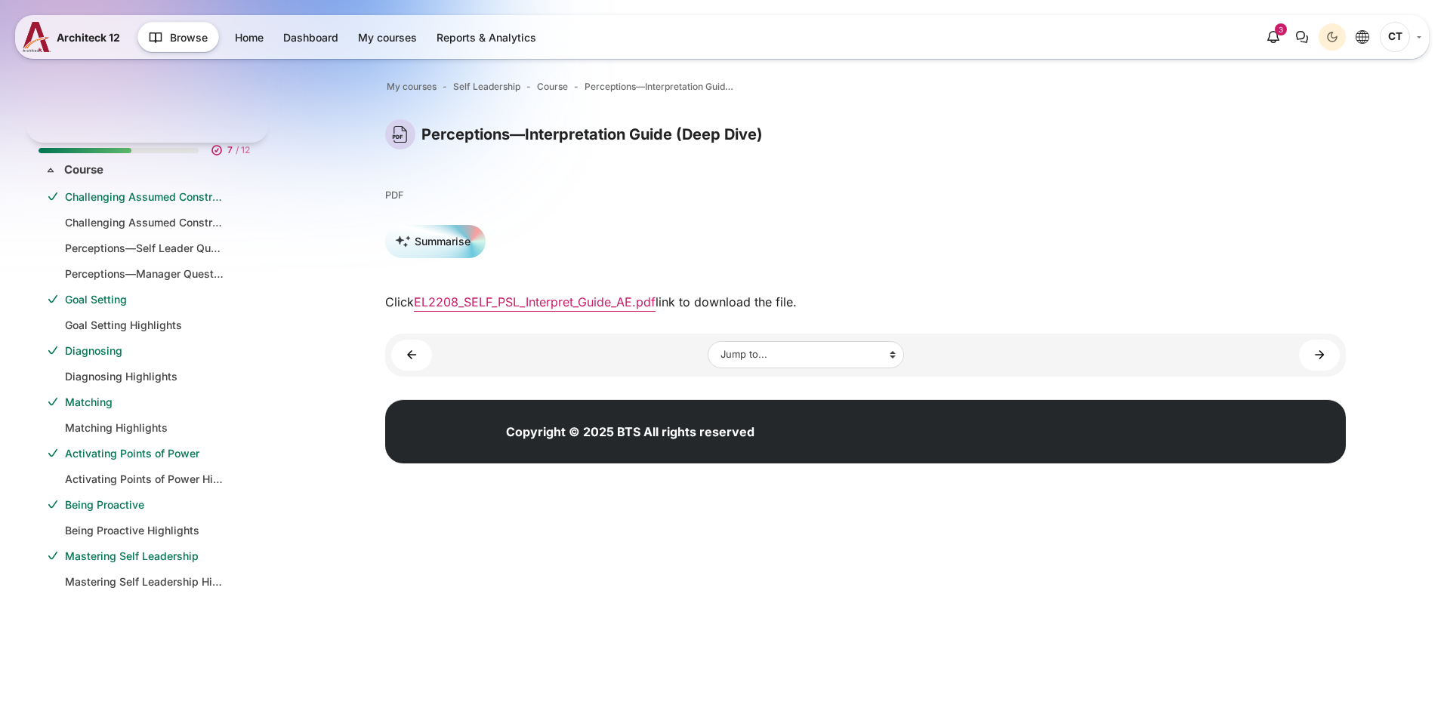
scroll to position [239, 0]
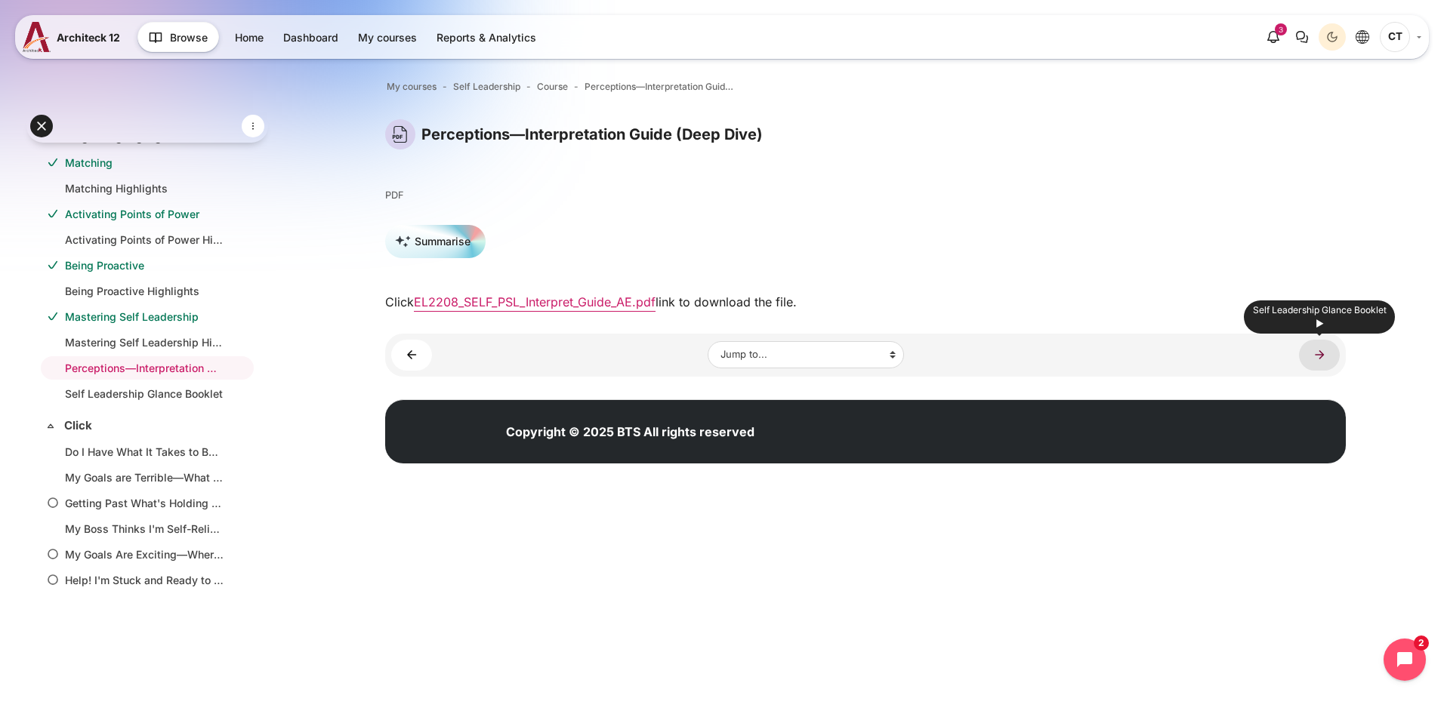
click at [1320, 351] on link "Self Leadership Glance Booklet ►" at bounding box center [1319, 355] width 41 height 31
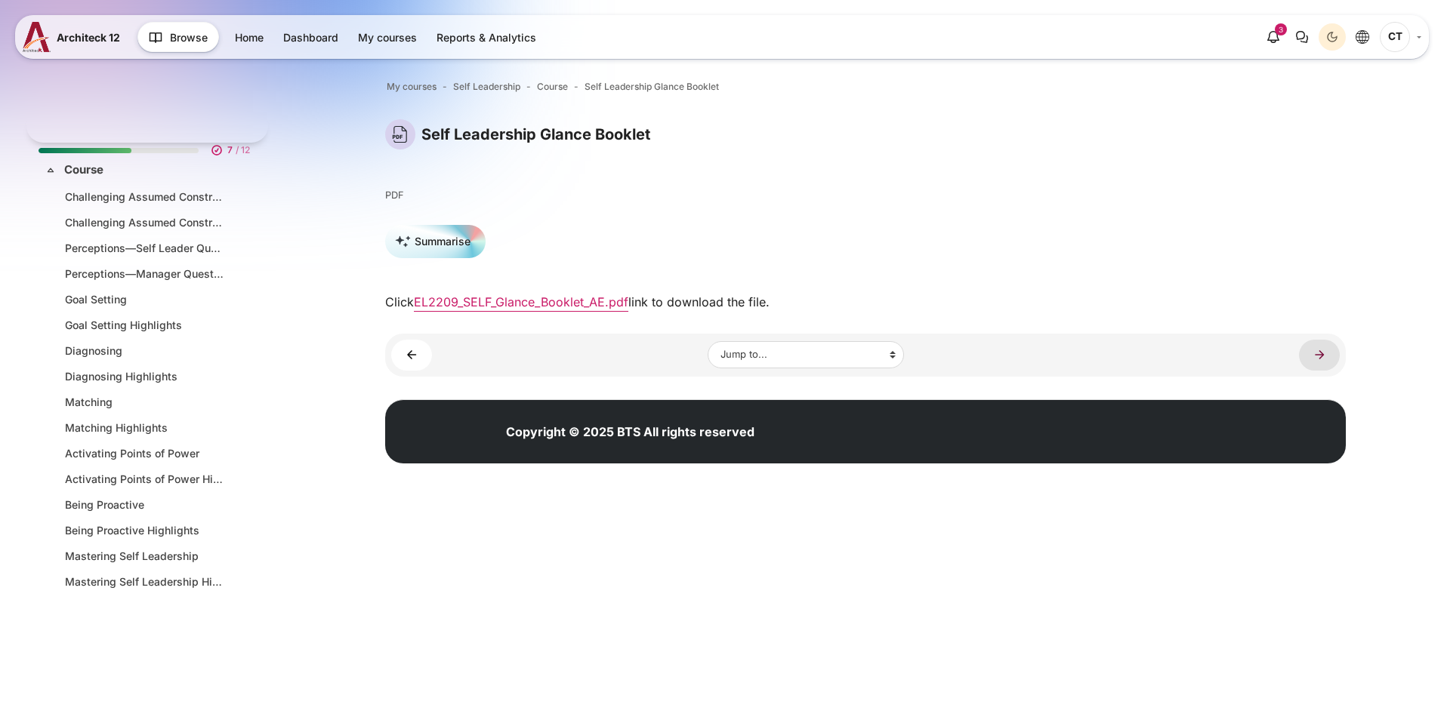
scroll to position [265, 0]
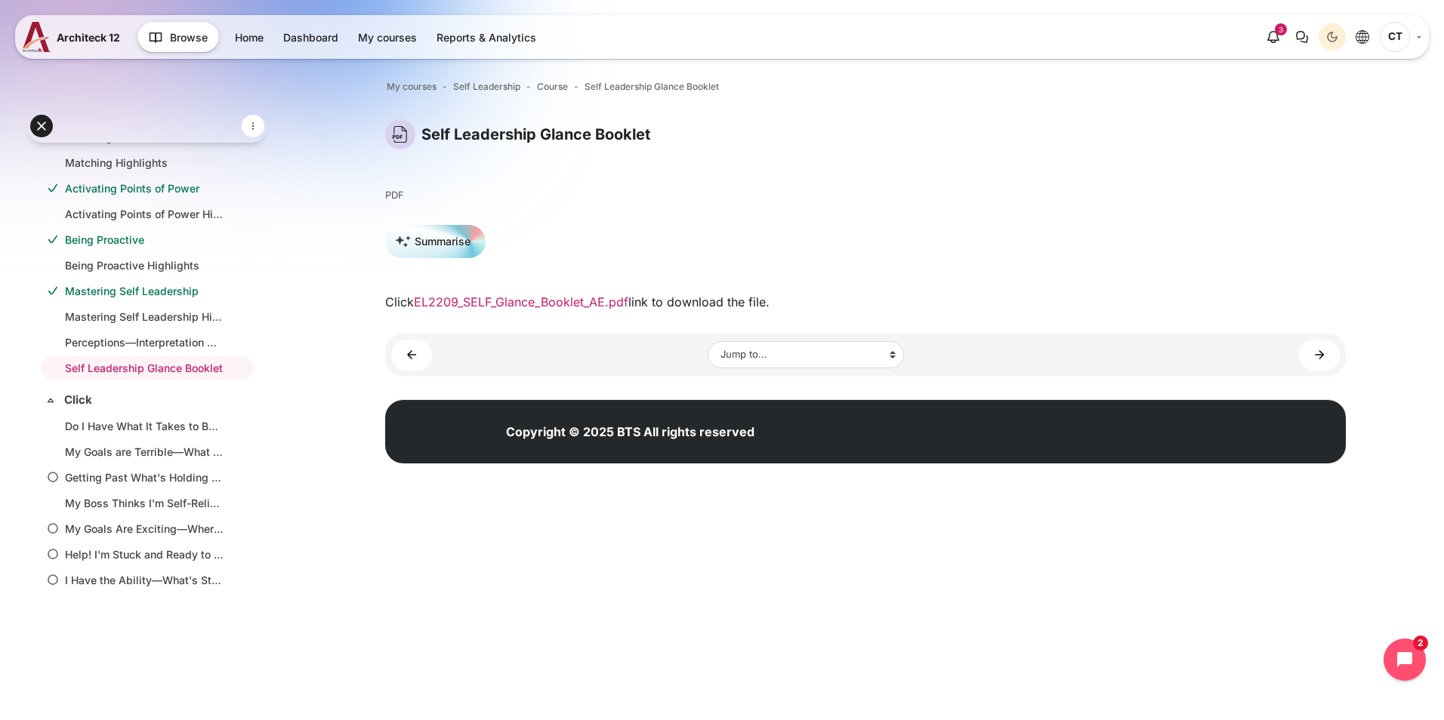
click at [549, 307] on link "EL2209_SELF_Glance_Booklet_AE.pdf" at bounding box center [521, 301] width 214 height 15
click at [1329, 367] on link "Do I Have What It Takes to Be a Self Leader? ►" at bounding box center [1319, 355] width 41 height 31
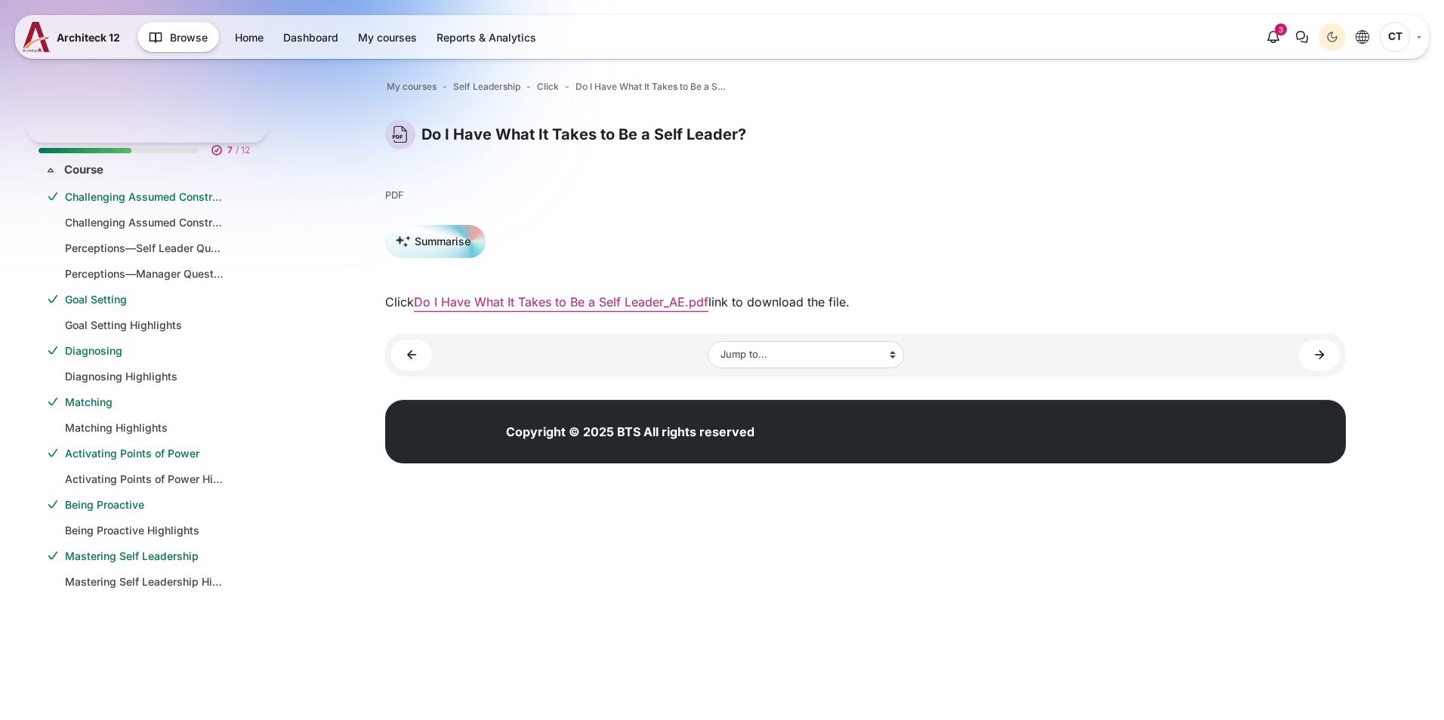
scroll to position [324, 0]
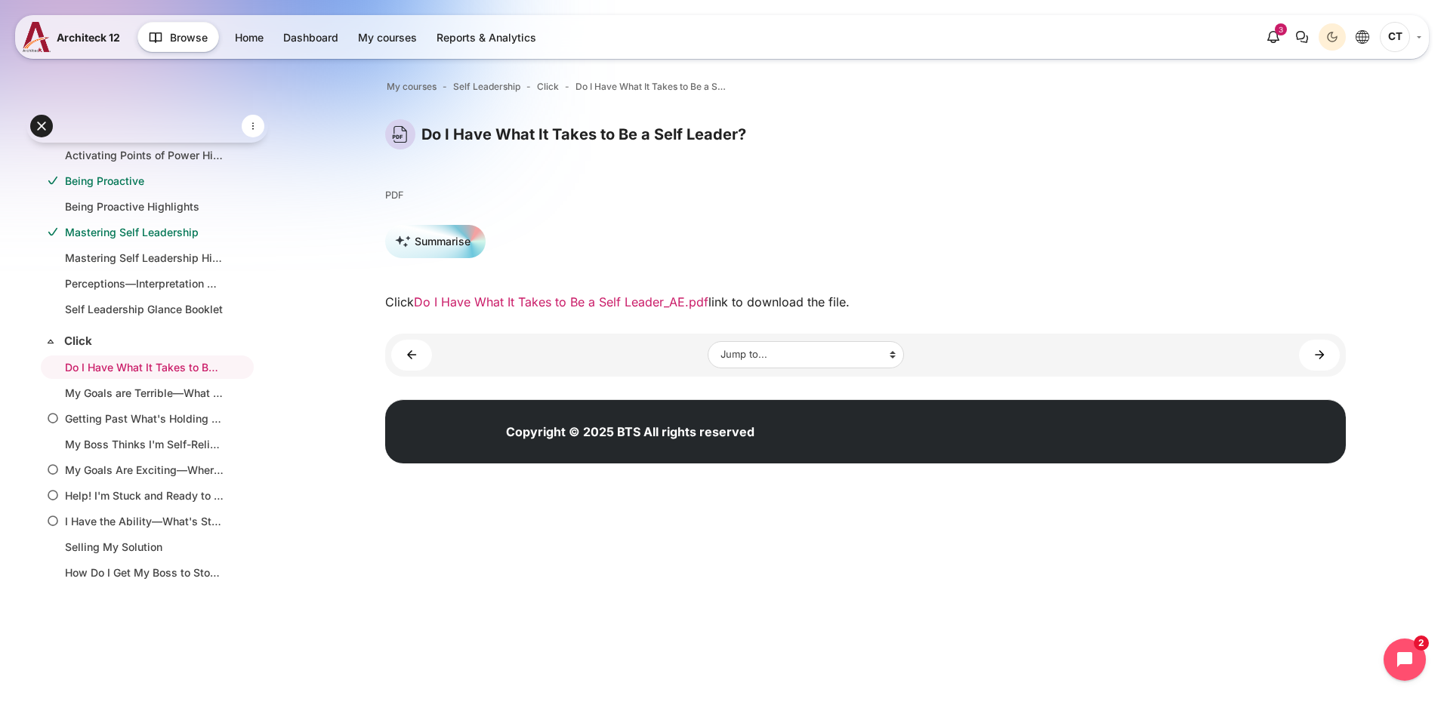
click at [620, 306] on link "Do I Have What It Takes to Be a Self Leader_AE.pdf" at bounding box center [561, 301] width 294 height 15
click at [1308, 356] on link "My Goals are Terrible—What Do I Do? ►" at bounding box center [1319, 355] width 41 height 31
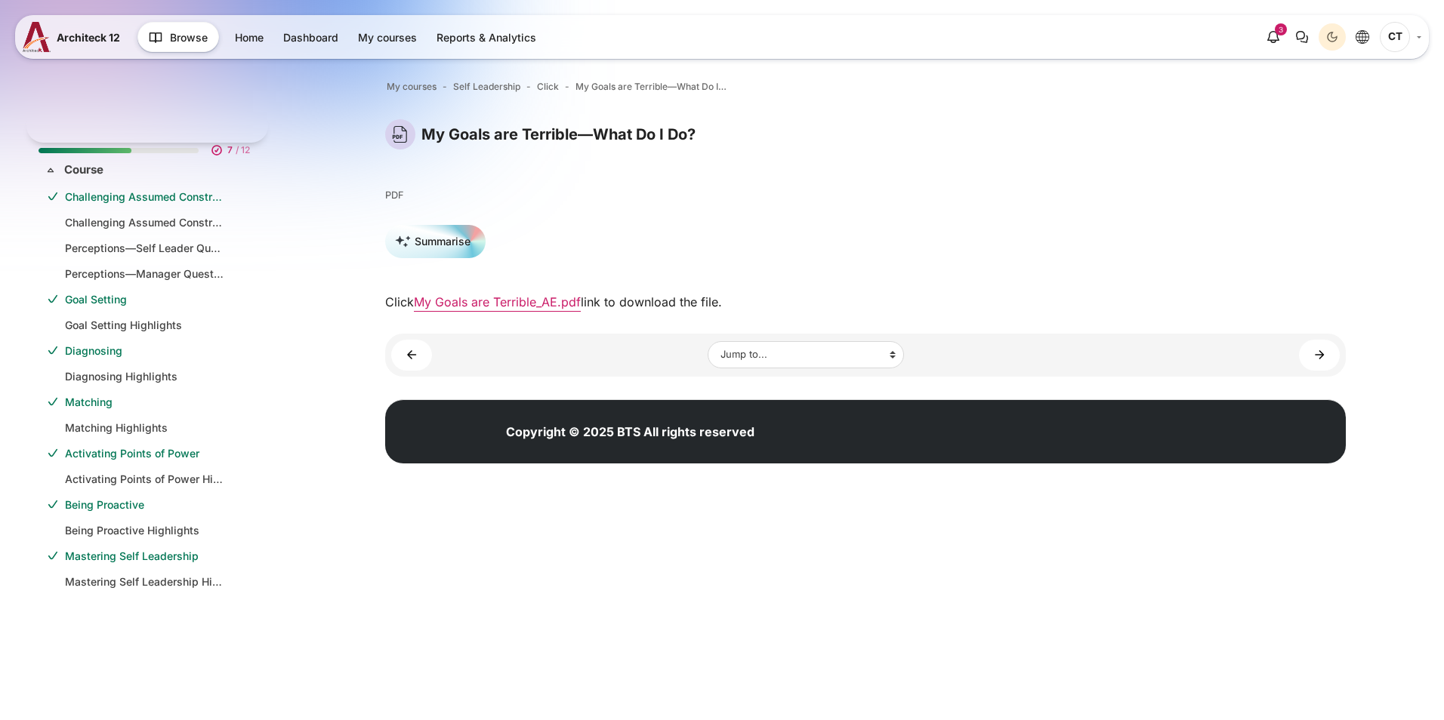
scroll to position [350, 0]
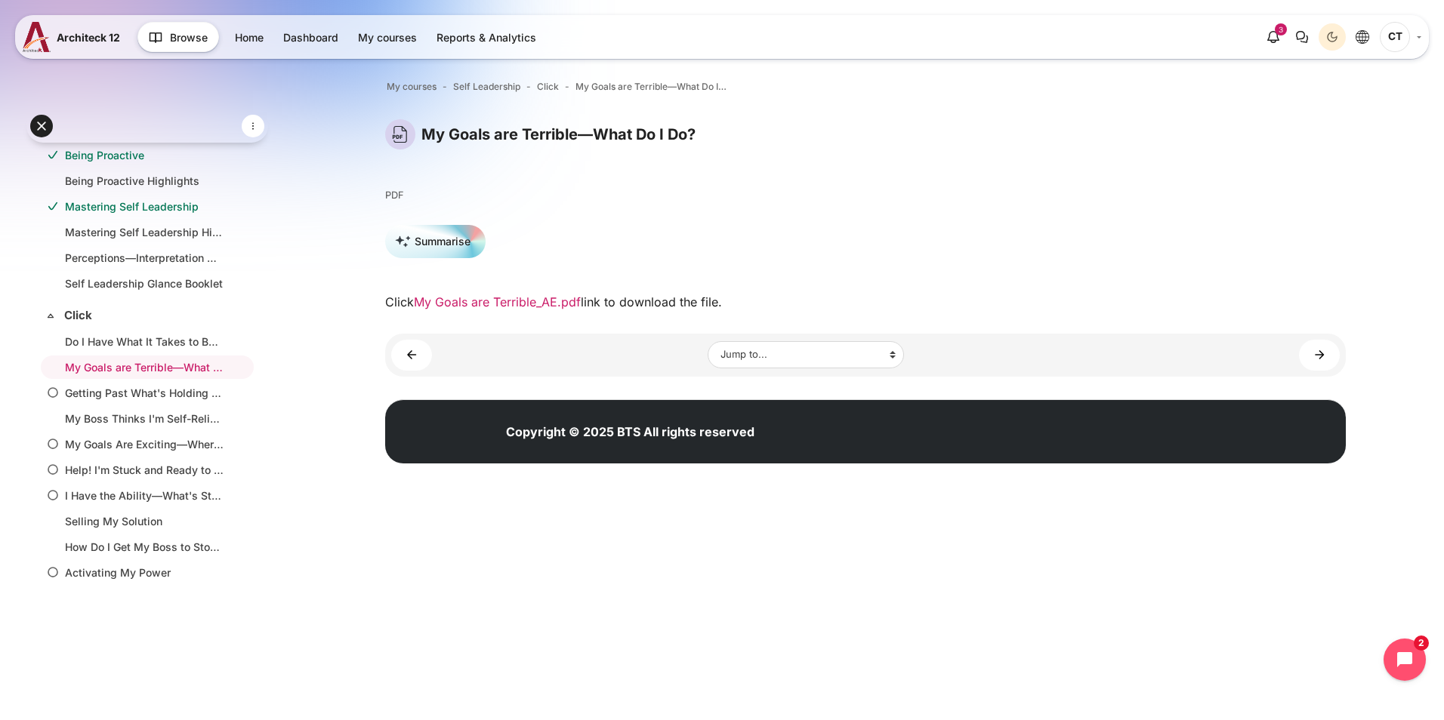
click at [511, 301] on link "My Goals are Terrible_AE.pdf" at bounding box center [497, 301] width 167 height 15
click at [1314, 352] on link "Getting Past What's Holding Me Back ►" at bounding box center [1319, 355] width 41 height 31
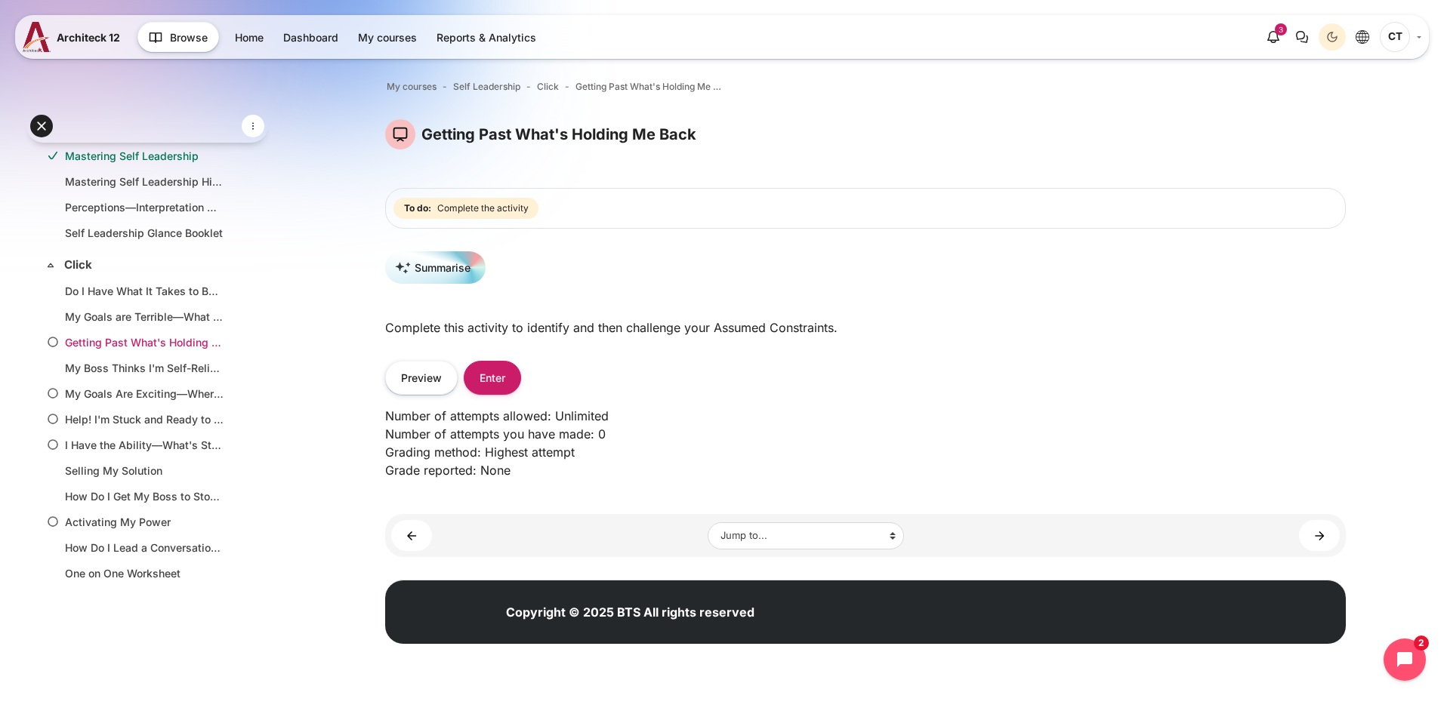
scroll to position [401, 0]
click at [498, 382] on button "Enter" at bounding box center [492, 378] width 57 height 34
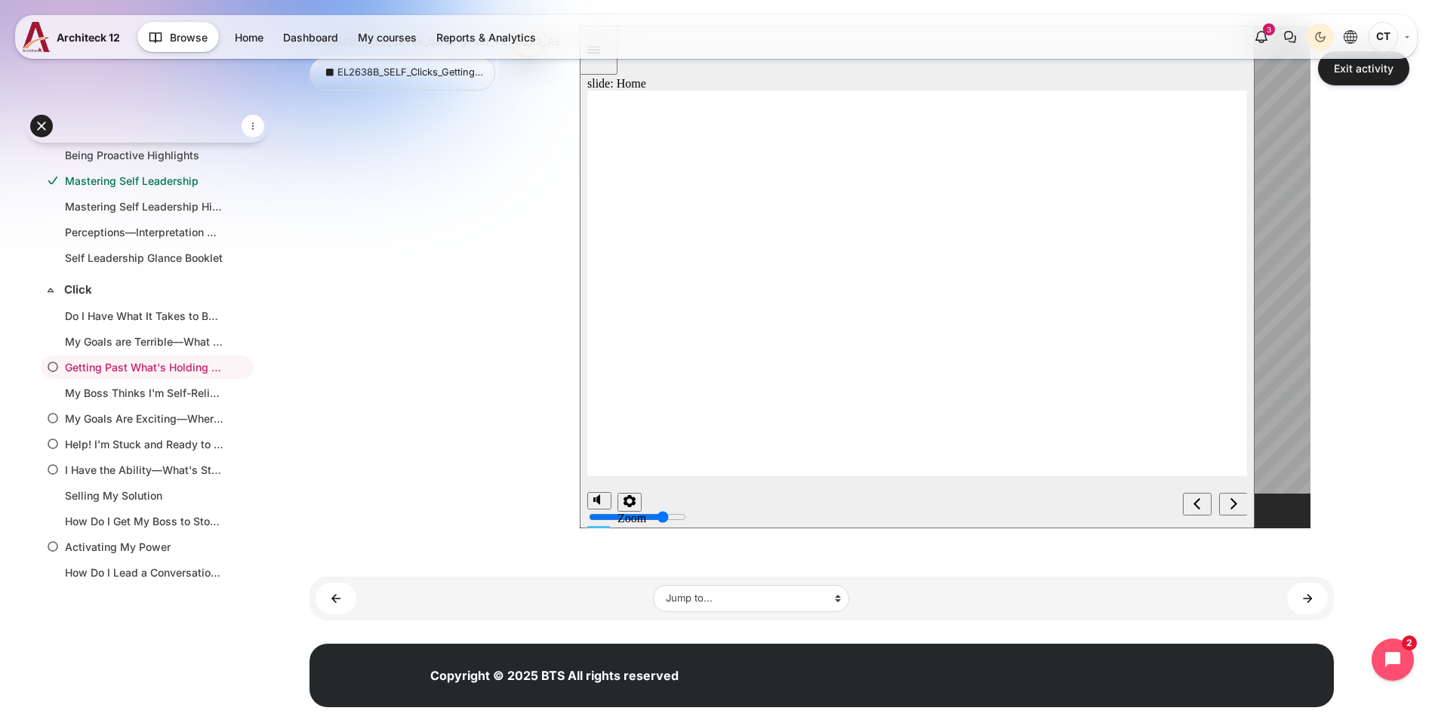
scroll to position [250, 0]
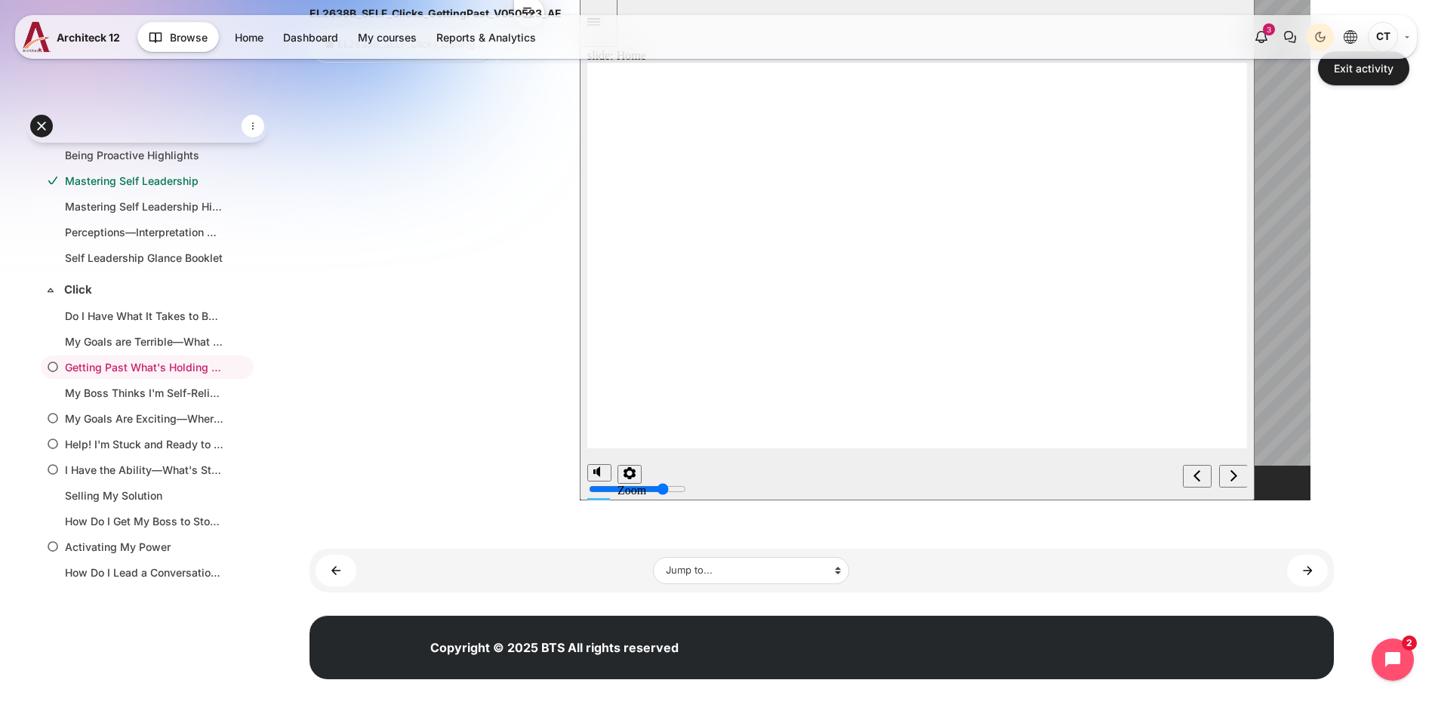
click at [1237, 477] on div "next" at bounding box center [1233, 478] width 17 height 16
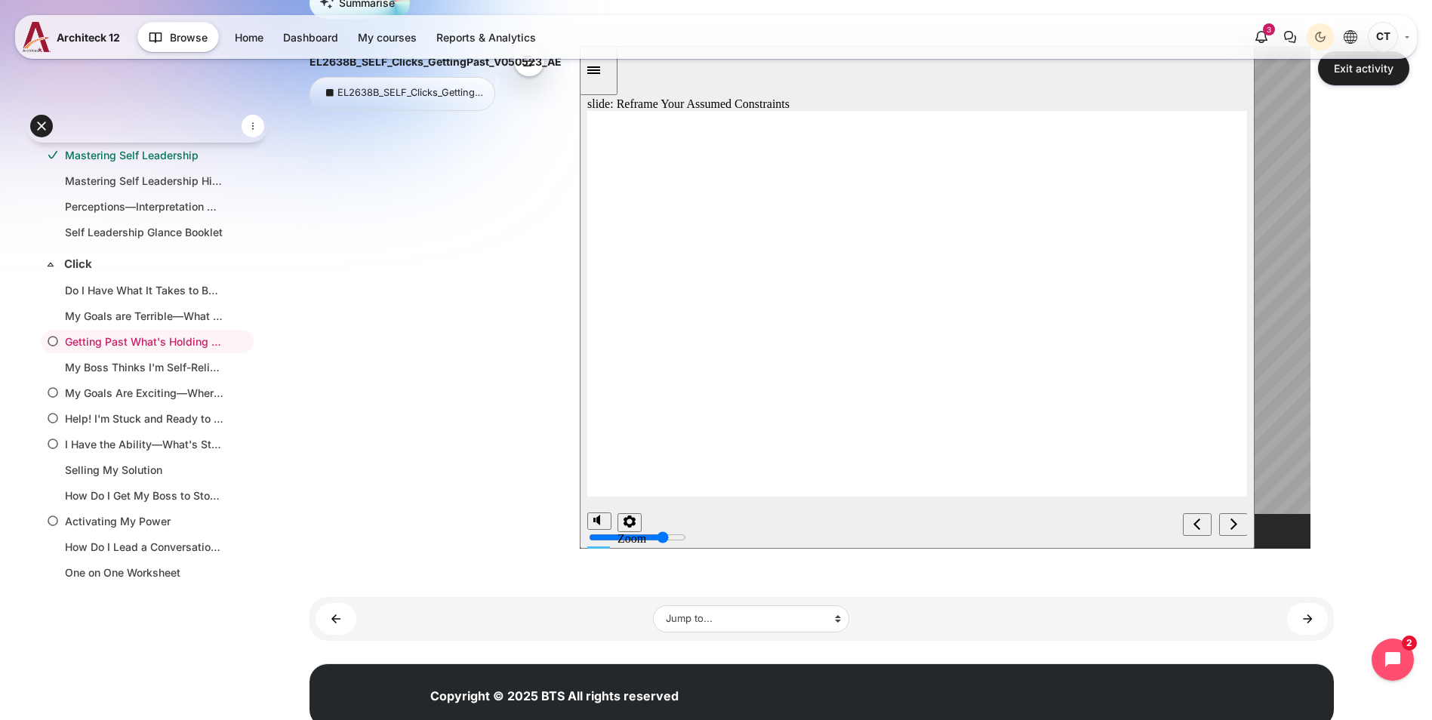
scroll to position [174, 0]
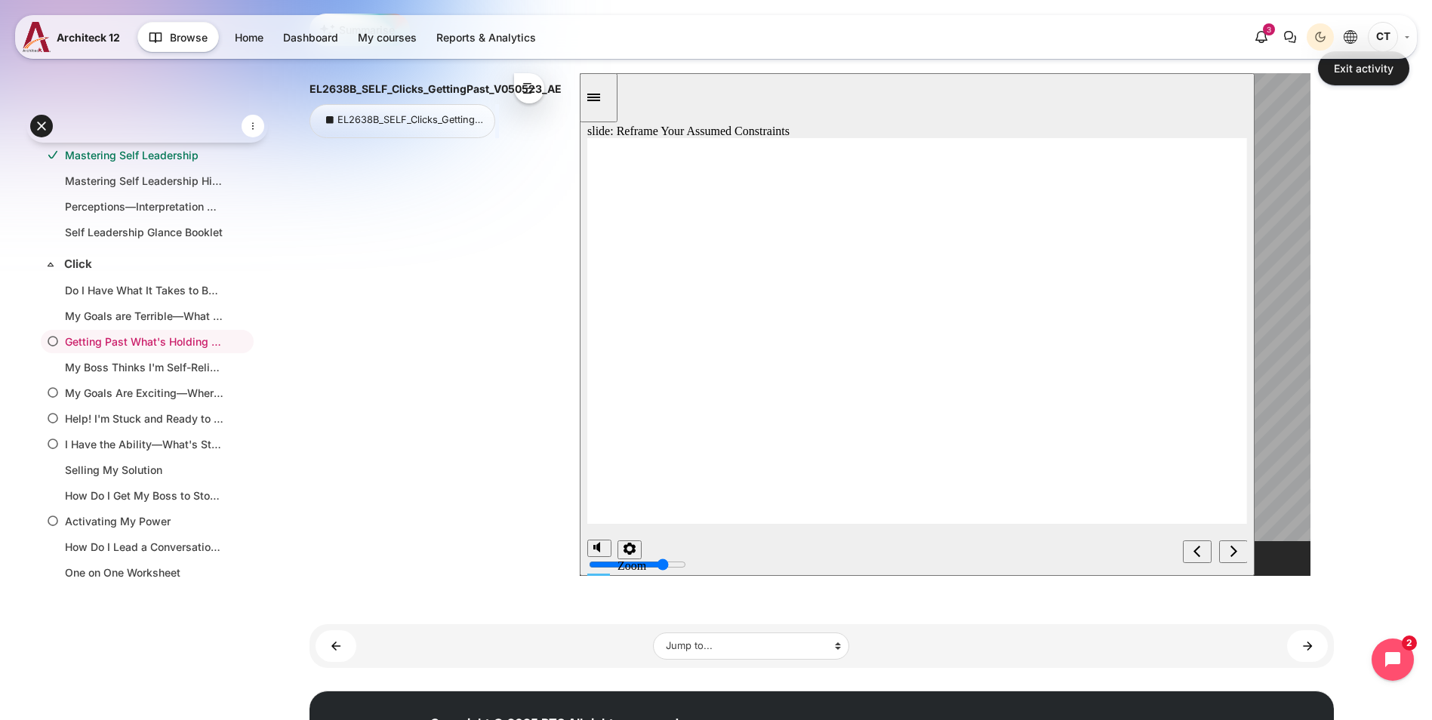
click at [1234, 551] on icon "next" at bounding box center [1233, 551] width 8 height 14
click at [1202, 557] on div "previous" at bounding box center [1196, 552] width 17 height 16
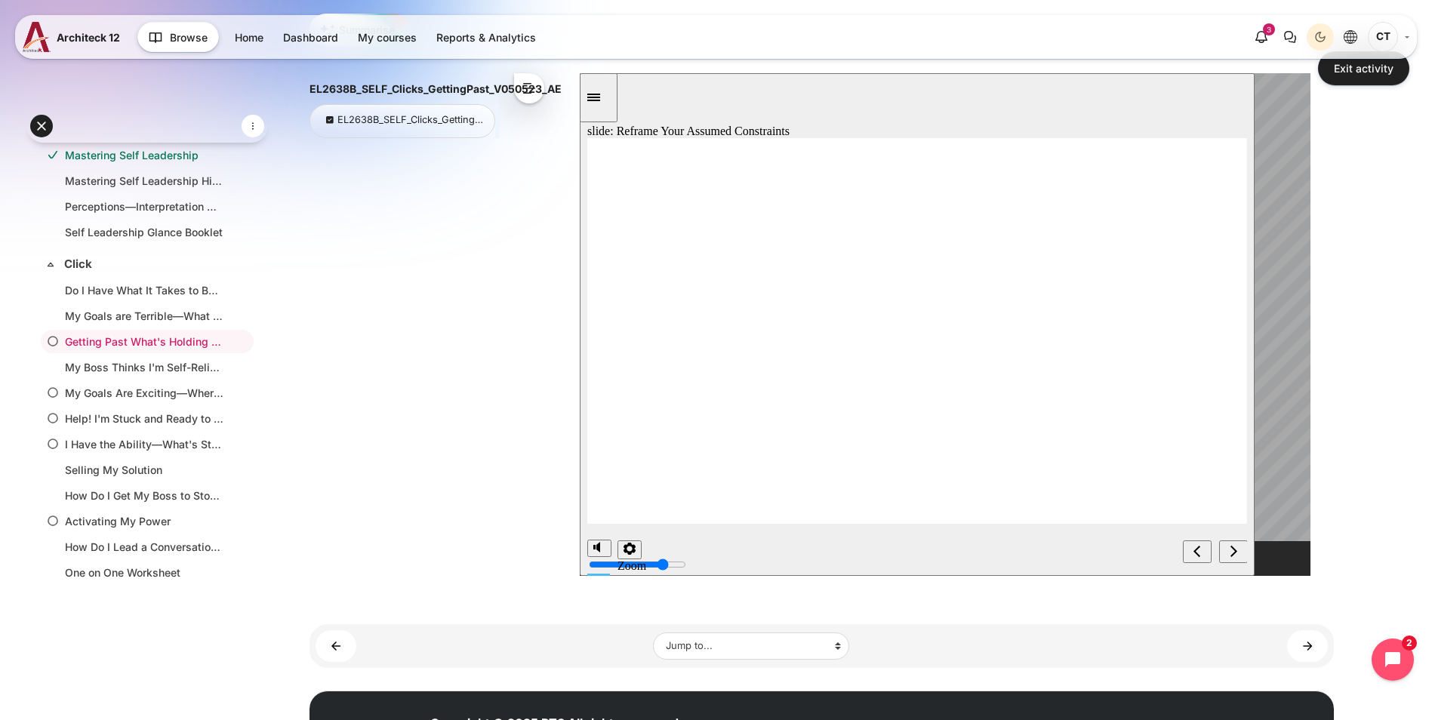
click at [1230, 556] on icon "next" at bounding box center [1233, 551] width 8 height 14
click at [1239, 551] on div "next" at bounding box center [1233, 552] width 17 height 16
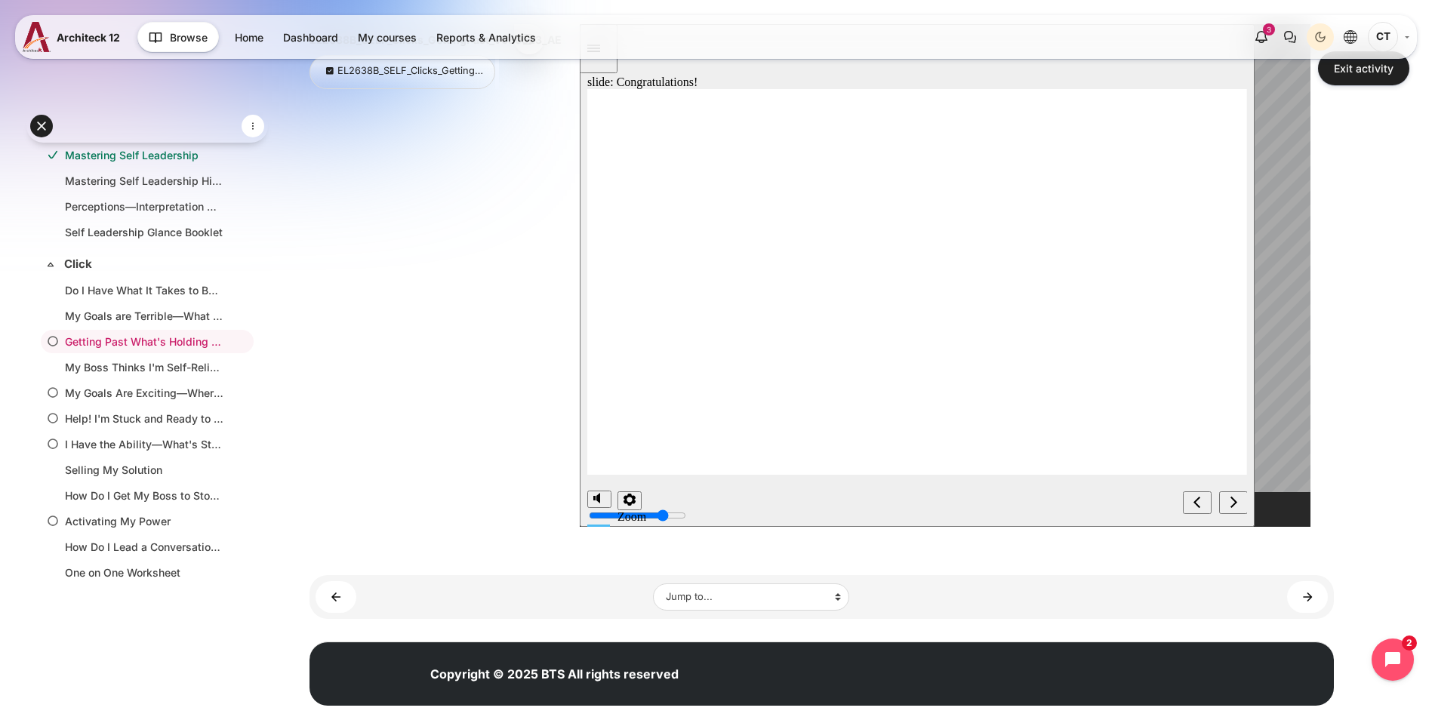
scroll to position [250, 0]
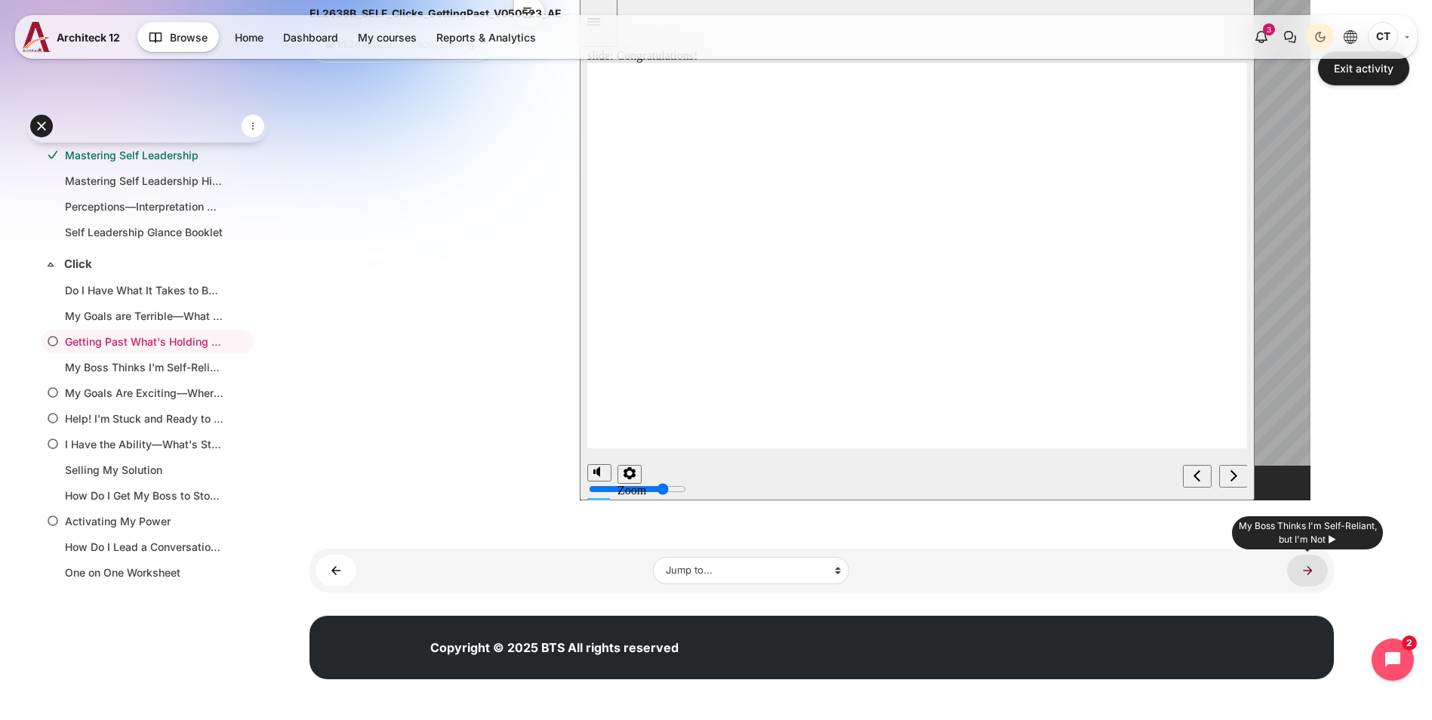
click at [1307, 581] on link "My Boss Thinks I'm Self-Reliant, but I'm Not ►" at bounding box center [1307, 570] width 41 height 31
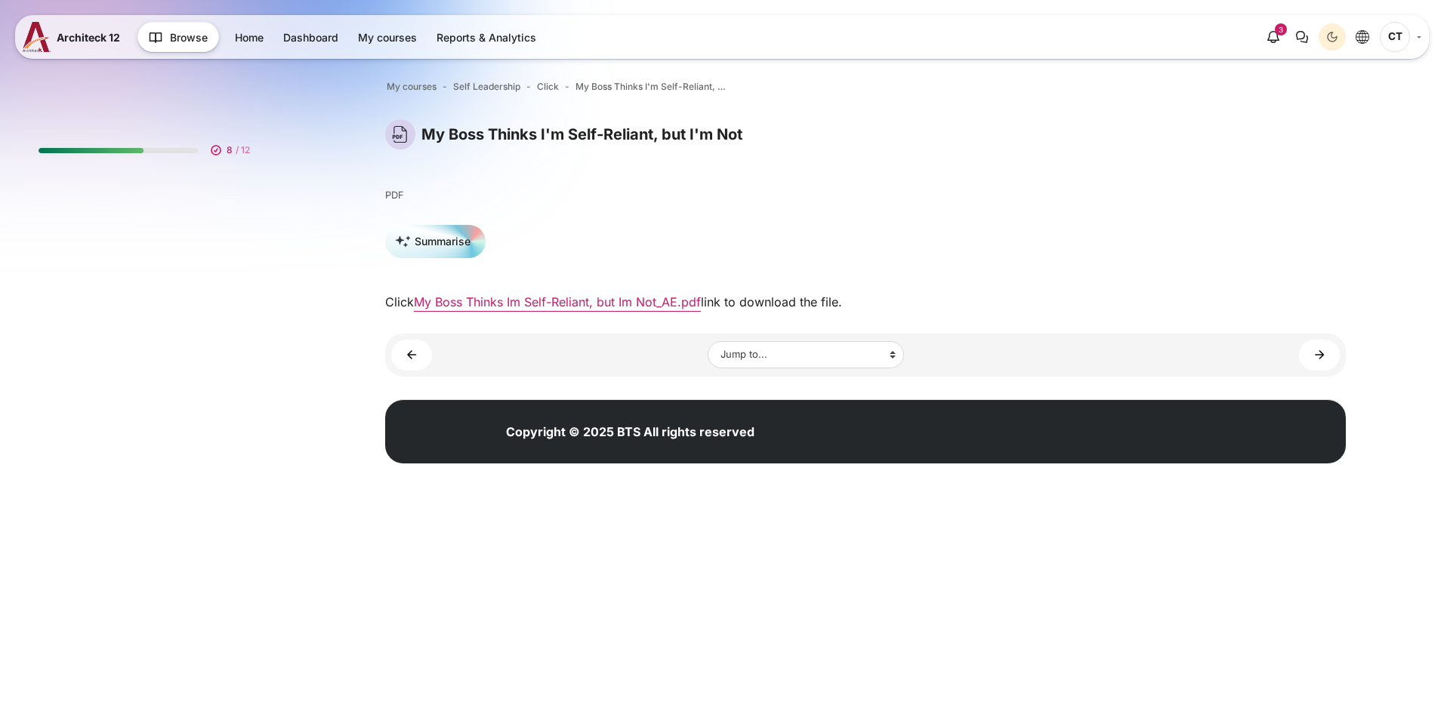
scroll to position [401, 0]
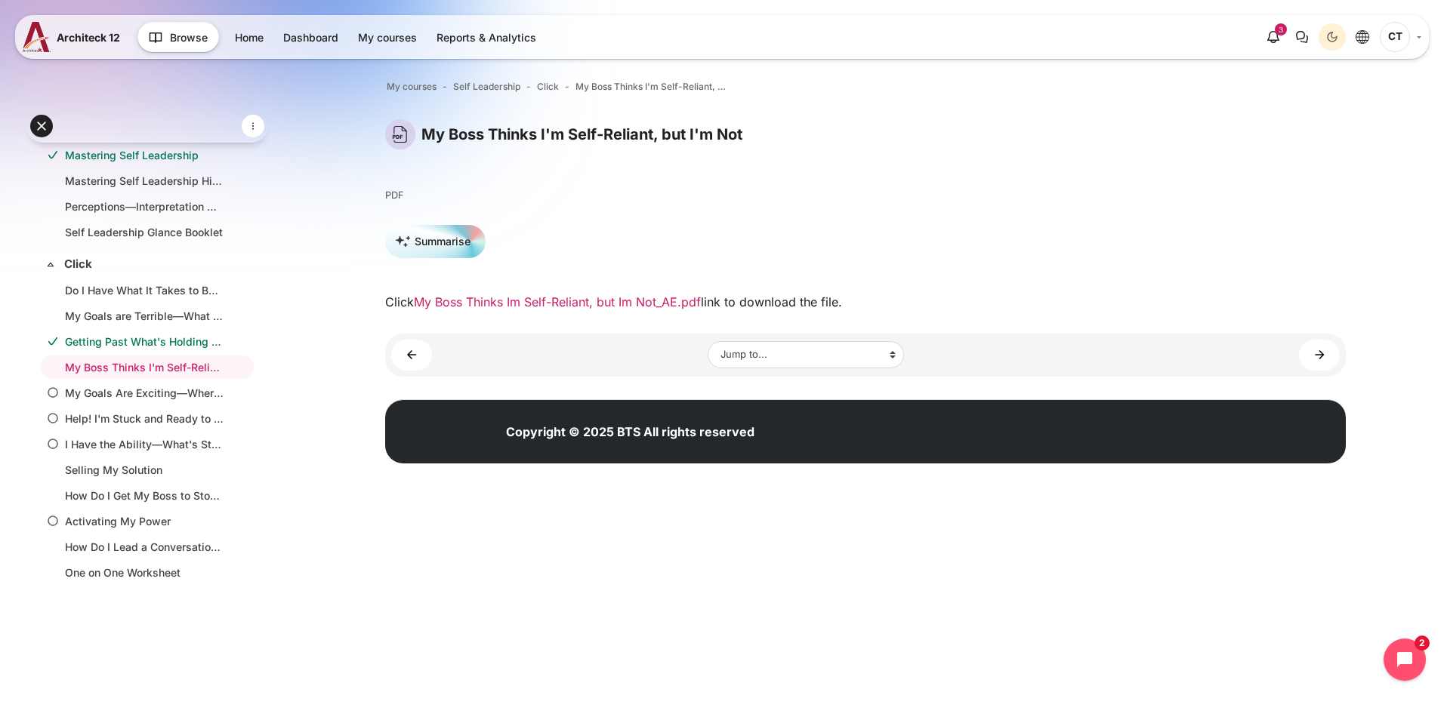
click at [637, 295] on link "My Boss Thinks Im Self-Reliant, but Im Not_AE.pdf" at bounding box center [557, 301] width 287 height 15
click at [1310, 348] on link "My Goals Are Exciting—Where Do I Start? ►" at bounding box center [1319, 355] width 41 height 31
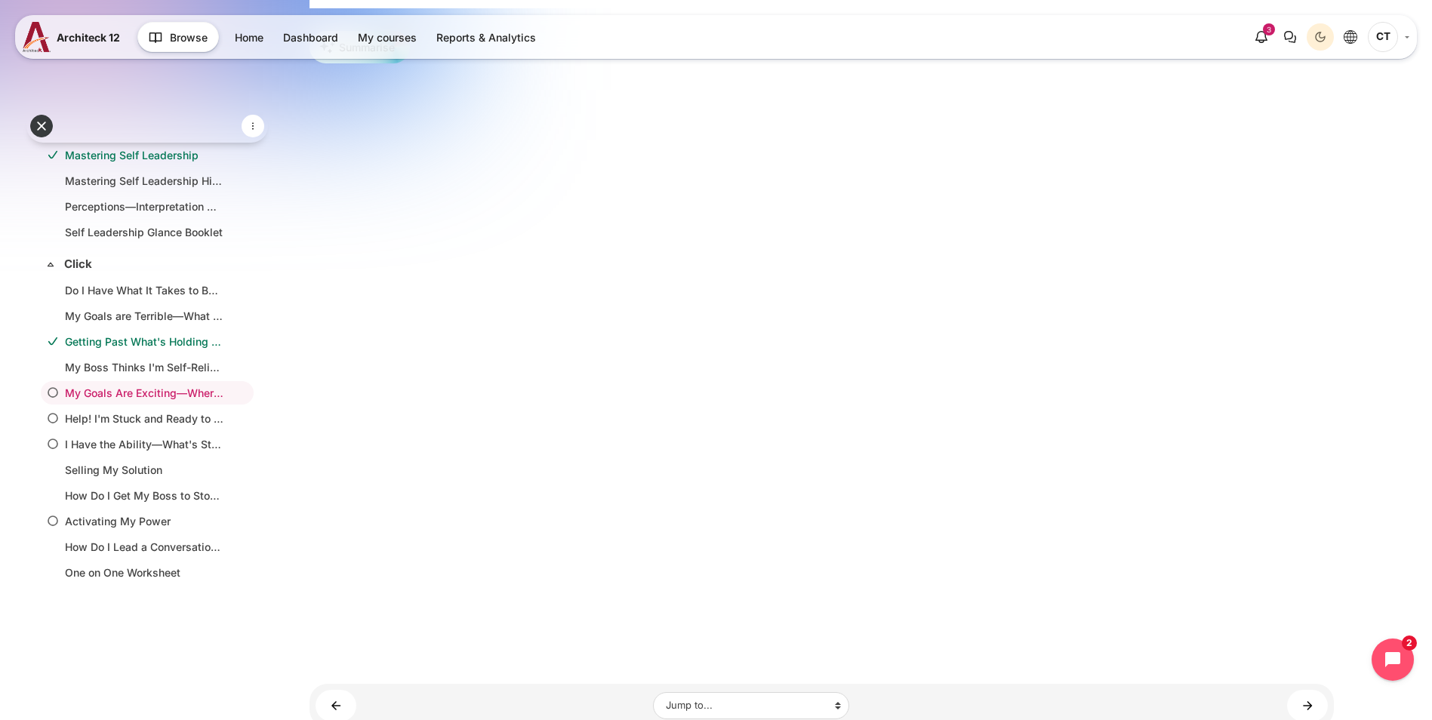
scroll to position [371, 0]
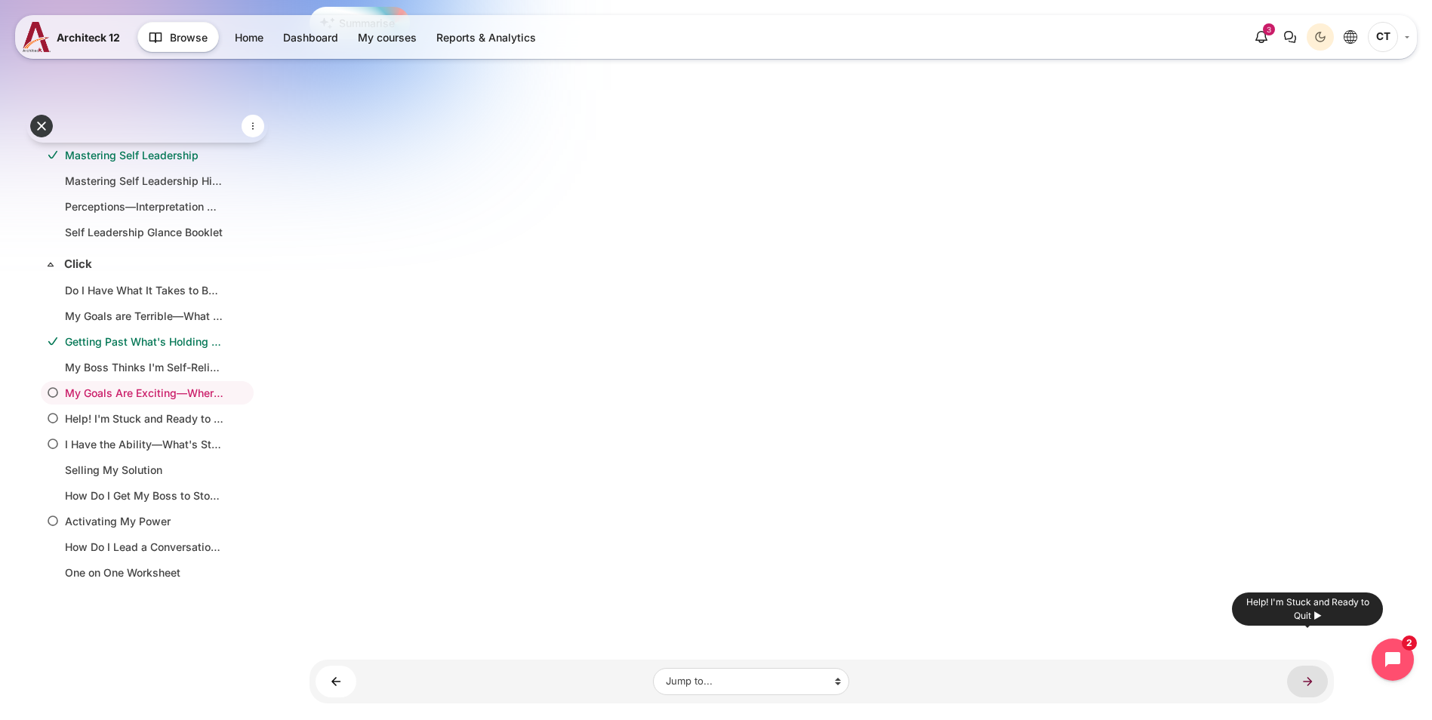
click at [1304, 666] on link "Help! I'm Stuck and Ready to Quit ►" at bounding box center [1307, 681] width 41 height 31
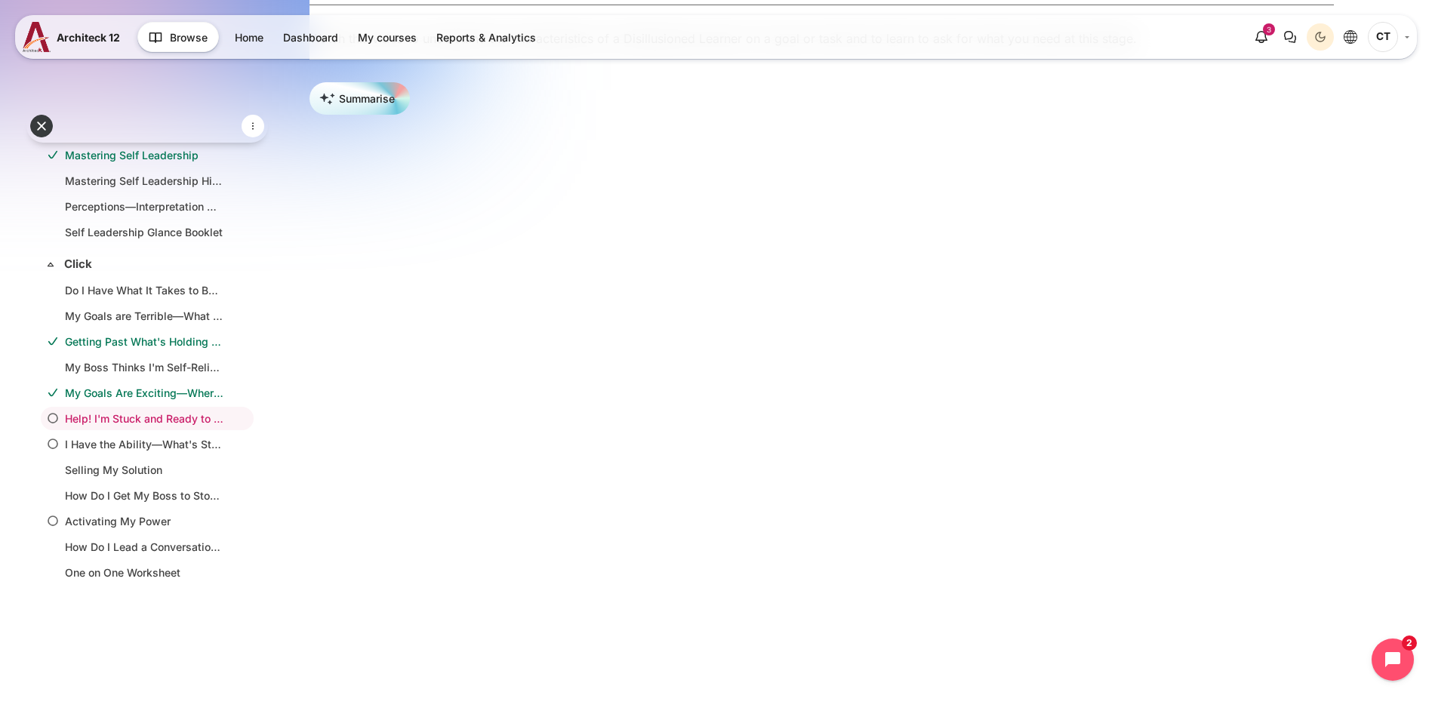
scroll to position [371, 0]
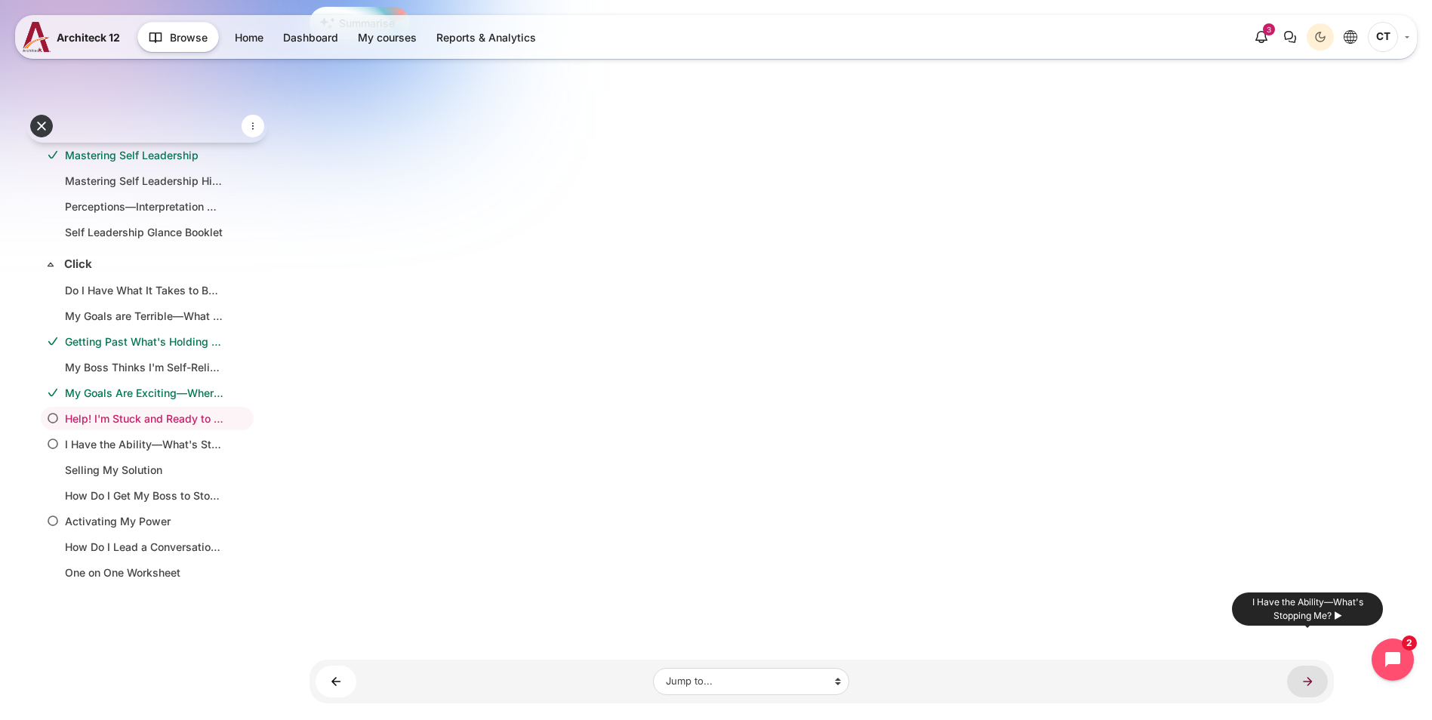
click at [1307, 666] on link "I Have the Ability—What's Stopping Me? ►" at bounding box center [1307, 681] width 41 height 31
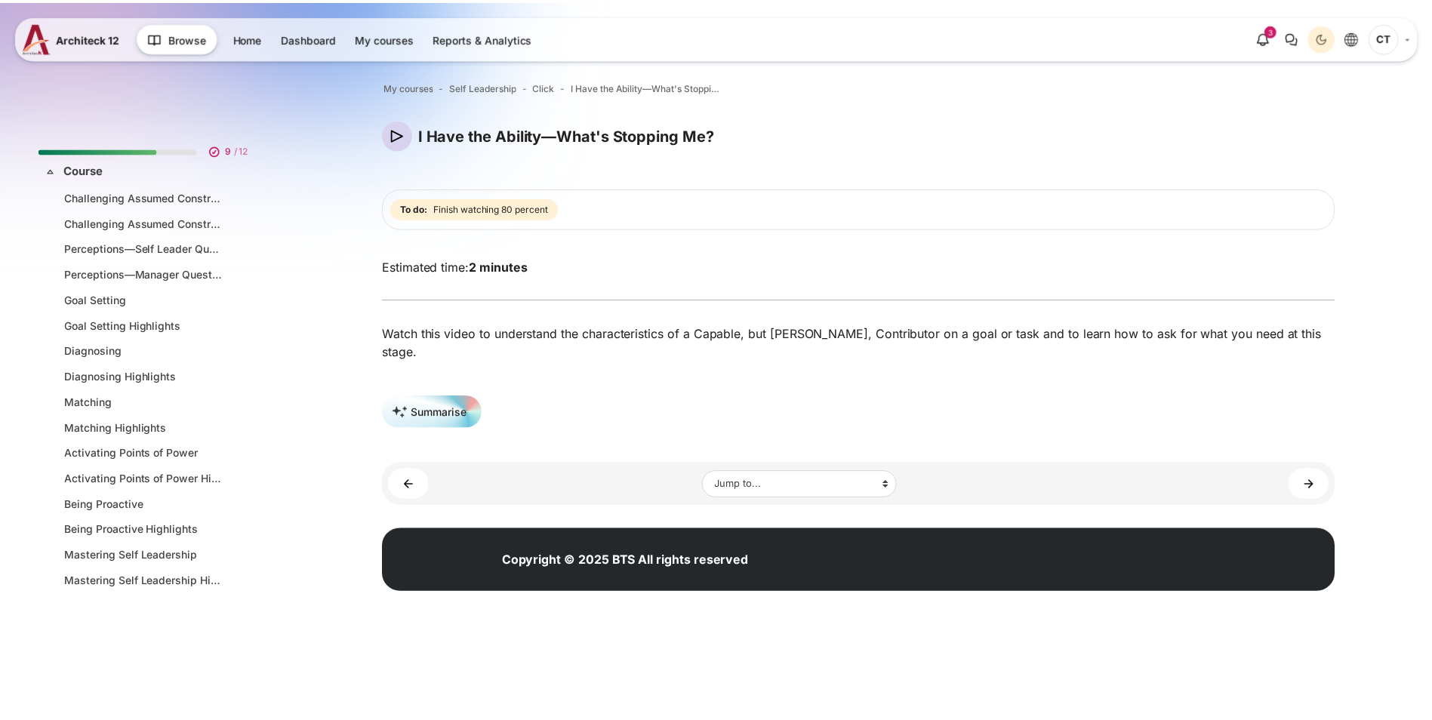
scroll to position [401, 0]
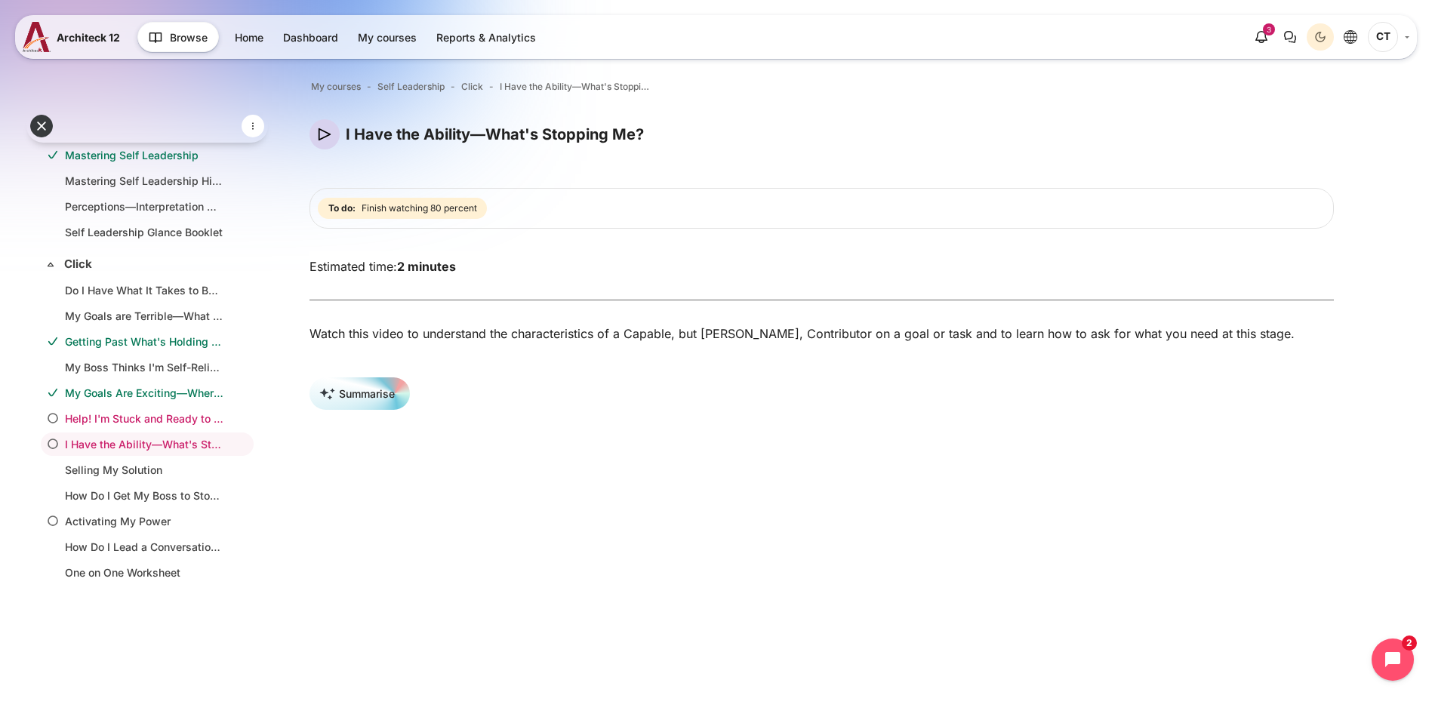
click at [134, 422] on link "Help! I'm Stuck and Ready to Quit" at bounding box center [144, 419] width 159 height 16
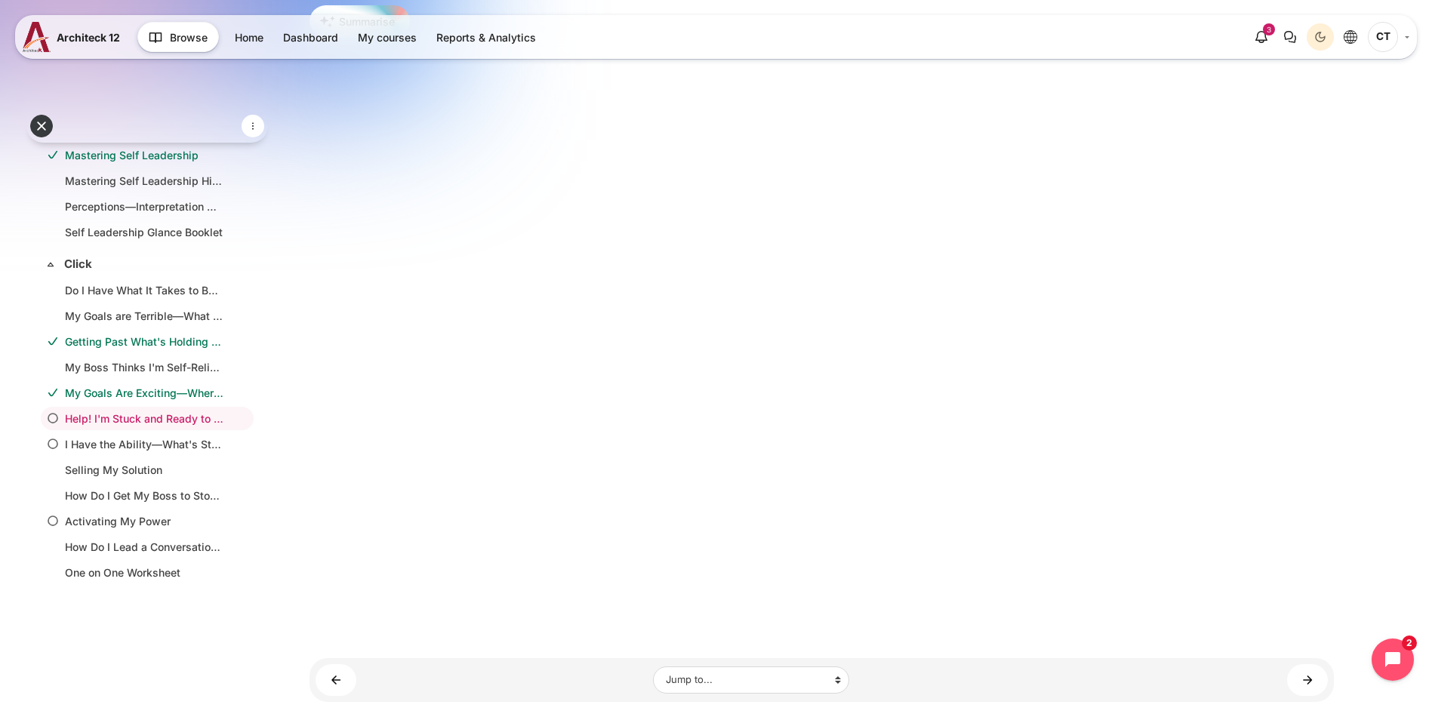
scroll to position [377, 0]
click at [1309, 659] on link "I Have the Ability—What's Stopping Me? ►" at bounding box center [1307, 674] width 41 height 31
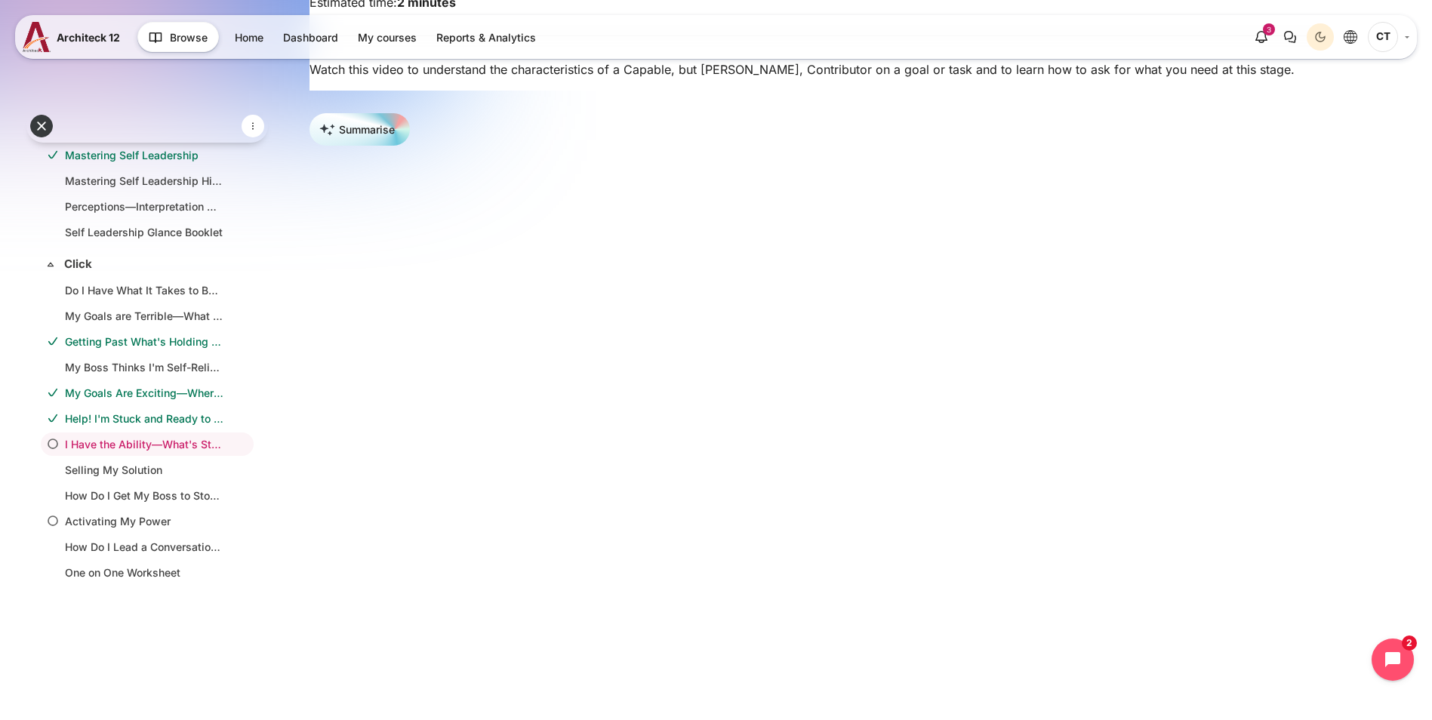
scroll to position [446, 0]
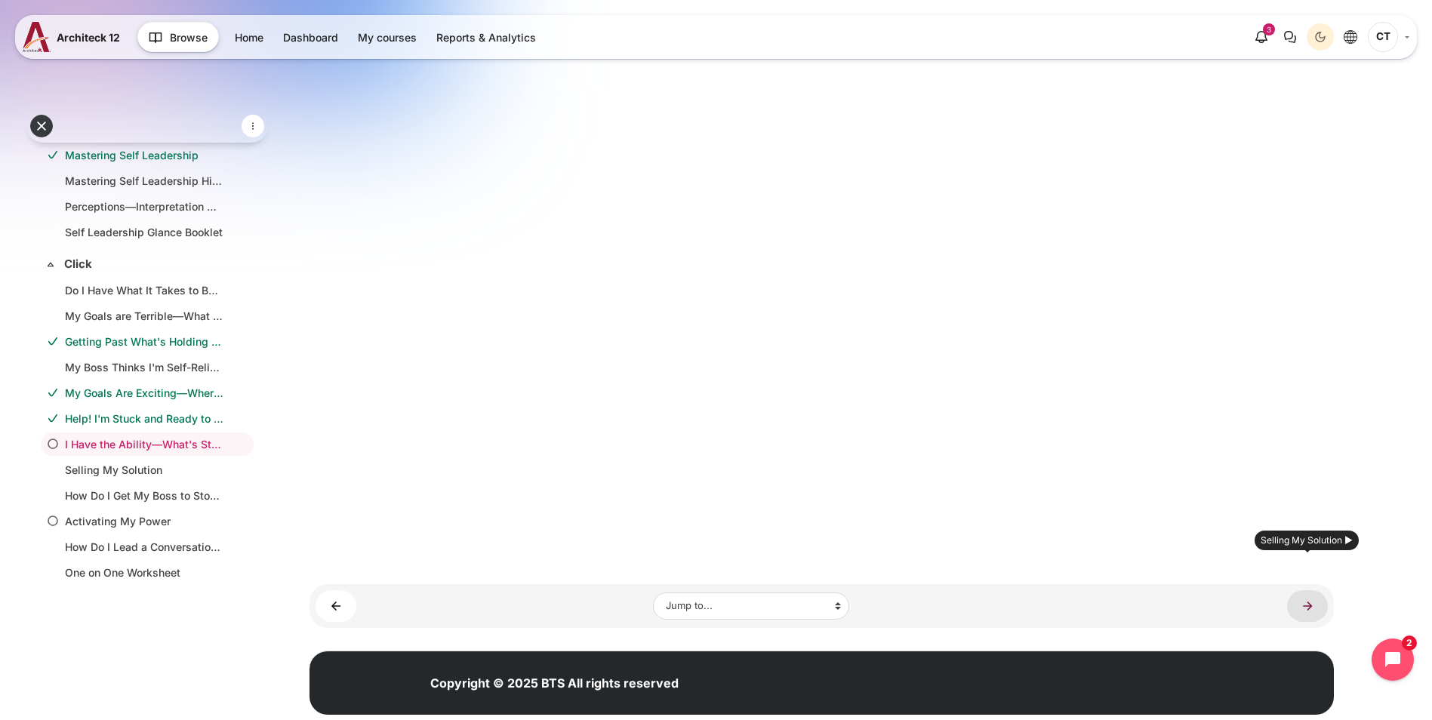
click at [1303, 590] on link "Selling My Solution ►" at bounding box center [1307, 605] width 41 height 31
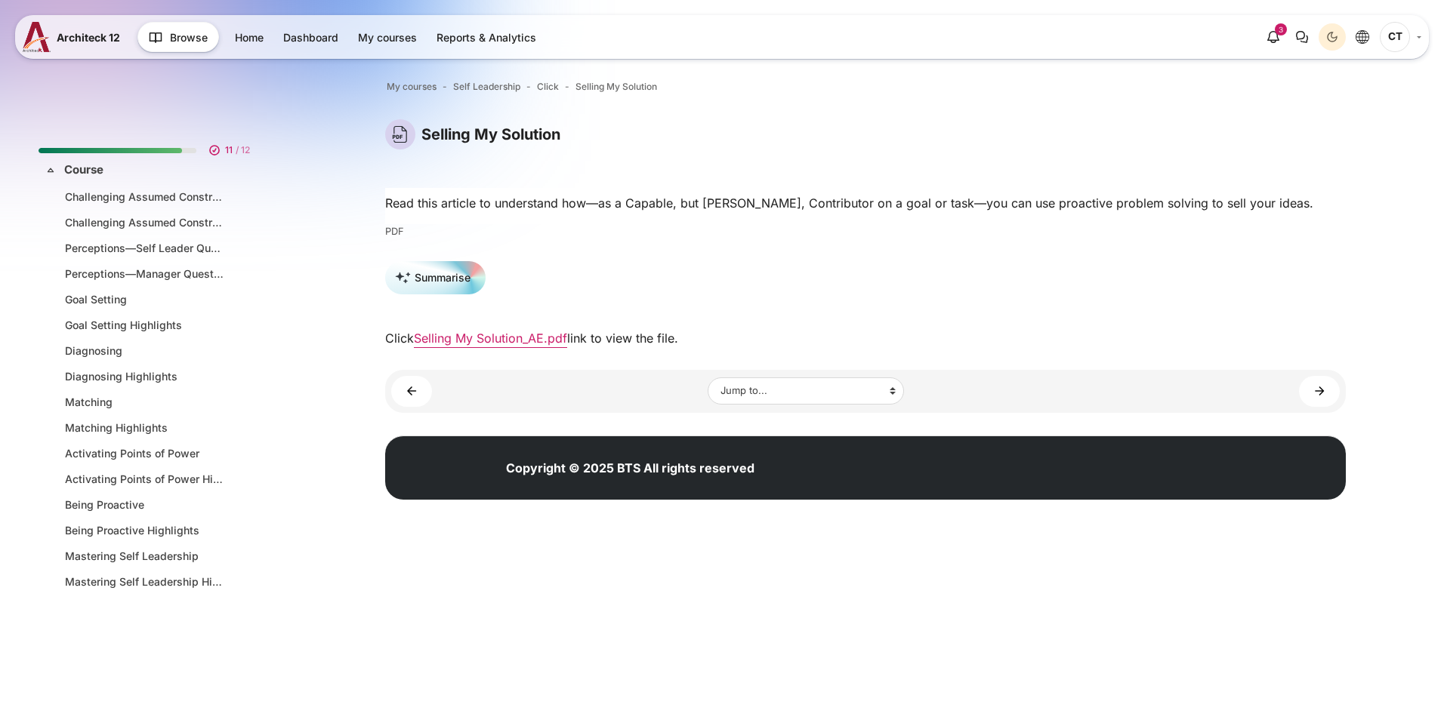
scroll to position [401, 0]
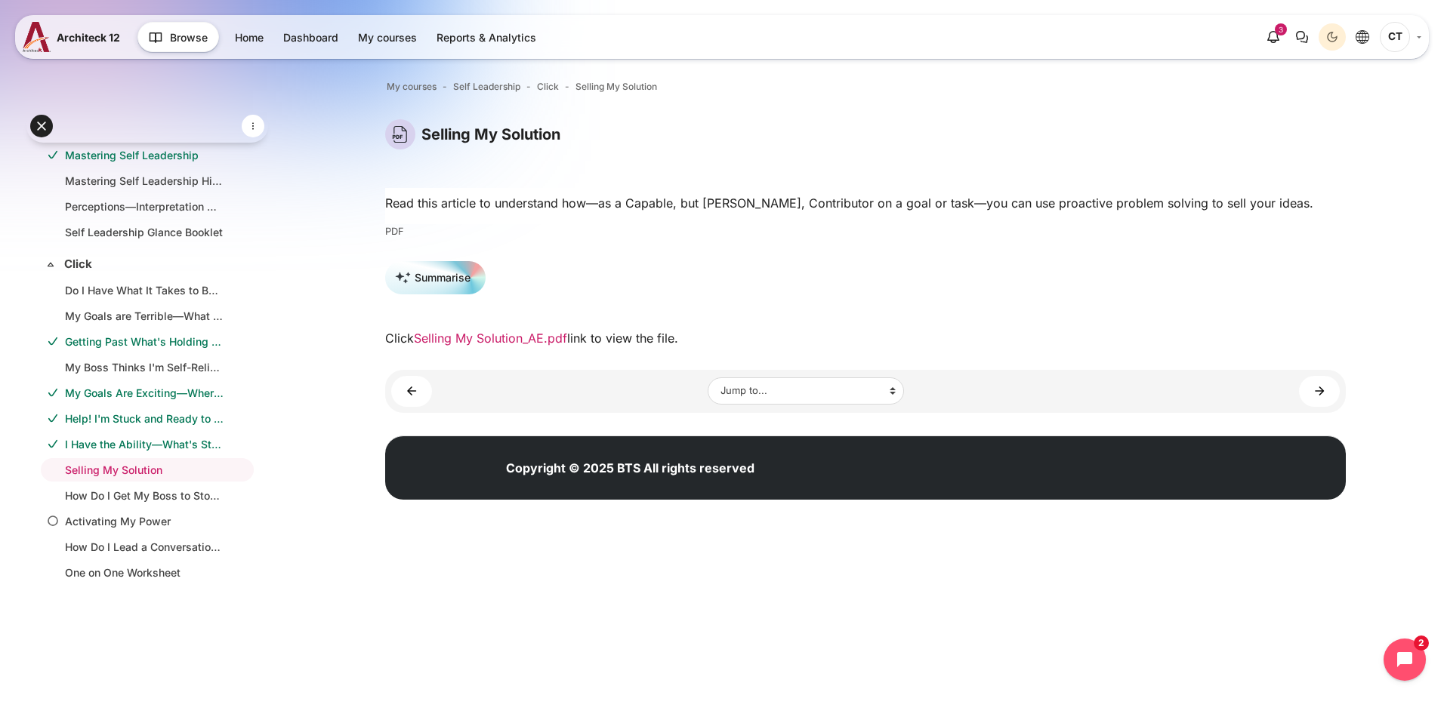
click at [537, 346] on link "Selling My Solution_AE.pdf" at bounding box center [490, 338] width 153 height 15
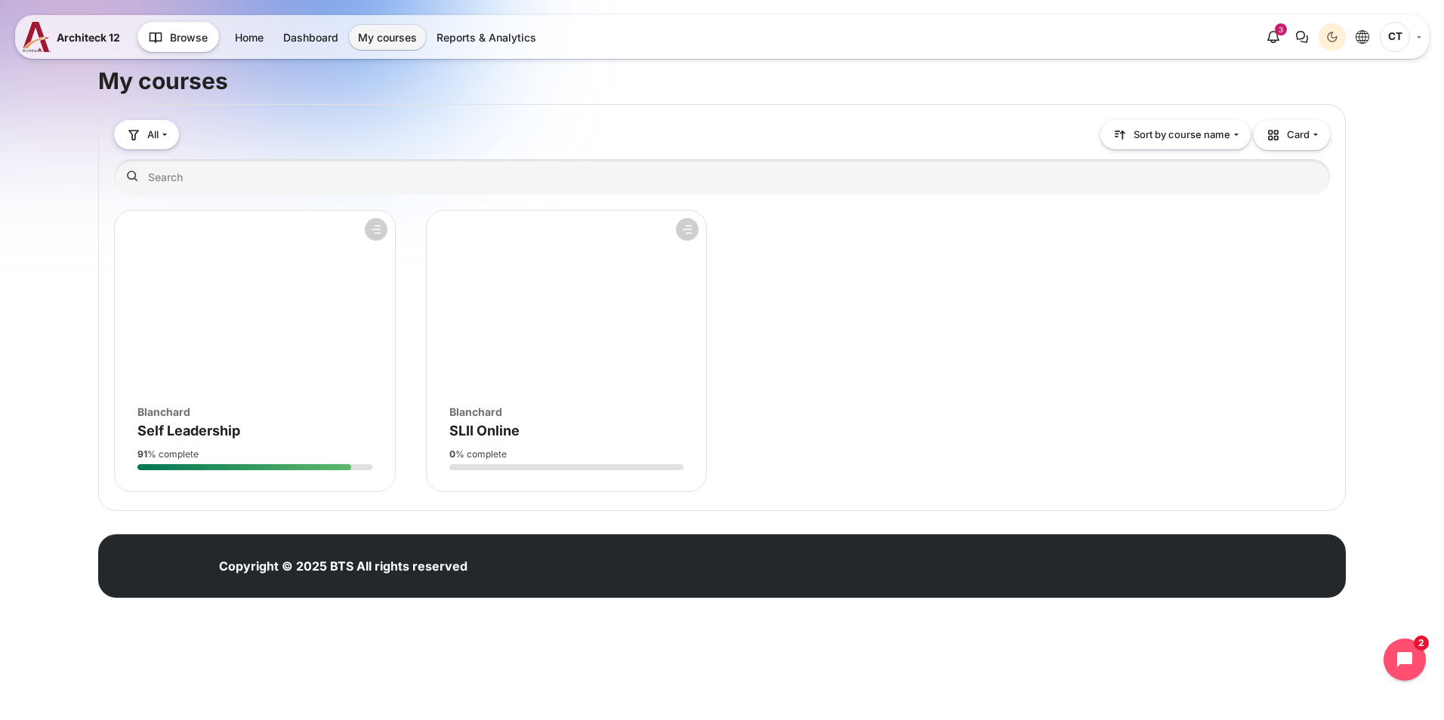
click at [254, 369] on figure "Course overview" at bounding box center [255, 301] width 280 height 181
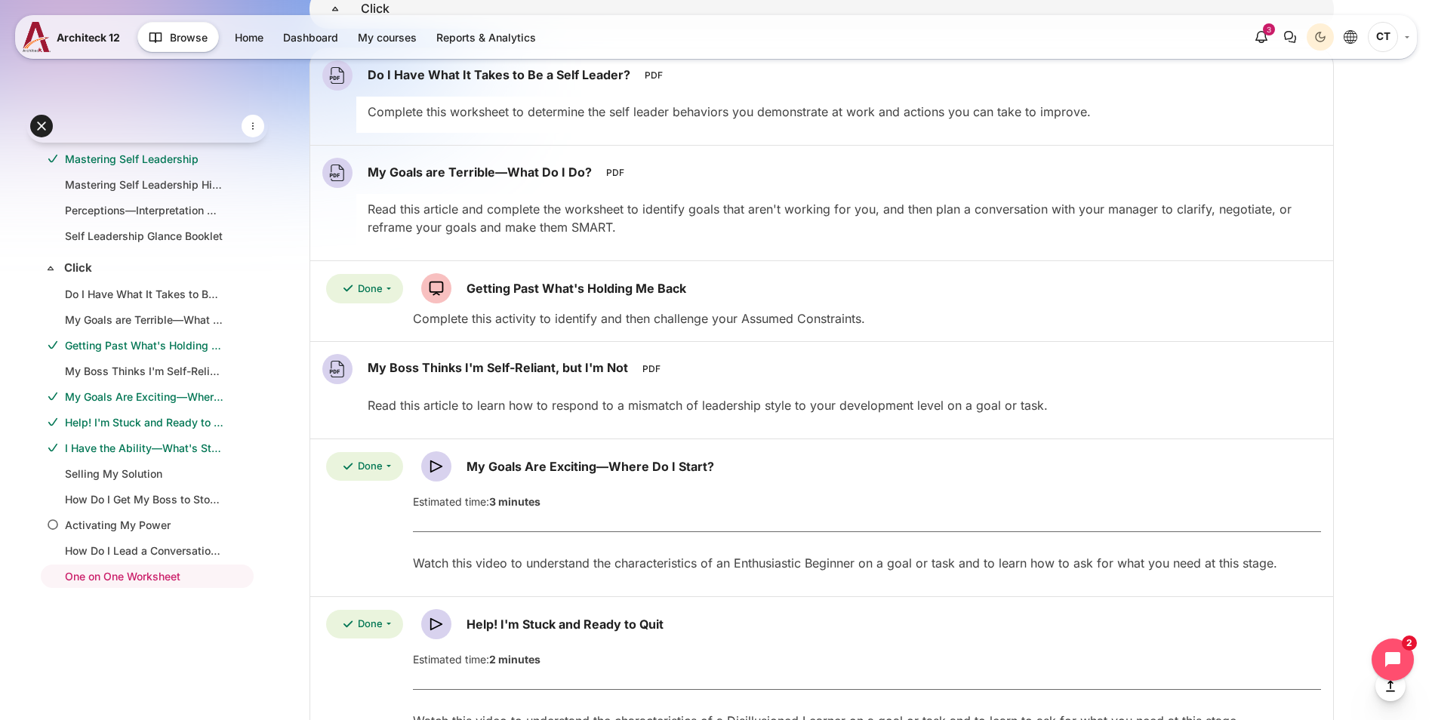
scroll to position [2567, 0]
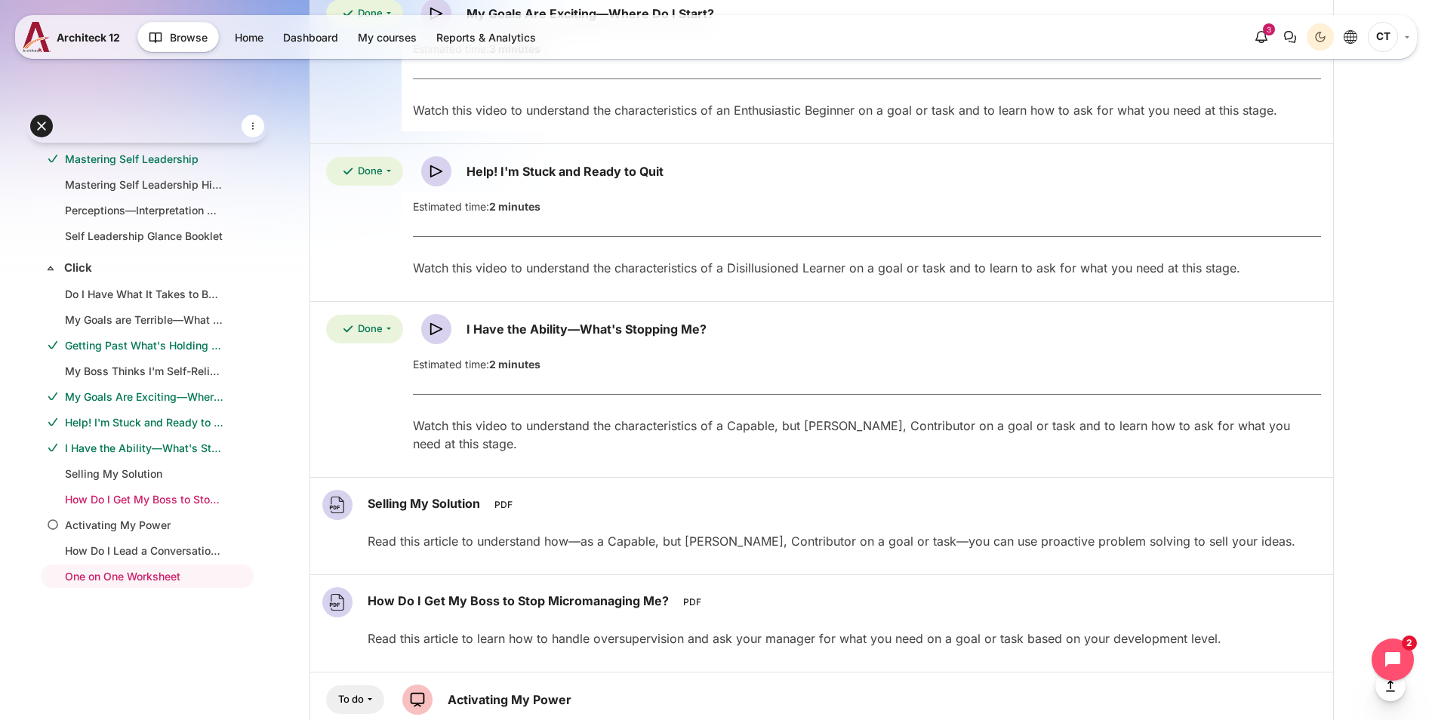
click at [149, 504] on link "How Do I Get My Boss to Stop Micromanaging Me?" at bounding box center [144, 499] width 159 height 16
click at [152, 501] on link "How Do I Get My Boss to Stop Micromanaging Me?" at bounding box center [144, 499] width 159 height 16
click at [130, 476] on link "Selling My Solution" at bounding box center [144, 474] width 159 height 16
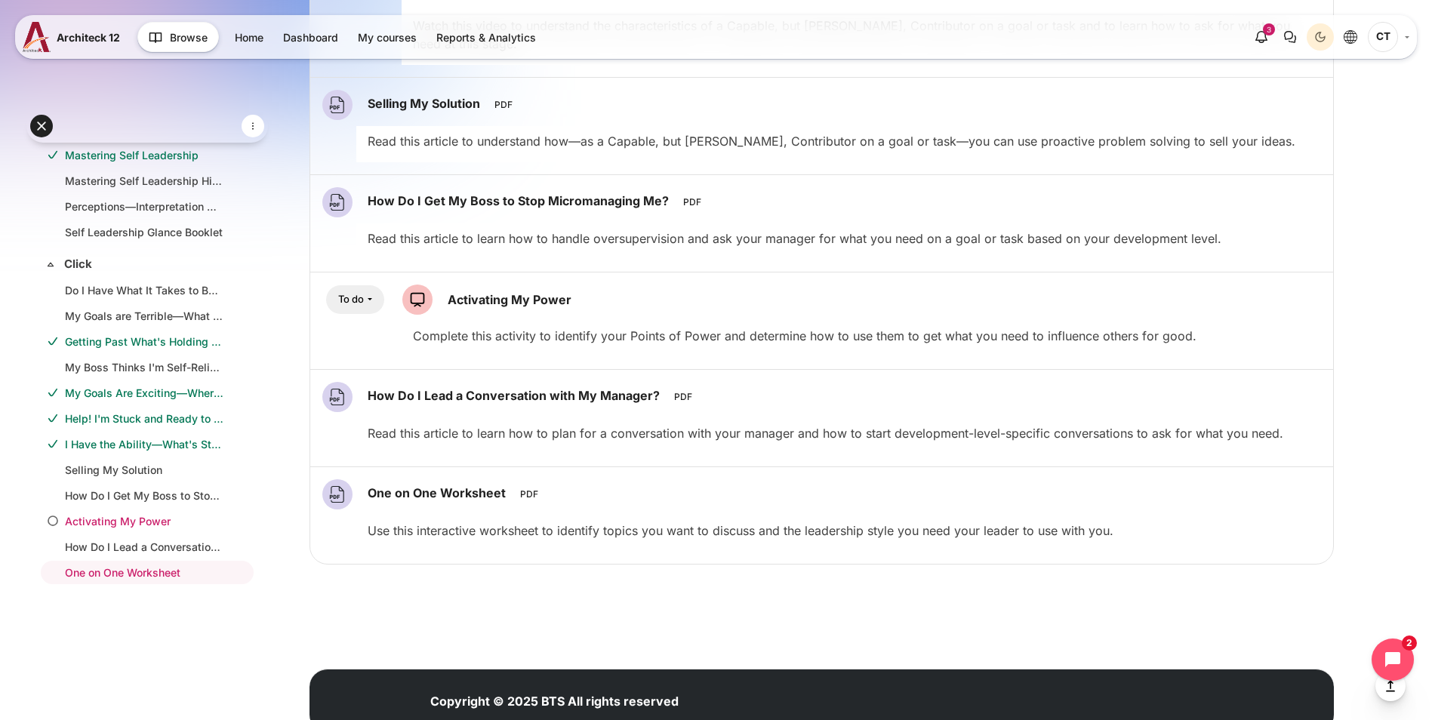
scroll to position [3057, 0]
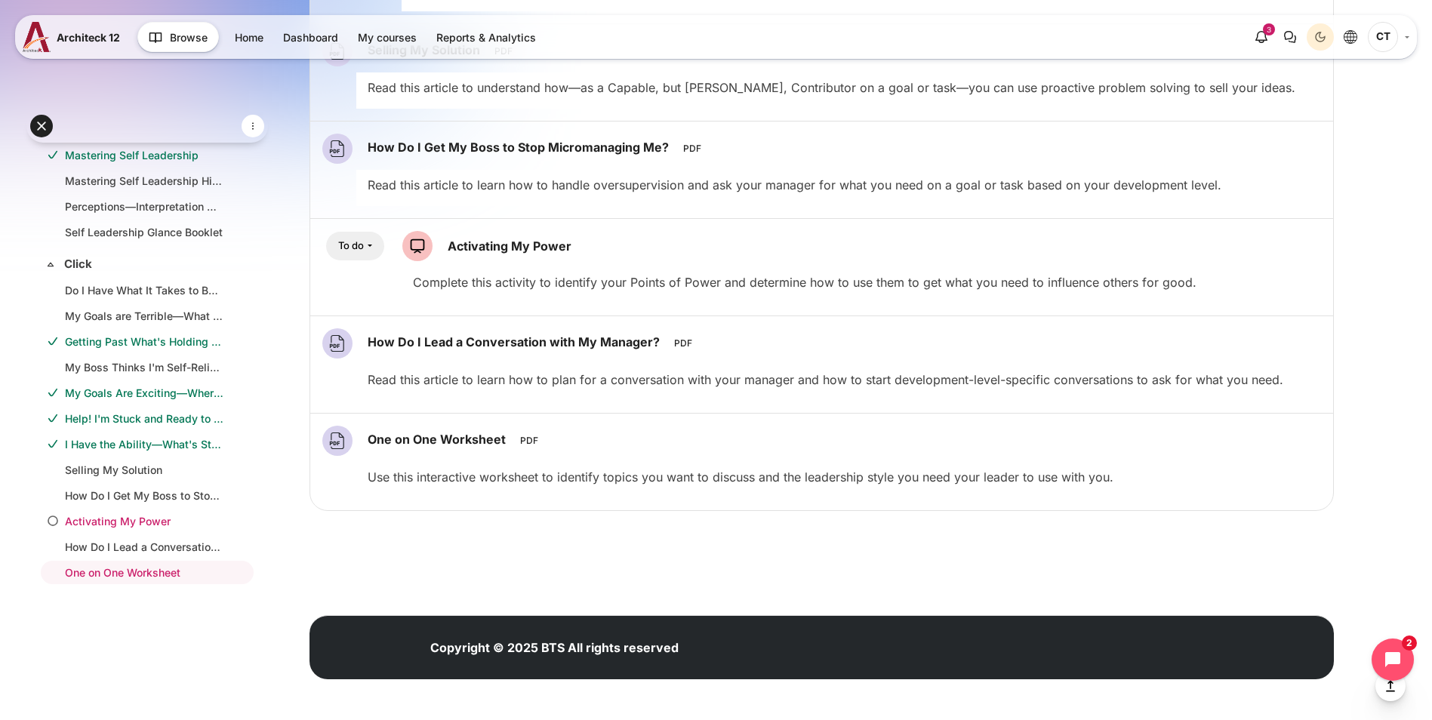
click at [119, 522] on link "Activating My Power" at bounding box center [144, 521] width 159 height 16
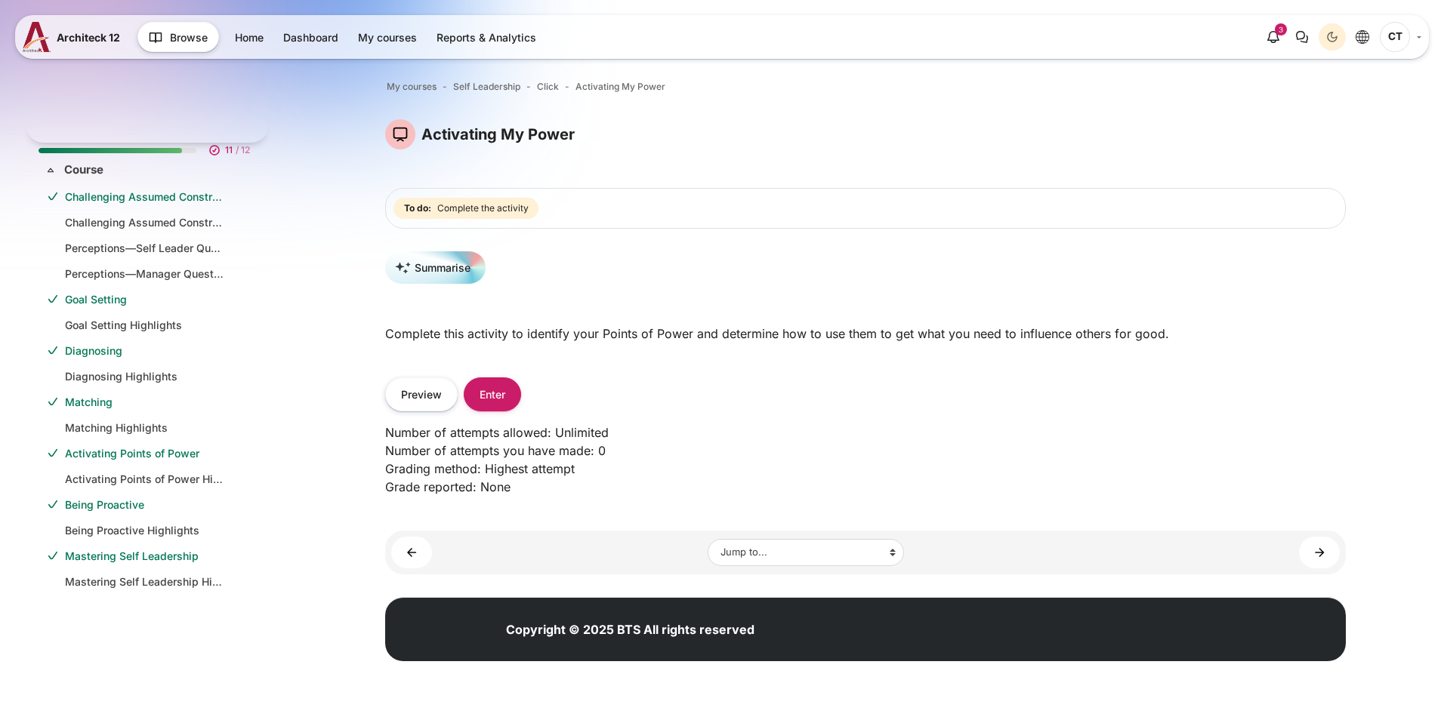
scroll to position [401, 0]
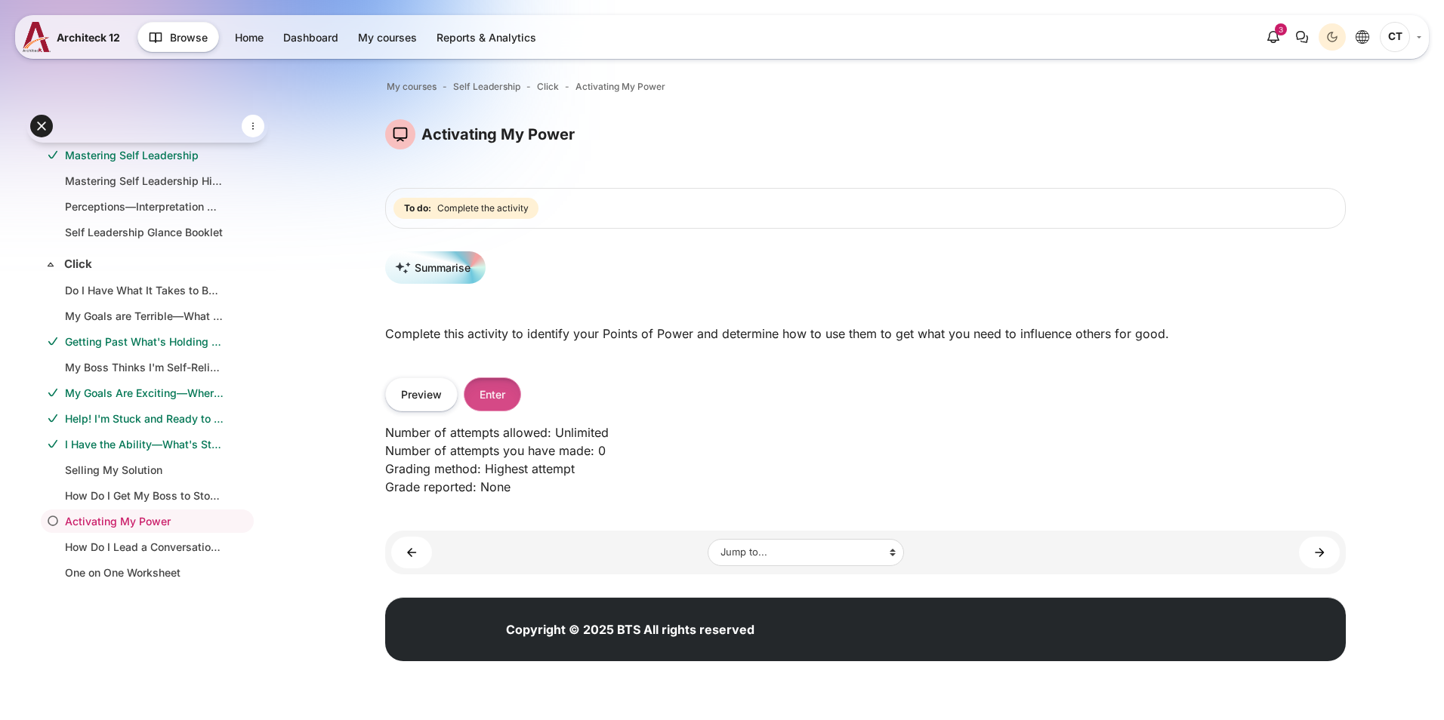
click at [490, 408] on button "Enter" at bounding box center [492, 394] width 57 height 34
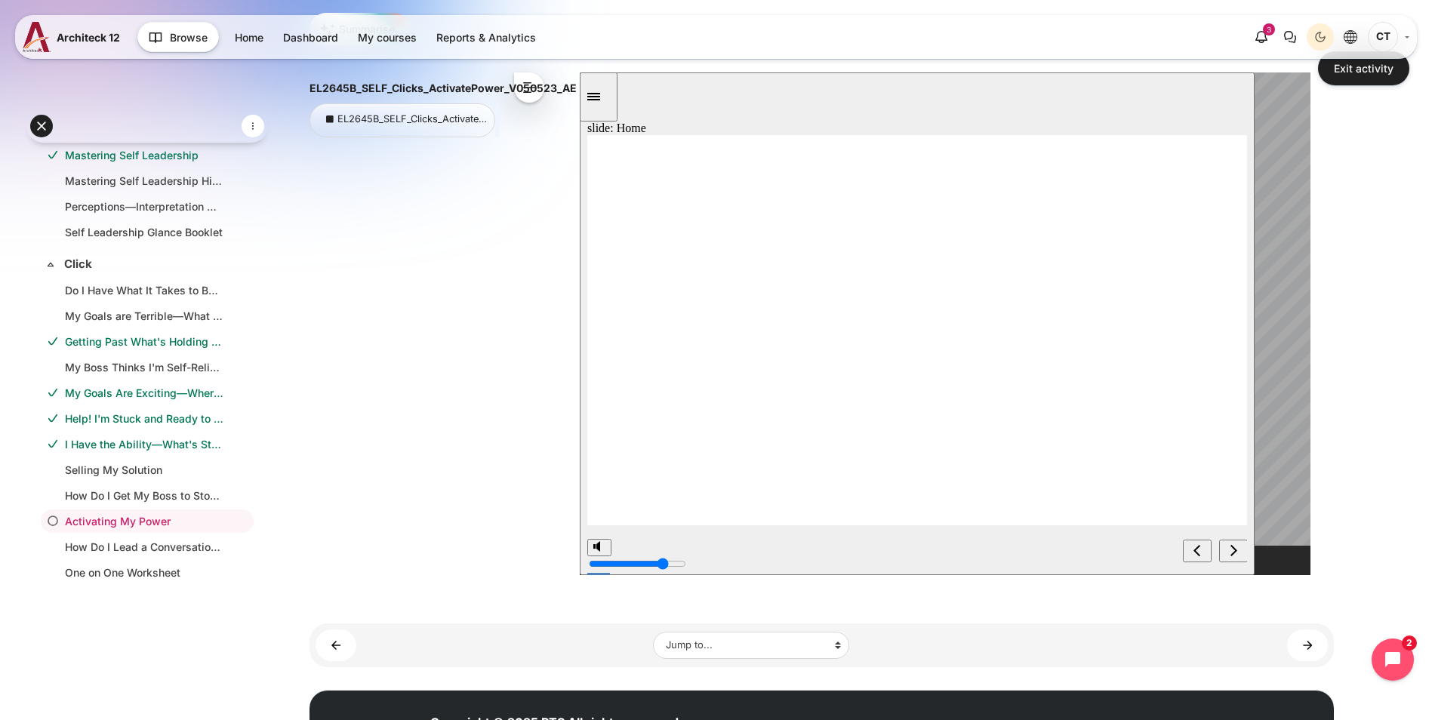
scroll to position [226, 0]
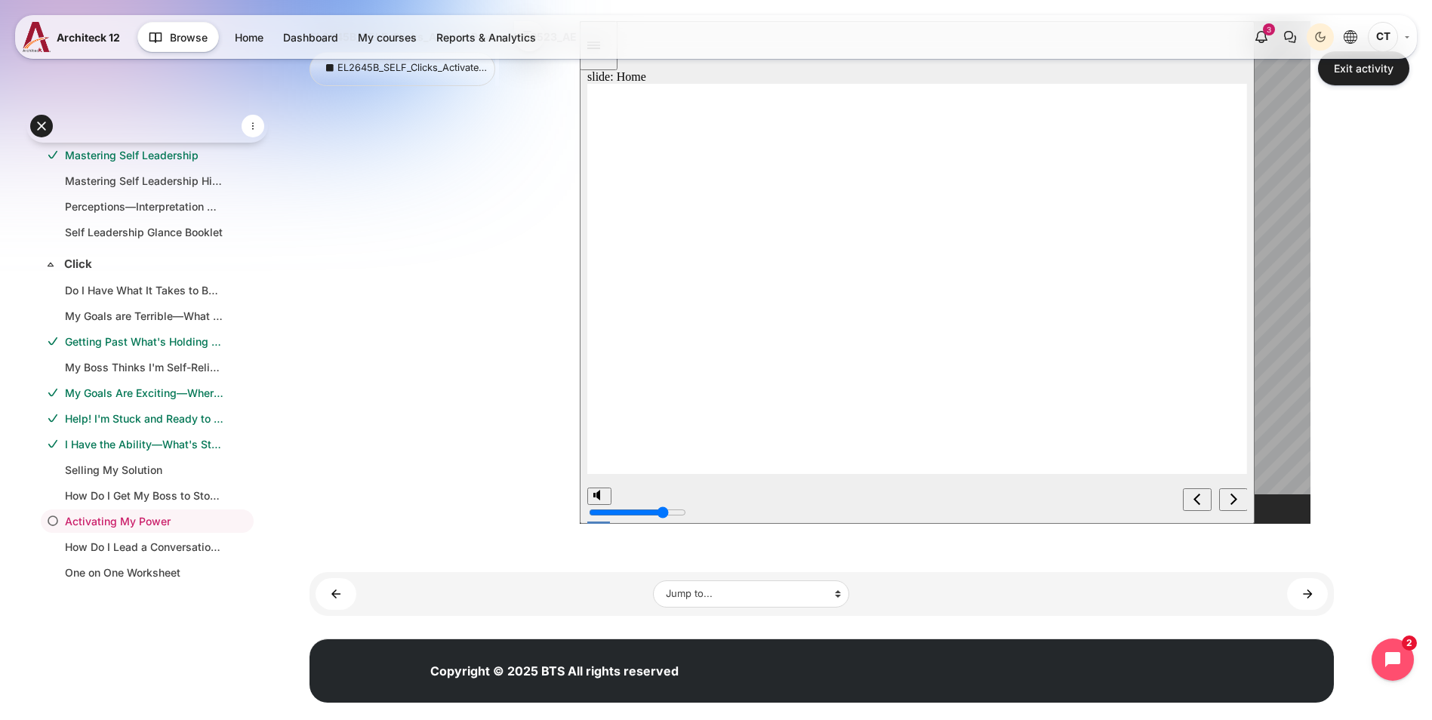
click at [1234, 501] on icon "next" at bounding box center [1233, 498] width 7 height 11
click at [1202, 506] on div "previous" at bounding box center [1196, 500] width 17 height 16
click at [1241, 499] on div "next" at bounding box center [1233, 500] width 17 height 16
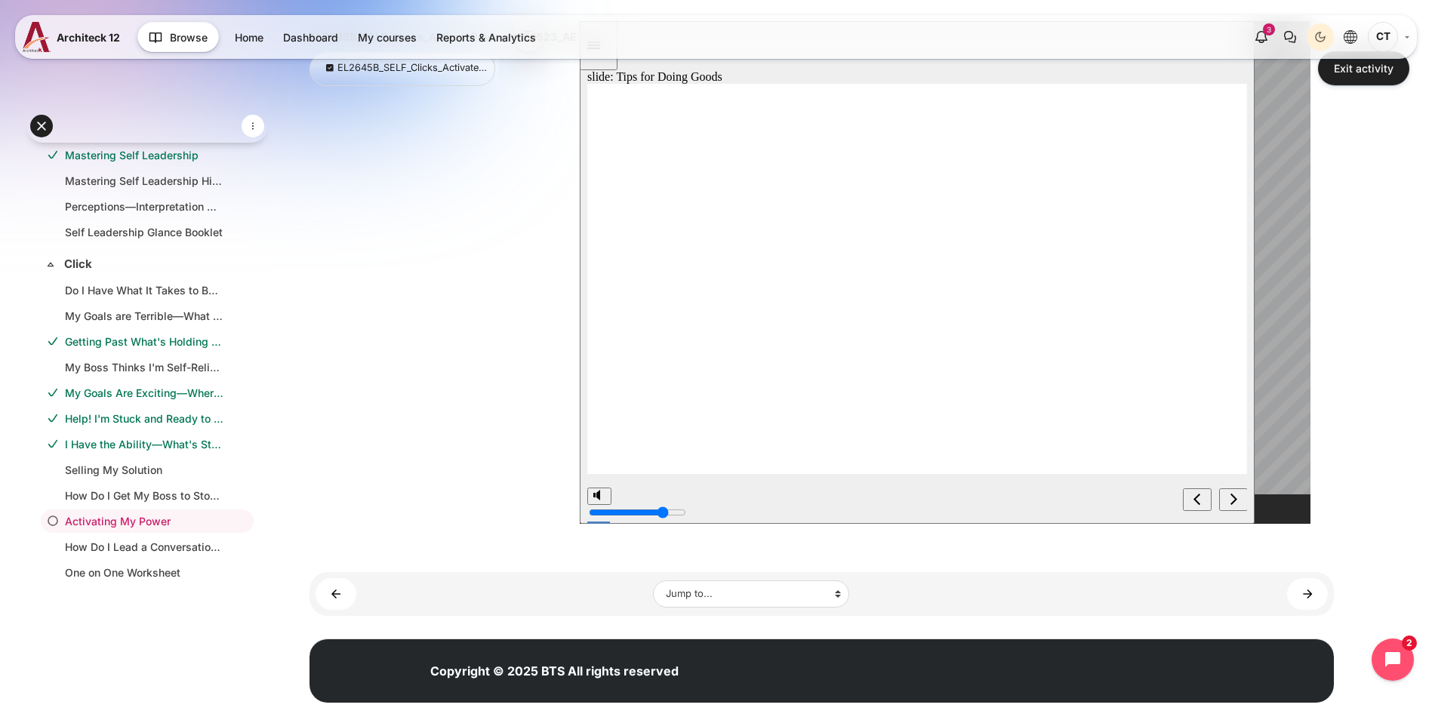
click at [1182, 504] on button "previous" at bounding box center [1196, 499] width 29 height 23
drag, startPoint x: 675, startPoint y: 443, endPoint x: 668, endPoint y: 390, distance: 53.3
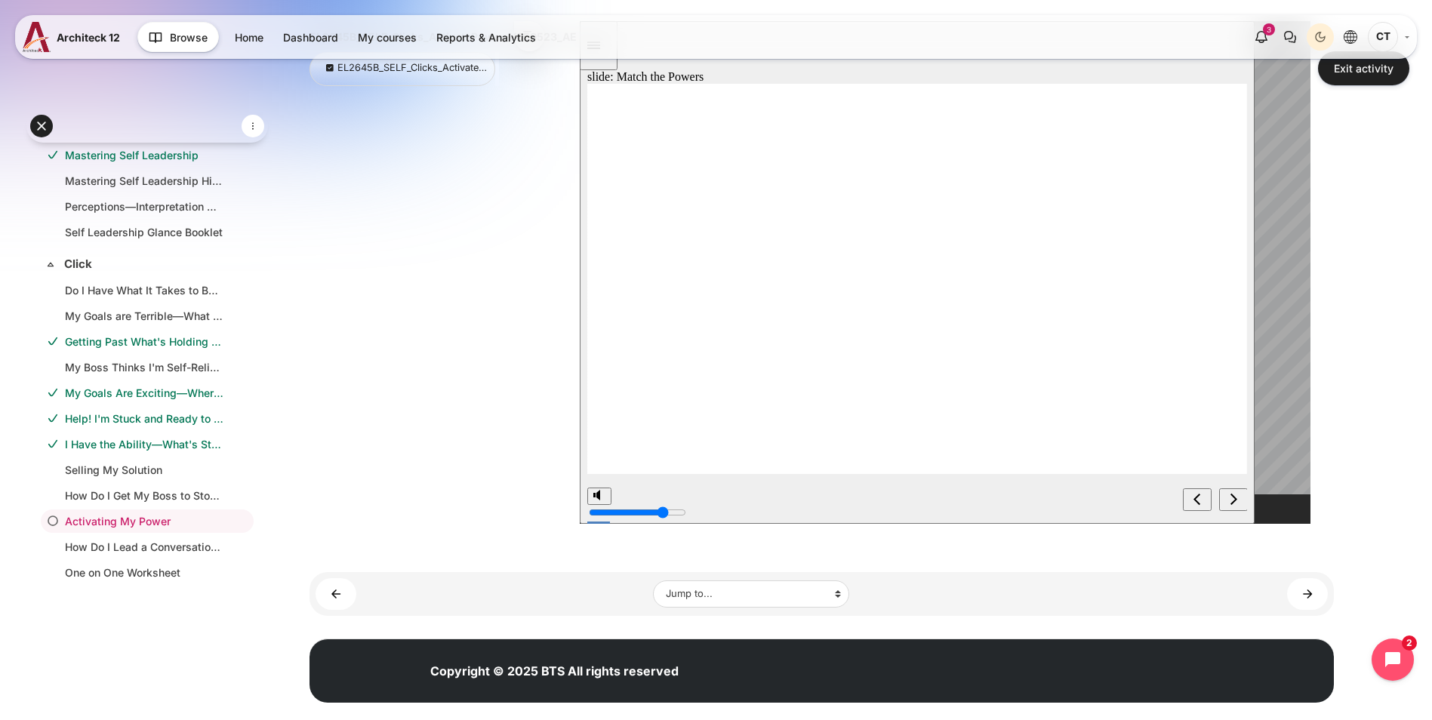
click at [1230, 501] on icon "next" at bounding box center [1233, 499] width 8 height 14
drag, startPoint x: 714, startPoint y: 338, endPoint x: 778, endPoint y: 341, distance: 64.2
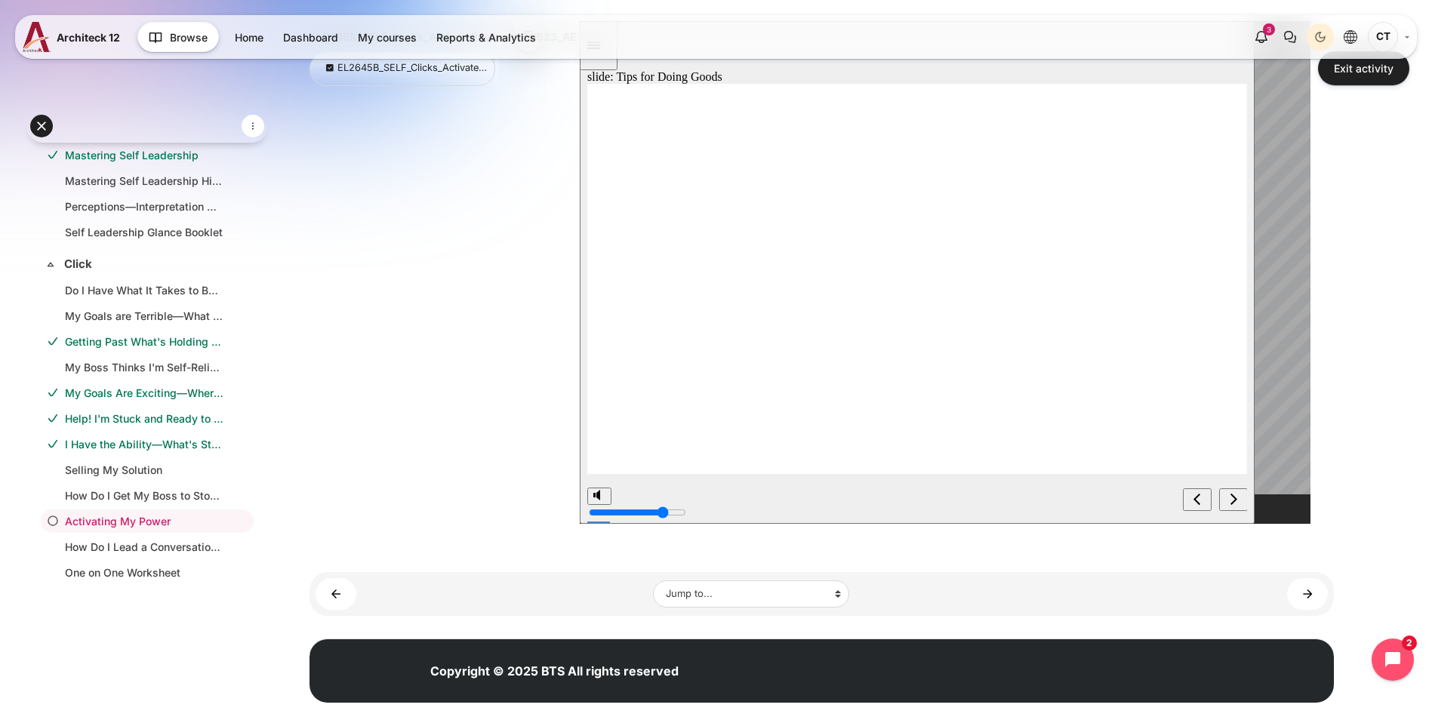
click at [1236, 506] on span "next" at bounding box center [1233, 502] width 8 height 11
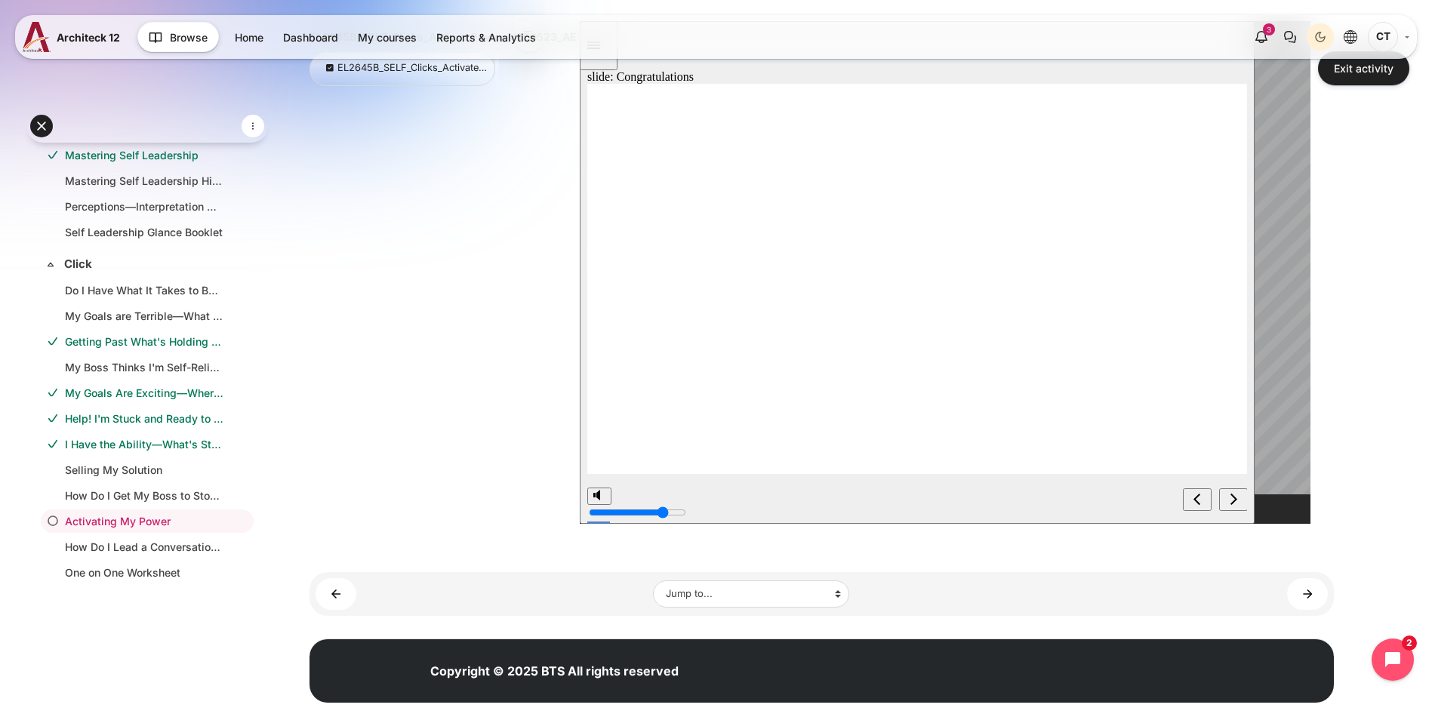
click at [1228, 498] on div "next" at bounding box center [1233, 500] width 17 height 16
click at [1315, 599] on link "How Do I Lead a Conversation with My Manager? ►" at bounding box center [1307, 593] width 41 height 31
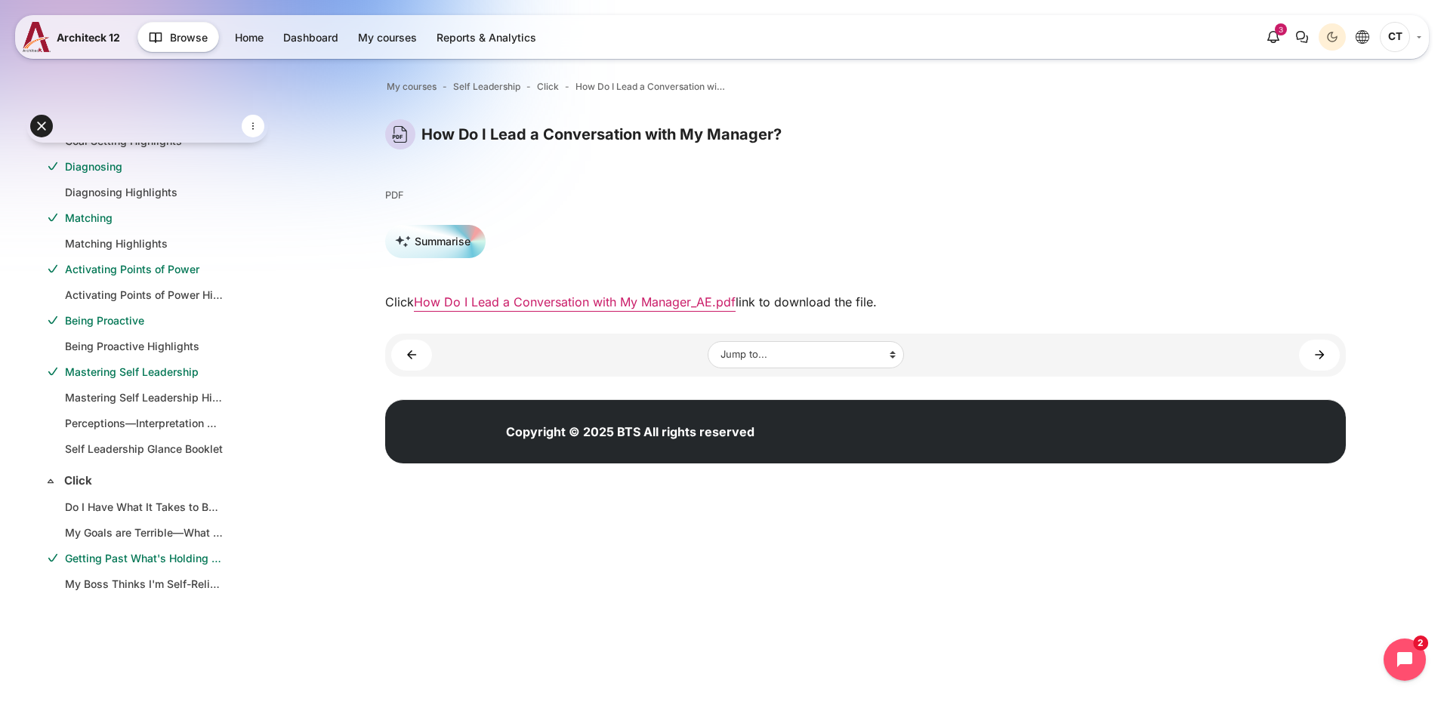
scroll to position [401, 0]
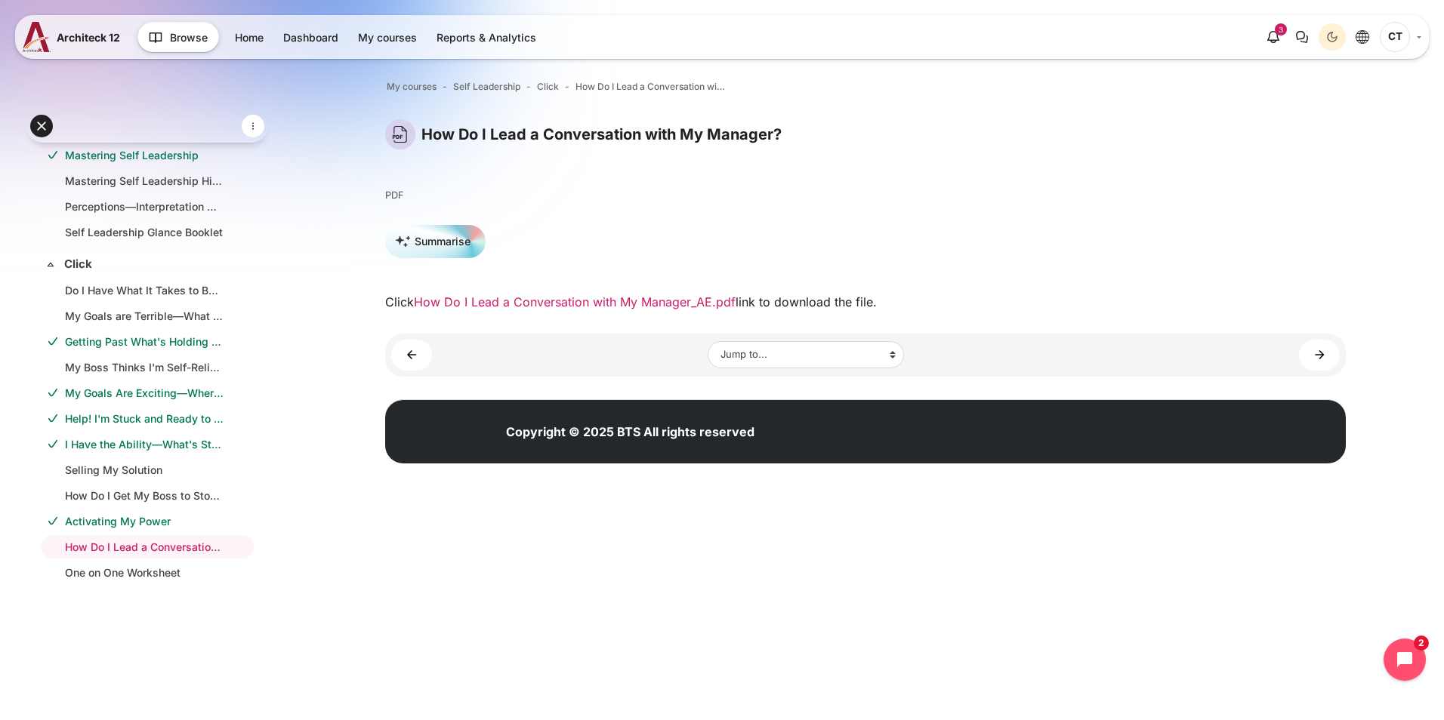
click at [525, 309] on link "How Do I Lead a Conversation with My Manager_AE.pdf" at bounding box center [575, 301] width 322 height 15
click at [146, 578] on link "One on One Worksheet" at bounding box center [144, 573] width 159 height 16
drag, startPoint x: 414, startPoint y: 575, endPoint x: 435, endPoint y: 573, distance: 20.5
click at [414, 504] on html "Skip to main content Expand all Collapse all 12 / 12" at bounding box center [722, 252] width 1444 height 504
click at [314, 465] on div "Open course index My courses Self Leadership Click How Do I Lead a Conversation…" at bounding box center [865, 274] width 1157 height 461
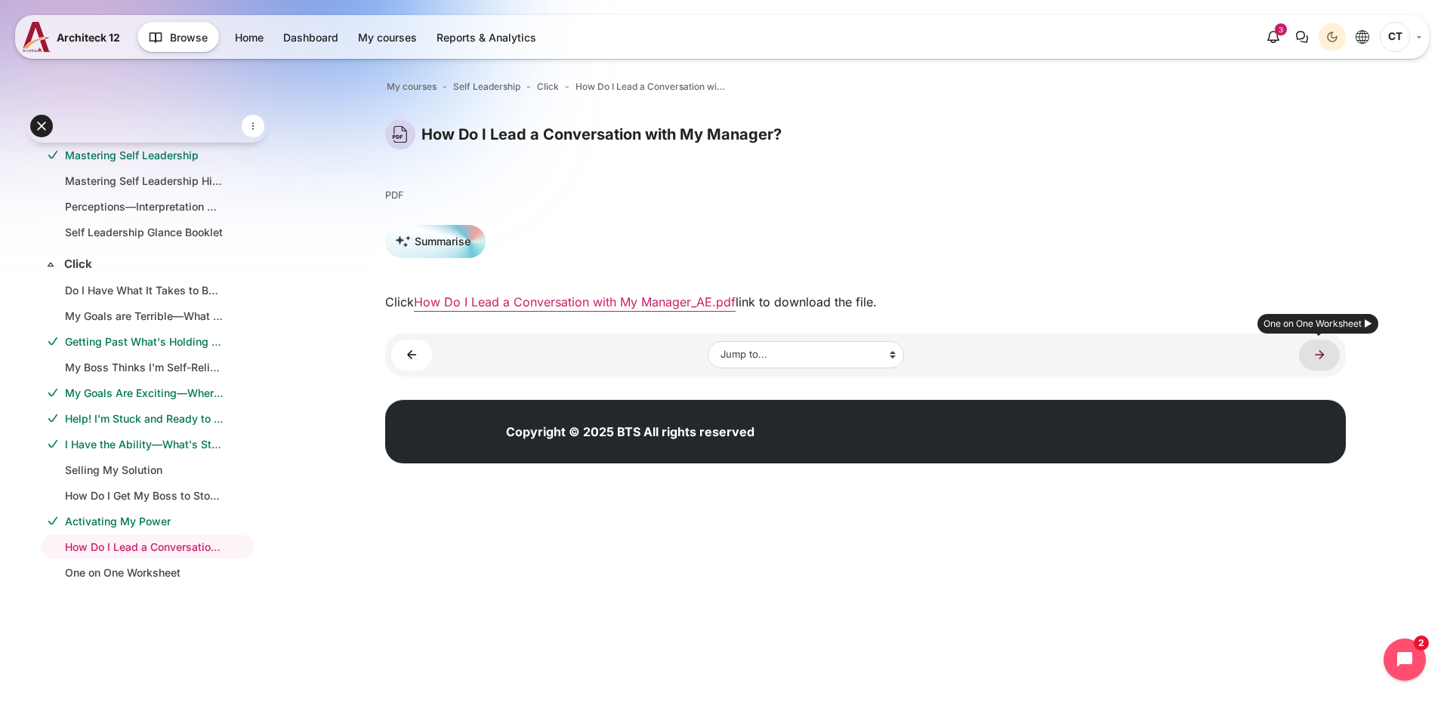
click at [1312, 350] on link "One on One Worksheet ►" at bounding box center [1319, 355] width 41 height 31
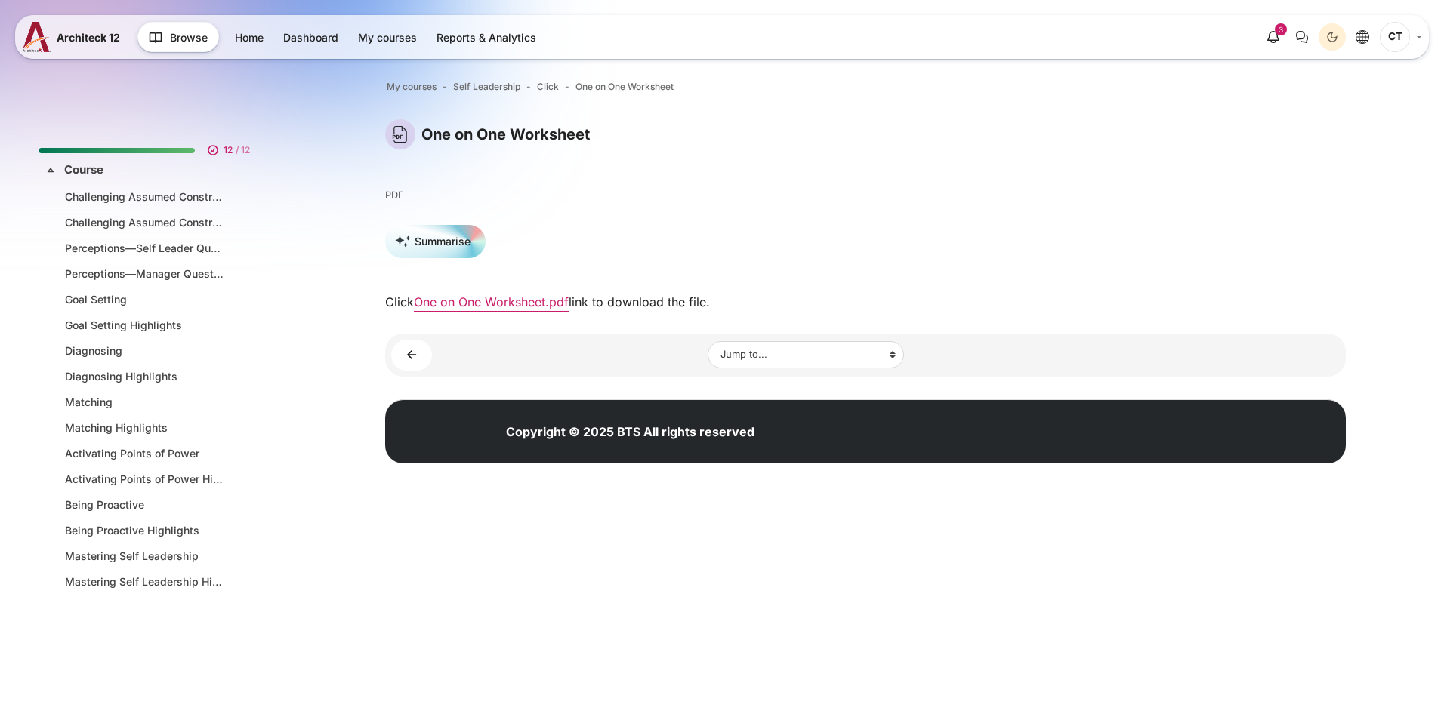
scroll to position [401, 0]
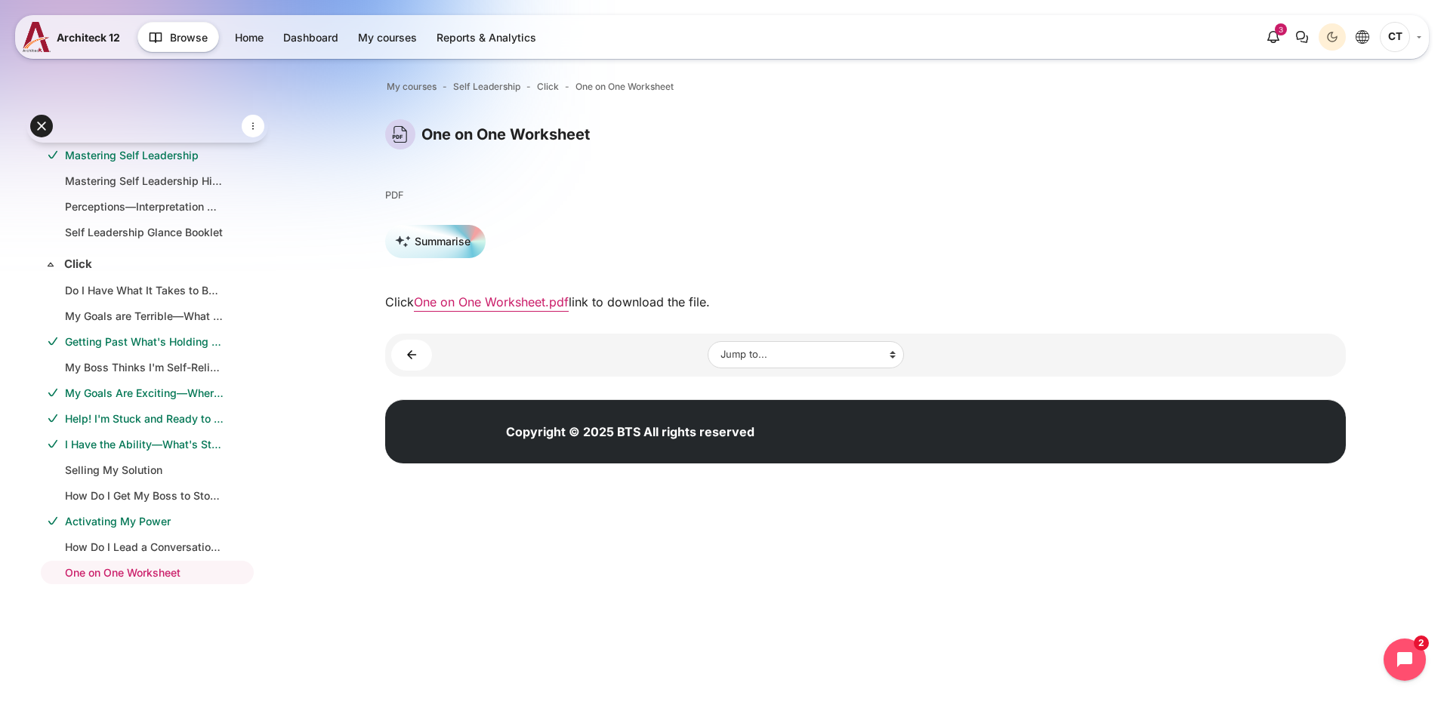
click at [983, 504] on html "Skip to main content Expand all Collapse all 12 / 12" at bounding box center [722, 252] width 1444 height 504
click at [279, 502] on div "Skip to main content Expand all Collapse all 12 / 12" at bounding box center [722, 252] width 1444 height 504
